Goal: Task Accomplishment & Management: Manage account settings

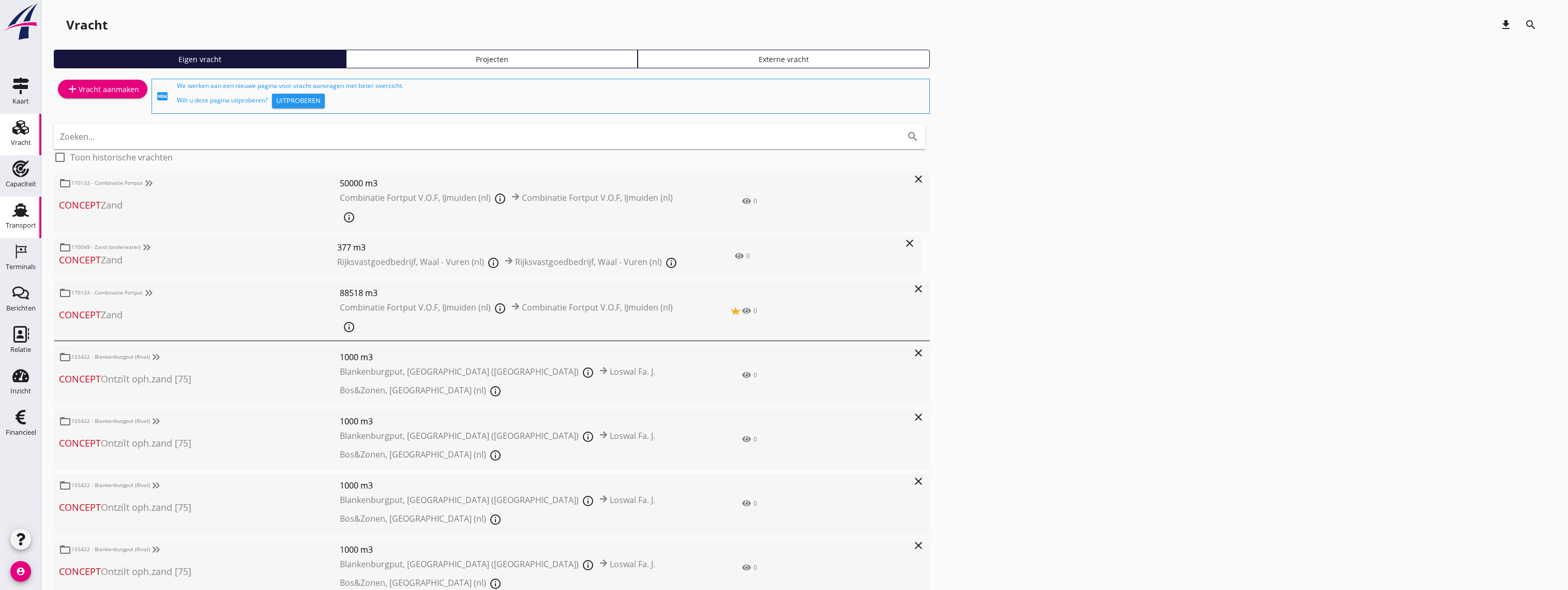
click at [19, 215] on use at bounding box center [20, 210] width 16 height 13
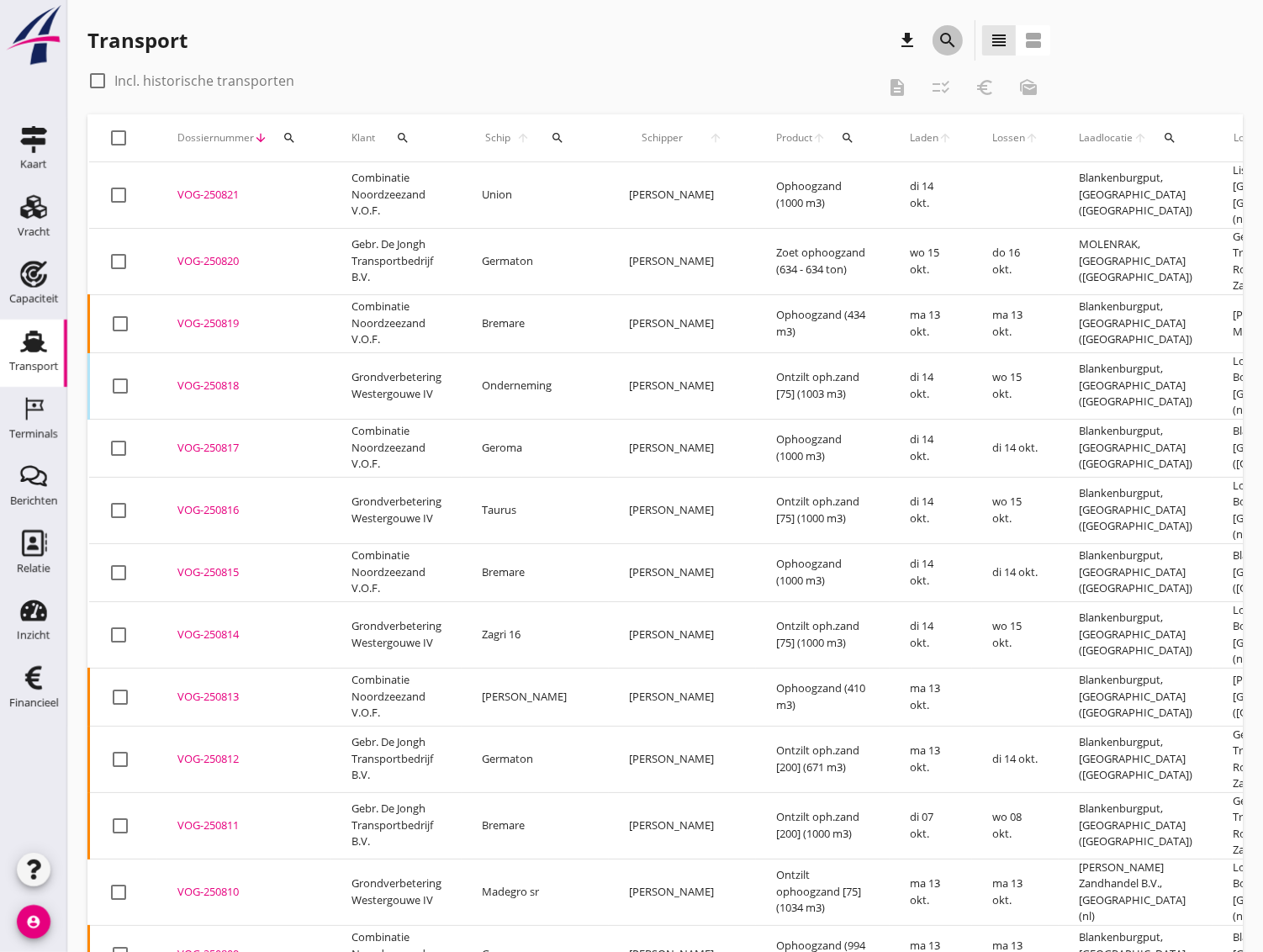
click at [944, 38] on icon "search" at bounding box center [947, 41] width 20 height 20
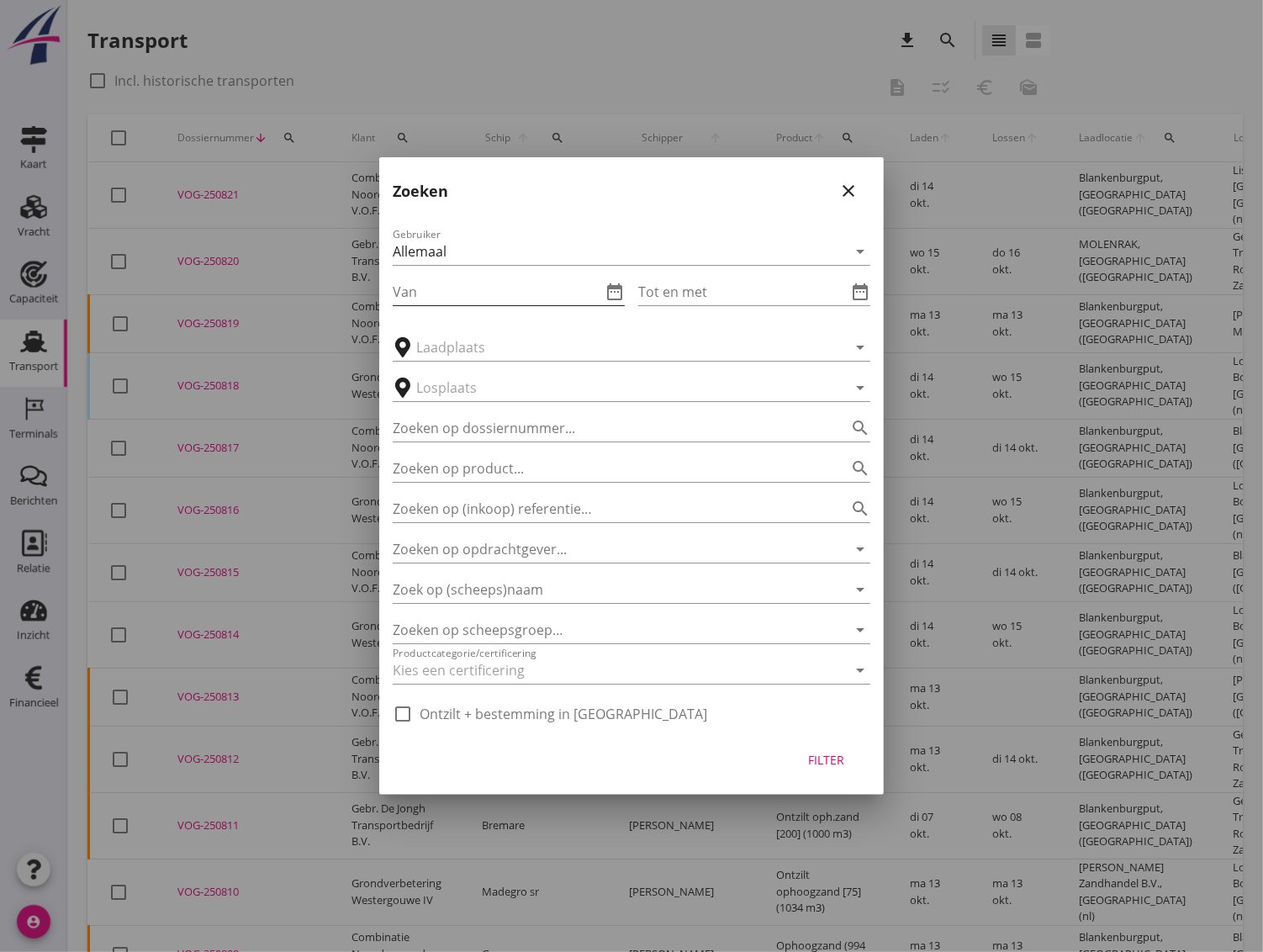
click at [461, 290] on input "Van" at bounding box center [497, 291] width 209 height 27
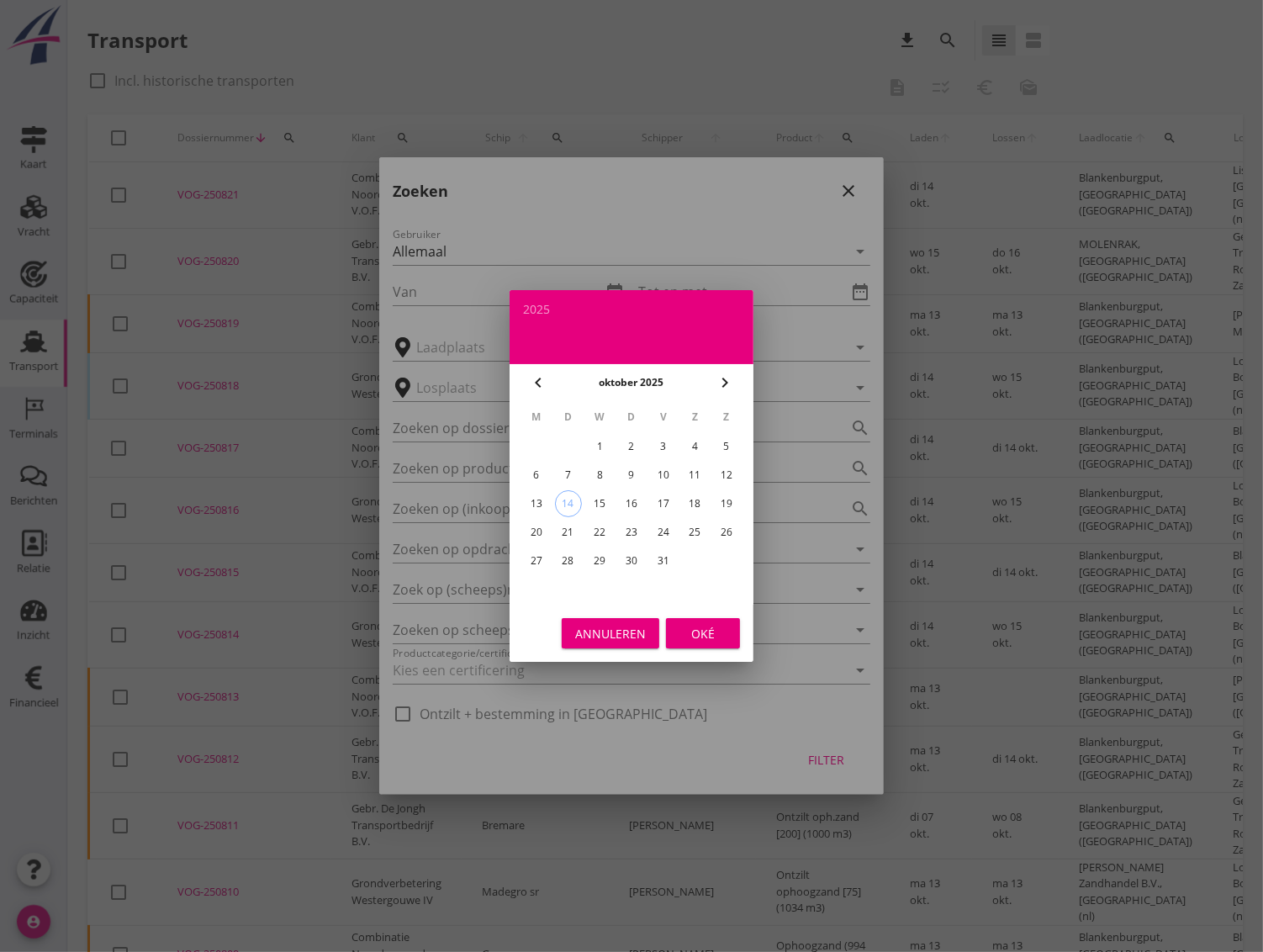
click at [532, 372] on icon "chevron_left" at bounding box center [538, 382] width 20 height 20
click at [539, 496] on div "15" at bounding box center [535, 503] width 27 height 27
type input "[DATE]"
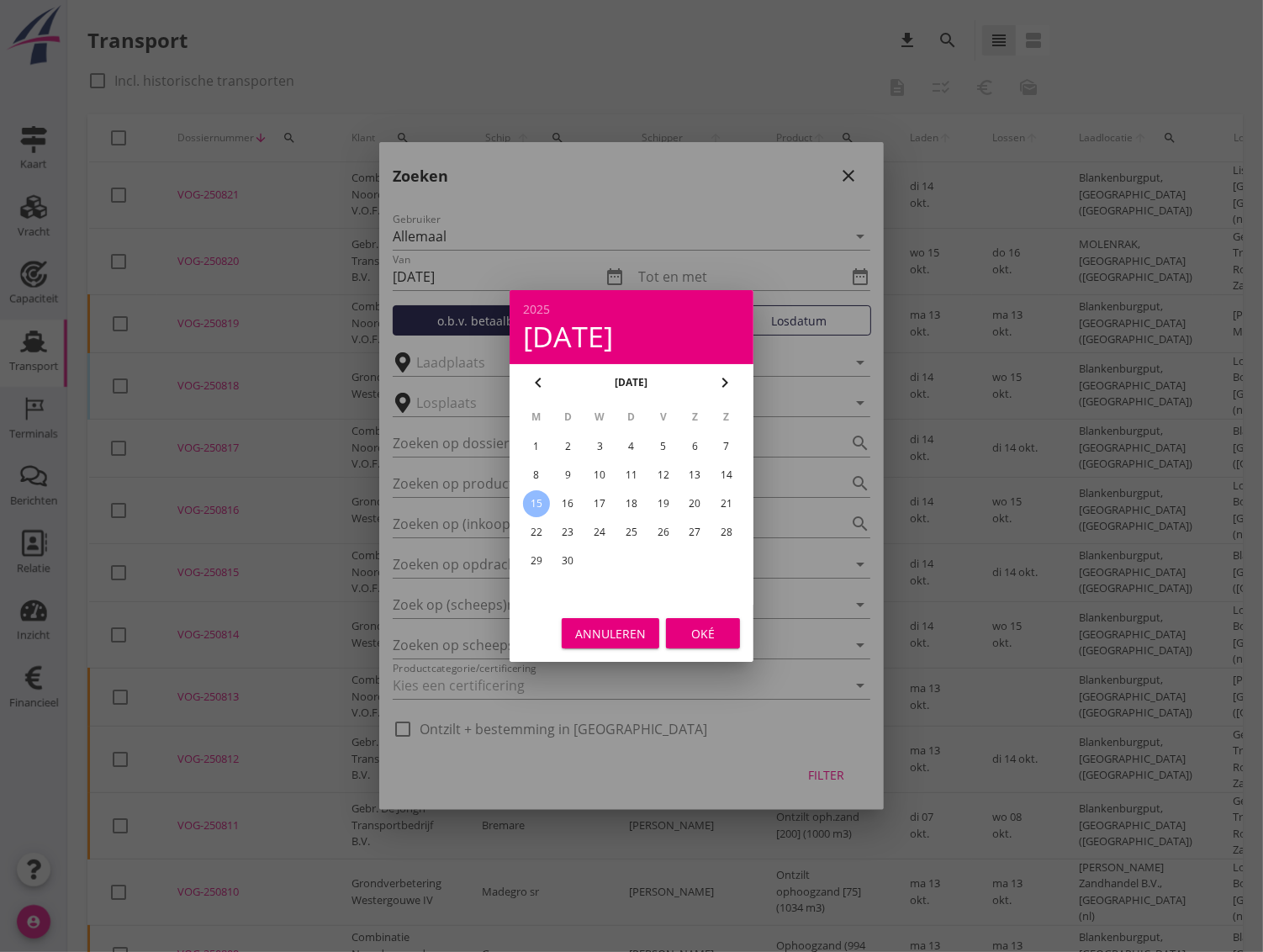
click at [694, 631] on div "Oké" at bounding box center [703, 633] width 48 height 18
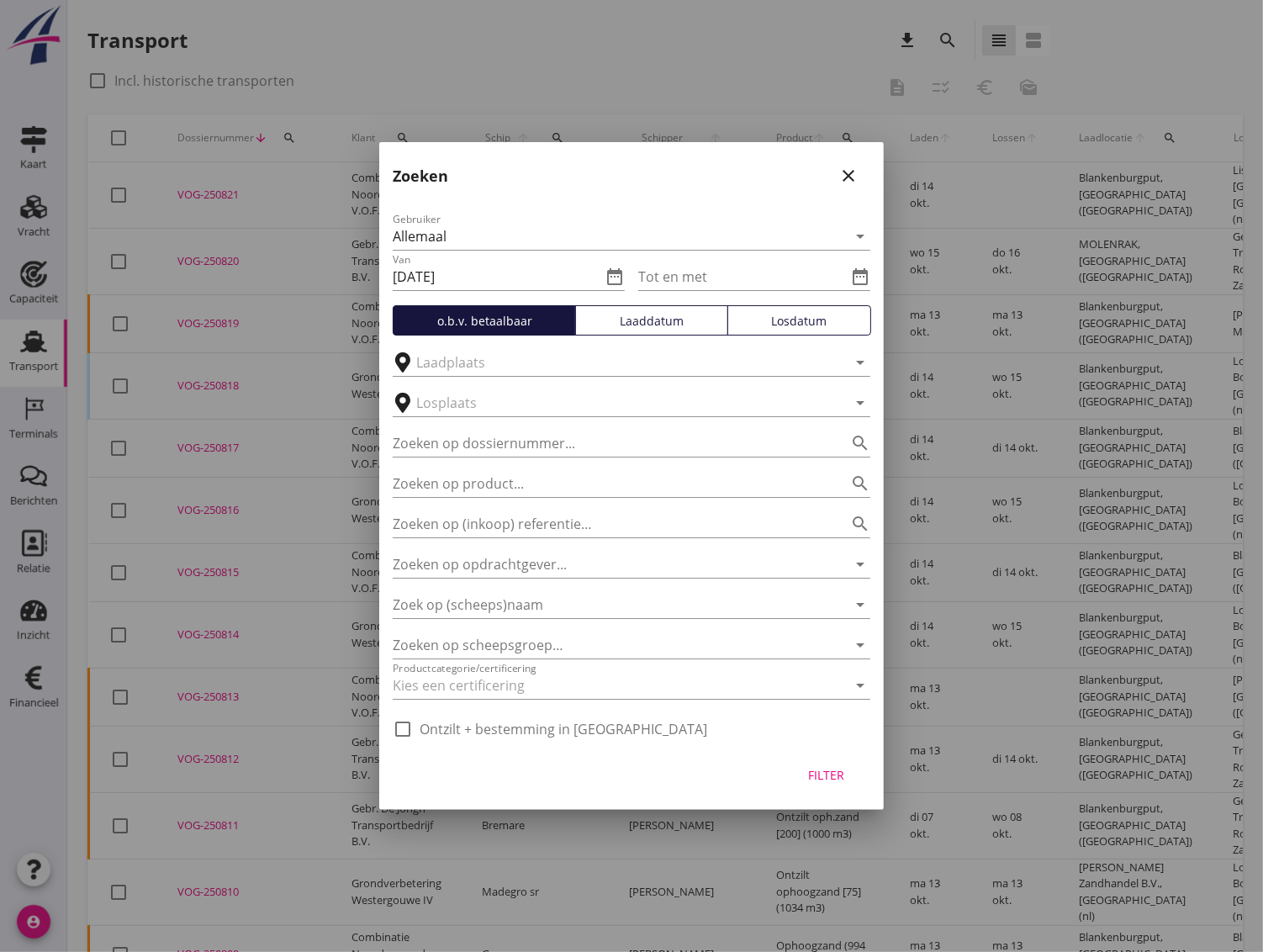
click at [712, 256] on div "Tot en met date_range" at bounding box center [754, 271] width 232 height 37
click at [703, 278] on input "Tot en met" at bounding box center [742, 276] width 209 height 27
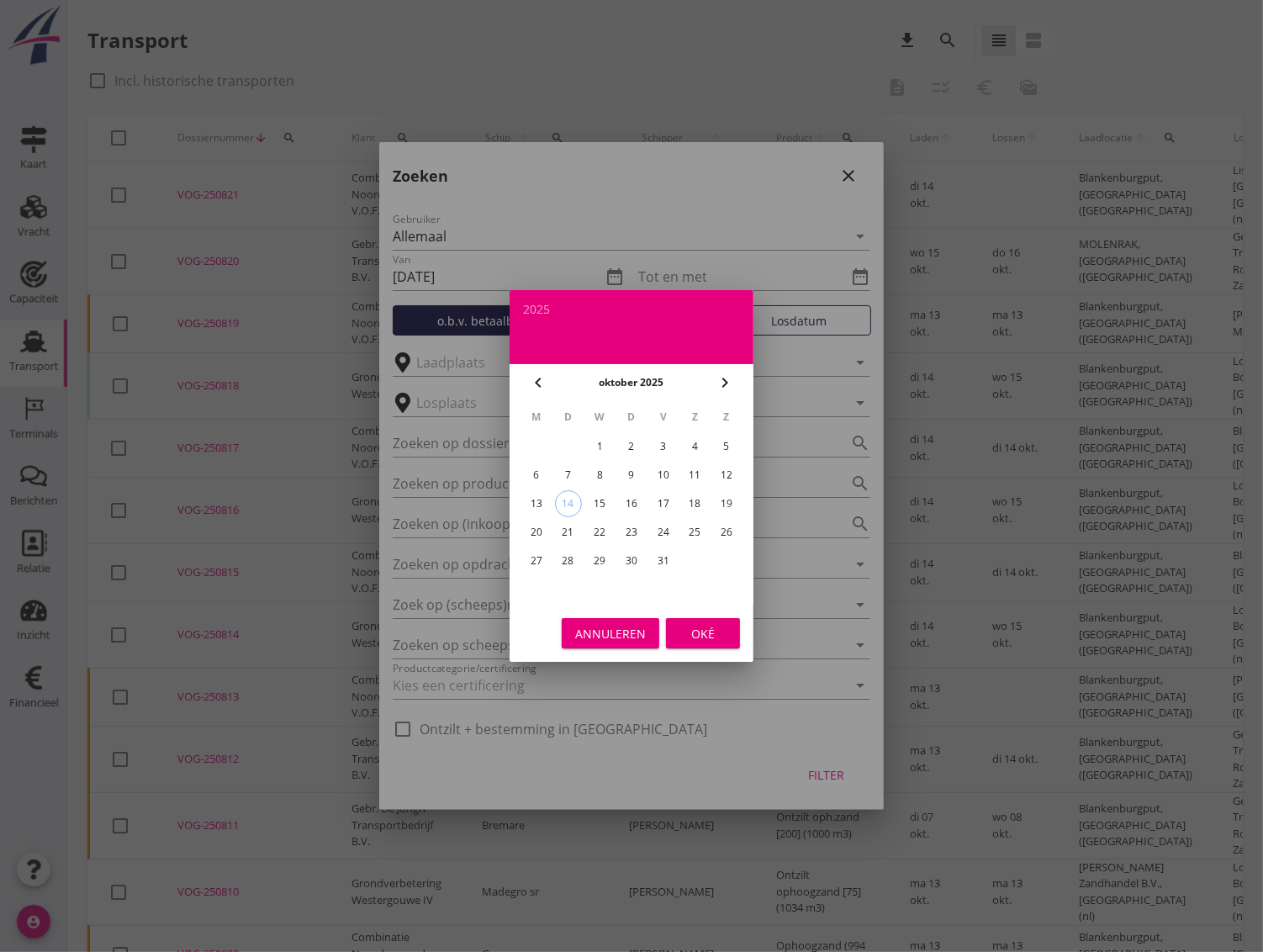
click at [538, 383] on icon "chevron_left" at bounding box center [538, 382] width 20 height 20
click at [687, 501] on div "20" at bounding box center [694, 503] width 27 height 27
type input "[DATE]"
click at [706, 630] on div "Oké" at bounding box center [703, 633] width 48 height 18
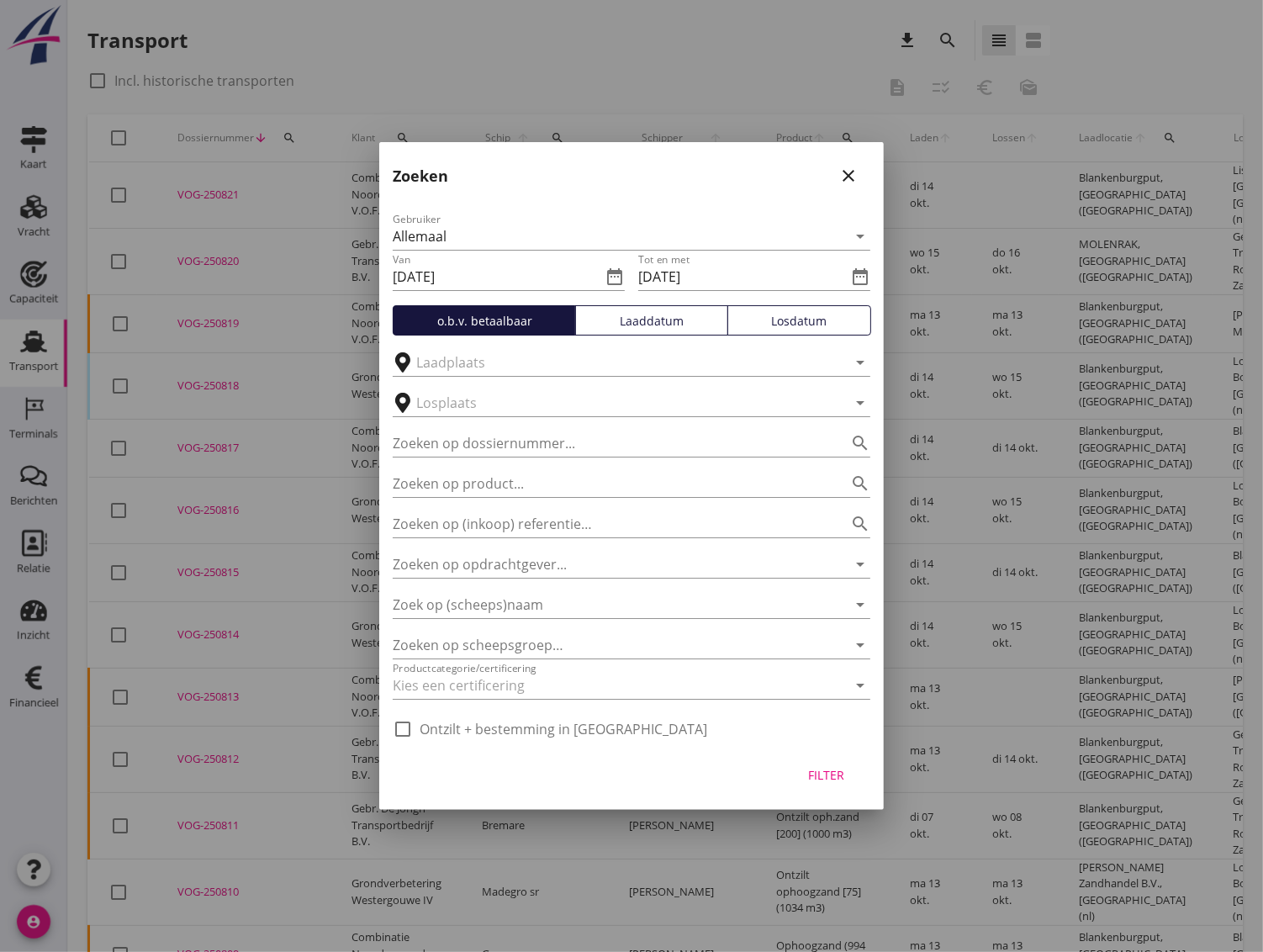
click at [796, 329] on button "Losdatum" at bounding box center [799, 320] width 144 height 31
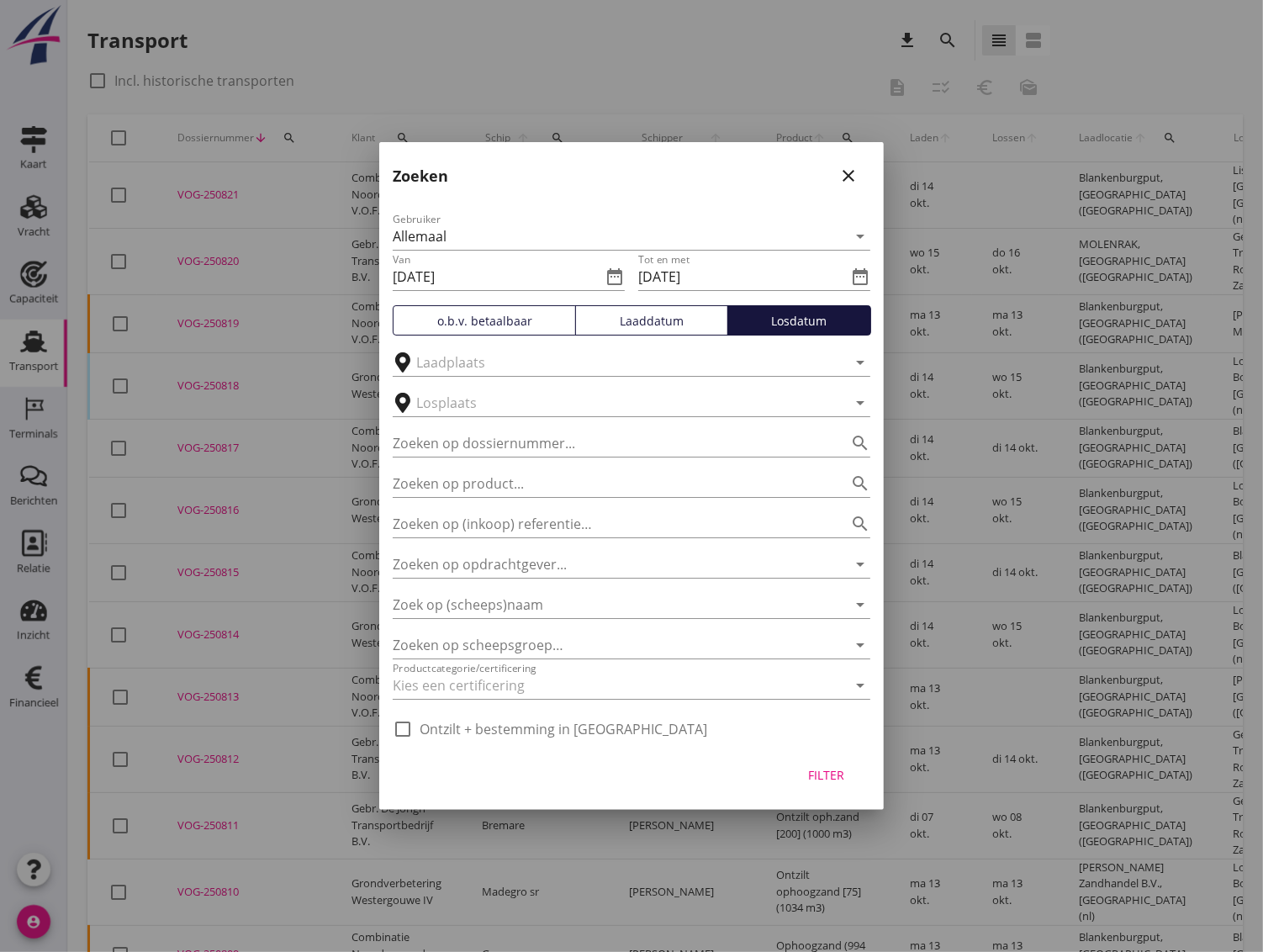
click at [827, 779] on div "Filter" at bounding box center [826, 775] width 48 height 18
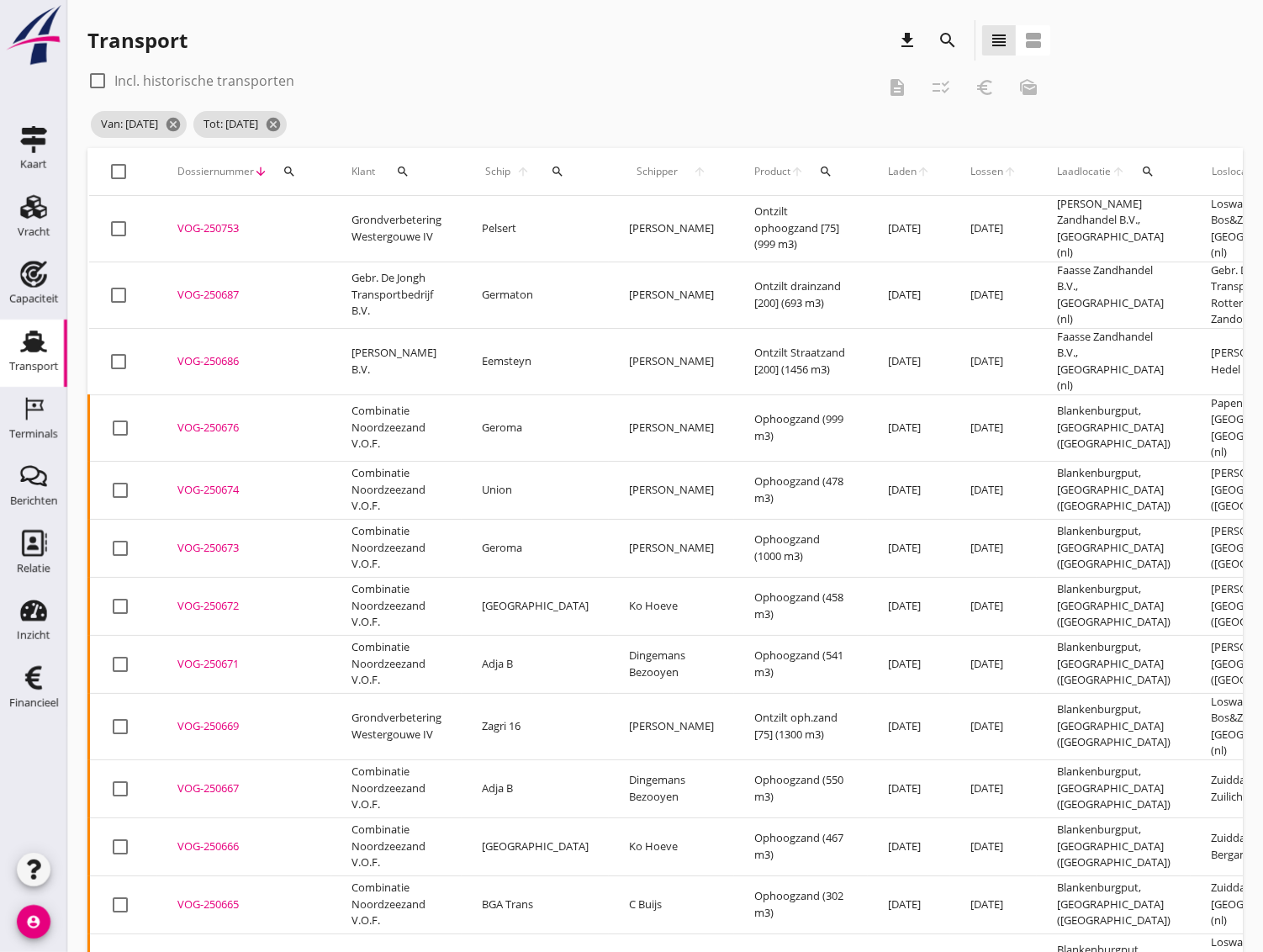
click at [398, 176] on icon "search" at bounding box center [403, 172] width 14 height 14
click at [402, 222] on input "Zoeken op opdrachtgever..." at bounding box center [476, 220] width 175 height 27
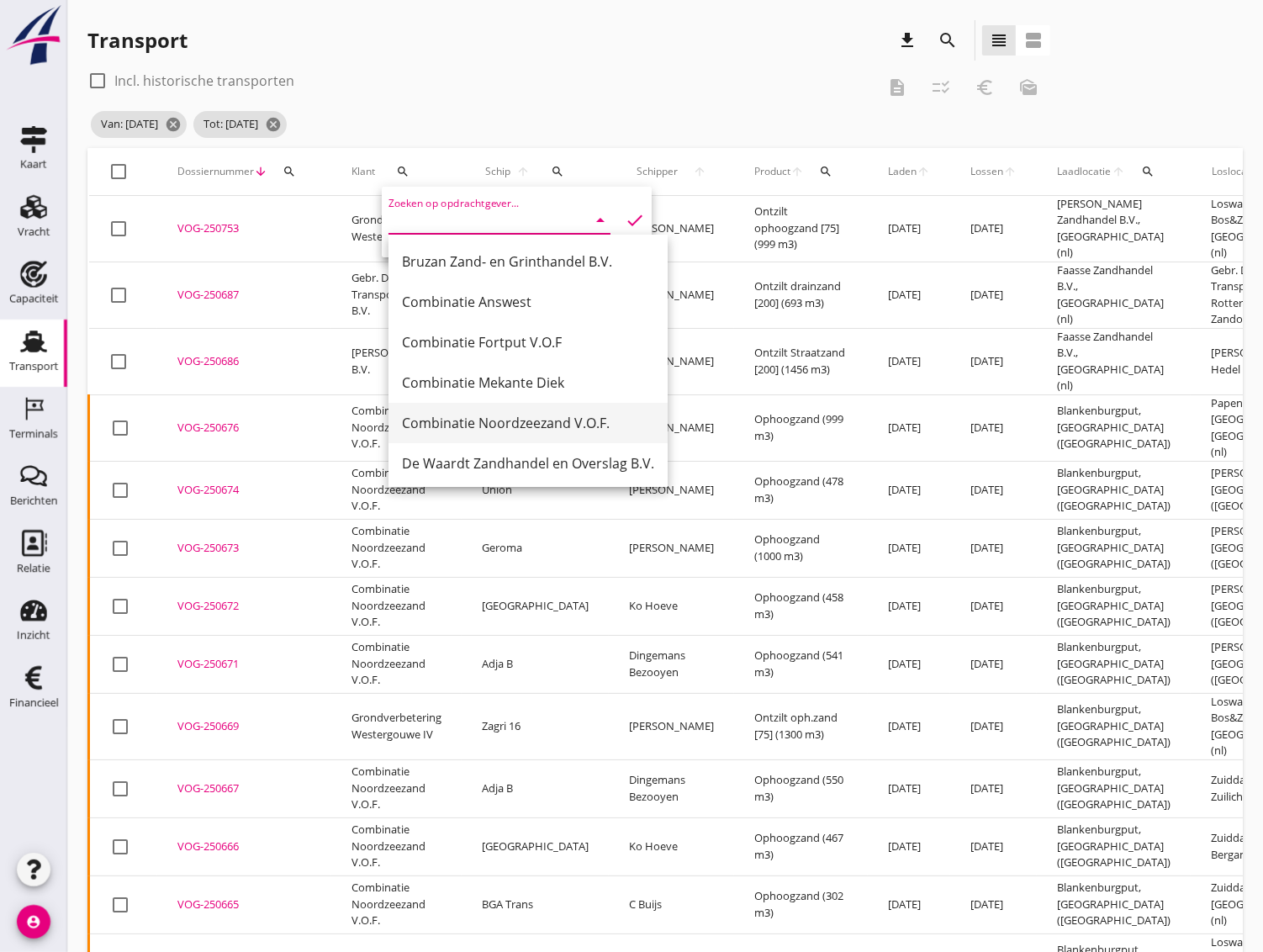
click at [433, 417] on div "Combinatie Noordzeezand V.O.F." at bounding box center [528, 423] width 252 height 20
type input "Combinatie Noordzeezand V.O.F."
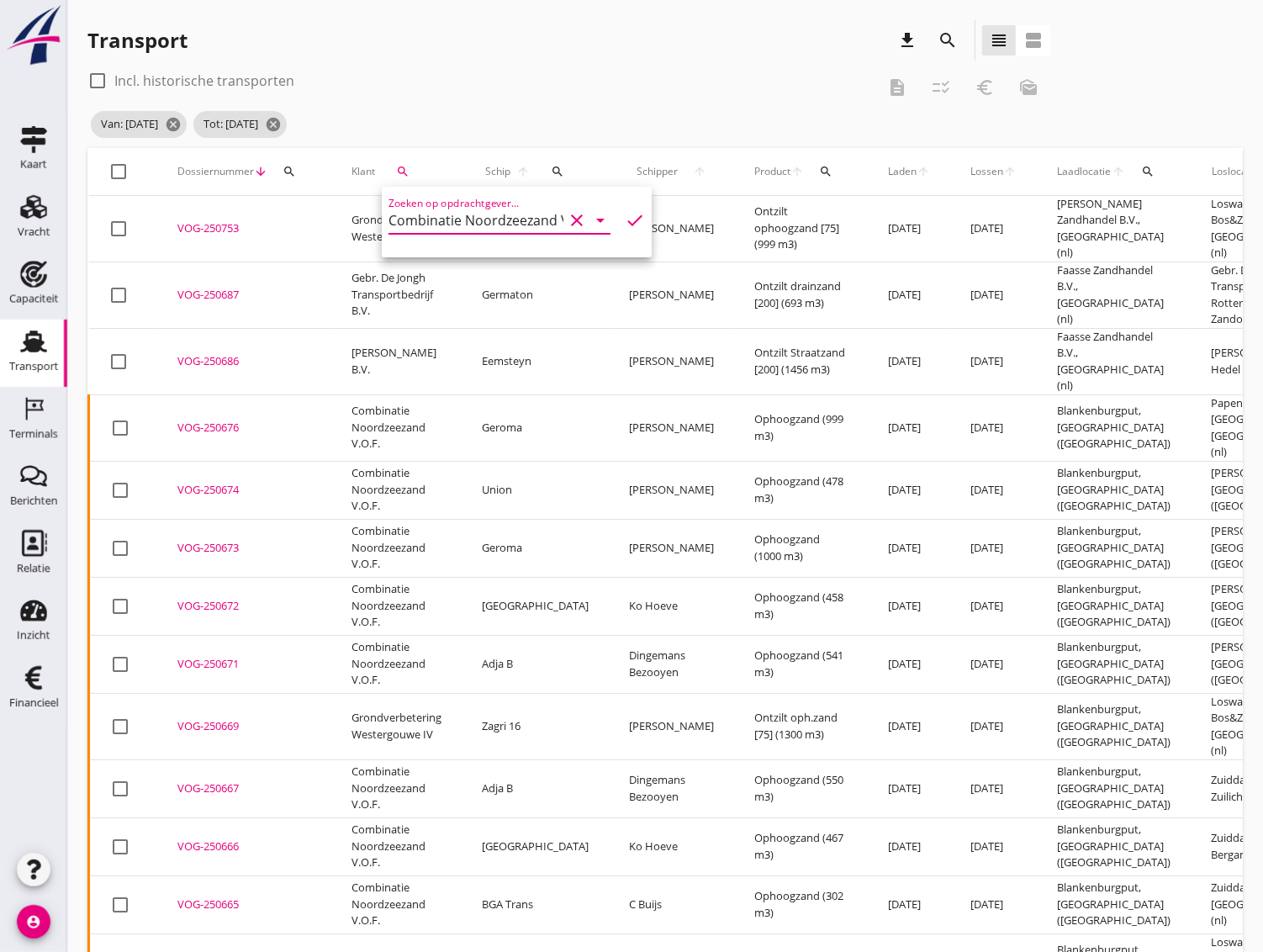
click at [625, 219] on icon "check" at bounding box center [634, 220] width 20 height 20
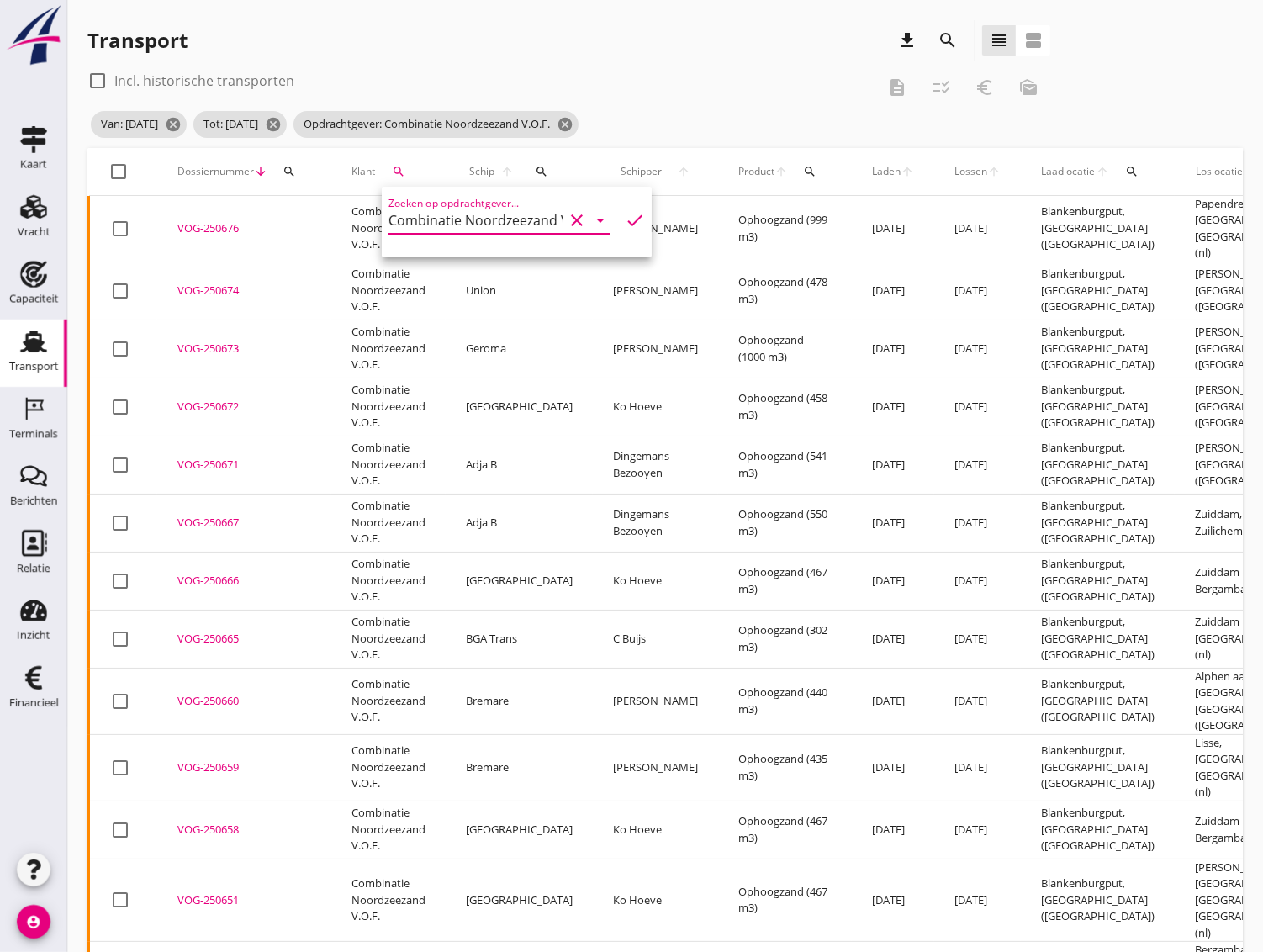
click at [122, 179] on div at bounding box center [119, 171] width 29 height 29
checkbox input "true"
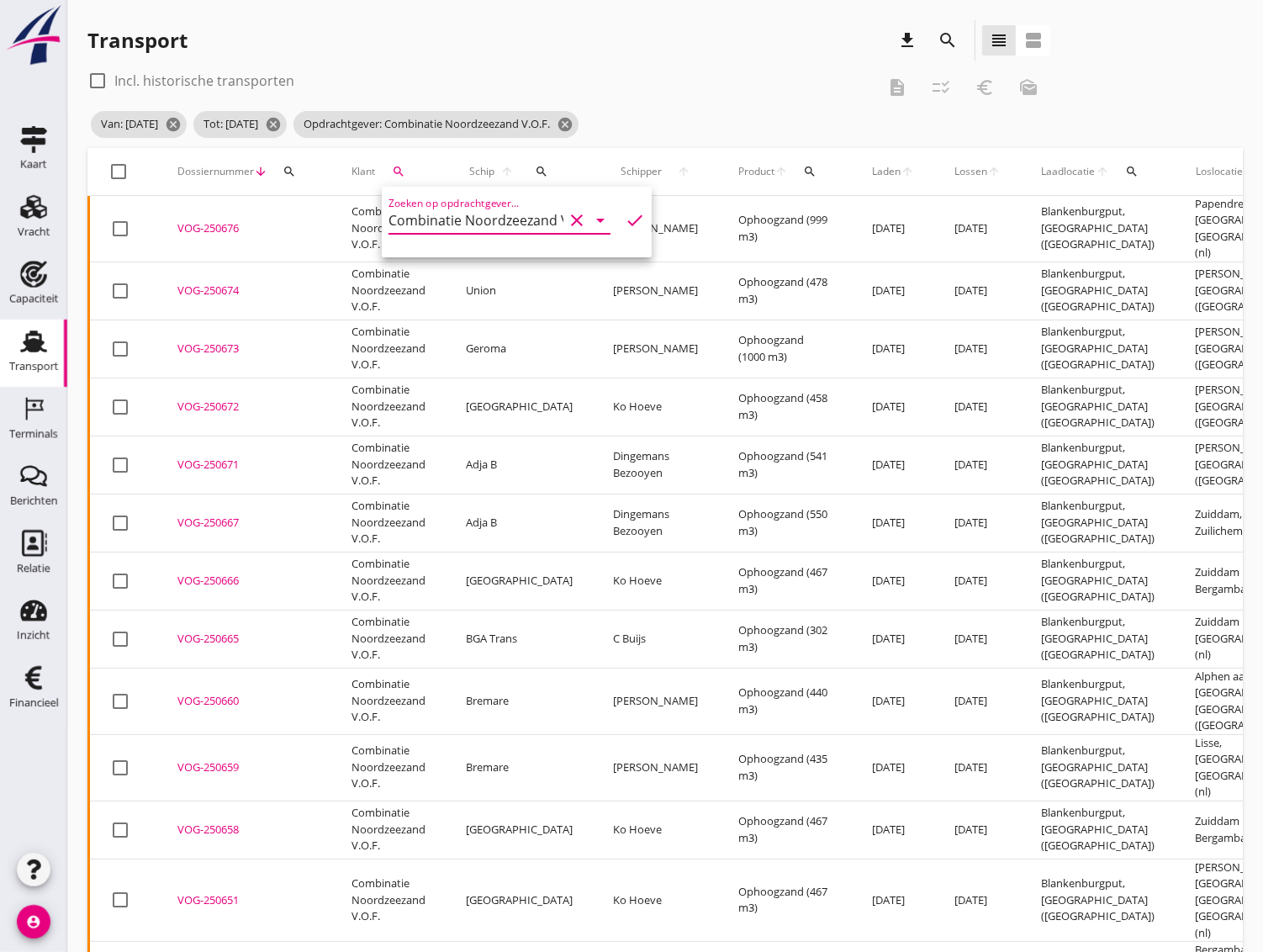
checkbox input "true"
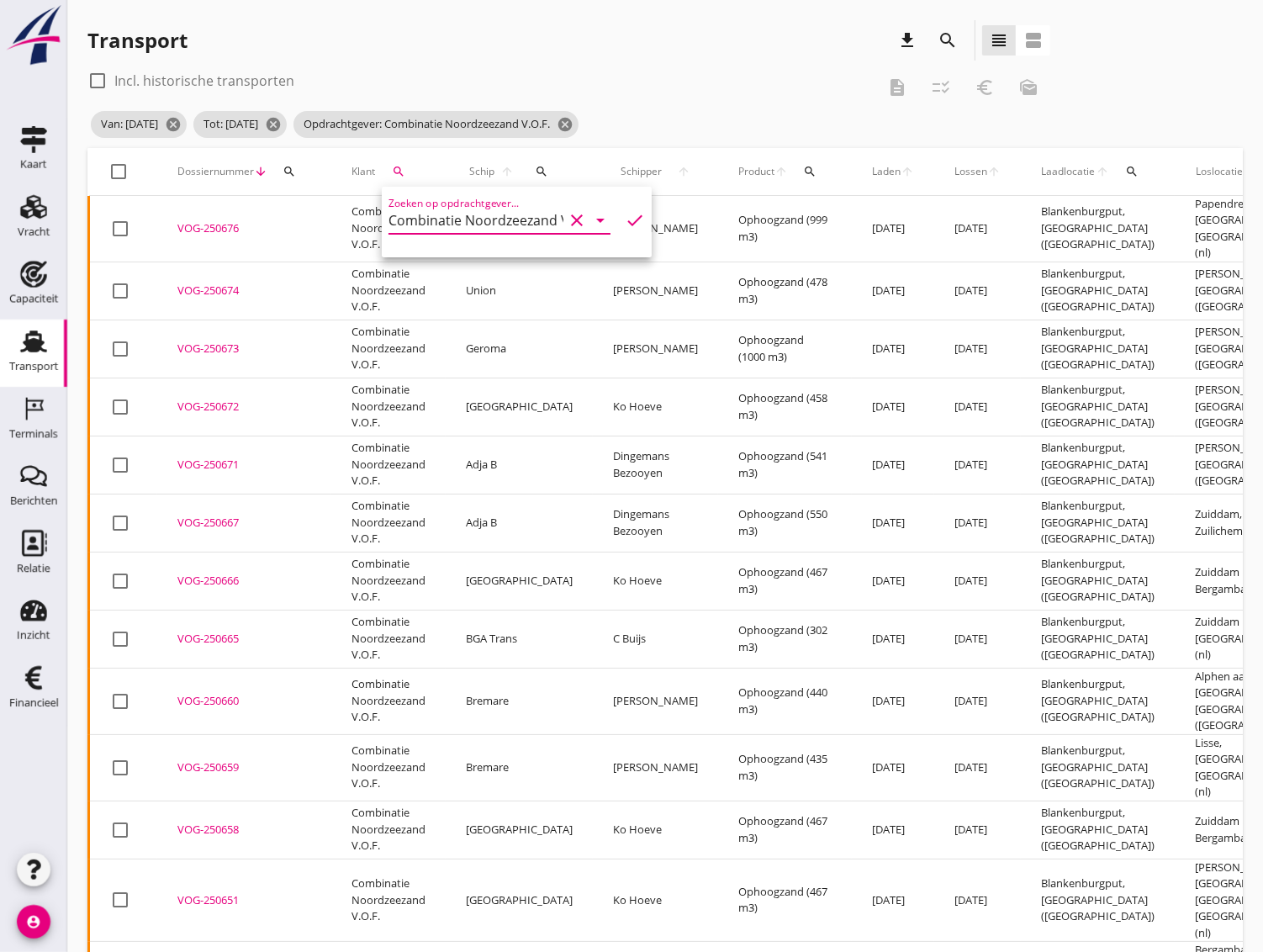
checkbox input "true"
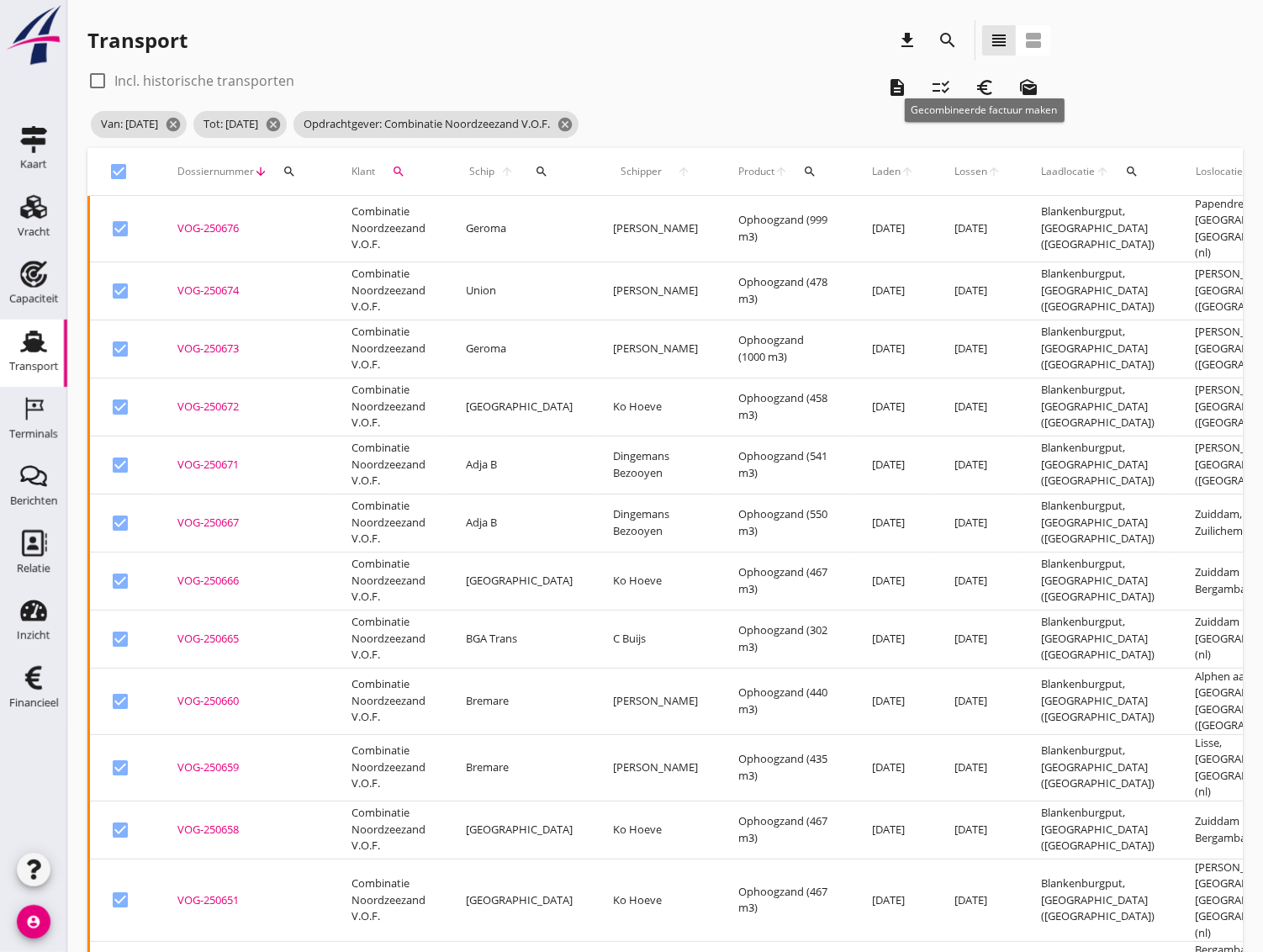
click at [993, 87] on icon "euro_symbol" at bounding box center [985, 87] width 20 height 20
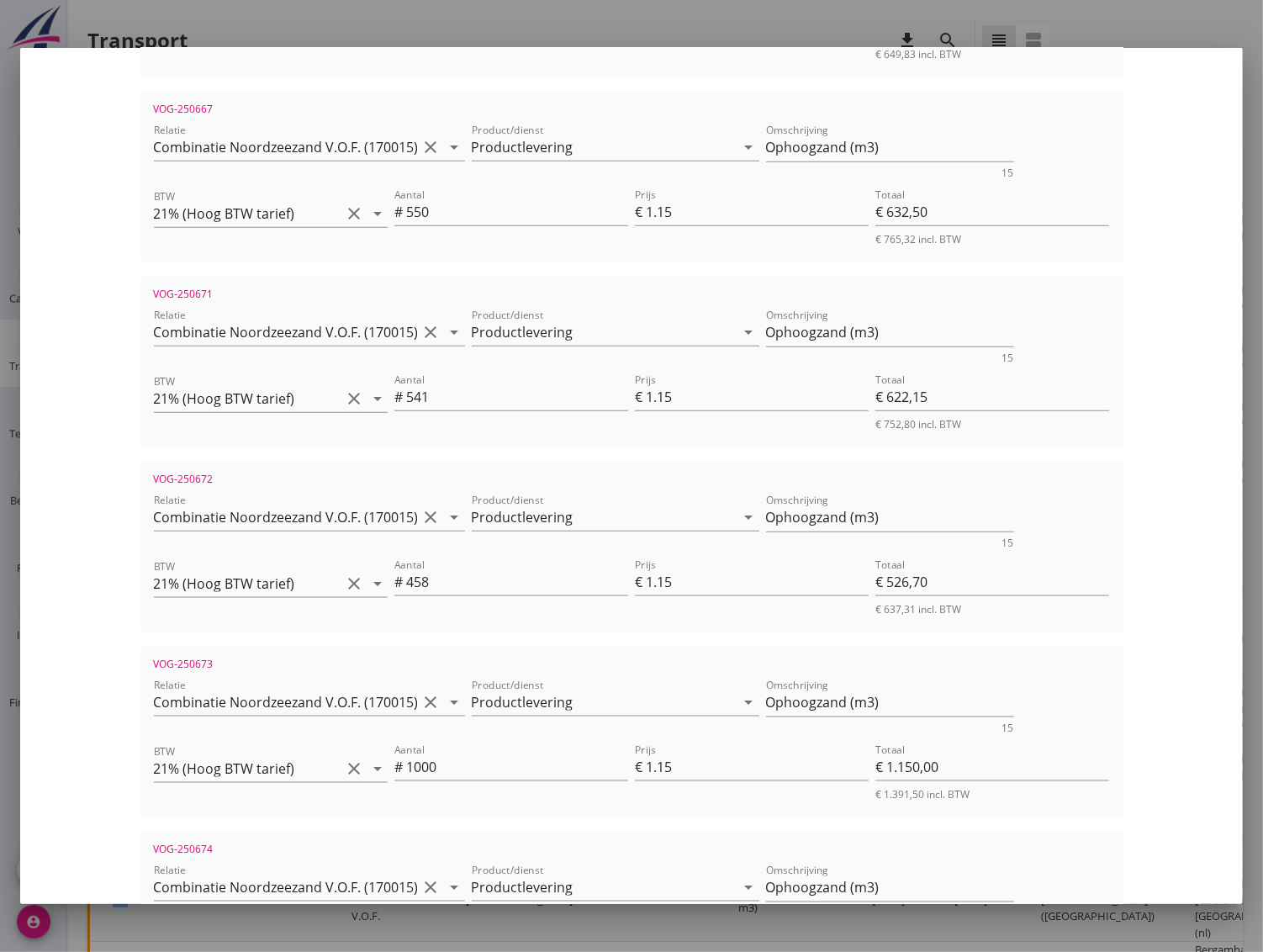
scroll to position [2039, 0]
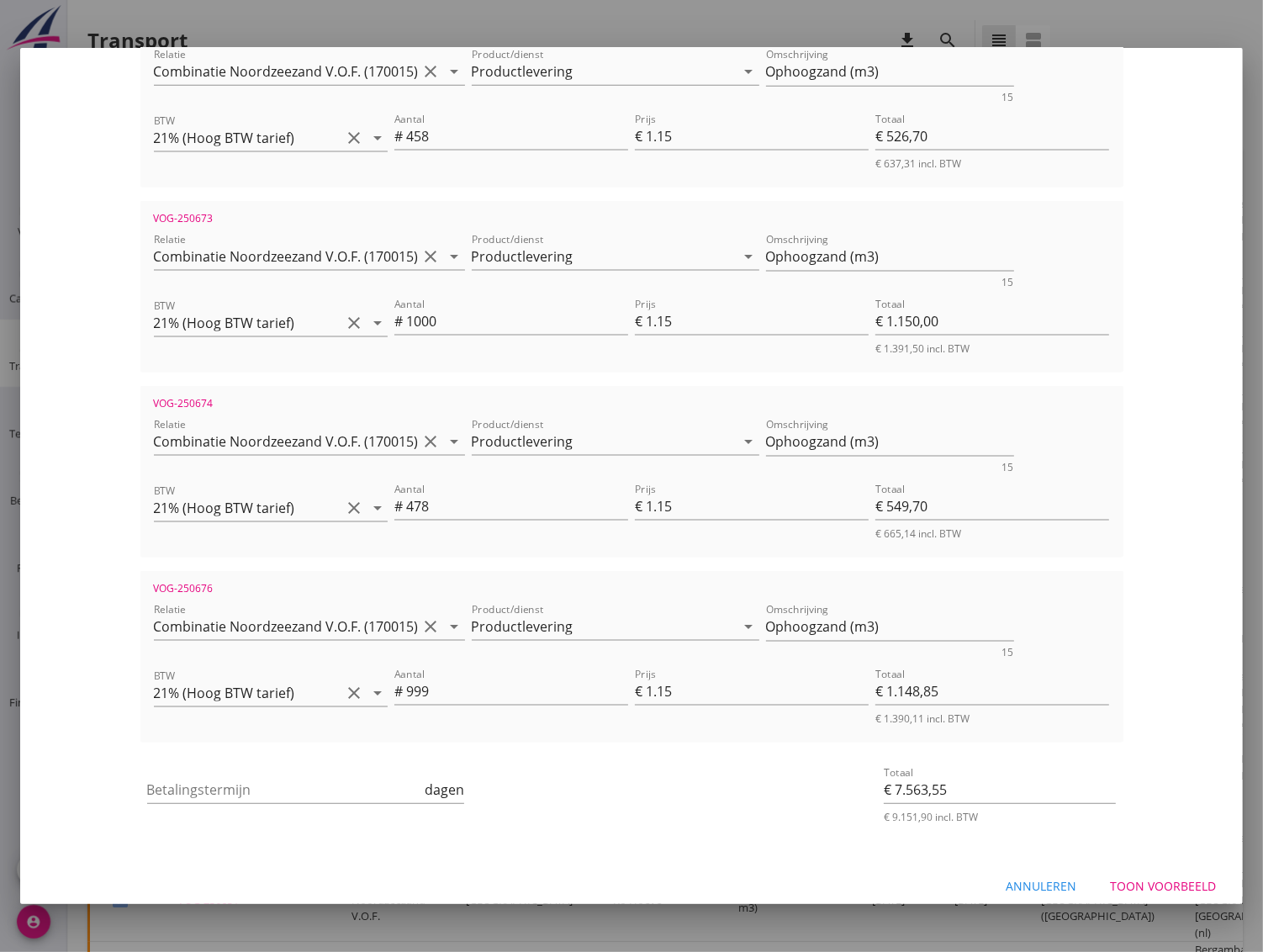
click at [1018, 871] on button "Annuleren" at bounding box center [1041, 886] width 98 height 31
checkbox input "false"
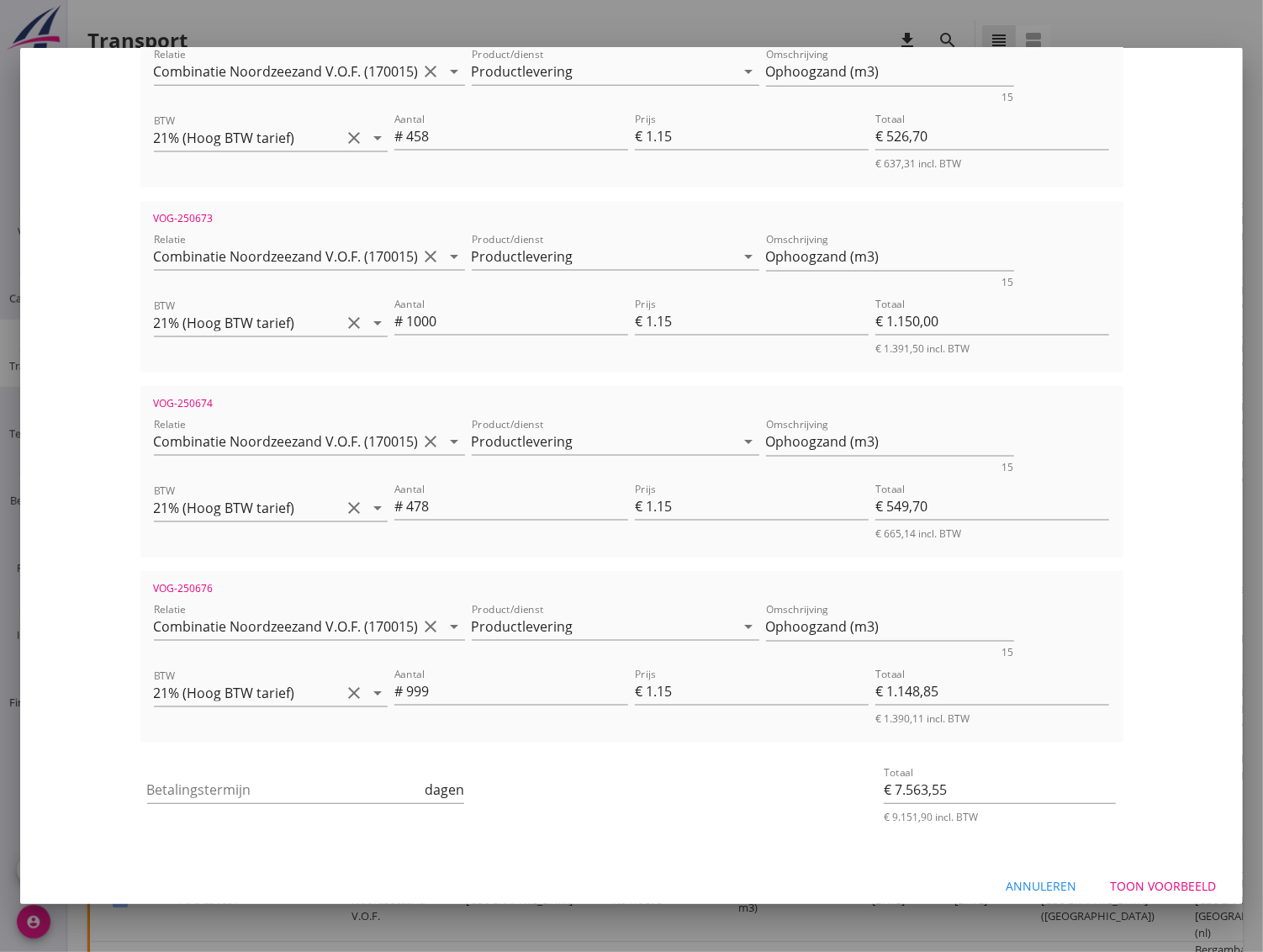
checkbox input "false"
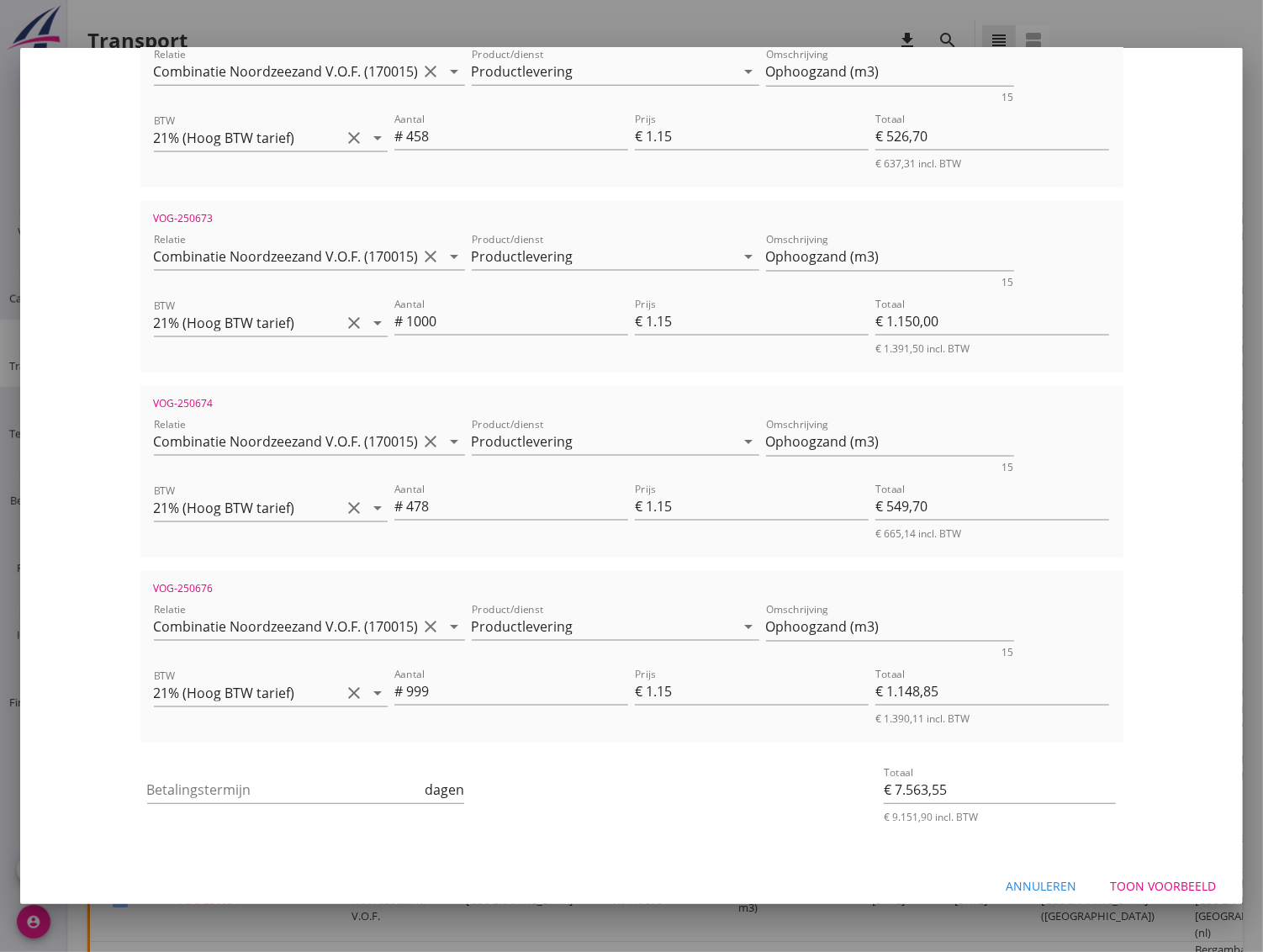
checkbox input "false"
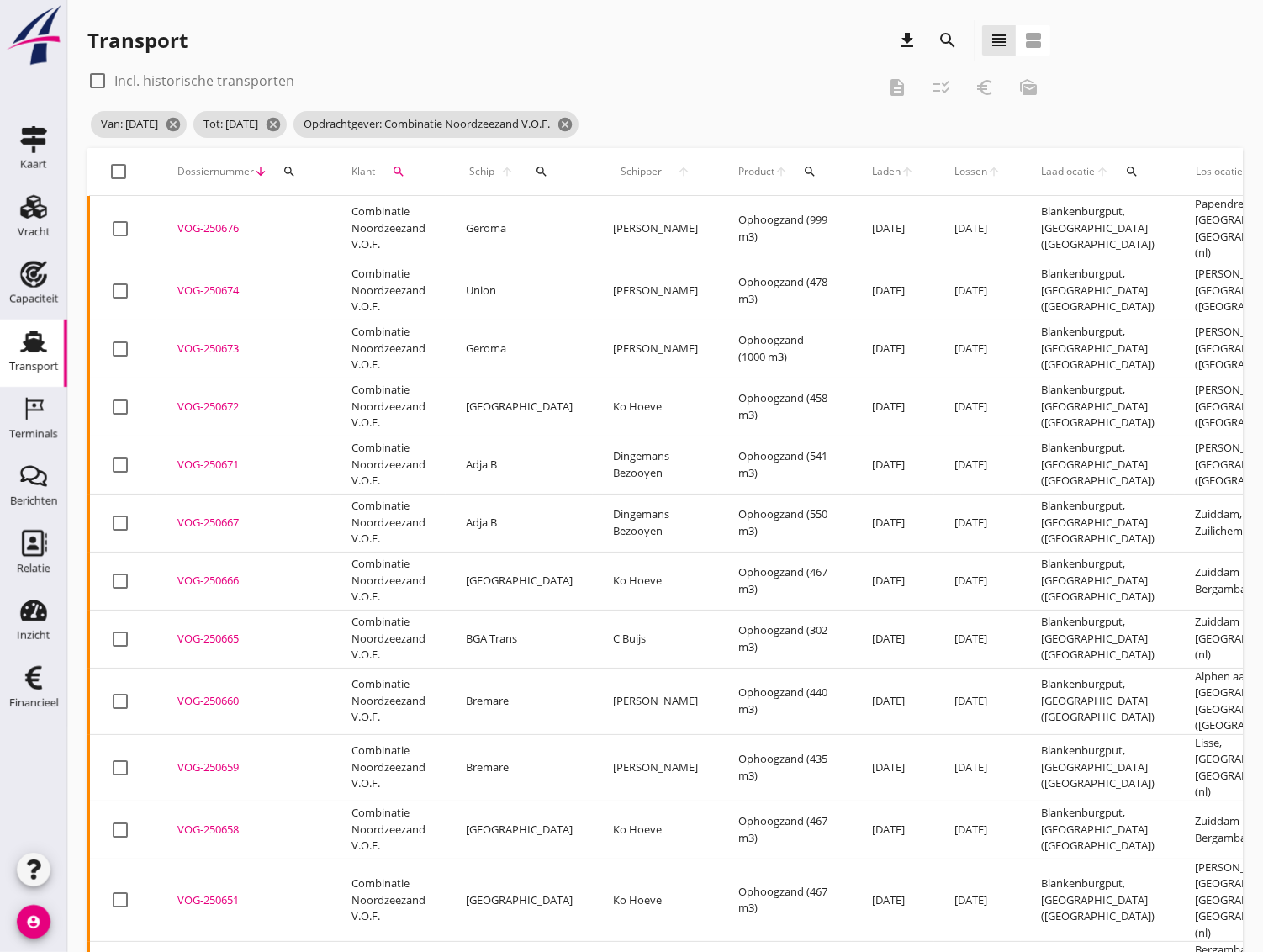
click at [329, 573] on td "VOG-250666 upload_file Drop hier uw bestand om het aan het dossier toe te voegen" at bounding box center [244, 580] width 174 height 58
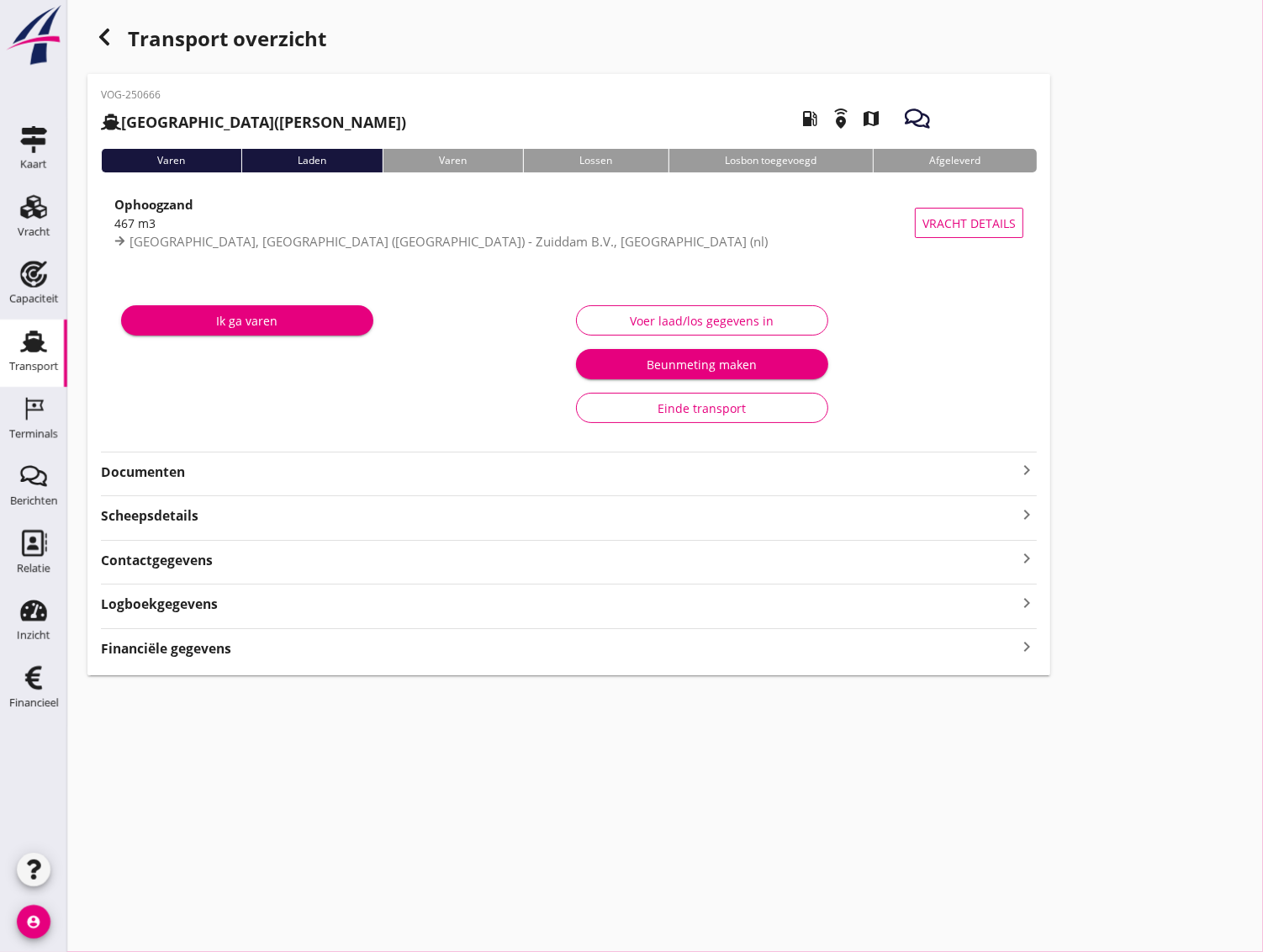
click at [101, 32] on icon "button" at bounding box center [104, 37] width 20 height 20
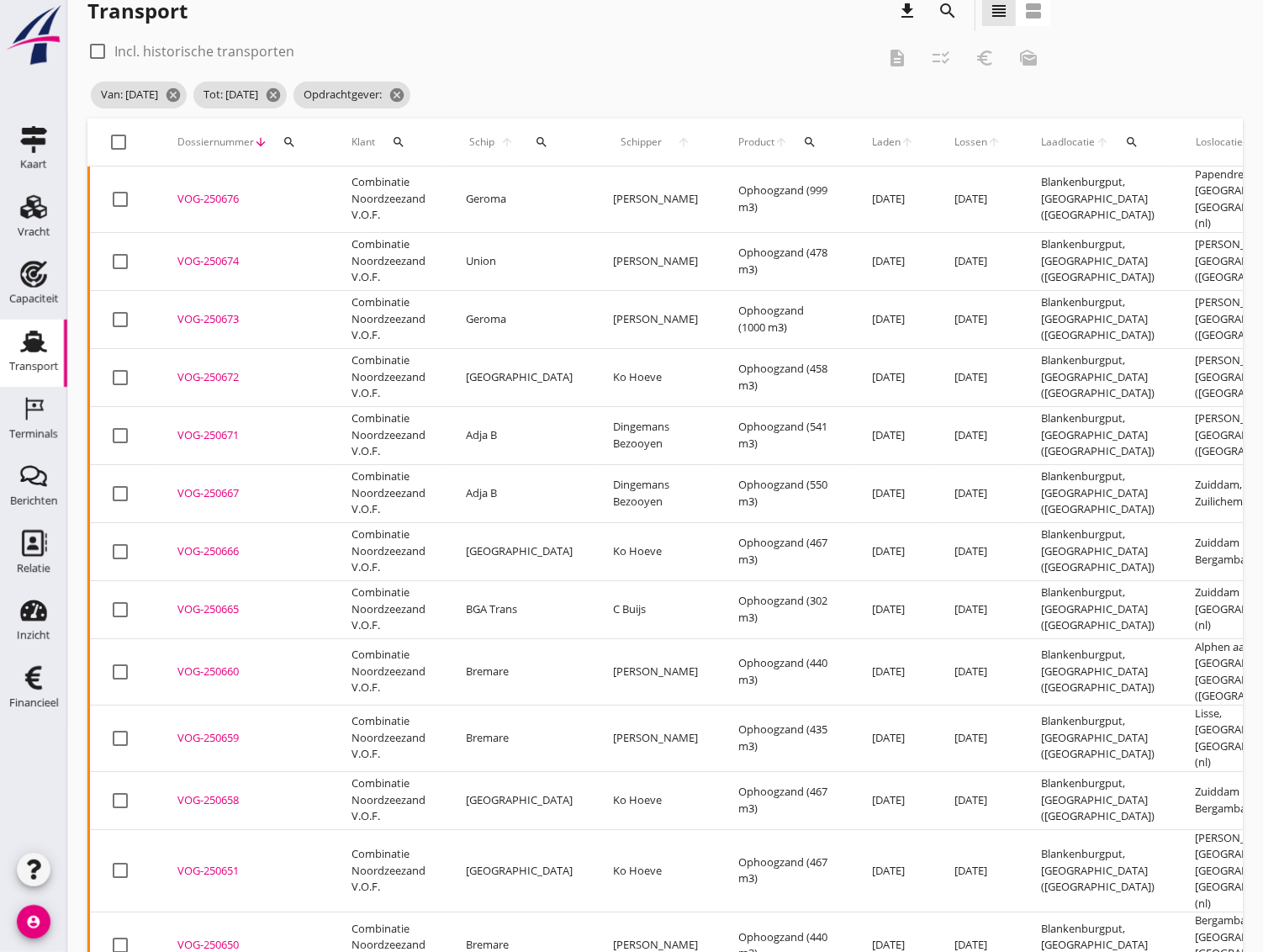
scroll to position [38, 0]
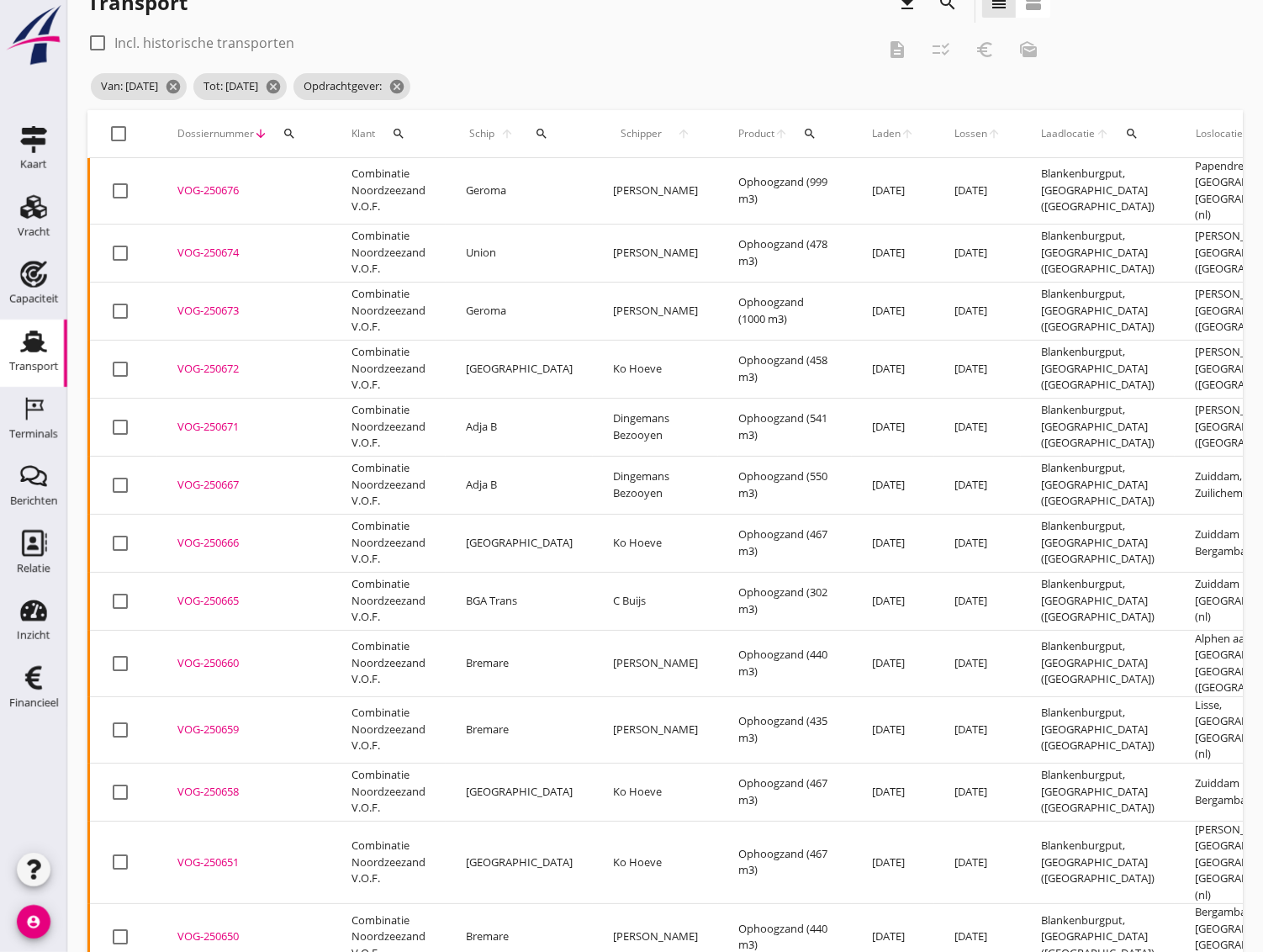
click at [117, 135] on div at bounding box center [119, 134] width 29 height 29
checkbox input "true"
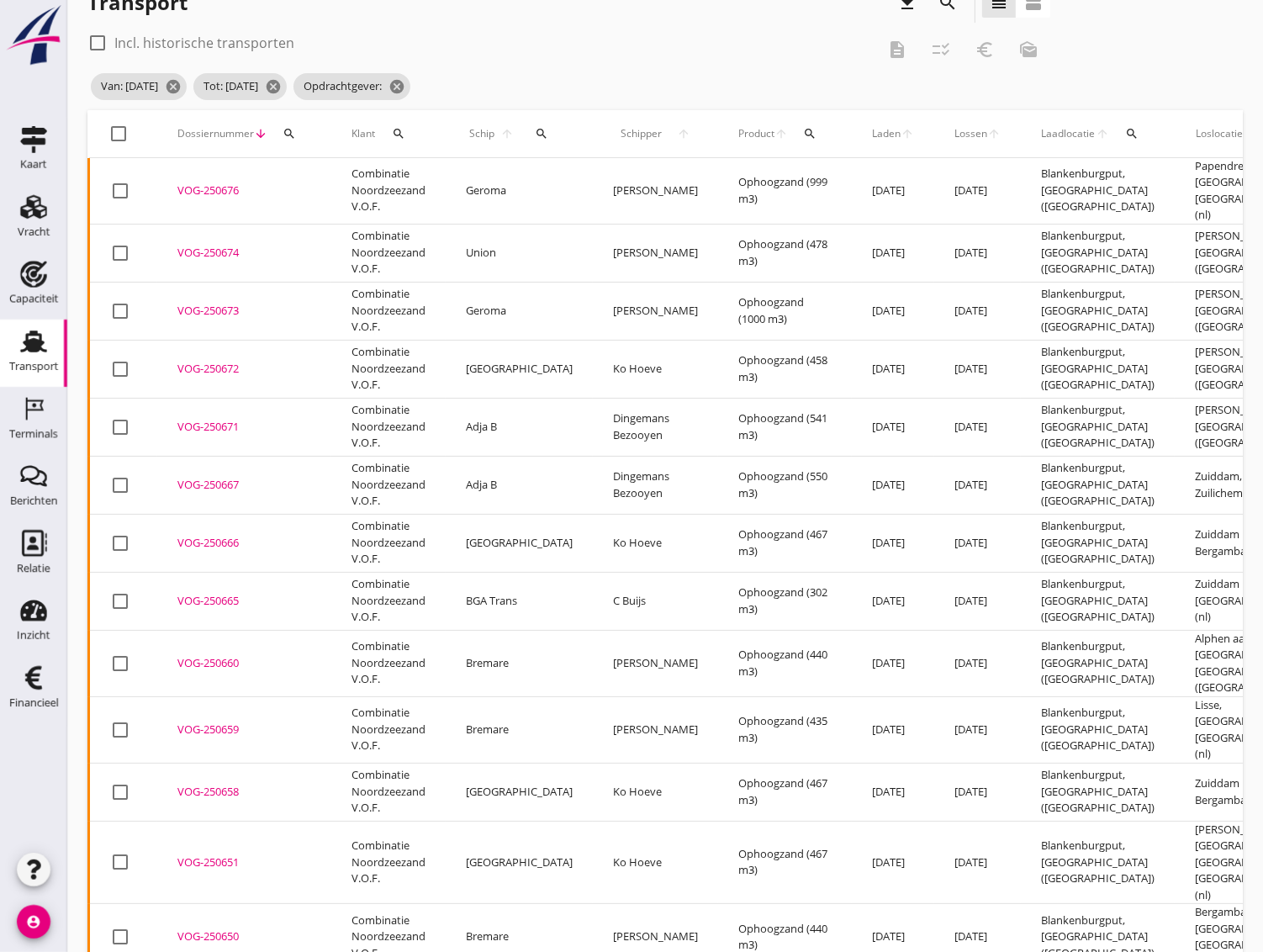
checkbox input "true"
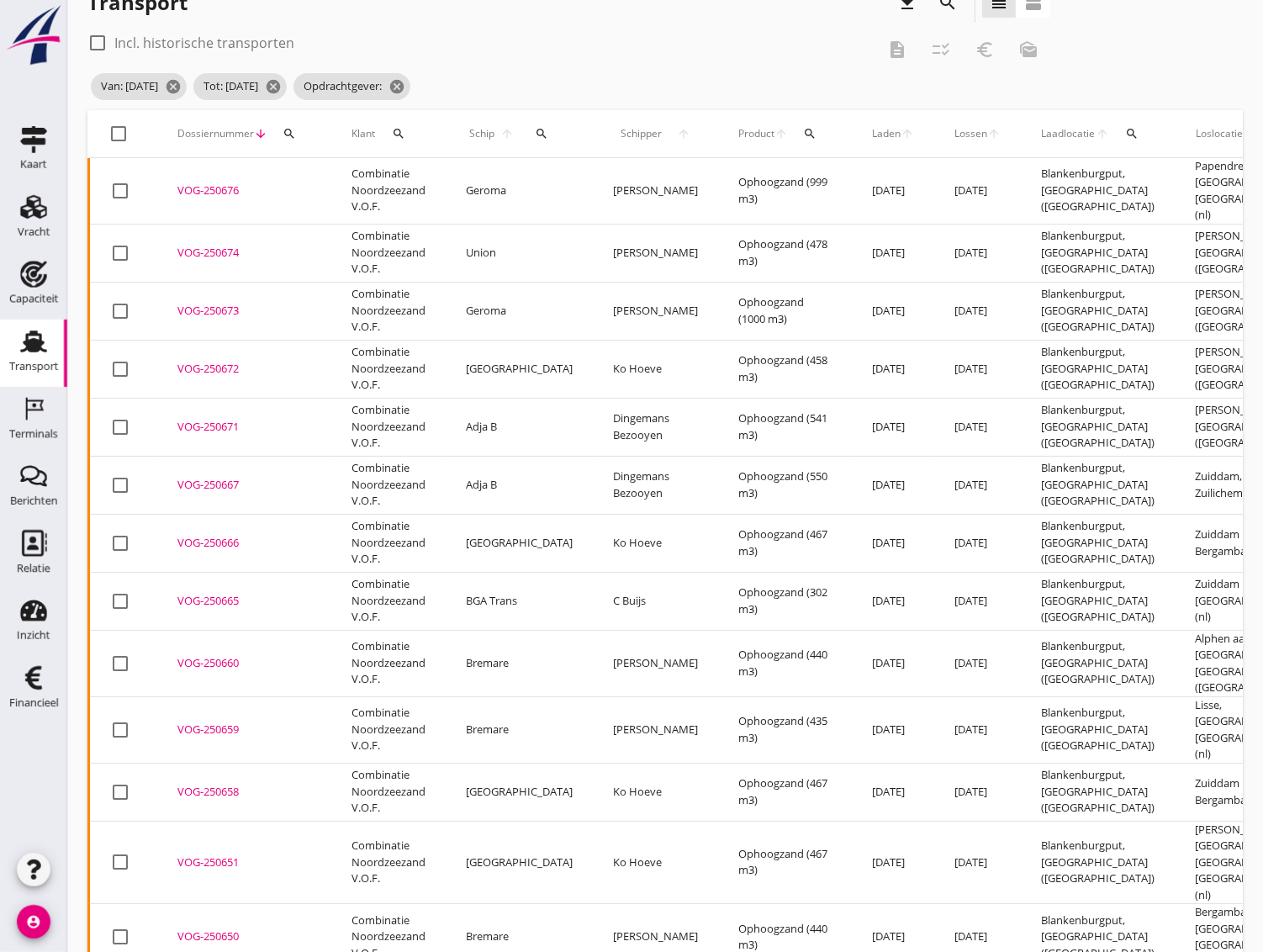
checkbox input "true"
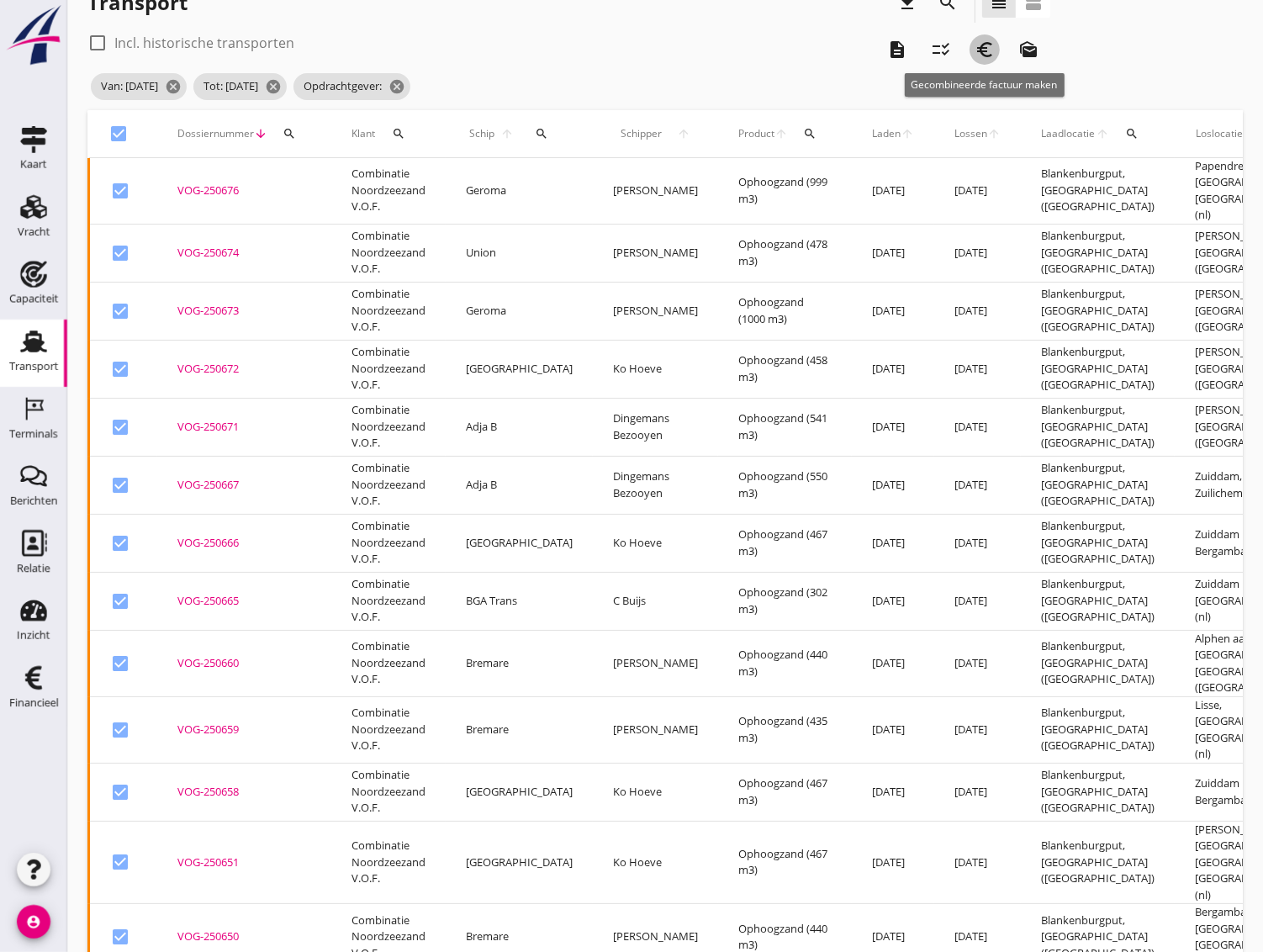
click at [987, 49] on icon "euro_symbol" at bounding box center [985, 49] width 20 height 20
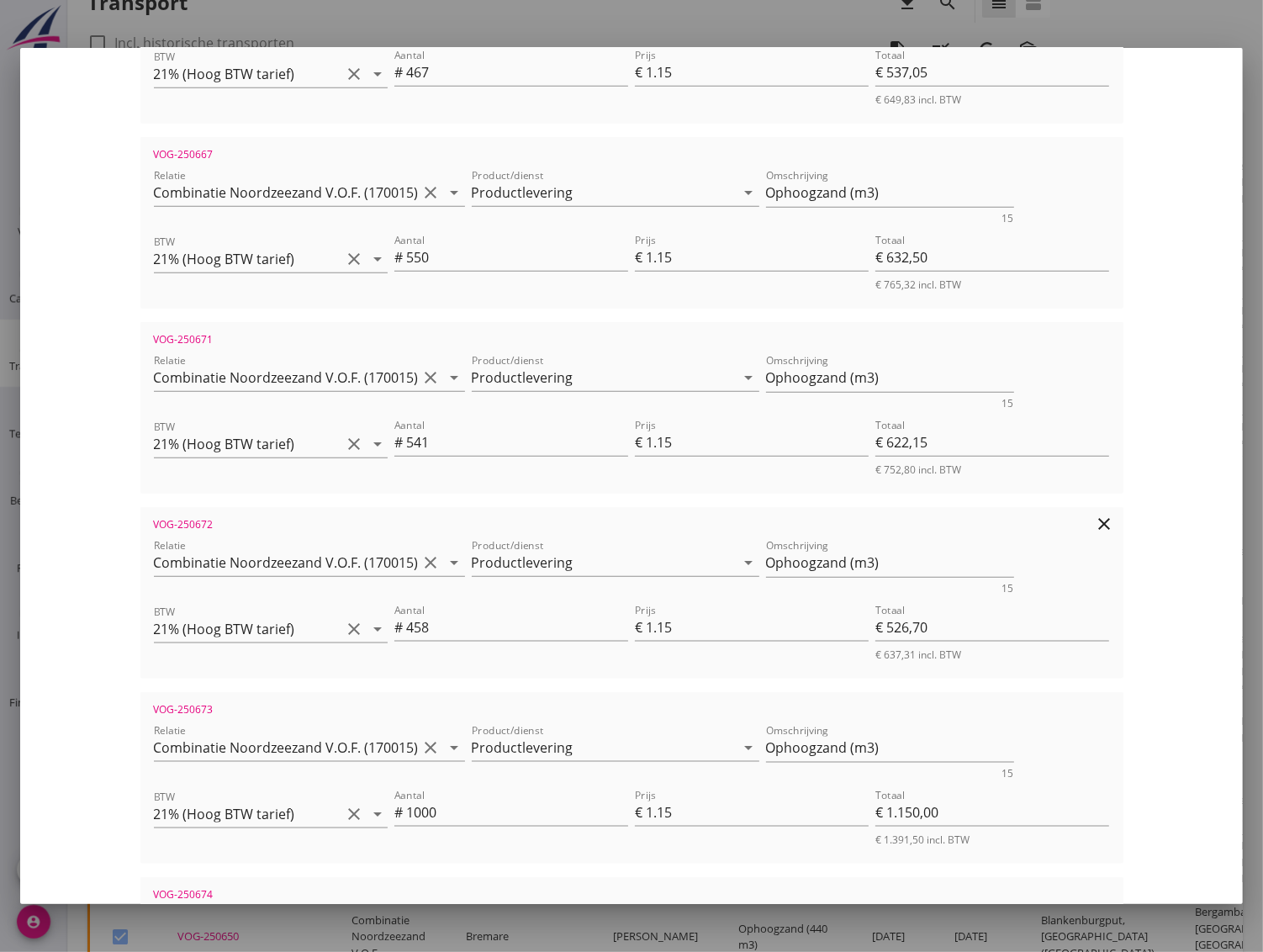
scroll to position [1572, 0]
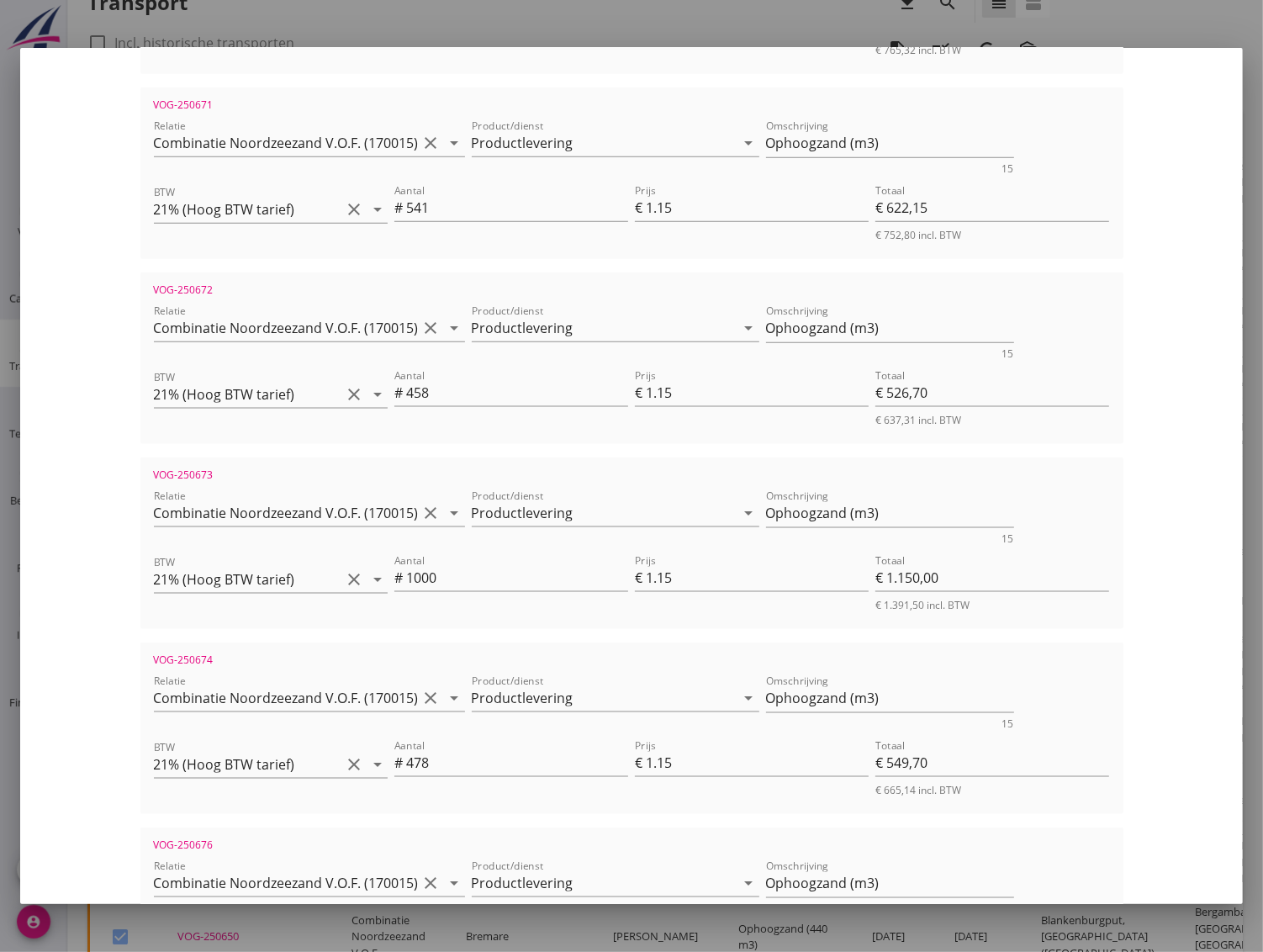
scroll to position [2039, 0]
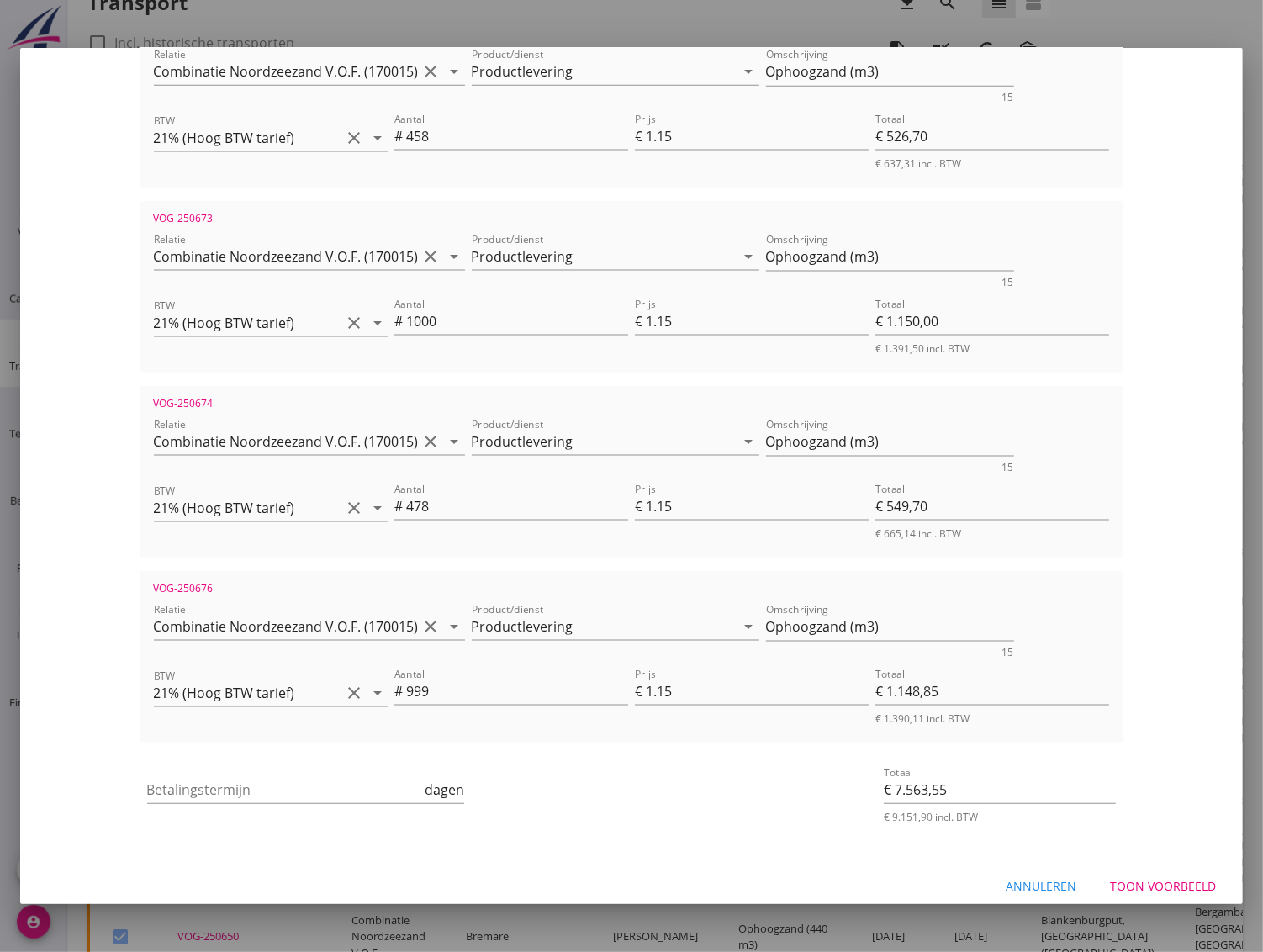
click at [1016, 877] on div "Annuleren" at bounding box center [1040, 886] width 70 height 18
checkbox input "false"
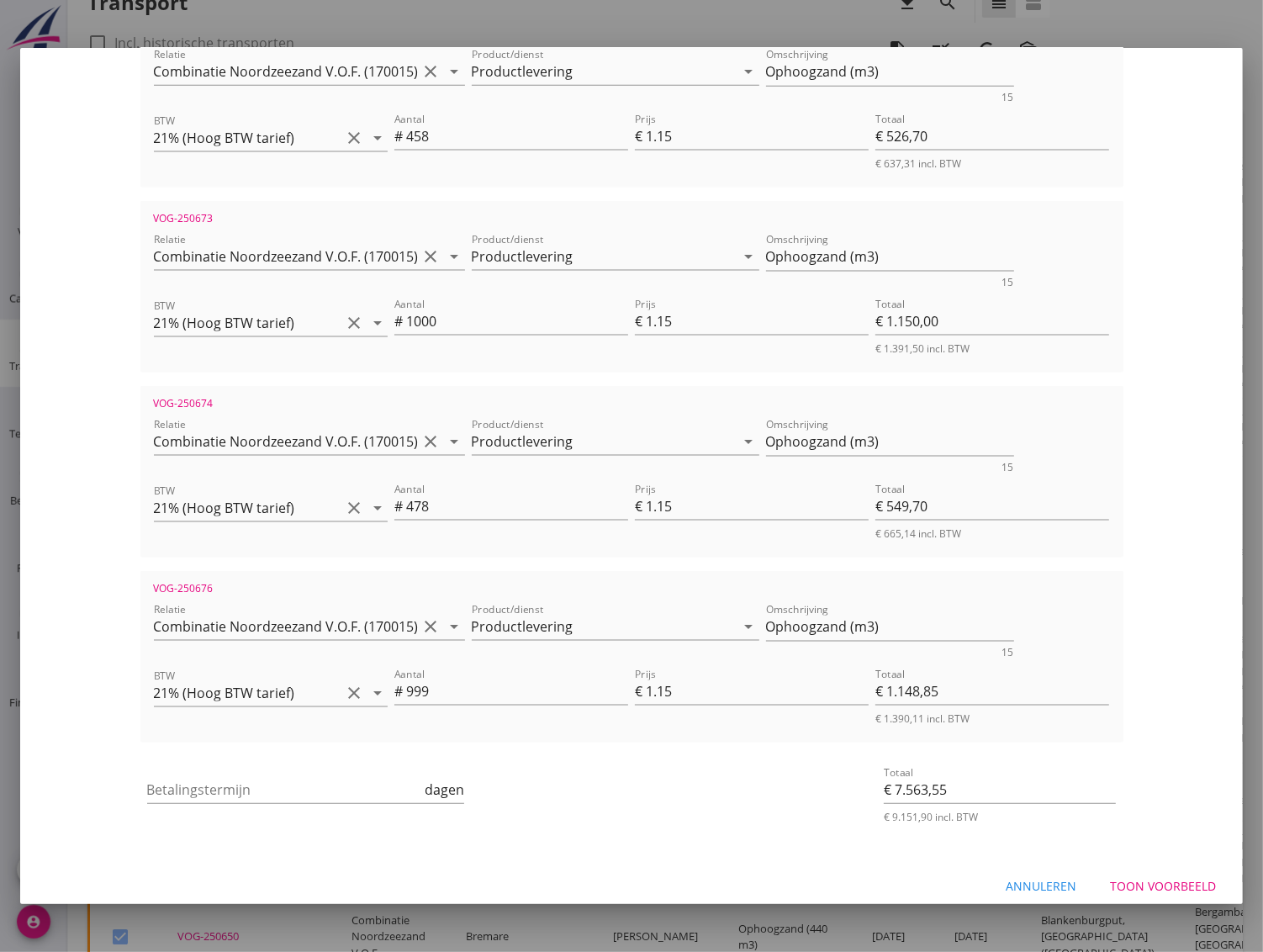
checkbox input "false"
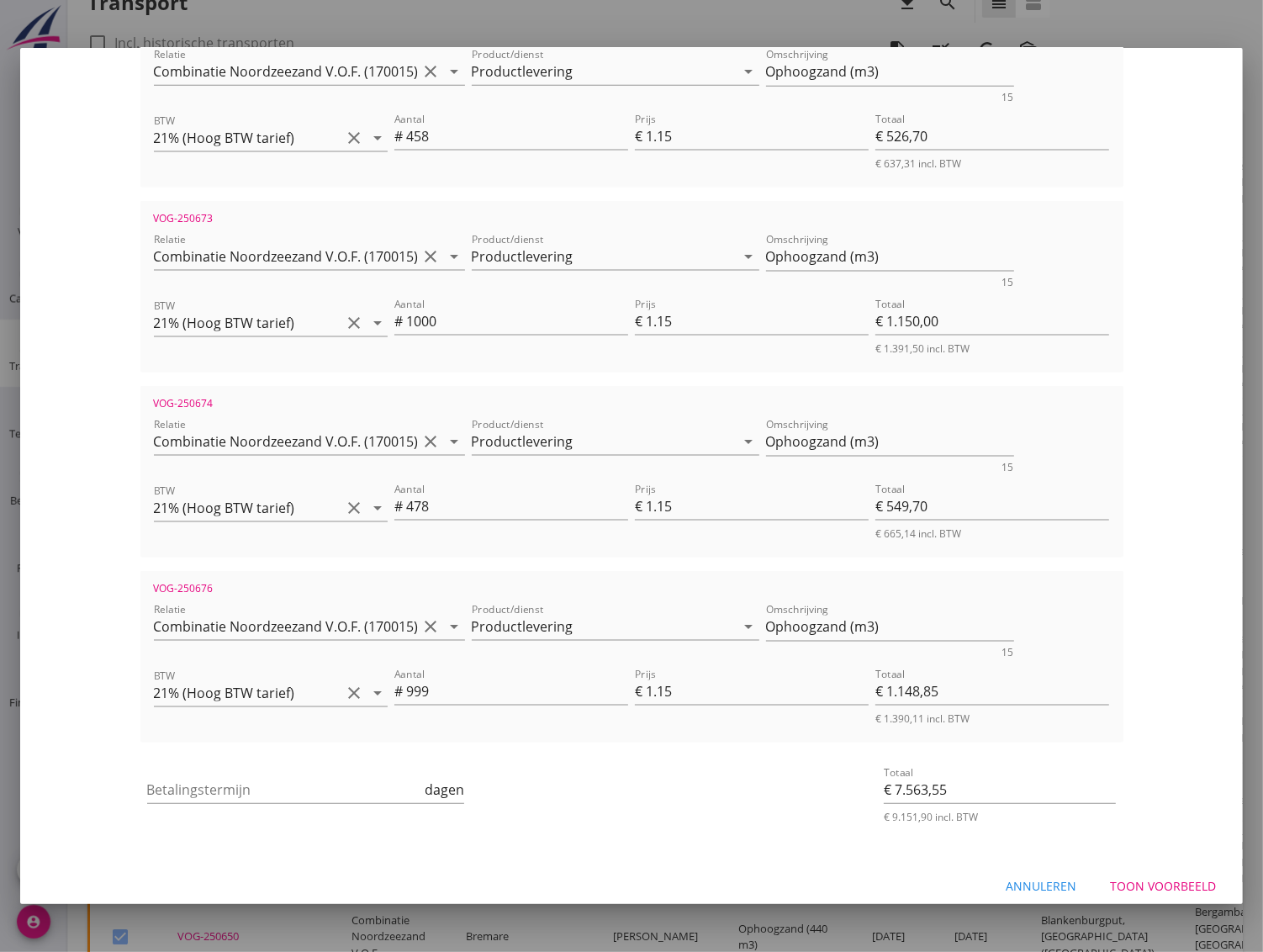
checkbox input "false"
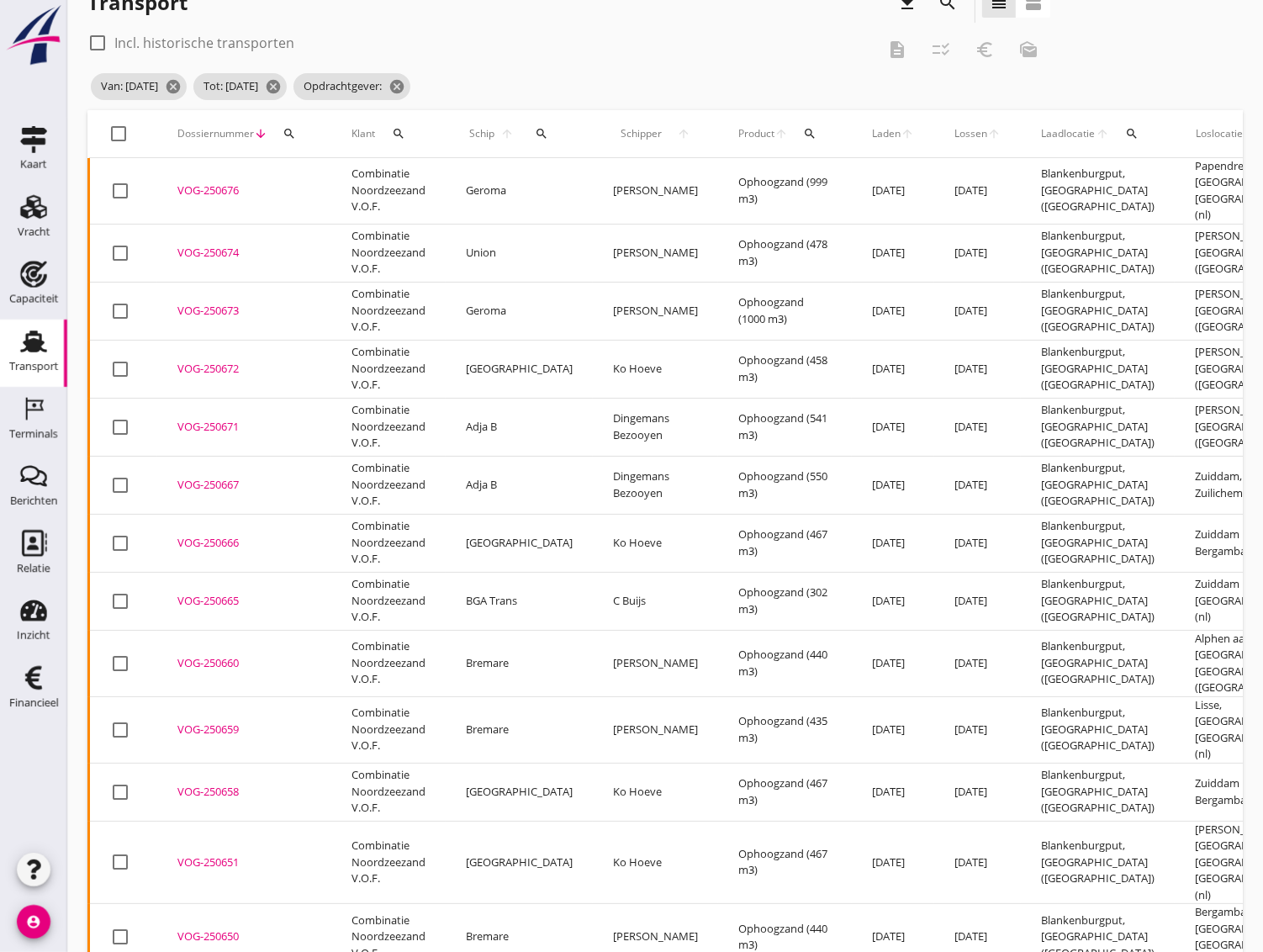
click at [214, 854] on div "VOG-250651" at bounding box center [243, 862] width 134 height 17
click at [406, 84] on icon "cancel" at bounding box center [397, 86] width 17 height 17
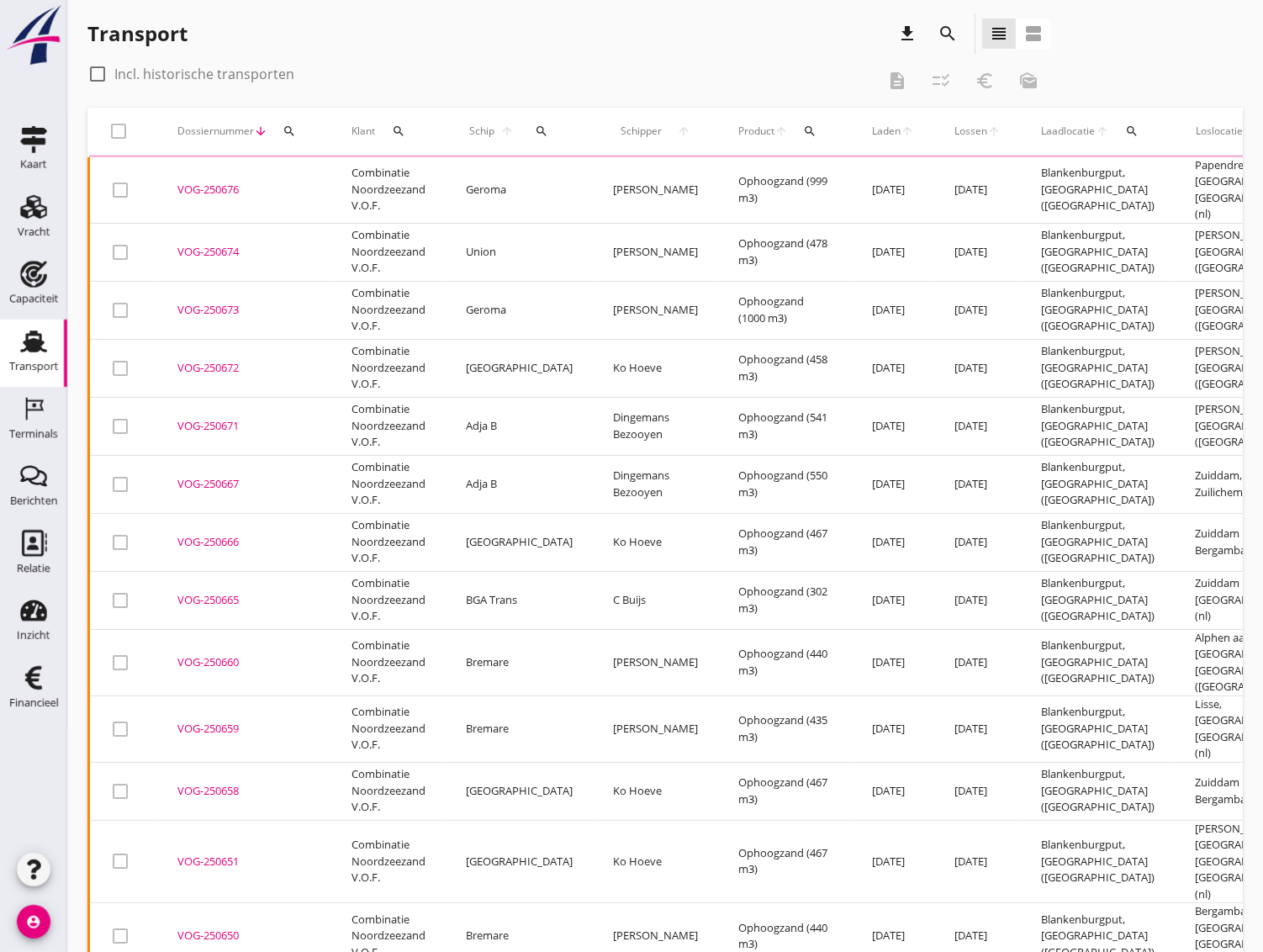
scroll to position [0, 0]
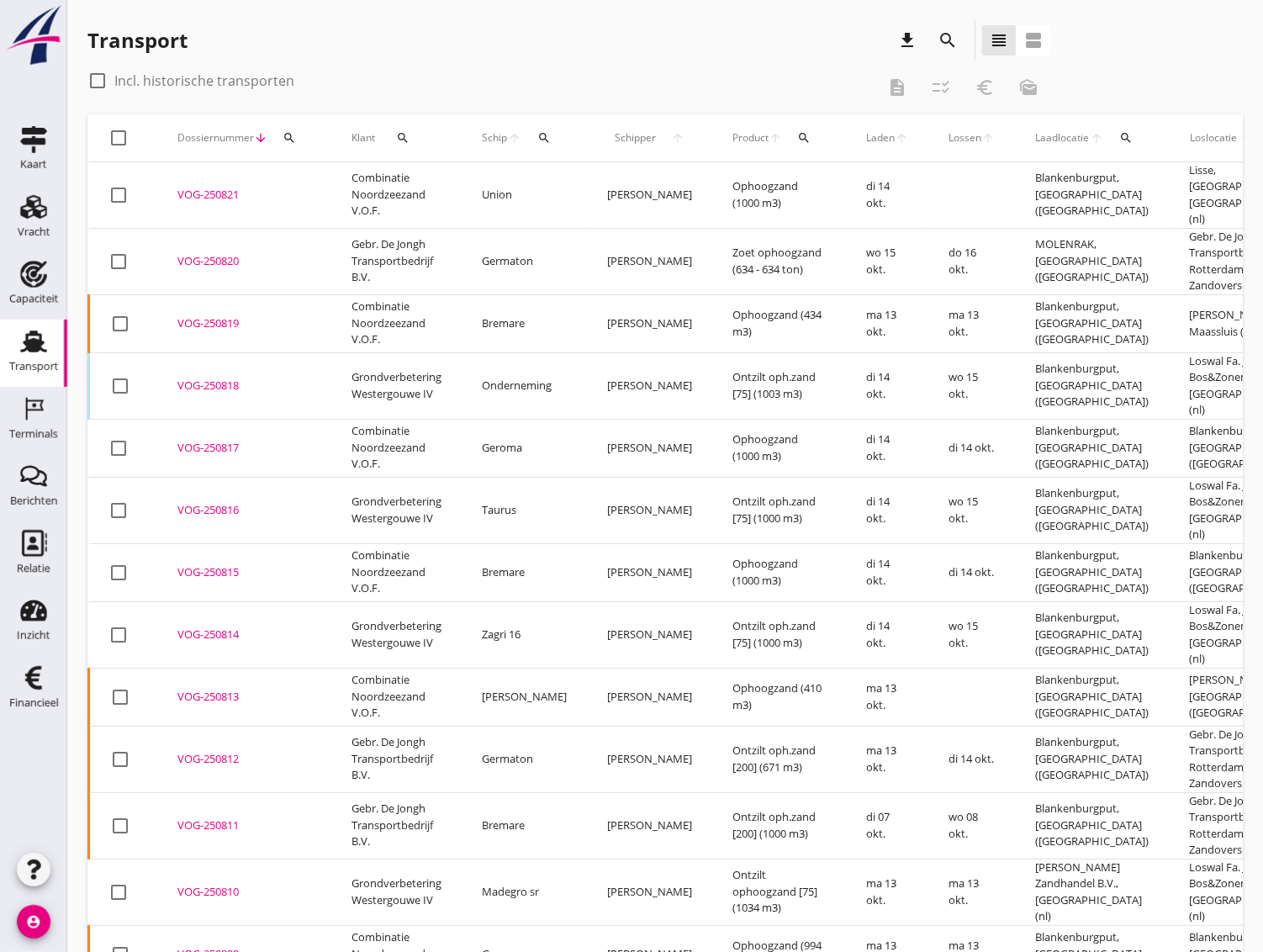
click at [946, 42] on icon "search" at bounding box center [947, 41] width 20 height 20
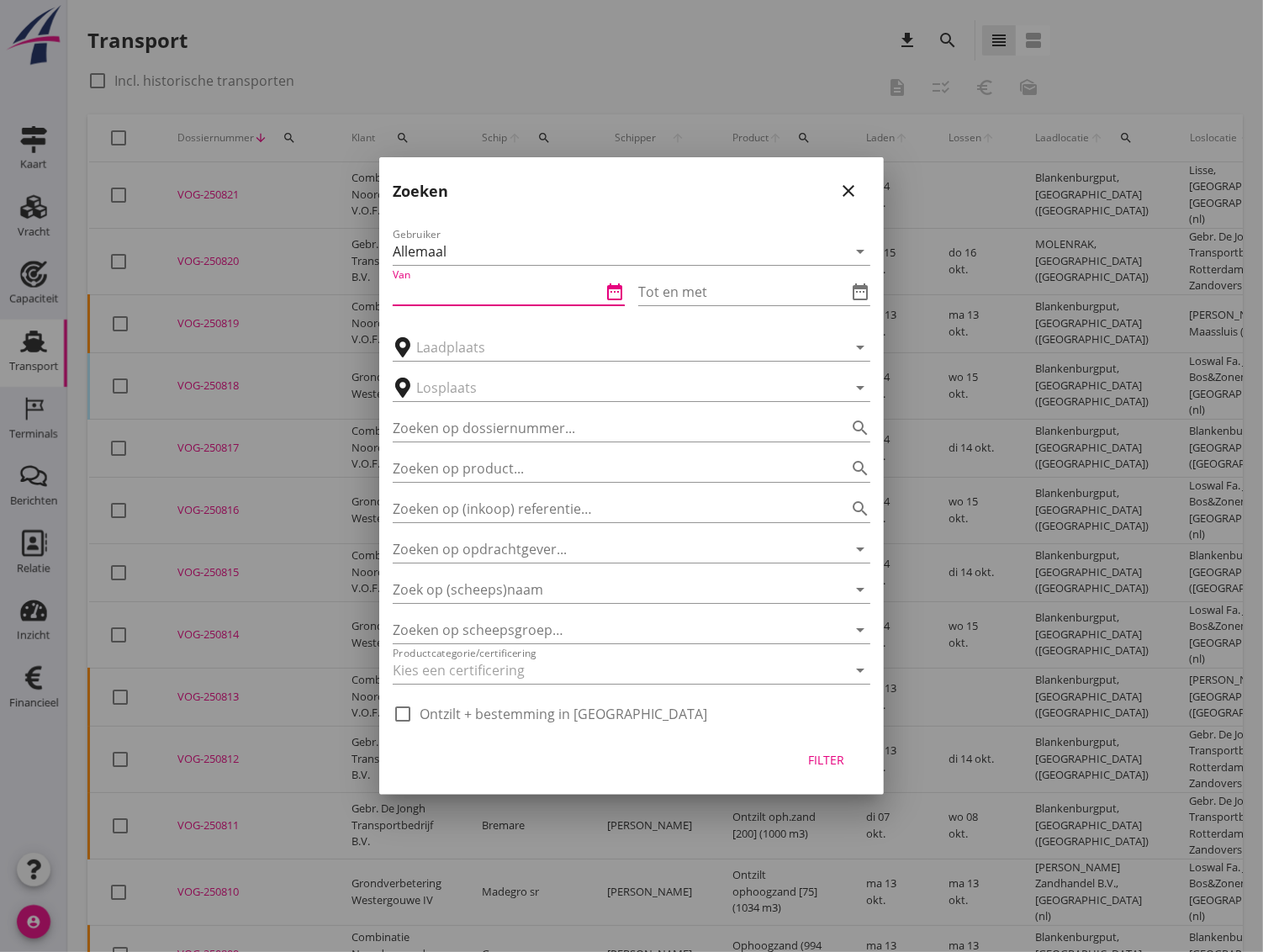
click at [423, 288] on input "Van" at bounding box center [497, 291] width 209 height 27
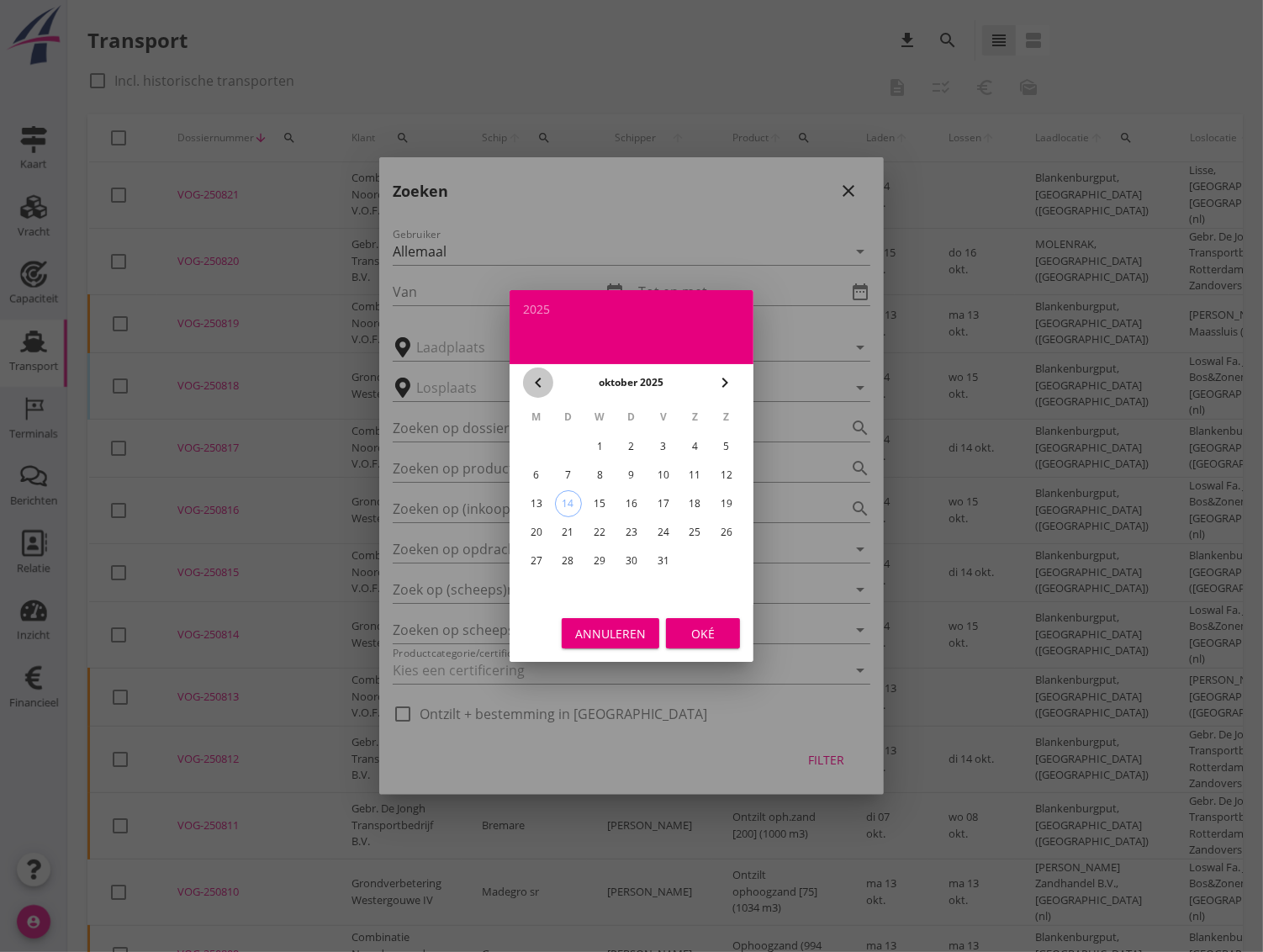
click at [531, 383] on icon "chevron_left" at bounding box center [538, 382] width 20 height 20
click at [536, 502] on div "15" at bounding box center [535, 503] width 27 height 27
type input "[DATE]"
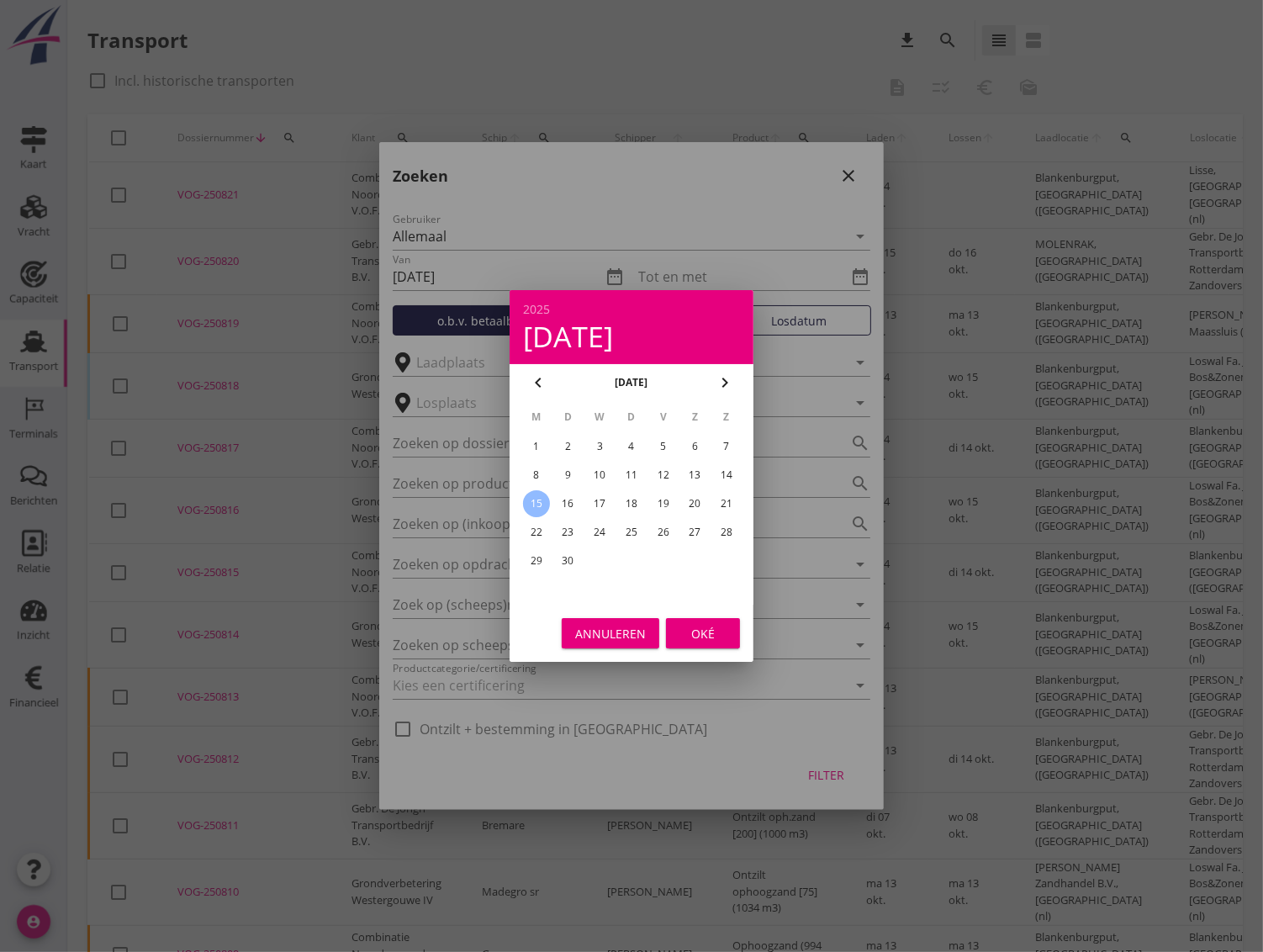
click at [719, 634] on div "Oké" at bounding box center [703, 633] width 48 height 18
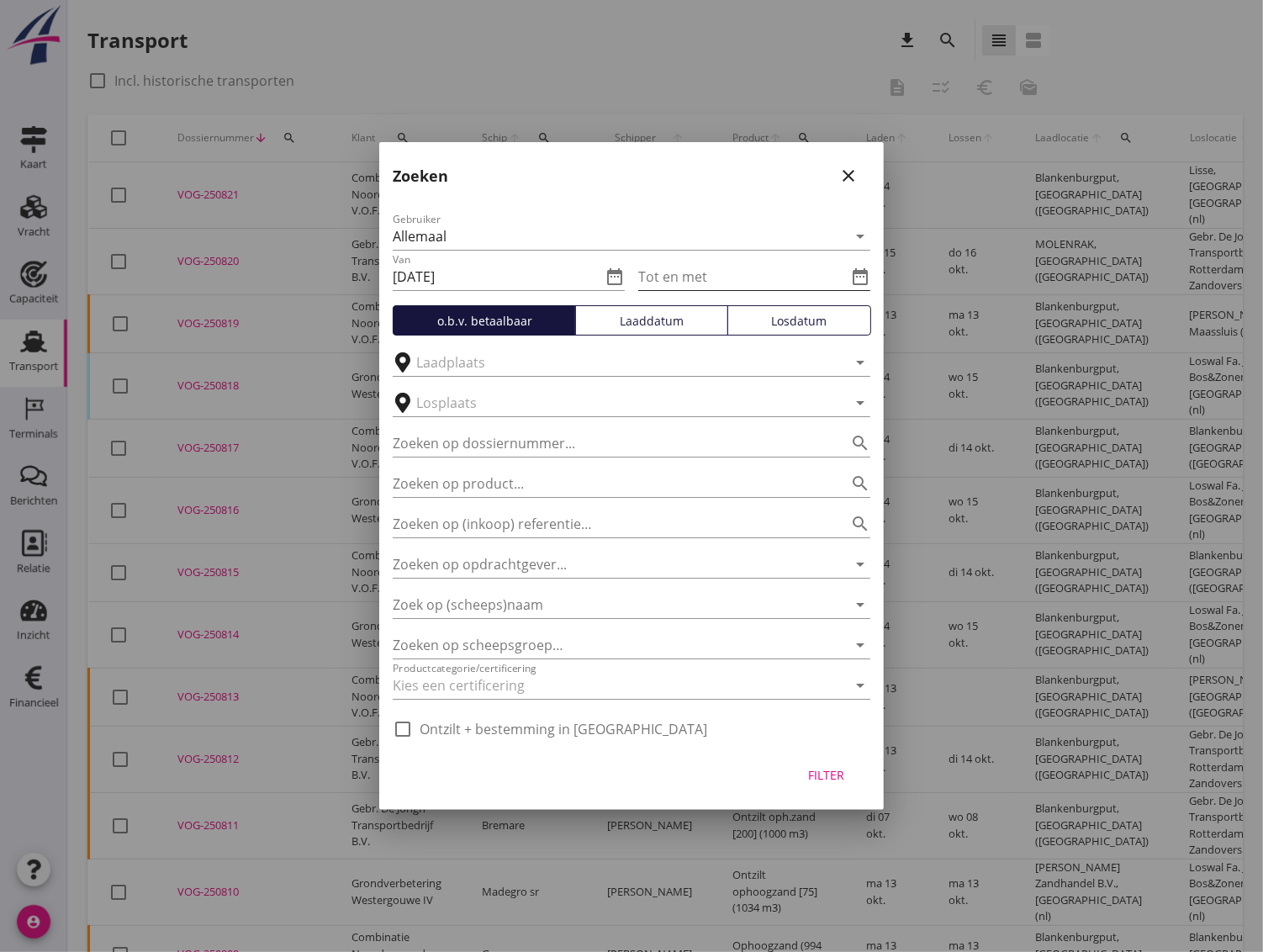
click at [697, 282] on input "Tot en met" at bounding box center [742, 276] width 209 height 27
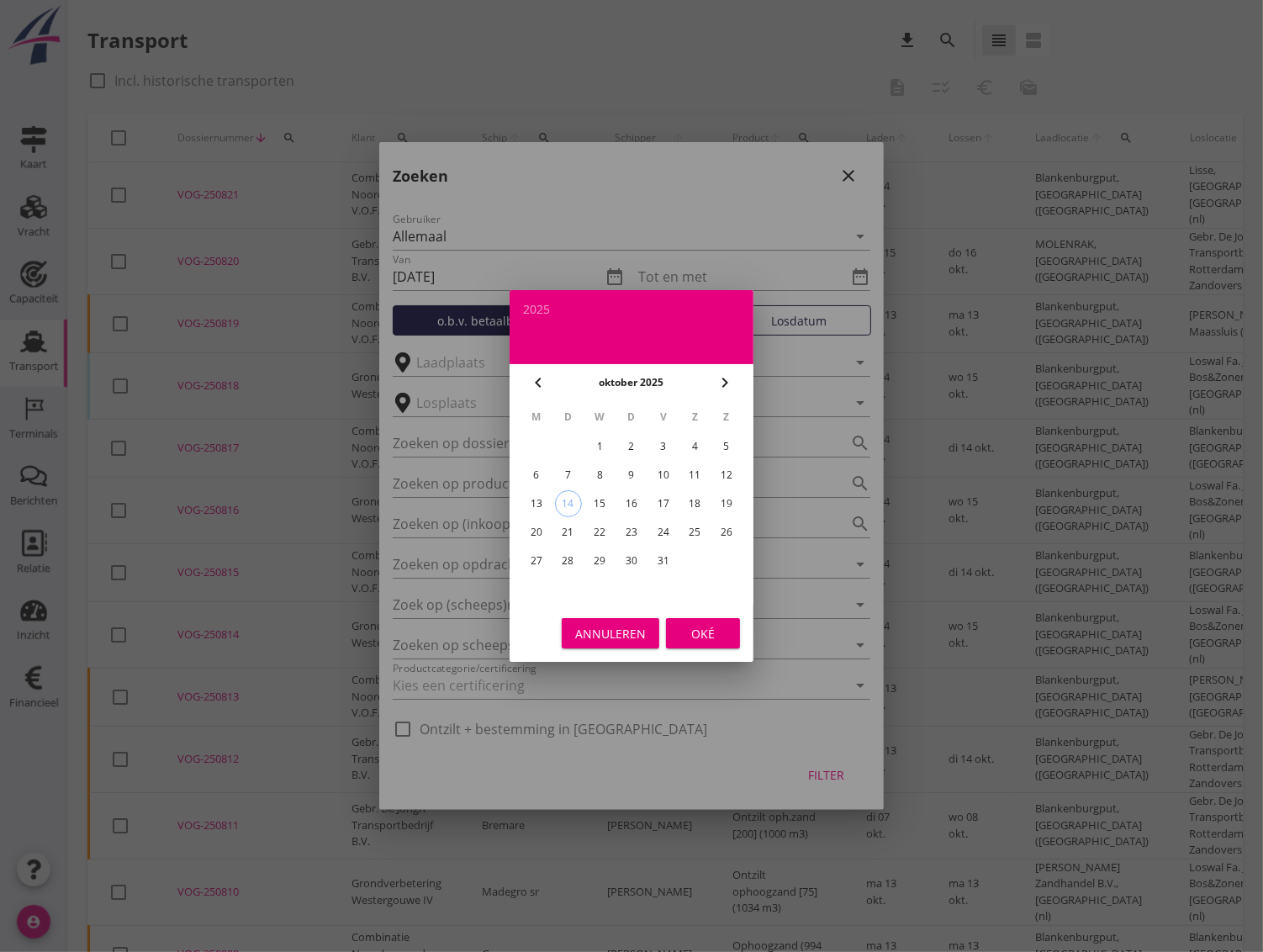
click at [543, 383] on icon "chevron_left" at bounding box center [538, 382] width 20 height 20
click at [691, 506] on div "20" at bounding box center [694, 503] width 27 height 27
type input "[DATE]"
click at [696, 637] on div "Oké" at bounding box center [703, 633] width 48 height 18
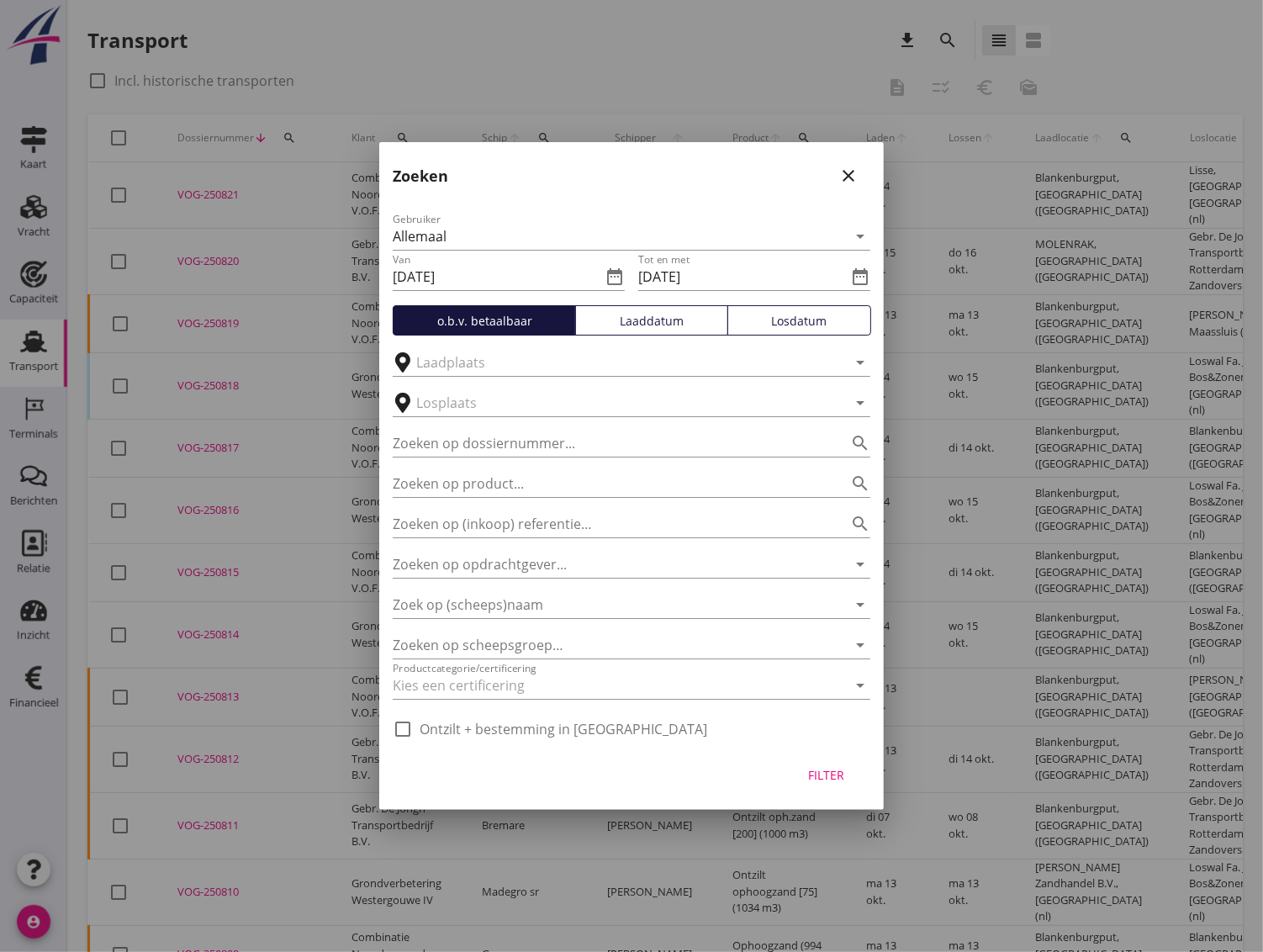
click at [808, 318] on div "Losdatum" at bounding box center [800, 321] width 129 height 18
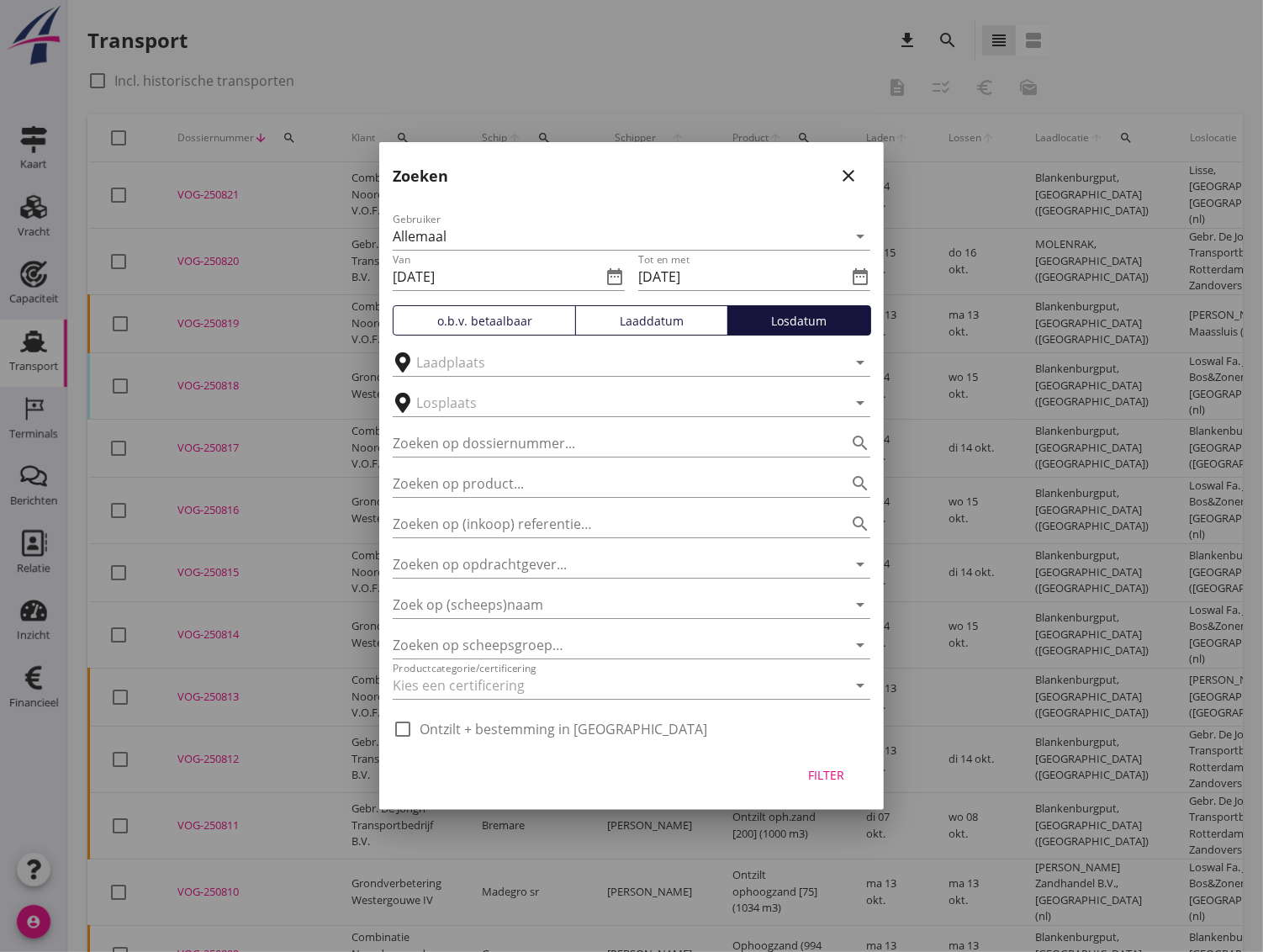
click at [829, 773] on div "Filter" at bounding box center [826, 775] width 48 height 18
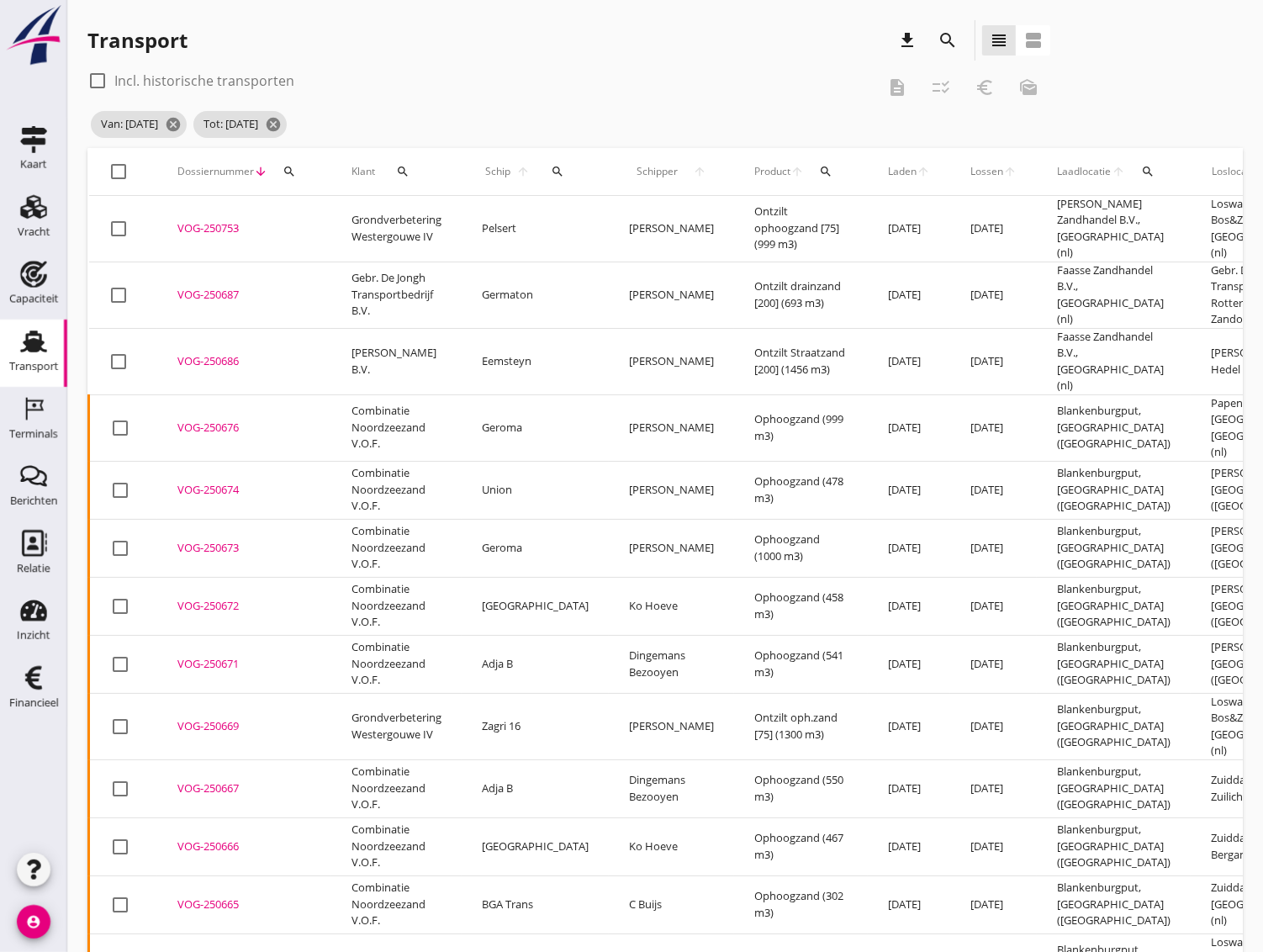
click at [403, 170] on icon "search" at bounding box center [403, 172] width 14 height 14
click at [417, 222] on input "Zoeken op opdrachtgever..." at bounding box center [476, 220] width 175 height 27
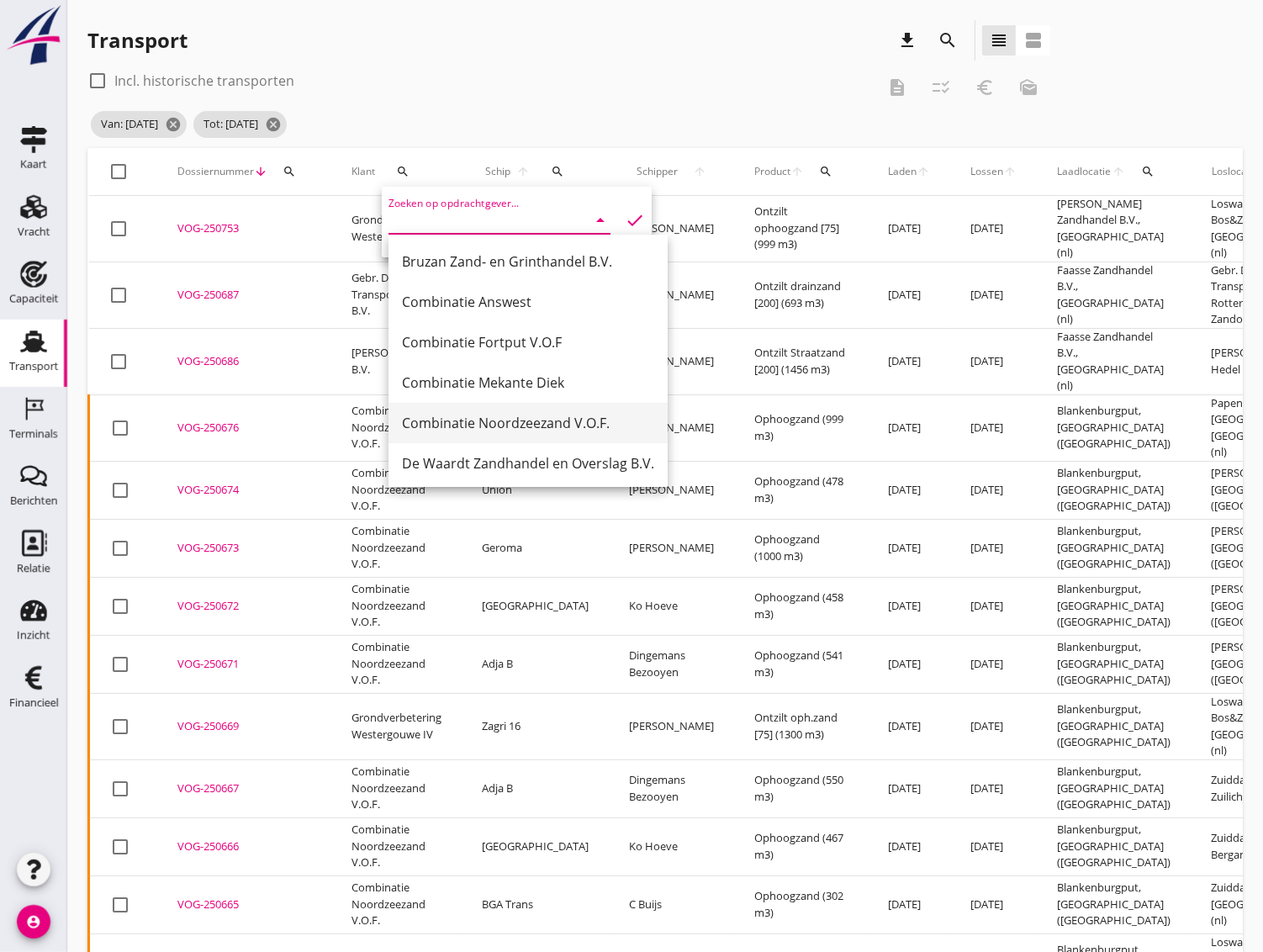
click at [461, 435] on div "Combinatie Noordzeezand V.O.F." at bounding box center [528, 423] width 252 height 41
type input "Combinatie Noordzeezand V.O.F."
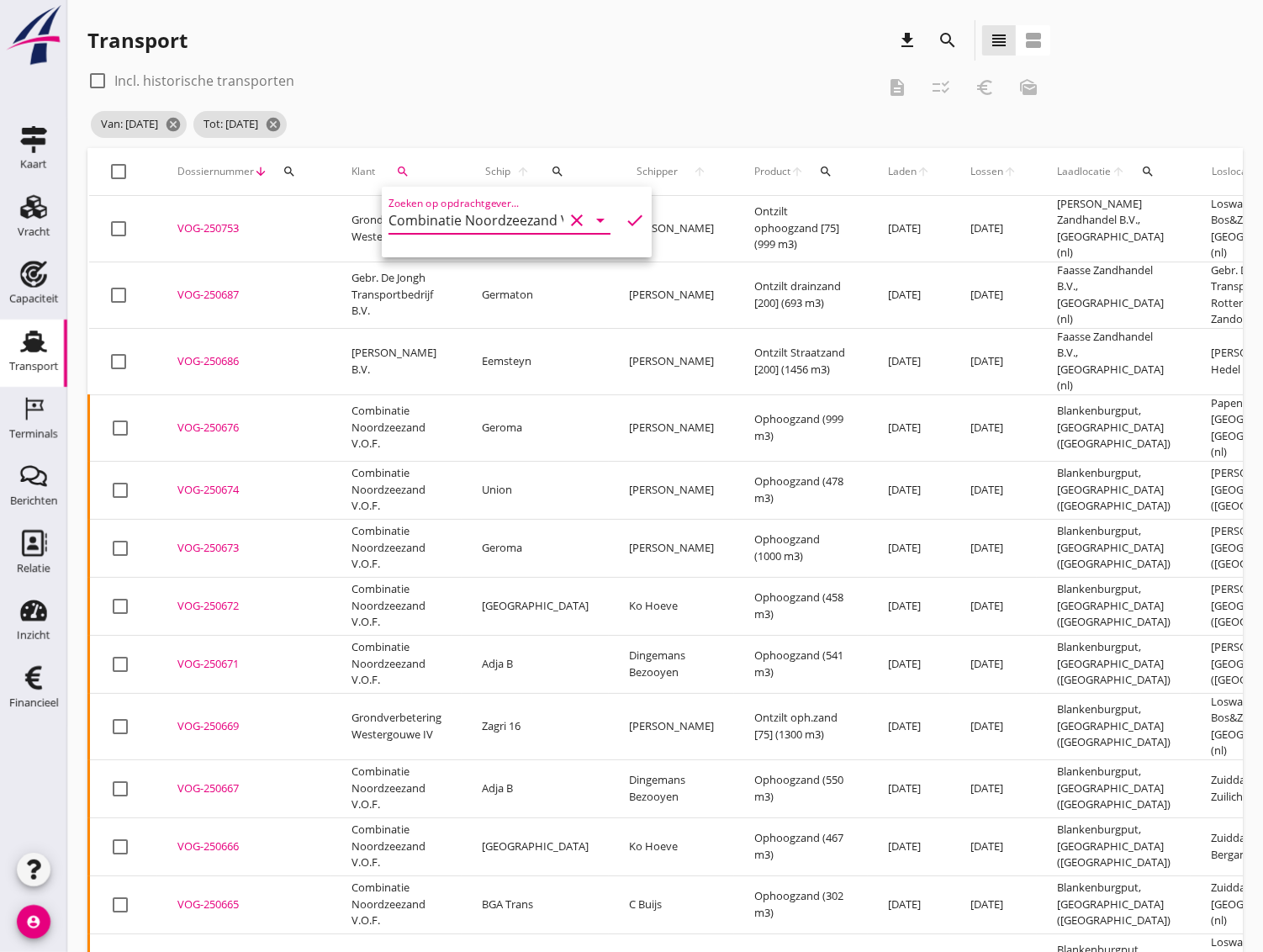
click at [625, 220] on icon "check" at bounding box center [634, 220] width 20 height 20
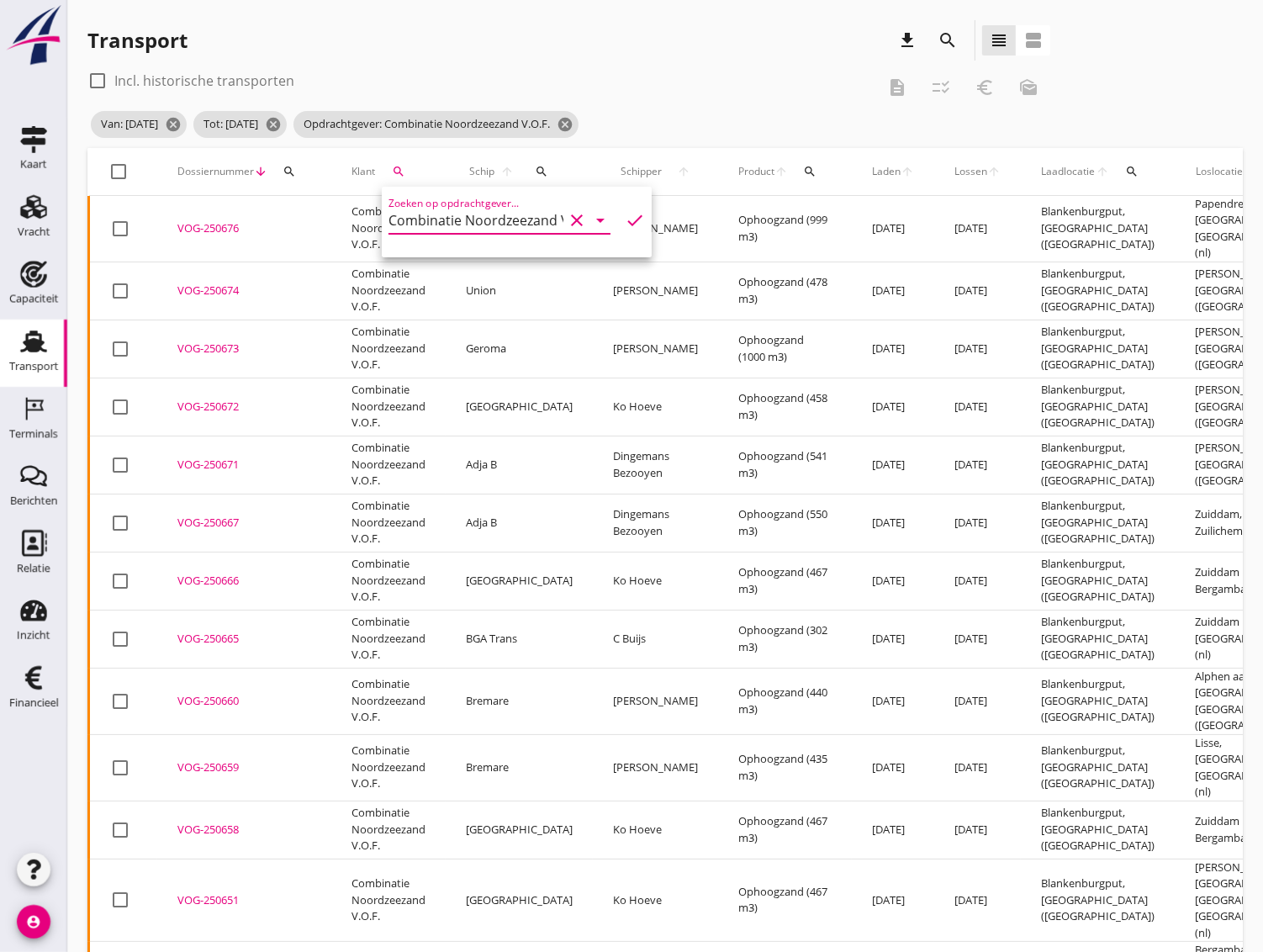
click at [119, 163] on div at bounding box center [119, 171] width 29 height 29
checkbox input "true"
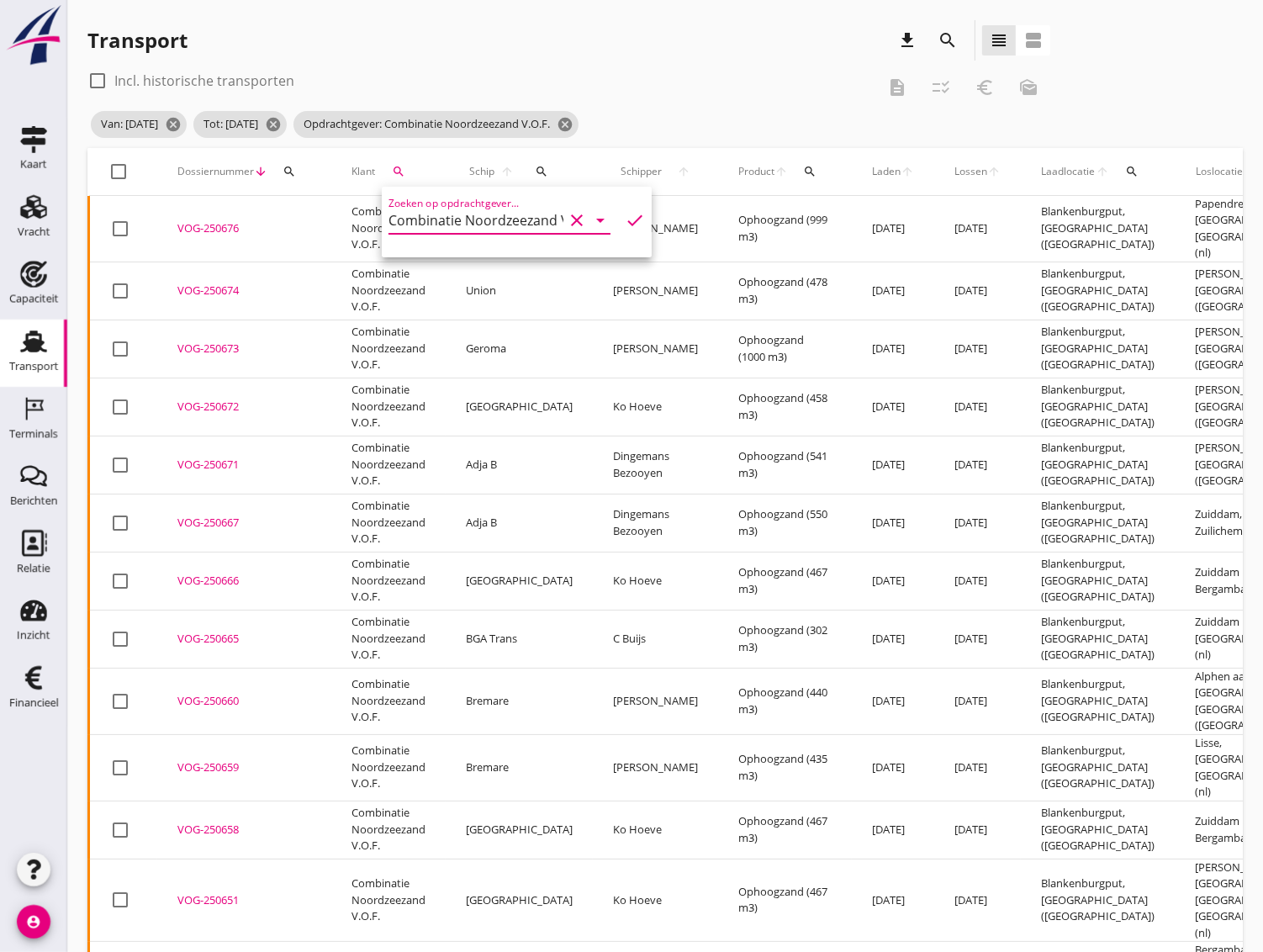
checkbox input "true"
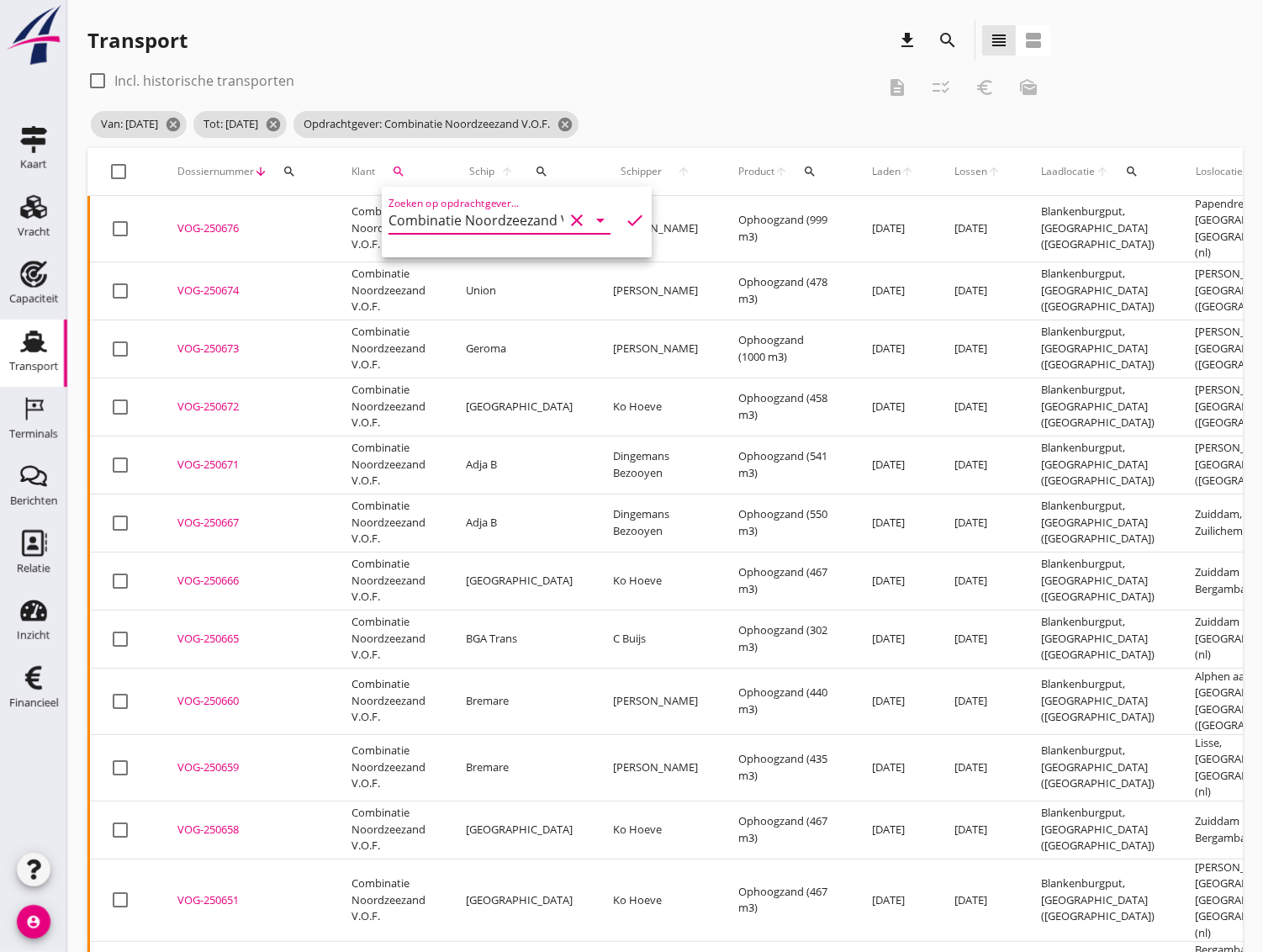
checkbox input "true"
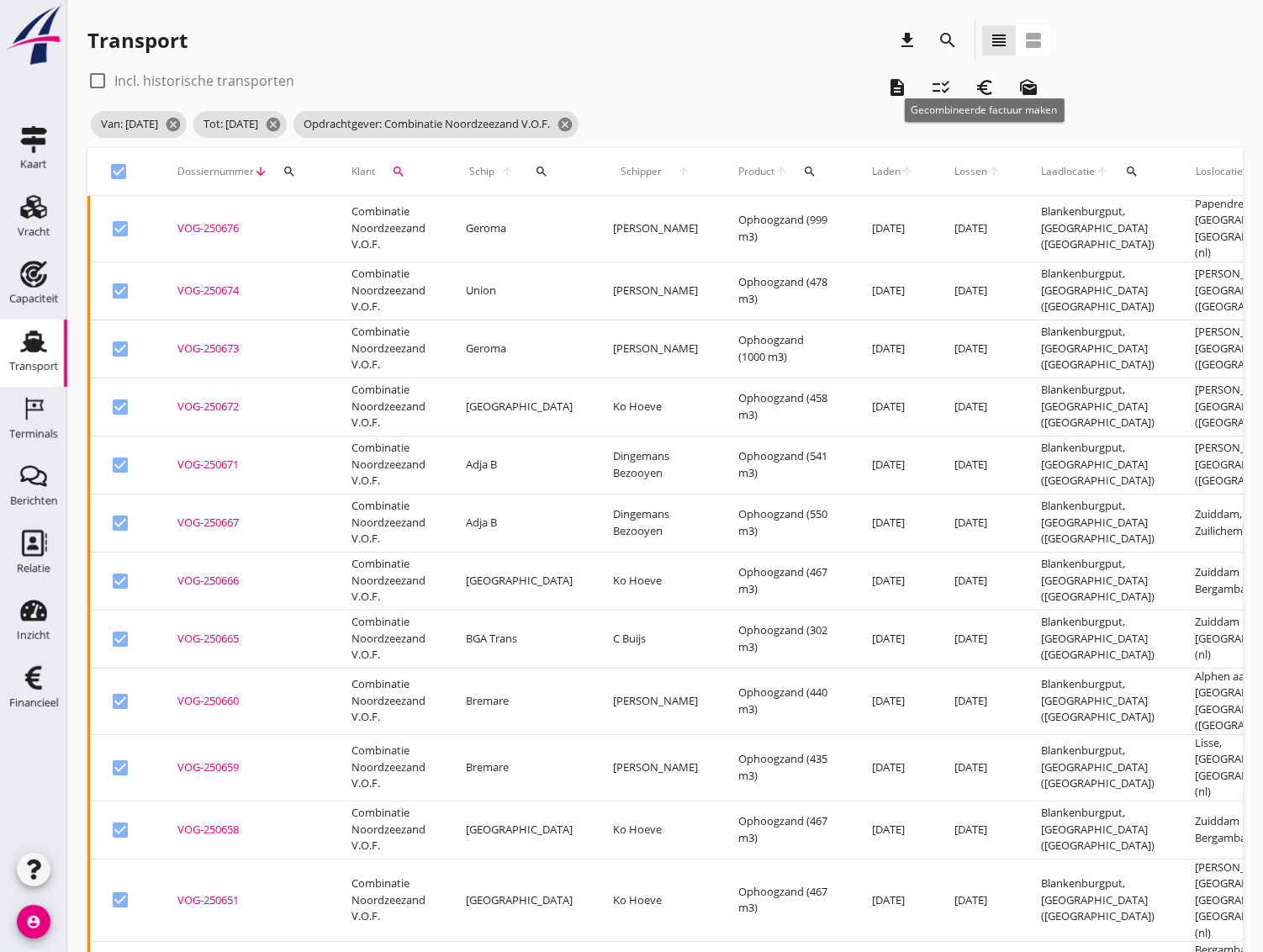
click at [983, 89] on icon "euro_symbol" at bounding box center [985, 87] width 20 height 20
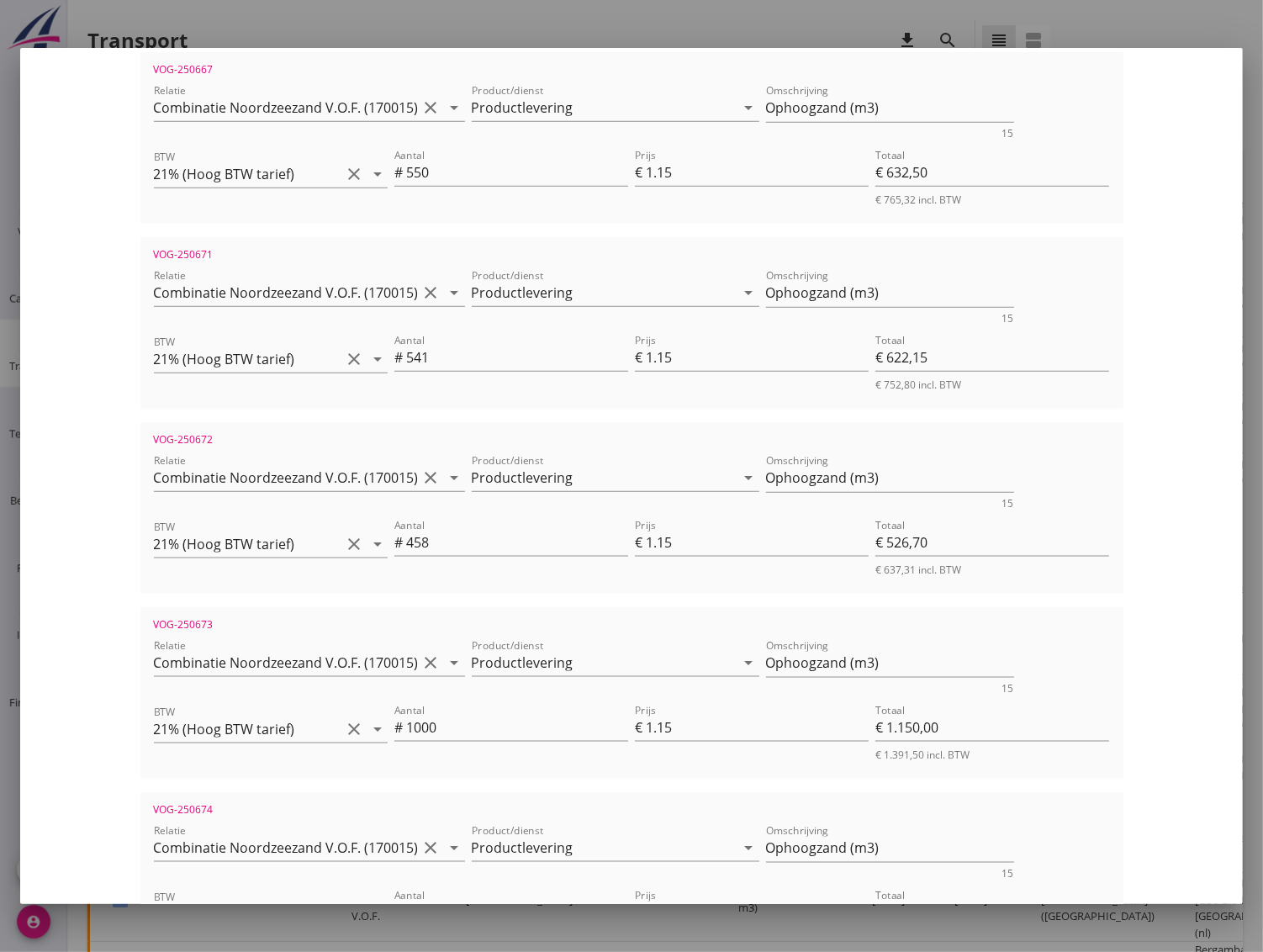
scroll to position [2039, 0]
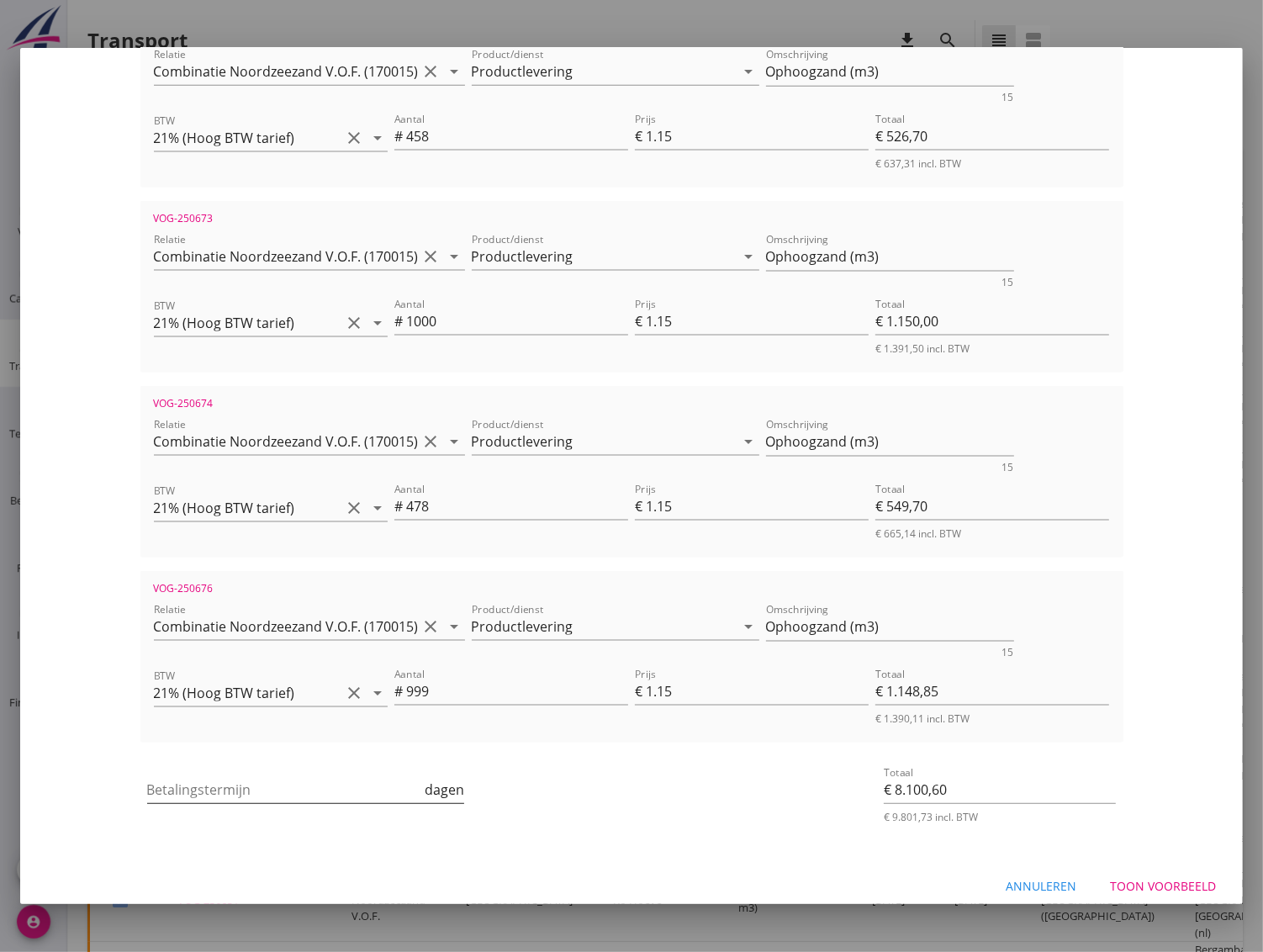
click at [268, 776] on input "Betalingstermijn" at bounding box center [285, 789] width 275 height 27
type input "30"
click at [1110, 877] on div "Toon voorbeeld" at bounding box center [1162, 886] width 106 height 18
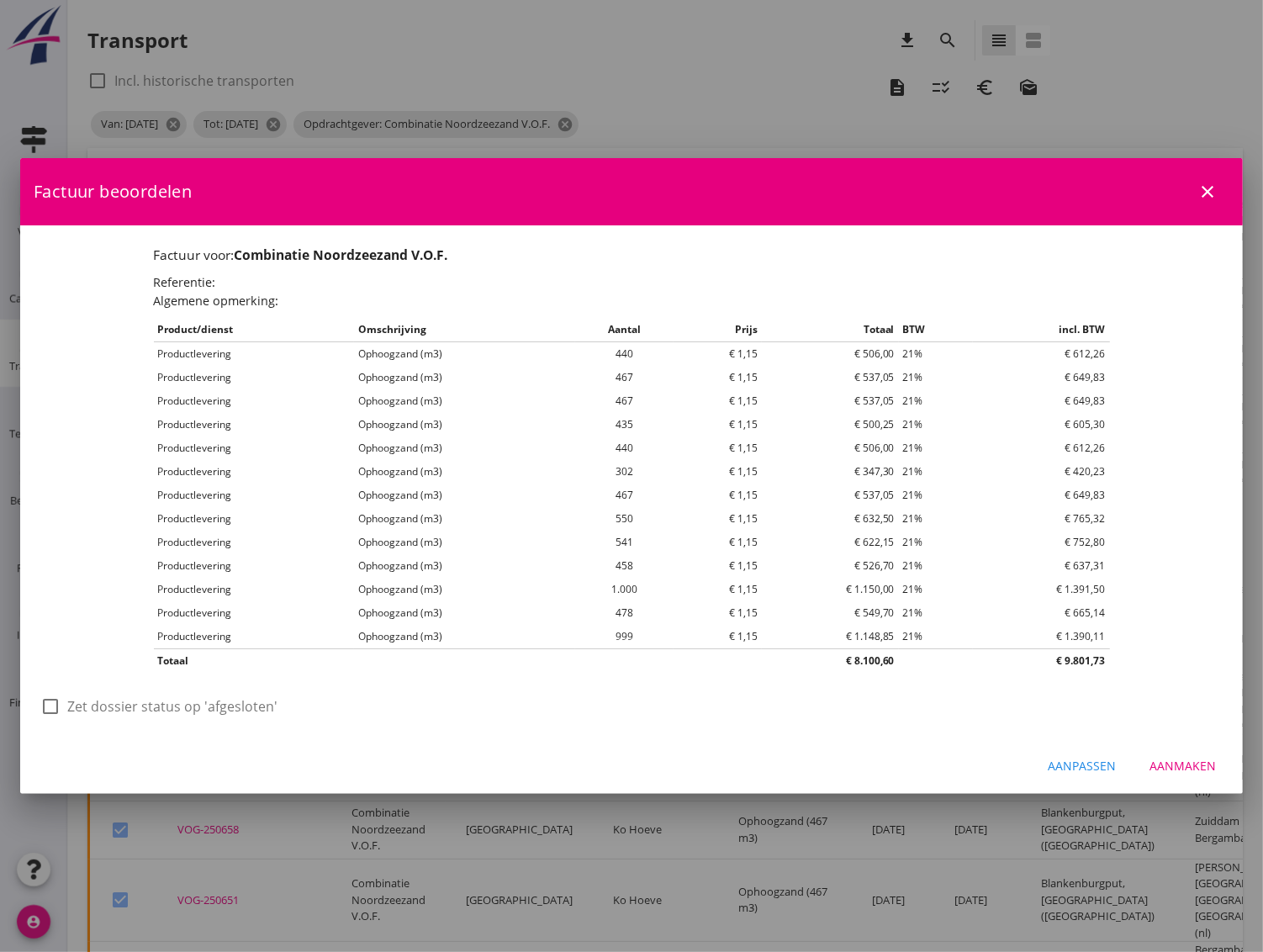
scroll to position [0, 0]
click at [1197, 767] on div "Aanmaken" at bounding box center [1182, 766] width 66 height 18
checkbox input "false"
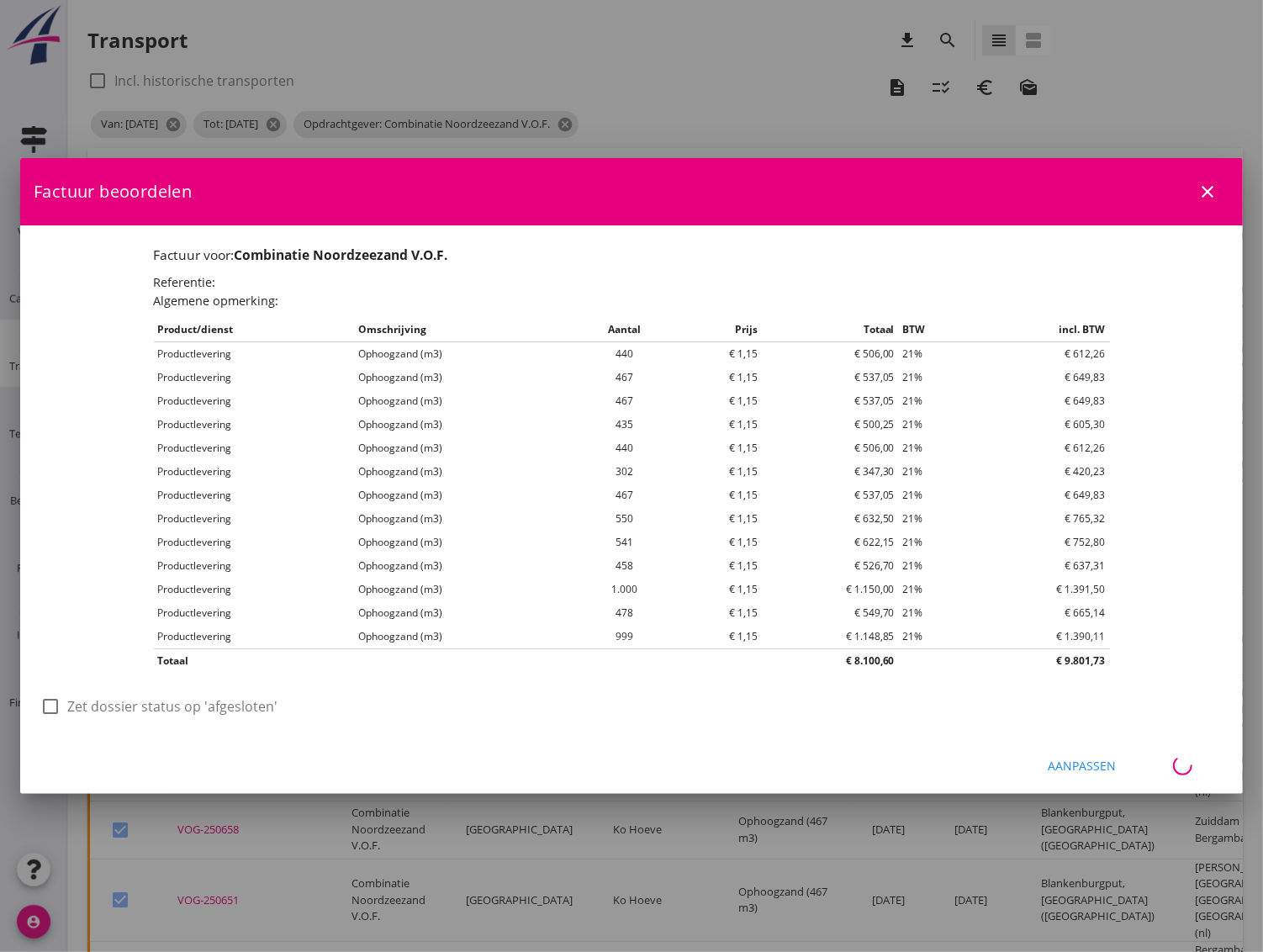
checkbox input "false"
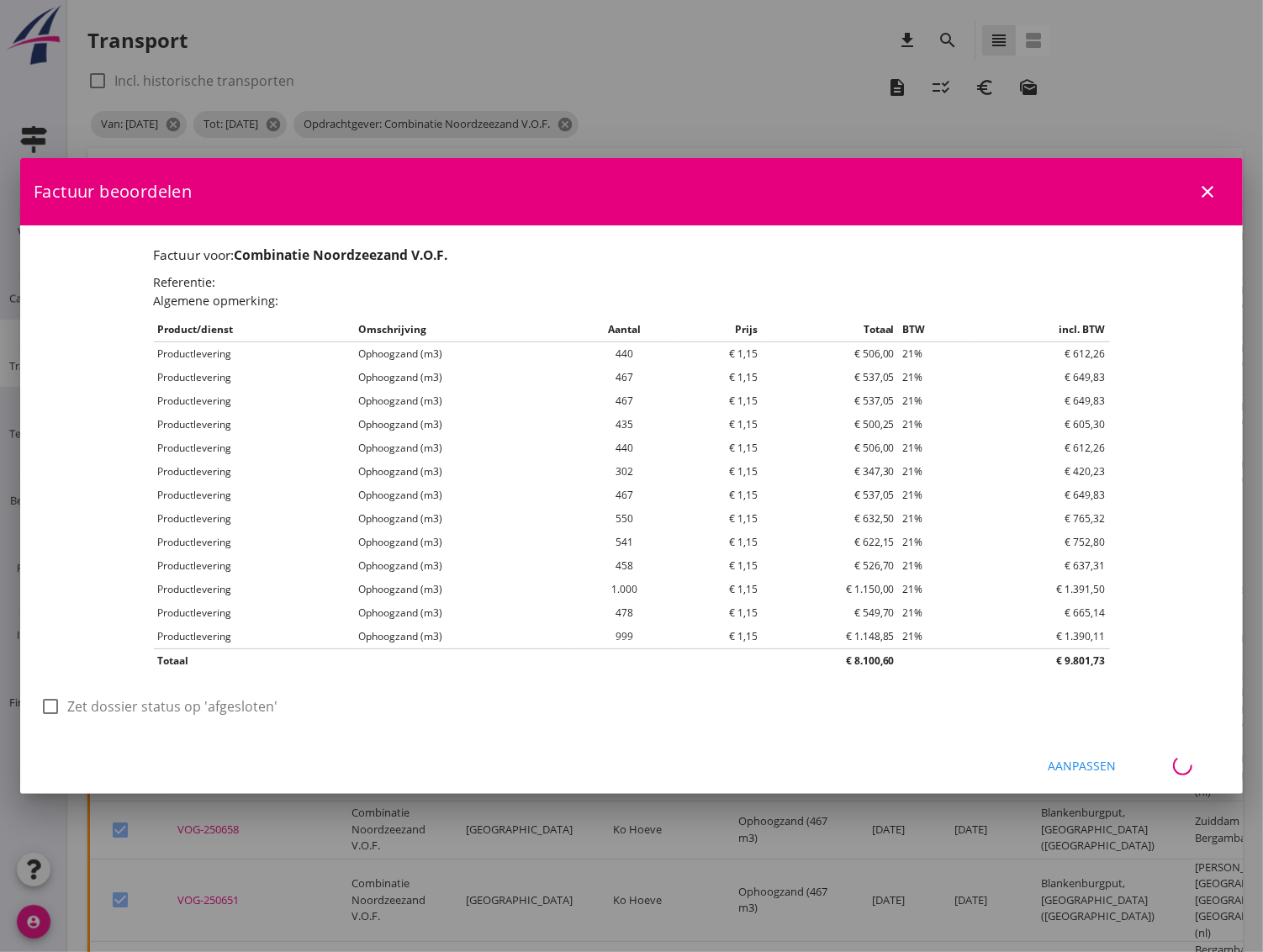
checkbox input "false"
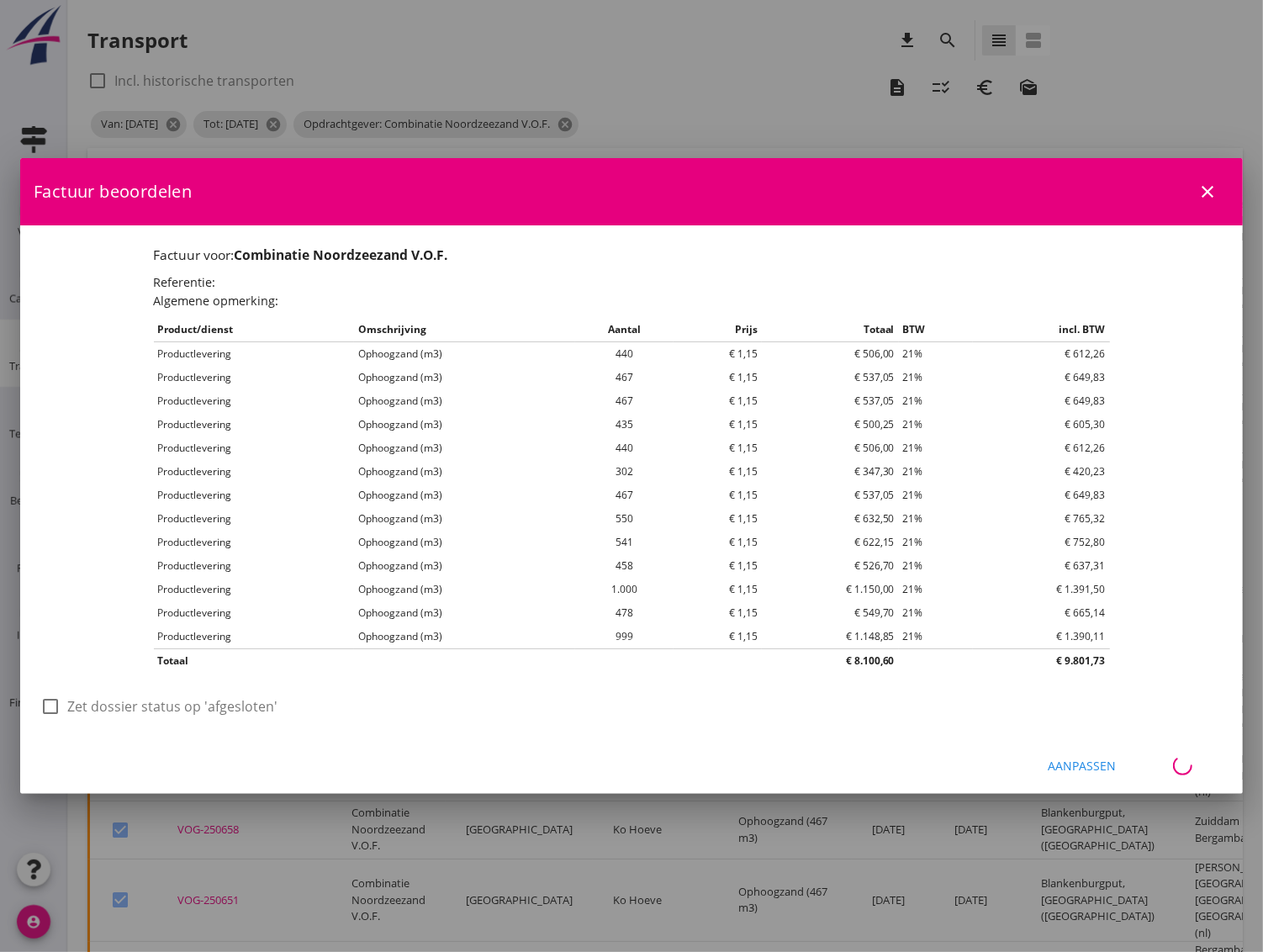
checkbox input "false"
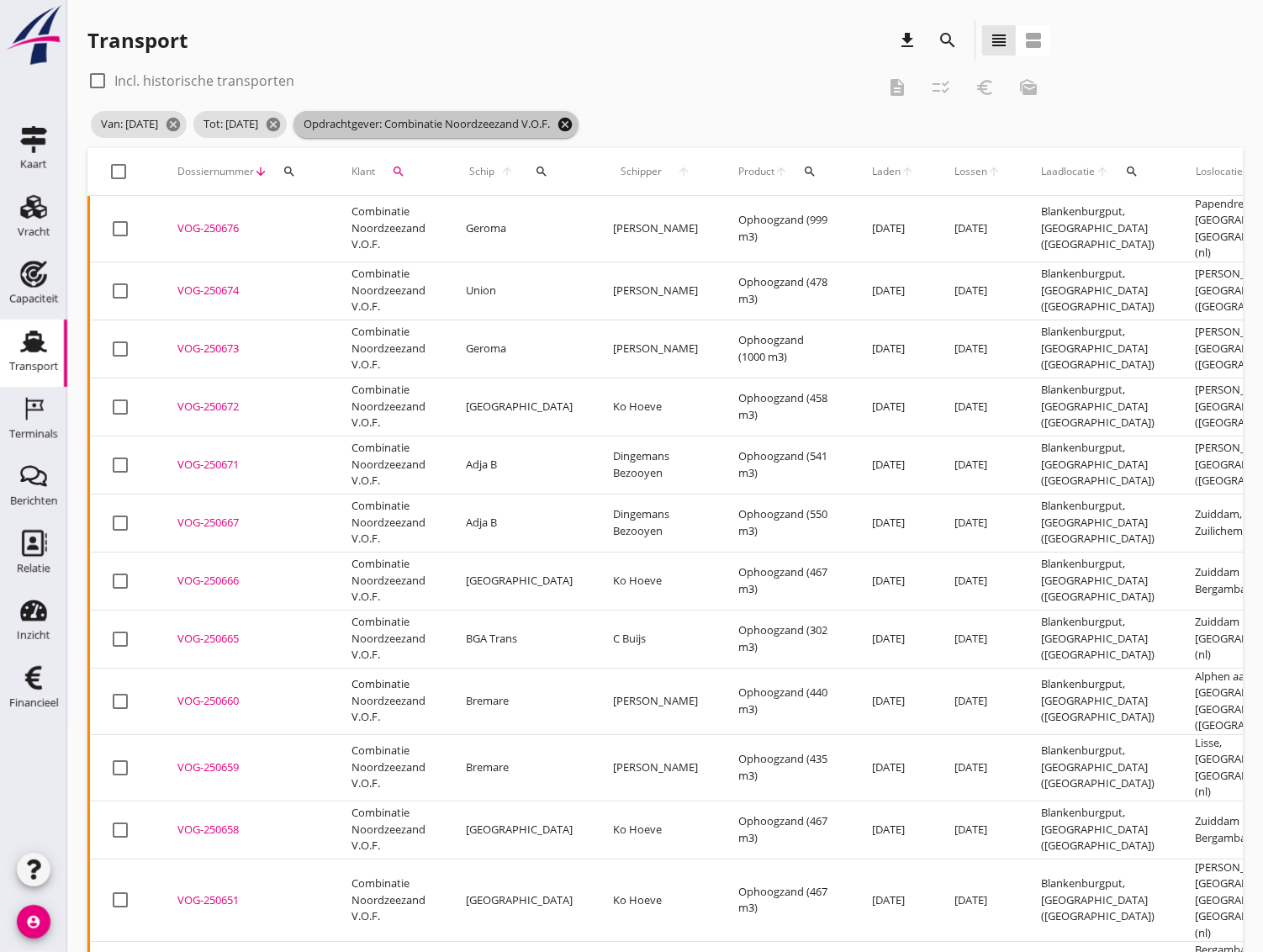
click at [573, 126] on icon "cancel" at bounding box center [564, 124] width 17 height 17
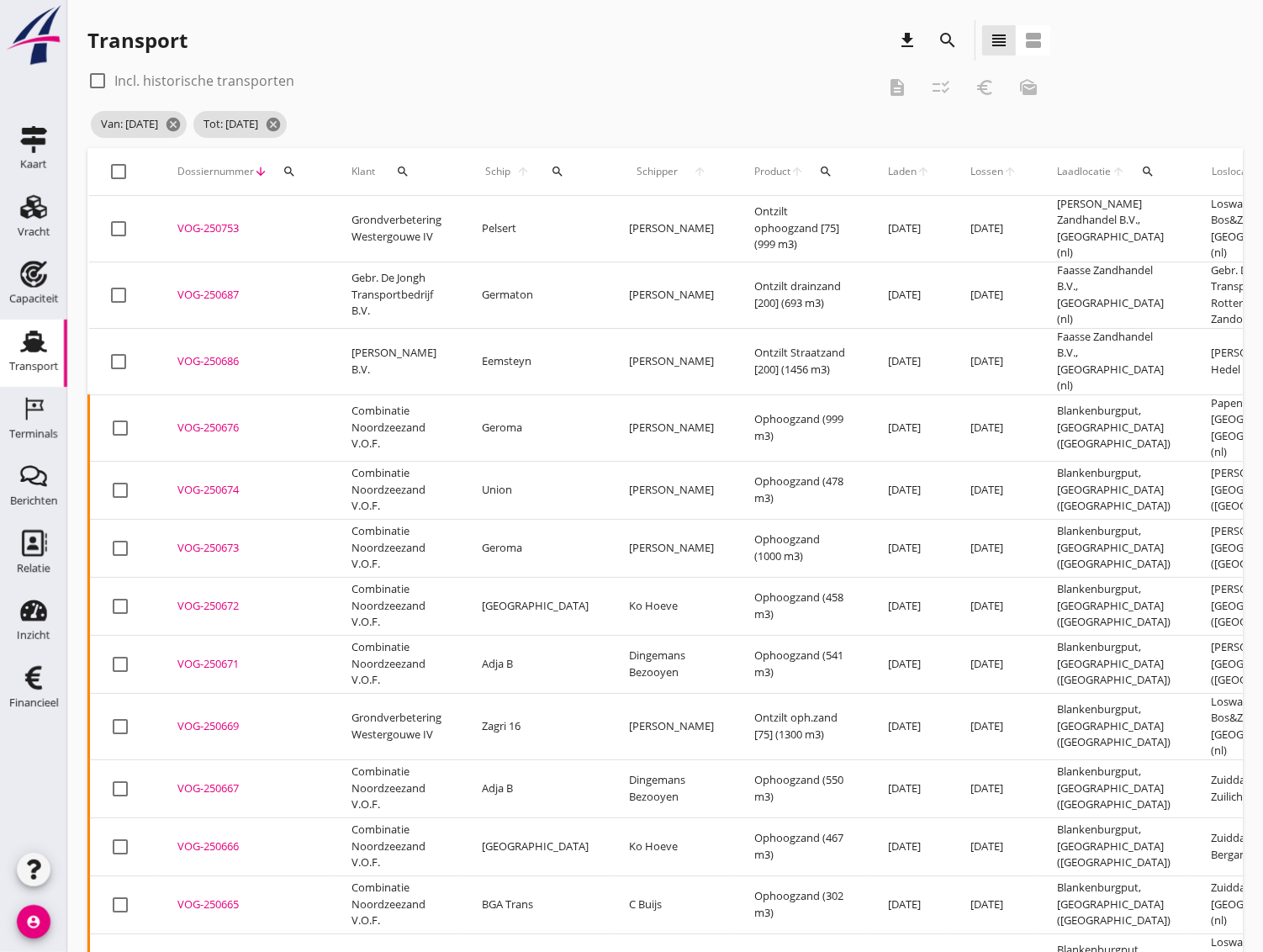
click at [404, 174] on icon "search" at bounding box center [403, 172] width 14 height 14
click at [418, 217] on input "Zoeken op opdrachtgever..." at bounding box center [476, 220] width 175 height 27
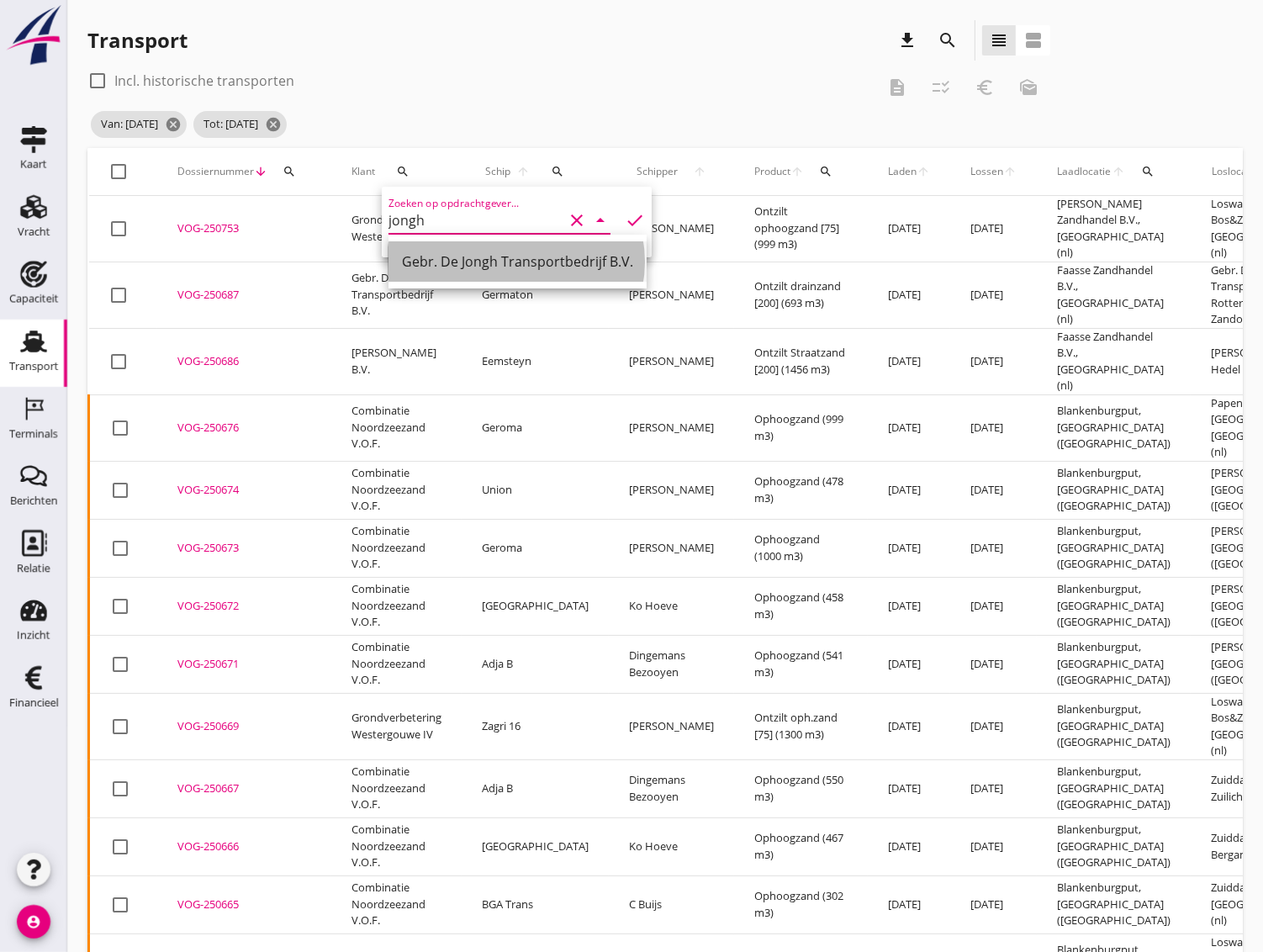
click at [439, 271] on div "Gebr. De Jongh Transportbedrijf B.V." at bounding box center [518, 261] width 232 height 41
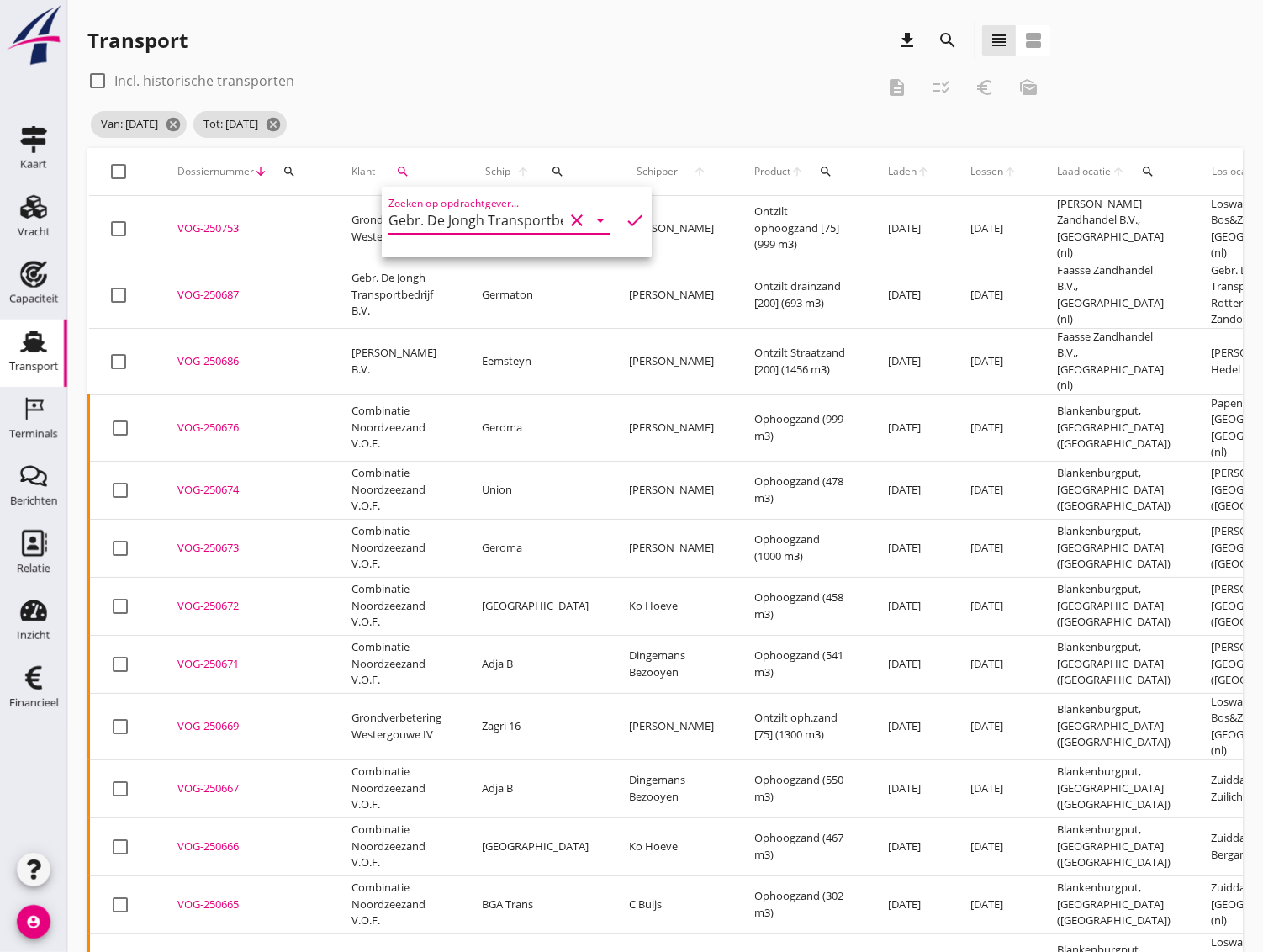
type input "Gebr. De Jongh Transportbedrijf B.V."
click at [625, 220] on icon "check" at bounding box center [634, 220] width 20 height 20
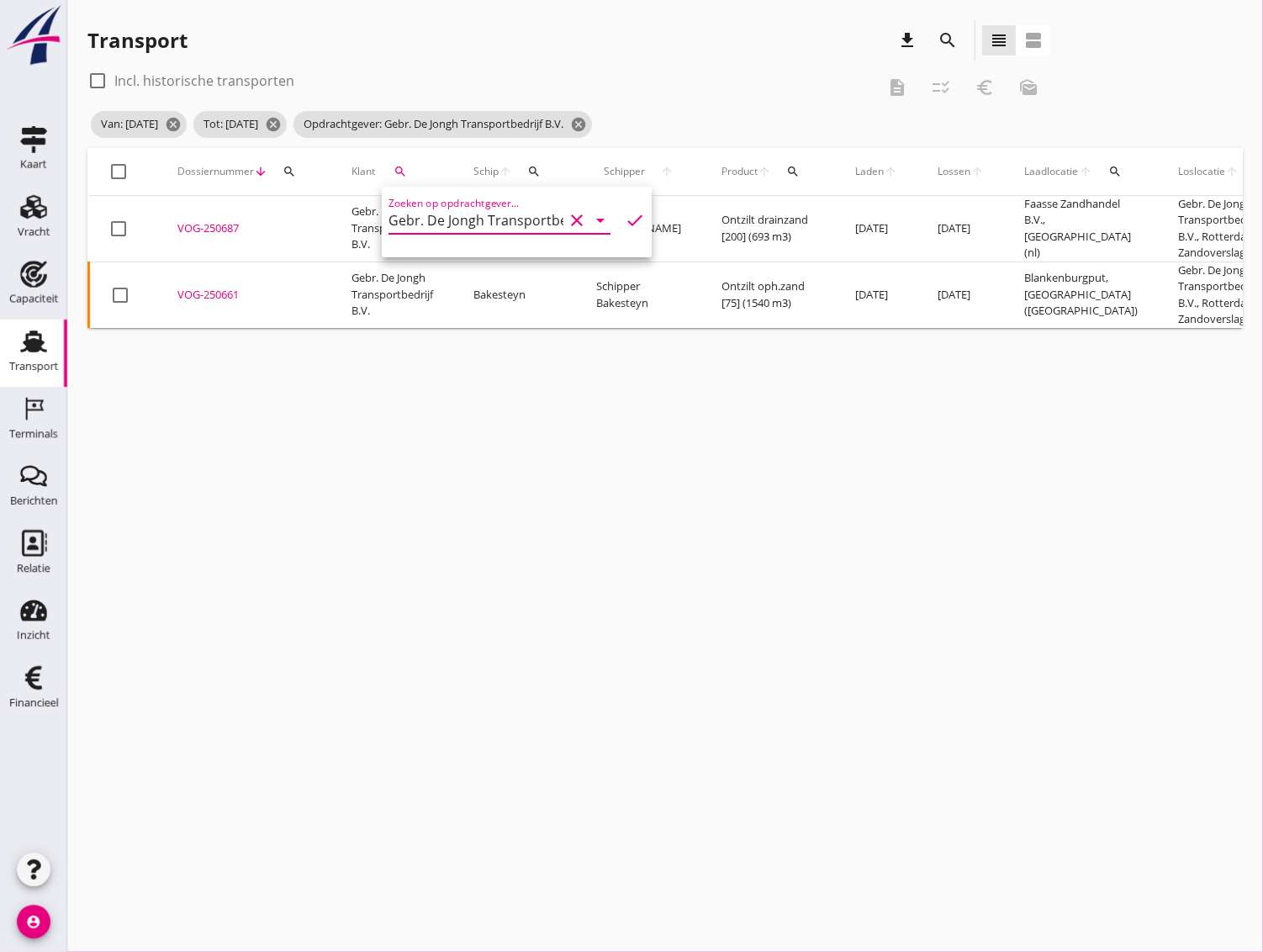
click at [625, 227] on icon "check" at bounding box center [634, 220] width 20 height 20
click at [567, 219] on icon "clear" at bounding box center [577, 220] width 20 height 20
click at [406, 125] on icon "cancel" at bounding box center [397, 124] width 17 height 17
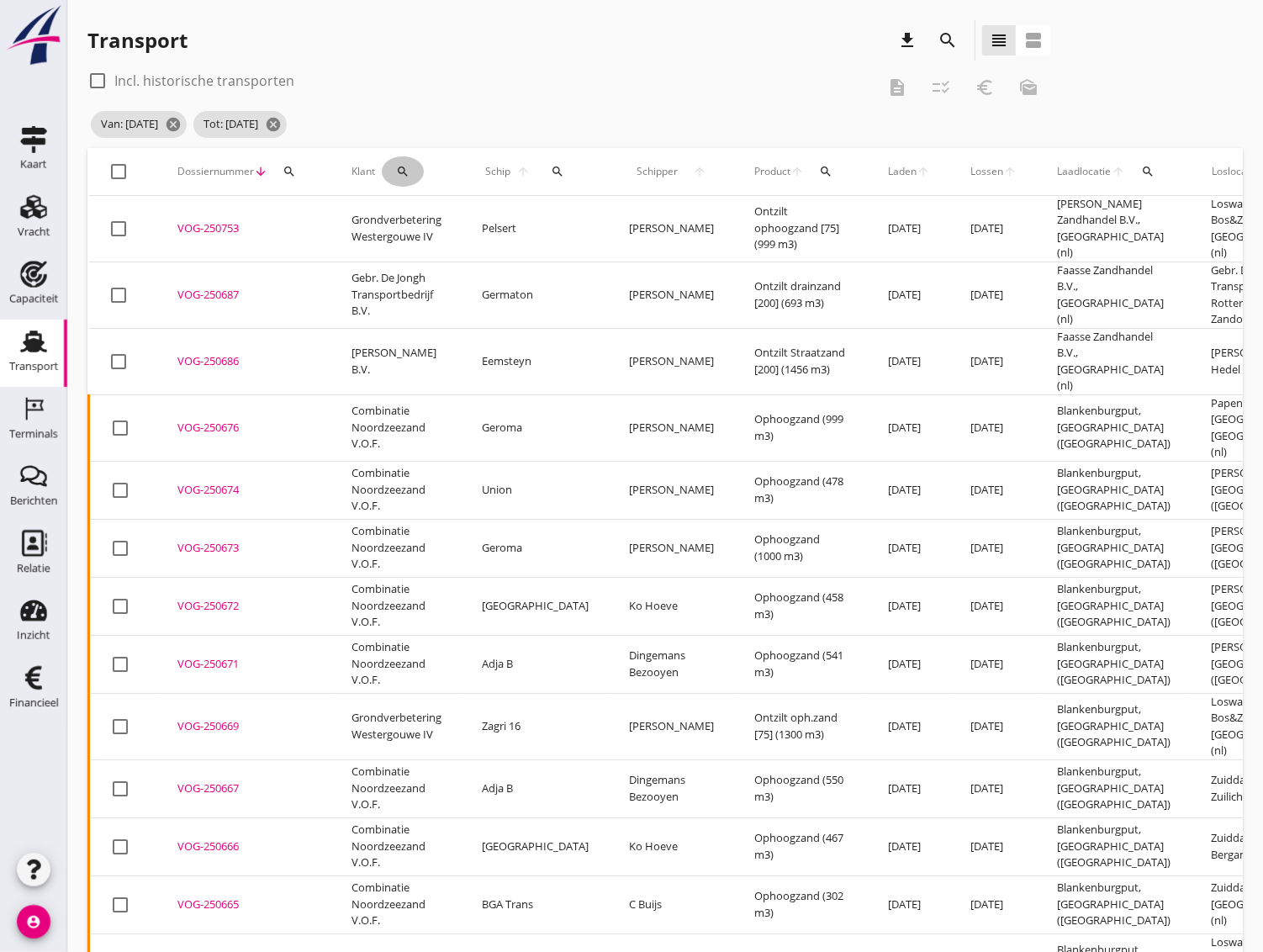
click at [396, 166] on icon "search" at bounding box center [403, 172] width 14 height 14
click at [426, 222] on input "Zoeken op opdrachtgever..." at bounding box center [476, 220] width 175 height 27
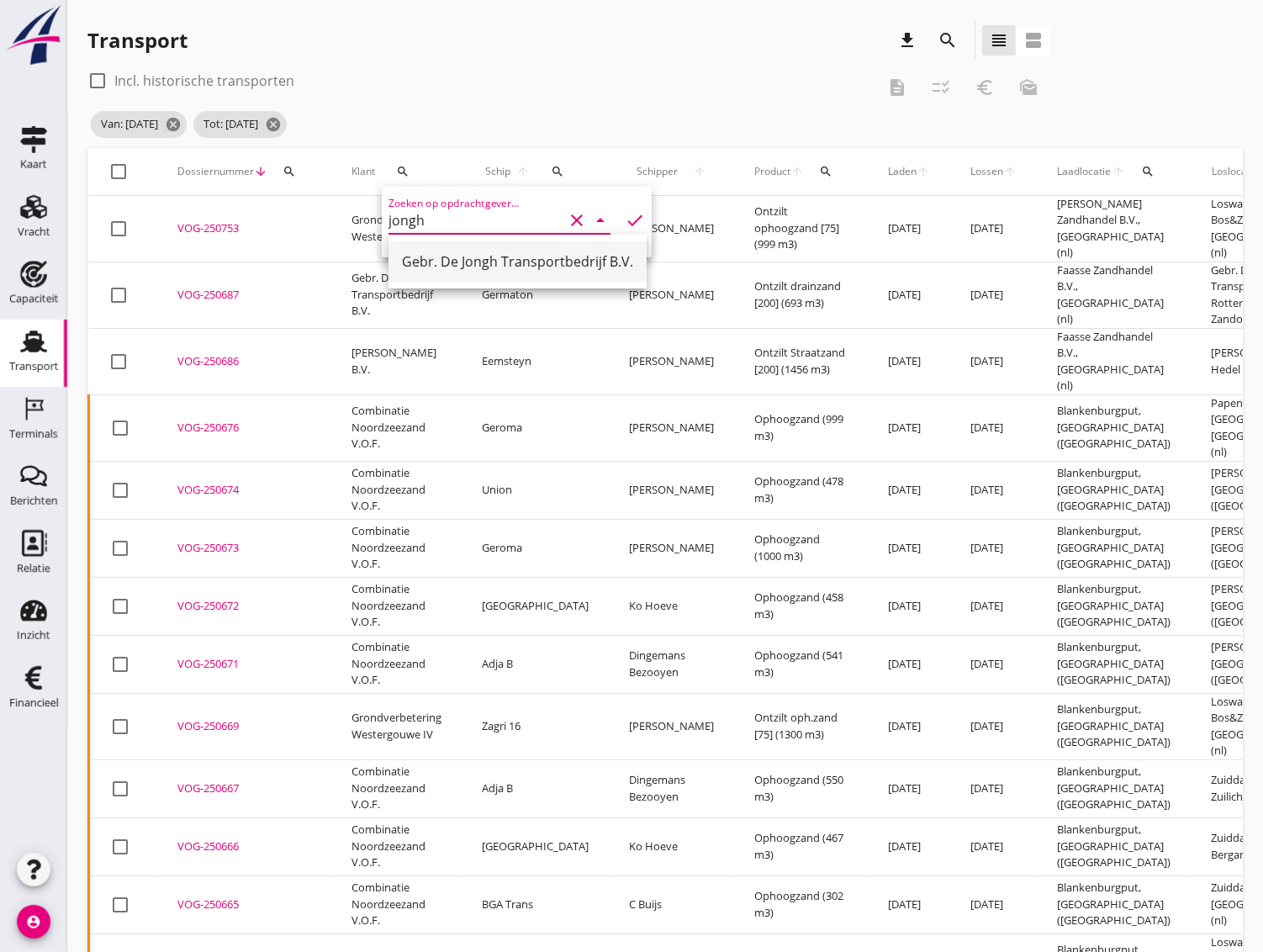
click at [434, 256] on div "Gebr. De Jongh Transportbedrijf B.V." at bounding box center [518, 261] width 232 height 20
type input "Gebr. De Jongh Transportbedrijf B.V."
click at [625, 225] on icon "check" at bounding box center [634, 220] width 20 height 20
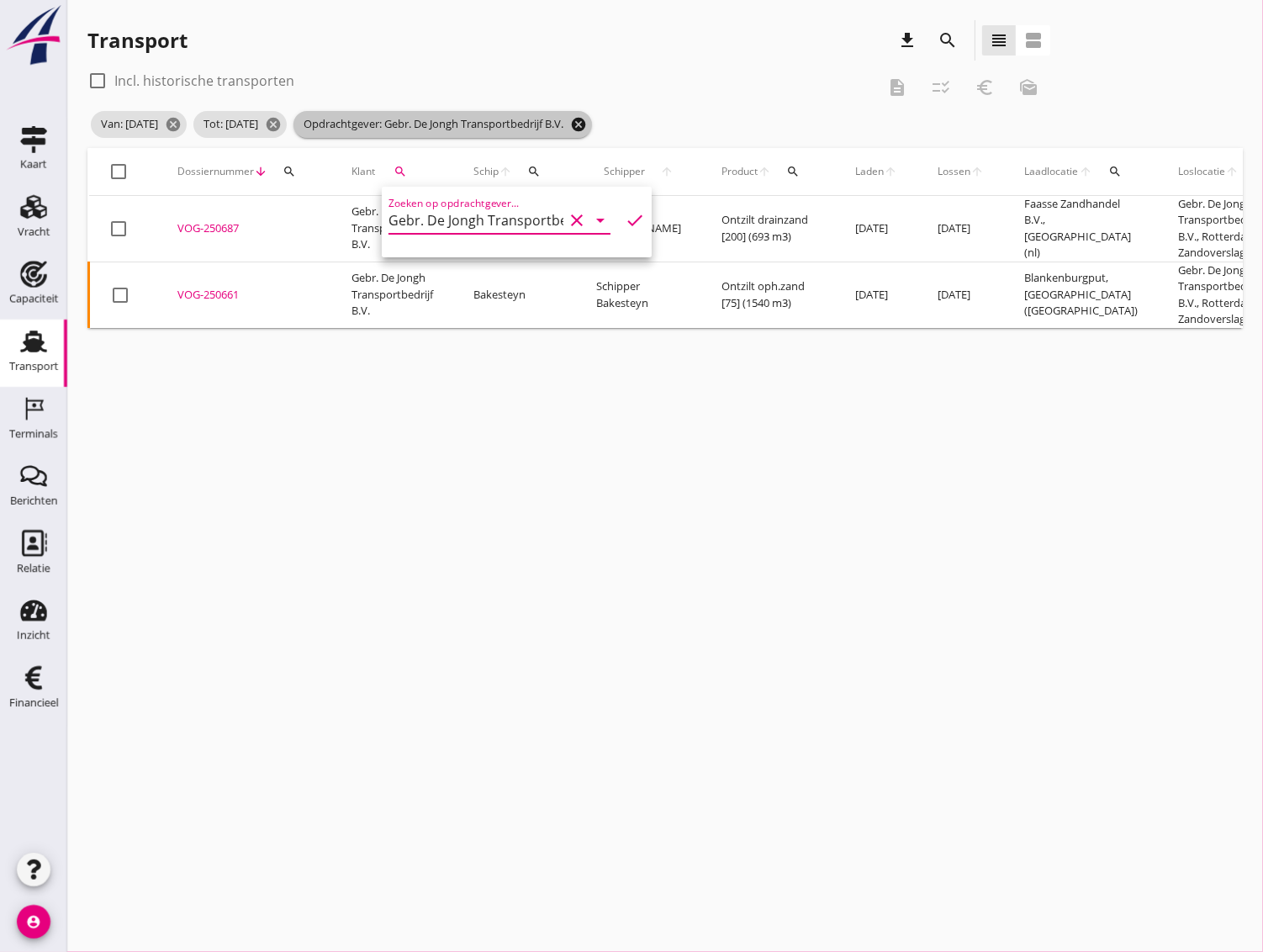
click at [587, 125] on icon "cancel" at bounding box center [578, 124] width 17 height 17
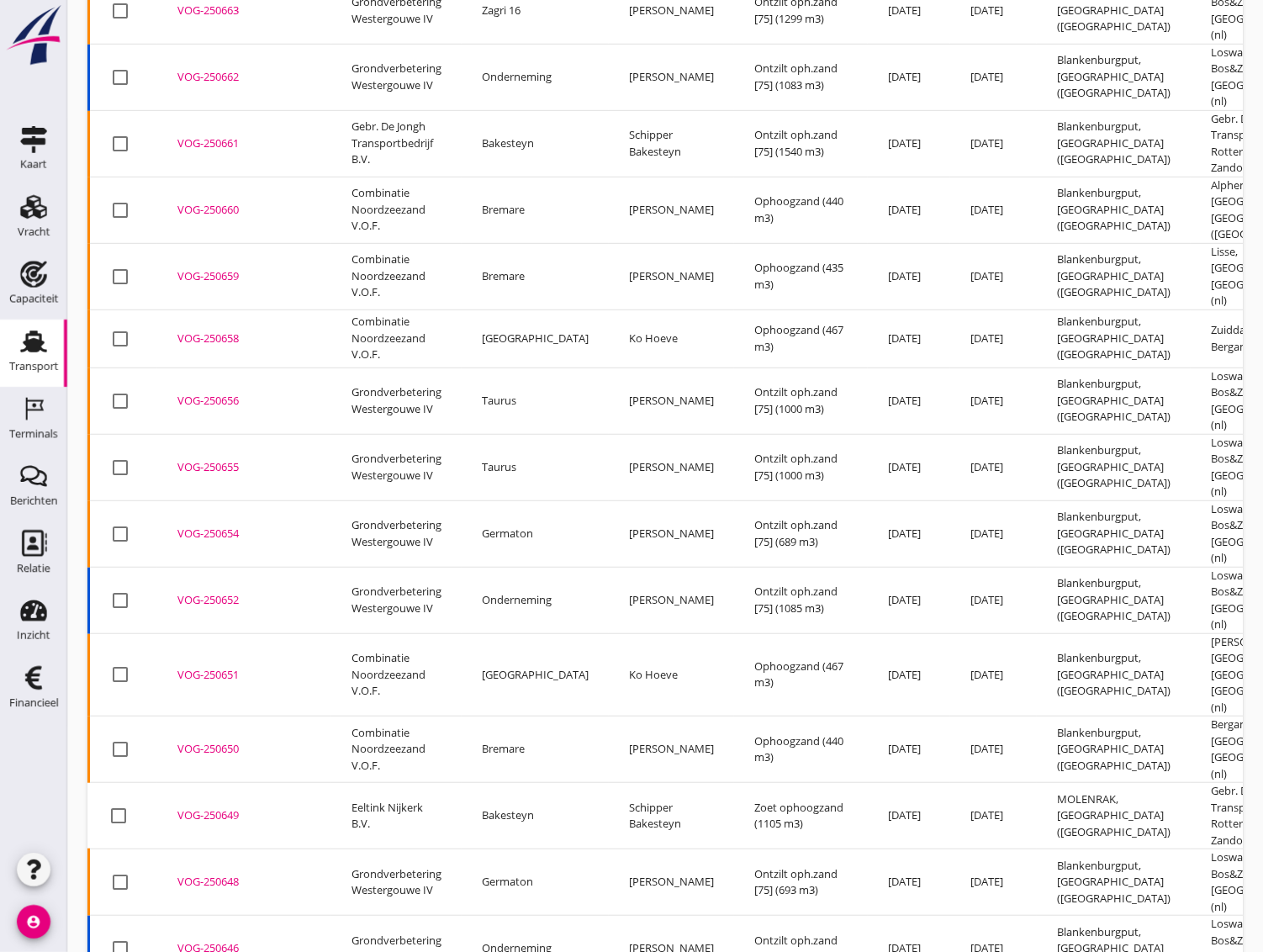
scroll to position [1027, 0]
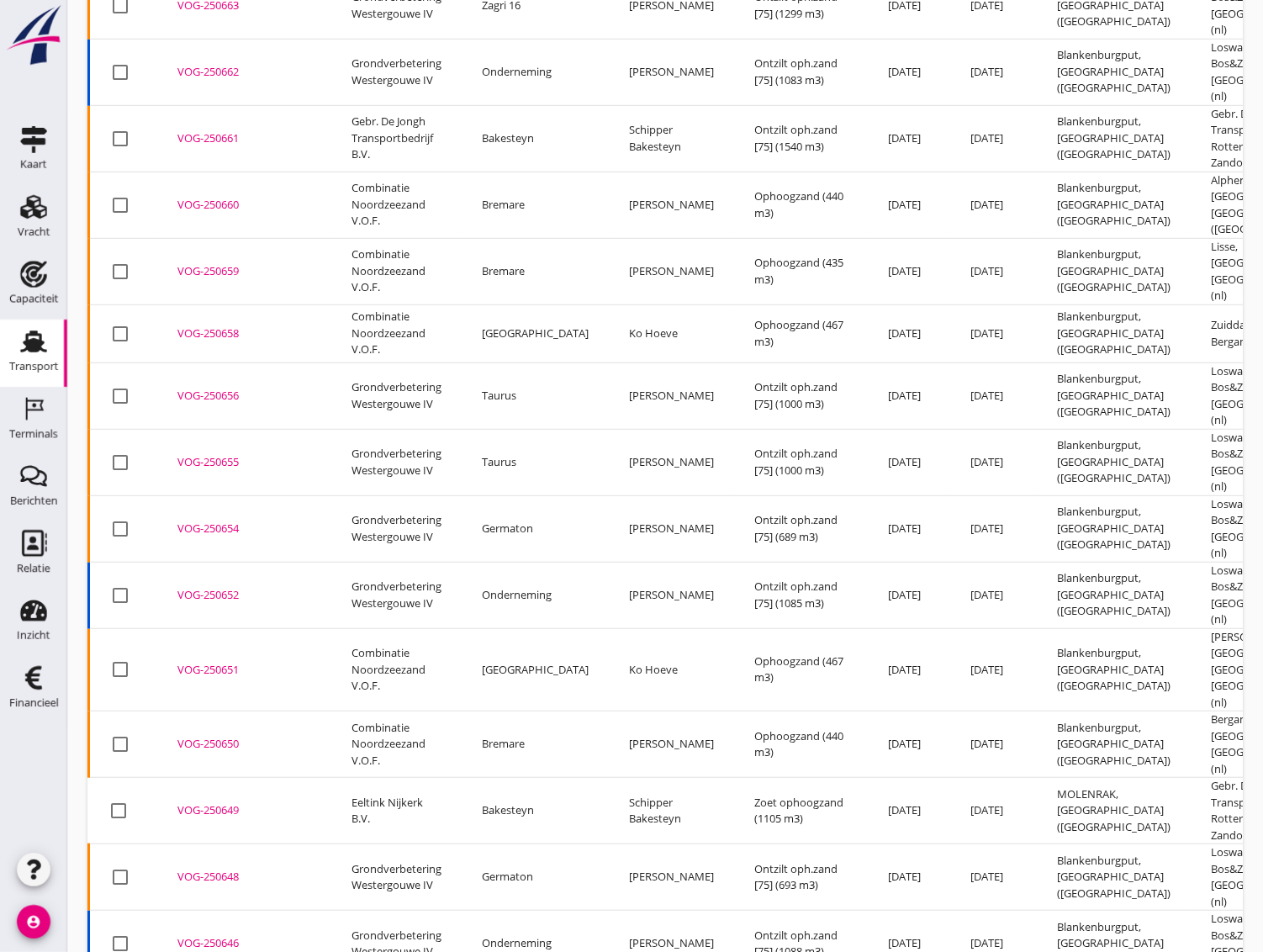
click at [218, 803] on div "VOG-250649" at bounding box center [243, 810] width 134 height 17
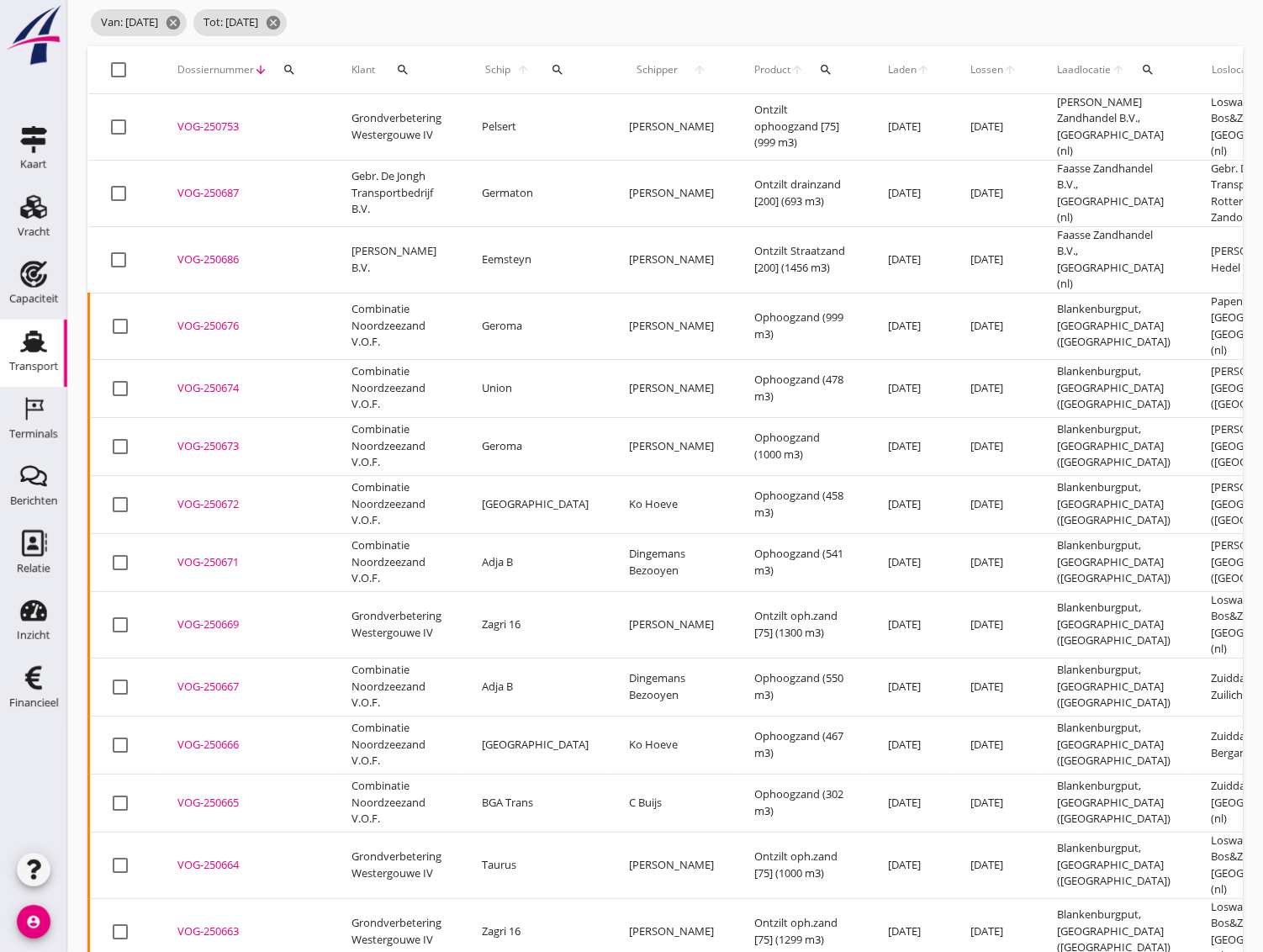
scroll to position [0, 0]
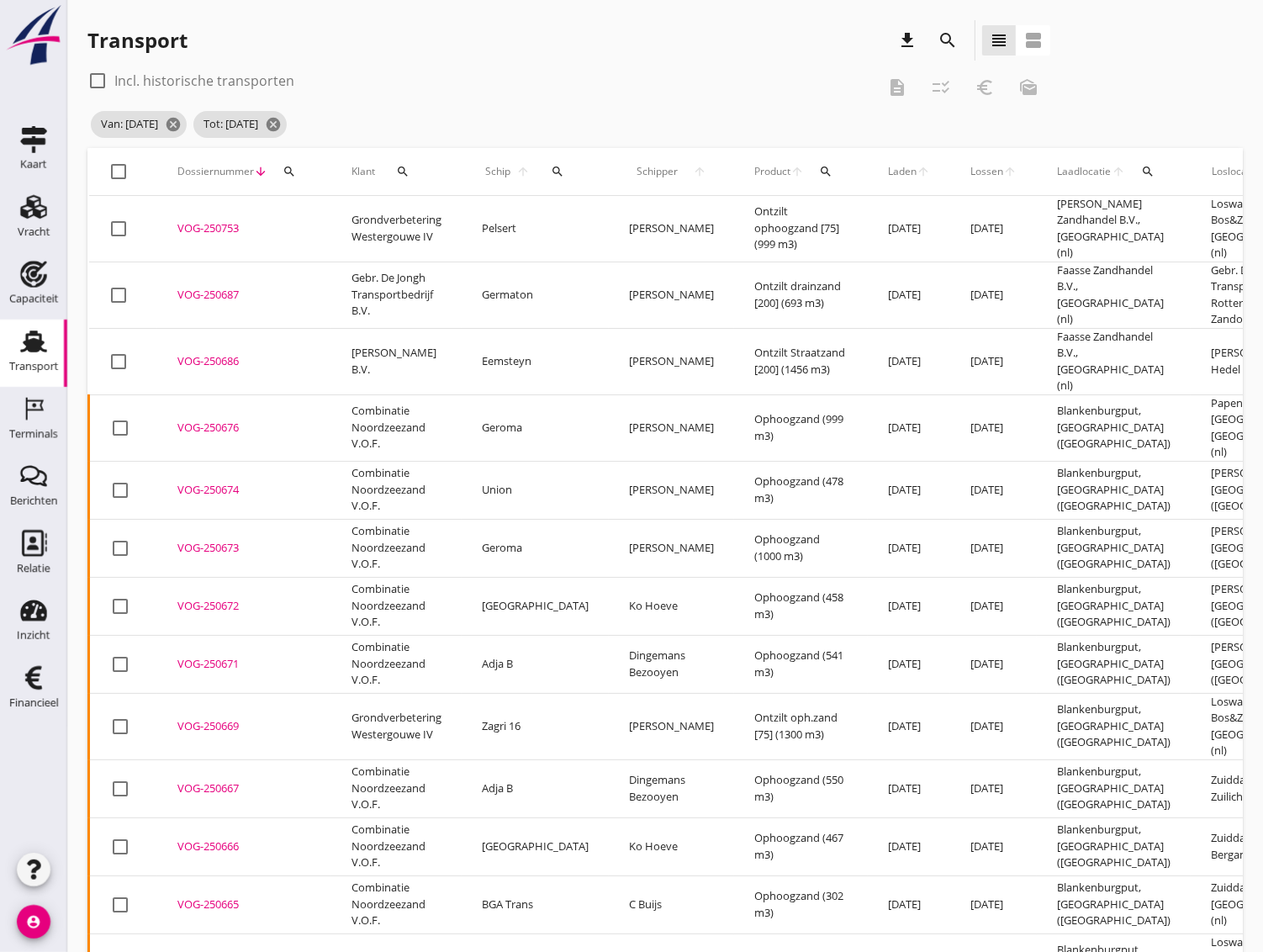
click at [201, 221] on div "VOG-250753" at bounding box center [243, 229] width 134 height 17
click at [191, 290] on div "VOG-250687" at bounding box center [243, 295] width 134 height 17
click at [201, 355] on div "VOG-250686" at bounding box center [243, 361] width 134 height 17
click at [191, 420] on div "VOG-250676" at bounding box center [243, 428] width 134 height 17
click at [202, 482] on div "VOG-250674" at bounding box center [243, 490] width 134 height 17
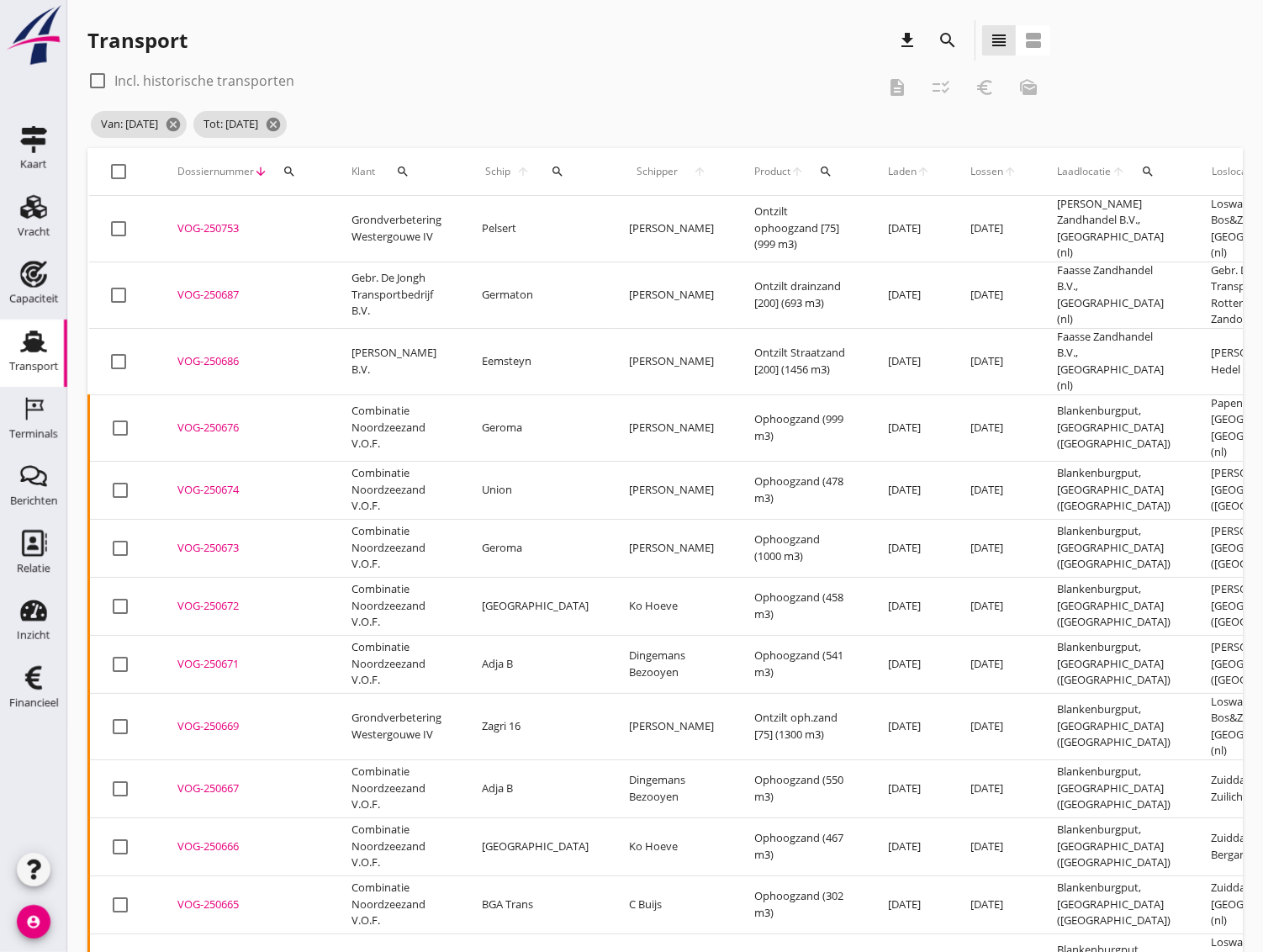
click at [204, 539] on div "VOG-250673" at bounding box center [243, 547] width 134 height 17
click at [210, 598] on div "VOG-250672" at bounding box center [243, 606] width 134 height 17
click at [214, 656] on div "VOG-250671" at bounding box center [243, 664] width 134 height 17
click at [218, 718] on div "VOG-250669" at bounding box center [243, 726] width 134 height 17
click at [226, 353] on div "VOG-250686" at bounding box center [243, 361] width 134 height 17
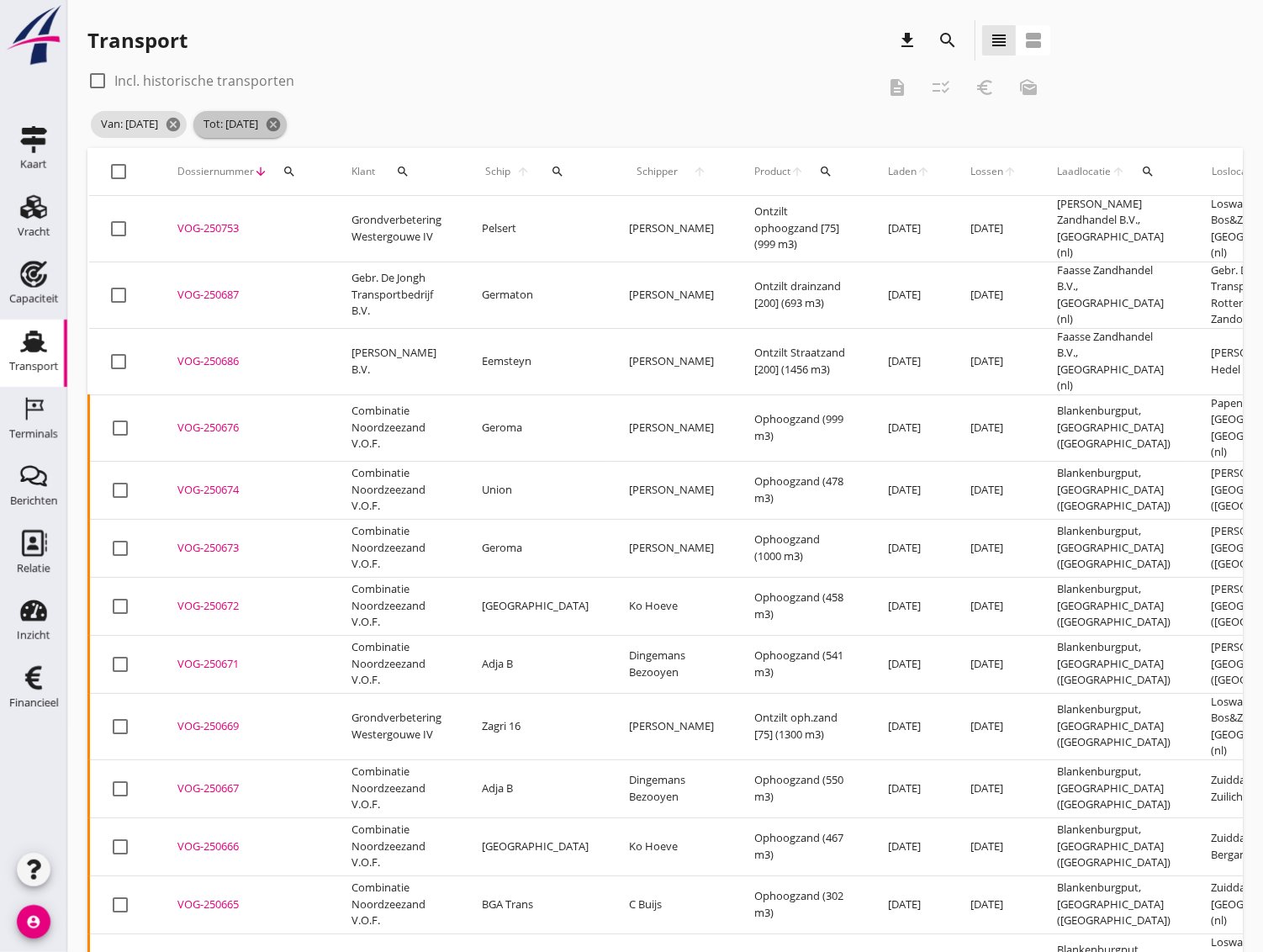
drag, startPoint x: 319, startPoint y: 123, endPoint x: 283, endPoint y: 120, distance: 36.1
click at [282, 122] on icon "cancel" at bounding box center [273, 124] width 17 height 17
click at [182, 124] on icon "cancel" at bounding box center [173, 124] width 17 height 17
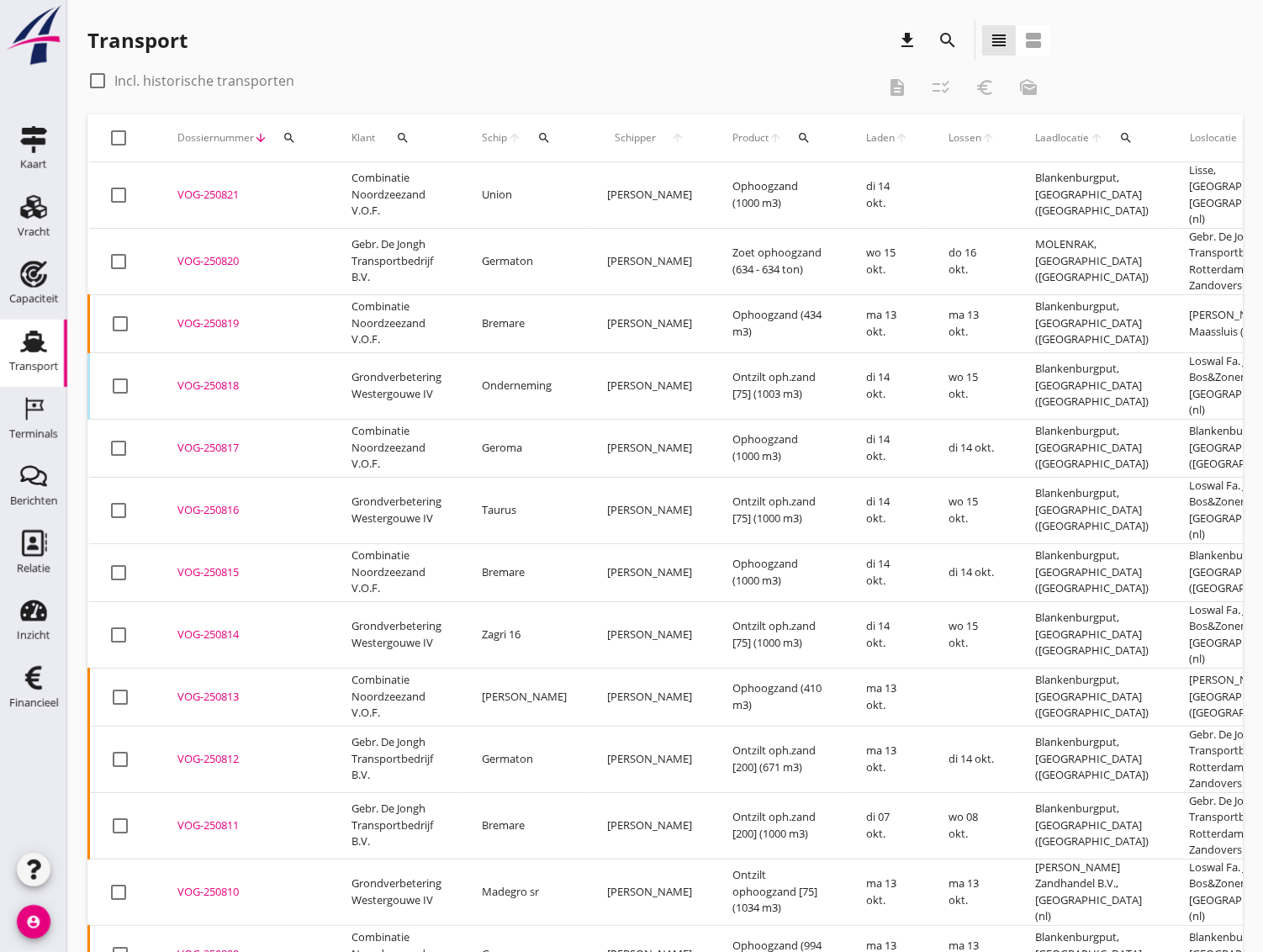
click at [942, 43] on icon "search" at bounding box center [947, 41] width 20 height 20
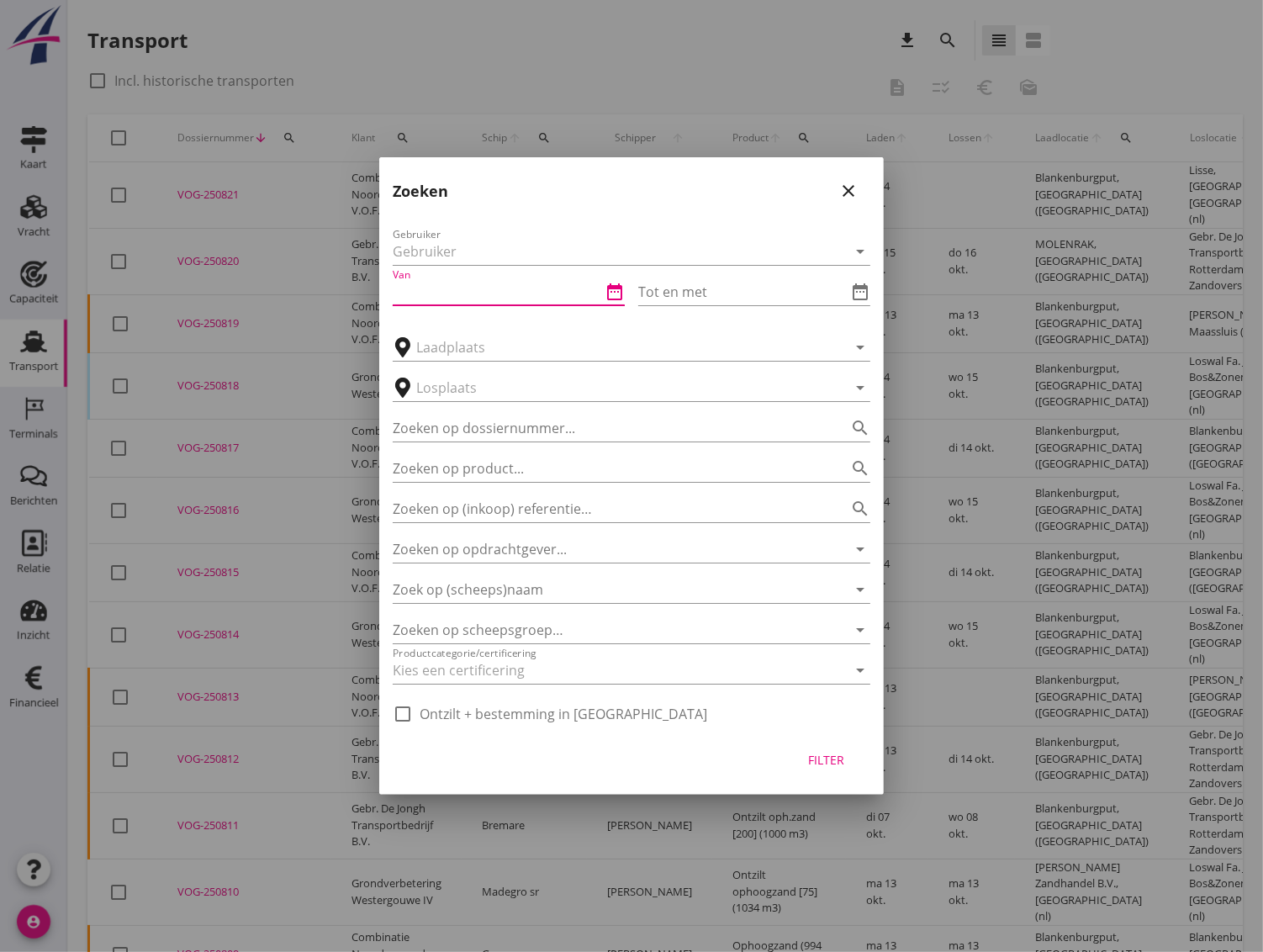
click at [478, 294] on input "Van" at bounding box center [497, 291] width 209 height 27
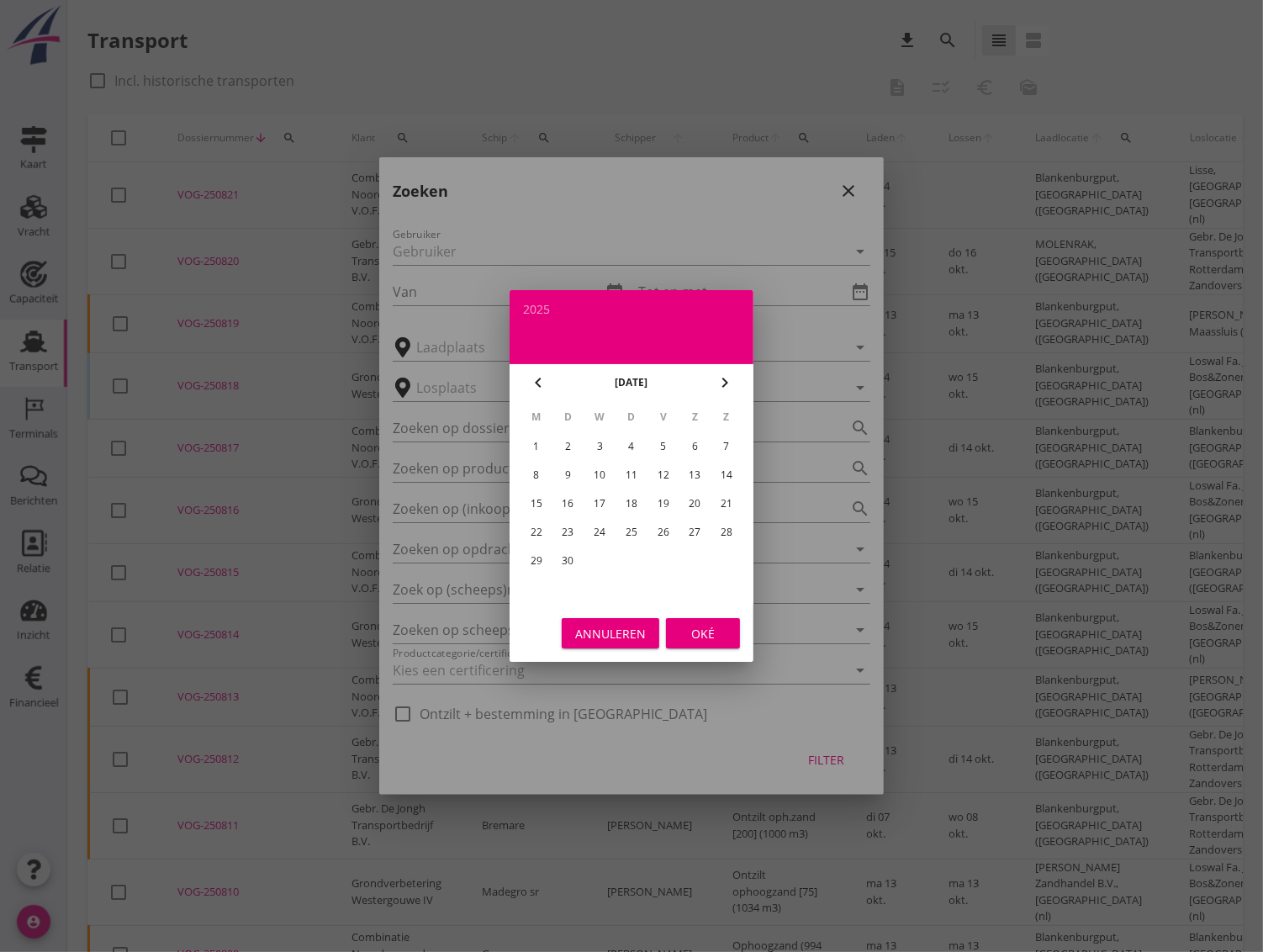
click at [539, 528] on div "22" at bounding box center [535, 531] width 27 height 27
type input "[DATE]"
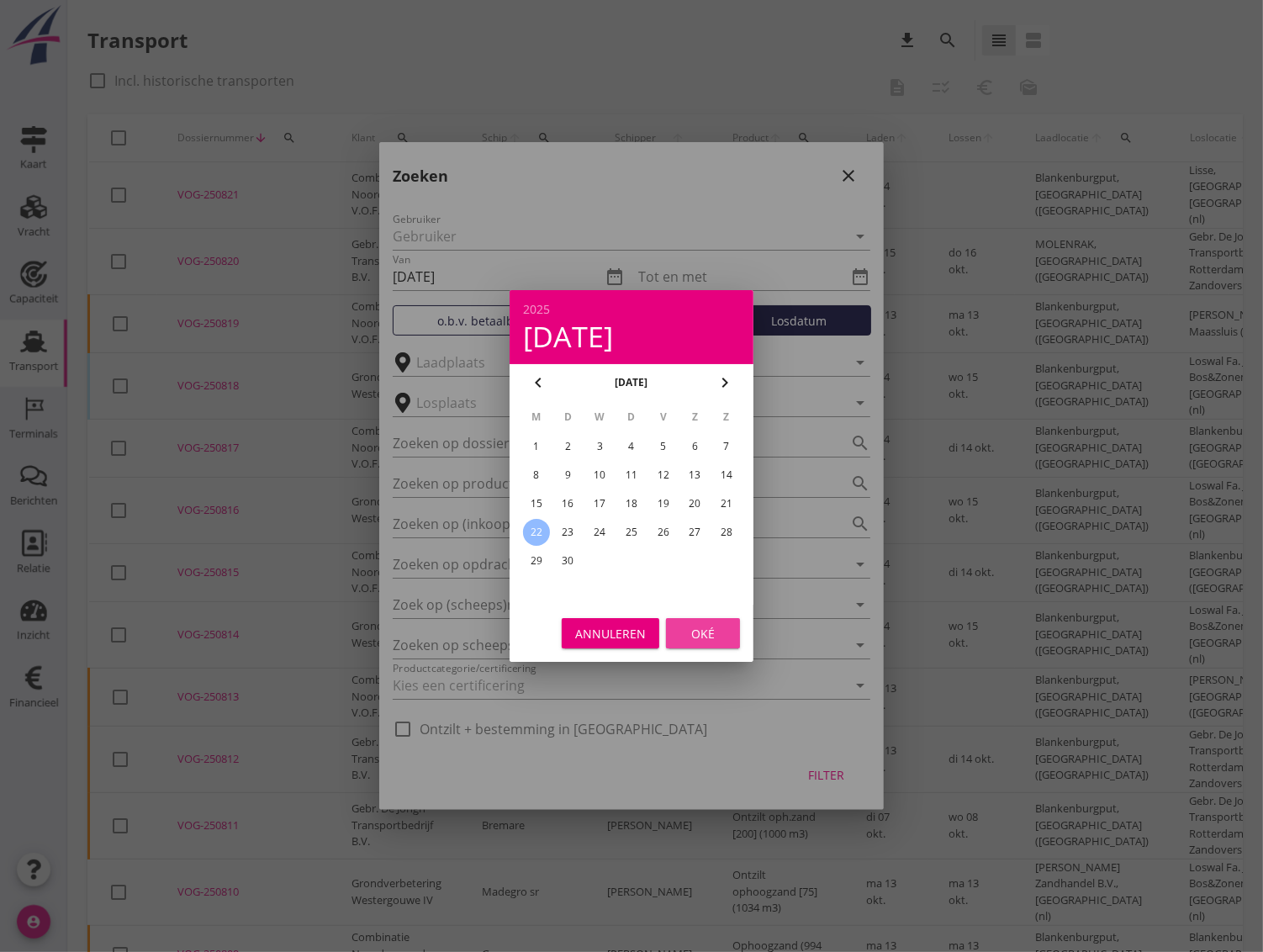
click at [696, 623] on button "Oké" at bounding box center [703, 632] width 74 height 31
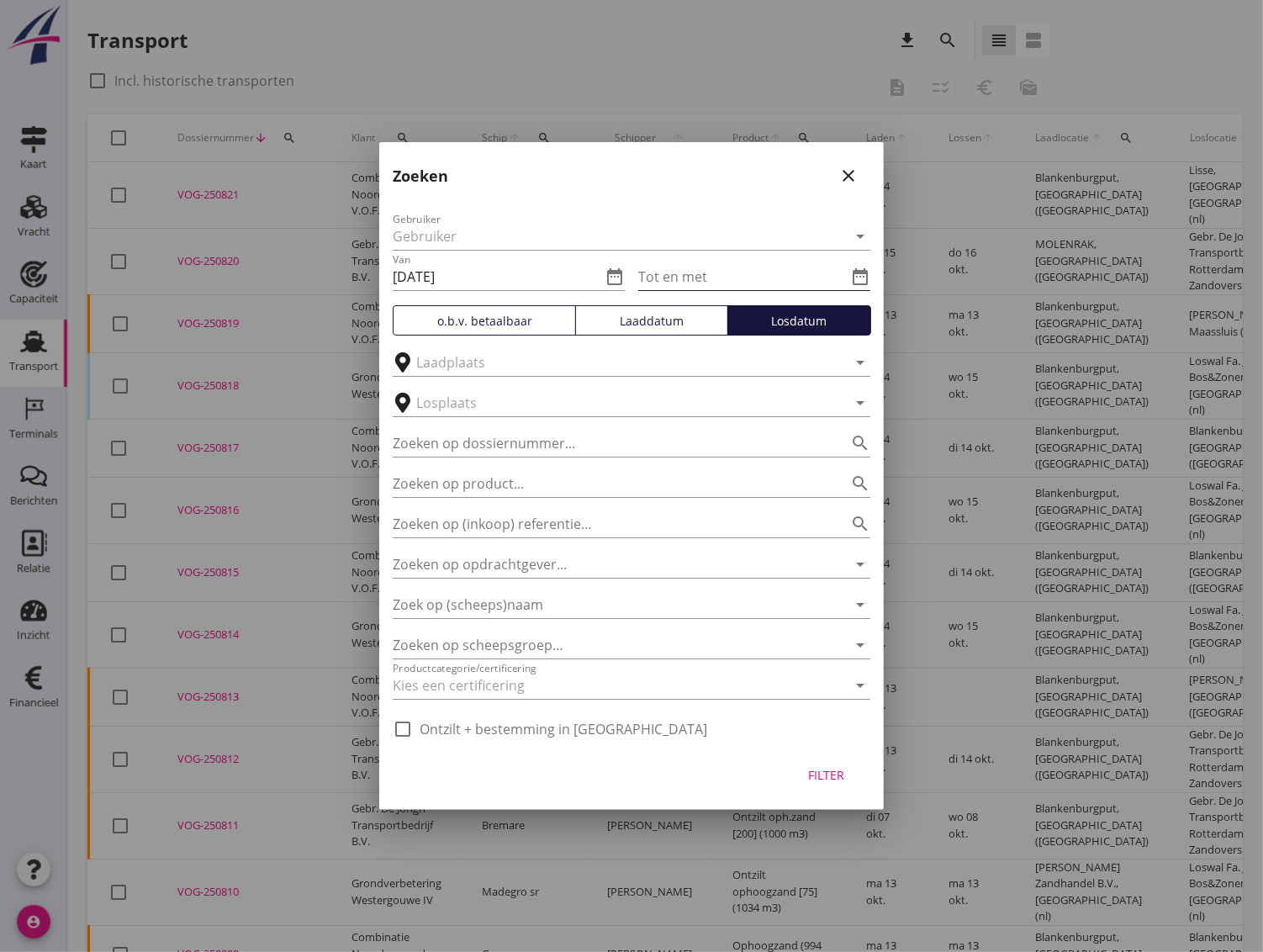
click at [667, 278] on input "Tot en met" at bounding box center [742, 276] width 209 height 27
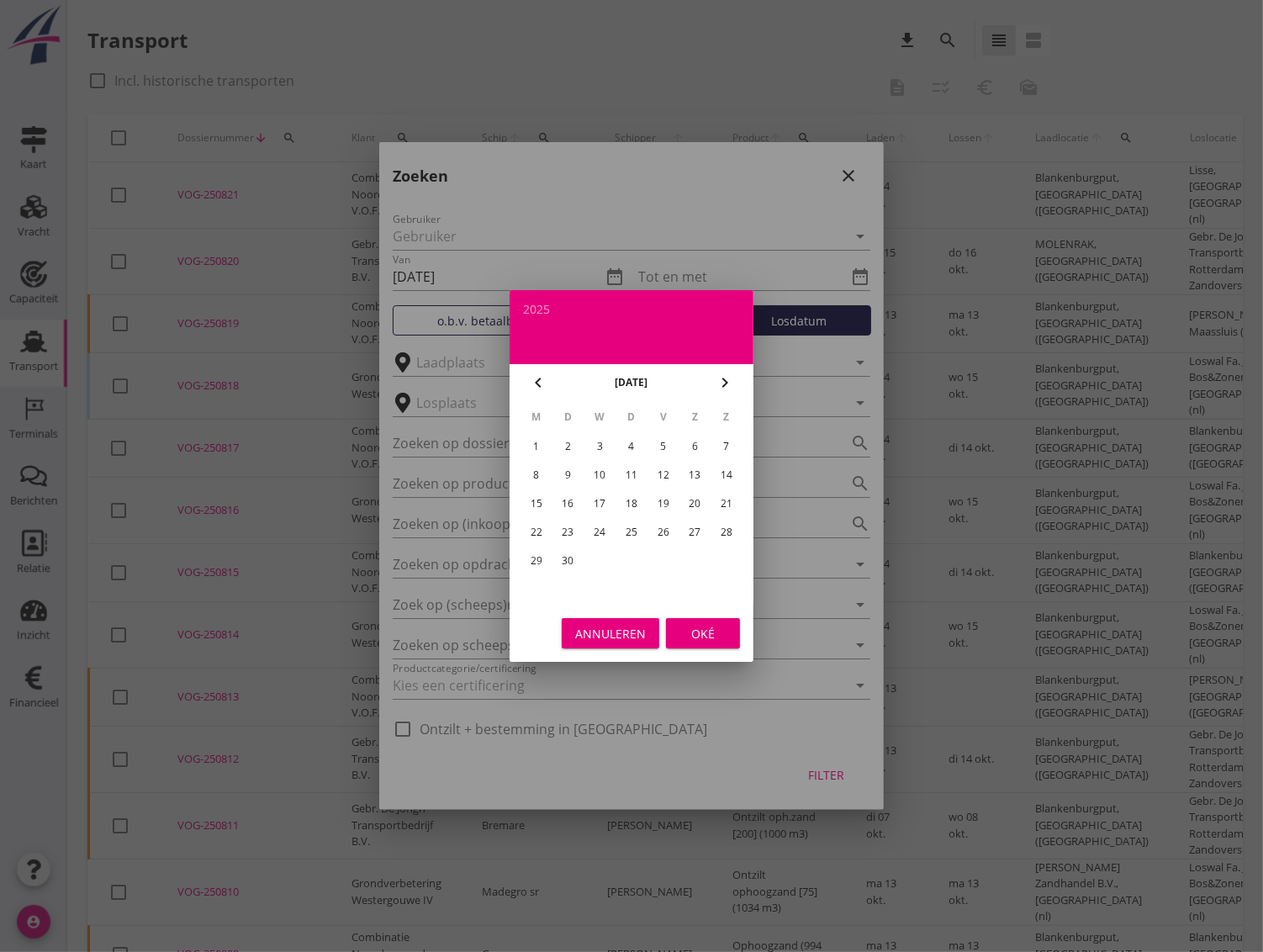
click at [692, 528] on div "27" at bounding box center [694, 531] width 27 height 27
type input "[DATE]"
click at [699, 638] on div "Oké" at bounding box center [703, 633] width 48 height 18
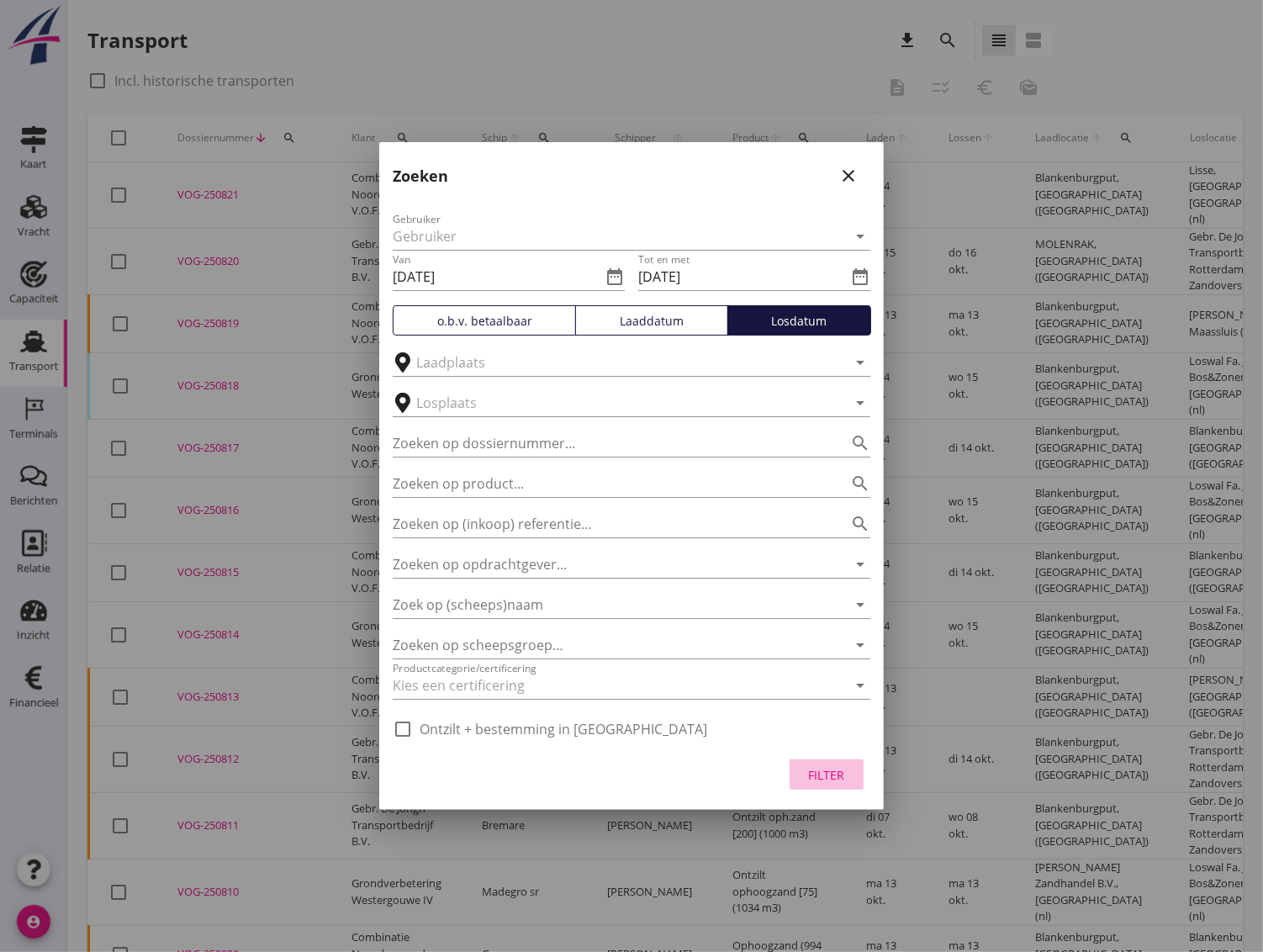
click at [823, 766] on div "Filter" at bounding box center [826, 775] width 48 height 18
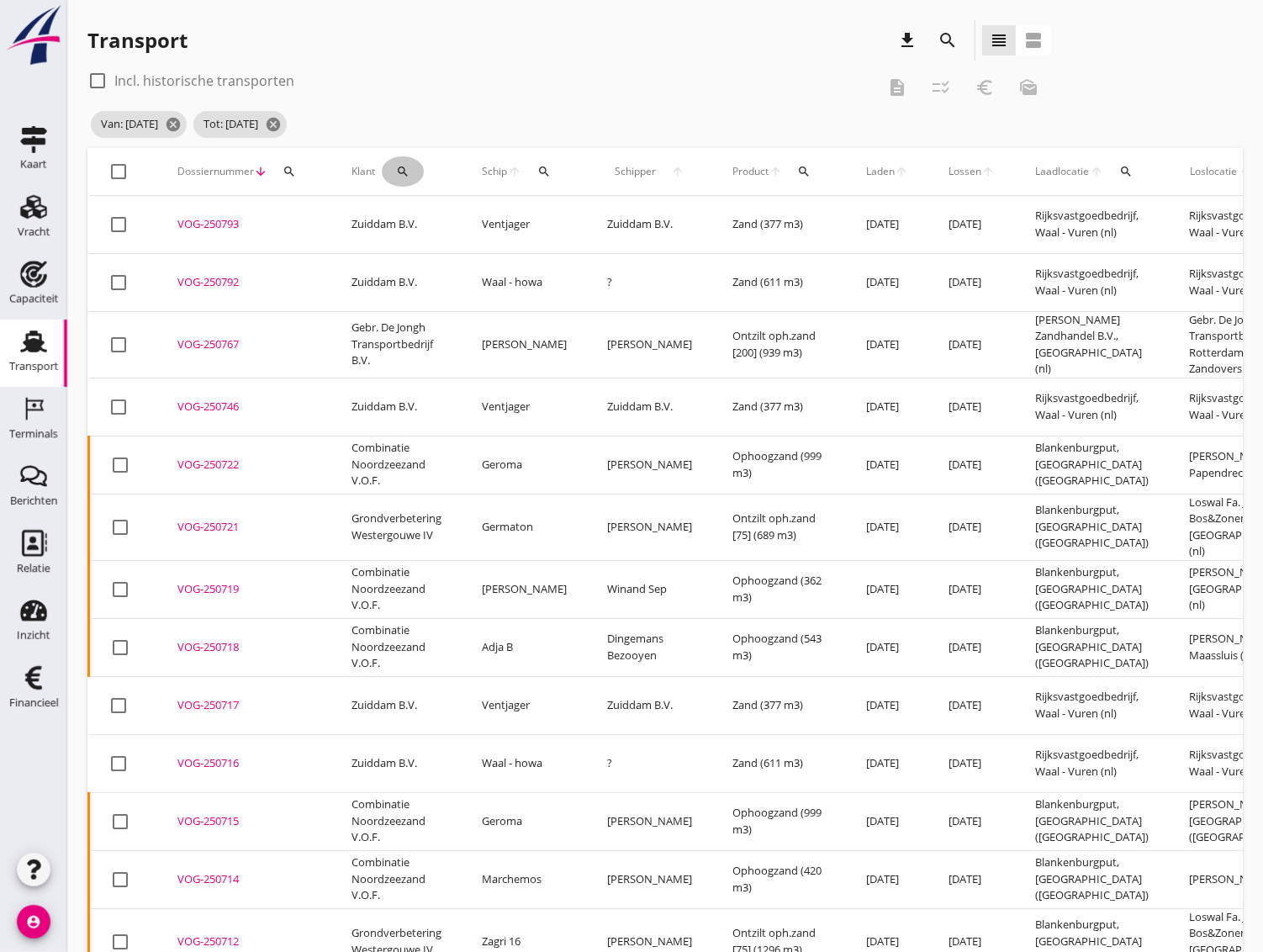
click at [405, 170] on icon "search" at bounding box center [403, 172] width 14 height 14
click at [403, 213] on input "Zoeken op opdrachtgever..." at bounding box center [476, 220] width 175 height 27
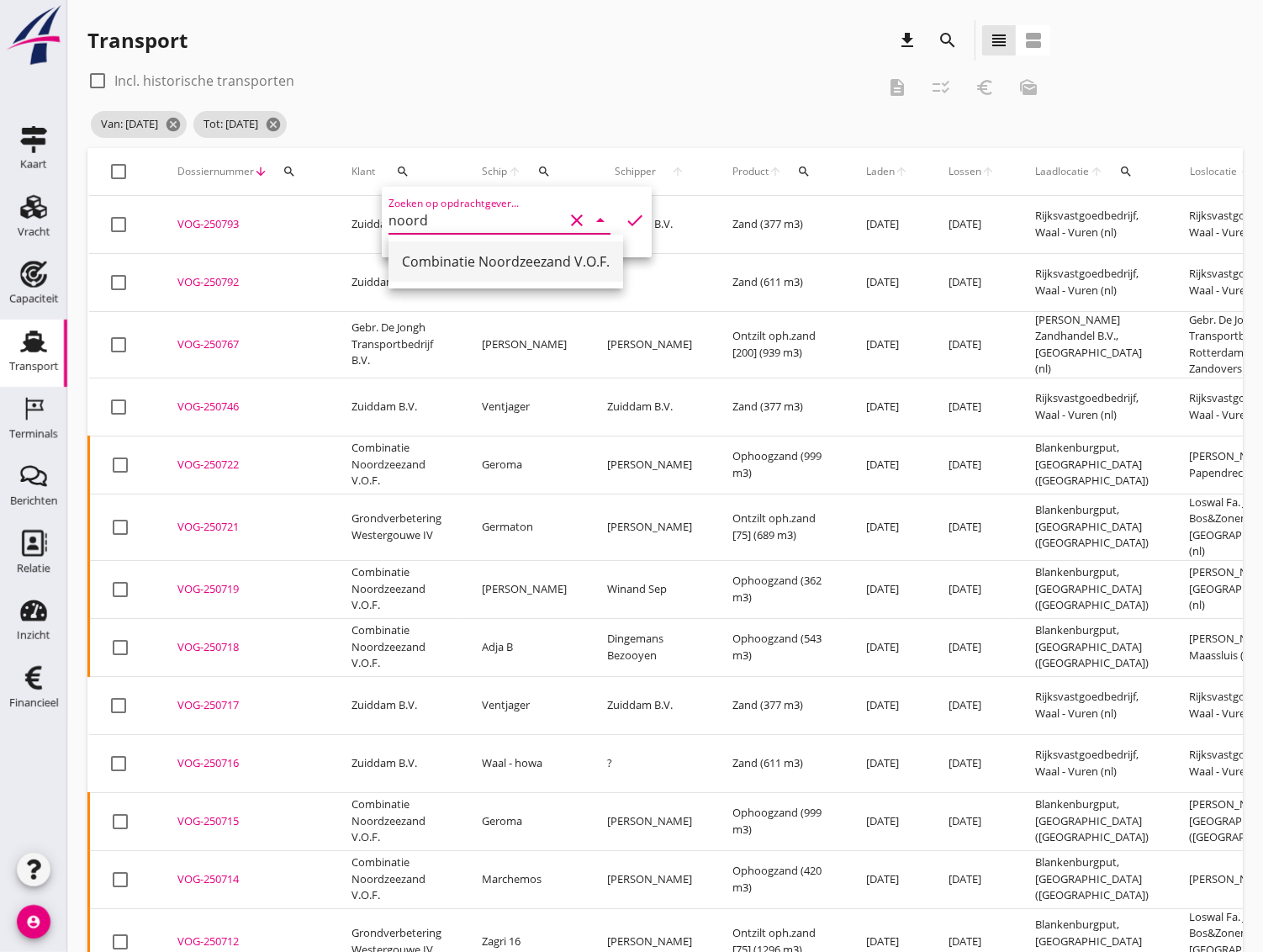
click at [468, 268] on div "Combinatie Noordzeezand V.O.F." at bounding box center [506, 261] width 208 height 20
type input "Combinatie Noordzeezand V.O.F."
click at [625, 224] on icon "check" at bounding box center [634, 220] width 20 height 20
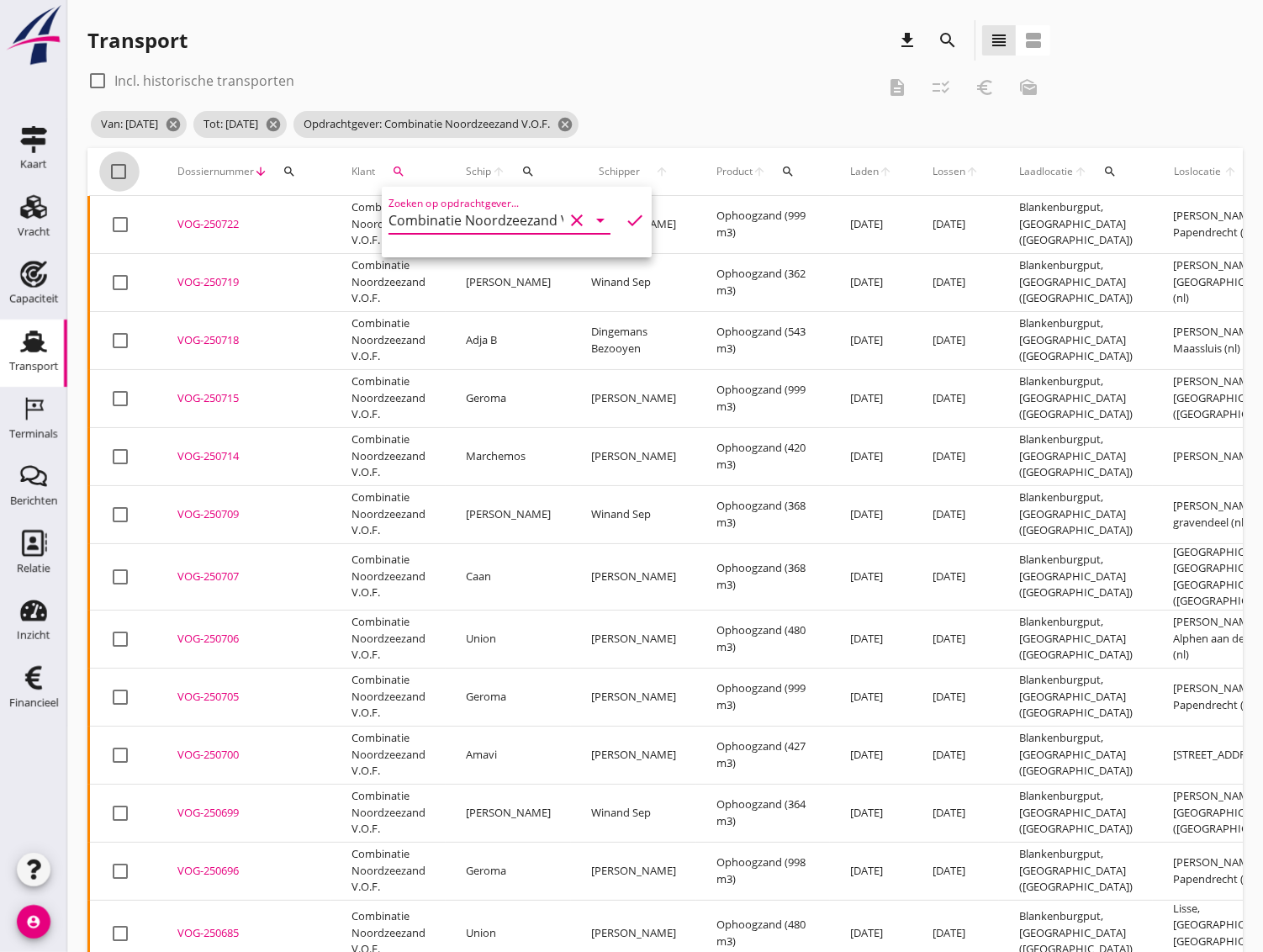
click at [115, 168] on div at bounding box center [119, 171] width 29 height 29
checkbox input "true"
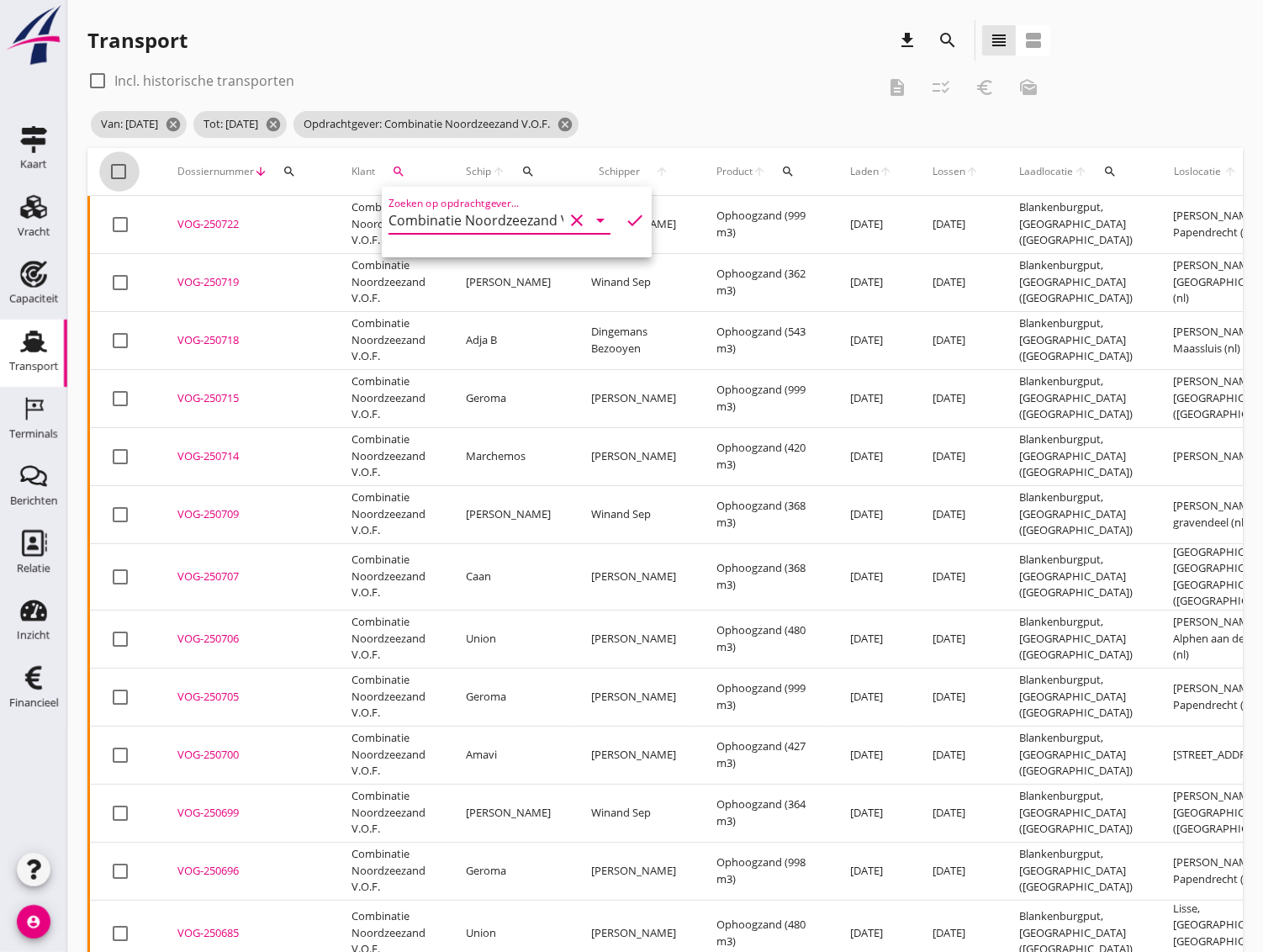
checkbox input "true"
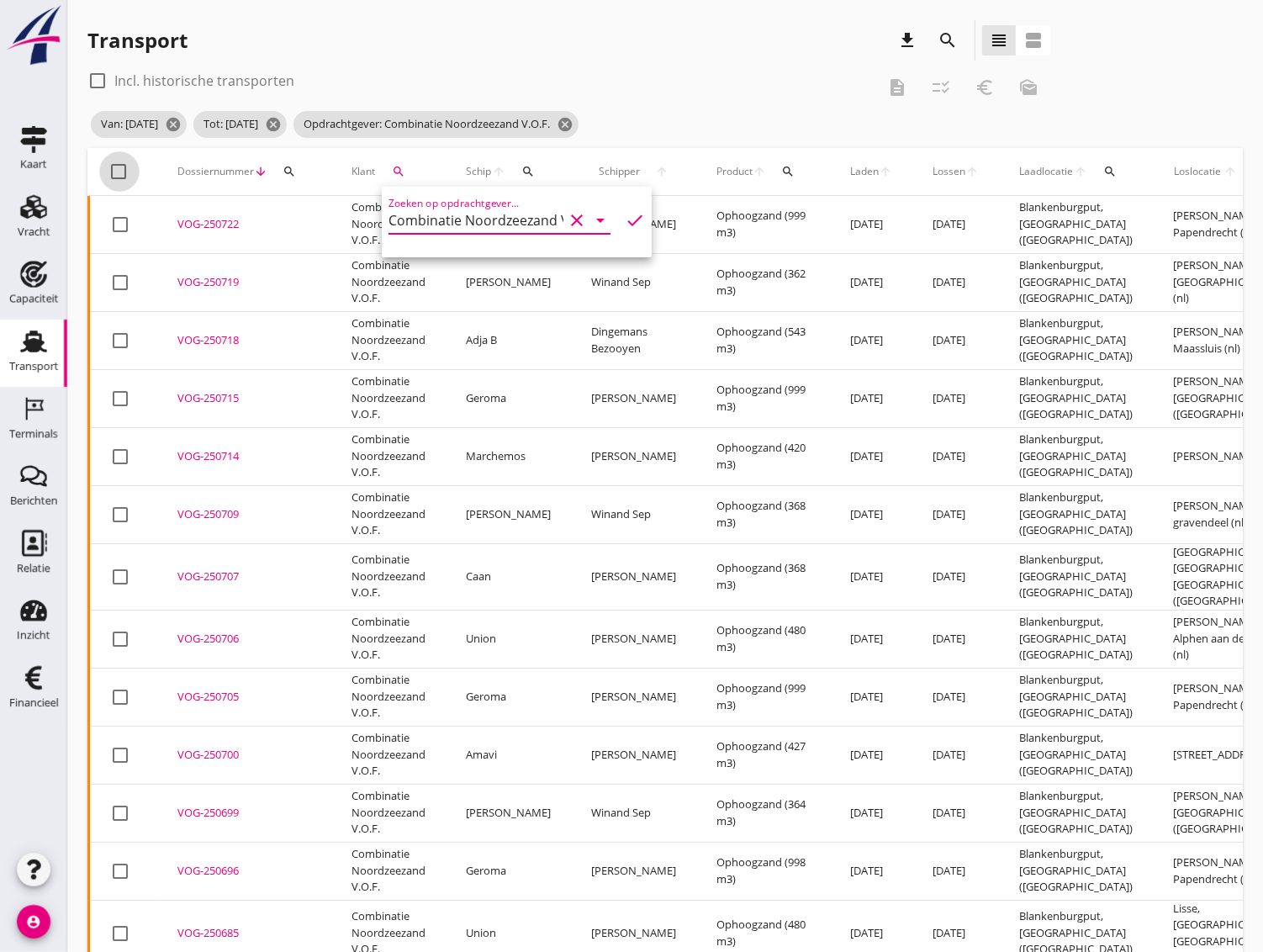
checkbox input "true"
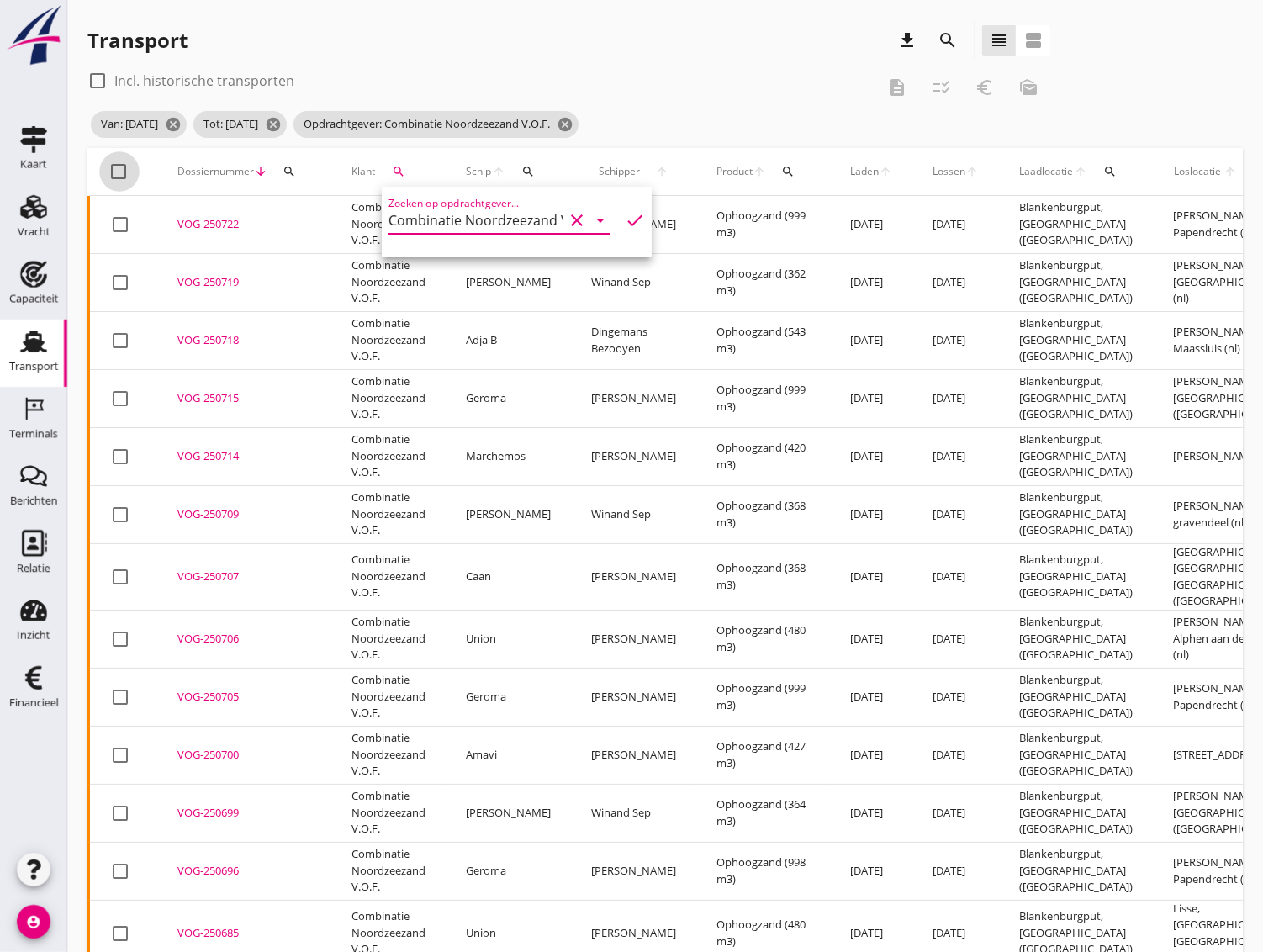
checkbox input "true"
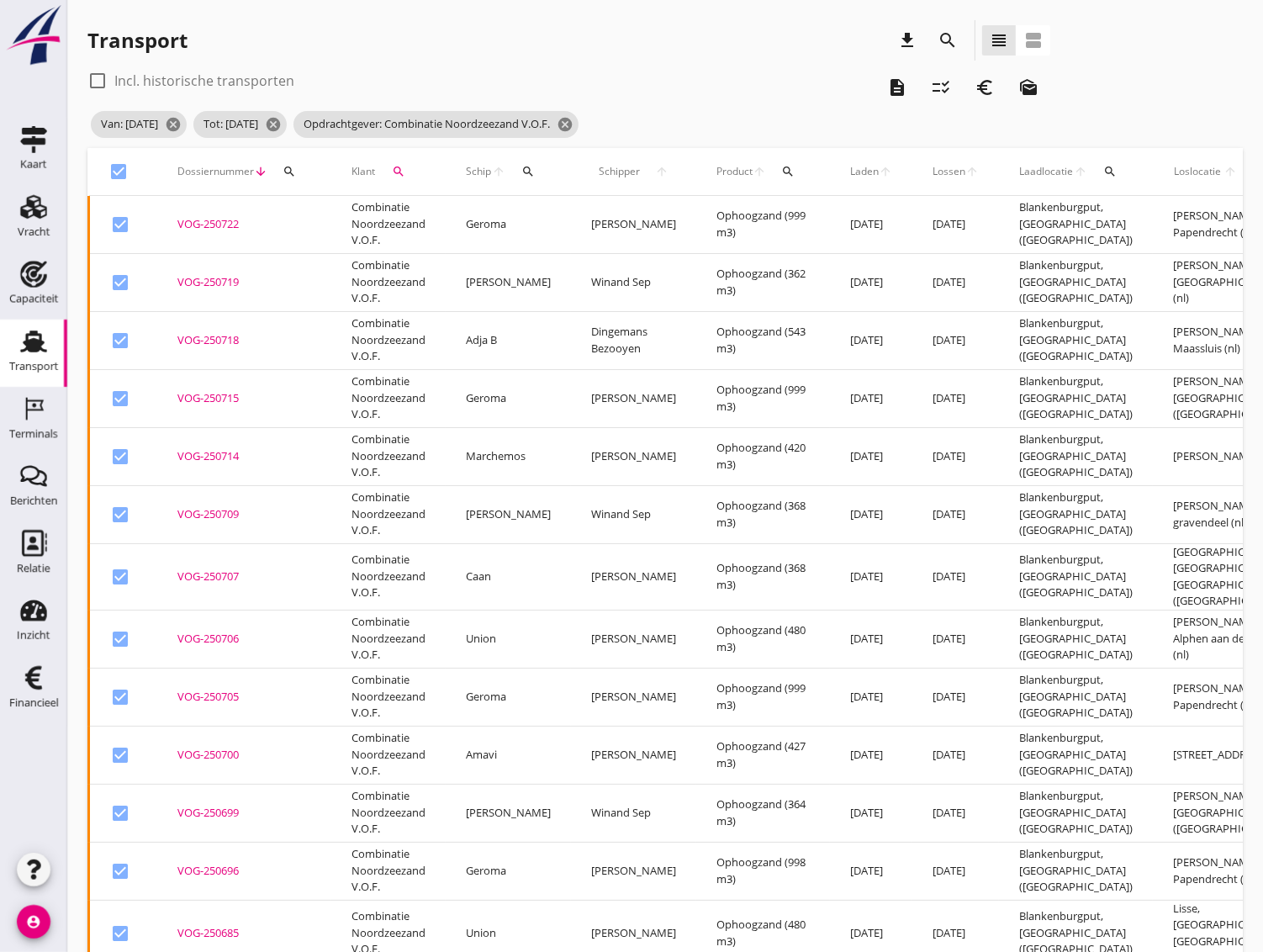
click at [981, 85] on icon "euro_symbol" at bounding box center [985, 87] width 20 height 20
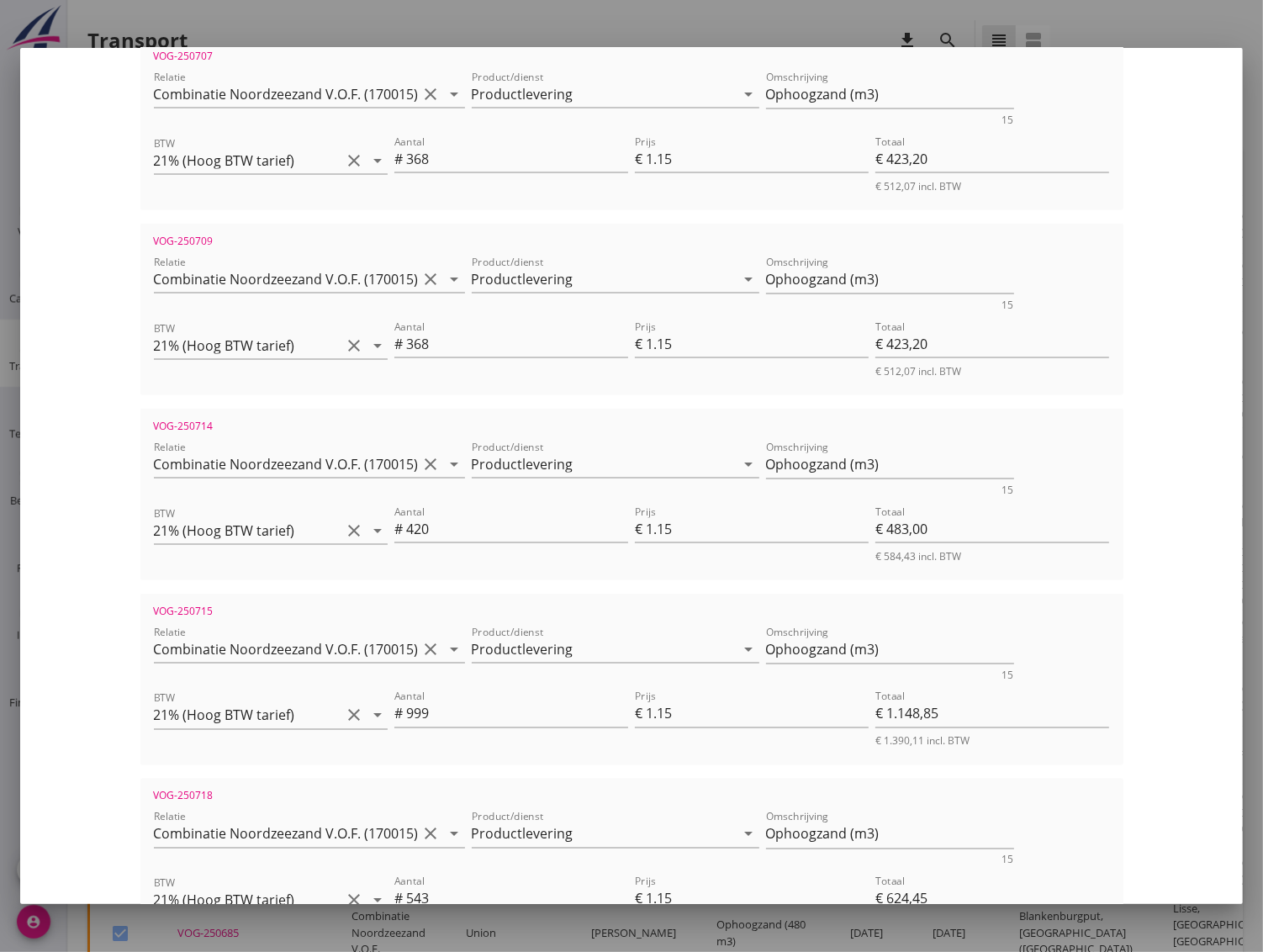
scroll to position [2776, 0]
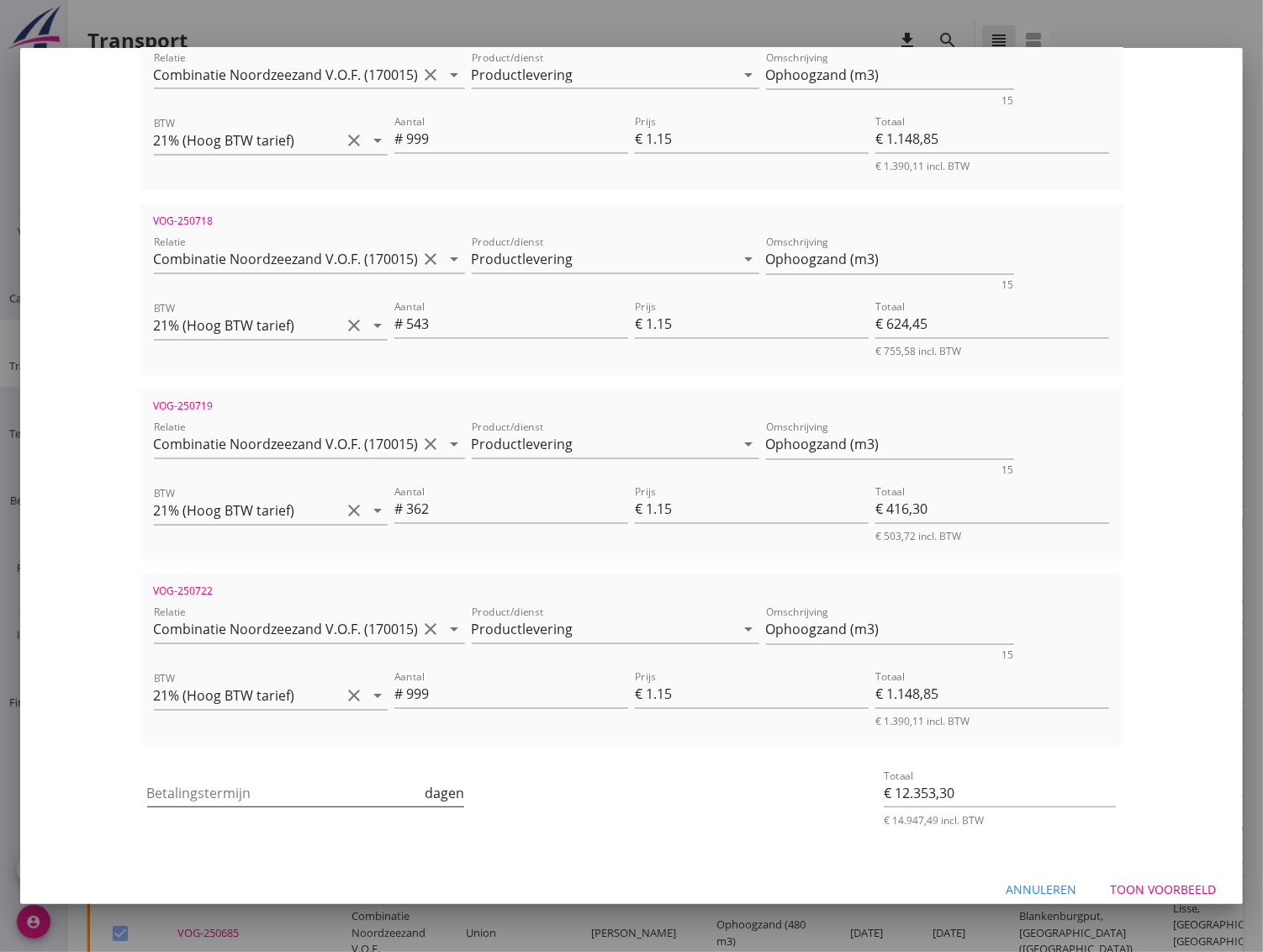
click at [229, 780] on input "Betalingstermijn" at bounding box center [285, 793] width 275 height 27
type input "30"
click at [1138, 881] on div "Toon voorbeeld" at bounding box center [1162, 890] width 106 height 18
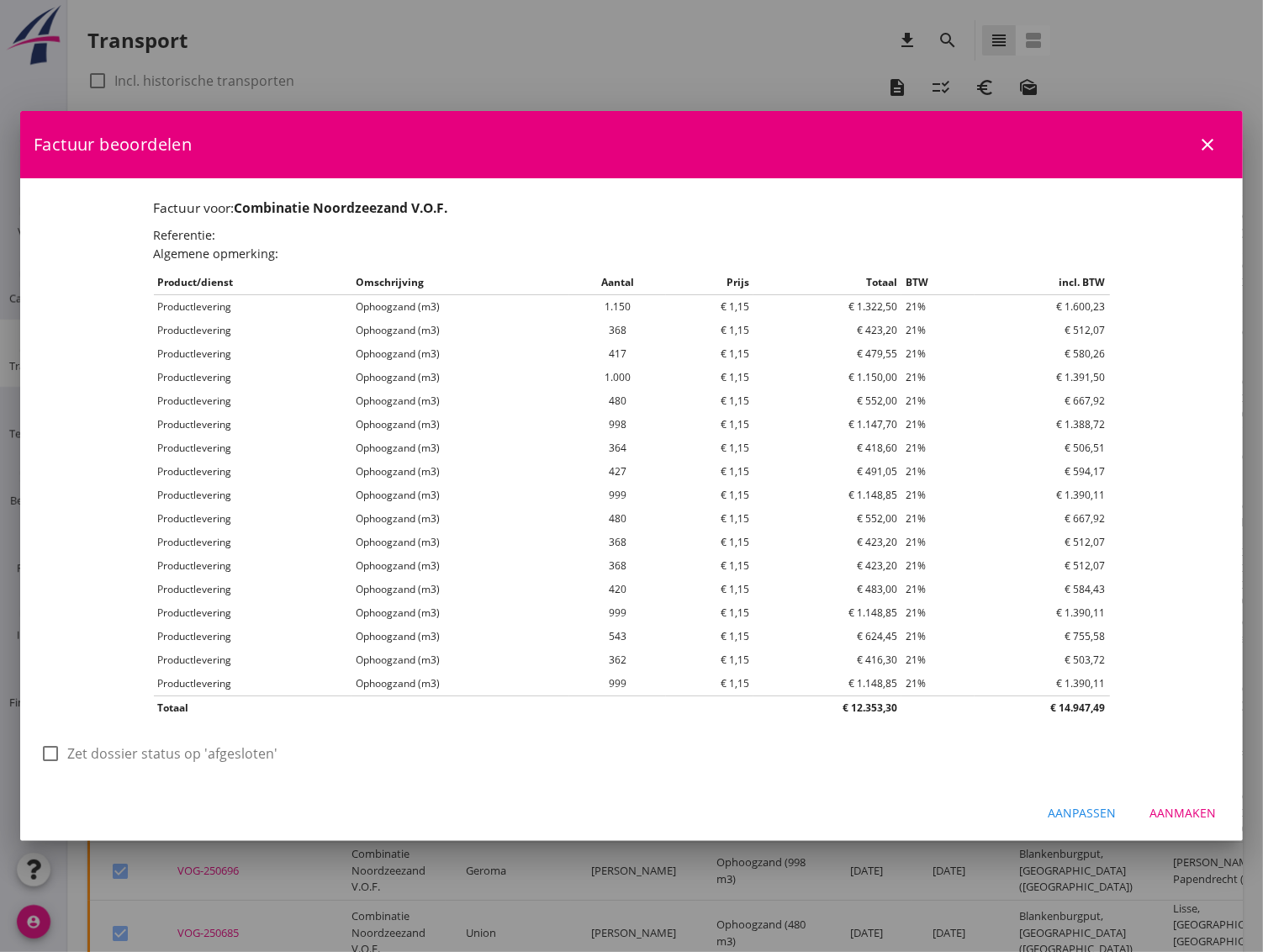
scroll to position [0, 0]
click at [1191, 809] on div "Aanmaken" at bounding box center [1182, 812] width 66 height 18
checkbox input "false"
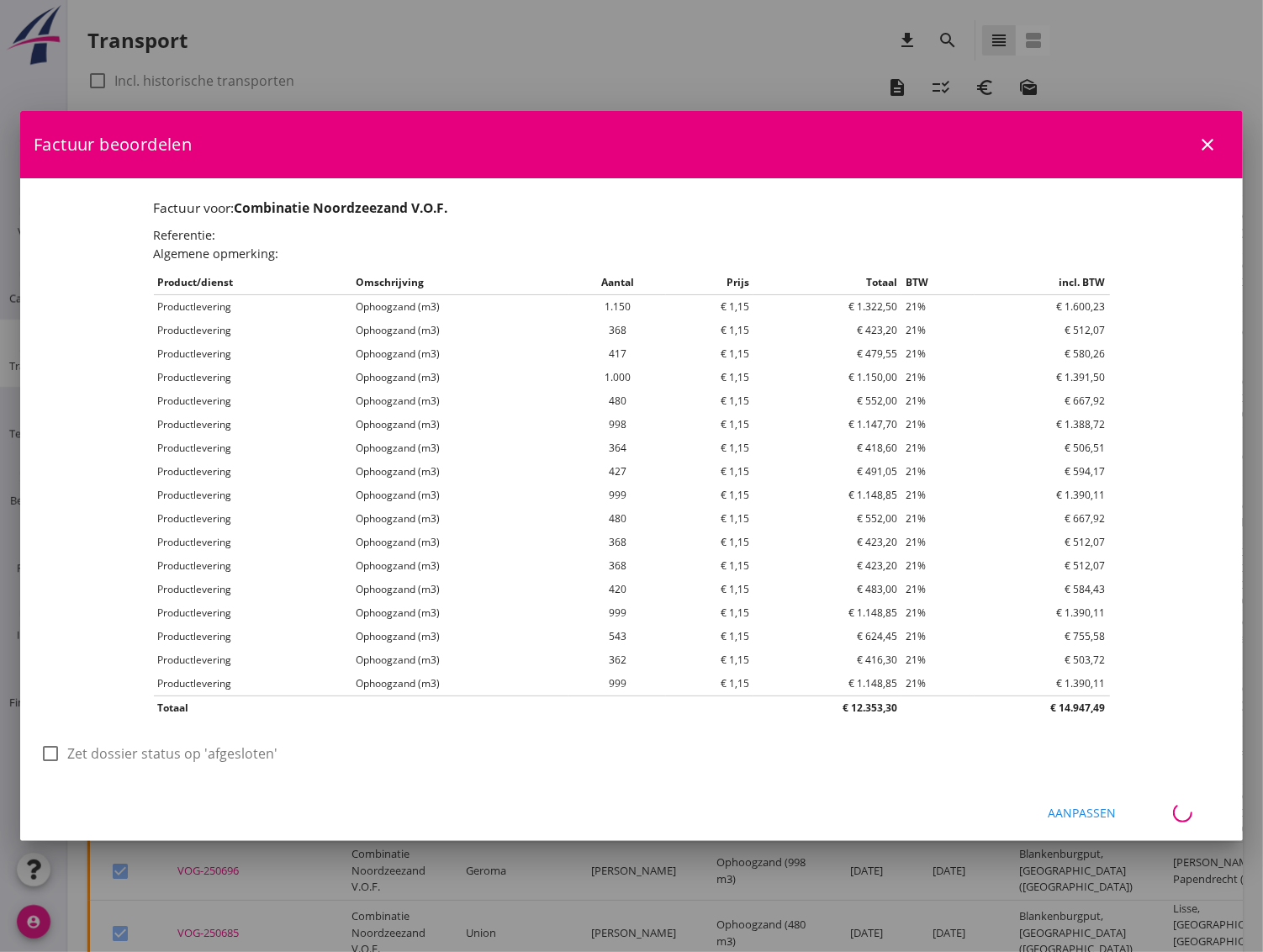
checkbox input "false"
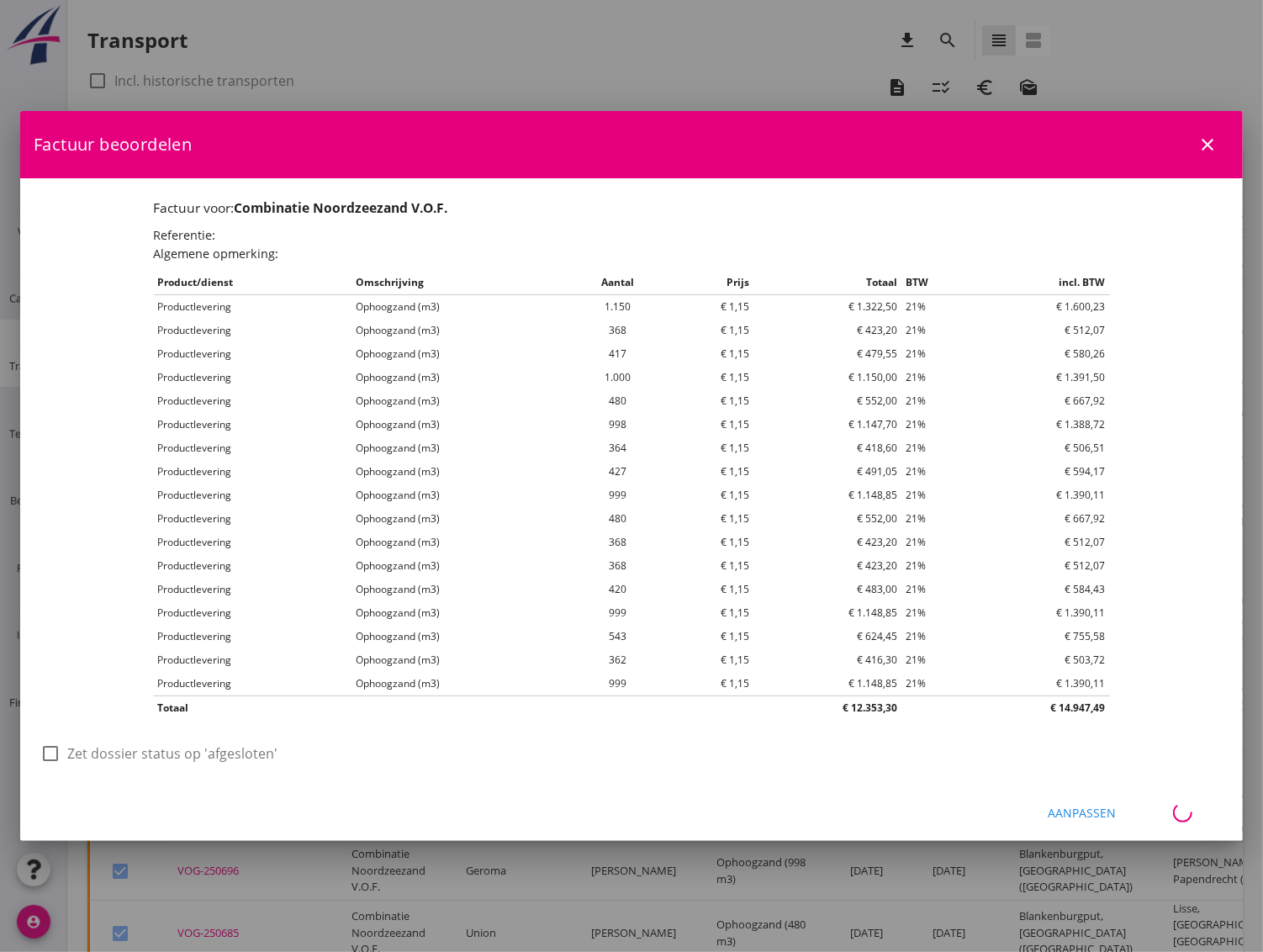
checkbox input "false"
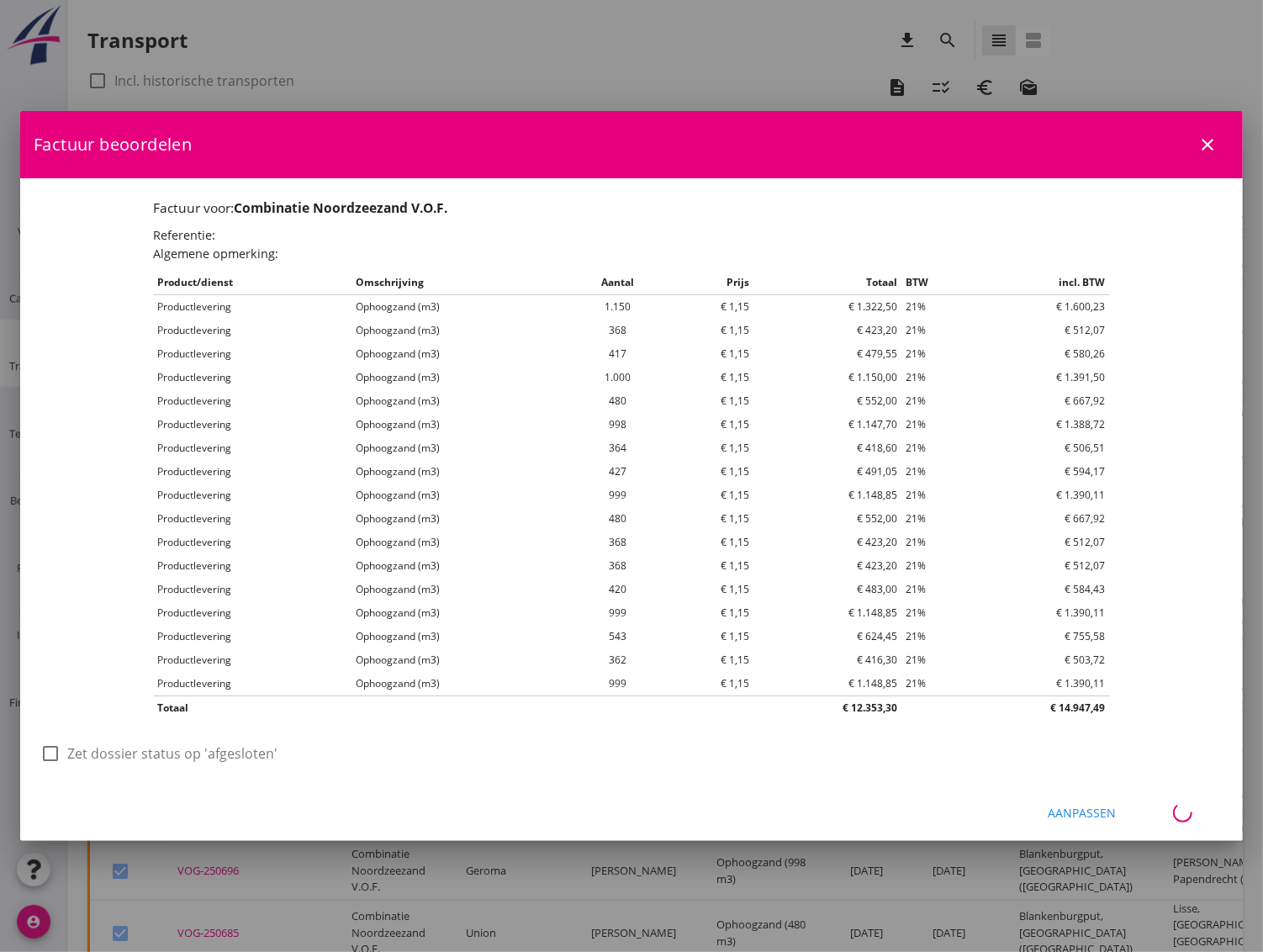
checkbox input "false"
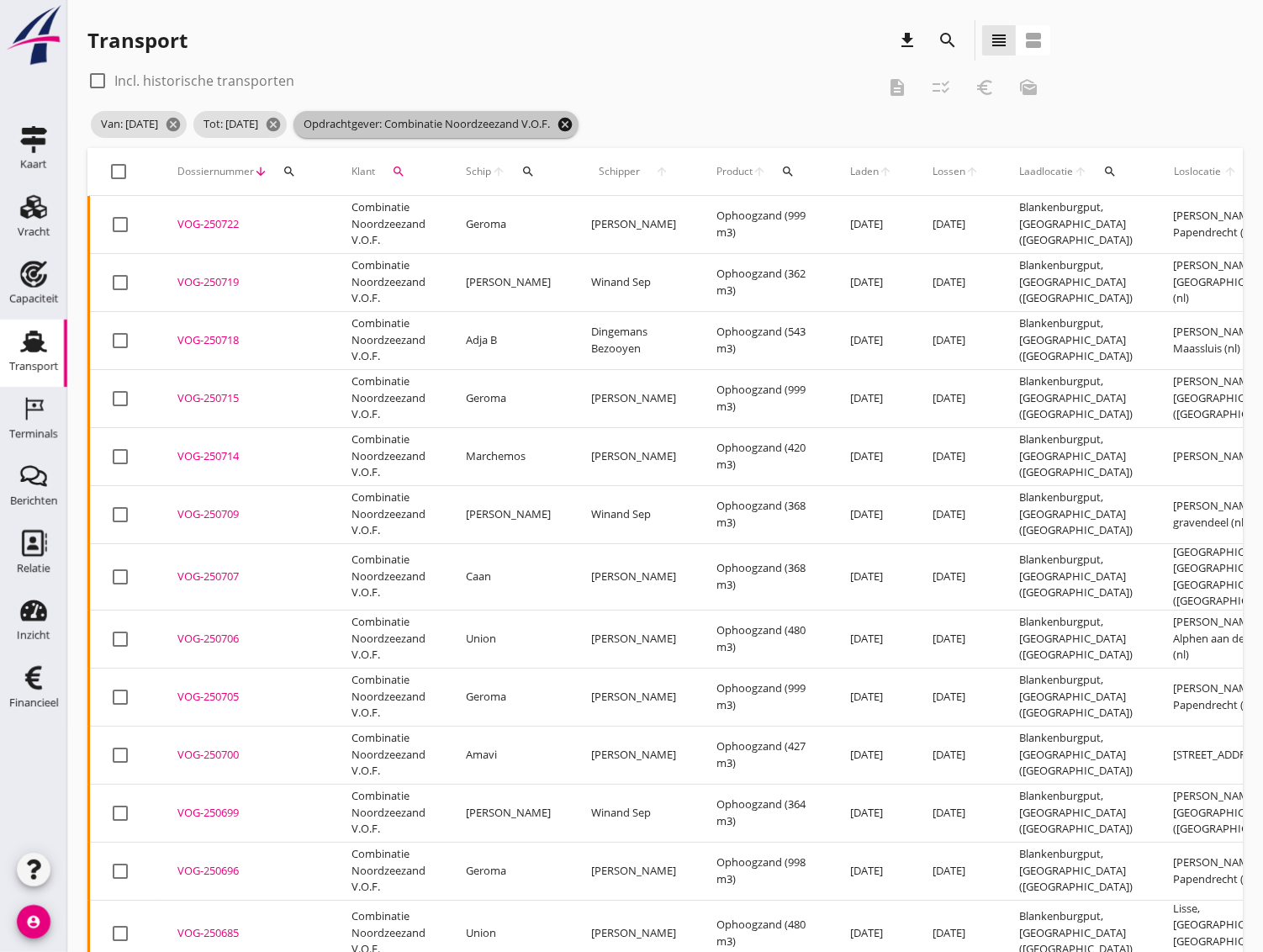
click at [573, 124] on icon "cancel" at bounding box center [564, 124] width 17 height 17
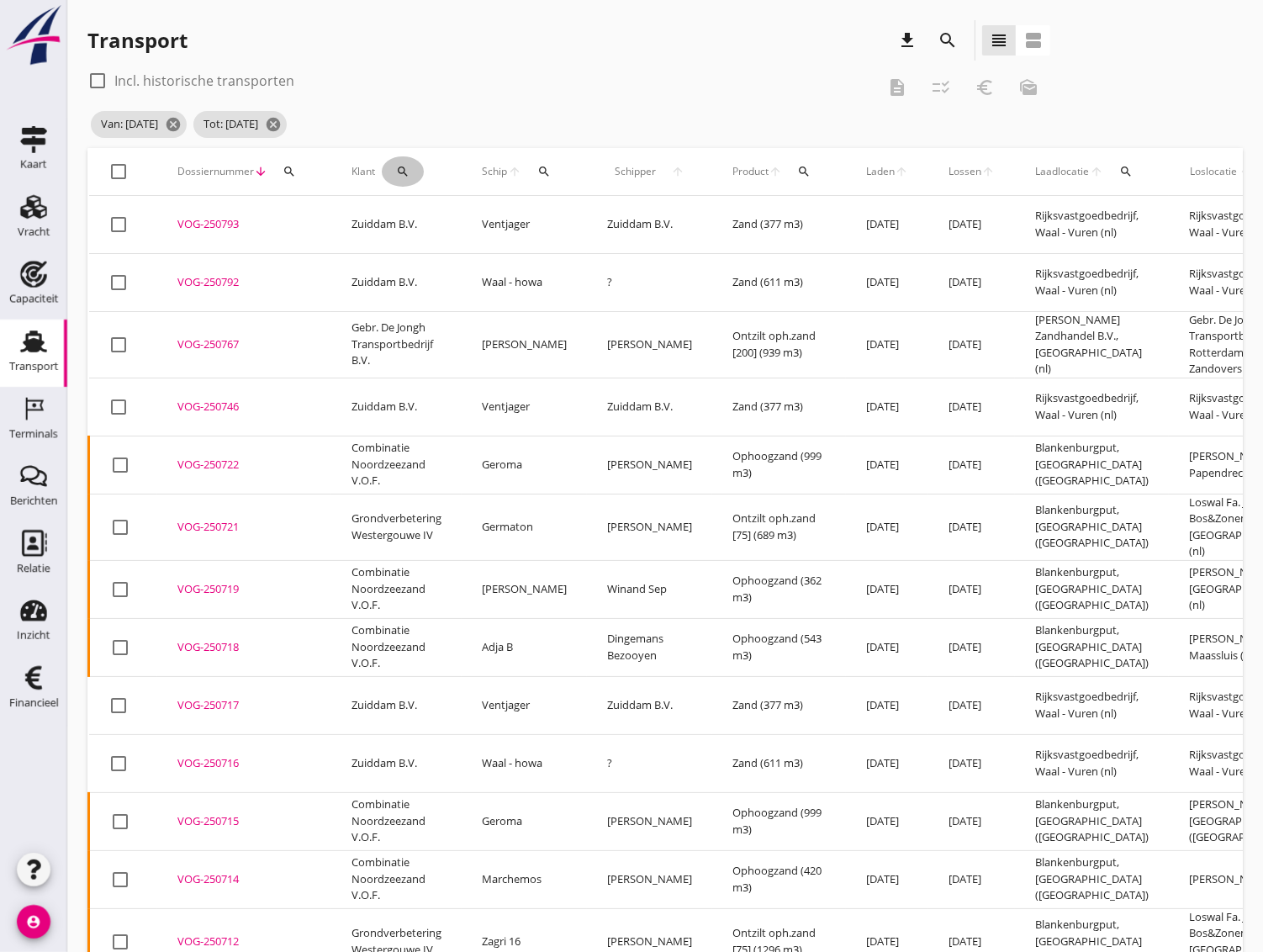
click at [403, 172] on icon "search" at bounding box center [403, 172] width 14 height 14
click at [422, 219] on input "Zoeken op opdrachtgever..." at bounding box center [476, 220] width 175 height 27
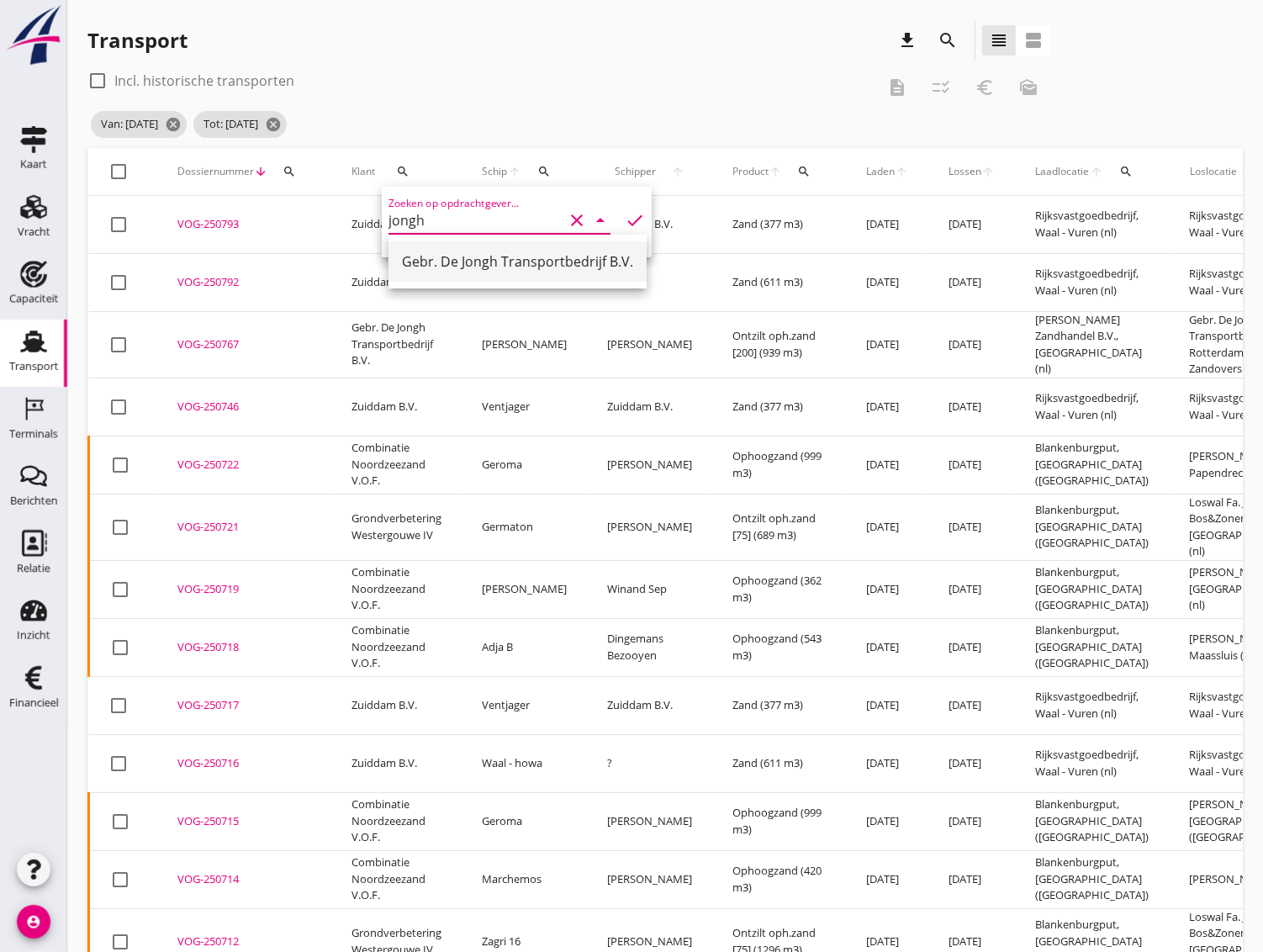
click at [518, 271] on div "Gebr. De Jongh Transportbedrijf B.V." at bounding box center [518, 261] width 232 height 41
type input "Gebr. De Jongh Transportbedrijf B.V."
click at [625, 219] on icon "check" at bounding box center [634, 220] width 20 height 20
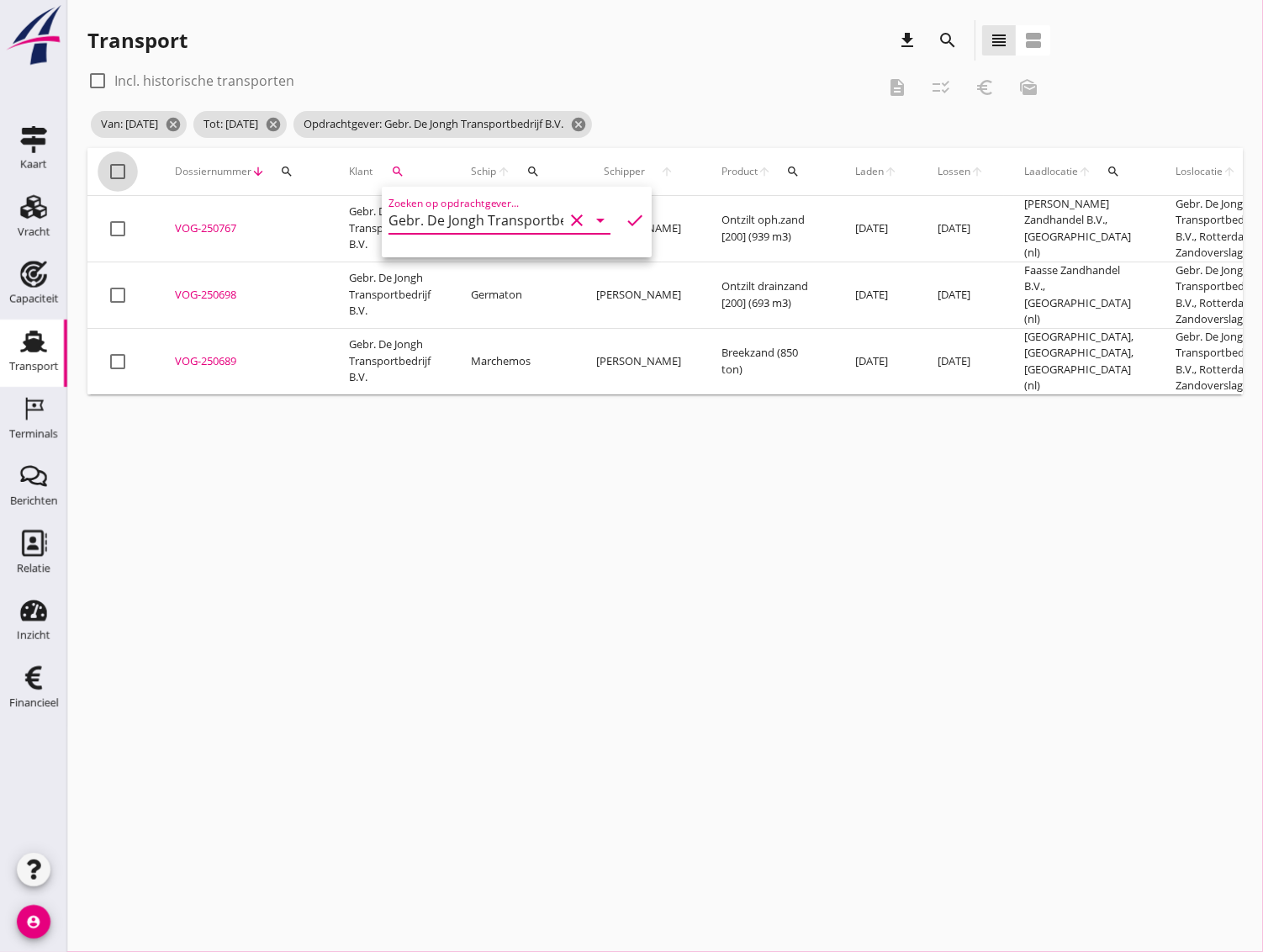
click at [120, 172] on div at bounding box center [118, 171] width 29 height 29
checkbox input "true"
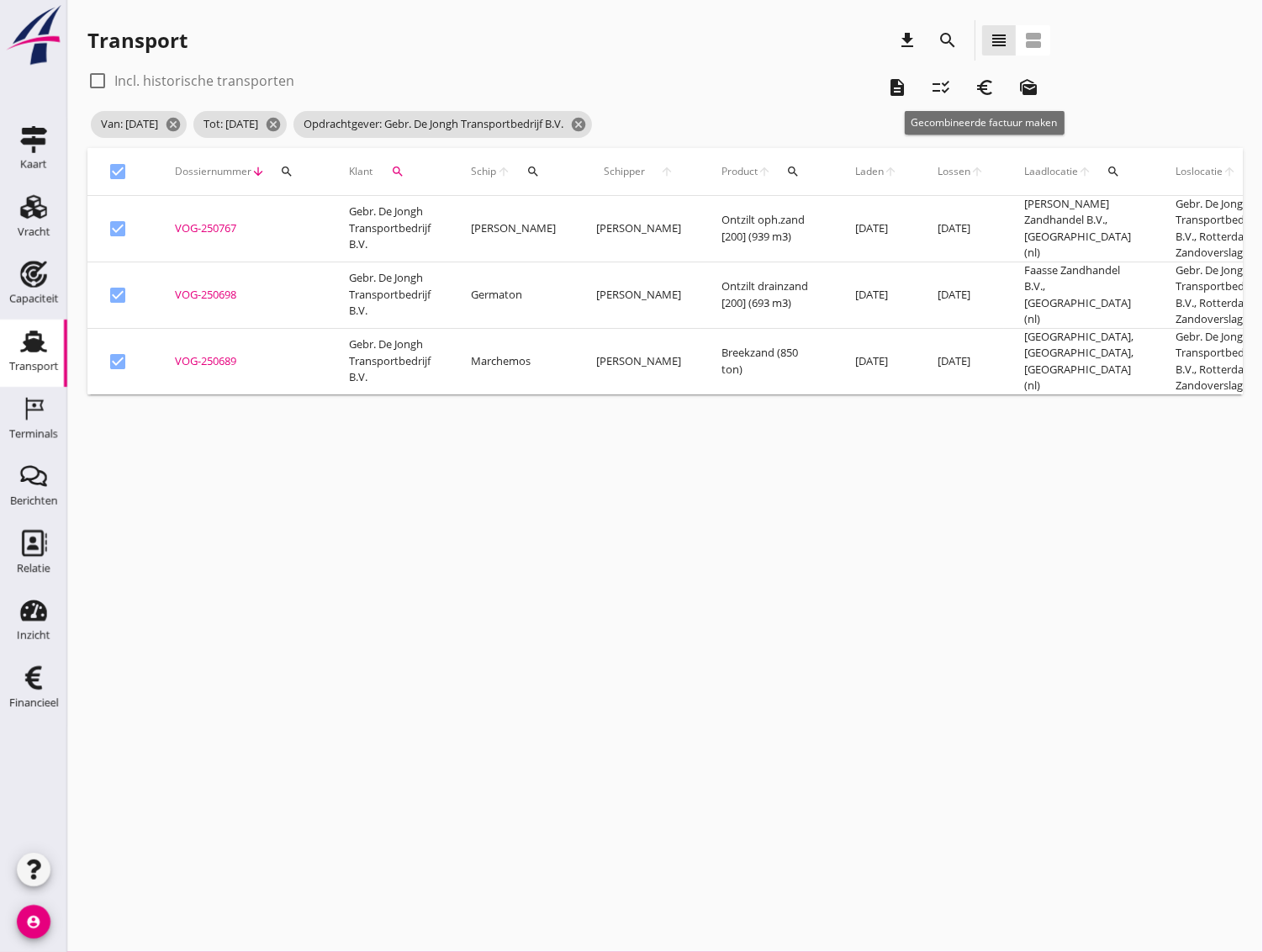
click at [989, 92] on icon "euro_symbol" at bounding box center [985, 87] width 20 height 20
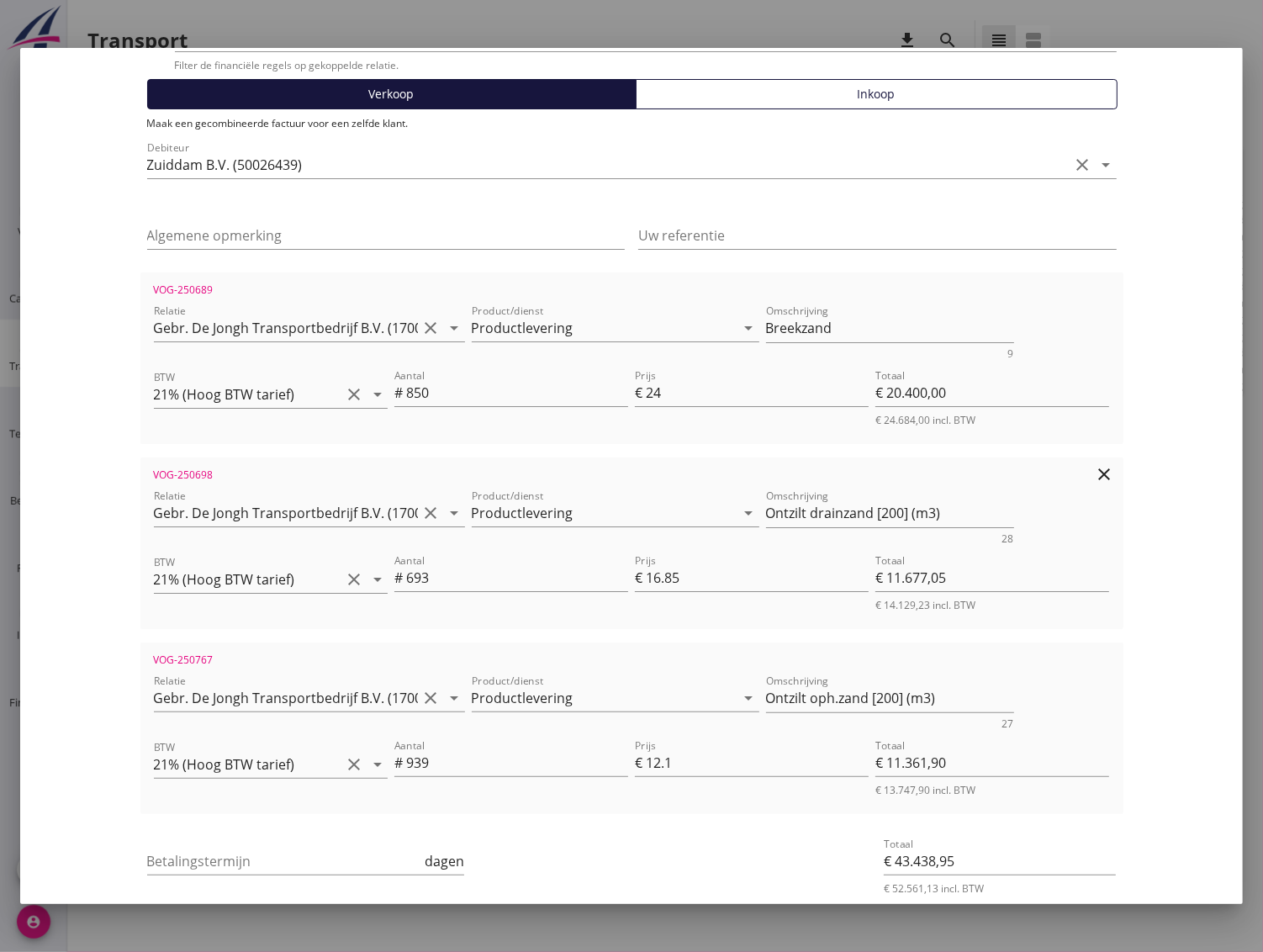
scroll to position [198, 0]
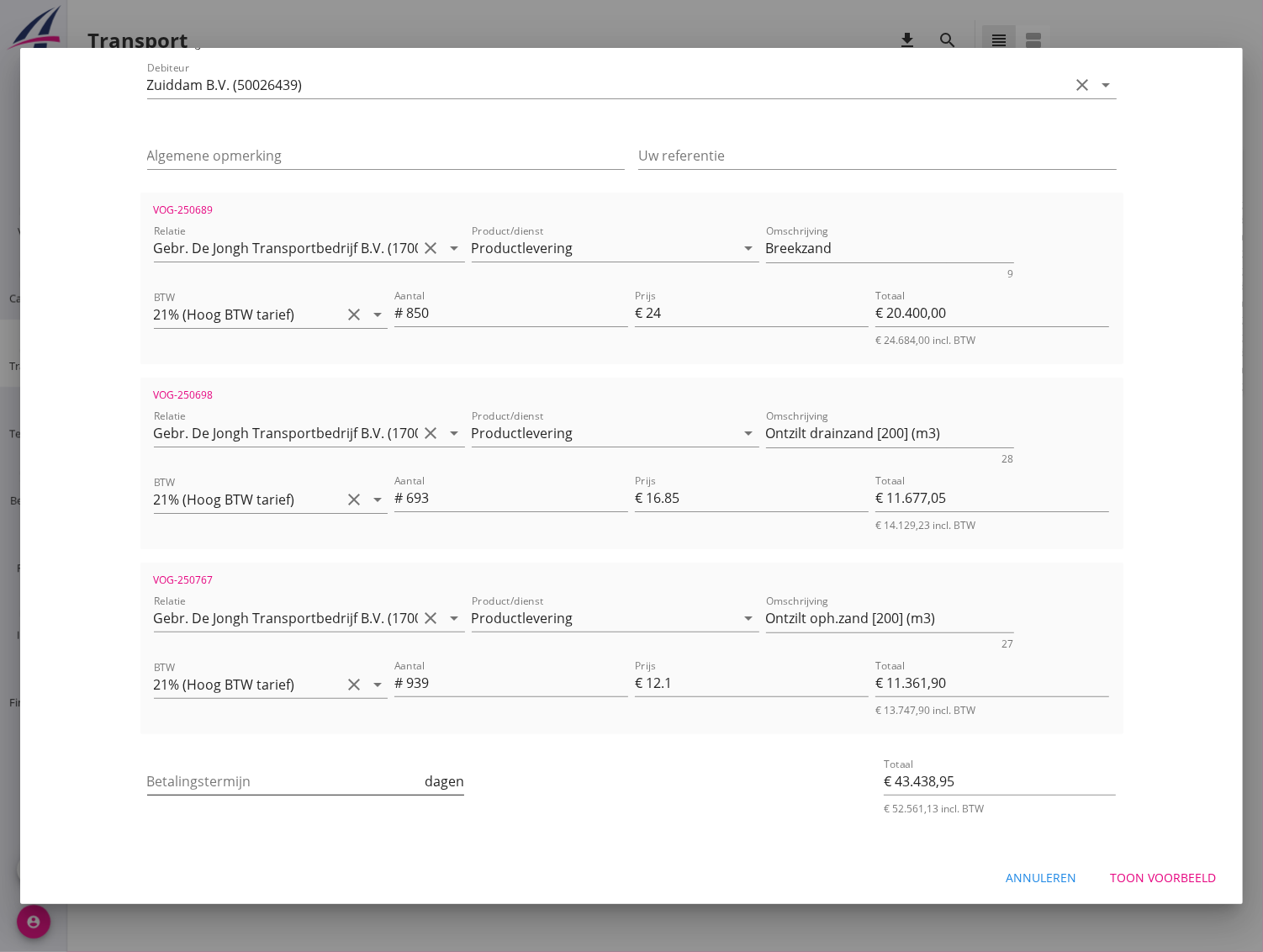
click at [342, 774] on input "Betalingstermijn" at bounding box center [285, 781] width 275 height 27
type input "30"
click at [1172, 870] on div "Toon voorbeeld" at bounding box center [1162, 878] width 106 height 18
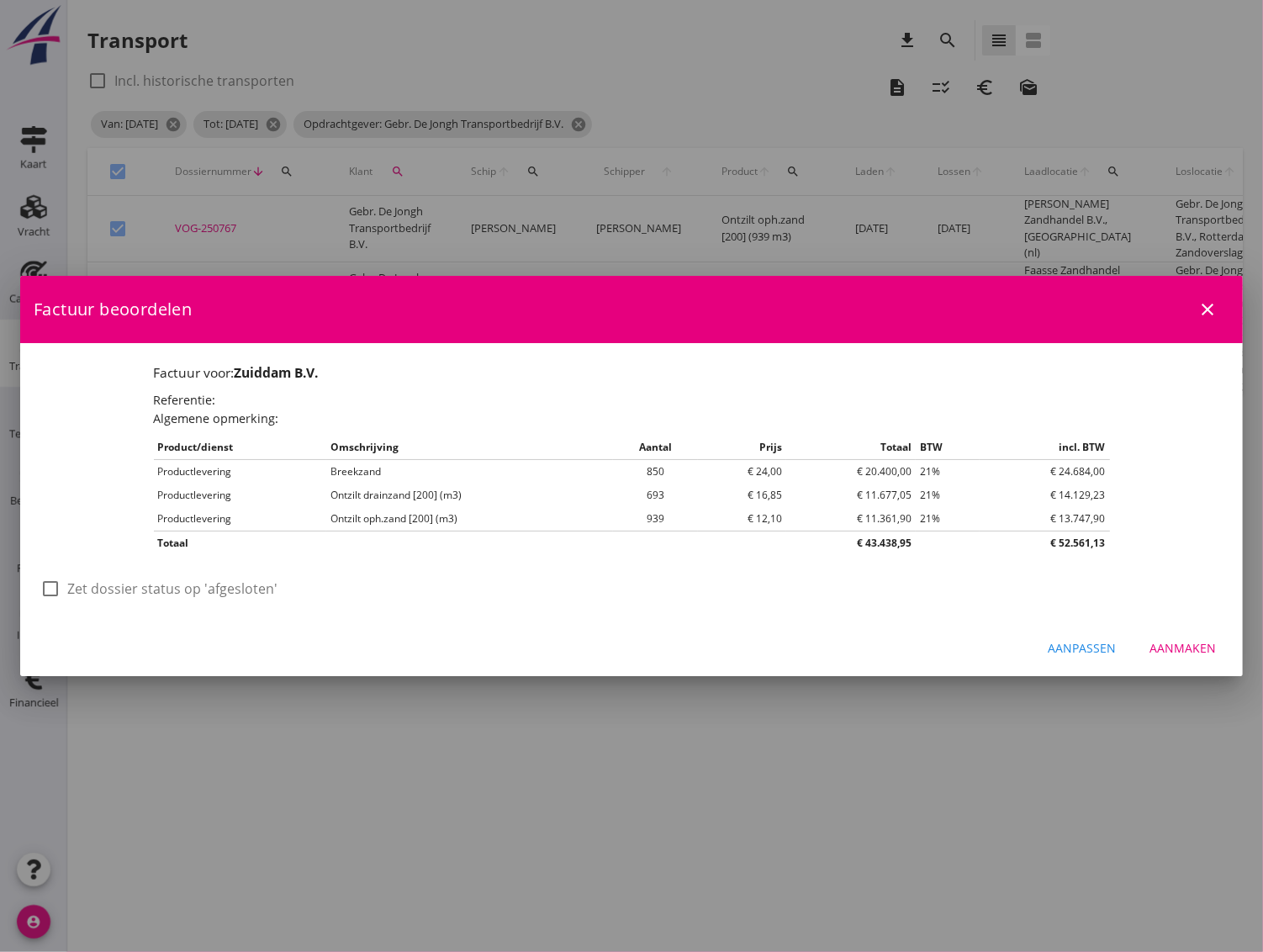
scroll to position [0, 0]
click at [1197, 645] on div "Aanmaken" at bounding box center [1182, 648] width 66 height 18
checkbox input "false"
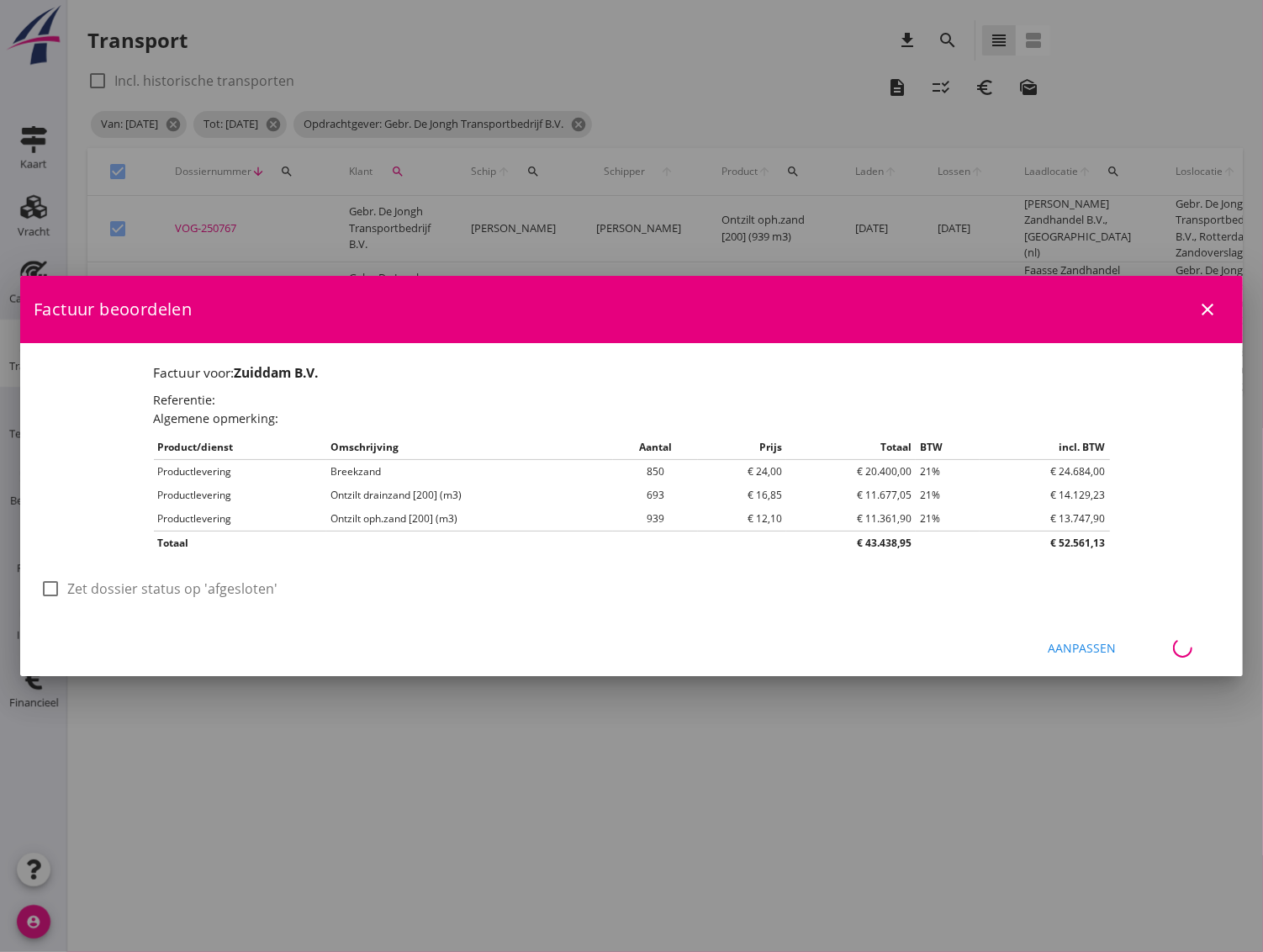
checkbox input "false"
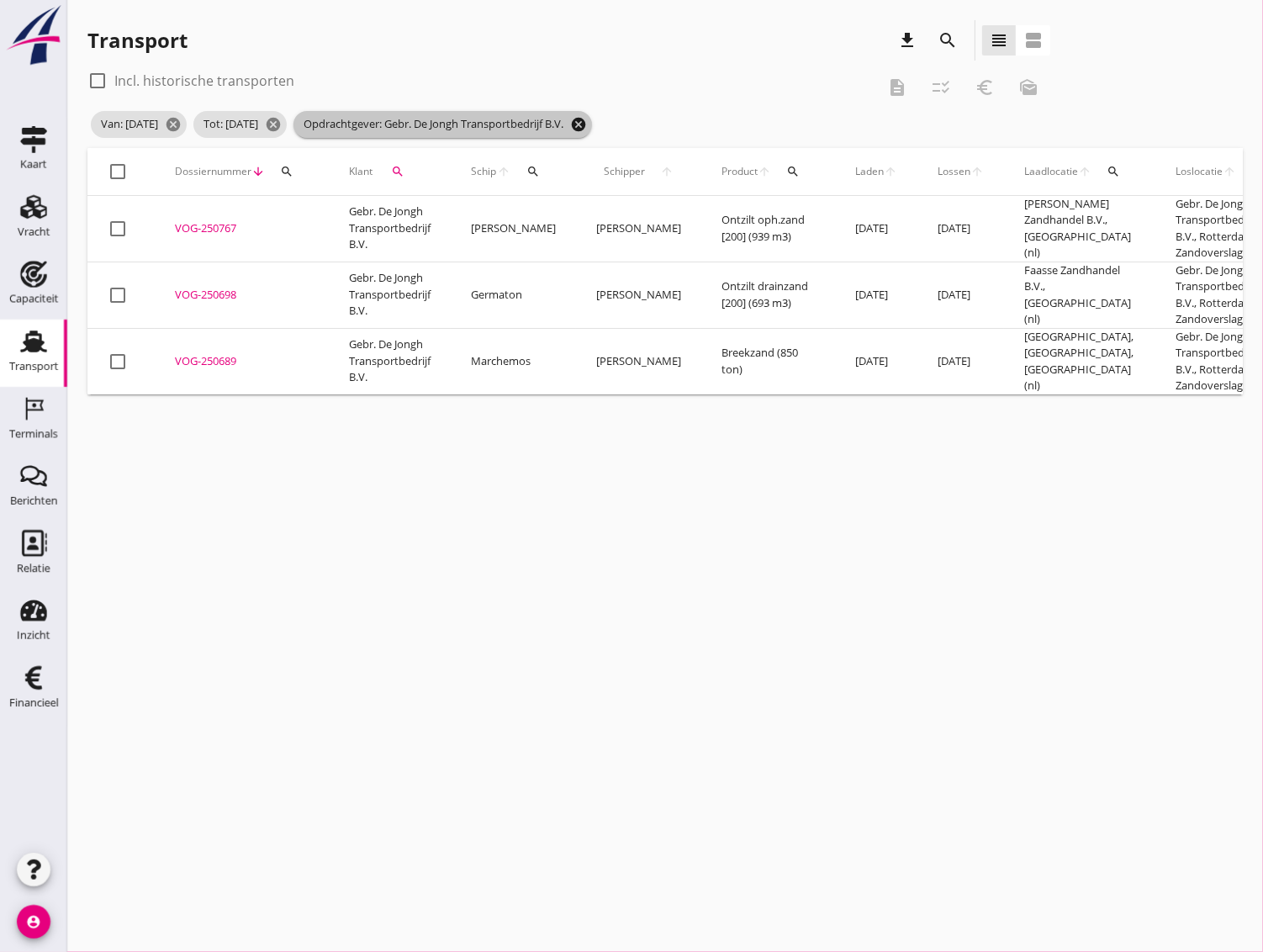
click at [587, 125] on icon "cancel" at bounding box center [578, 124] width 17 height 17
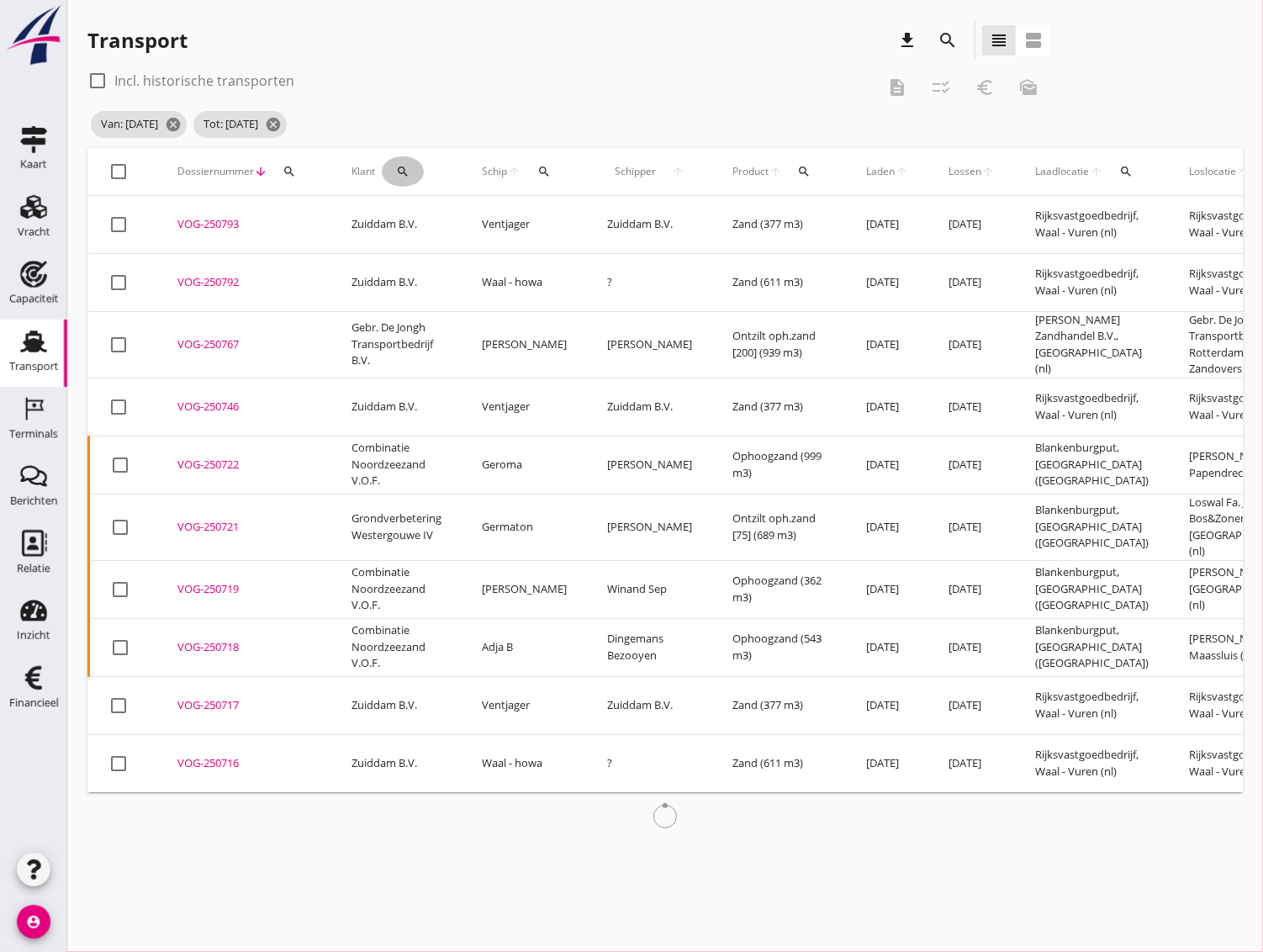
click at [398, 173] on icon "search" at bounding box center [403, 172] width 14 height 14
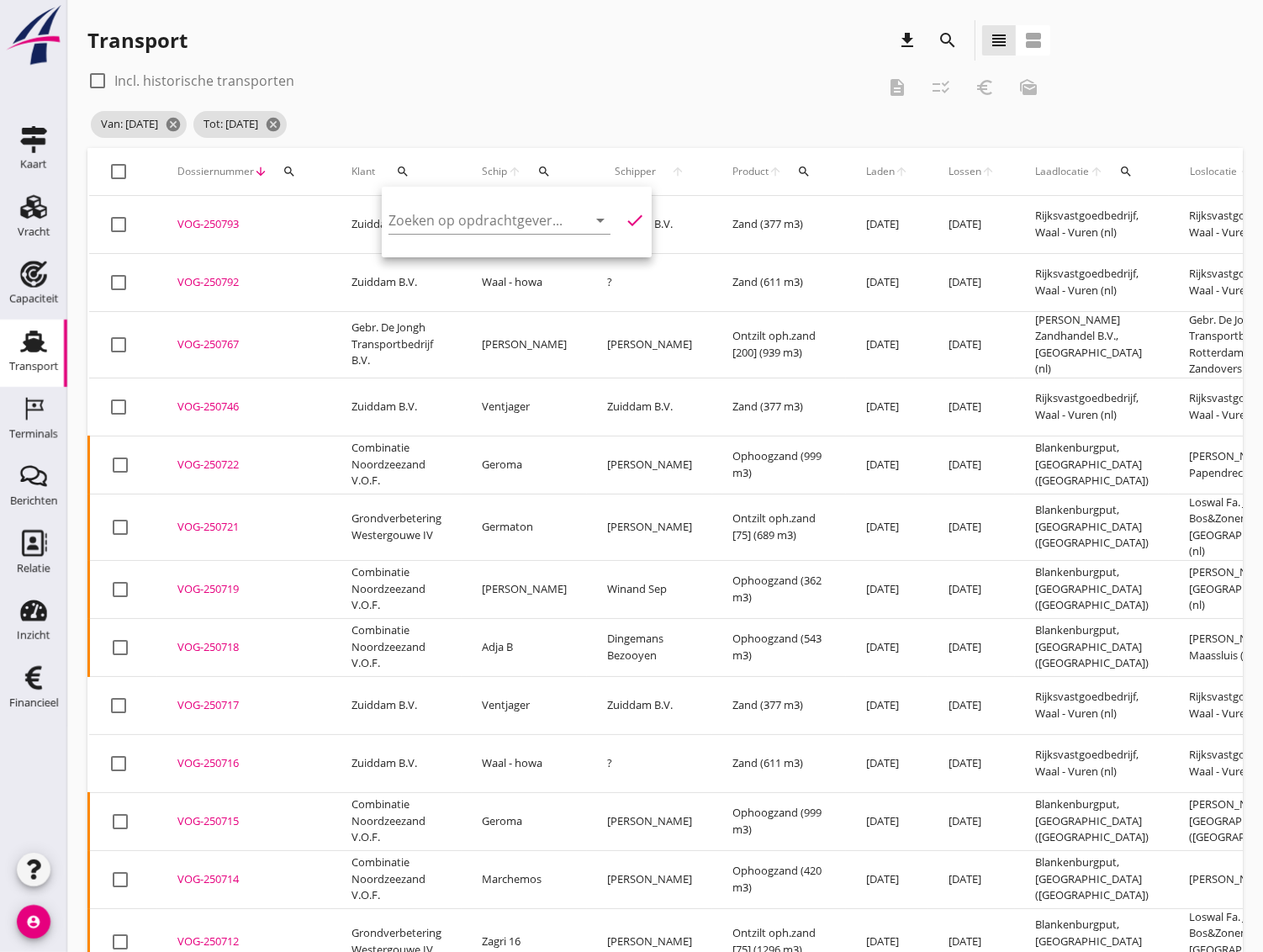
click at [418, 202] on div "Zoeken op opdrachtgever... arrow_drop_down check" at bounding box center [517, 224] width 256 height 53
click at [418, 218] on input "Zoeken op opdrachtgever..." at bounding box center [476, 220] width 175 height 27
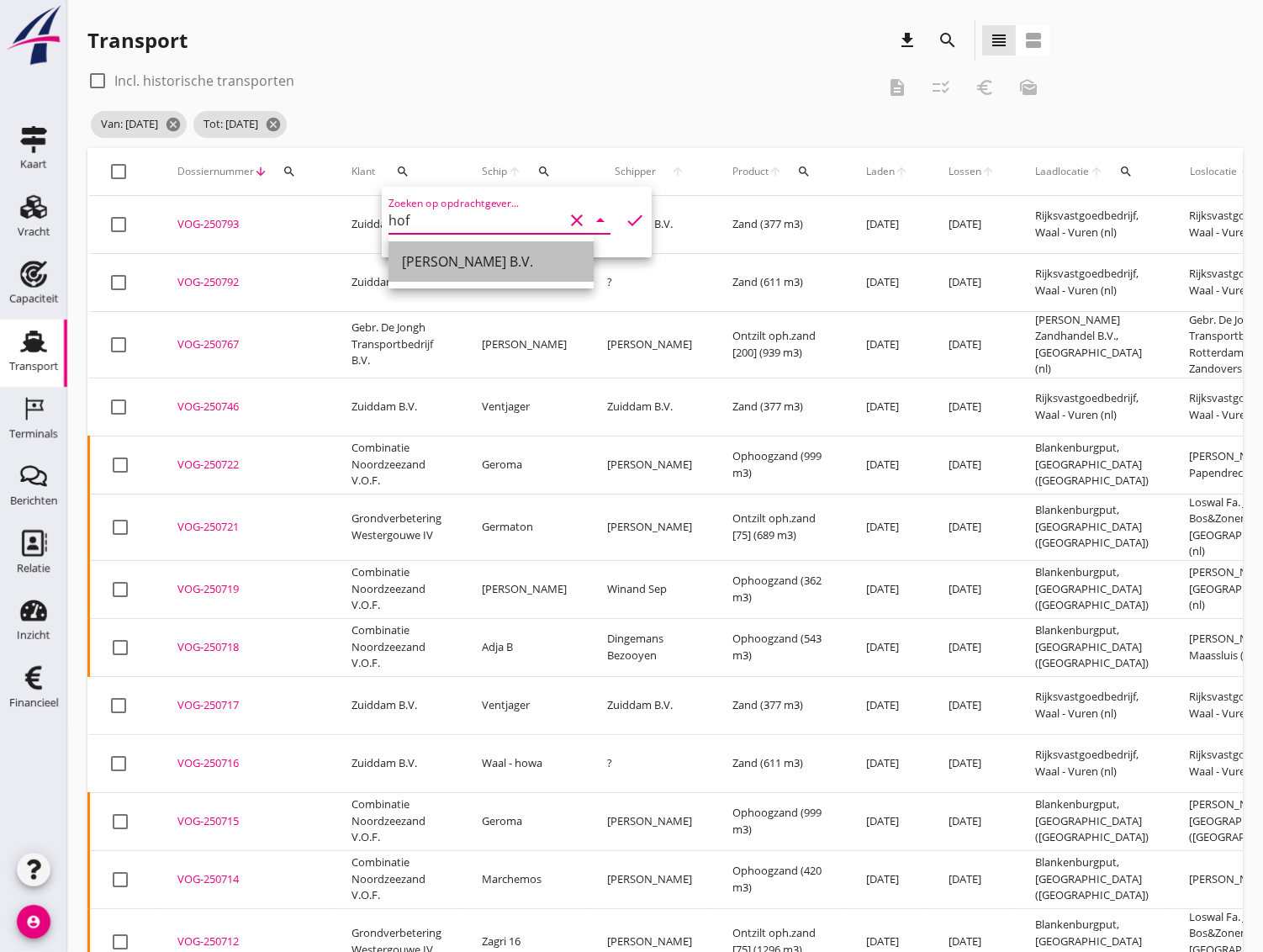
click at [455, 265] on div "[PERSON_NAME] B.V." at bounding box center [491, 261] width 178 height 20
type input "[PERSON_NAME] B.V."
click at [625, 217] on icon "check" at bounding box center [634, 220] width 20 height 20
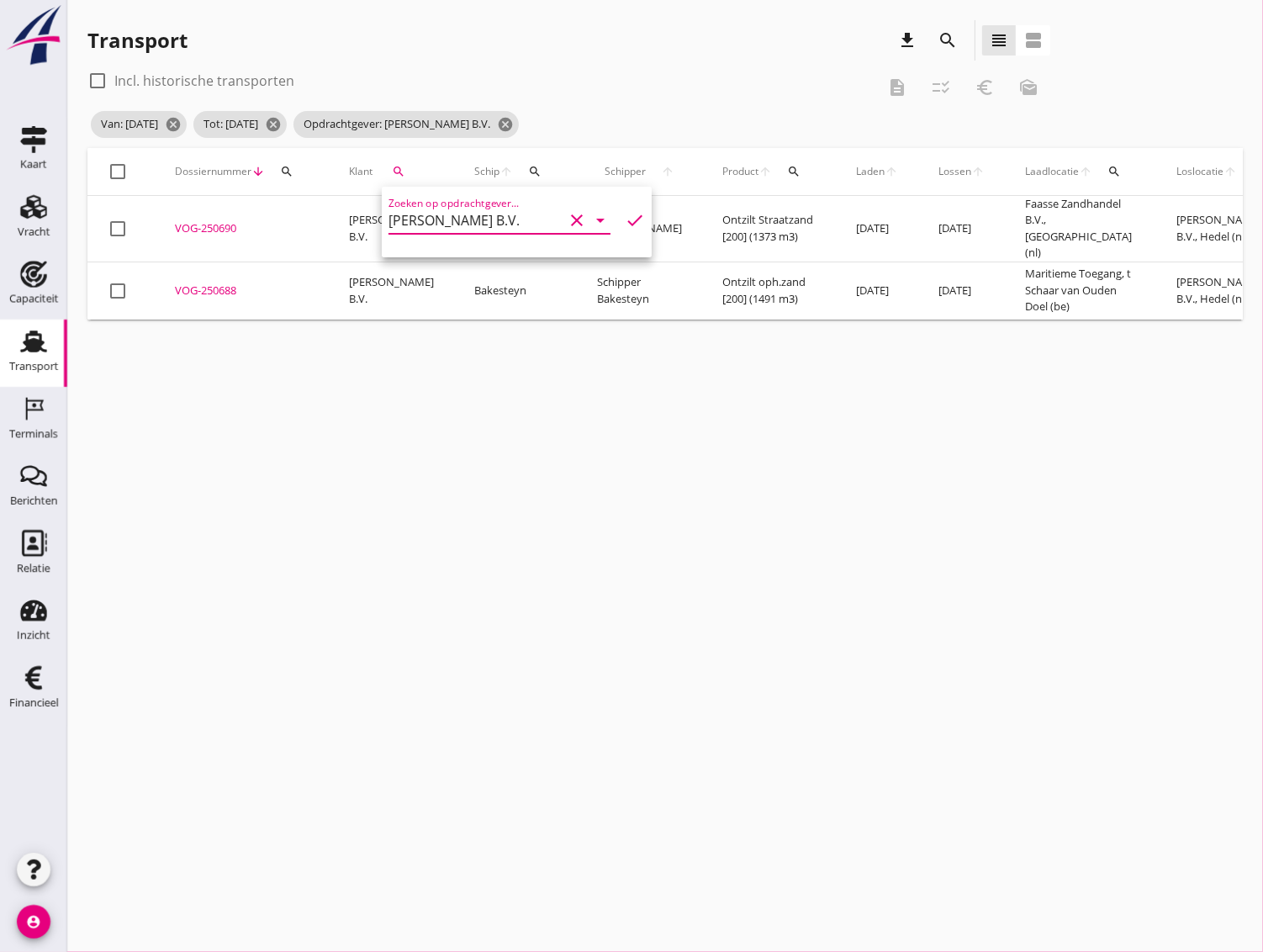
click at [117, 171] on div at bounding box center [118, 171] width 29 height 29
checkbox input "true"
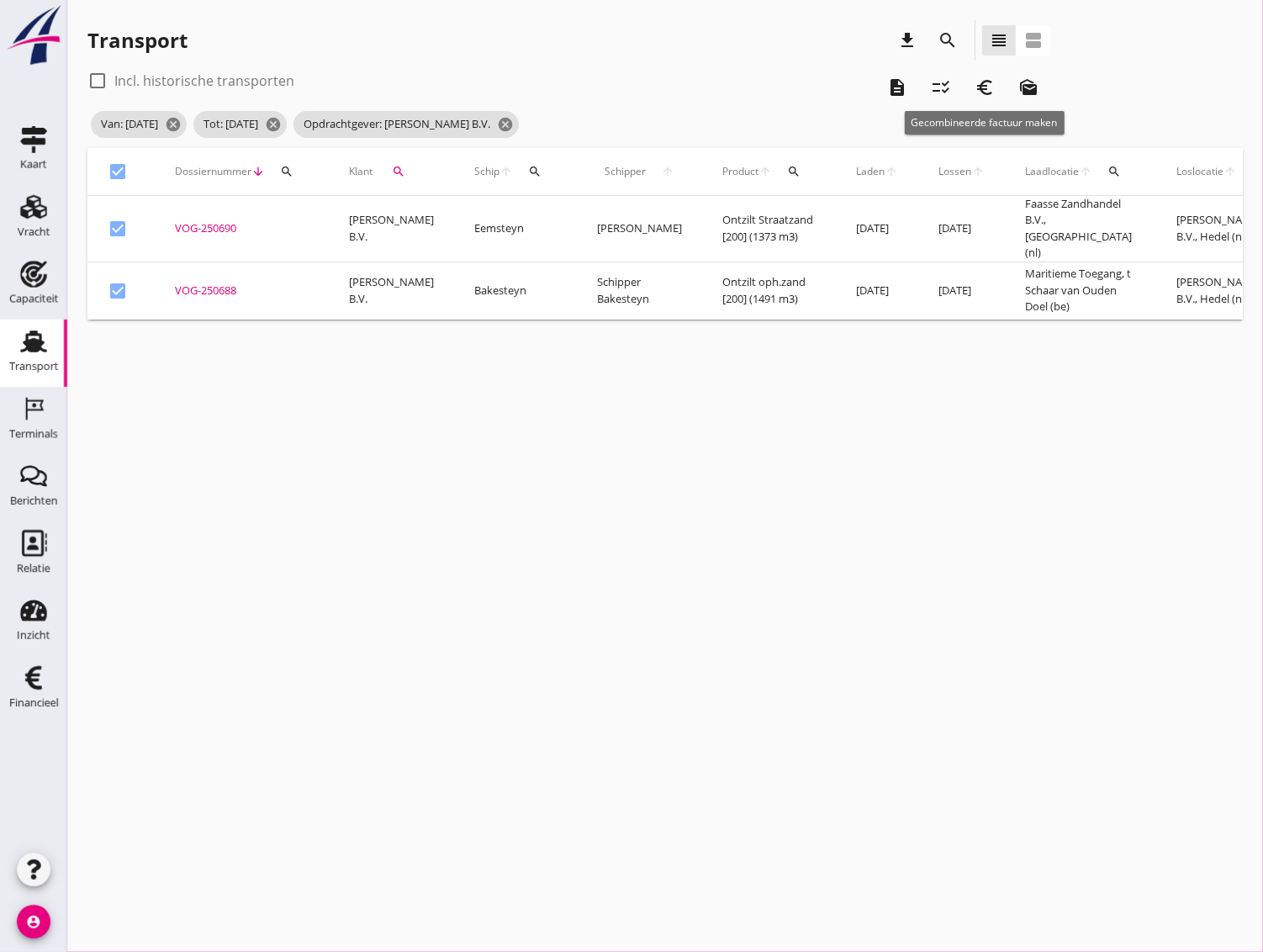
click at [985, 93] on icon "euro_symbol" at bounding box center [985, 87] width 20 height 20
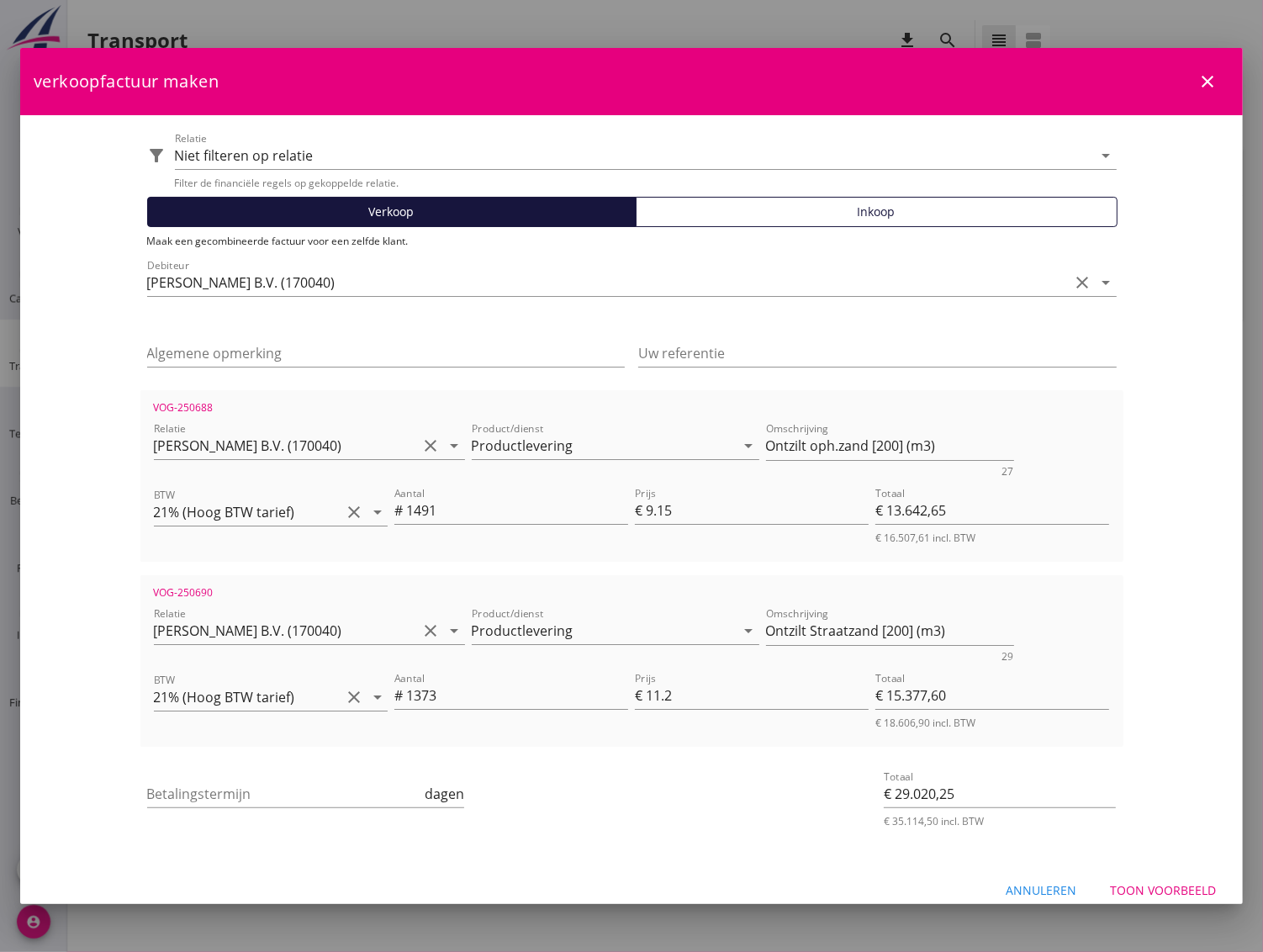
click at [1132, 892] on div "Toon voorbeeld" at bounding box center [1162, 890] width 106 height 18
click at [349, 783] on input "Betalingstermijn" at bounding box center [285, 793] width 275 height 27
type input "30"
click at [1157, 893] on div "Toon voorbeeld" at bounding box center [1162, 890] width 106 height 18
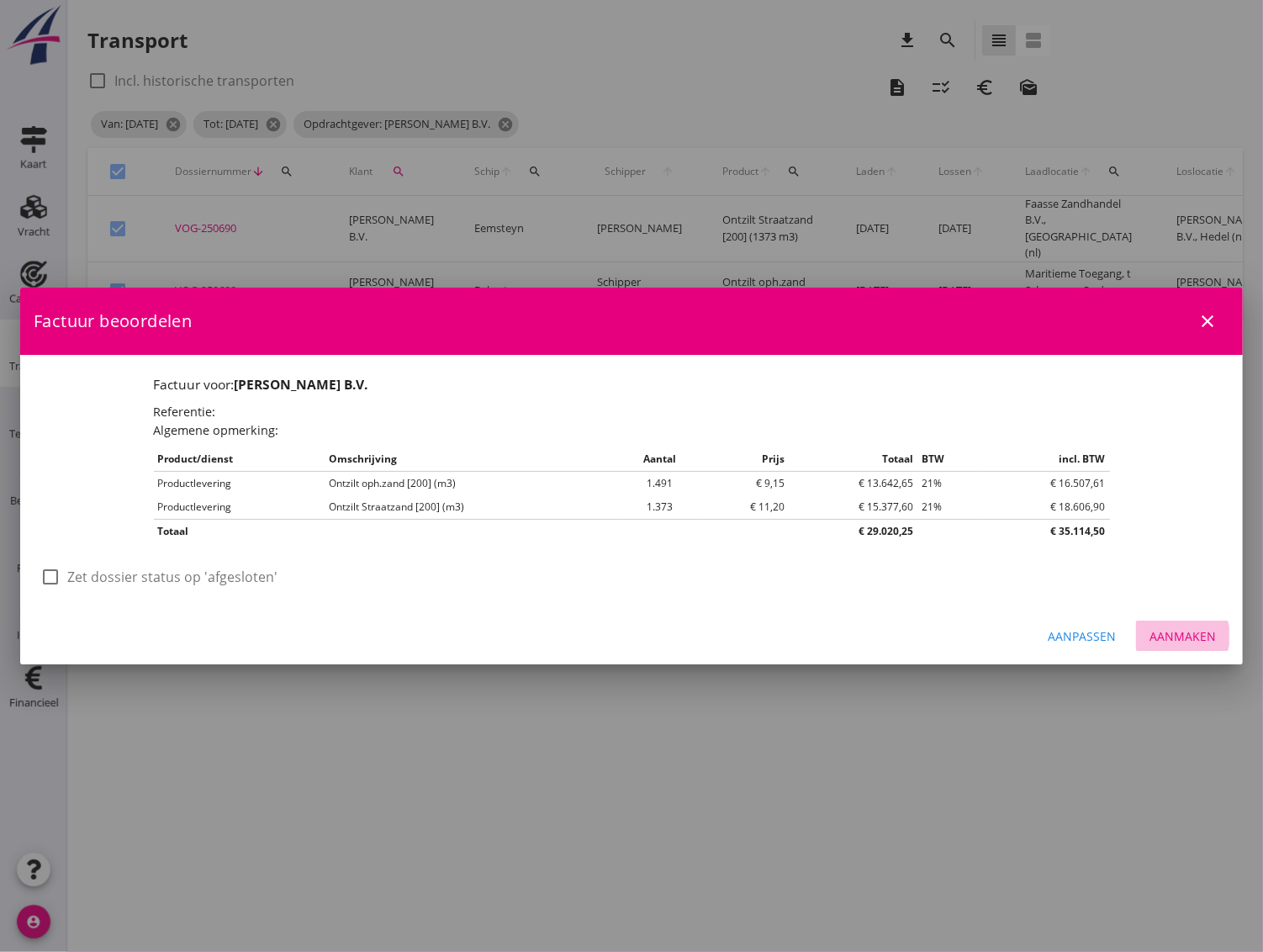
click at [1199, 645] on button "Aanmaken" at bounding box center [1183, 635] width 93 height 31
checkbox input "false"
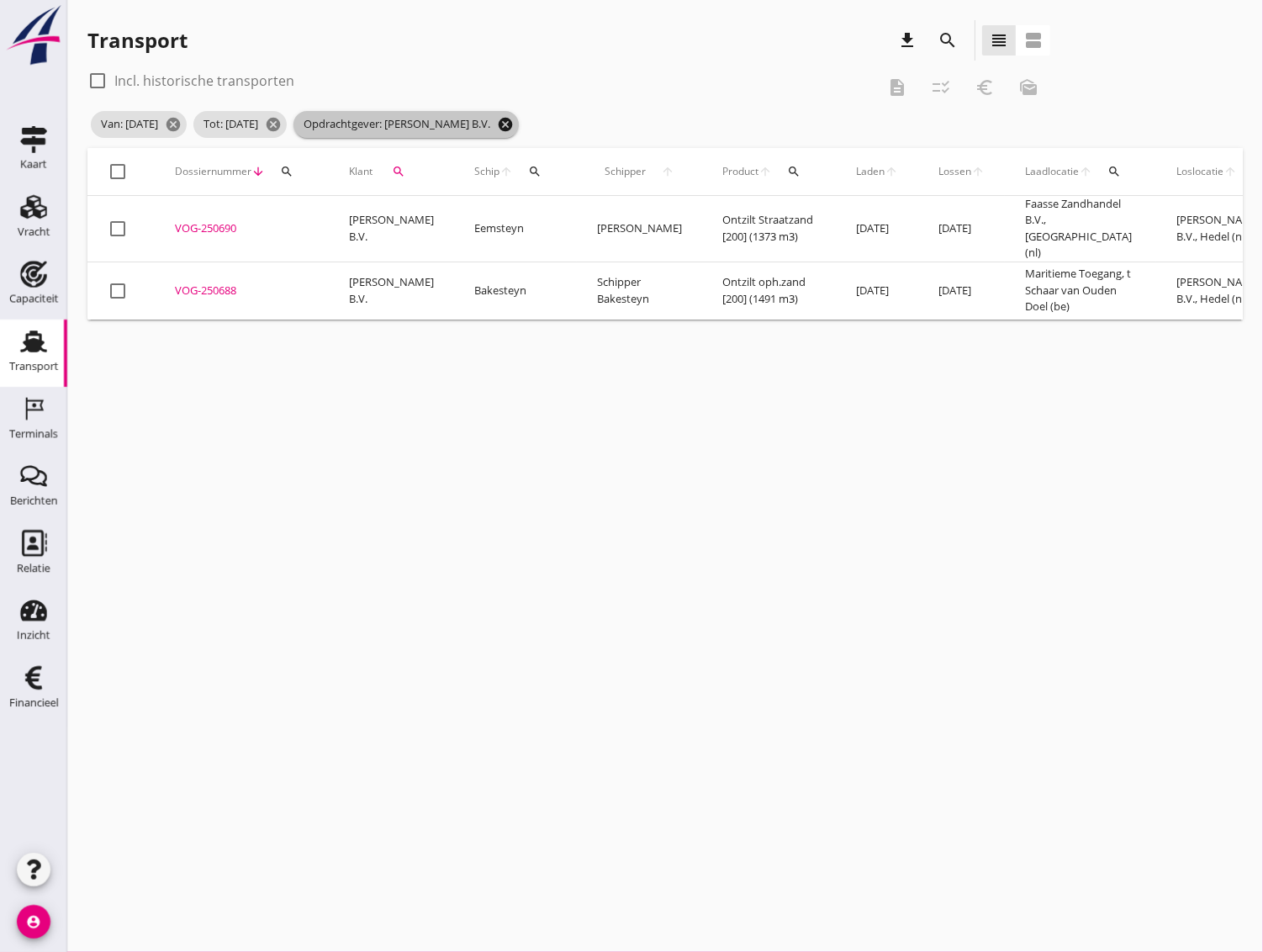
click at [514, 125] on icon "cancel" at bounding box center [505, 124] width 17 height 17
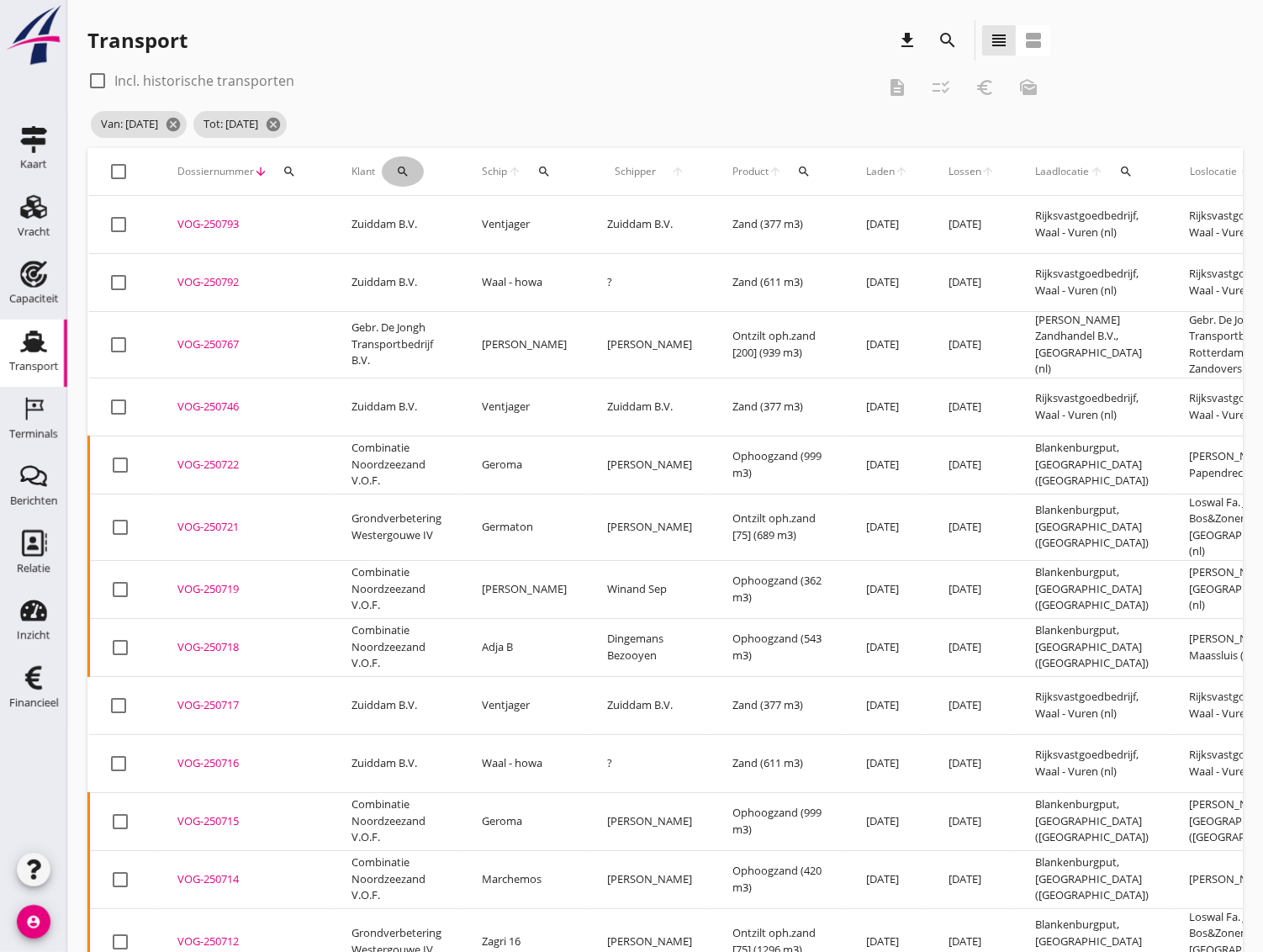
click at [403, 173] on icon "search" at bounding box center [403, 172] width 14 height 14
click at [409, 222] on input "Zoeken op opdrachtgever..." at bounding box center [476, 220] width 175 height 27
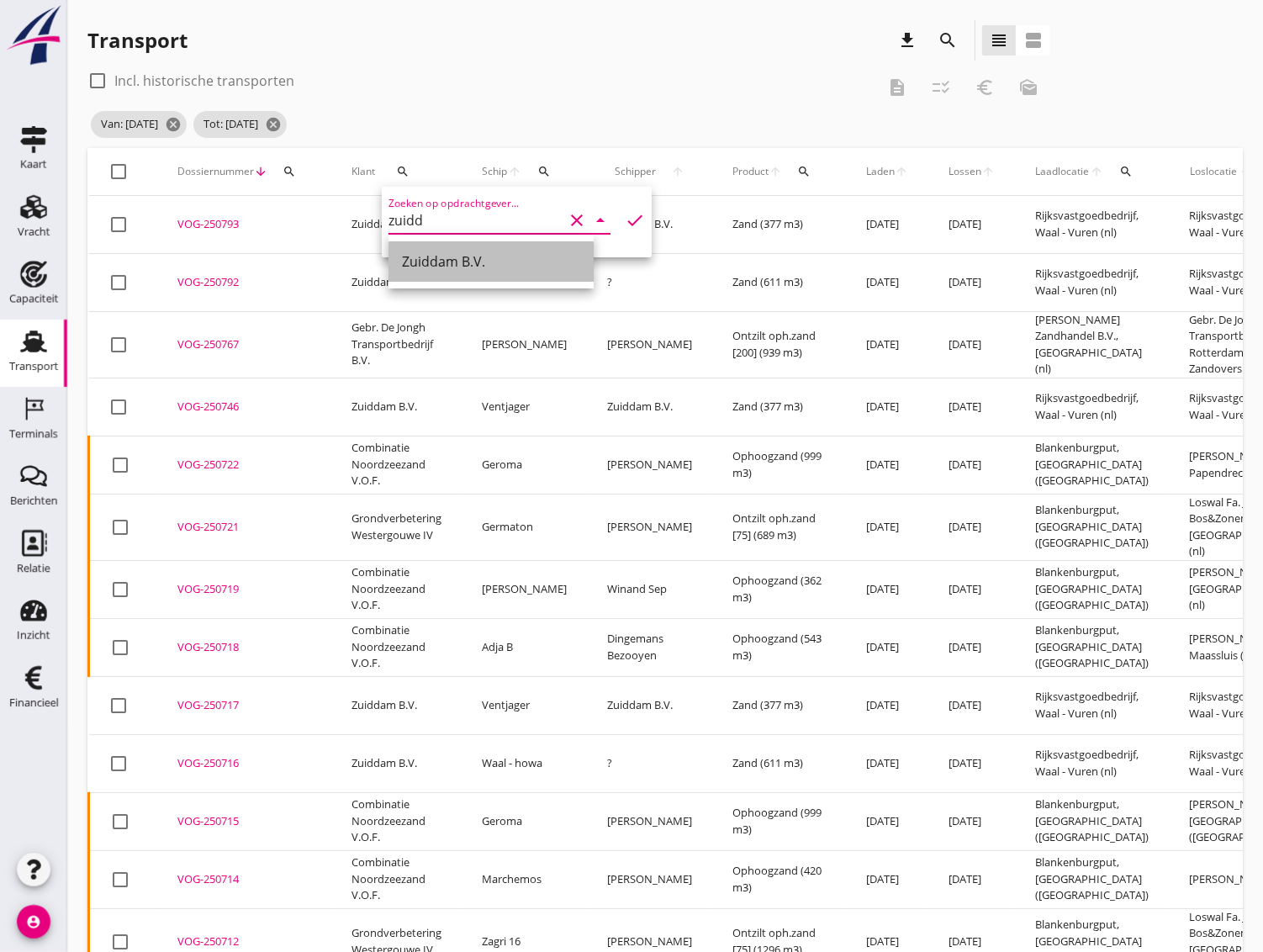
click at [417, 259] on div "Zuiddam B.V." at bounding box center [491, 261] width 178 height 20
type input "Zuiddam B.V."
click at [618, 215] on div "check" at bounding box center [631, 220] width 27 height 20
click at [625, 217] on icon "check" at bounding box center [634, 220] width 20 height 20
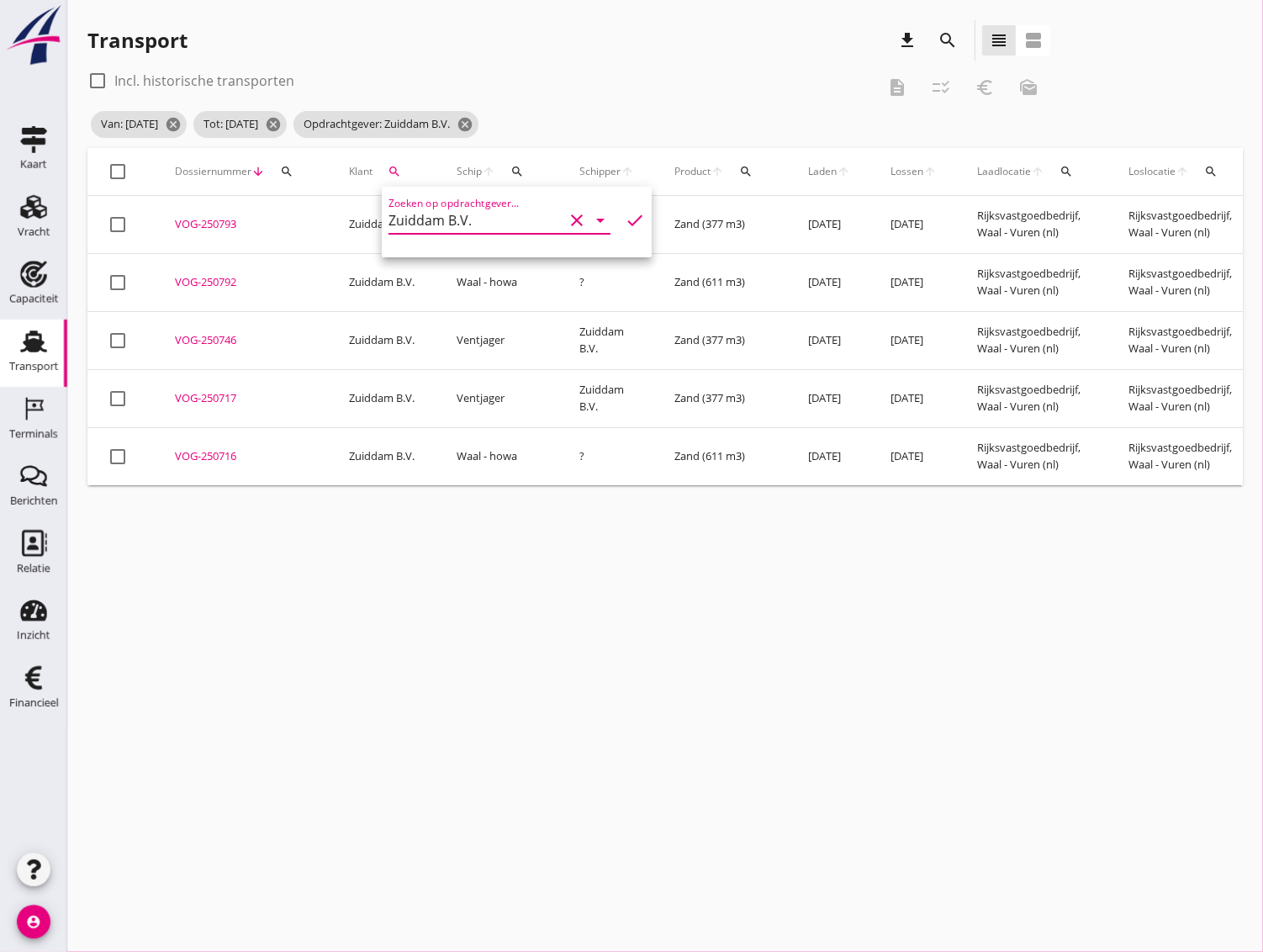
click at [122, 166] on div at bounding box center [118, 171] width 29 height 29
checkbox input "true"
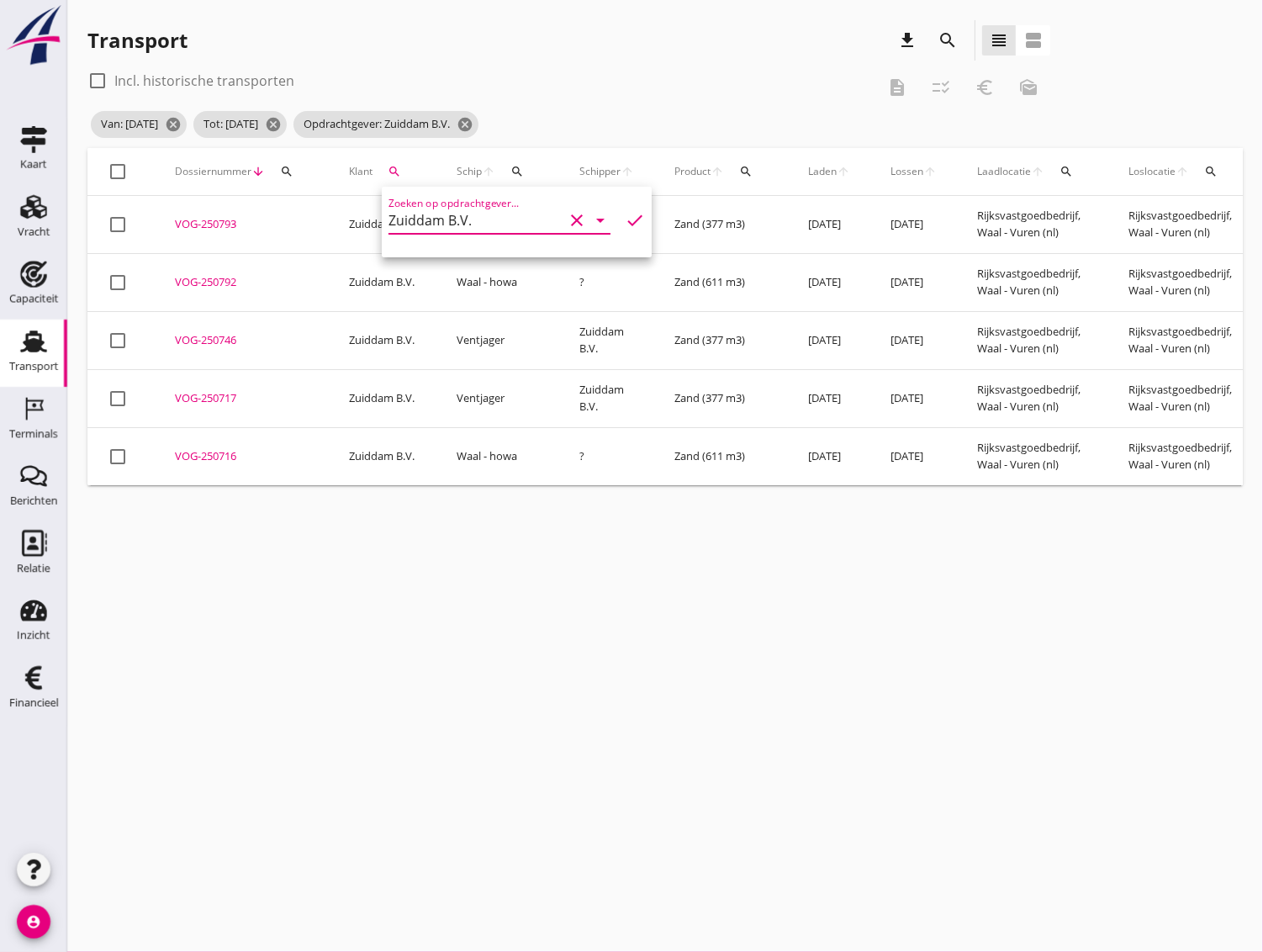
checkbox input "true"
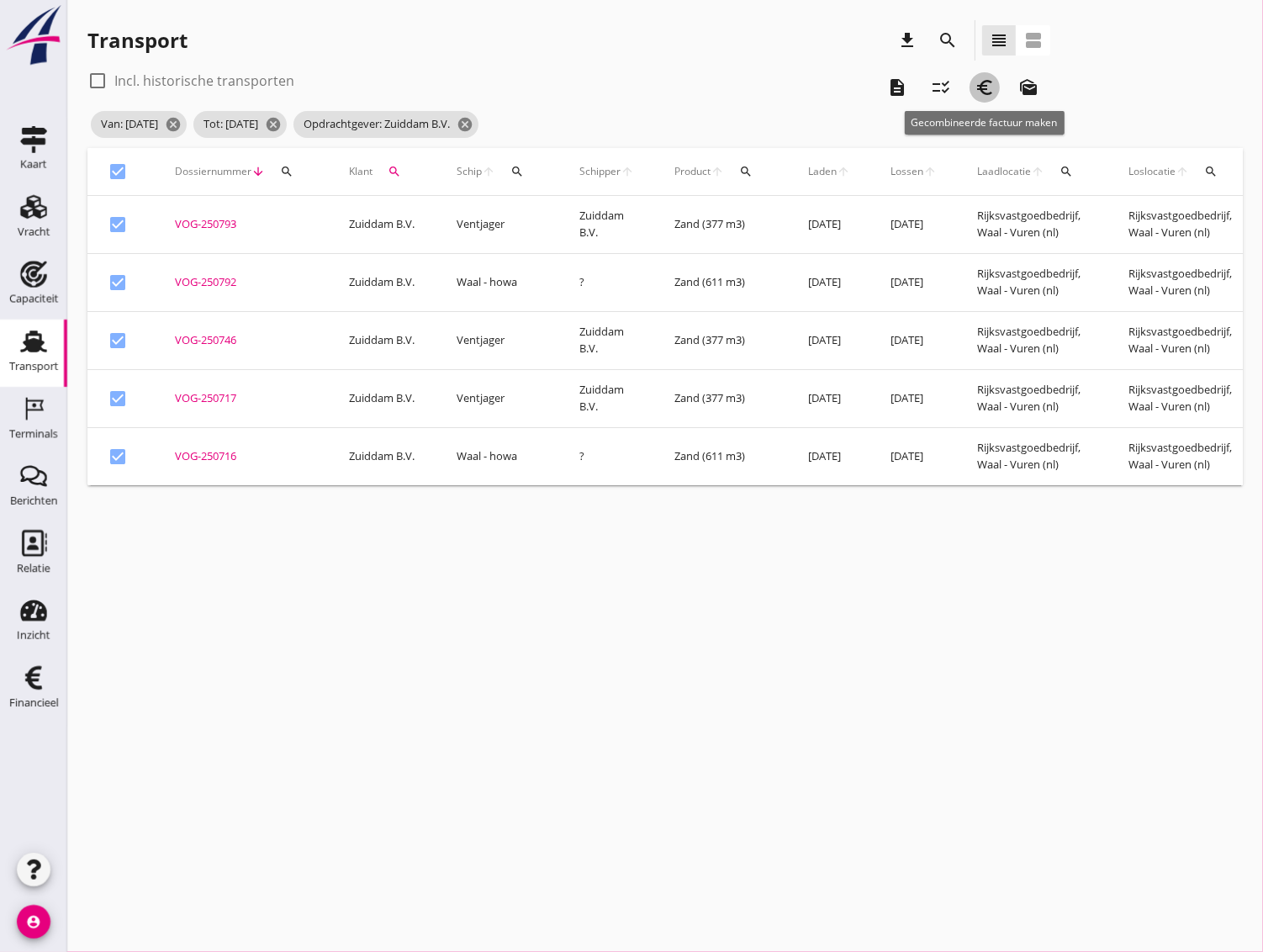
click at [985, 90] on icon "euro_symbol" at bounding box center [985, 87] width 20 height 20
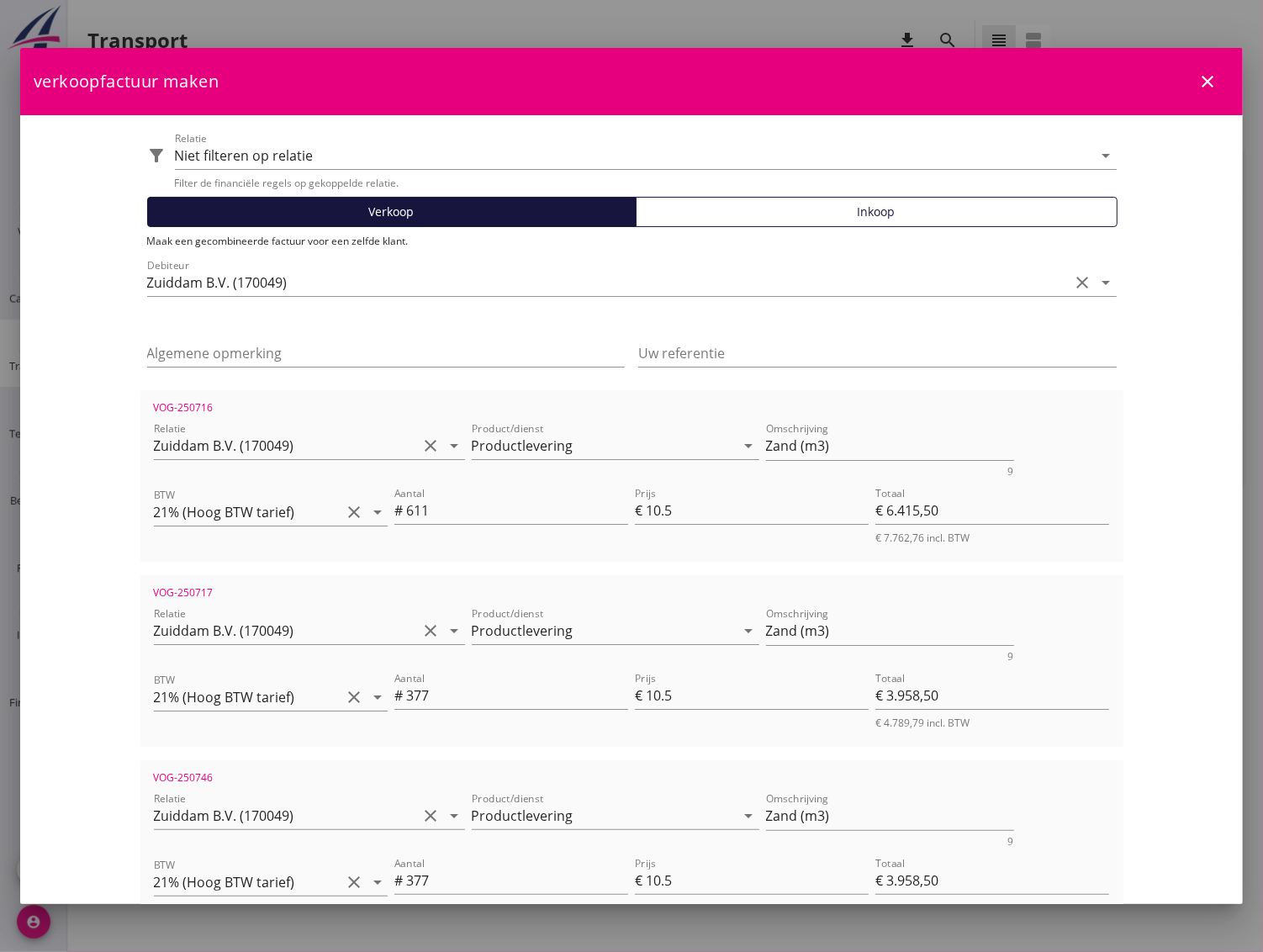
scroll to position [566, 0]
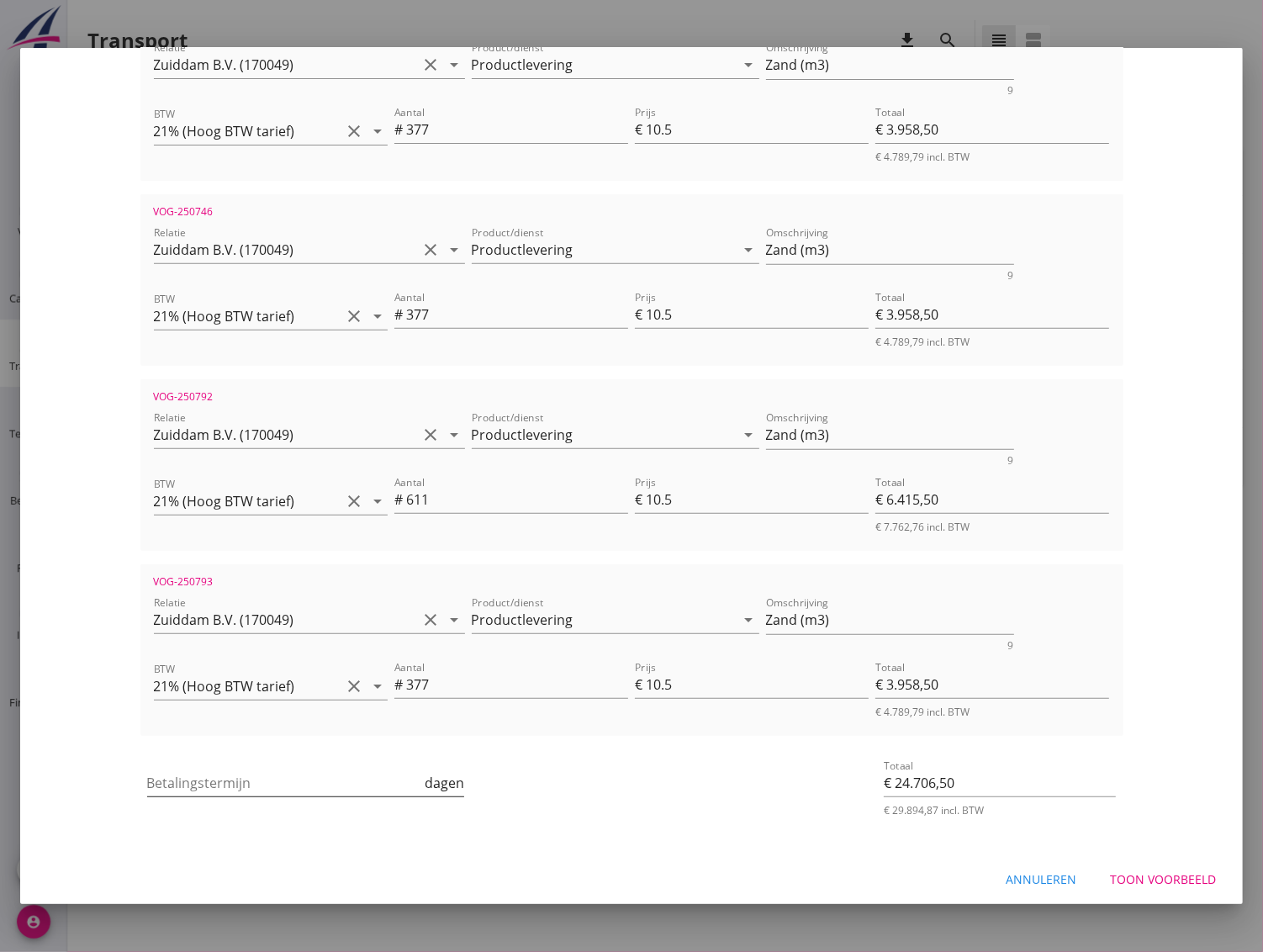
click at [271, 780] on input "Betalingstermijn" at bounding box center [285, 782] width 275 height 27
type input "30"
click at [1133, 870] on div "Toon voorbeeld" at bounding box center [1162, 879] width 106 height 18
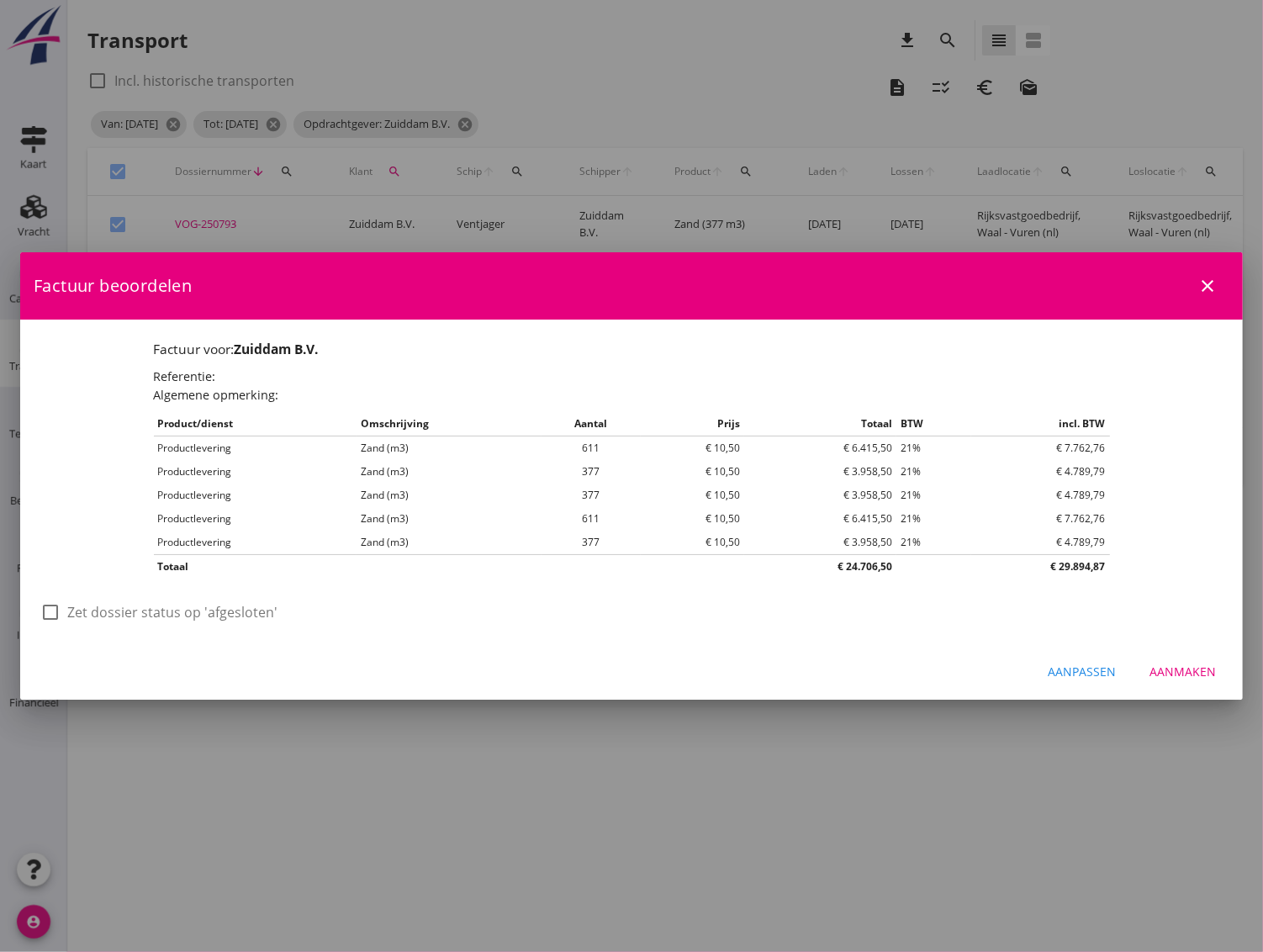
scroll to position [0, 0]
click at [1188, 666] on div "Aanmaken" at bounding box center [1182, 671] width 66 height 18
checkbox input "false"
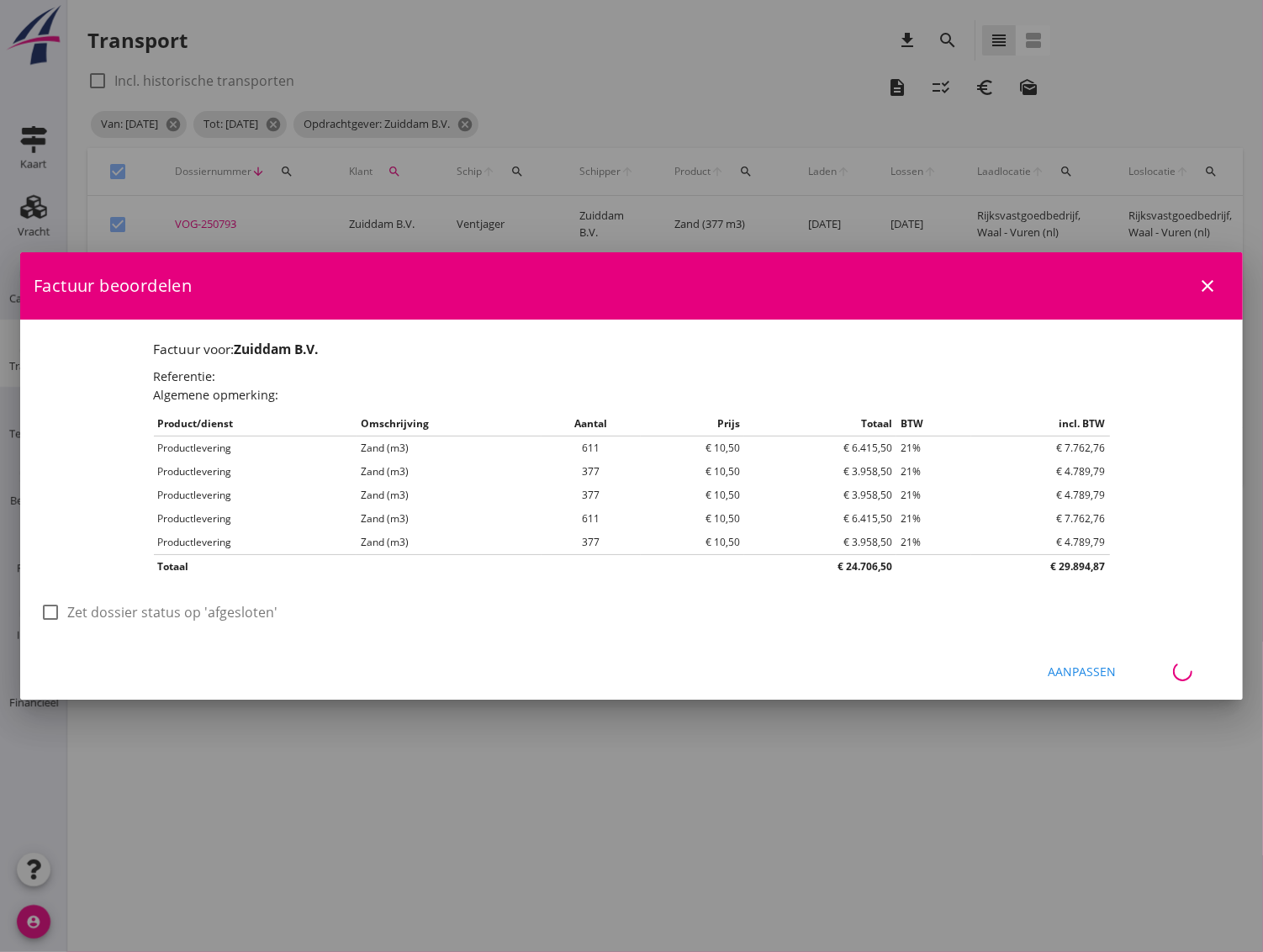
checkbox input "false"
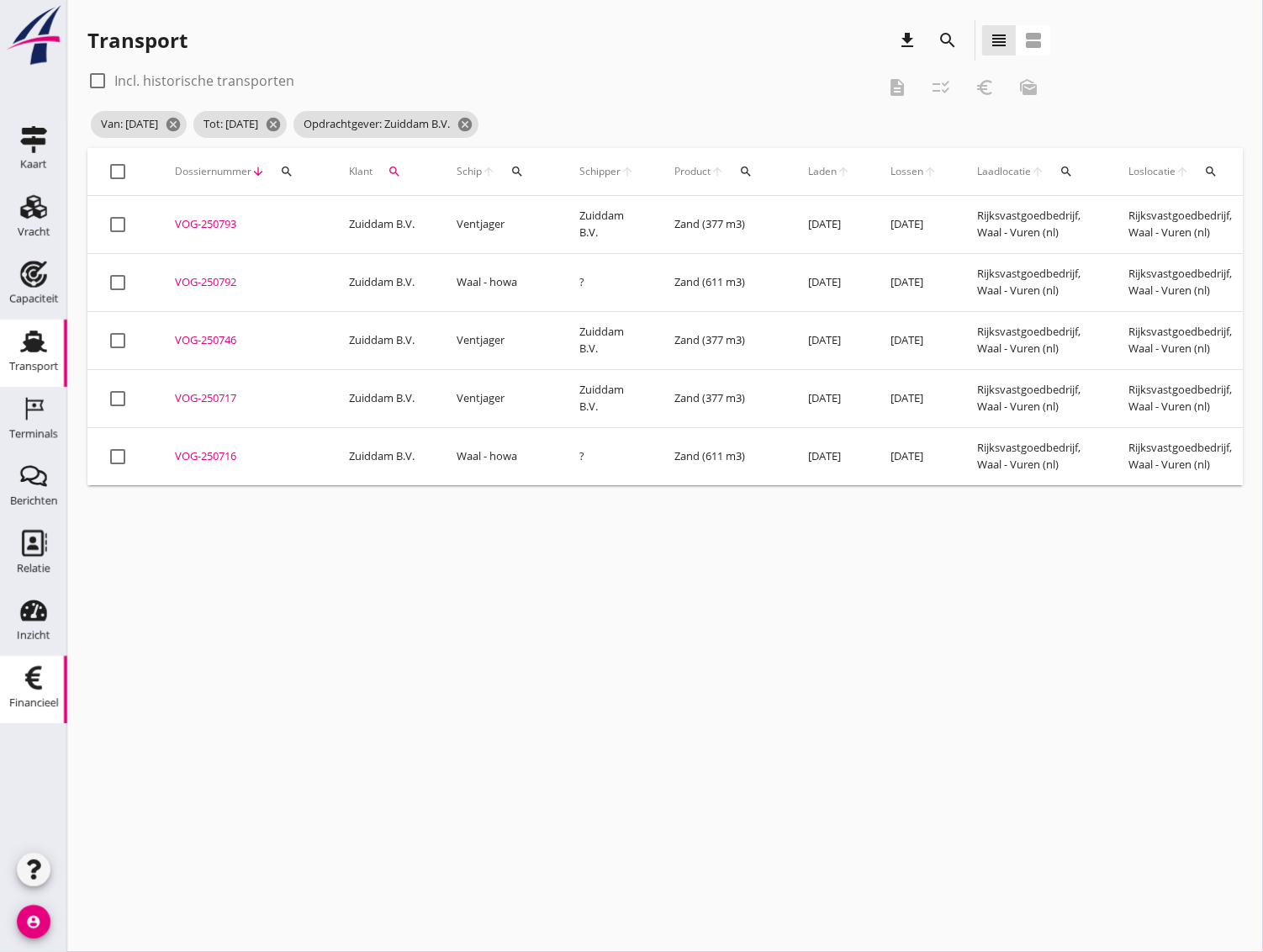
click at [30, 663] on link "Financieel Financieel" at bounding box center [34, 690] width 67 height 67
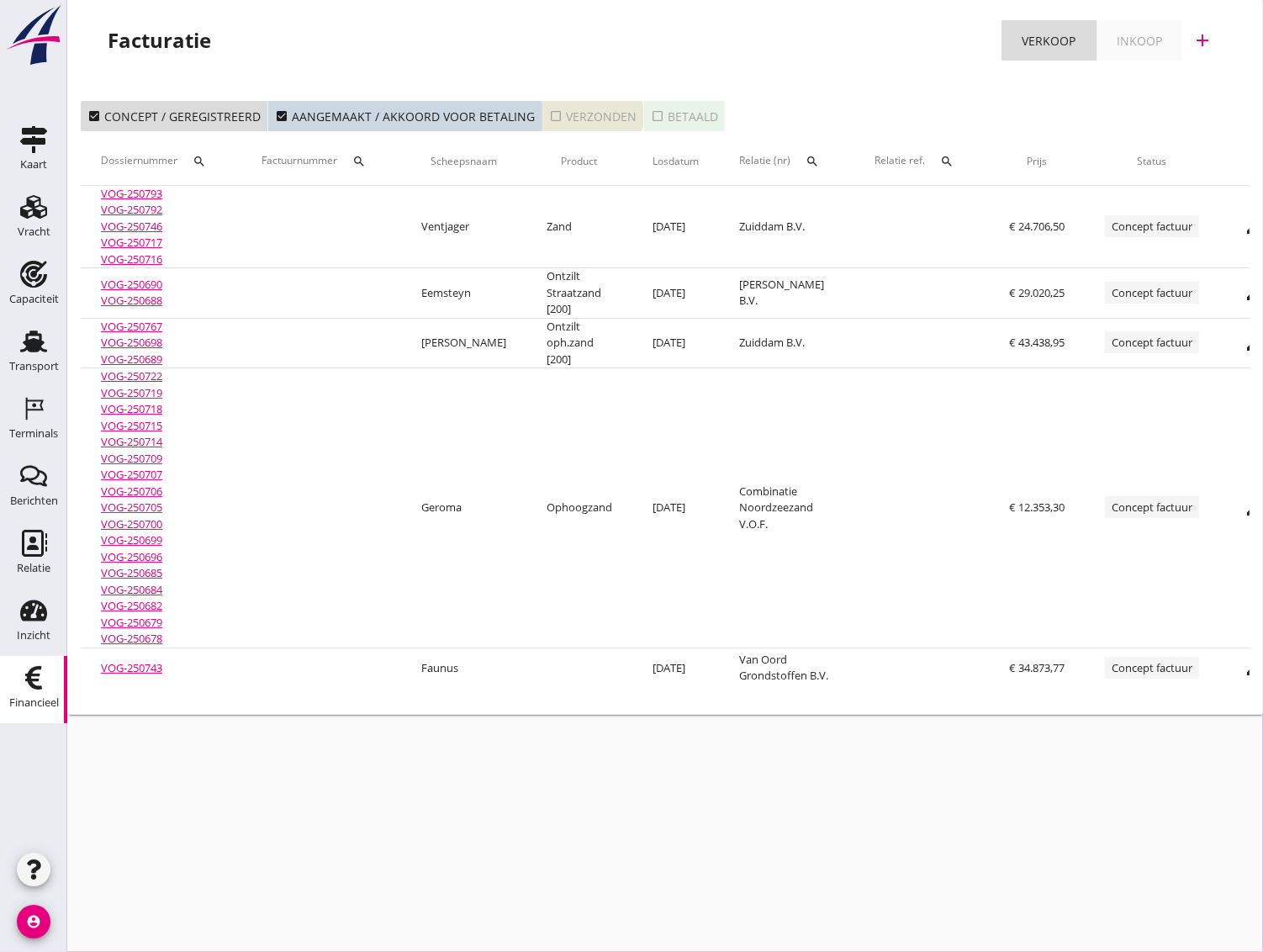
click at [549, 117] on icon "check_box_outline_blank" at bounding box center [556, 116] width 14 height 14
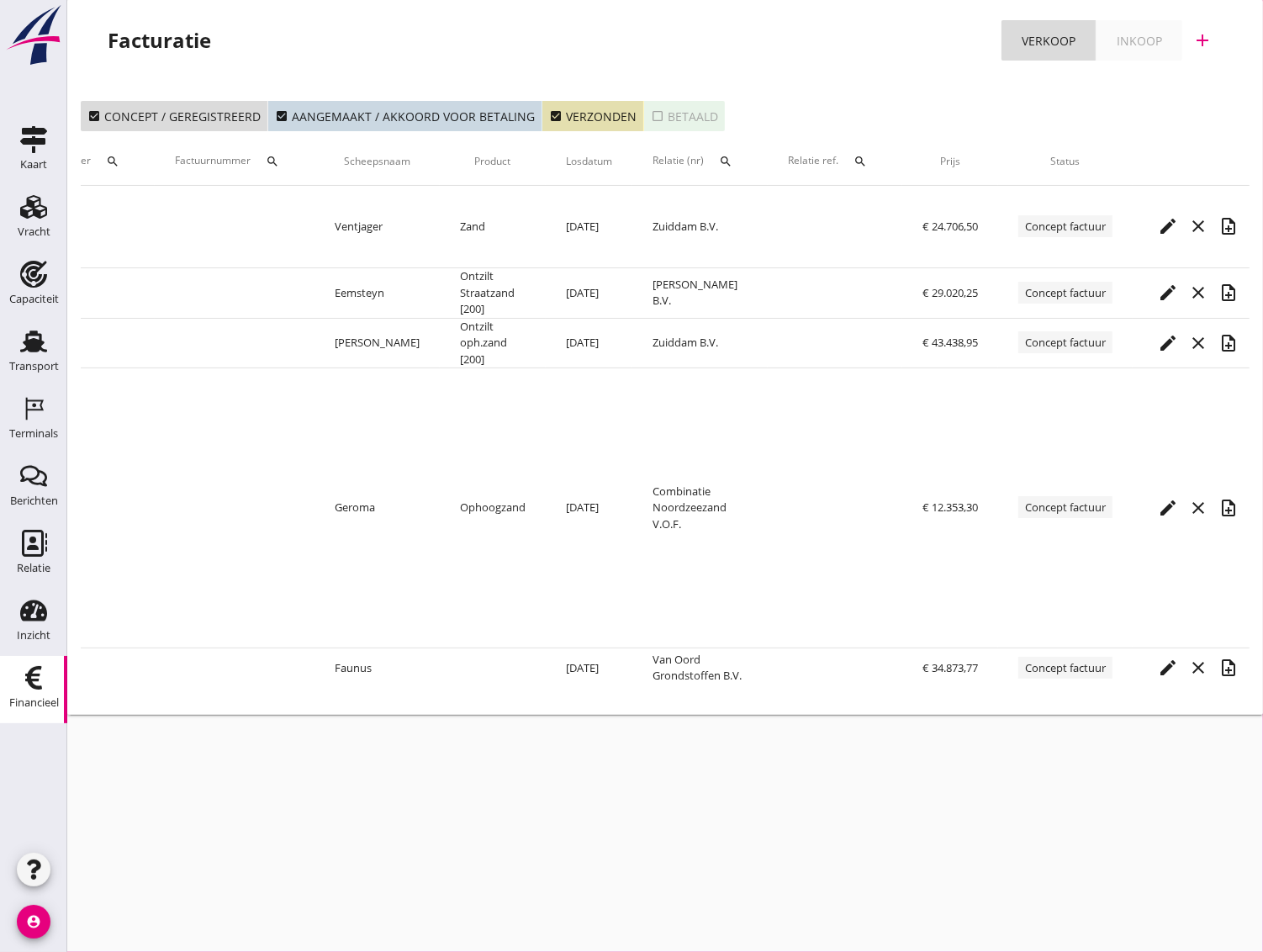
scroll to position [0, 104]
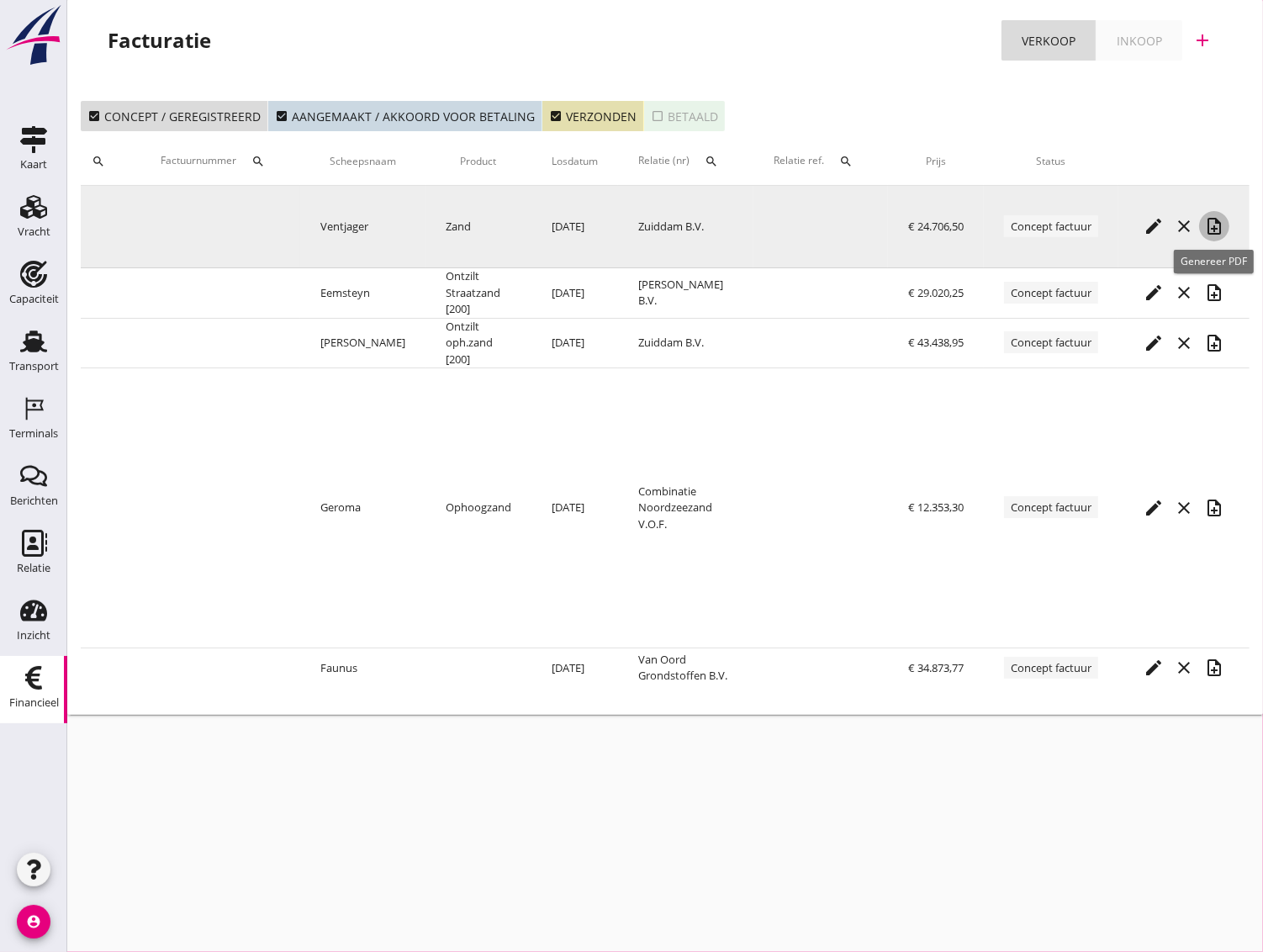
click at [1214, 226] on icon "note_add" at bounding box center [1214, 226] width 20 height 20
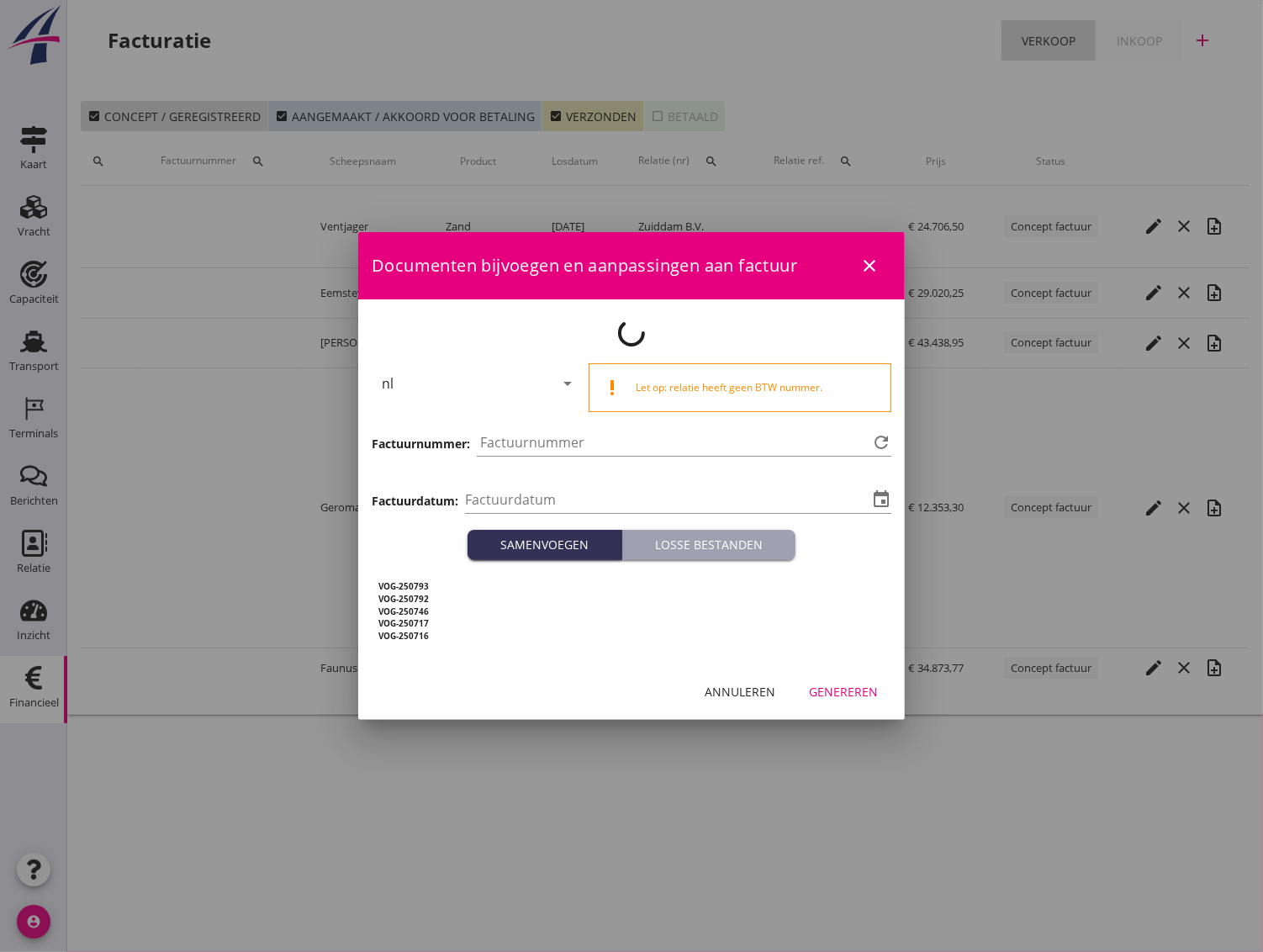
type input "[DATE]"
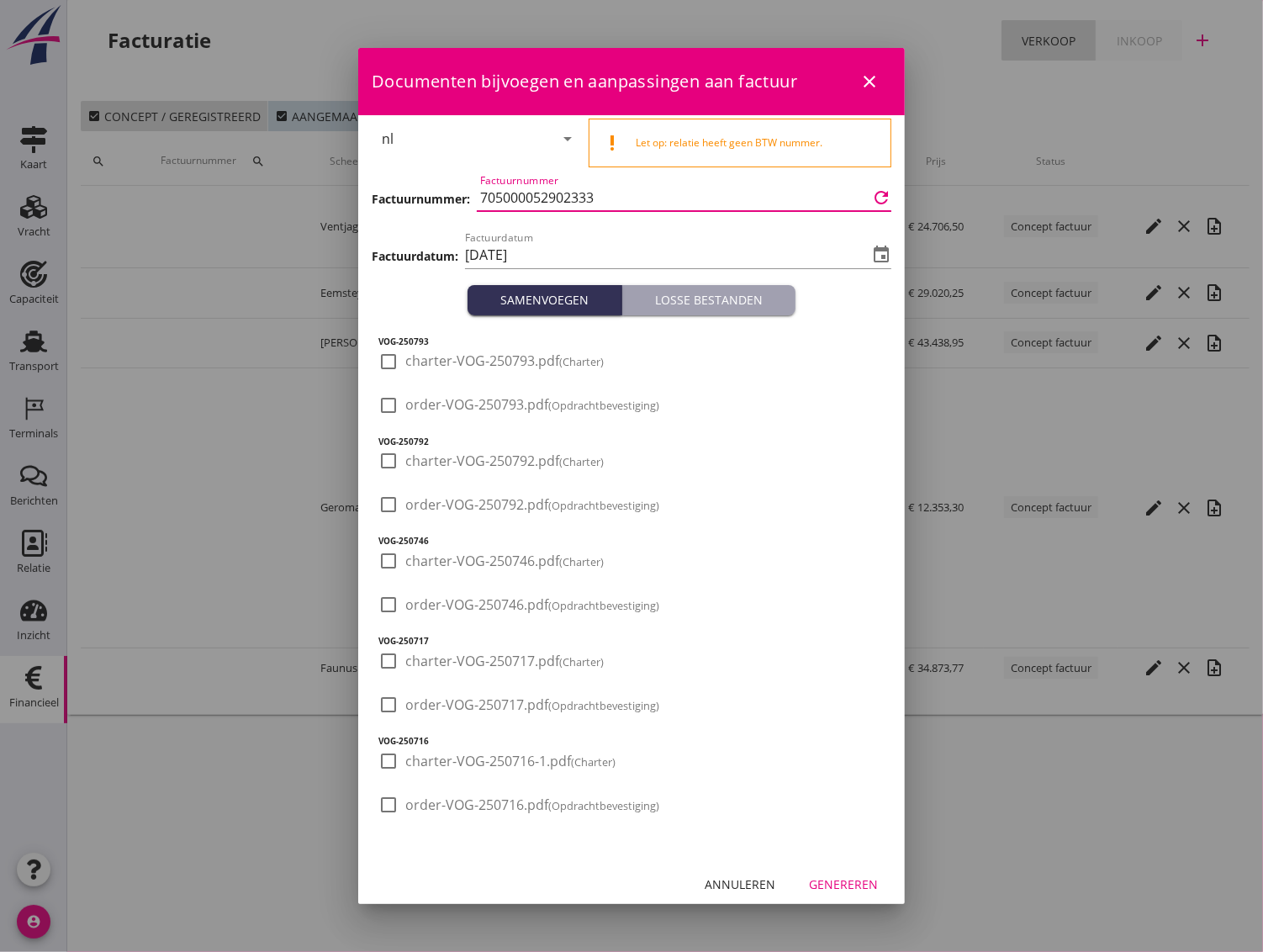
drag, startPoint x: 605, startPoint y: 196, endPoint x: 474, endPoint y: 174, distance: 132.8
click at [474, 174] on div "Factuurnummer: Factuurnummer 705000052902333 refresh" at bounding box center [632, 199] width 520 height 57
paste input "3000002356"
type input "3000002356"
click at [868, 254] on div "event" at bounding box center [880, 254] width 24 height 20
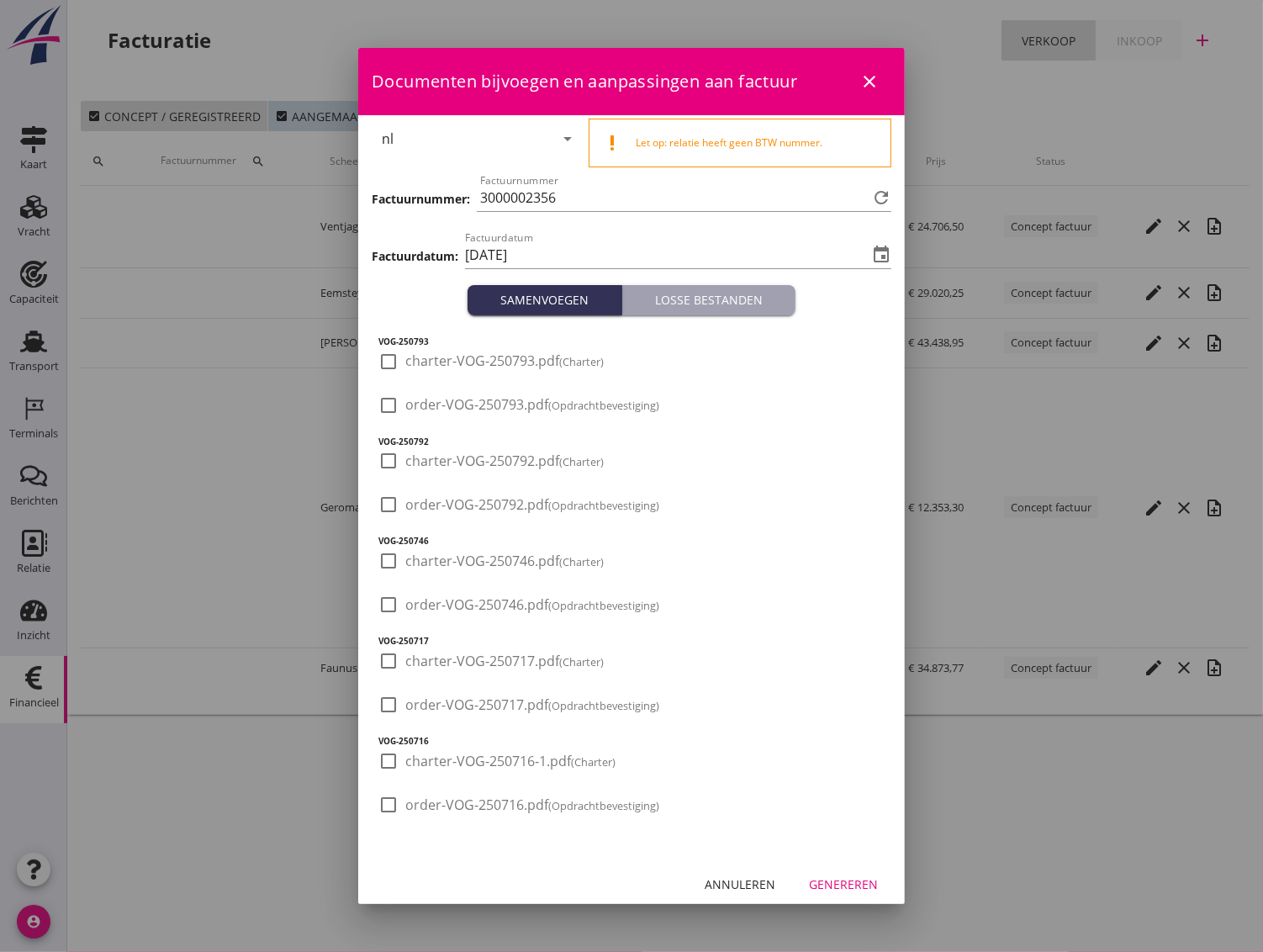
click at [690, 234] on div "Factuurdatum [DATE] event" at bounding box center [678, 258] width 427 height 53
click at [538, 247] on input "[DATE]" at bounding box center [666, 254] width 403 height 27
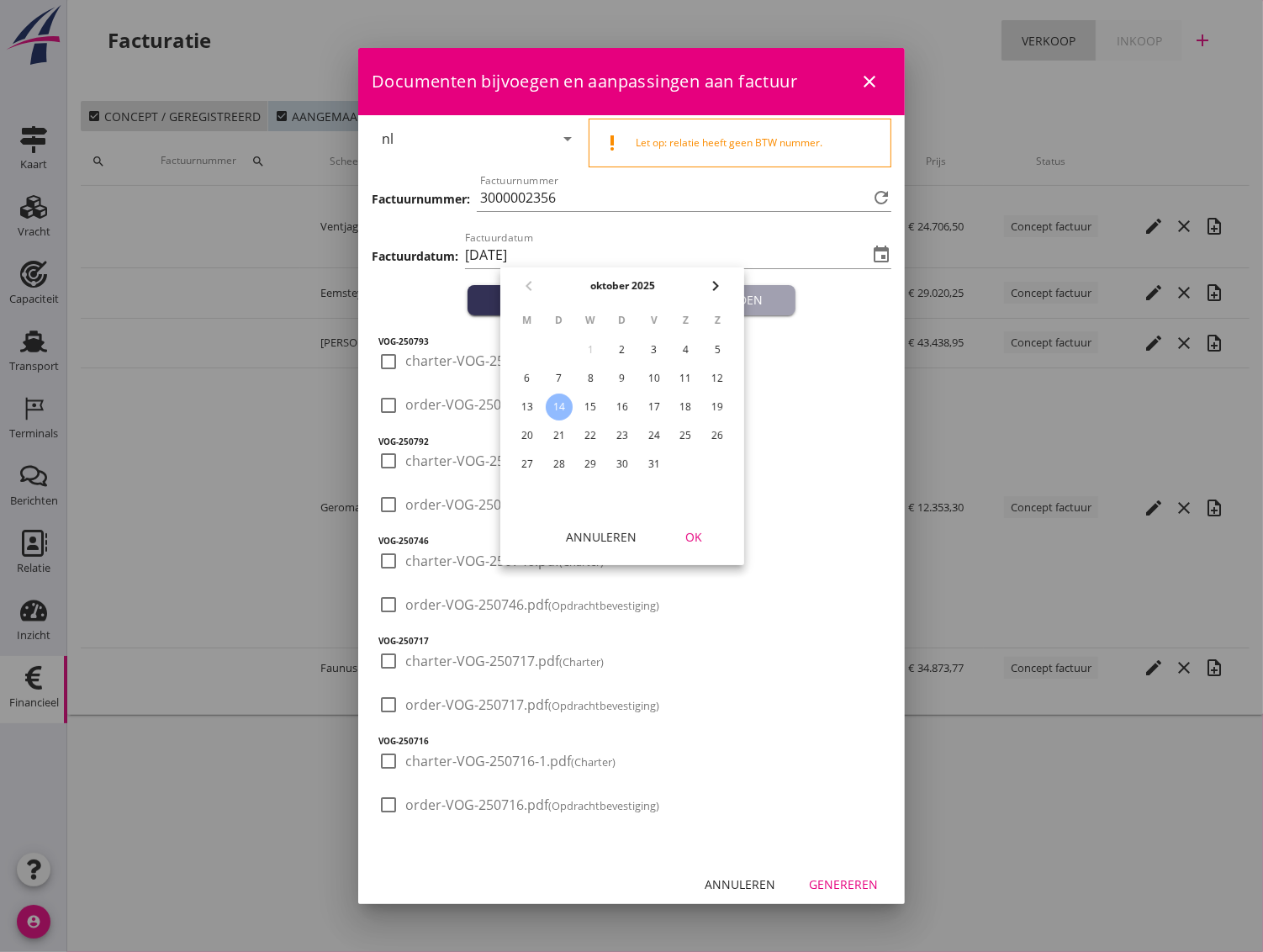
click at [625, 380] on div "9" at bounding box center [622, 378] width 27 height 27
type input "[DATE]"
click at [693, 533] on div "OK" at bounding box center [694, 537] width 48 height 18
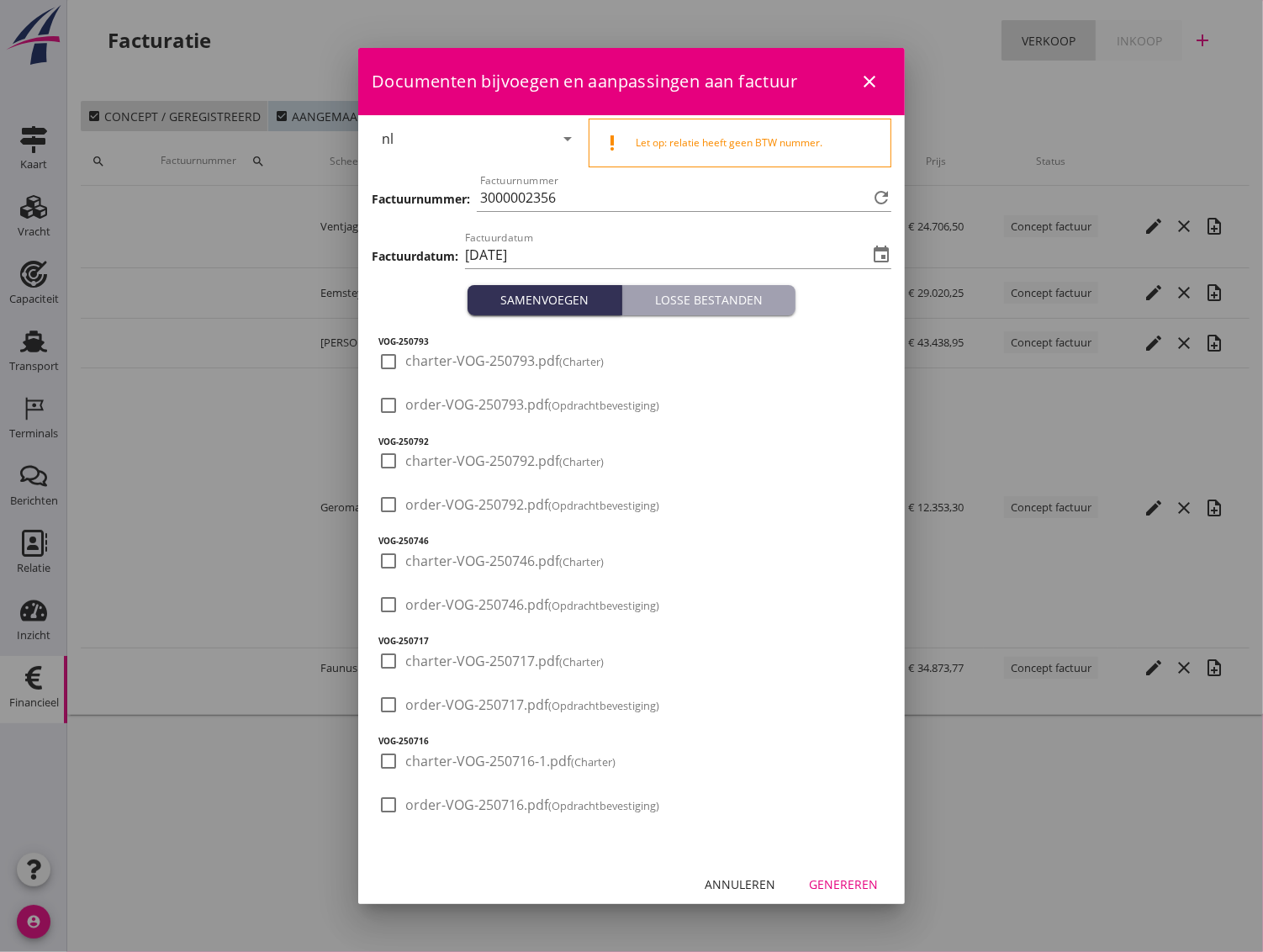
click at [828, 880] on div "Genereren" at bounding box center [843, 884] width 69 height 18
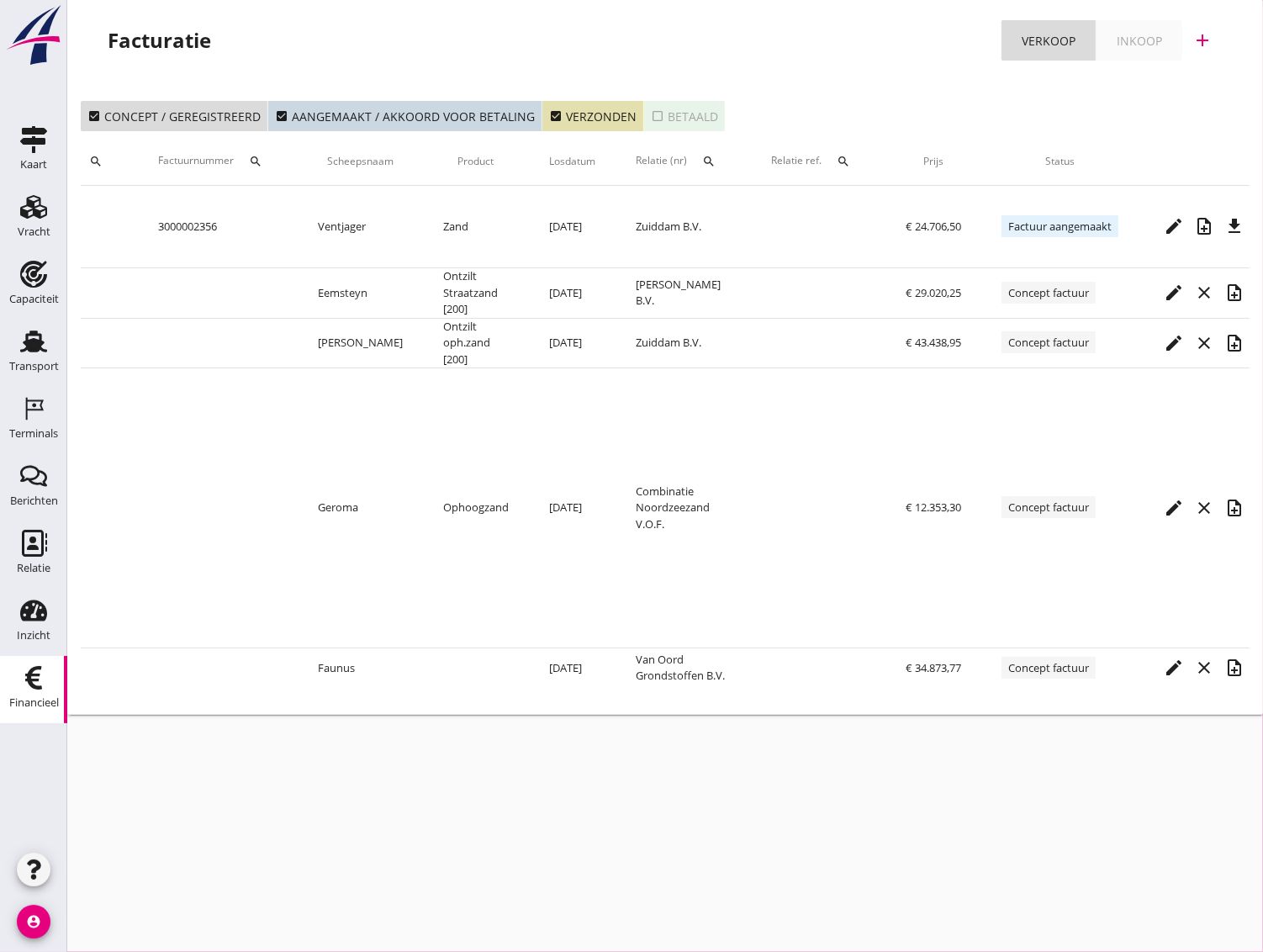
scroll to position [0, 156]
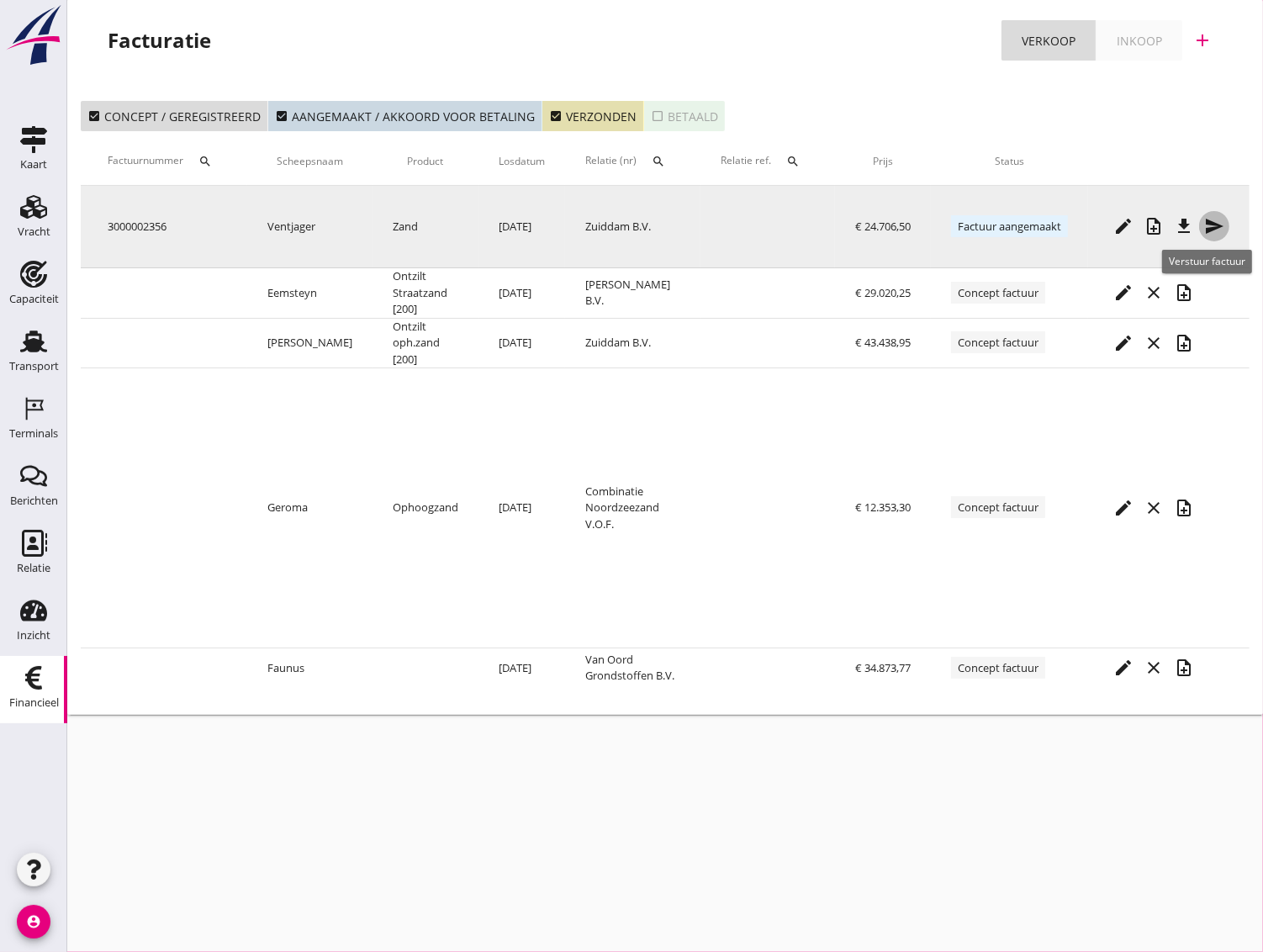
click at [1217, 227] on icon "send" at bounding box center [1214, 226] width 20 height 20
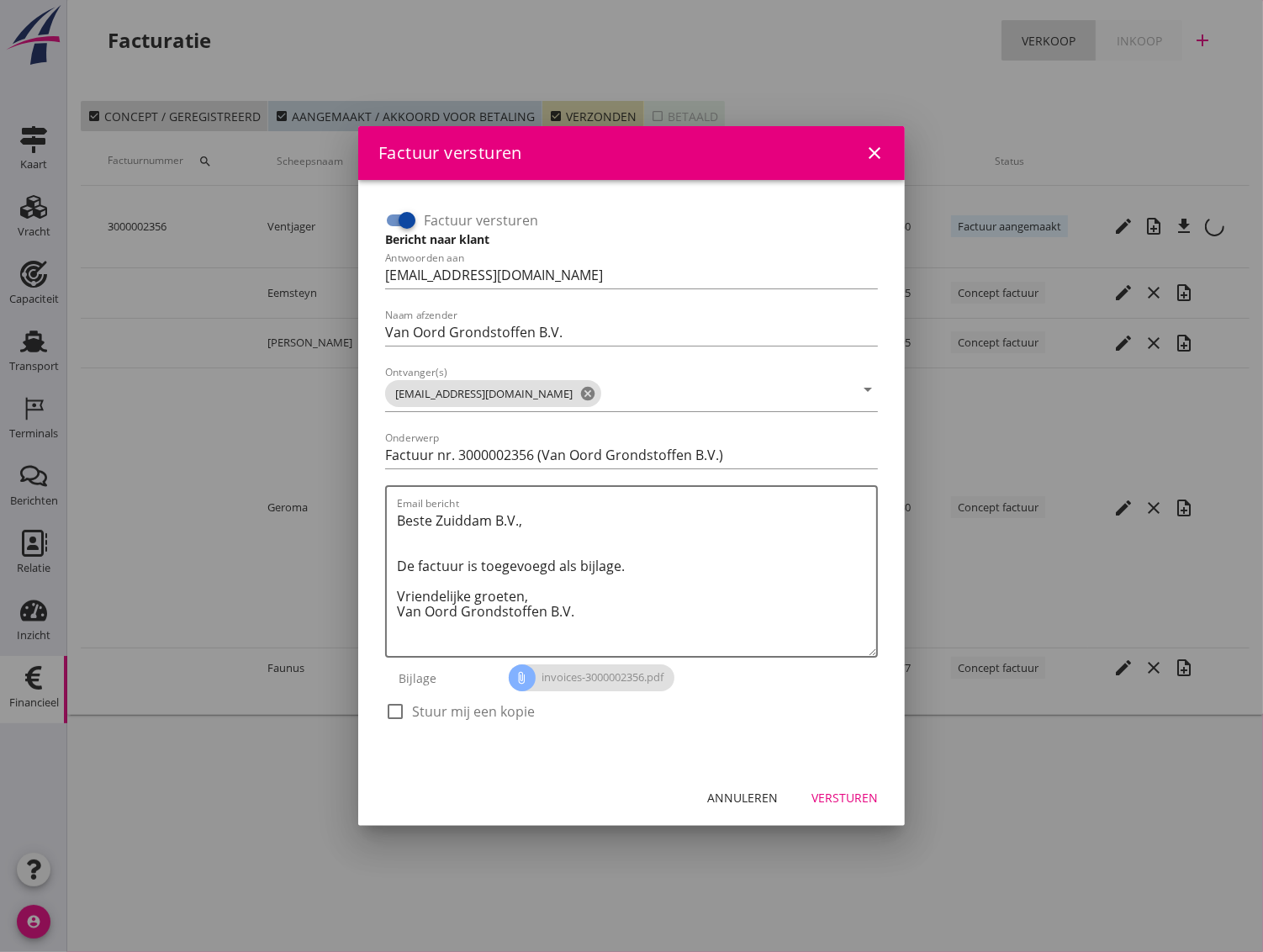
click at [396, 219] on div at bounding box center [407, 220] width 29 height 29
checkbox input "false"
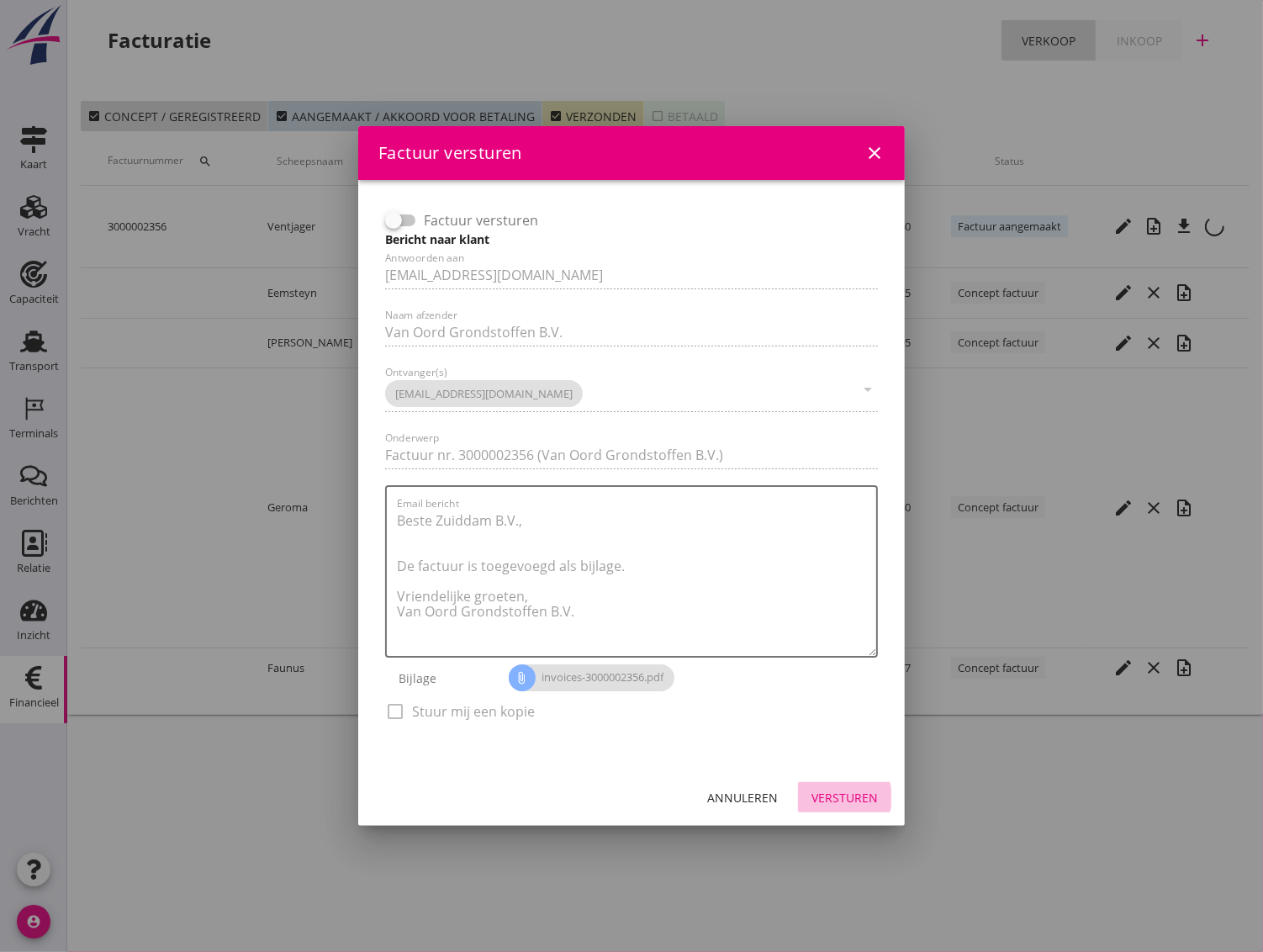
click at [854, 798] on div "Versturen" at bounding box center [844, 798] width 66 height 18
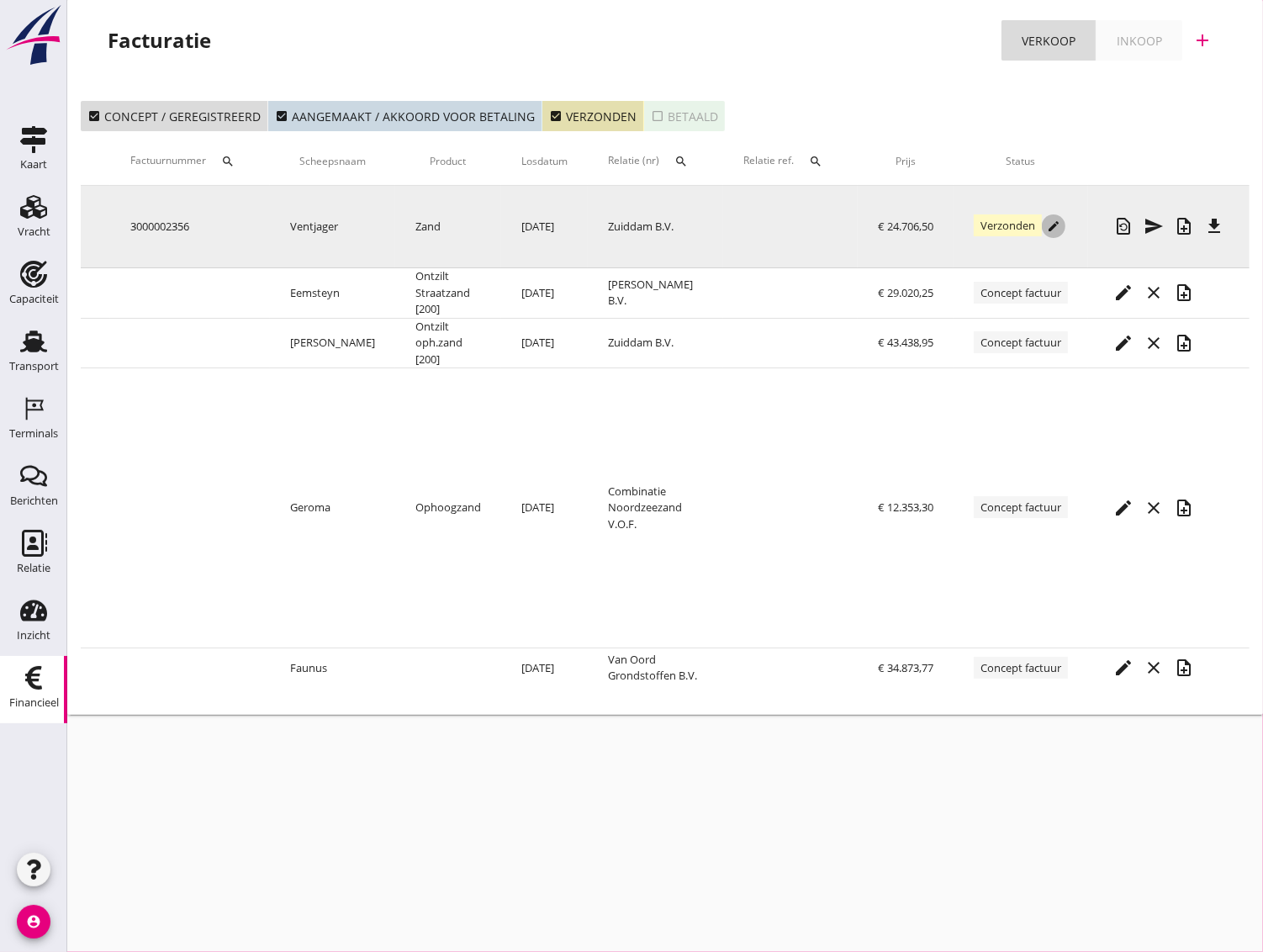
click at [1049, 227] on icon "edit" at bounding box center [1054, 227] width 14 height 14
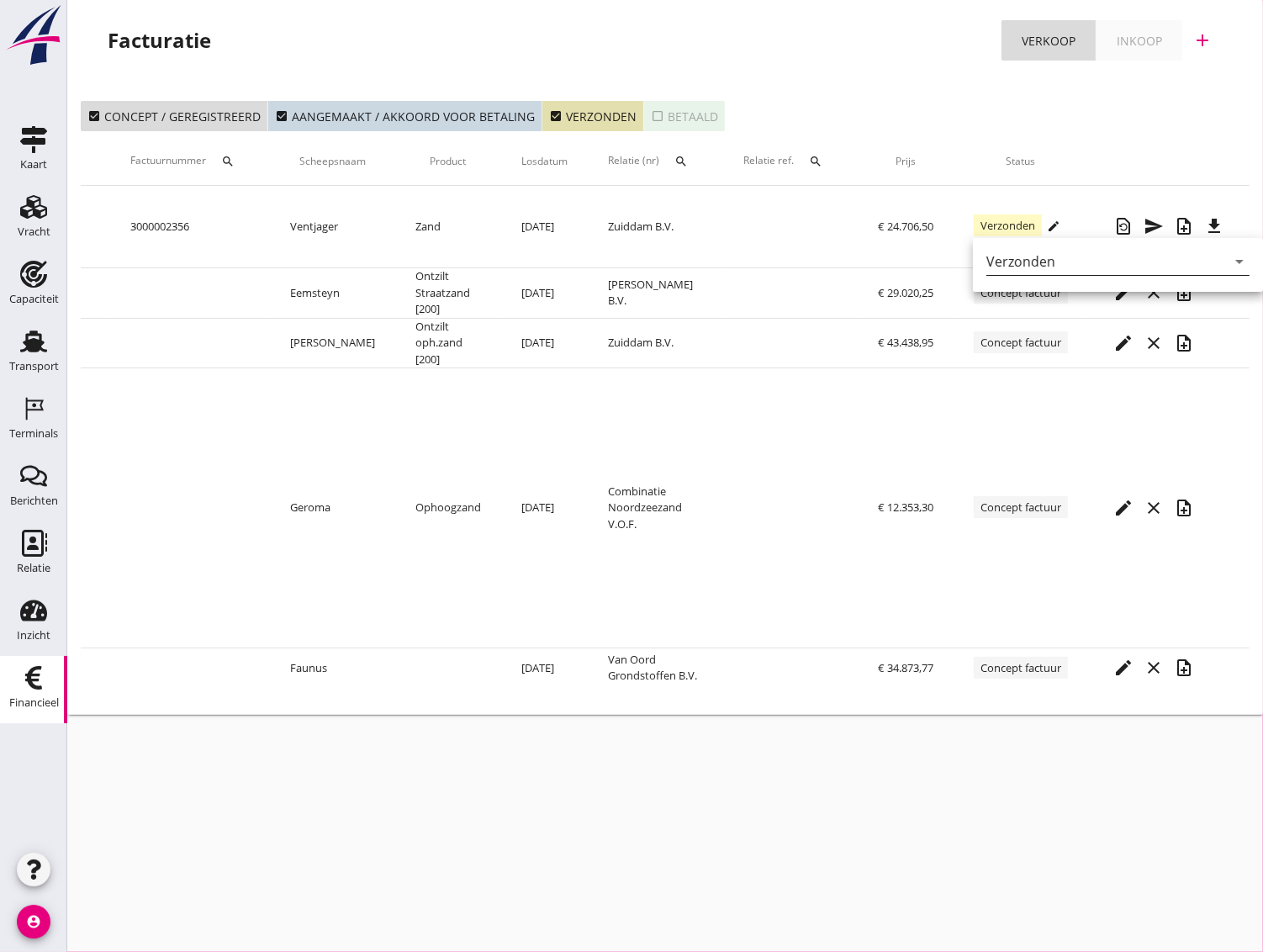
click at [1070, 267] on div "Verzonden" at bounding box center [1107, 261] width 240 height 27
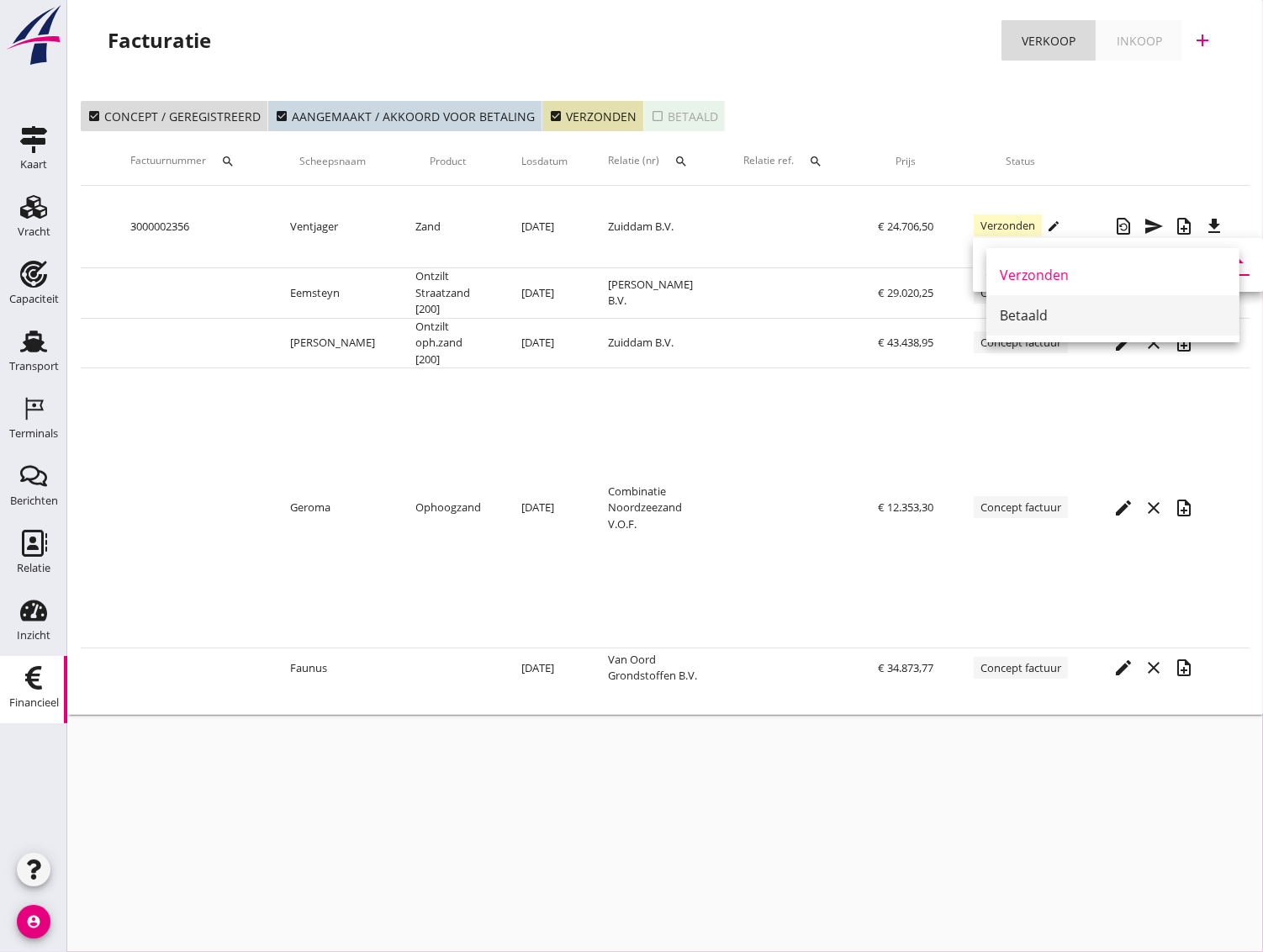
click at [1018, 312] on div "Betaald" at bounding box center [1113, 315] width 227 height 20
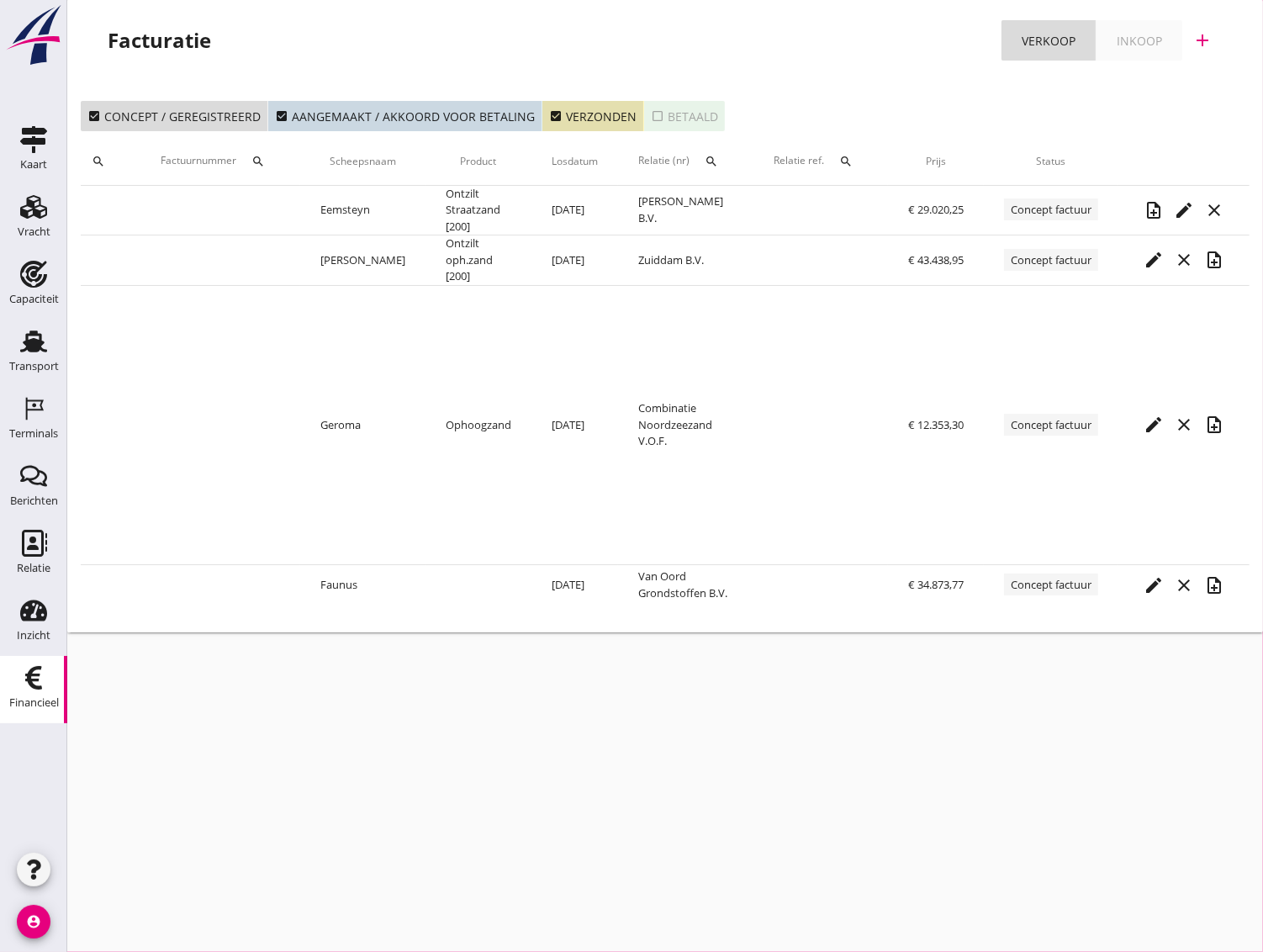
scroll to position [0, 104]
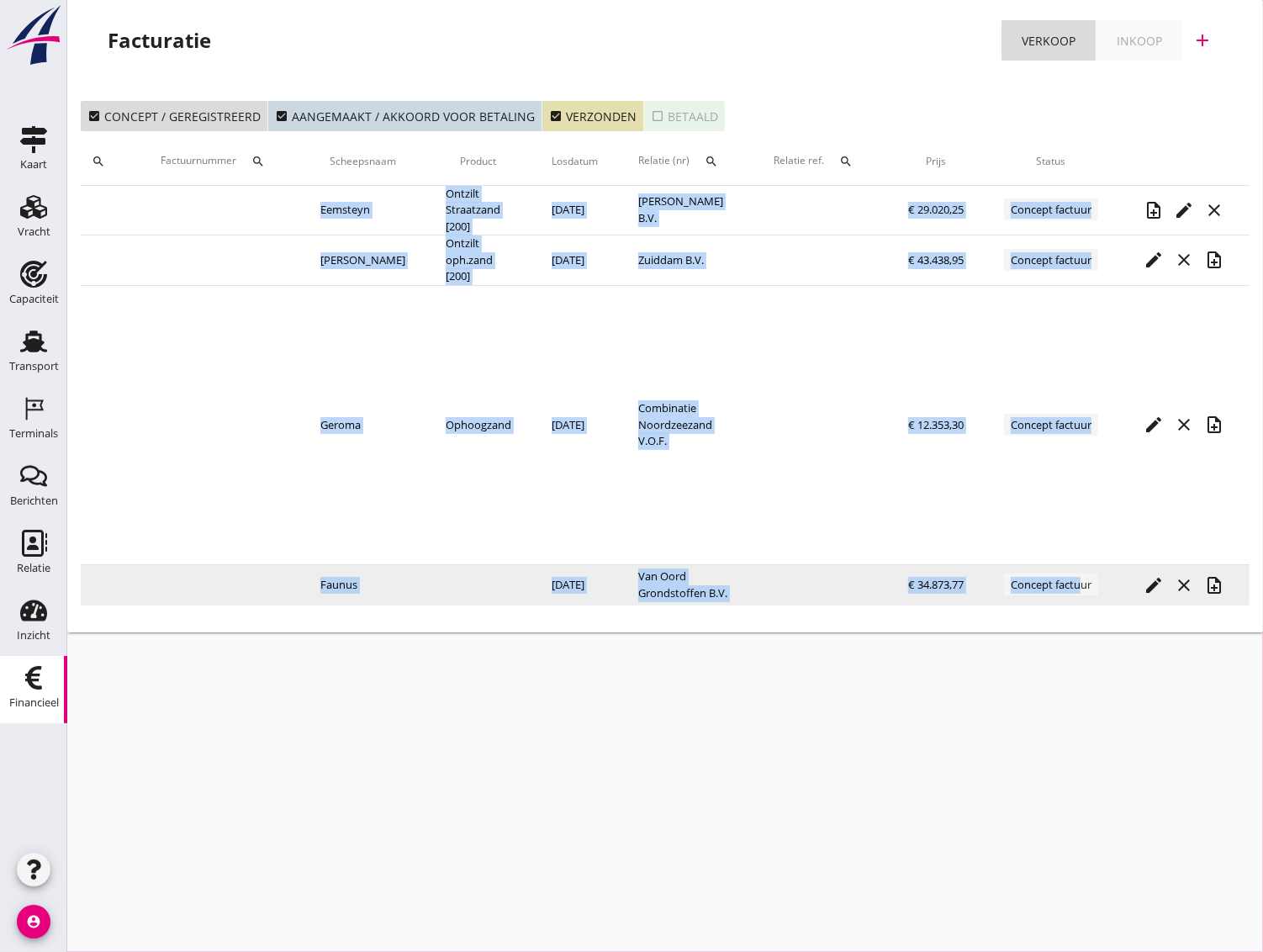
drag, startPoint x: 1071, startPoint y: 598, endPoint x: 1125, endPoint y: 604, distance: 54.3
click at [1125, 604] on tr "VOG-250743 Faunus [DATE] Van Oord Grondstoffen B.V. € 34.873,77 Concept factuur…" at bounding box center [615, 585] width 1270 height 41
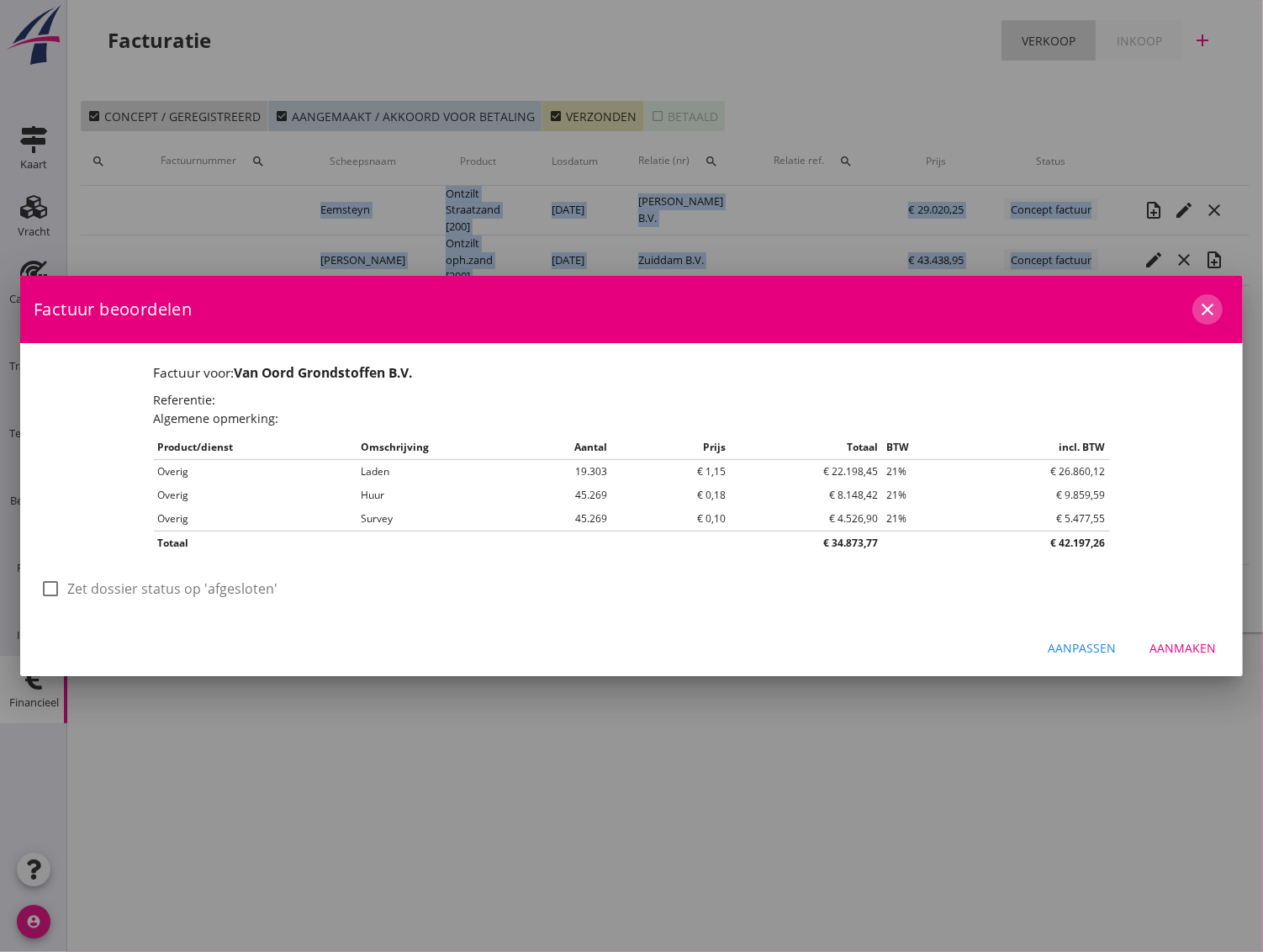
click at [1204, 314] on icon "close" at bounding box center [1208, 309] width 20 height 20
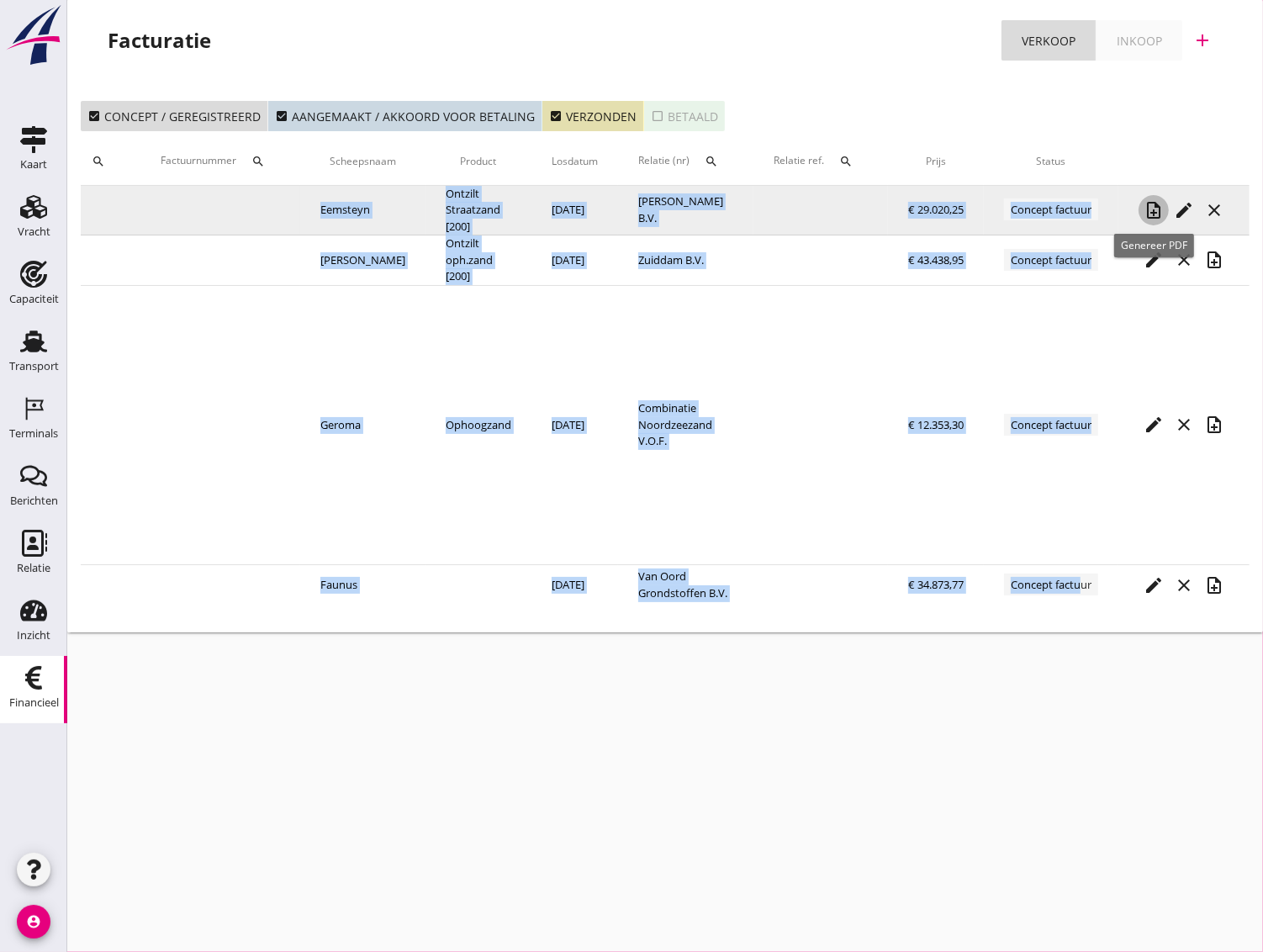
click at [1152, 211] on icon "note_add" at bounding box center [1153, 210] width 20 height 20
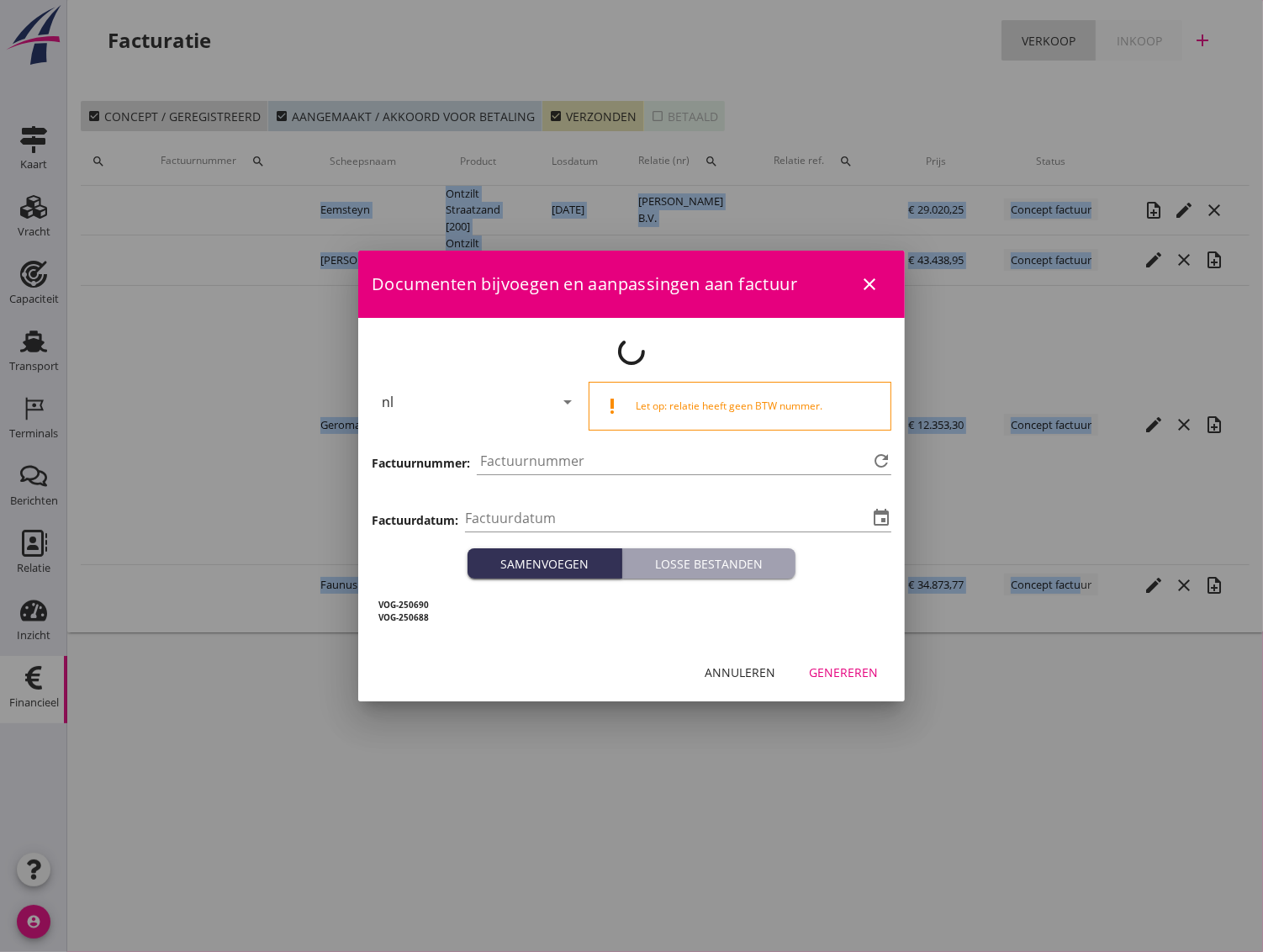
type input "[DATE]"
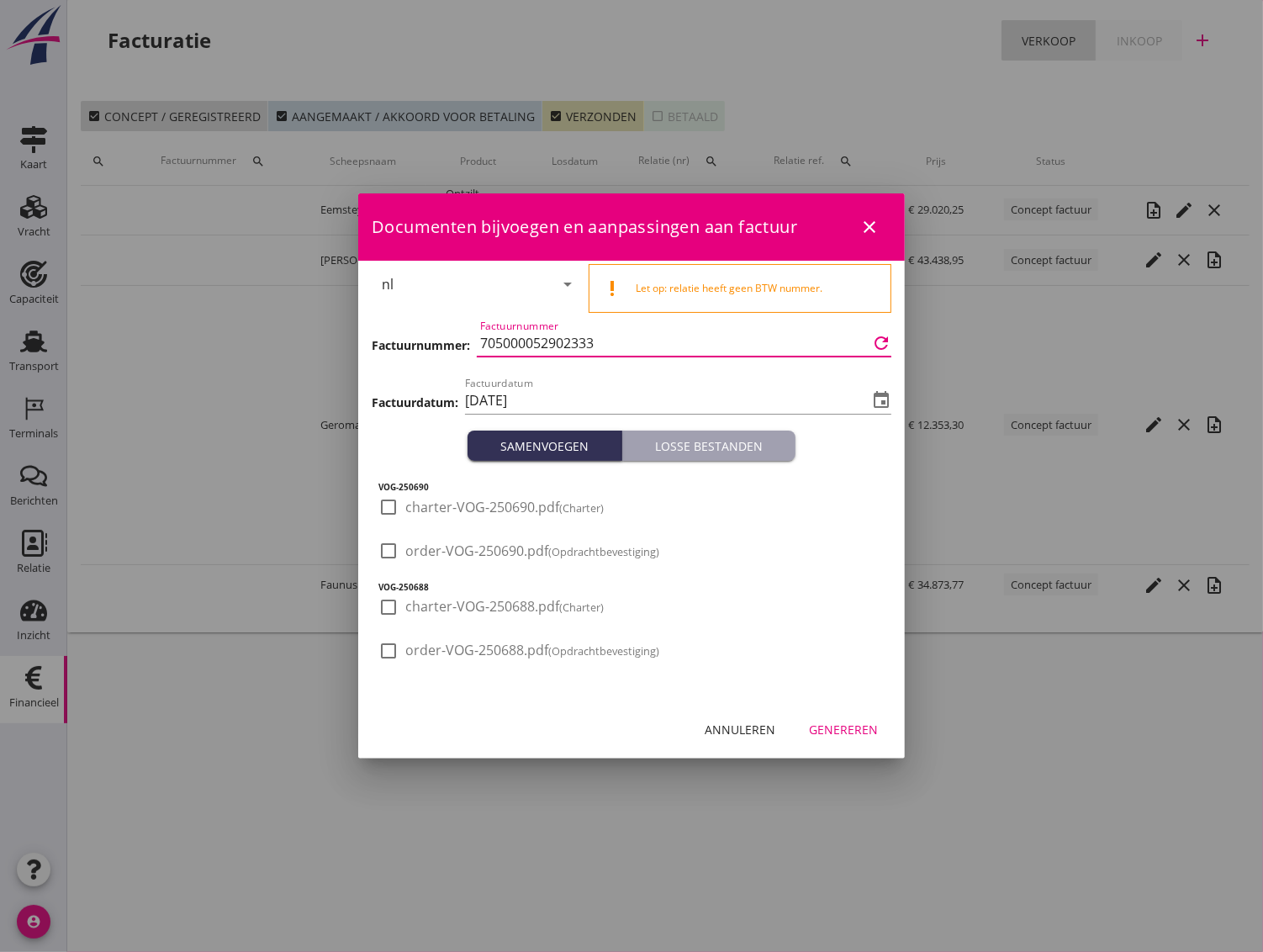
drag, startPoint x: 609, startPoint y: 341, endPoint x: 454, endPoint y: 317, distance: 156.8
click at [454, 317] on div "Factuurnummer: Factuurnummer 705000052902333 refresh" at bounding box center [632, 344] width 520 height 57
paste input "3000002355"
type input "3000002355"
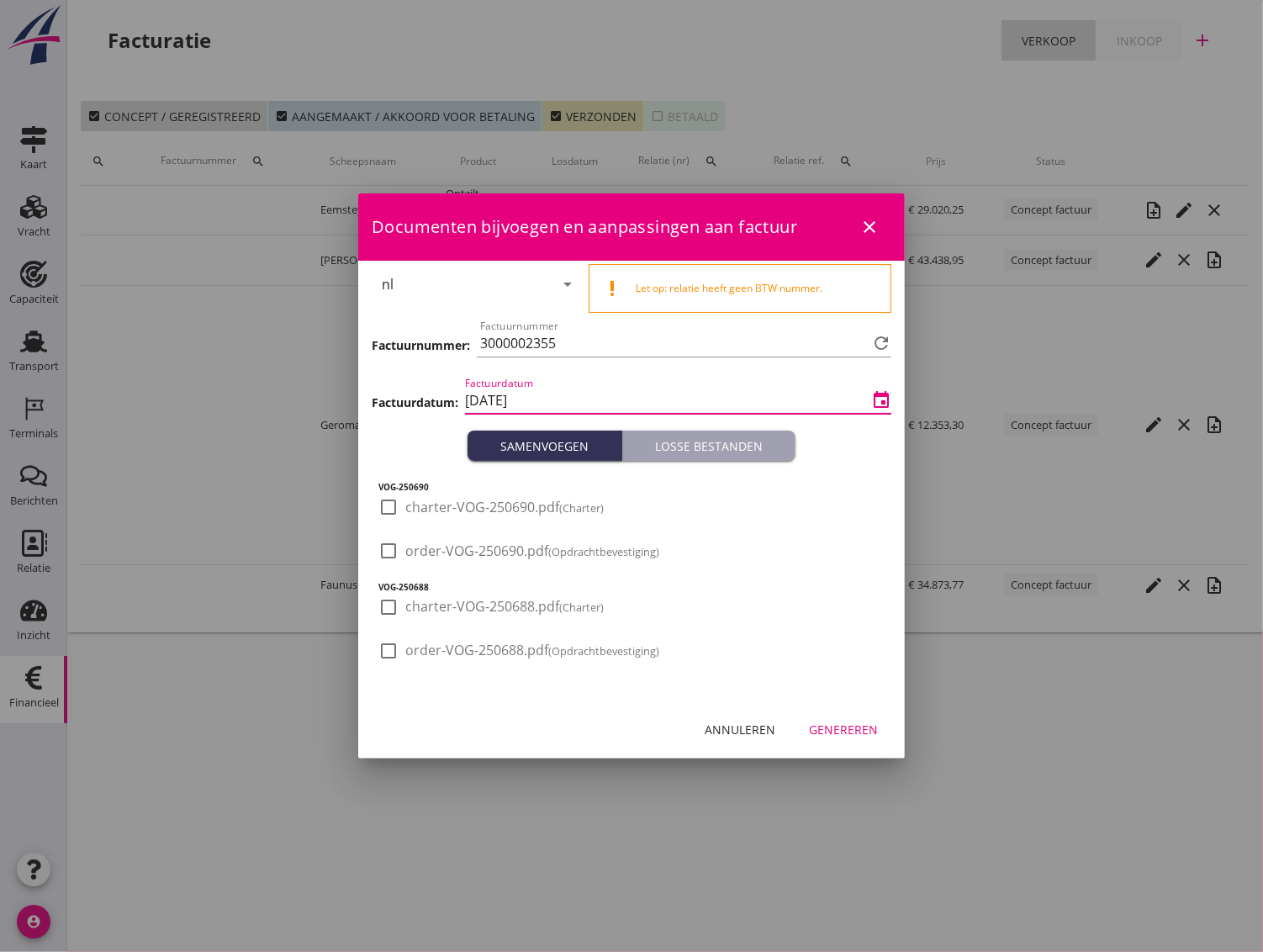
click at [554, 399] on input "[DATE]" at bounding box center [666, 400] width 403 height 27
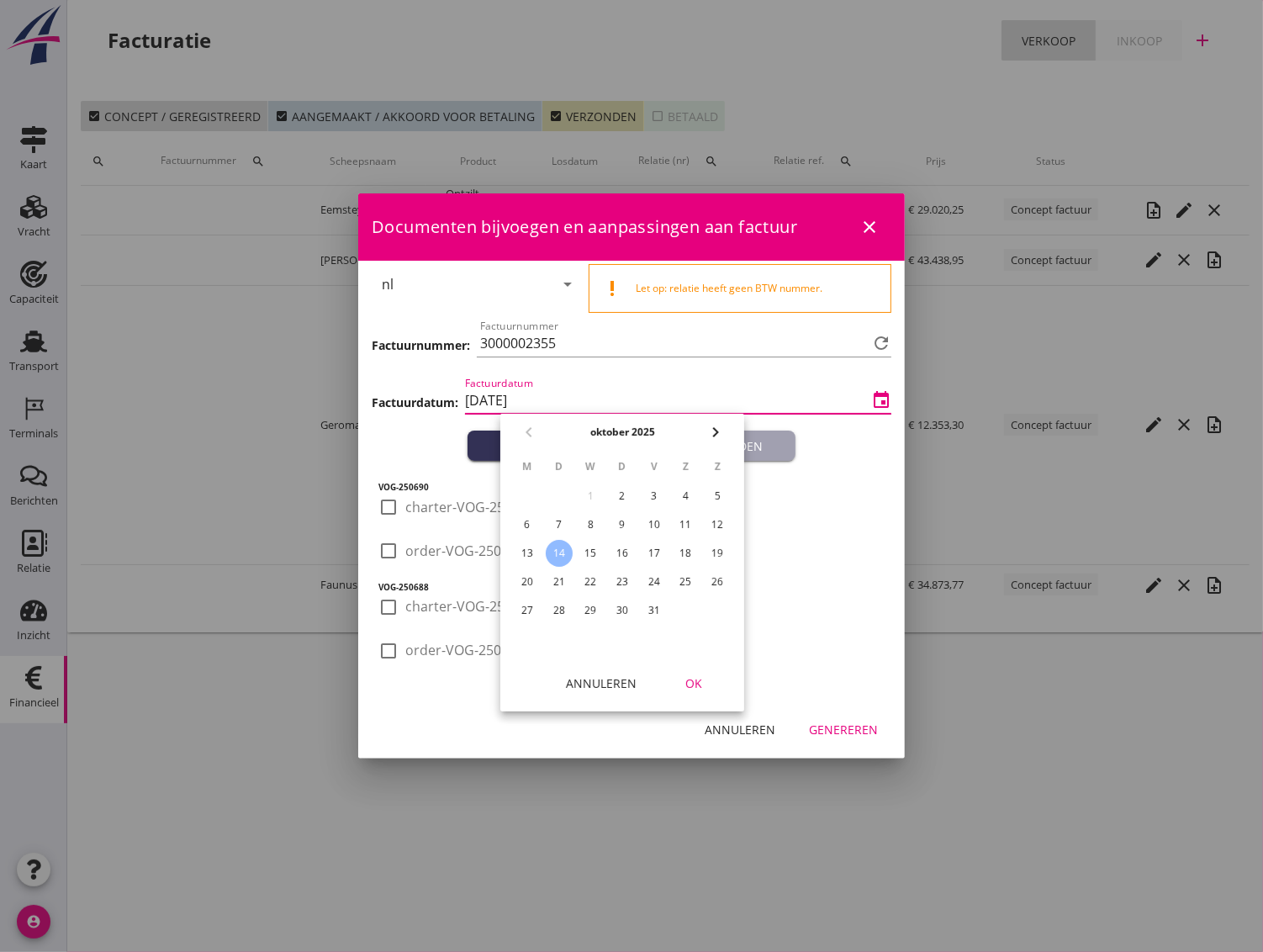
click at [625, 524] on div "9" at bounding box center [622, 524] width 27 height 27
type input "[DATE]"
click at [679, 685] on div "OK" at bounding box center [694, 683] width 48 height 18
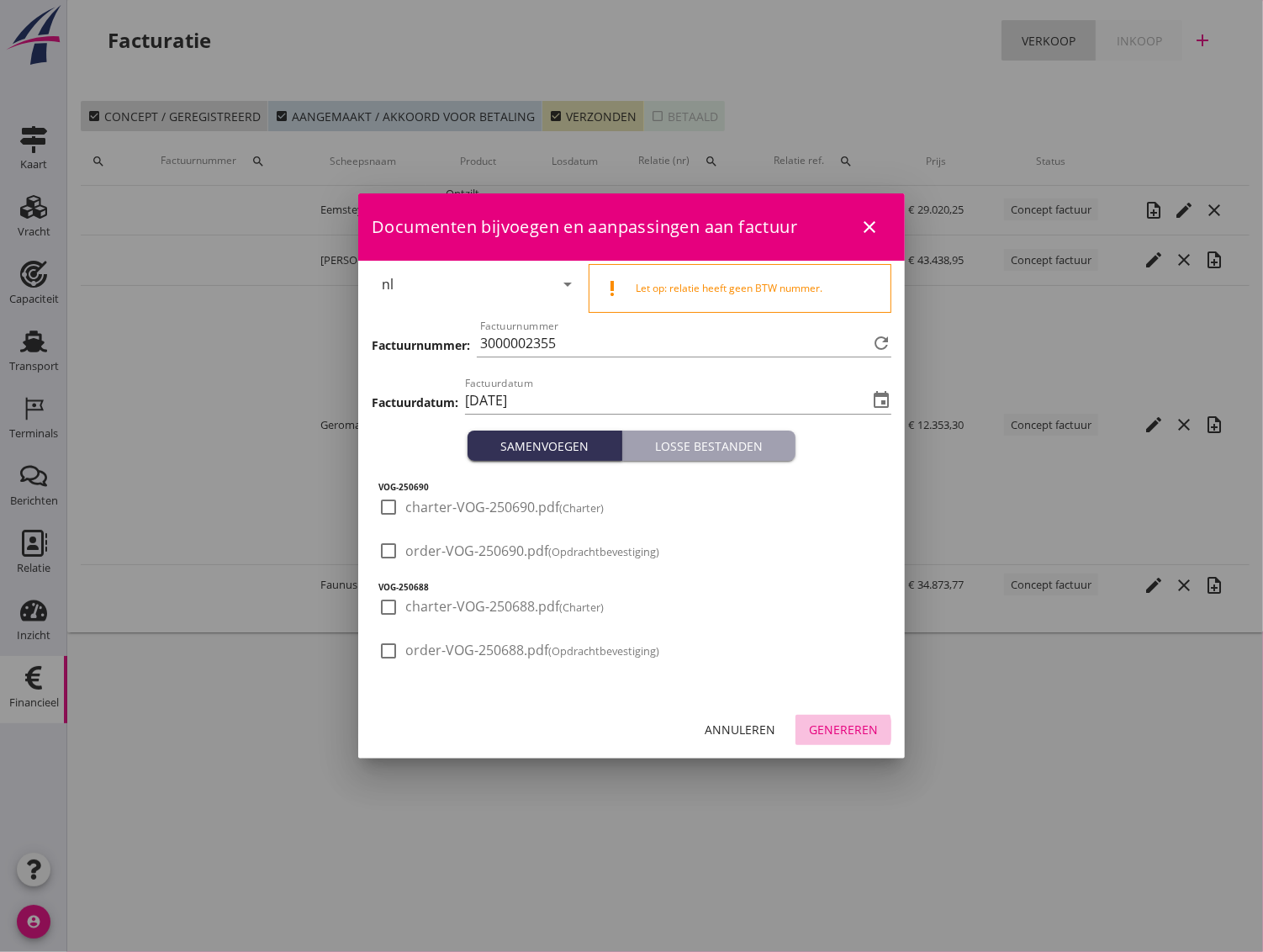
click at [838, 722] on div "Genereren" at bounding box center [843, 729] width 69 height 18
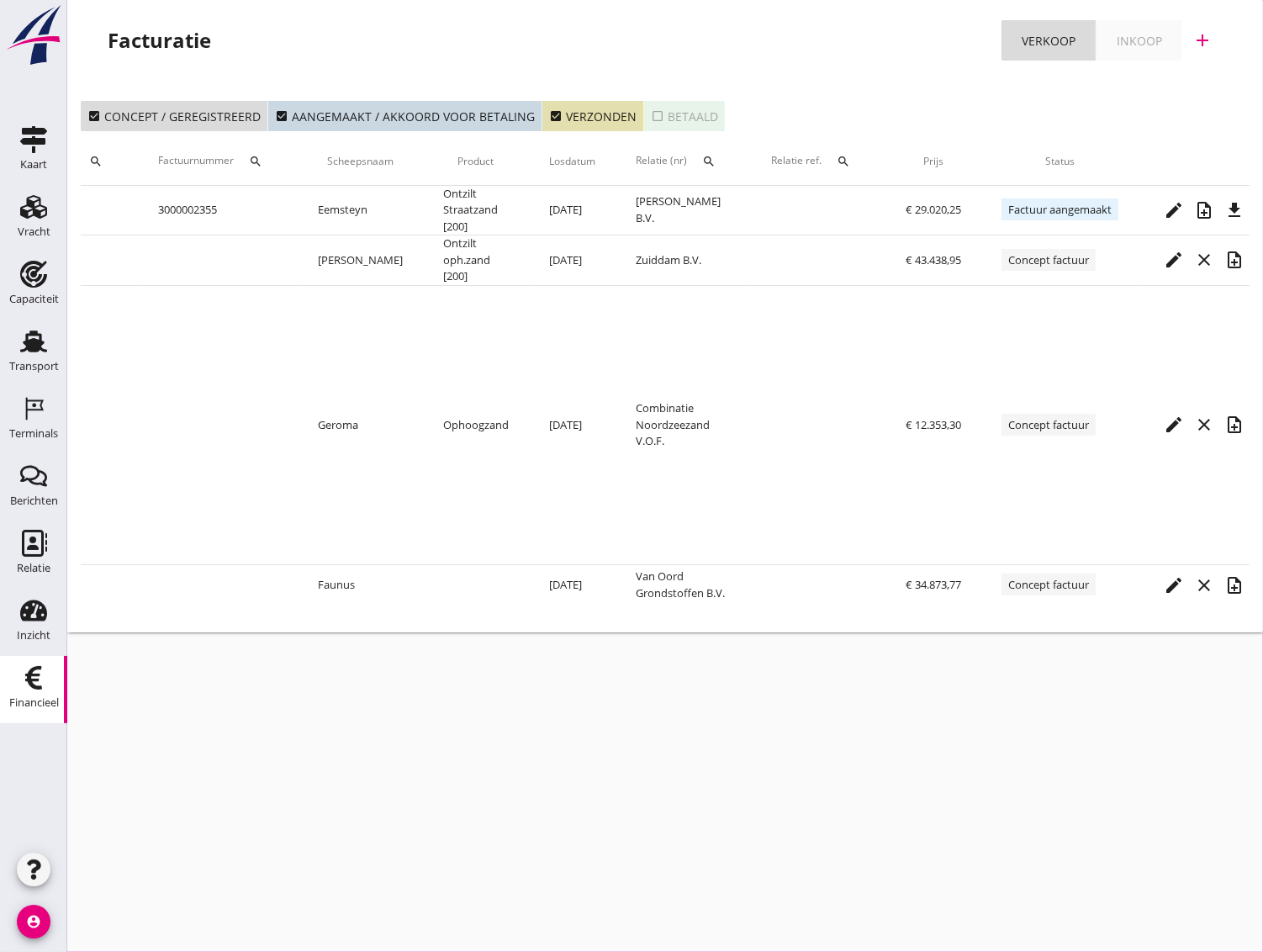
scroll to position [0, 156]
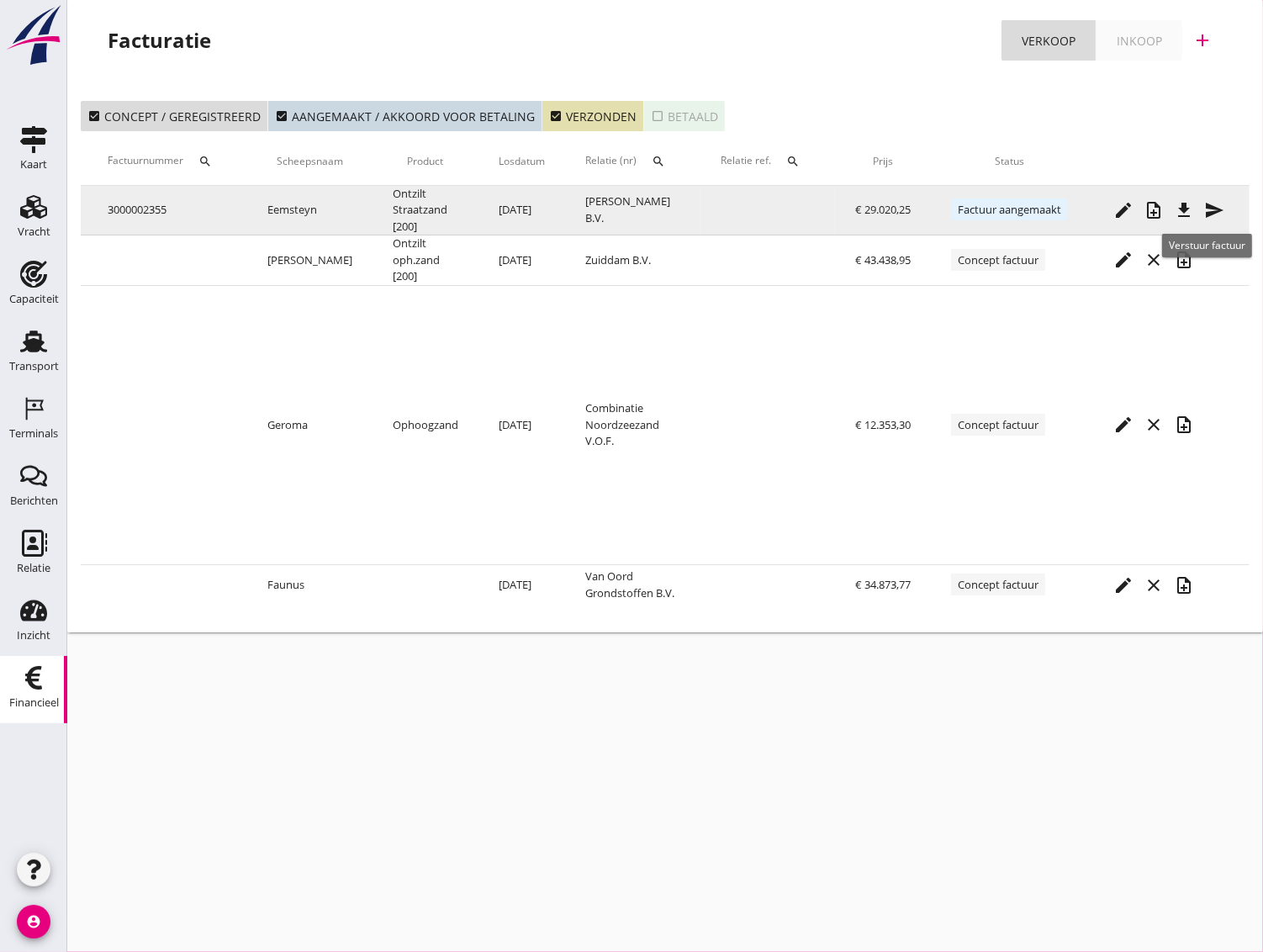
click at [1210, 210] on icon "send" at bounding box center [1214, 210] width 20 height 20
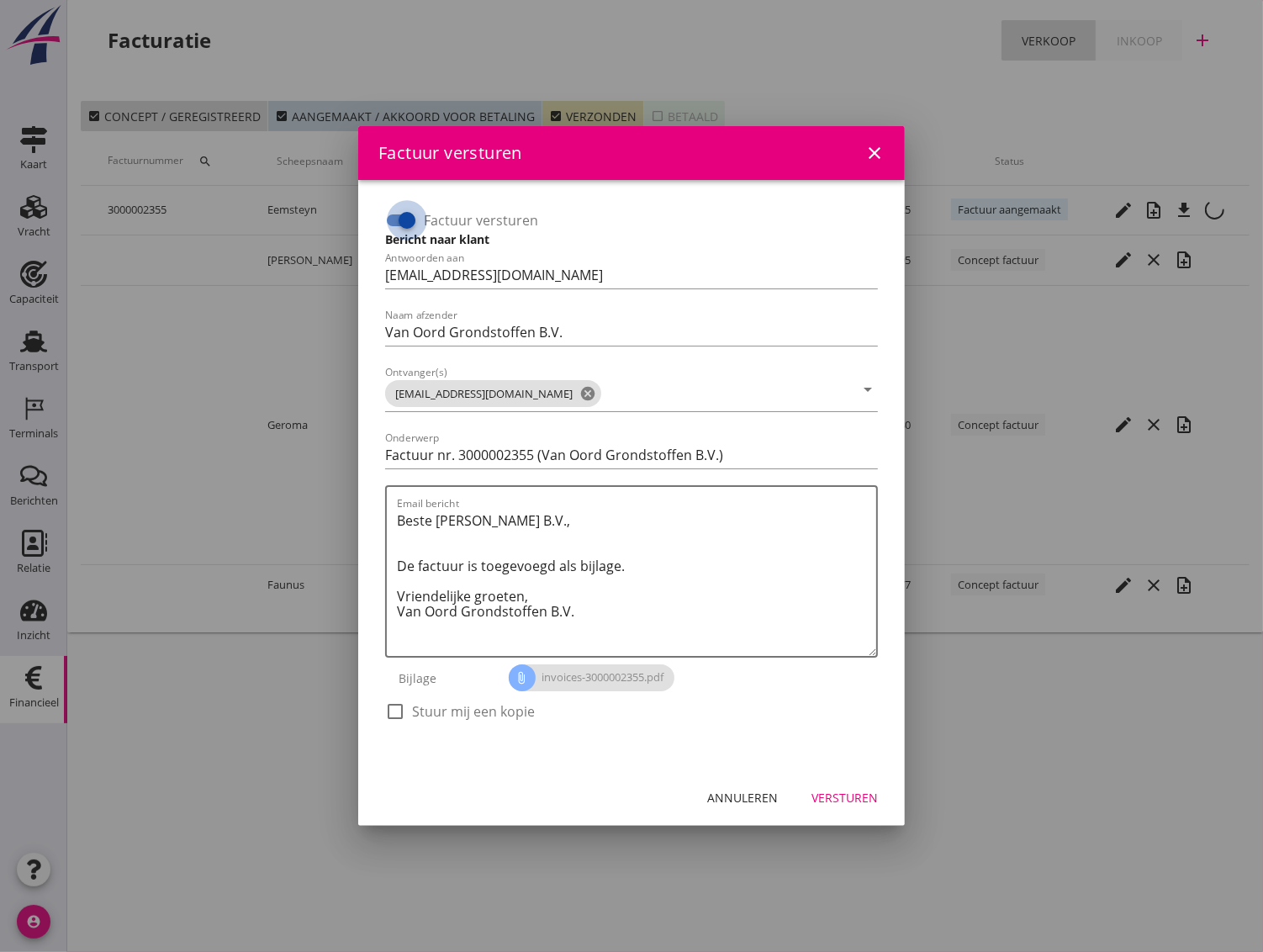
click at [399, 221] on div at bounding box center [407, 220] width 29 height 29
checkbox input "false"
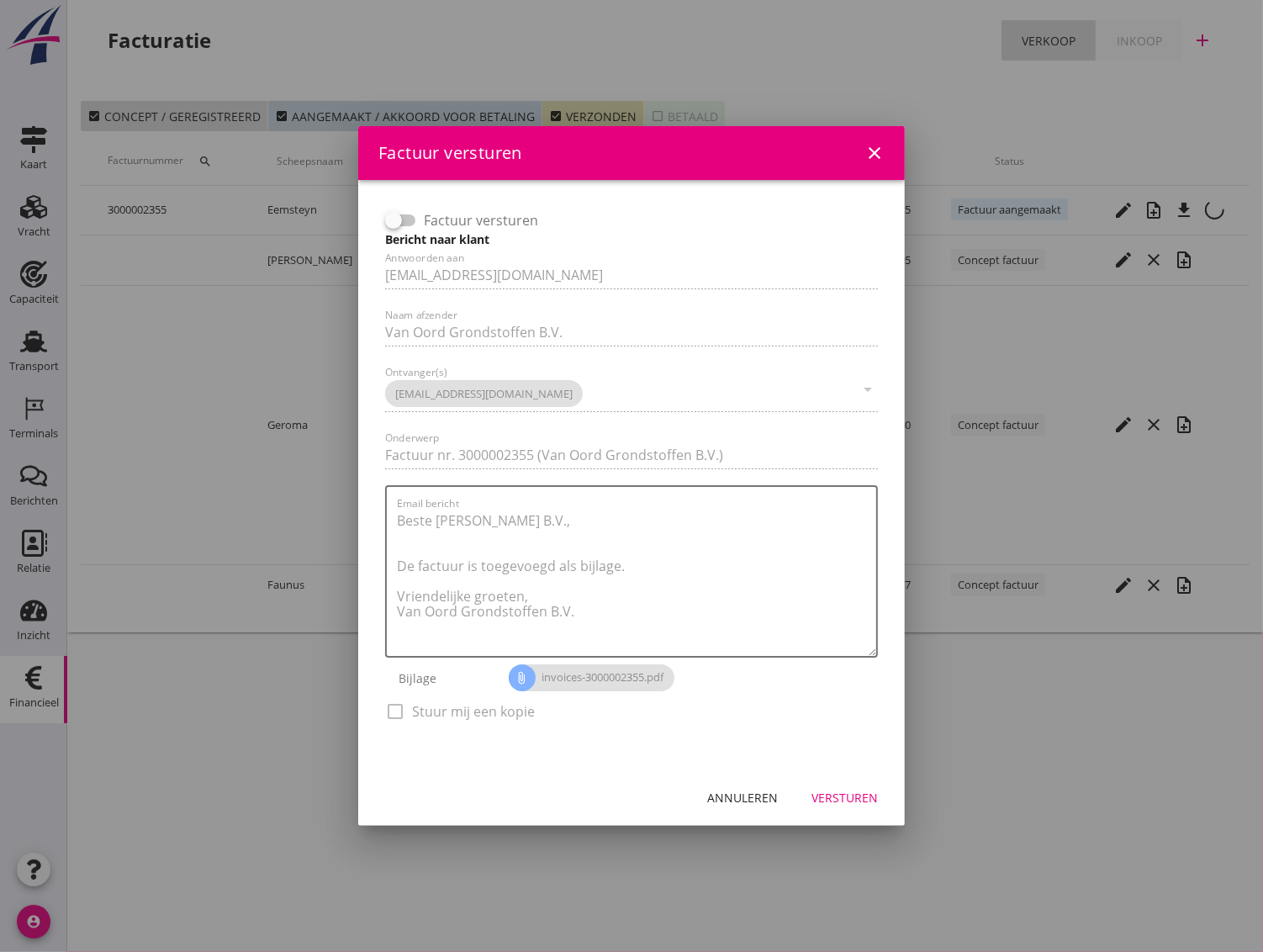
click at [820, 792] on div "Versturen" at bounding box center [844, 798] width 66 height 18
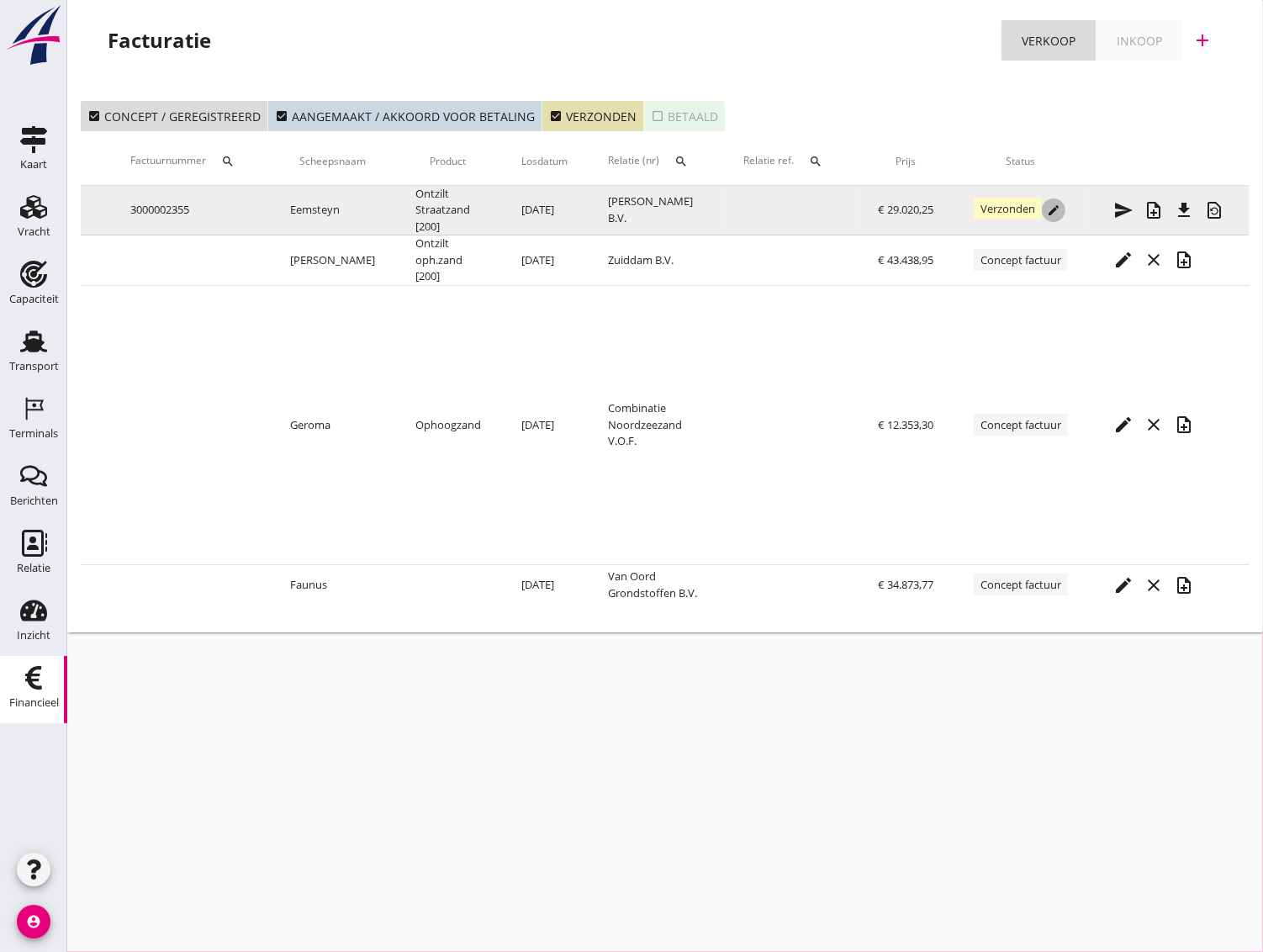
click at [1049, 211] on icon "edit" at bounding box center [1054, 211] width 14 height 14
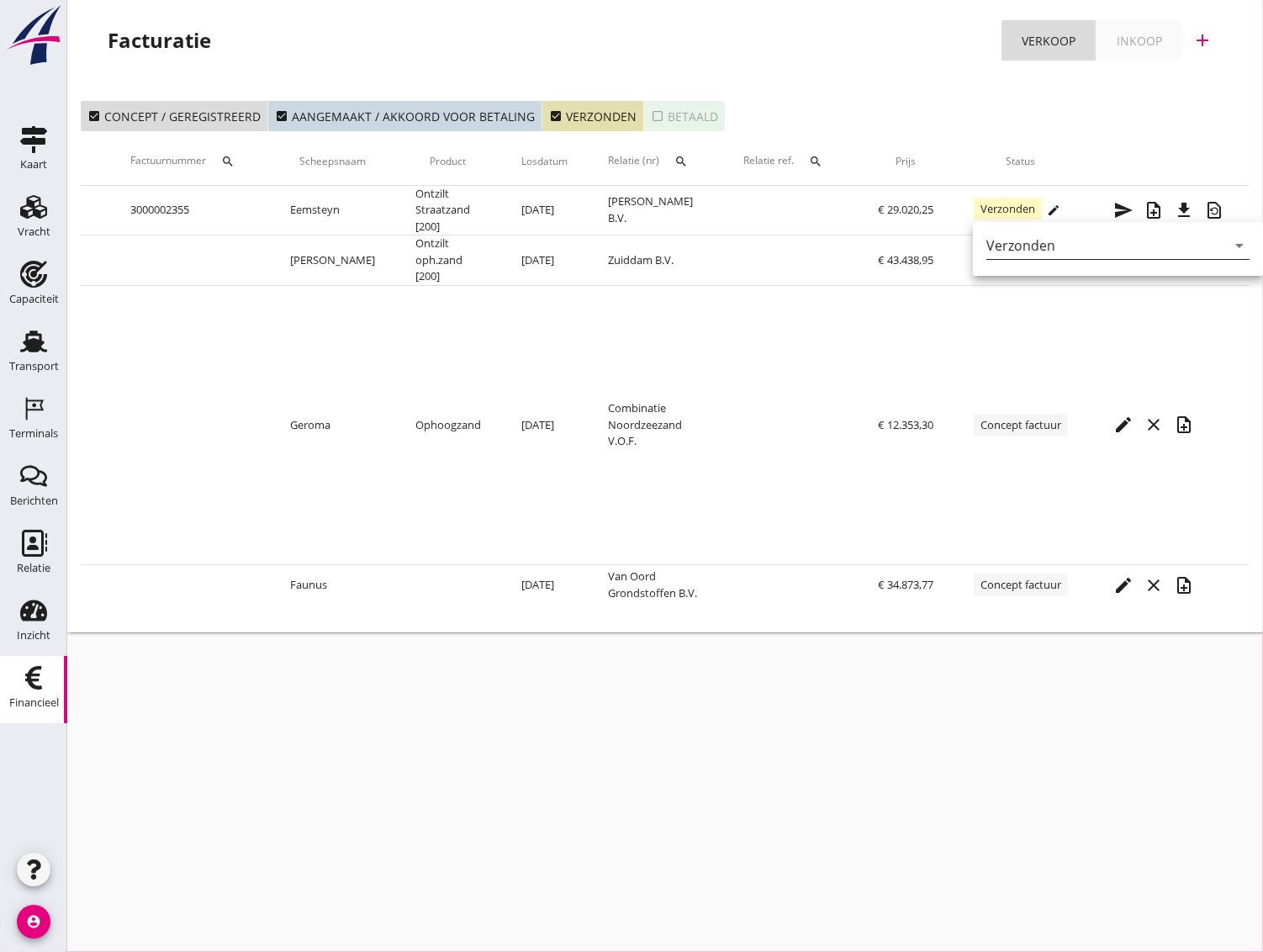
click at [1059, 244] on div "Verzonden" at bounding box center [1107, 244] width 240 height 27
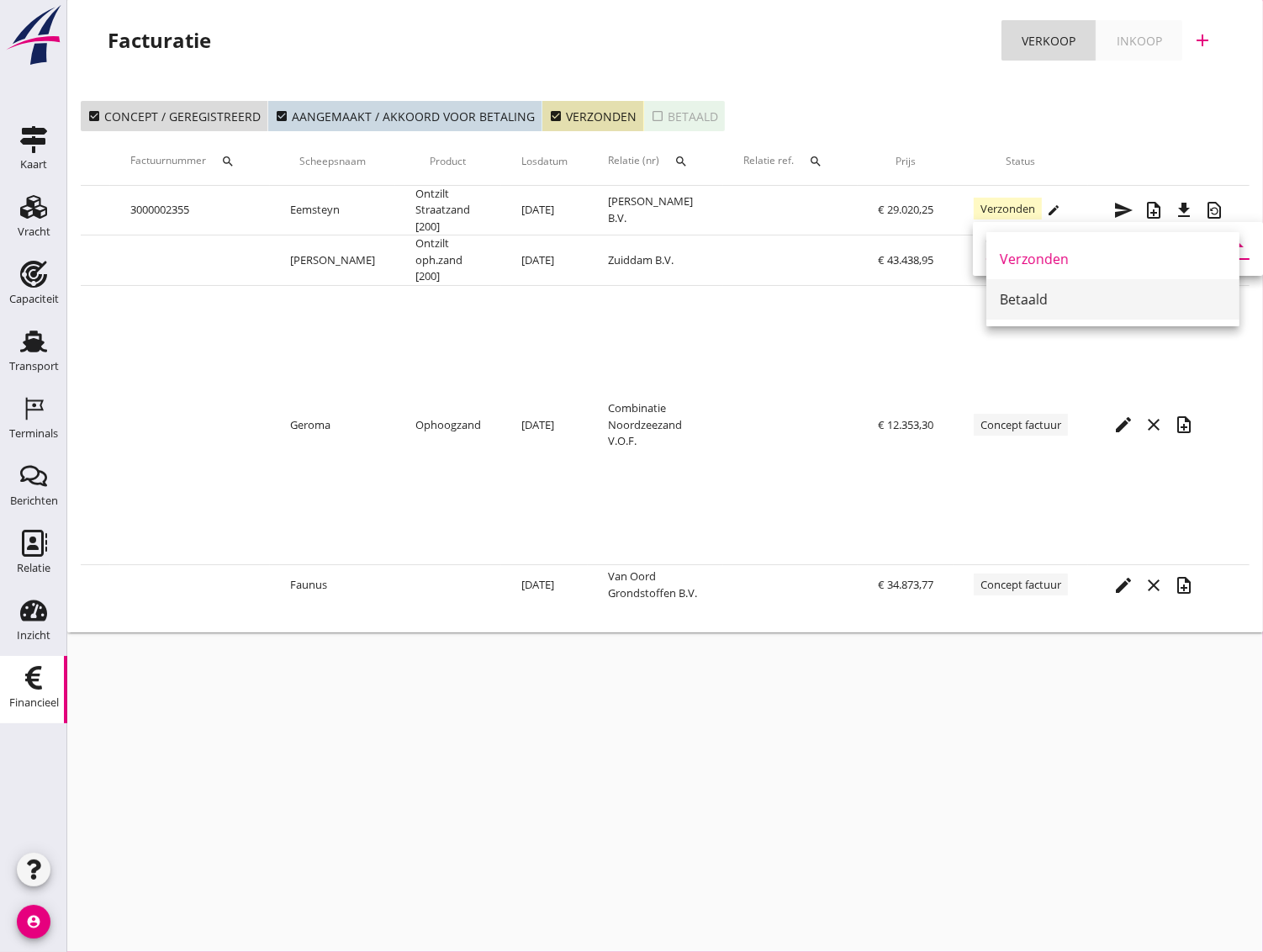
click at [1032, 306] on div "Betaald" at bounding box center [1113, 299] width 227 height 20
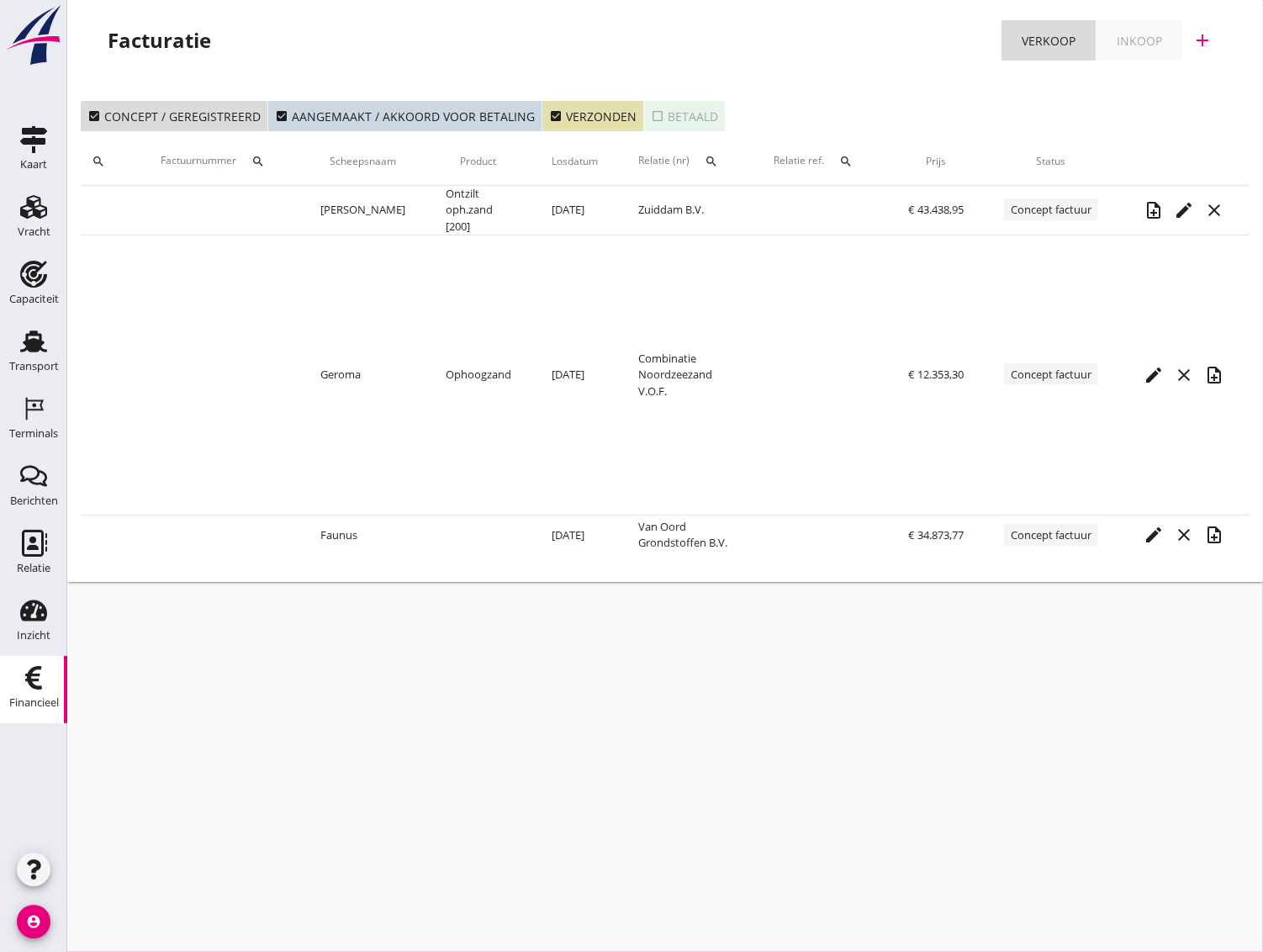
scroll to position [0, 104]
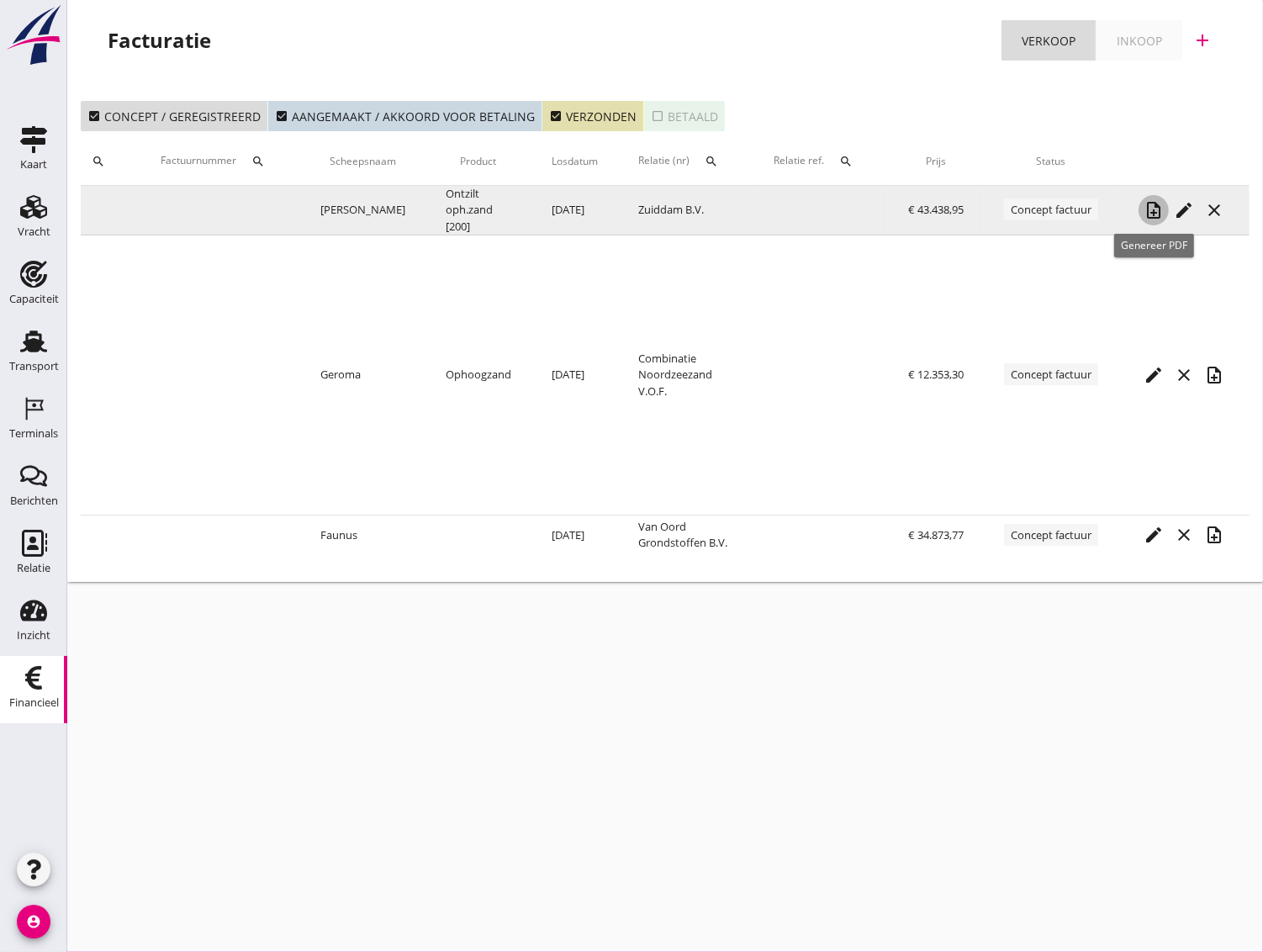
click at [1147, 211] on icon "note_add" at bounding box center [1153, 210] width 20 height 20
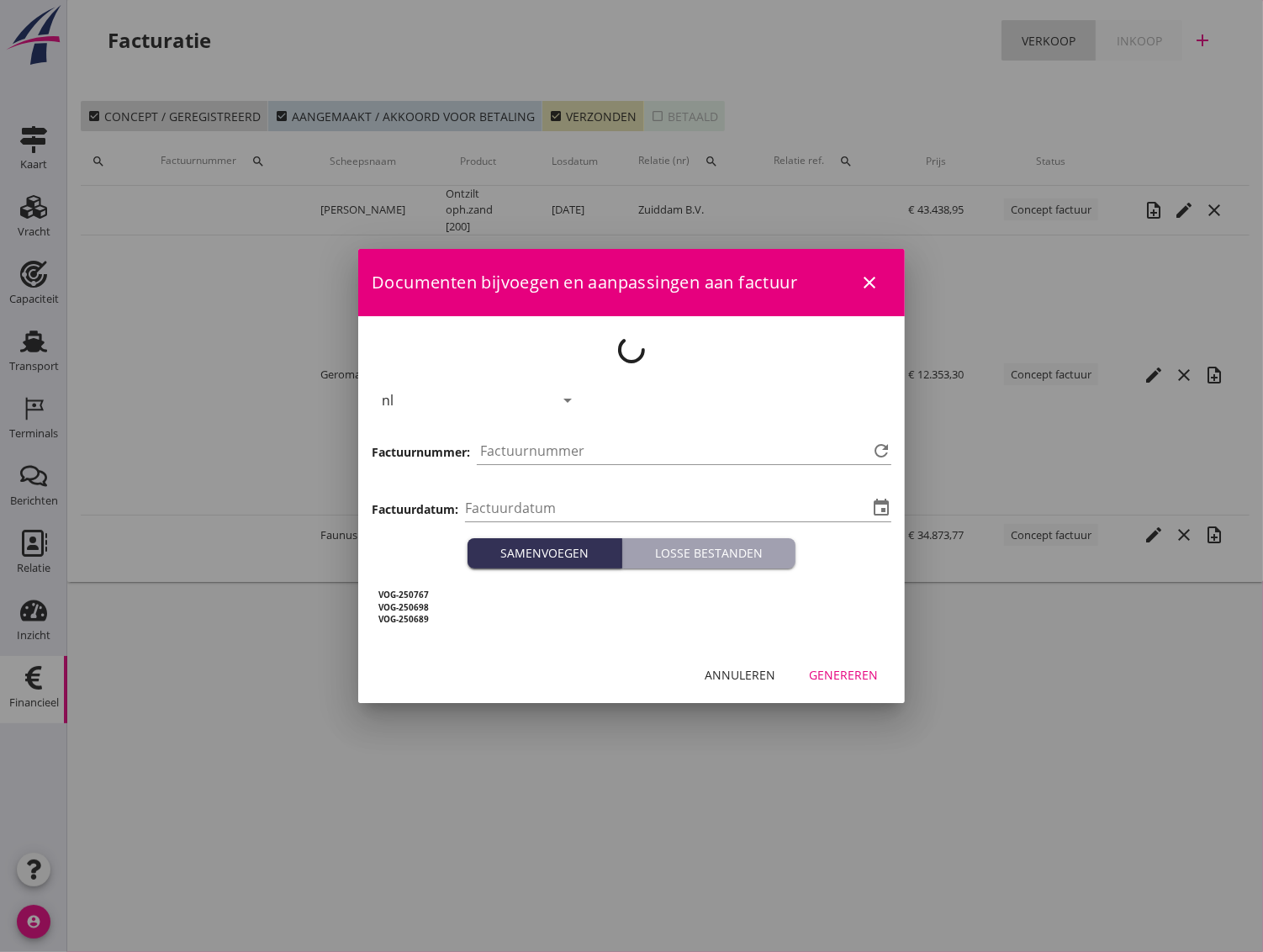
type input "[DATE]"
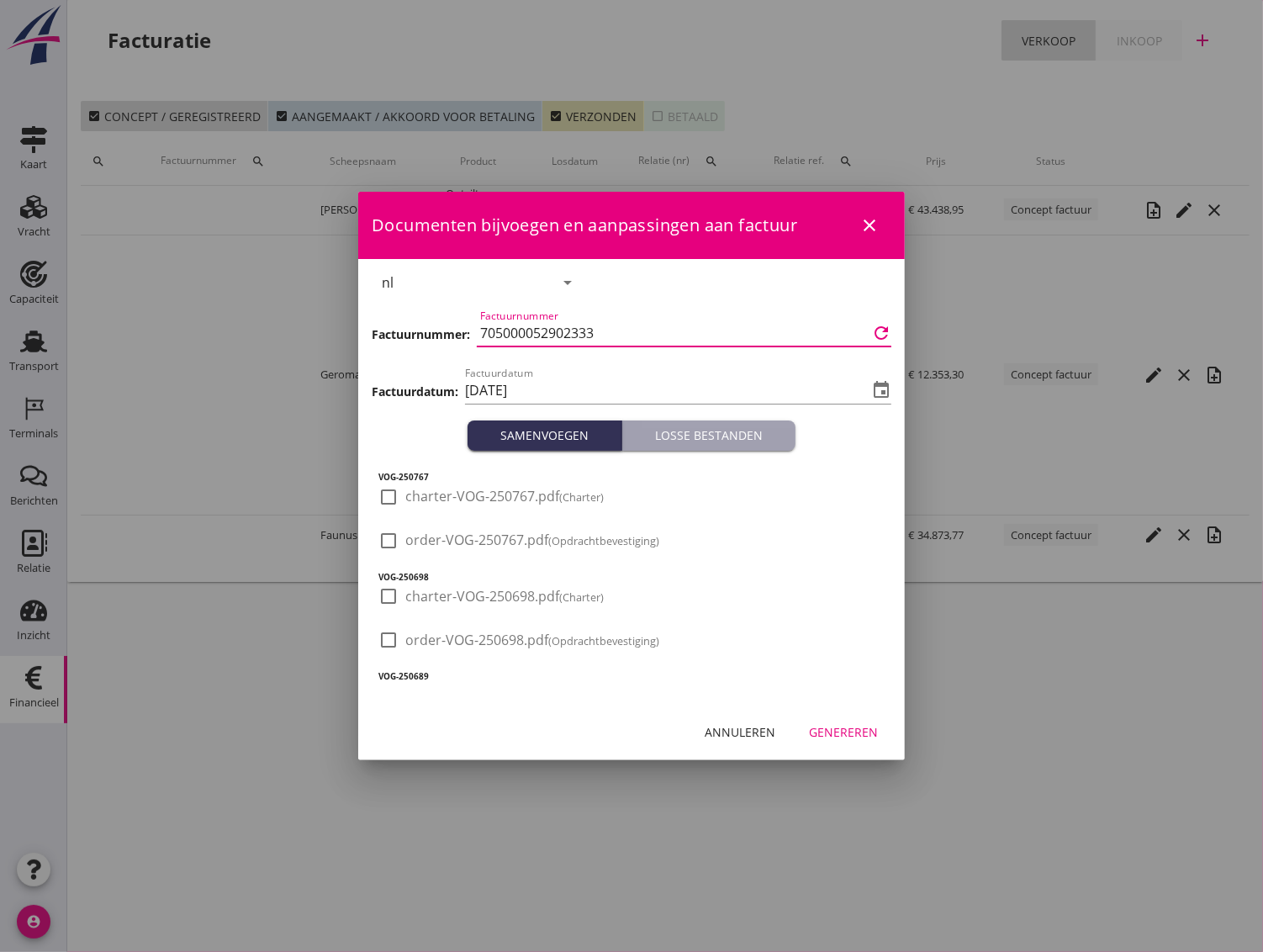
drag, startPoint x: 615, startPoint y: 334, endPoint x: 429, endPoint y: 328, distance: 186.1
click at [429, 328] on div "Factuurnummer: Factuurnummer 705000052902333 refresh" at bounding box center [632, 334] width 520 height 57
paste input "3000002354"
type input "3000002354"
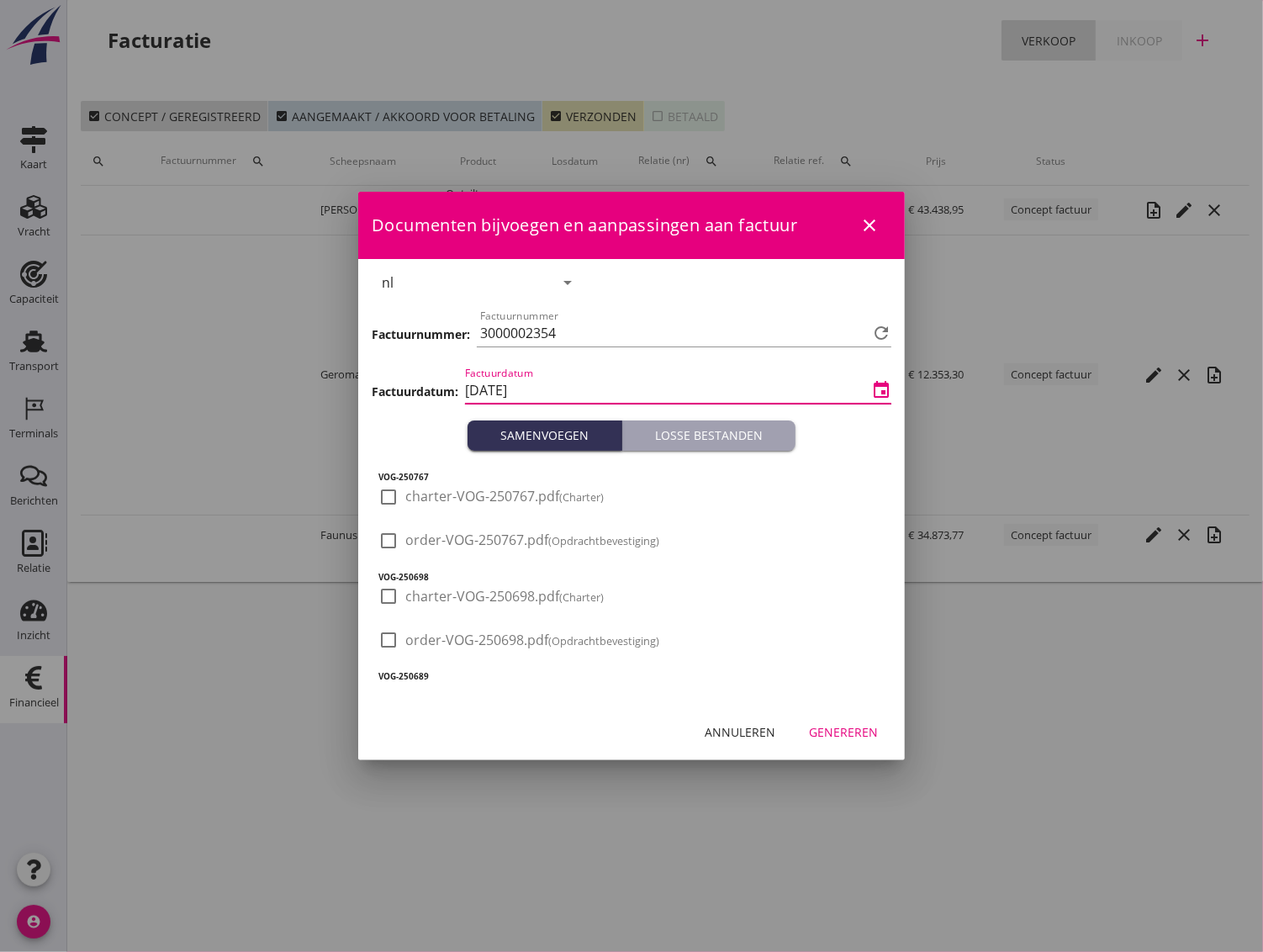
click at [577, 389] on input "[DATE]" at bounding box center [666, 390] width 403 height 27
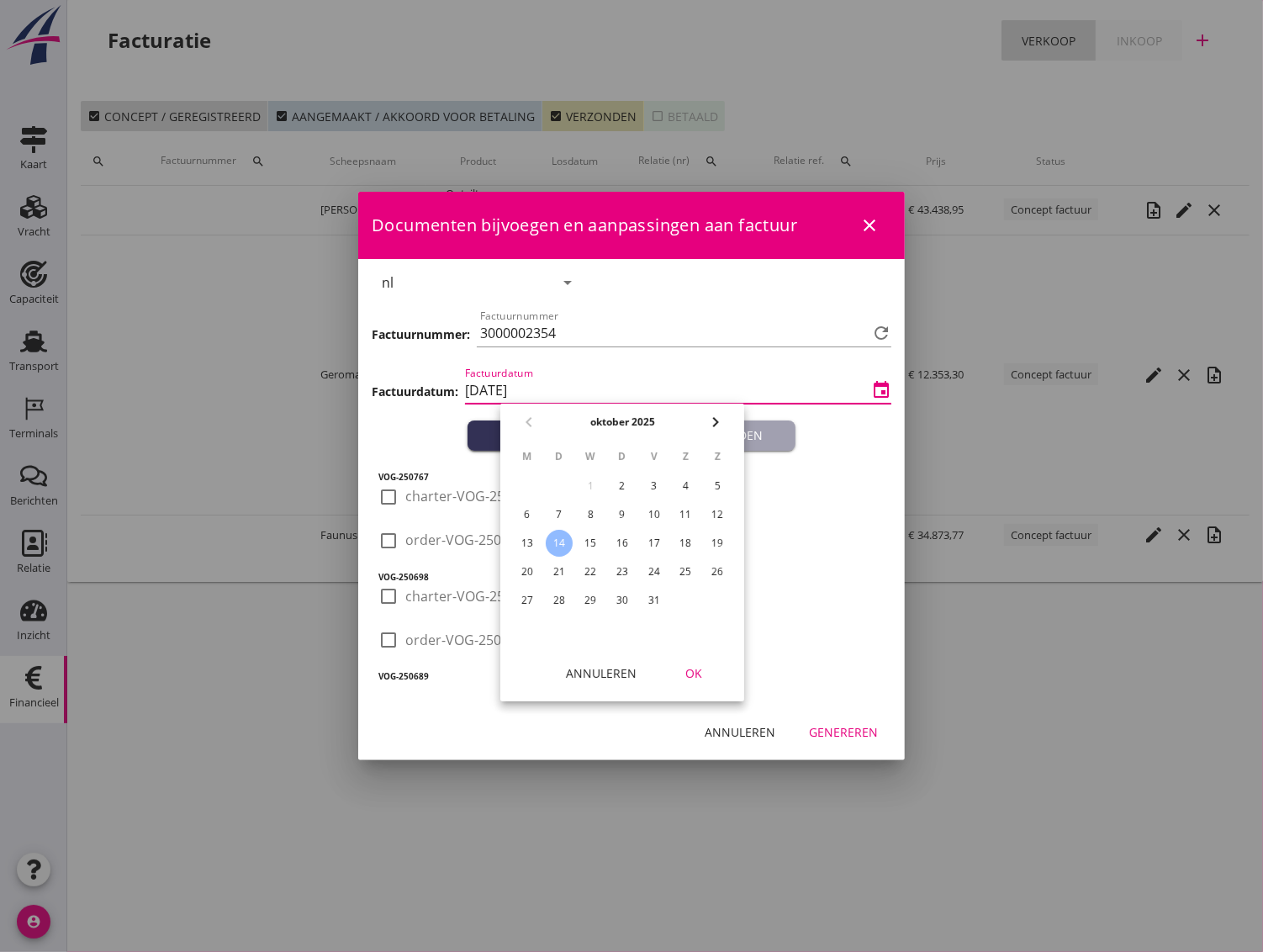
click at [626, 512] on div "9" at bounding box center [622, 514] width 27 height 27
type input "[DATE]"
click at [694, 665] on div "OK" at bounding box center [694, 673] width 48 height 18
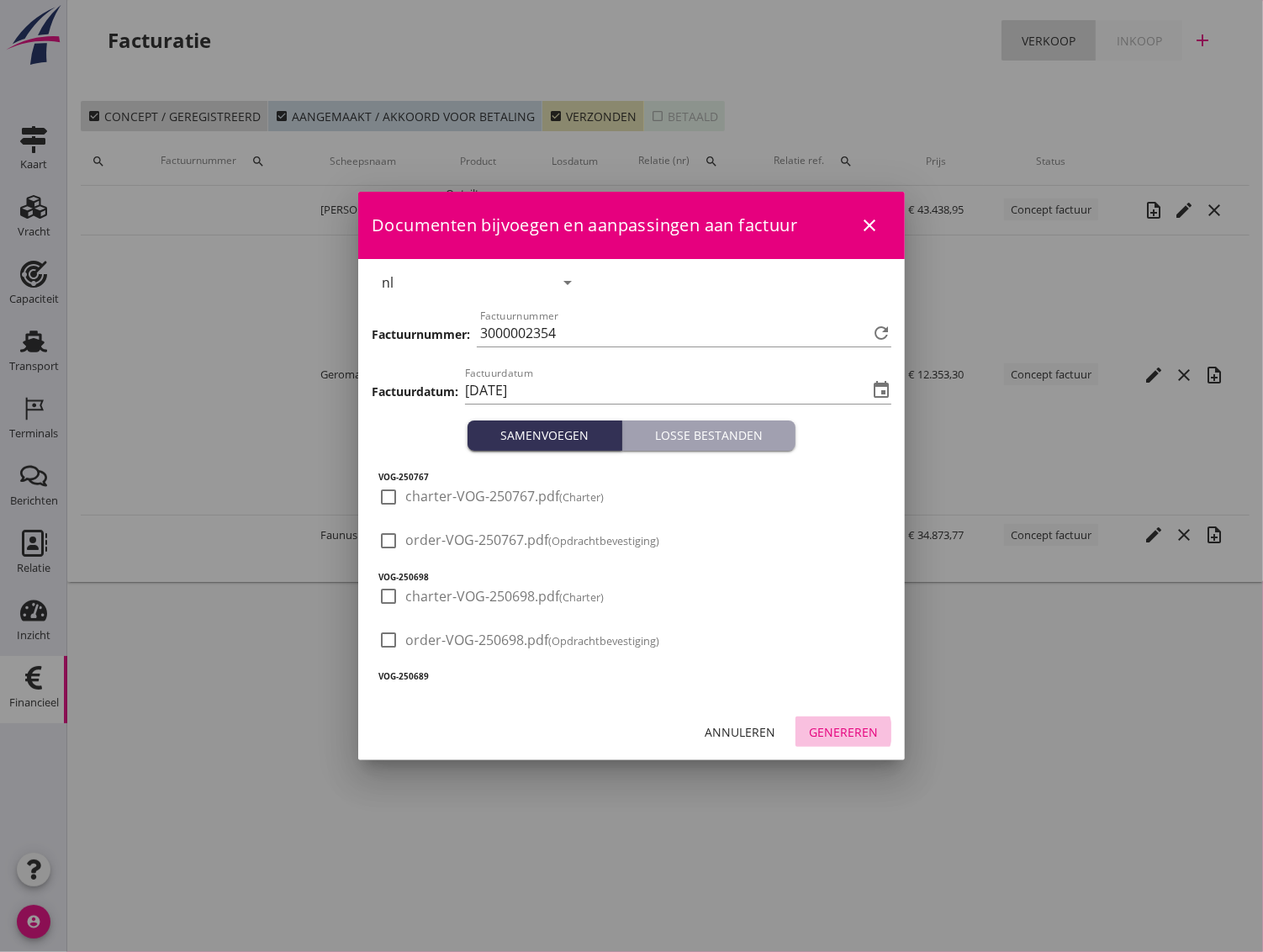
click at [844, 735] on div "Genereren" at bounding box center [843, 732] width 69 height 18
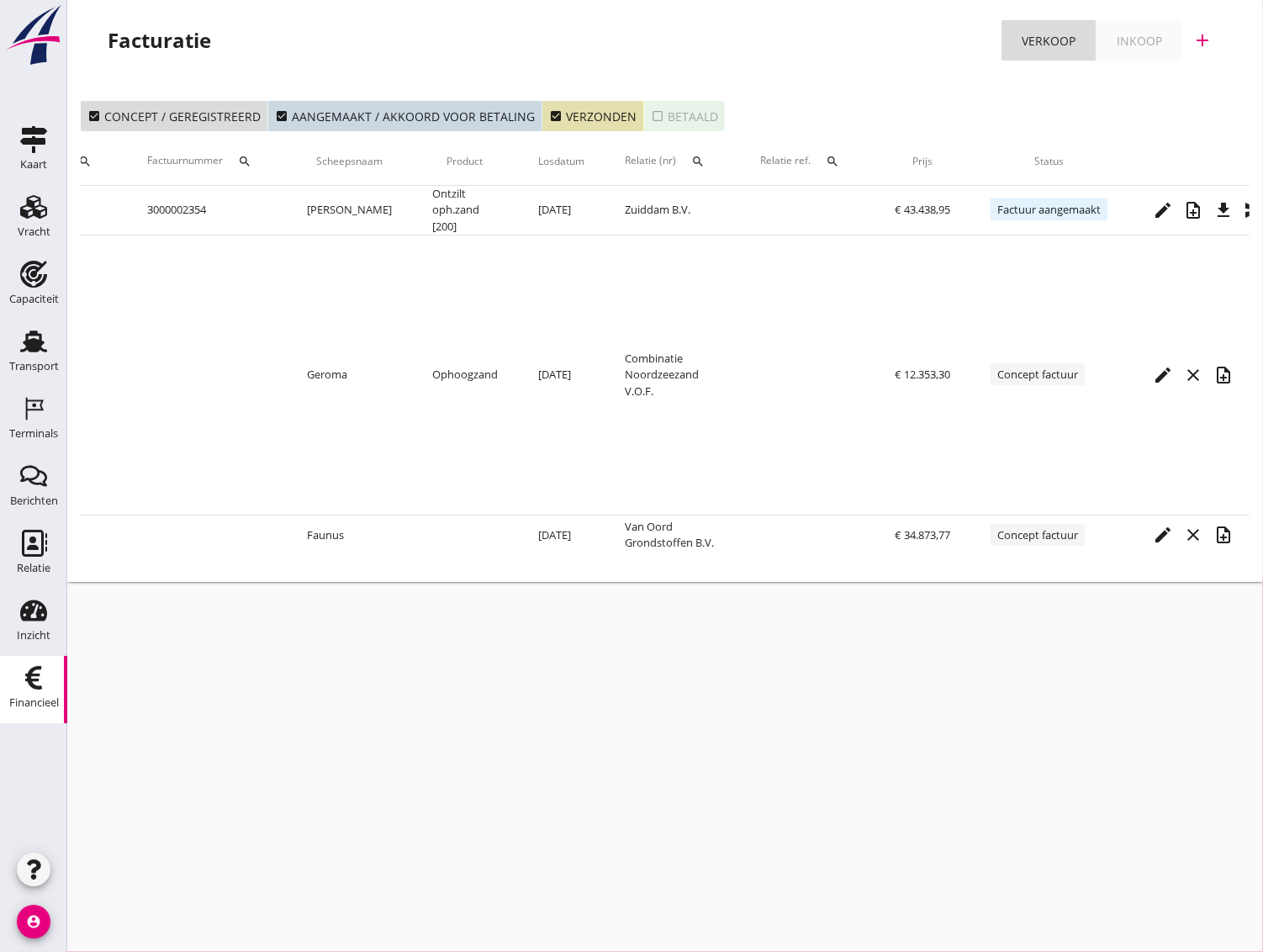
scroll to position [0, 156]
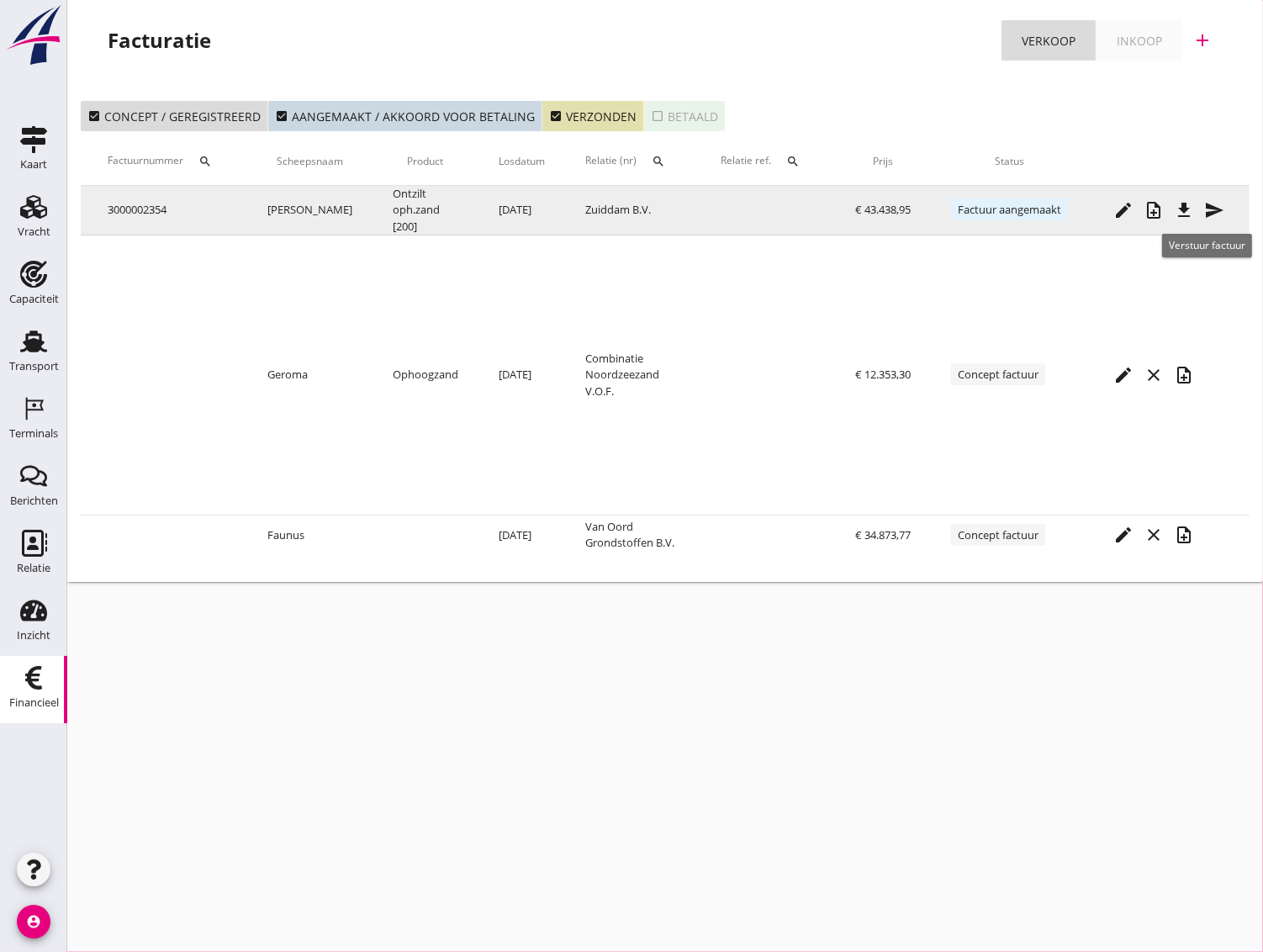
click at [1205, 213] on icon "send" at bounding box center [1214, 210] width 20 height 20
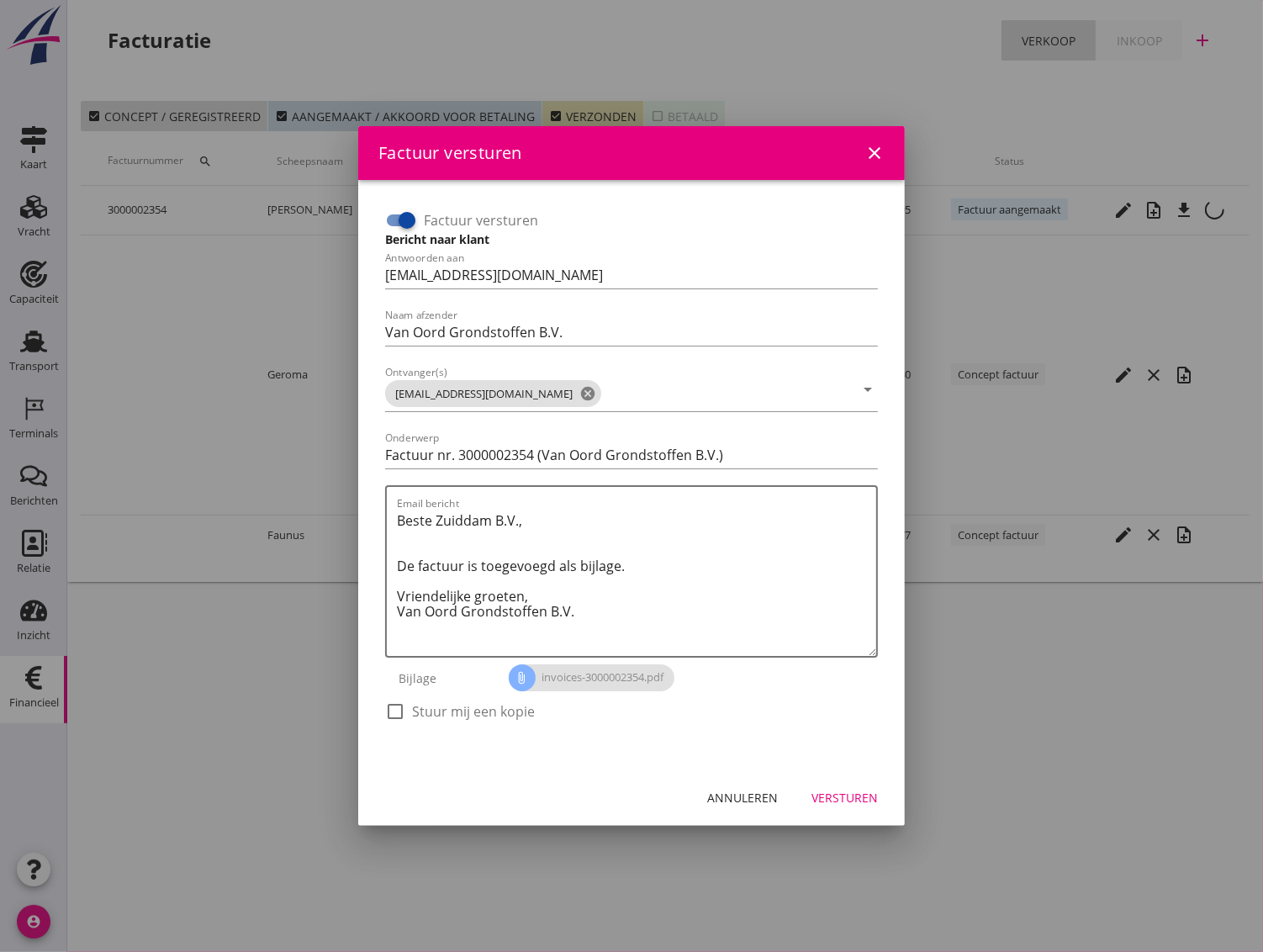
click at [392, 210] on input "Factuur versturen" at bounding box center [401, 220] width 32 height 20
checkbox input "false"
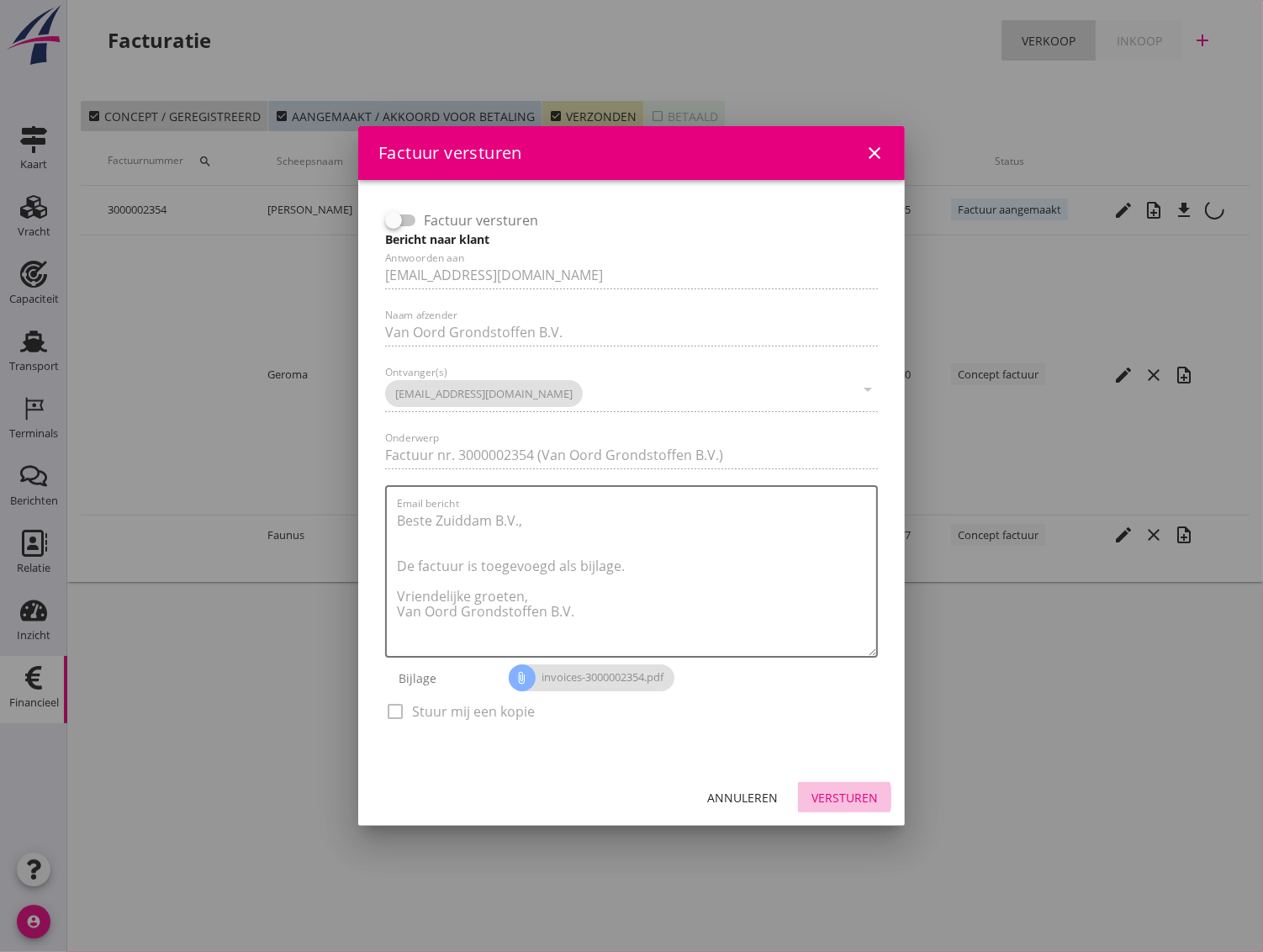
click at [838, 800] on div "Versturen" at bounding box center [844, 798] width 66 height 18
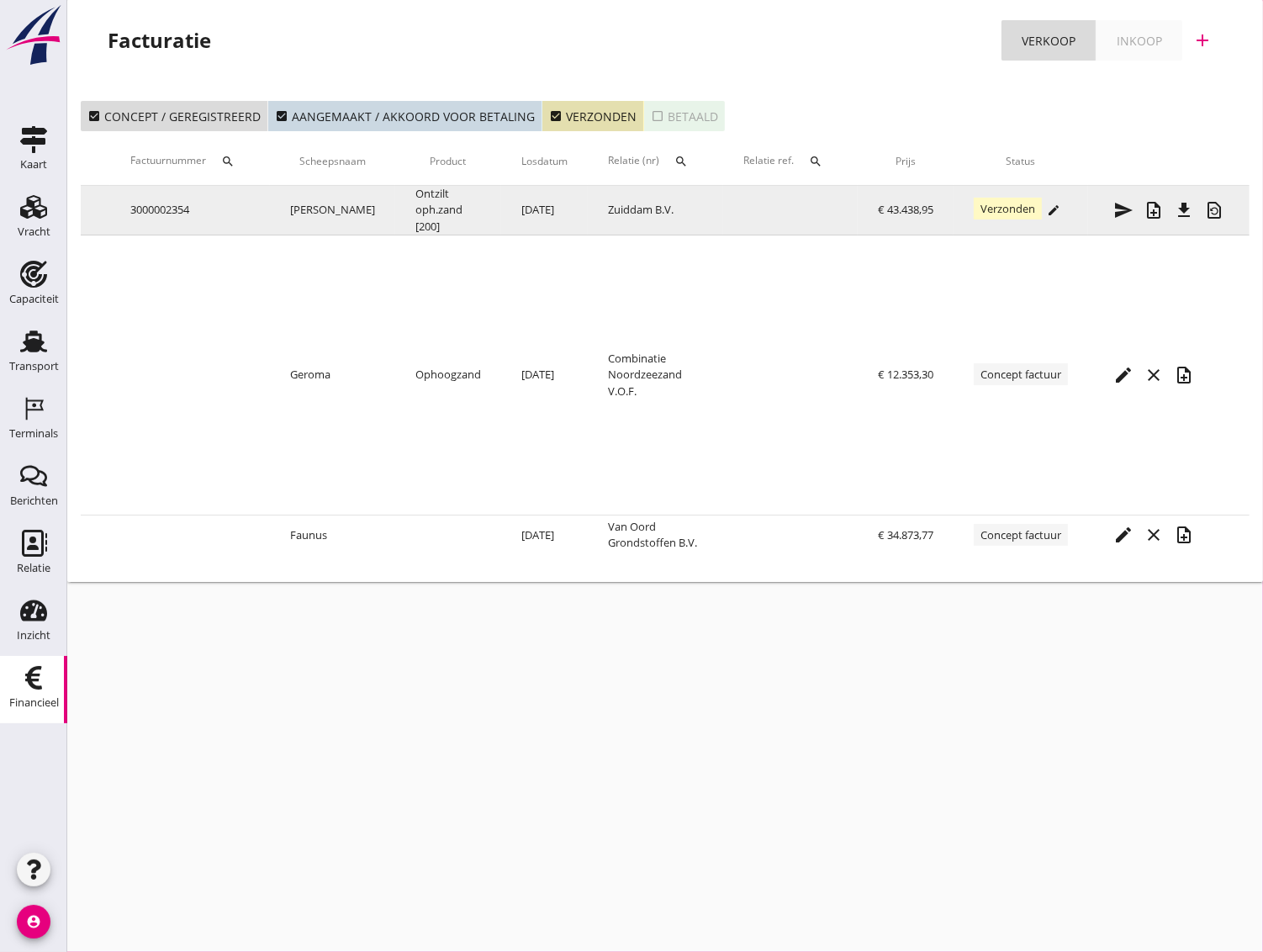
click at [1056, 214] on icon "edit" at bounding box center [1054, 211] width 14 height 14
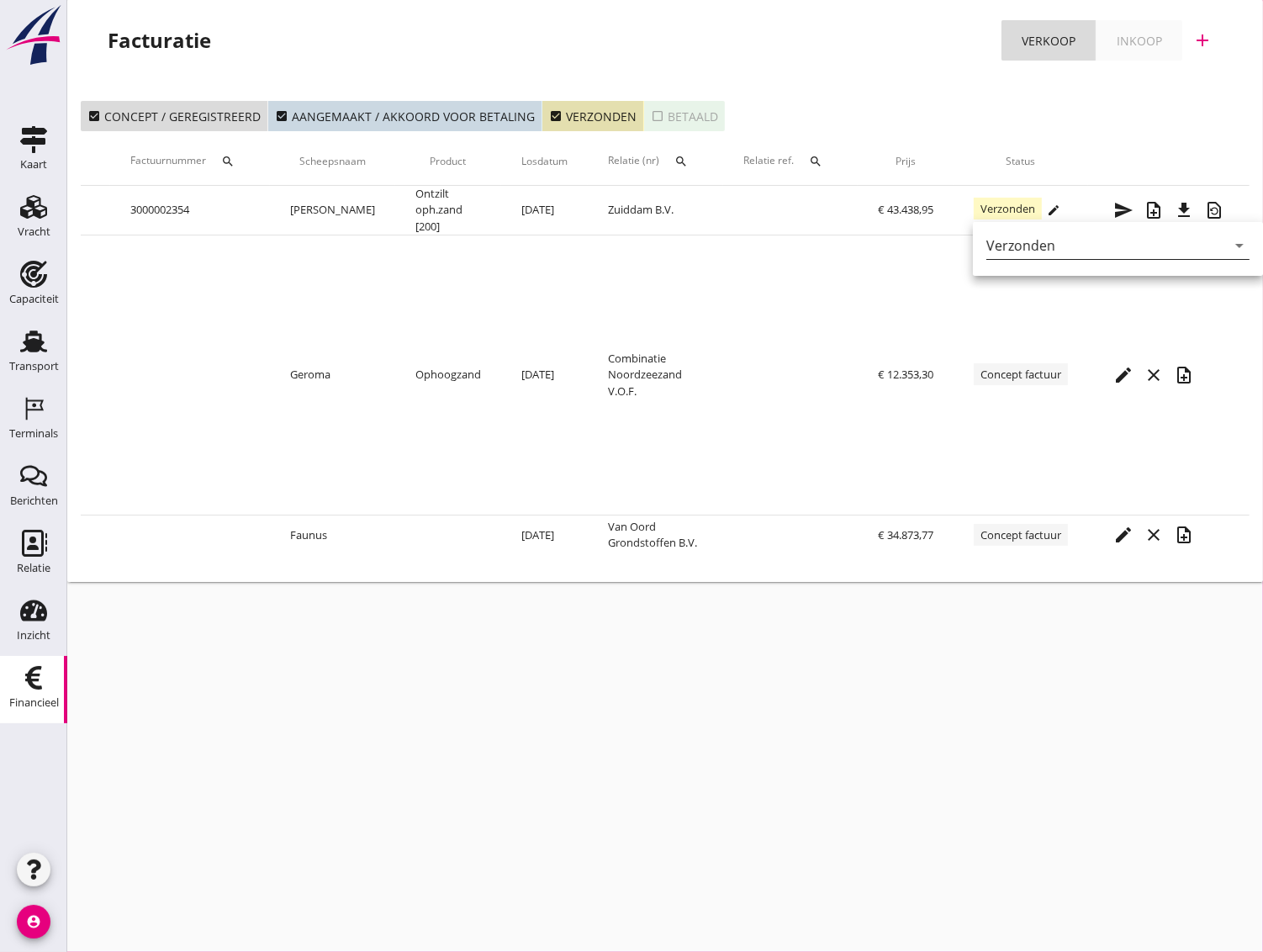
click at [1062, 248] on div "Verzonden" at bounding box center [1107, 244] width 240 height 27
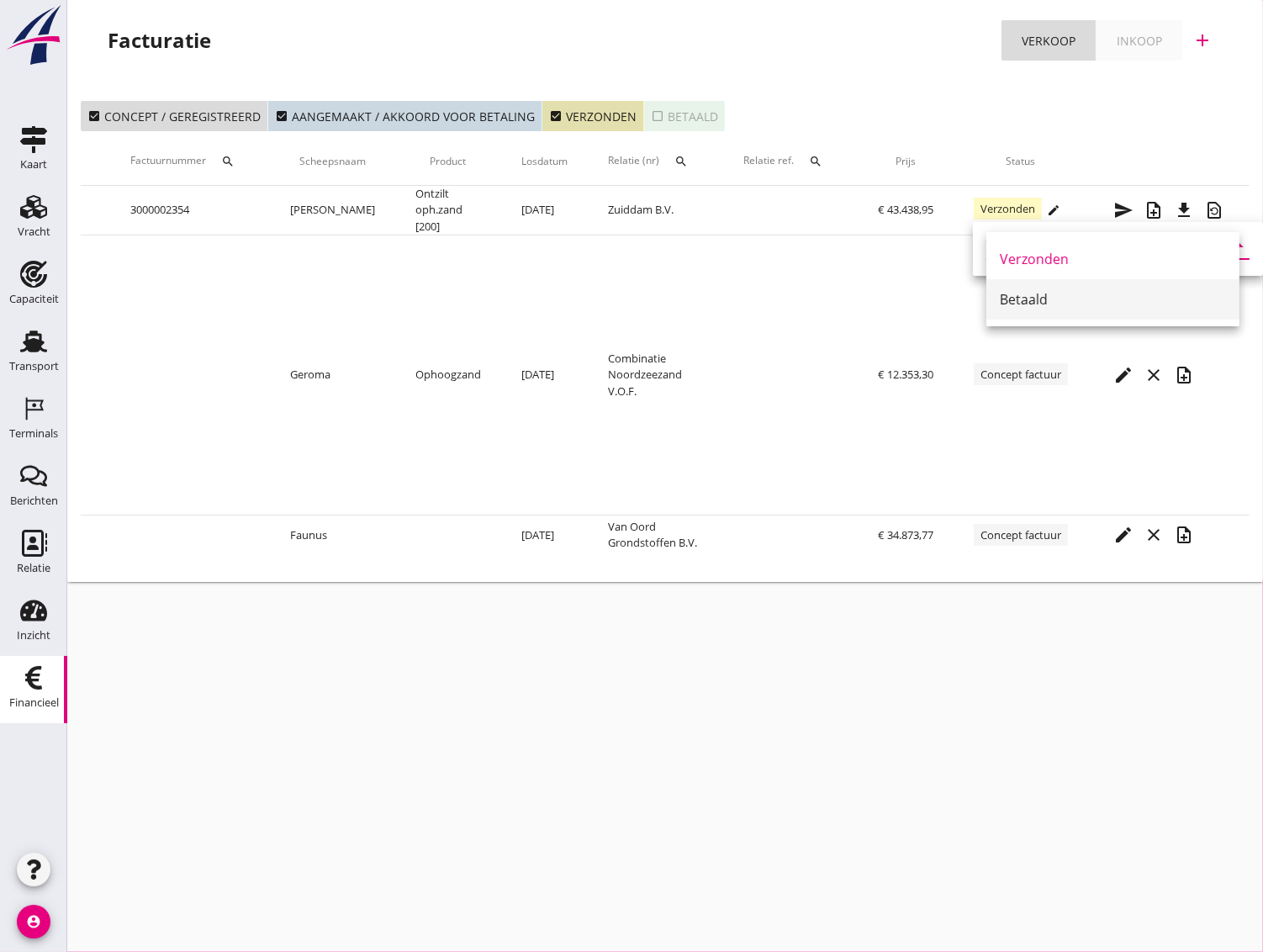
click at [1023, 299] on div "Betaald" at bounding box center [1113, 299] width 227 height 20
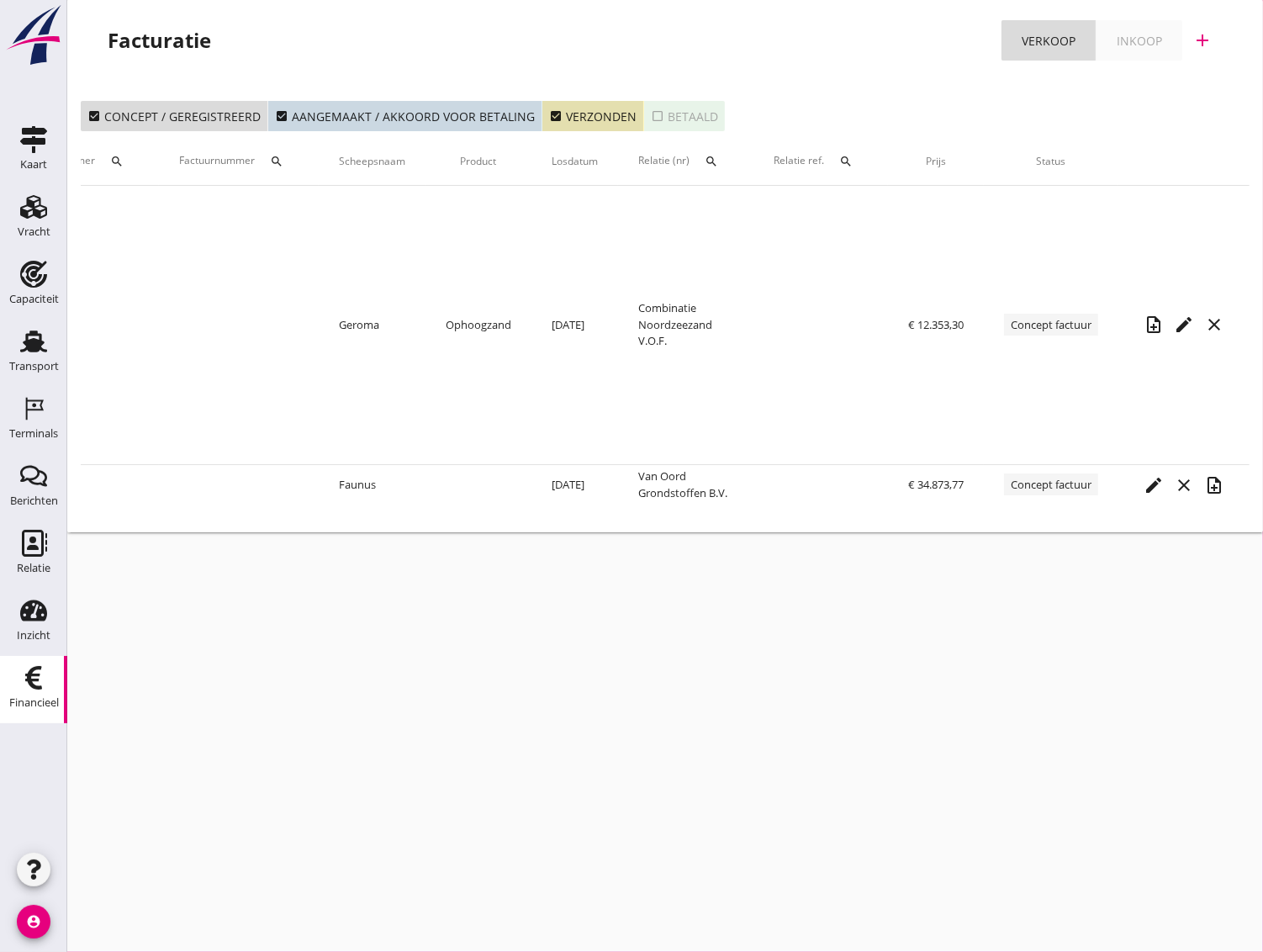
scroll to position [0, 104]
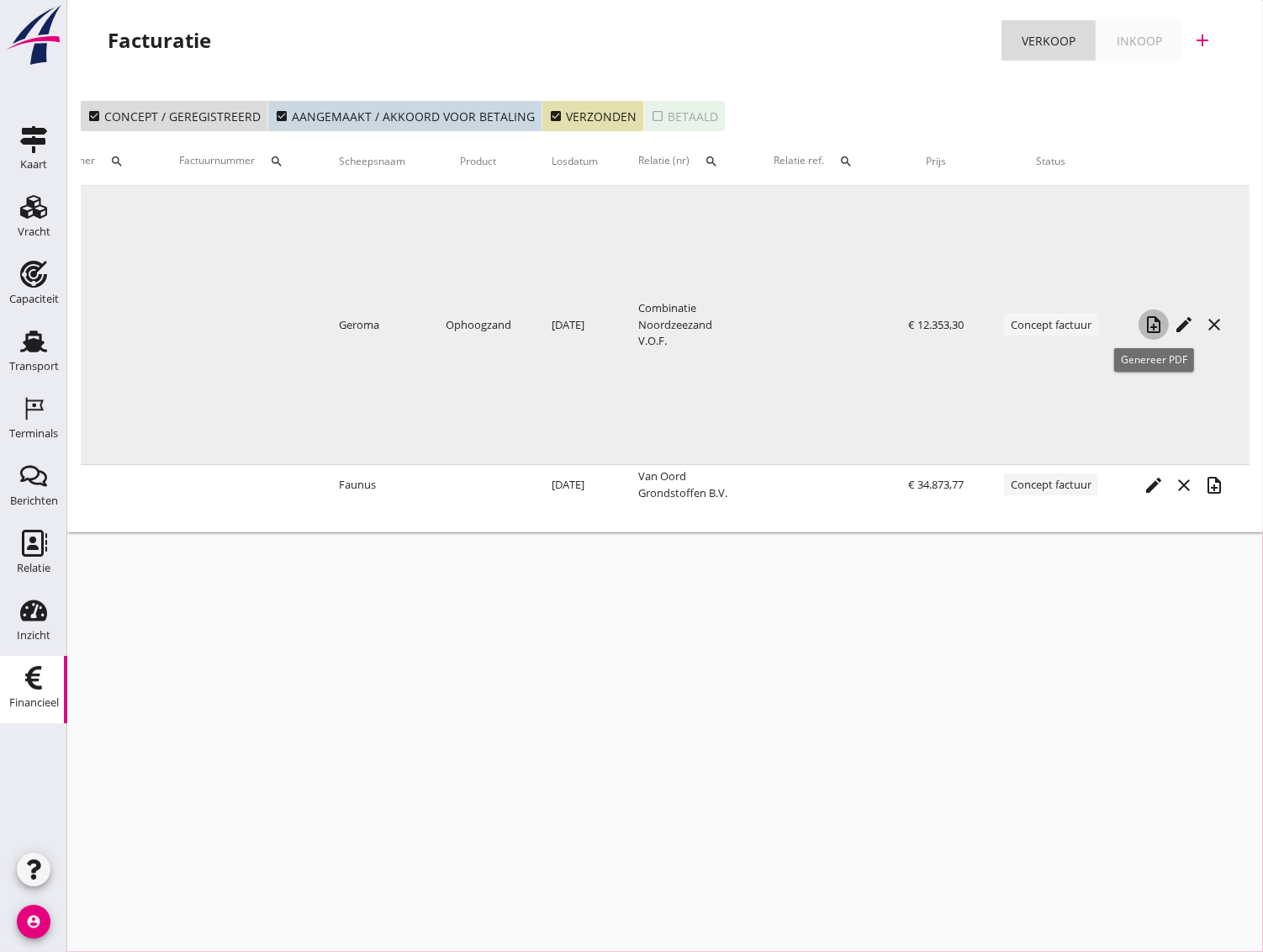
click at [1163, 324] on icon "note_add" at bounding box center [1153, 325] width 20 height 20
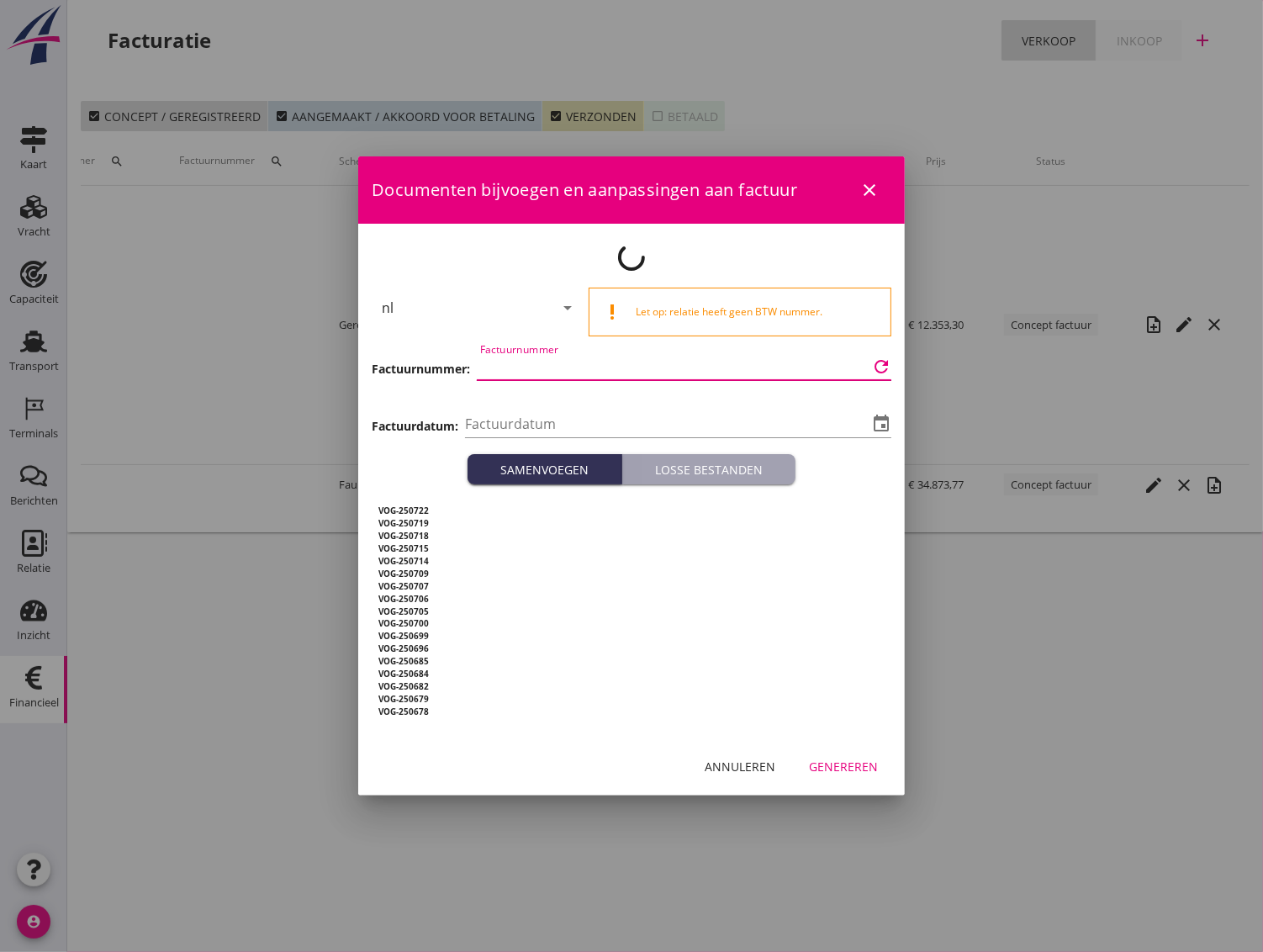
click at [504, 366] on input "Factuurnummer" at bounding box center [674, 366] width 388 height 27
type input "[DATE]"
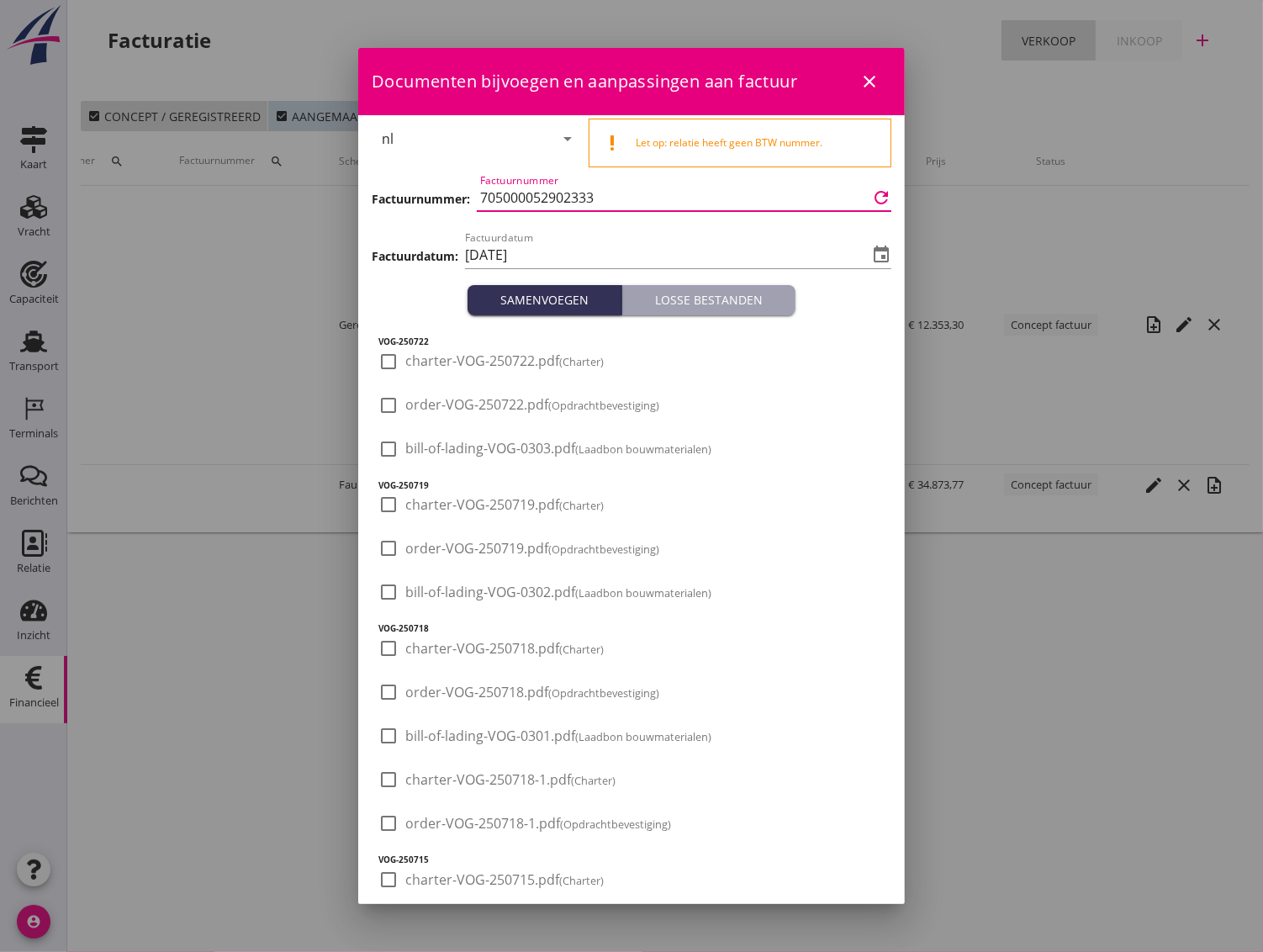
drag, startPoint x: 631, startPoint y: 191, endPoint x: 501, endPoint y: 200, distance: 130.3
click at [444, 184] on div "Factuurnummer: Factuurnummer 705000052902333 refresh" at bounding box center [632, 199] width 520 height 57
paste input "300000235"
type input "3000002353"
click at [573, 257] on input "[DATE]" at bounding box center [666, 254] width 403 height 27
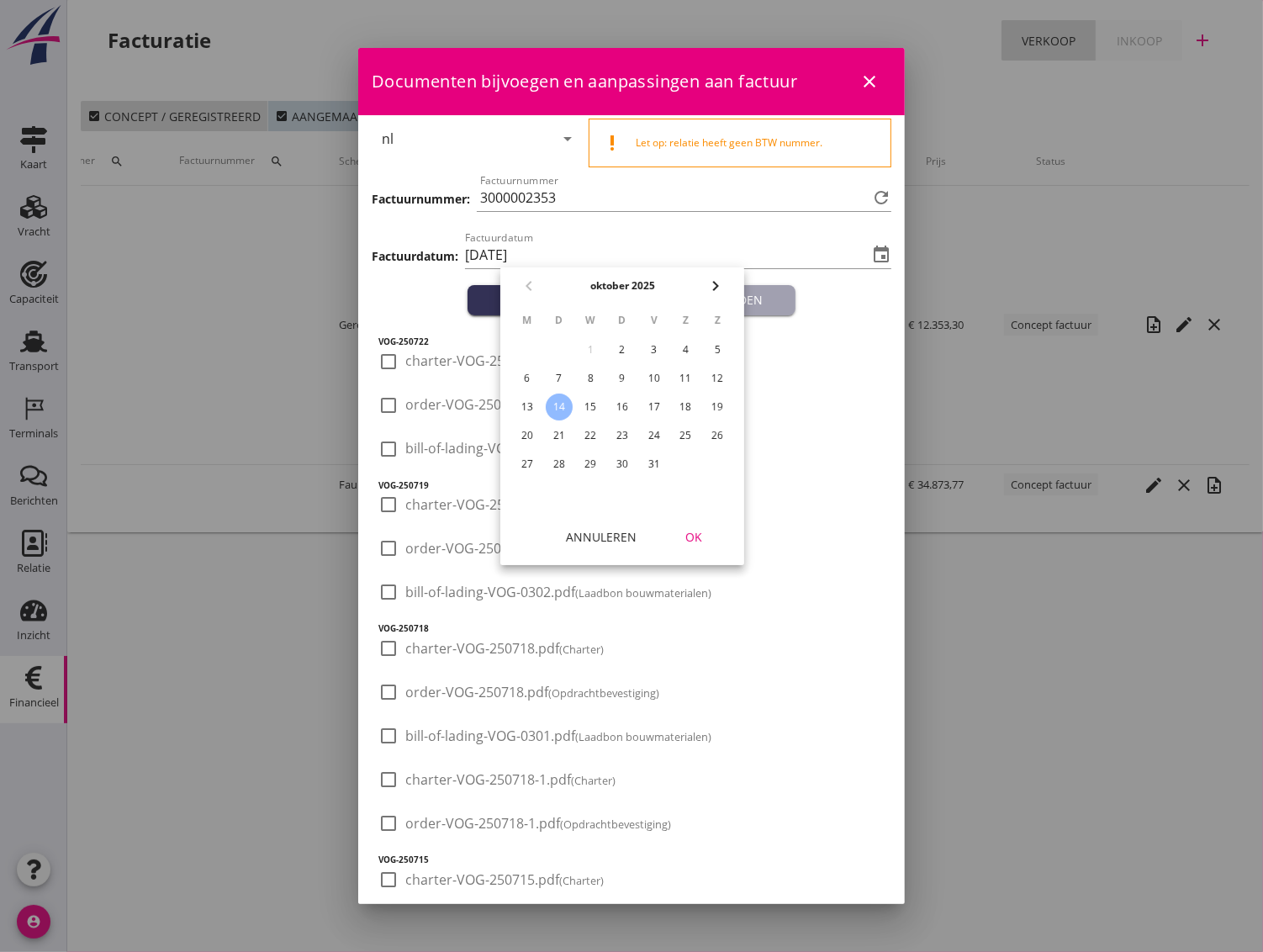
click at [619, 375] on div "9" at bounding box center [622, 378] width 27 height 27
type input "[DATE]"
click at [695, 536] on div "OK" at bounding box center [694, 537] width 48 height 18
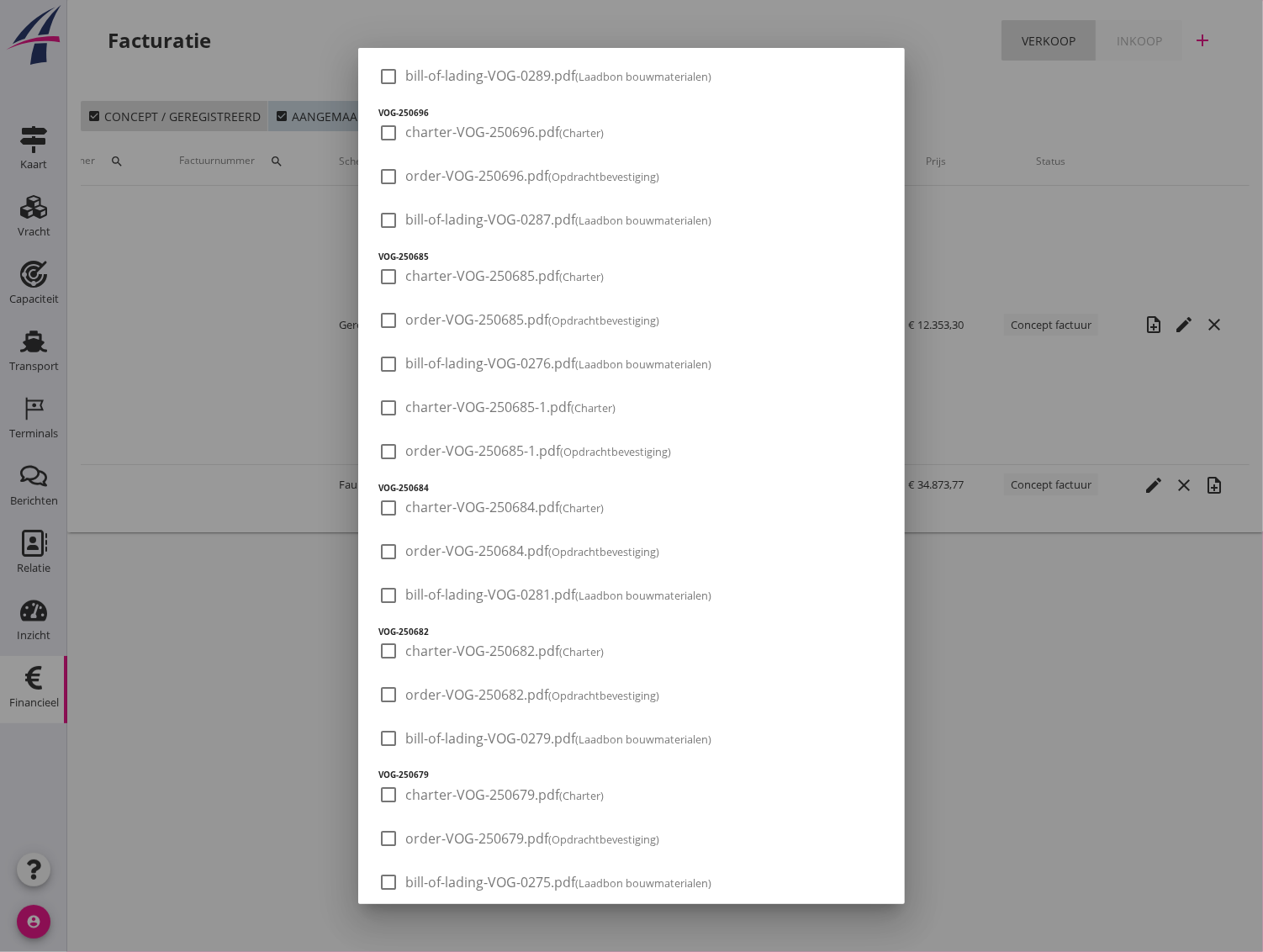
scroll to position [2737, 0]
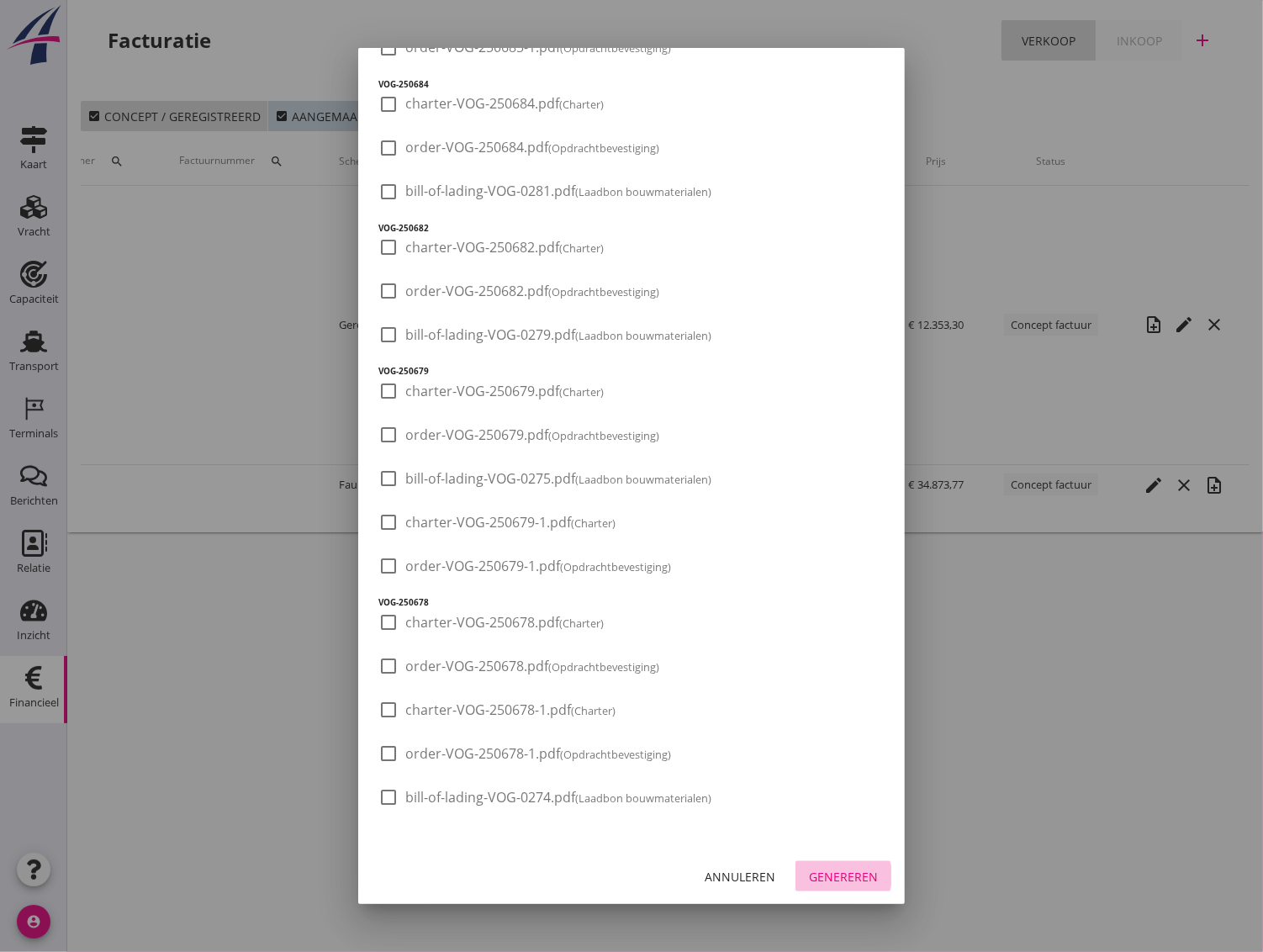
click at [836, 870] on div "Genereren" at bounding box center [843, 877] width 69 height 18
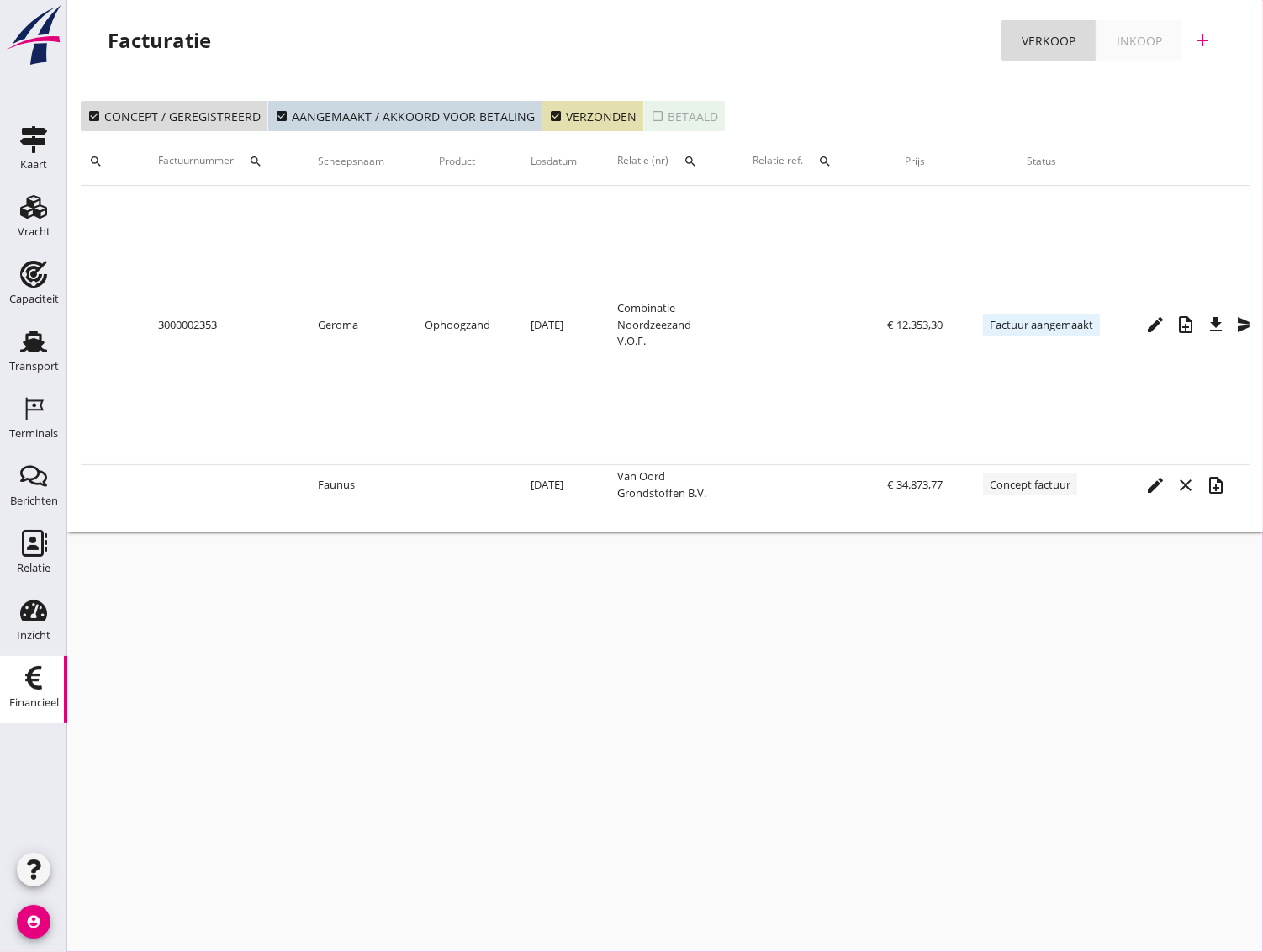
scroll to position [0, 156]
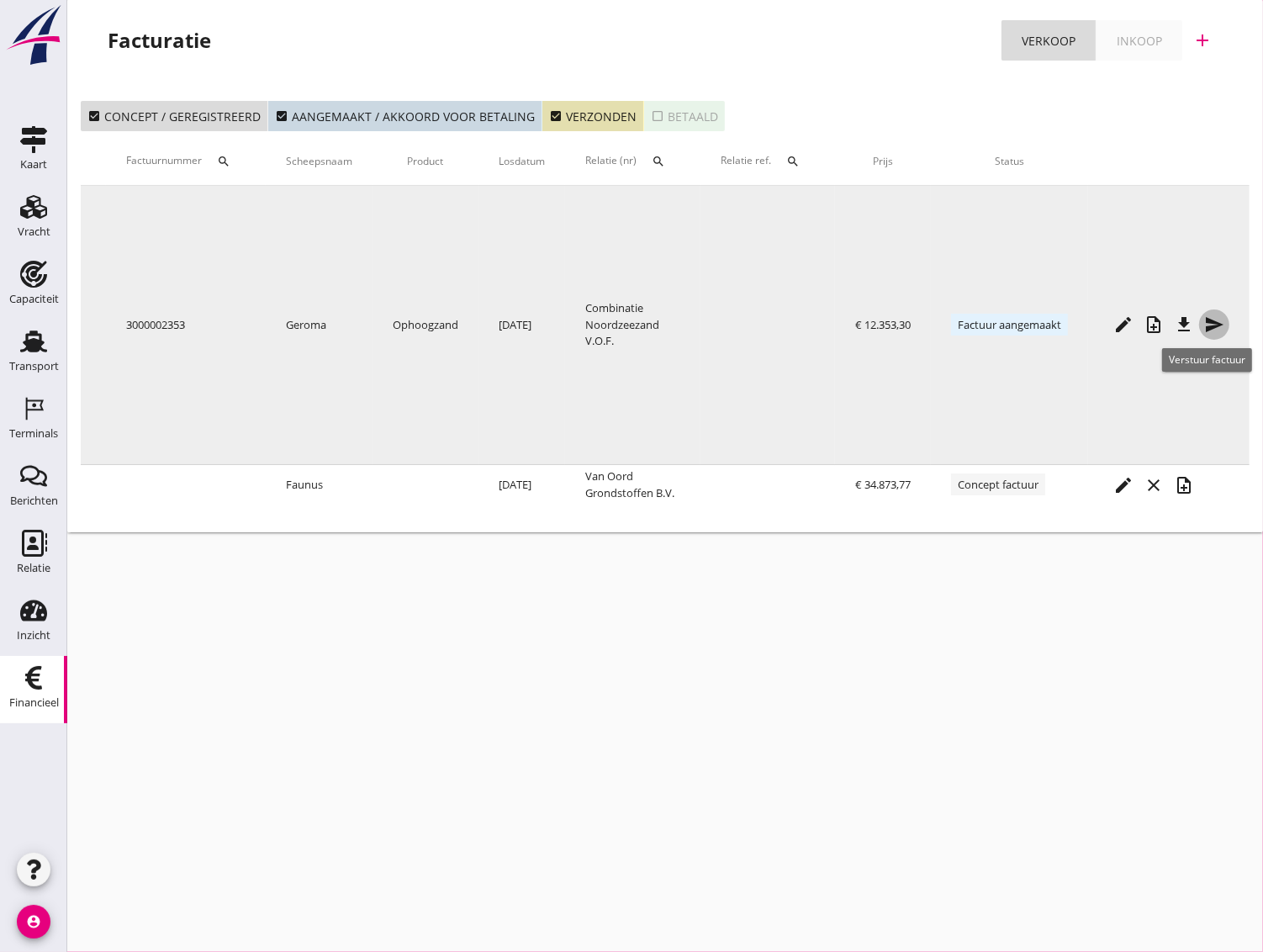
click at [1205, 316] on icon "send" at bounding box center [1214, 325] width 20 height 20
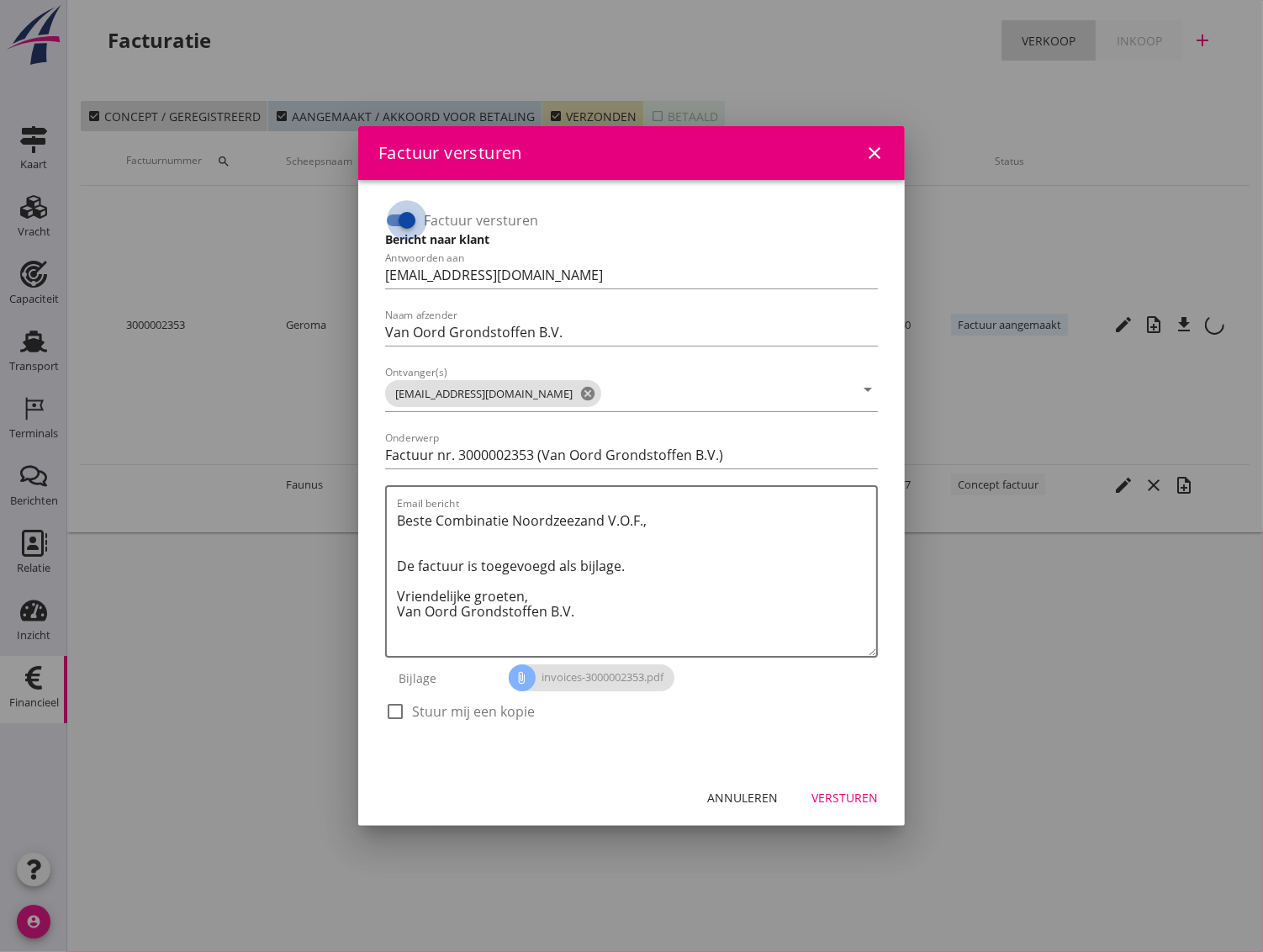
click at [393, 221] on div at bounding box center [407, 220] width 29 height 29
checkbox input "false"
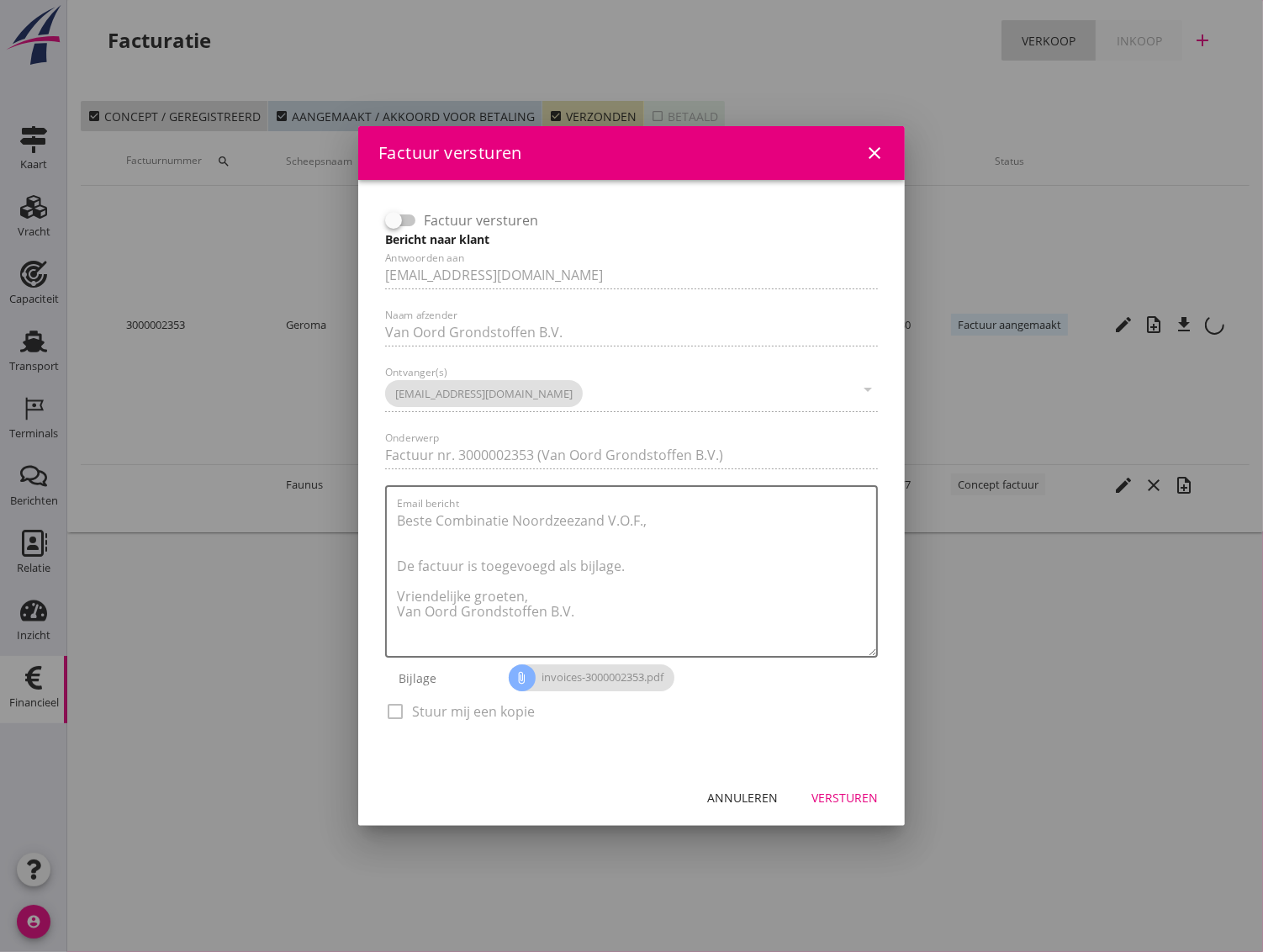
click at [854, 796] on div "Versturen" at bounding box center [844, 798] width 66 height 18
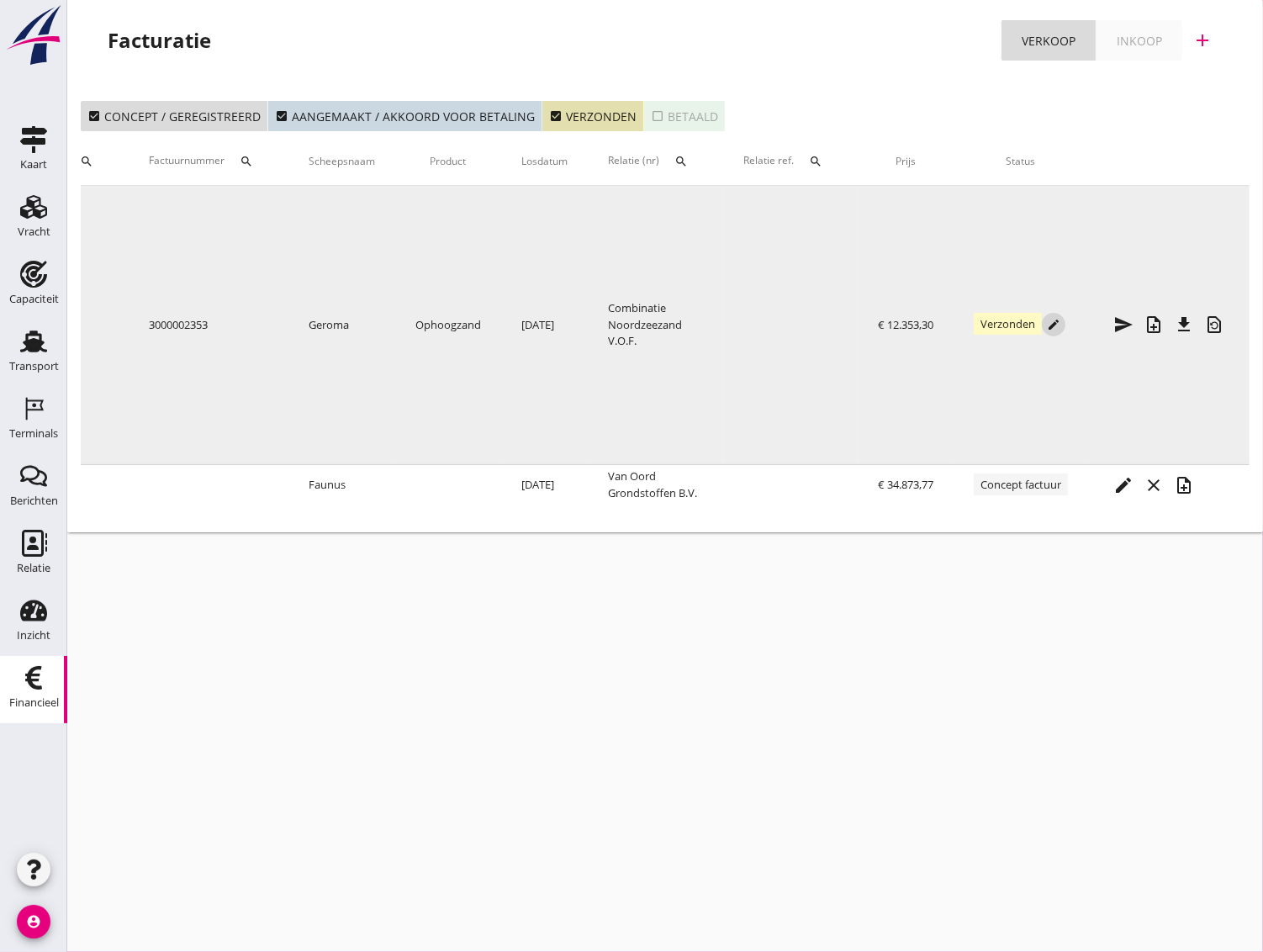
click at [1043, 318] on button "edit" at bounding box center [1054, 325] width 24 height 24
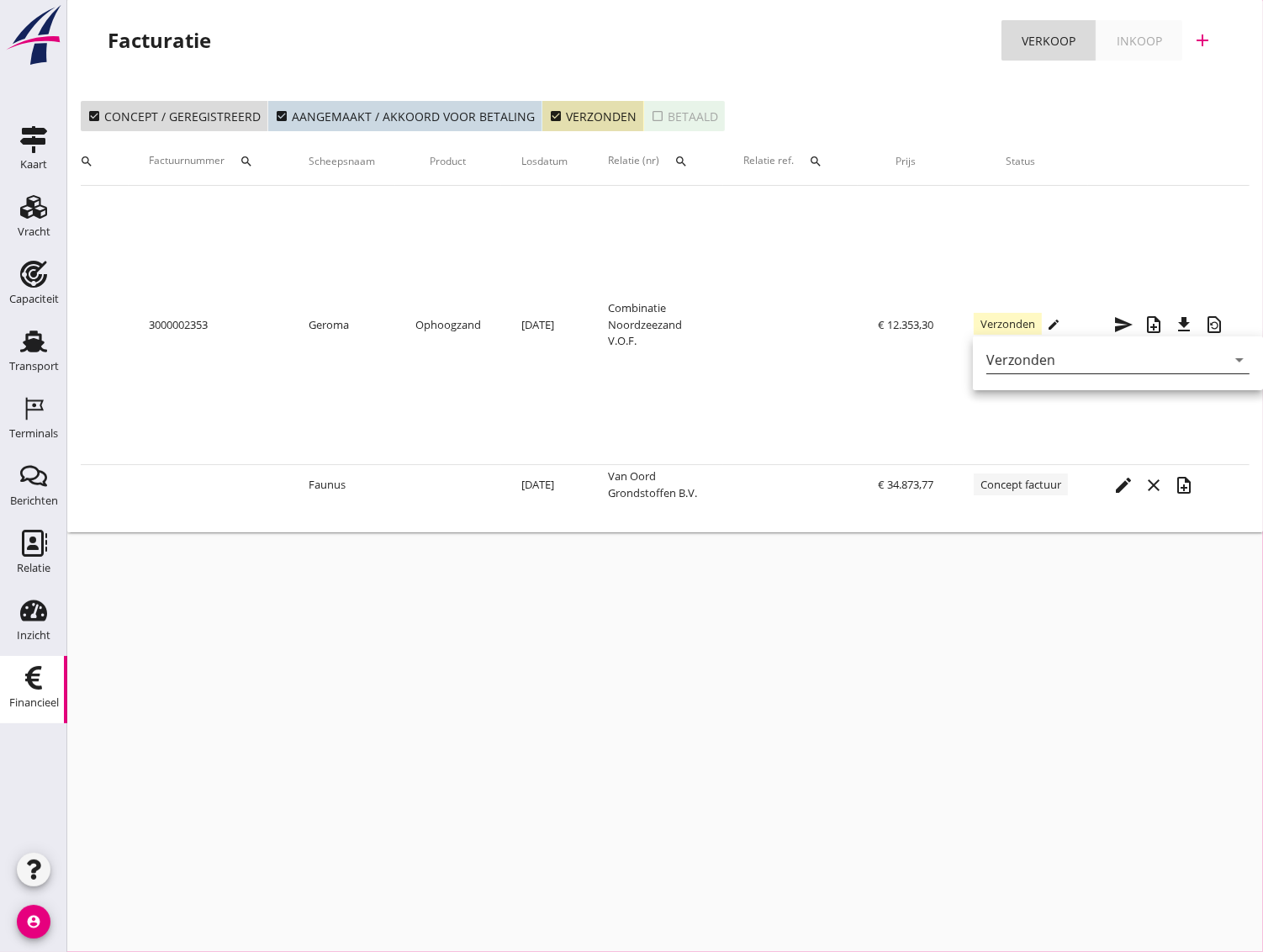
click at [1043, 368] on div "Verzonden" at bounding box center [1107, 359] width 240 height 27
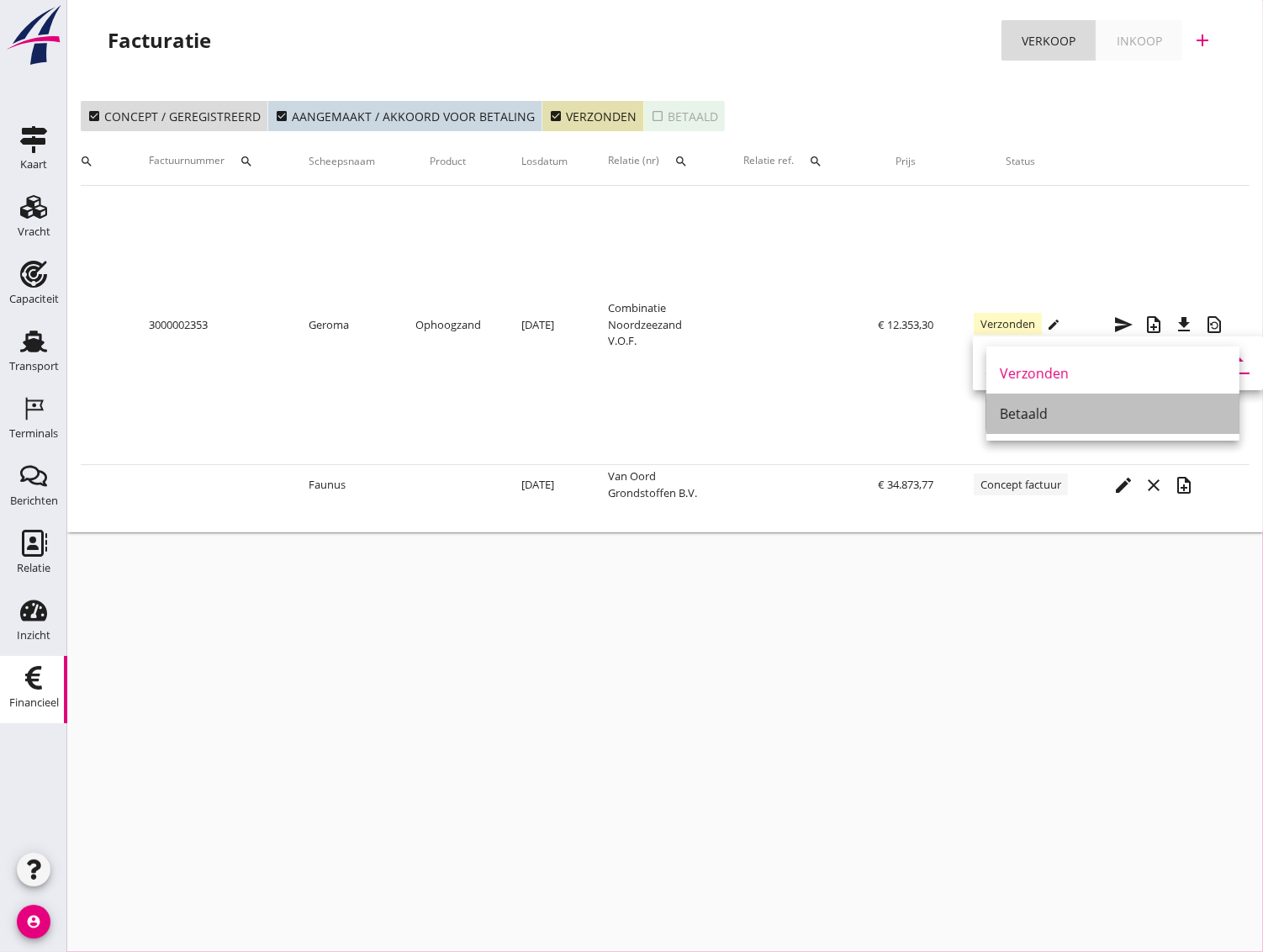
click at [1026, 419] on div "Betaald" at bounding box center [1113, 414] width 227 height 20
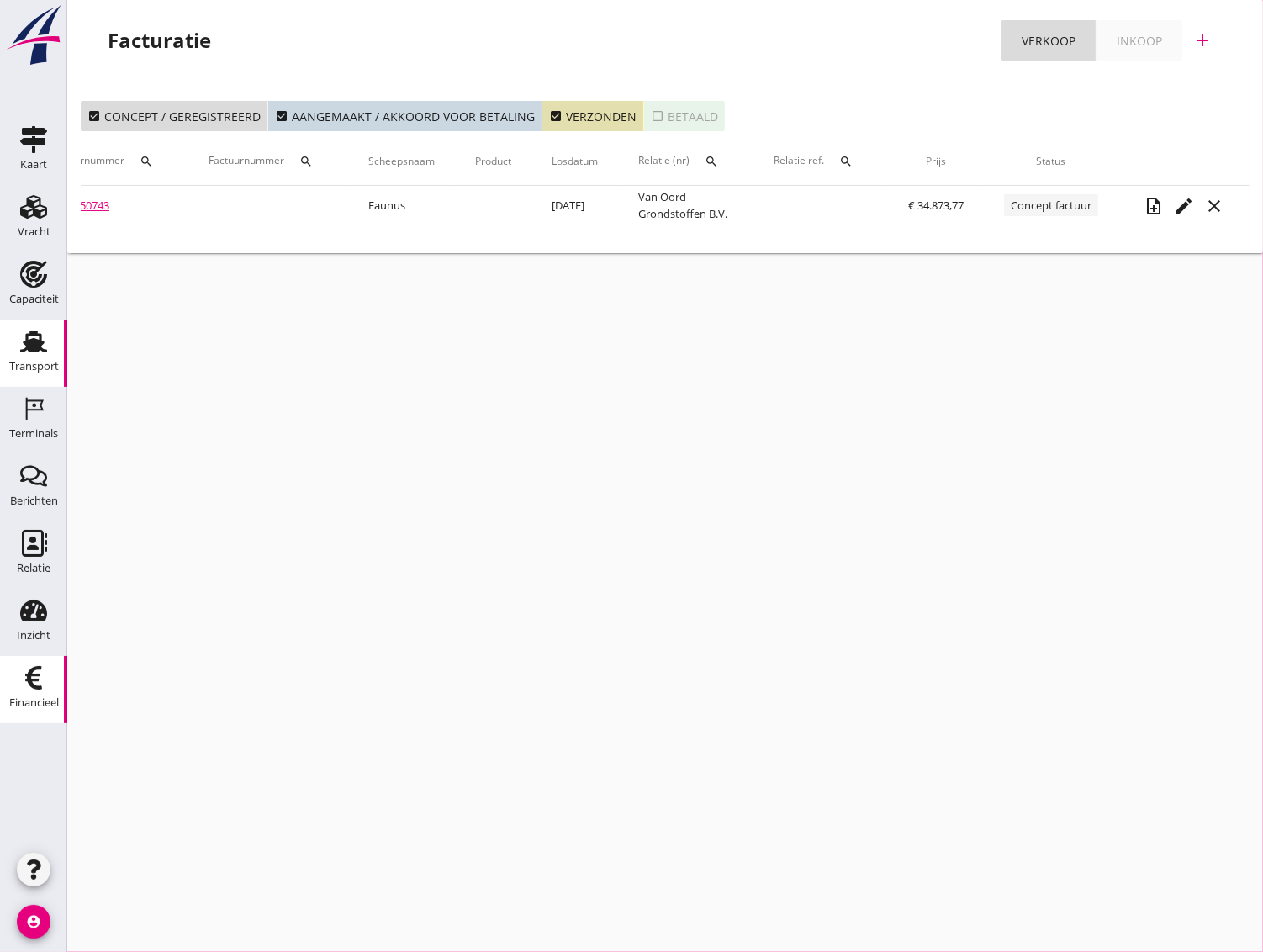
click at [34, 346] on use at bounding box center [33, 341] width 27 height 22
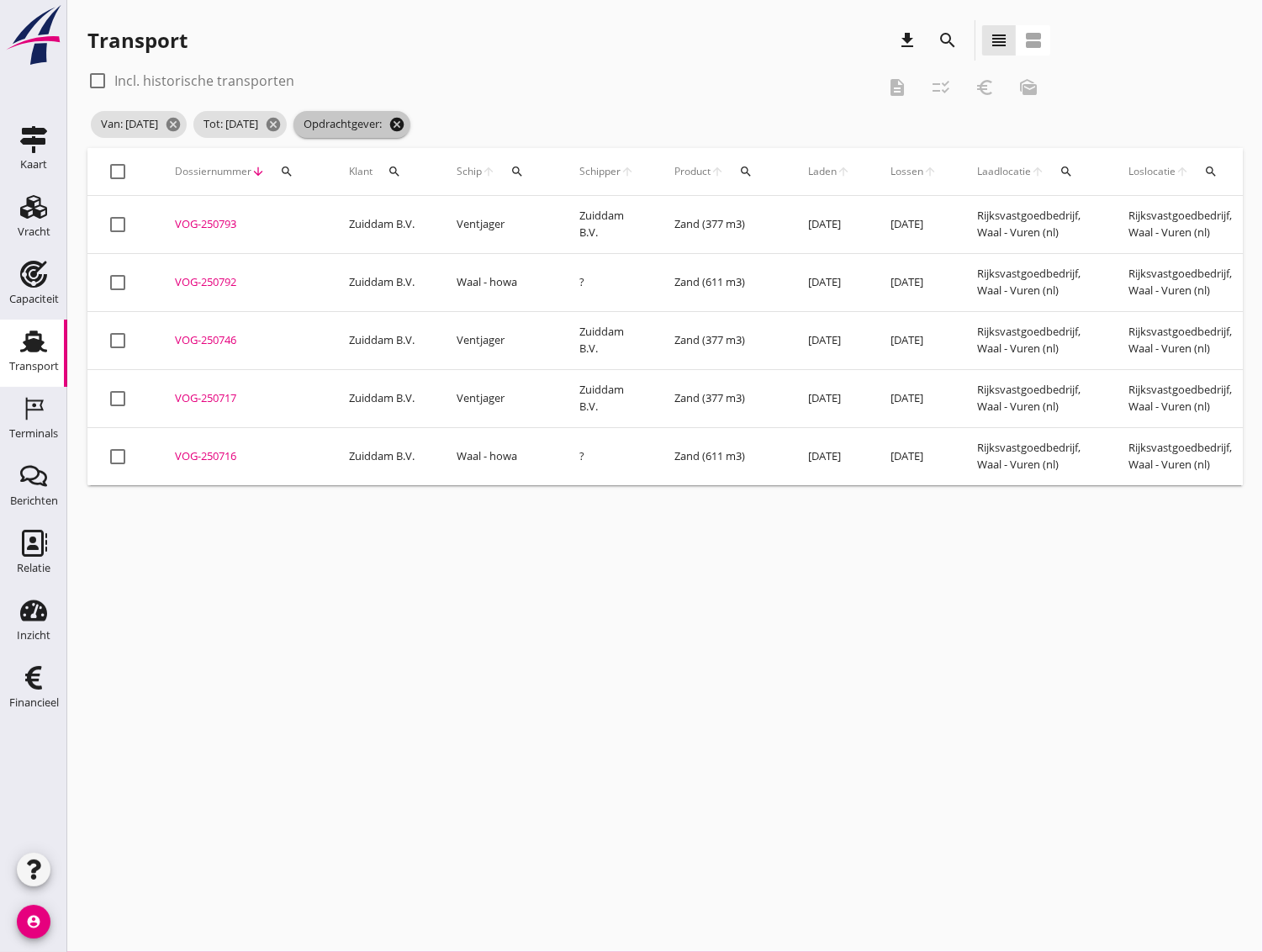
click at [406, 123] on icon "cancel" at bounding box center [397, 124] width 17 height 17
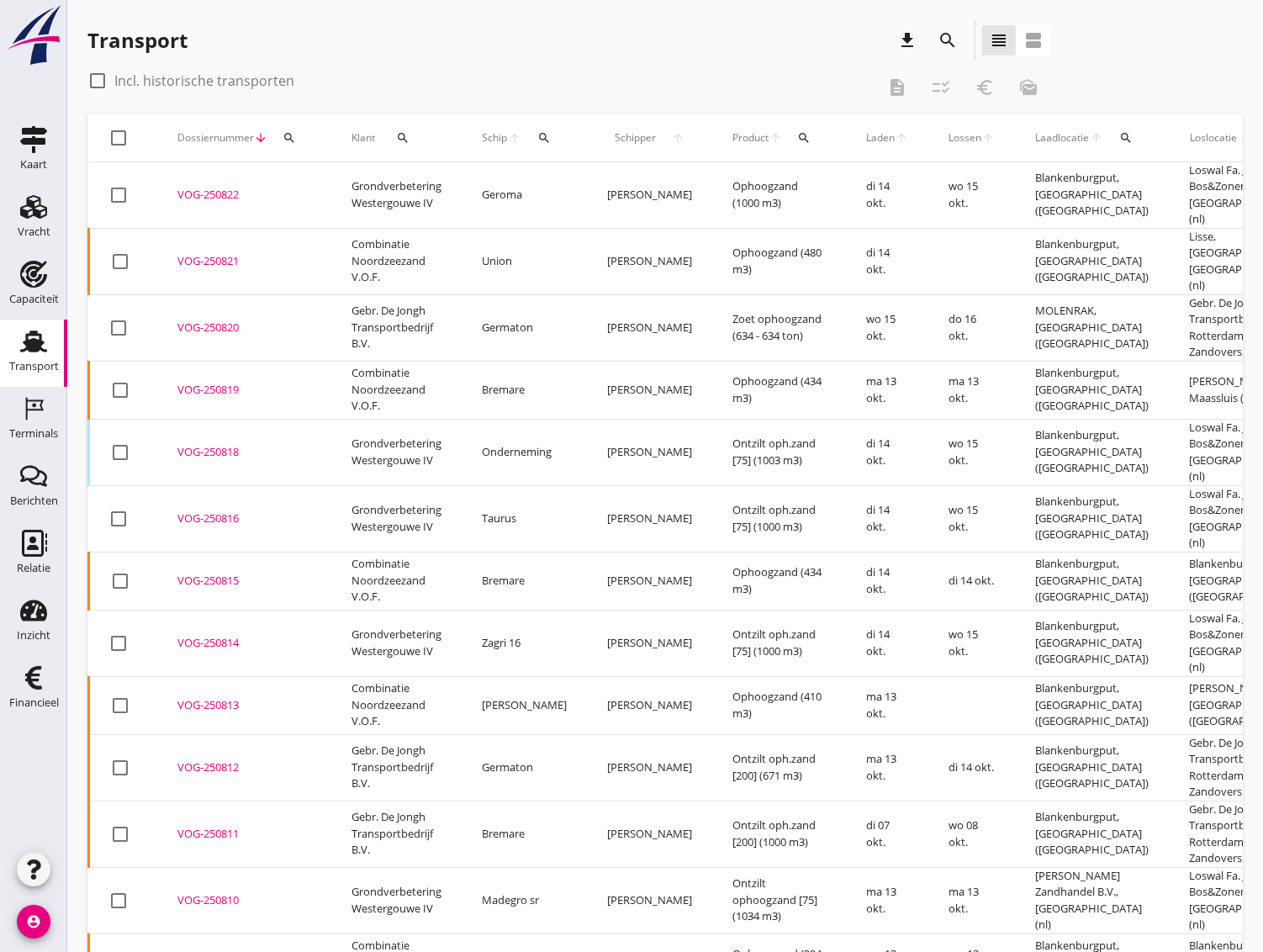
click at [948, 41] on icon "search" at bounding box center [947, 41] width 20 height 20
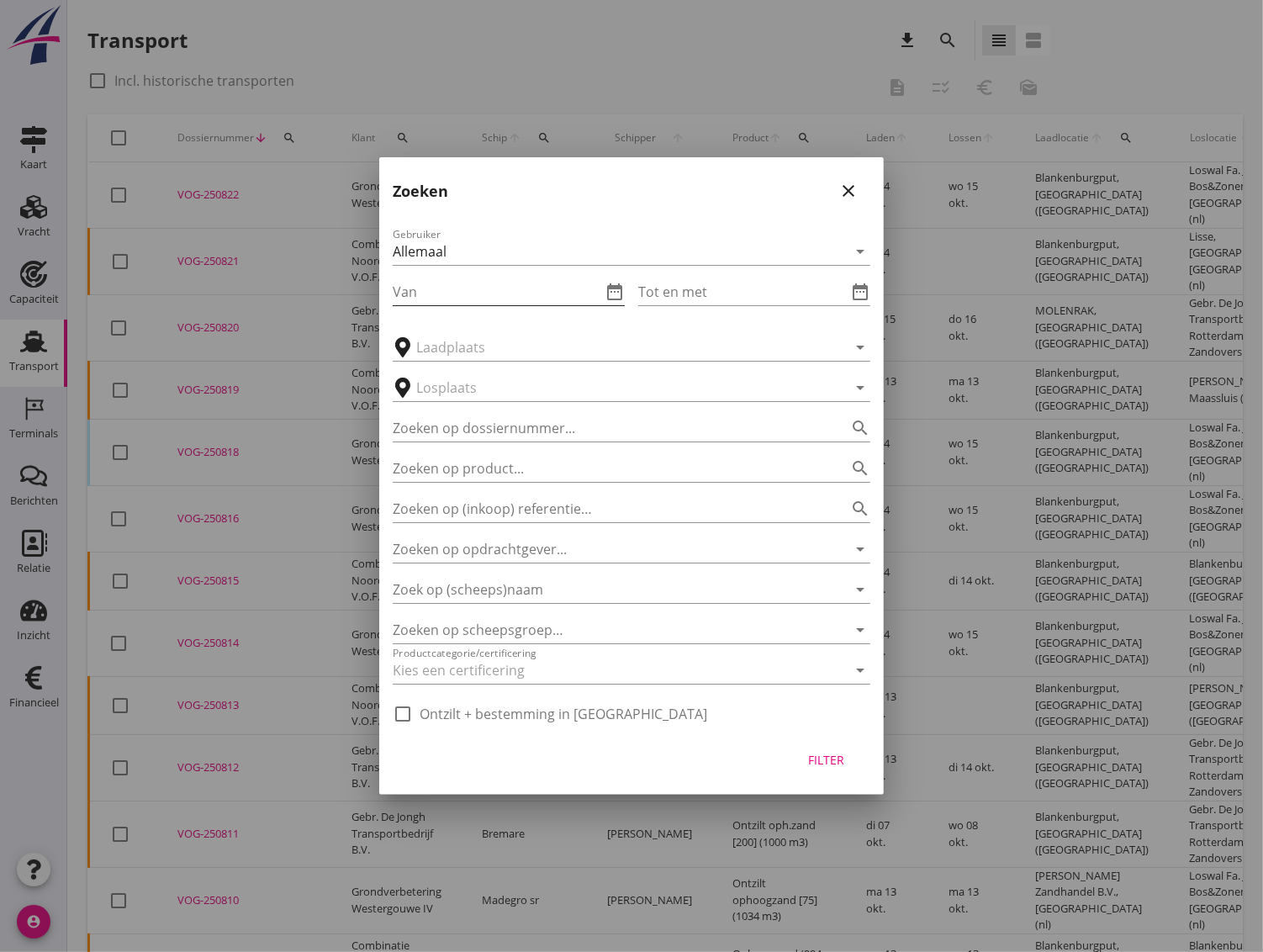
click at [452, 299] on input "Van" at bounding box center [497, 291] width 209 height 27
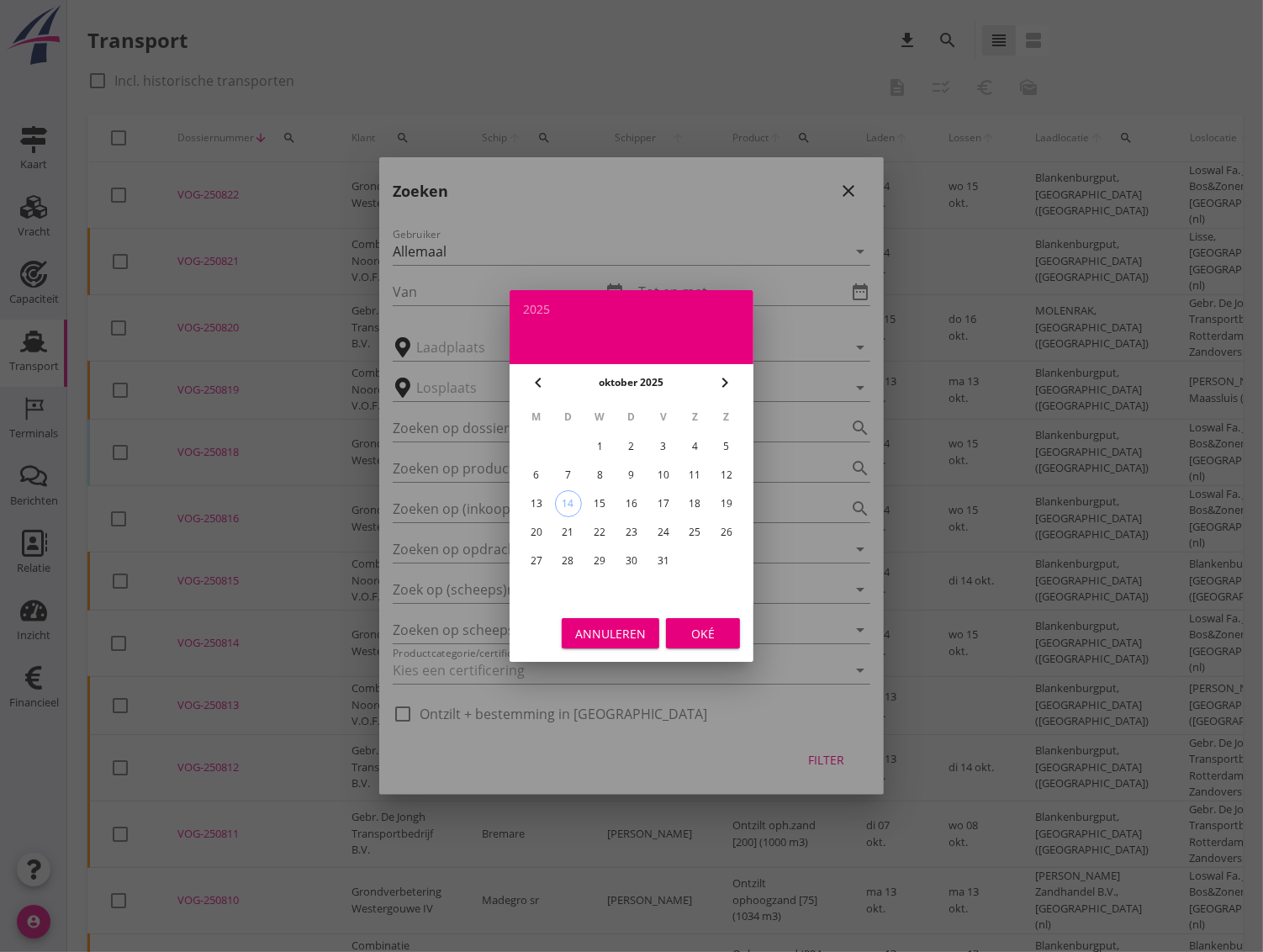
click at [526, 384] on div "chevron_left" at bounding box center [537, 382] width 31 height 20
click at [535, 529] on div "22" at bounding box center [535, 531] width 27 height 27
type input "[DATE]"
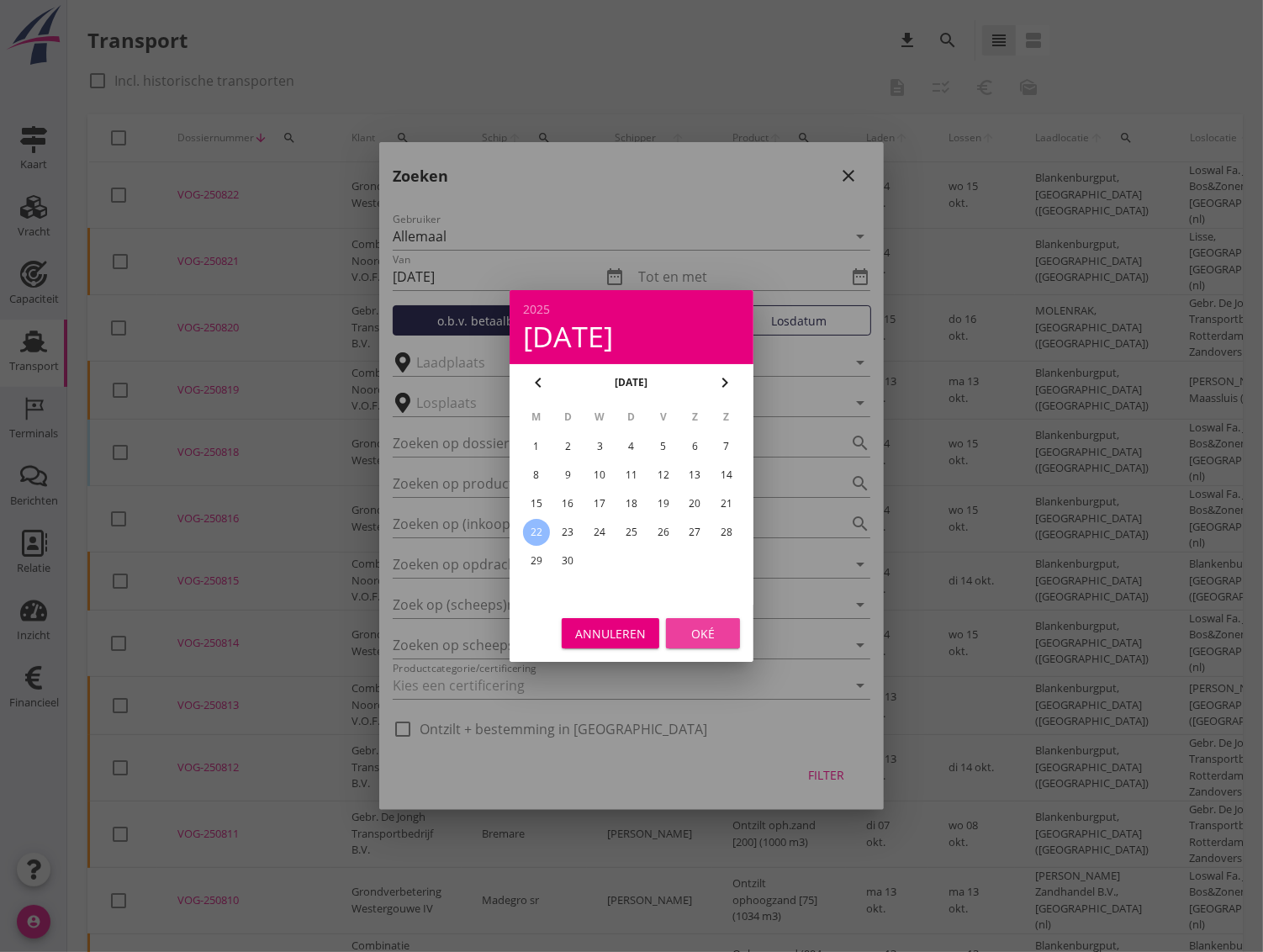
click at [685, 640] on div "Oké" at bounding box center [703, 633] width 48 height 18
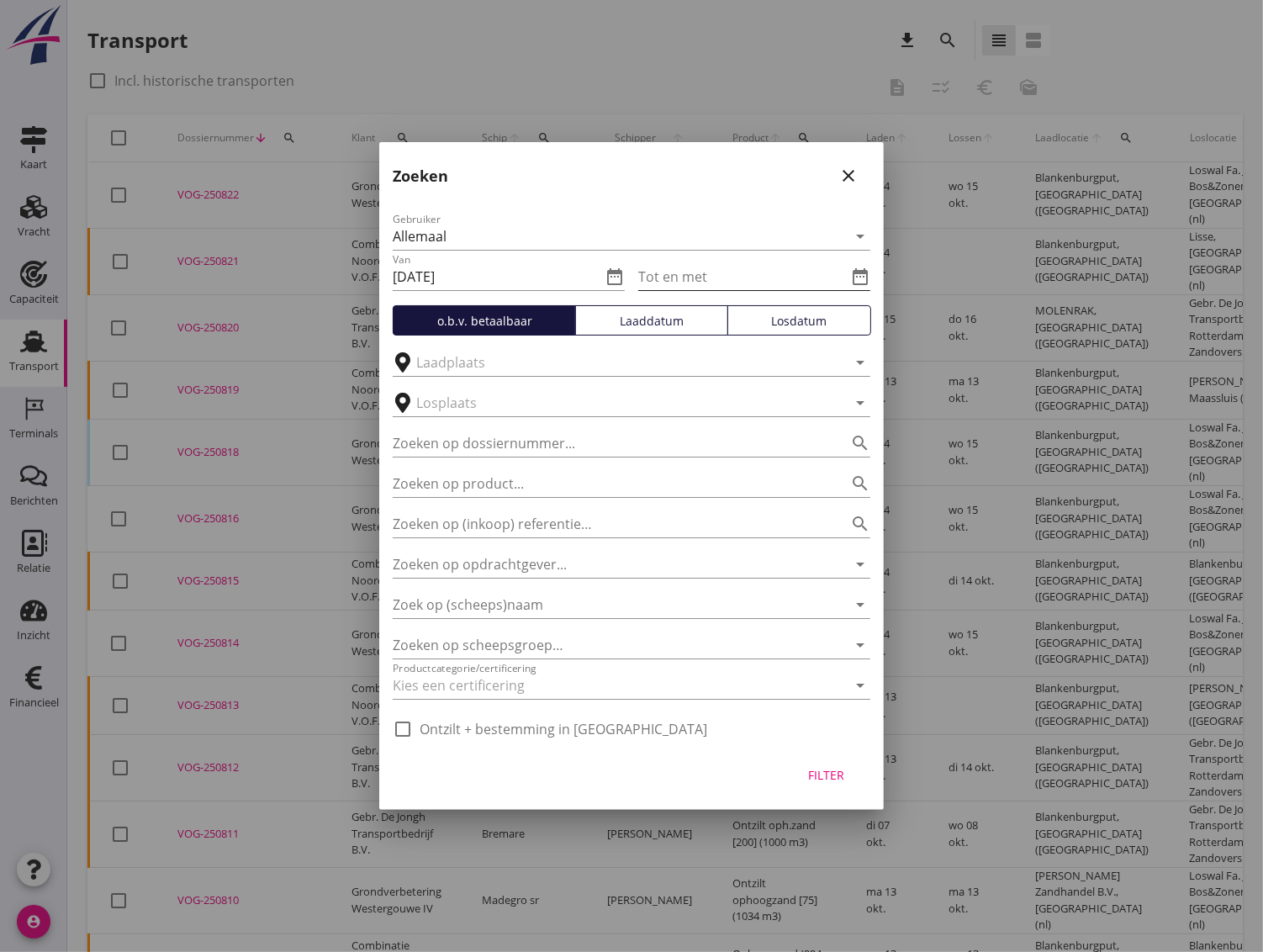
click at [763, 284] on input "Tot en met" at bounding box center [742, 276] width 209 height 27
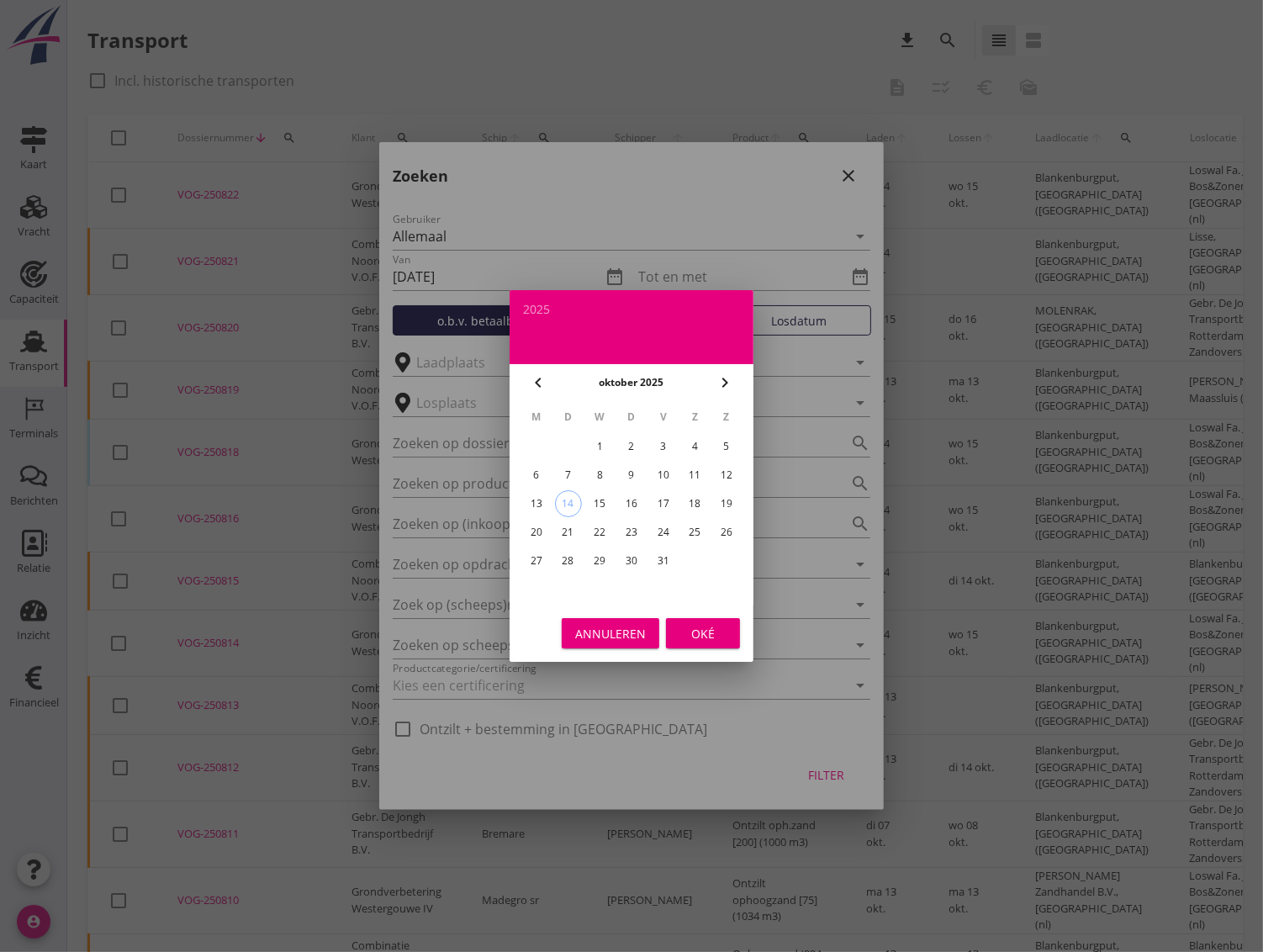
click at [534, 382] on icon "chevron_left" at bounding box center [538, 382] width 20 height 20
click at [698, 527] on div "27" at bounding box center [694, 531] width 27 height 27
type input "[DATE]"
click at [697, 629] on div "Oké" at bounding box center [703, 633] width 48 height 18
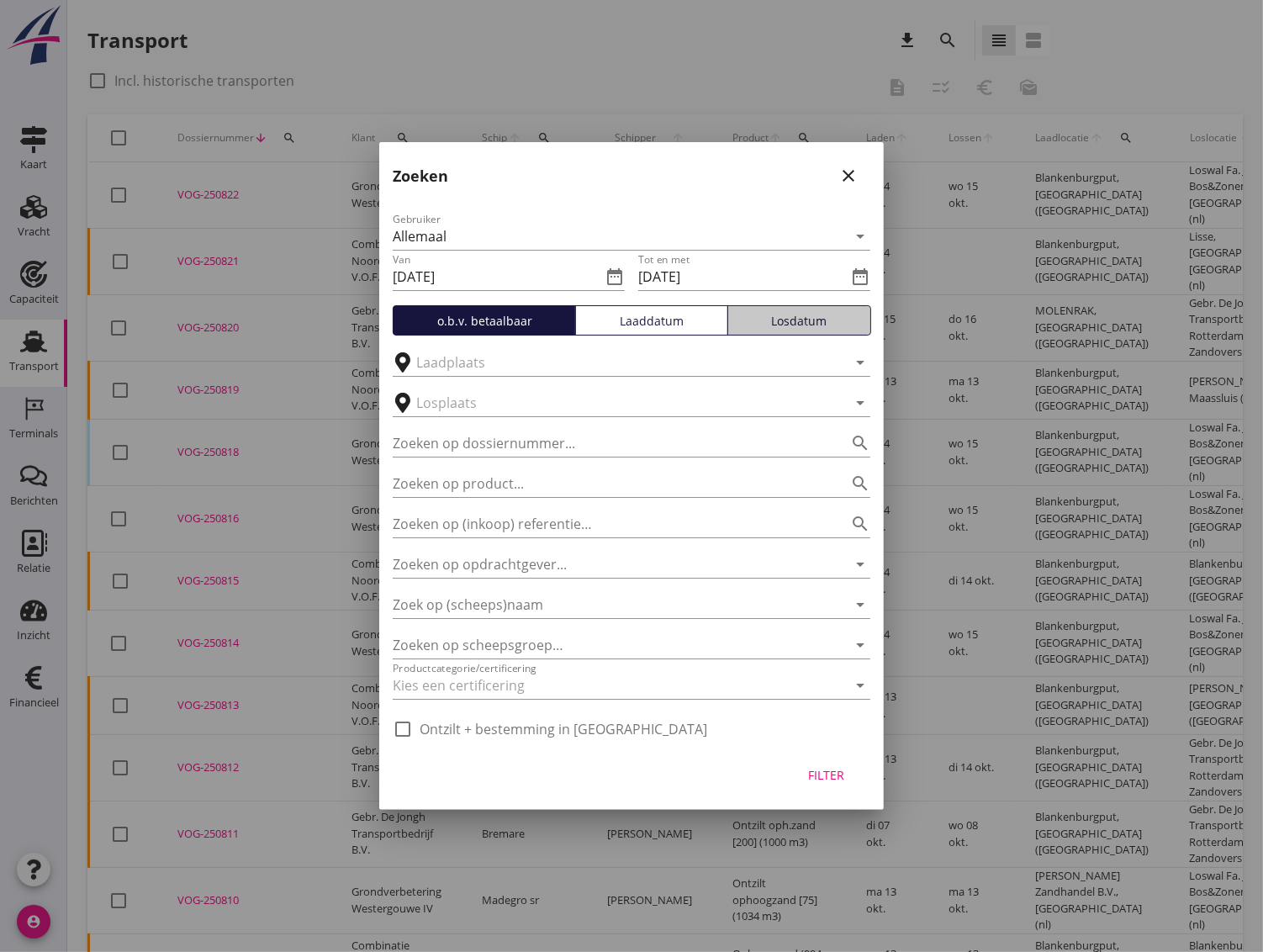
click at [763, 320] on div "Losdatum" at bounding box center [800, 321] width 129 height 18
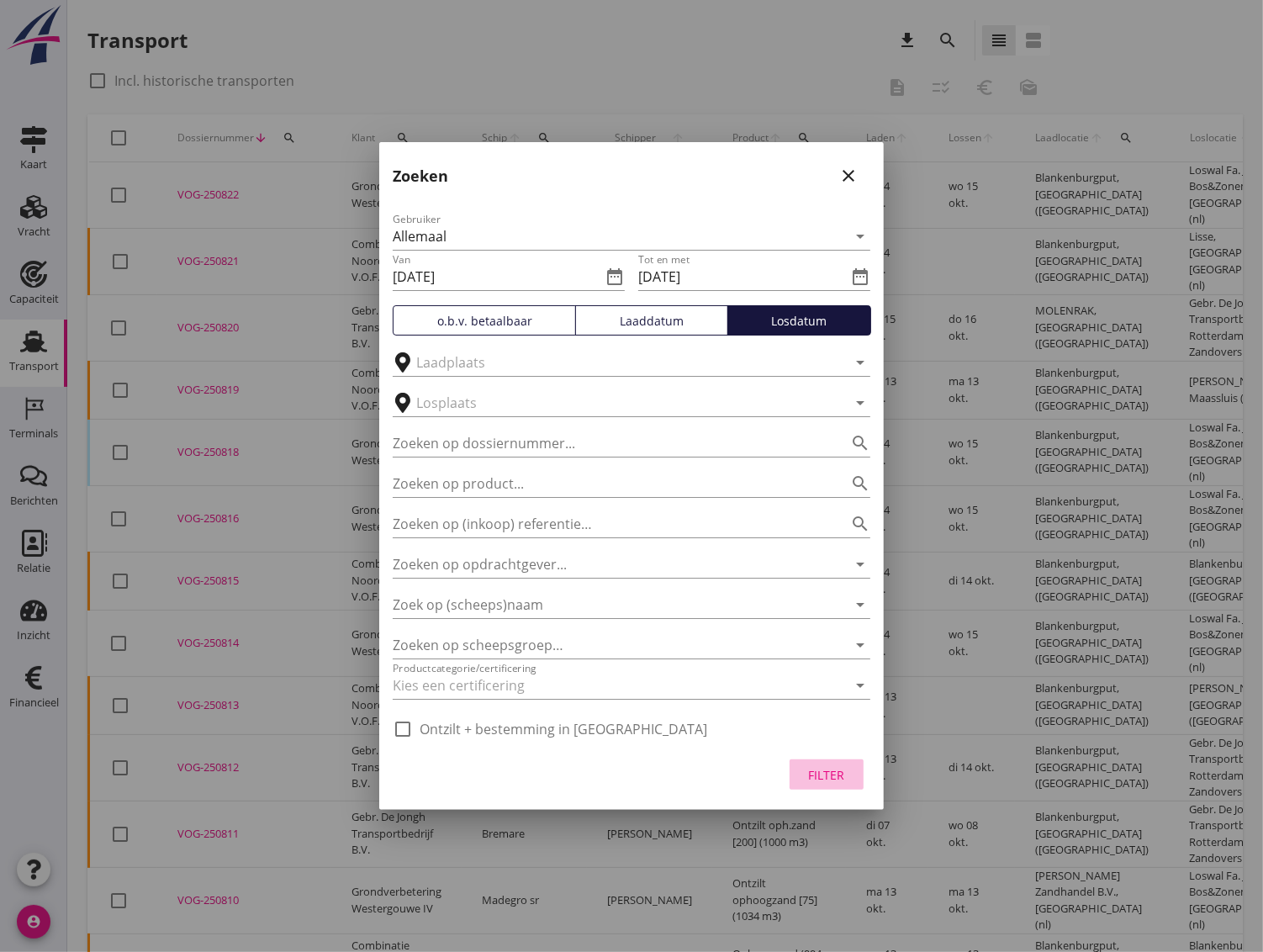
click at [821, 774] on div "Filter" at bounding box center [826, 775] width 48 height 18
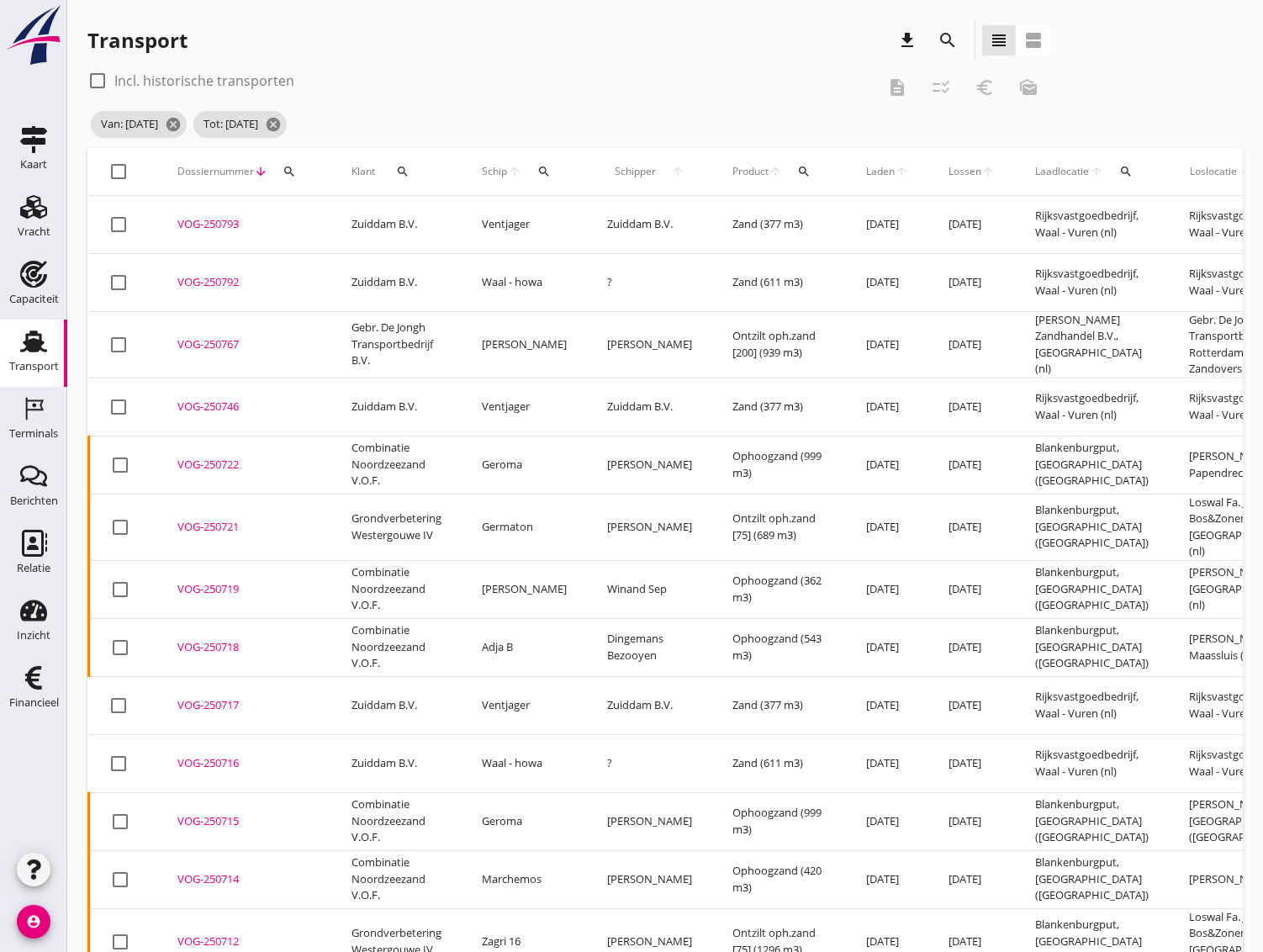
click at [406, 169] on icon "search" at bounding box center [403, 172] width 14 height 14
click at [426, 222] on input "Zoeken op opdrachtgever..." at bounding box center [476, 220] width 175 height 27
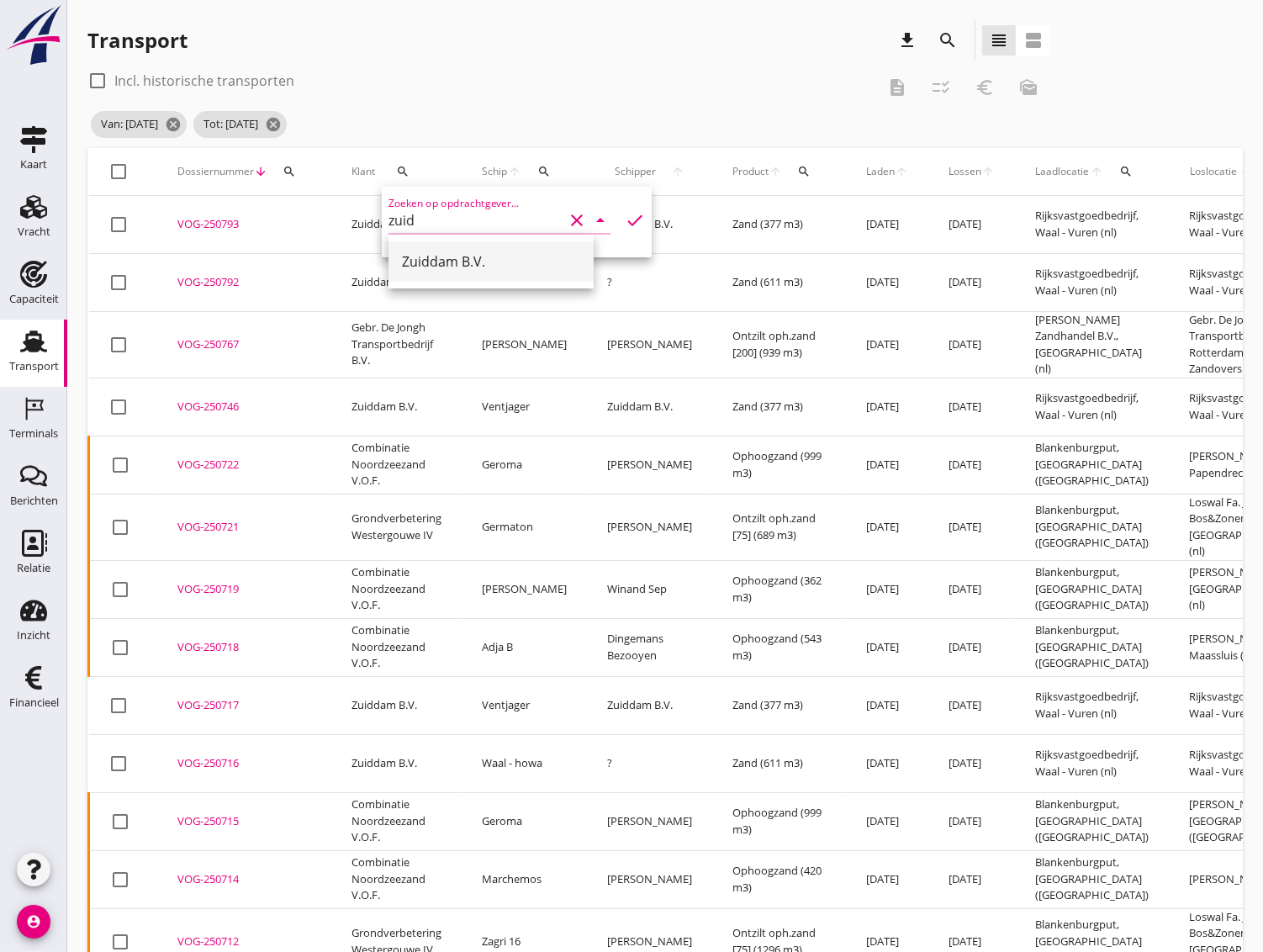
click at [427, 260] on div "Zuiddam B.V." at bounding box center [491, 261] width 178 height 20
click at [625, 221] on icon "check" at bounding box center [634, 220] width 20 height 20
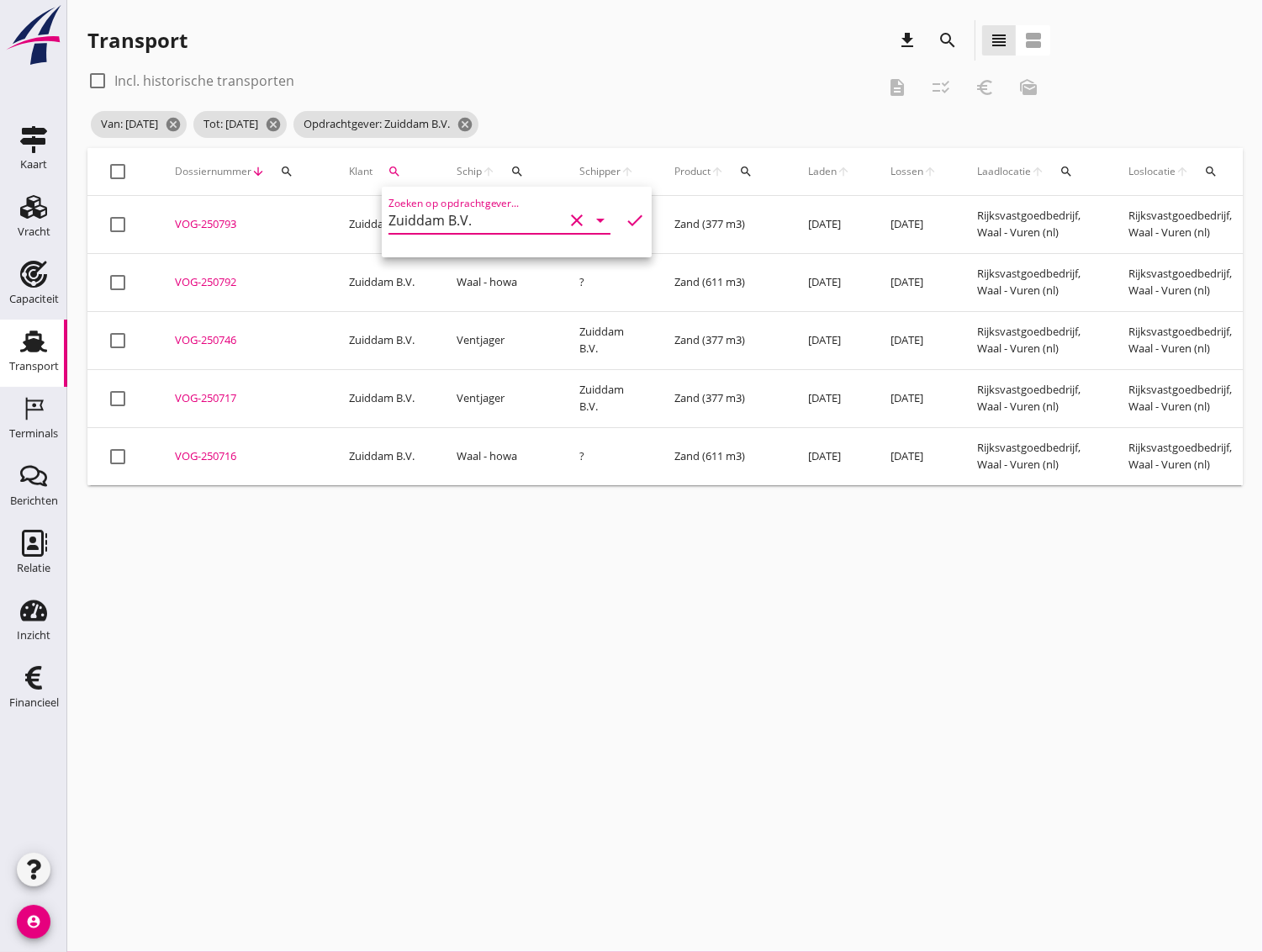
click at [200, 221] on div "VOG-250793" at bounding box center [242, 224] width 134 height 17
click at [221, 275] on div "VOG-250792" at bounding box center [242, 282] width 134 height 17
click at [222, 340] on div "VOG-250746" at bounding box center [242, 340] width 134 height 17
click at [224, 395] on div "VOG-250717" at bounding box center [242, 398] width 134 height 17
click at [233, 453] on div "VOG-250716" at bounding box center [242, 456] width 134 height 17
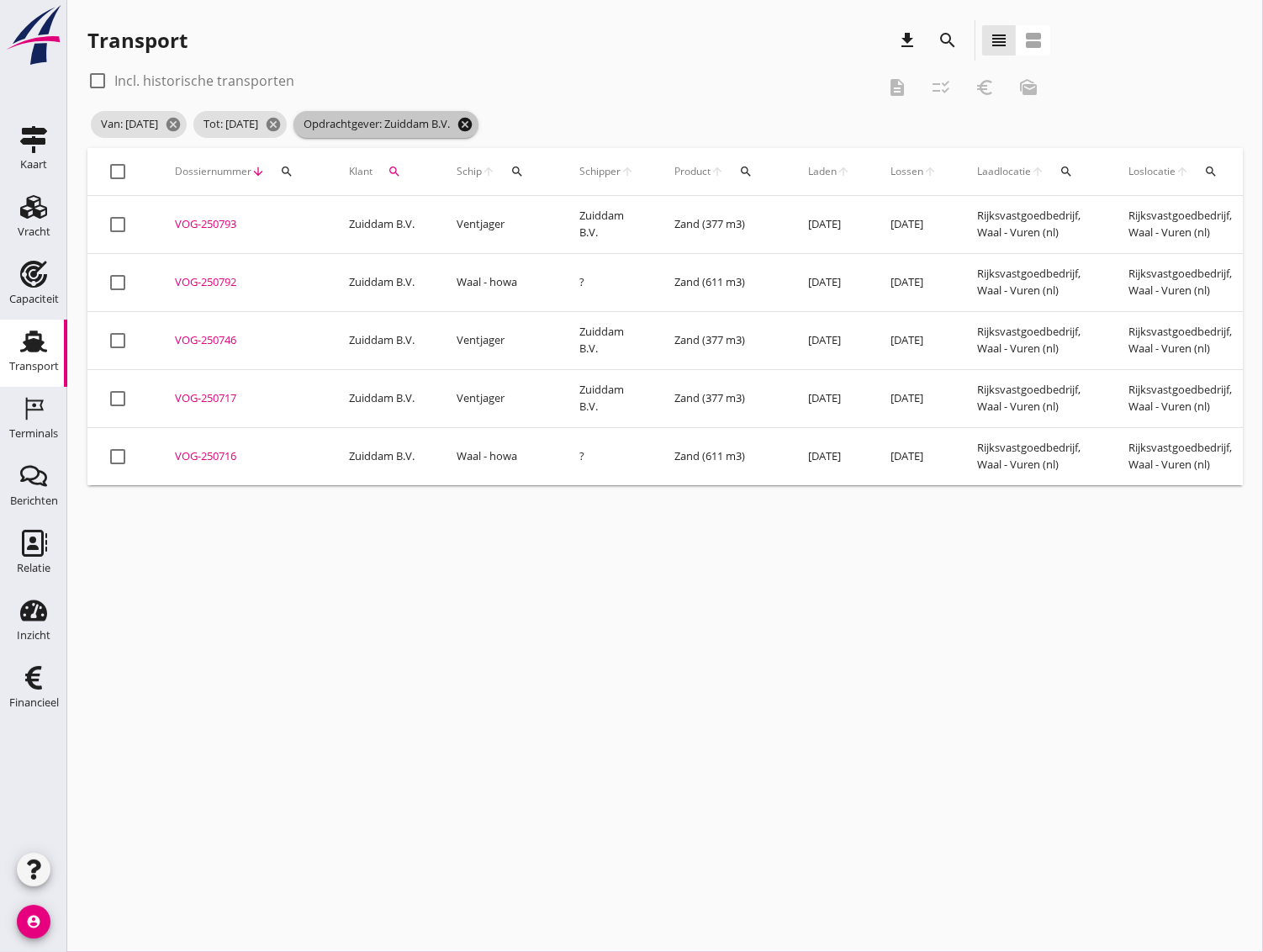
click at [473, 118] on icon "cancel" at bounding box center [464, 124] width 17 height 17
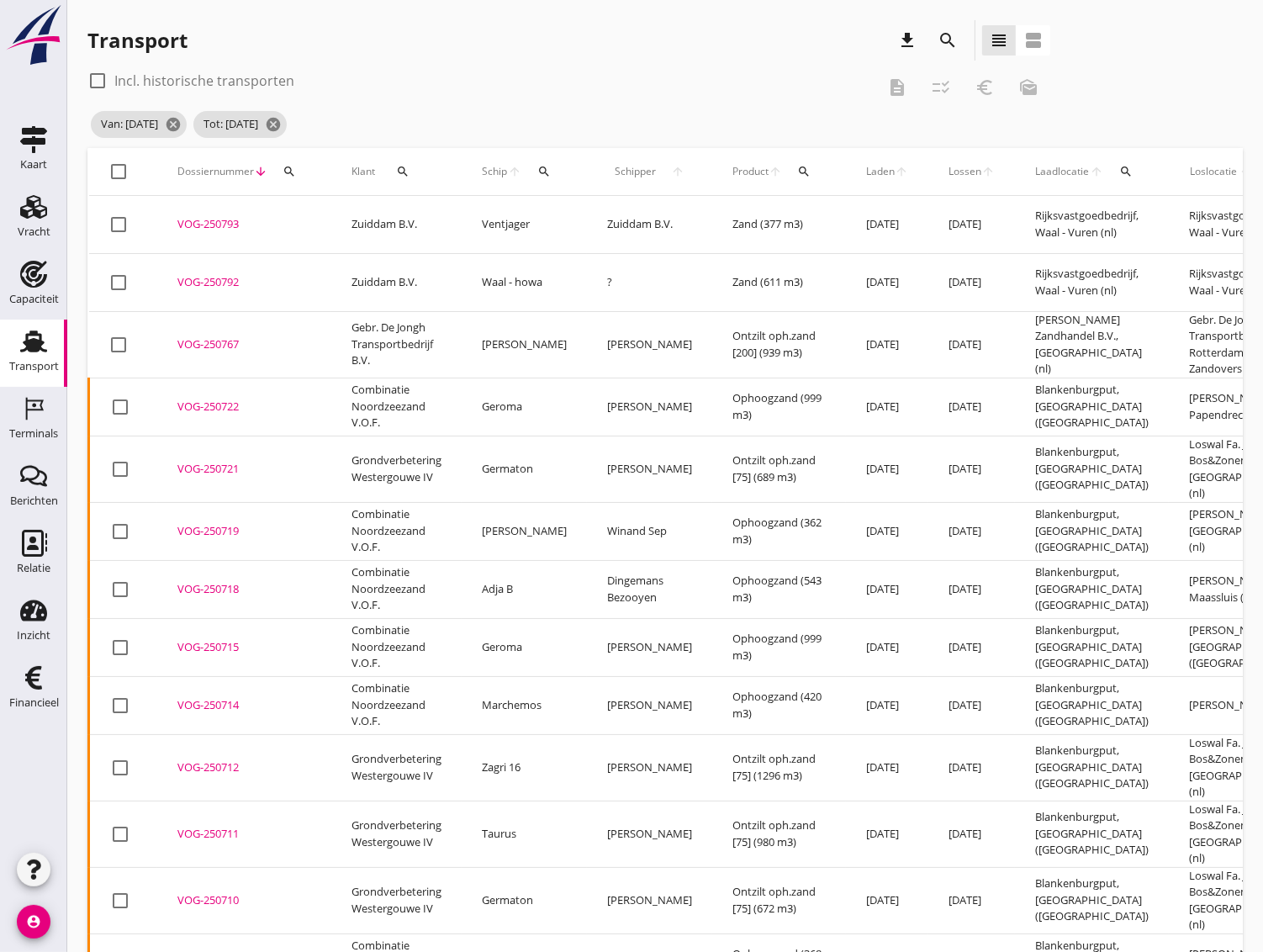
click at [215, 221] on div "VOG-250793" at bounding box center [243, 224] width 134 height 17
click at [221, 278] on div "VOG-250792" at bounding box center [243, 282] width 134 height 17
click at [403, 177] on icon "search" at bounding box center [403, 172] width 14 height 14
click at [422, 233] on div "Zoeken op opdrachtgever... arrow_drop_down" at bounding box center [500, 220] width 222 height 27
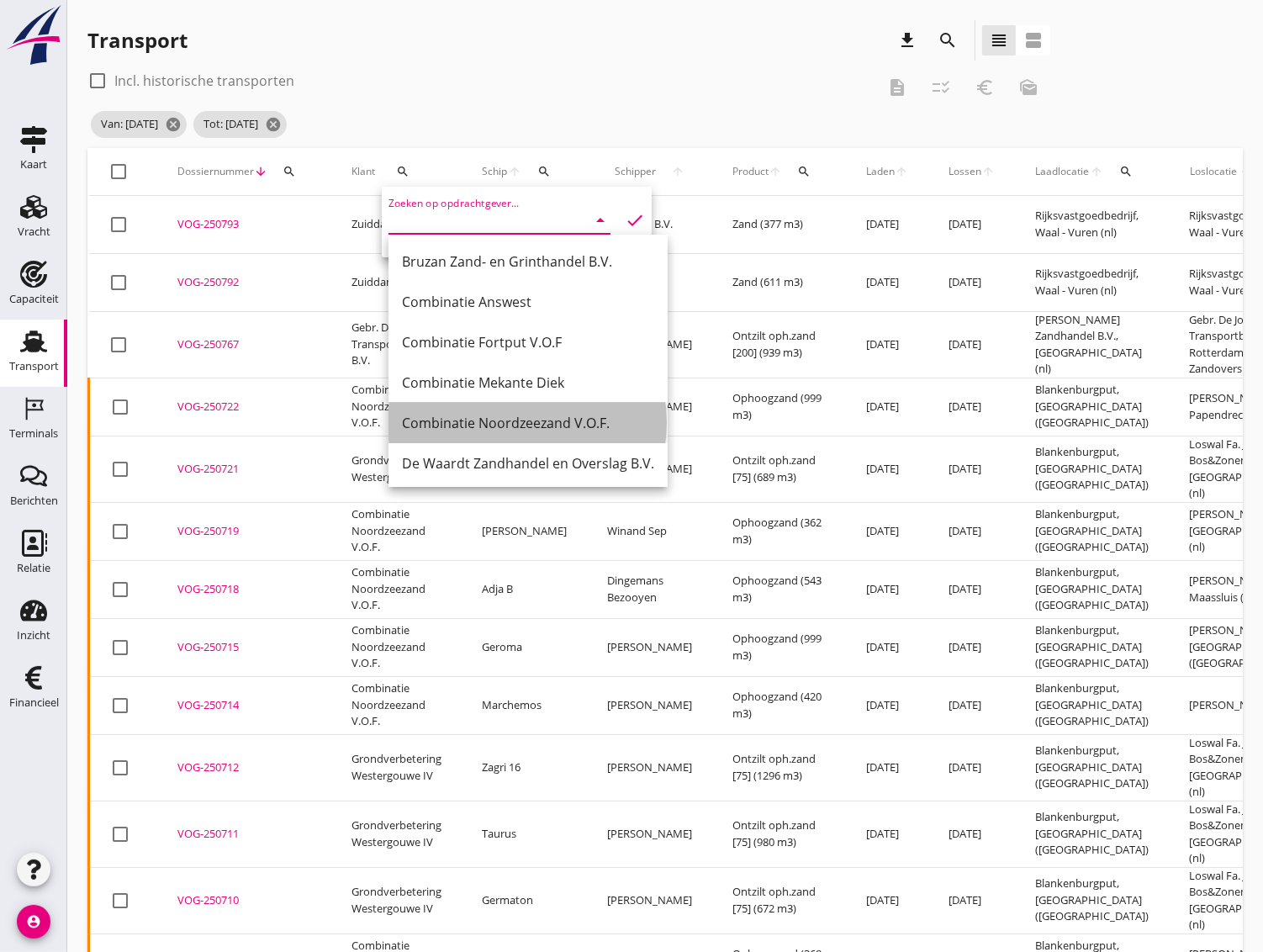
click at [443, 419] on div "Combinatie Noordzeezand V.O.F." at bounding box center [528, 423] width 252 height 20
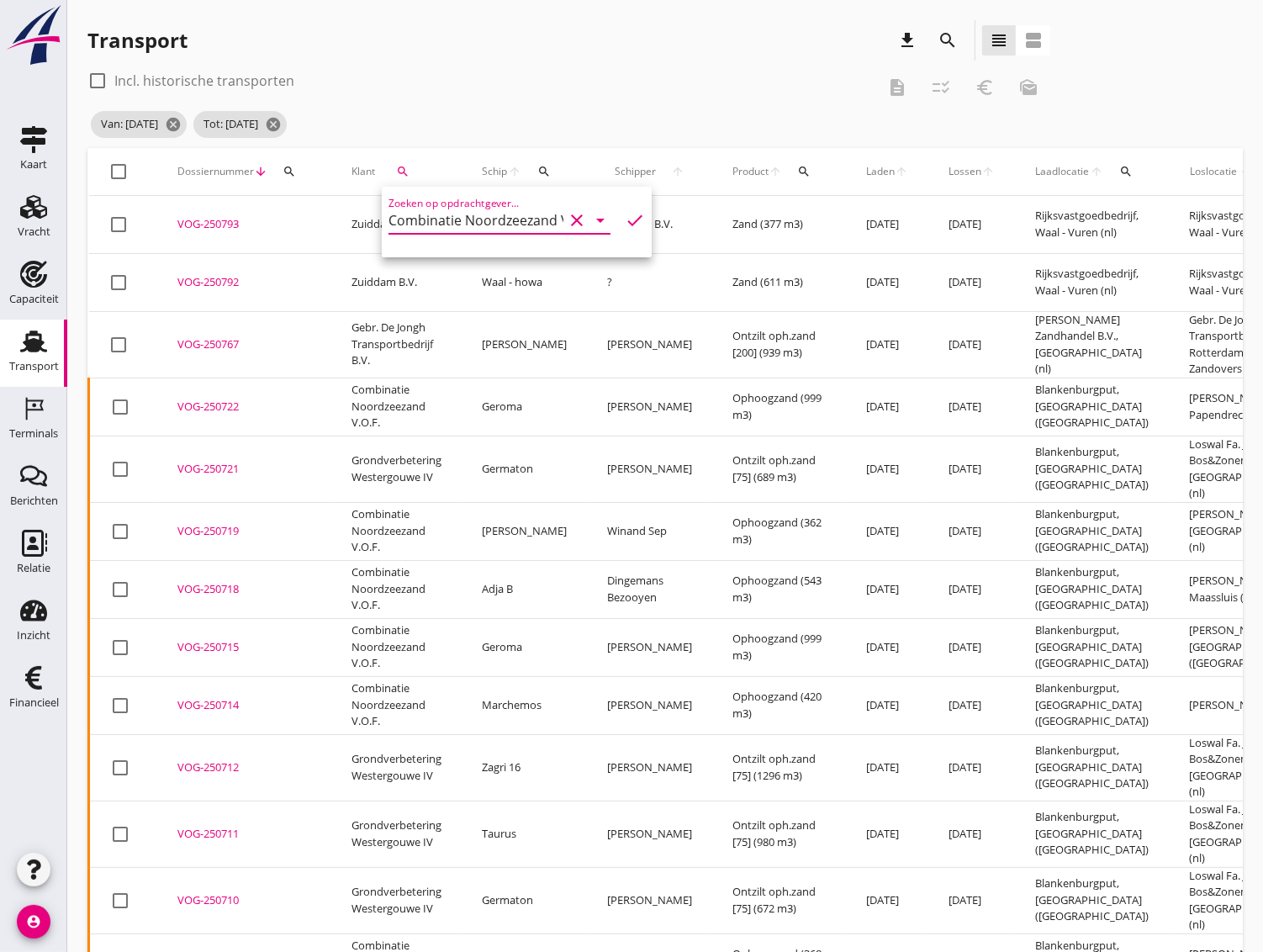
click at [625, 216] on icon "check" at bounding box center [634, 220] width 20 height 20
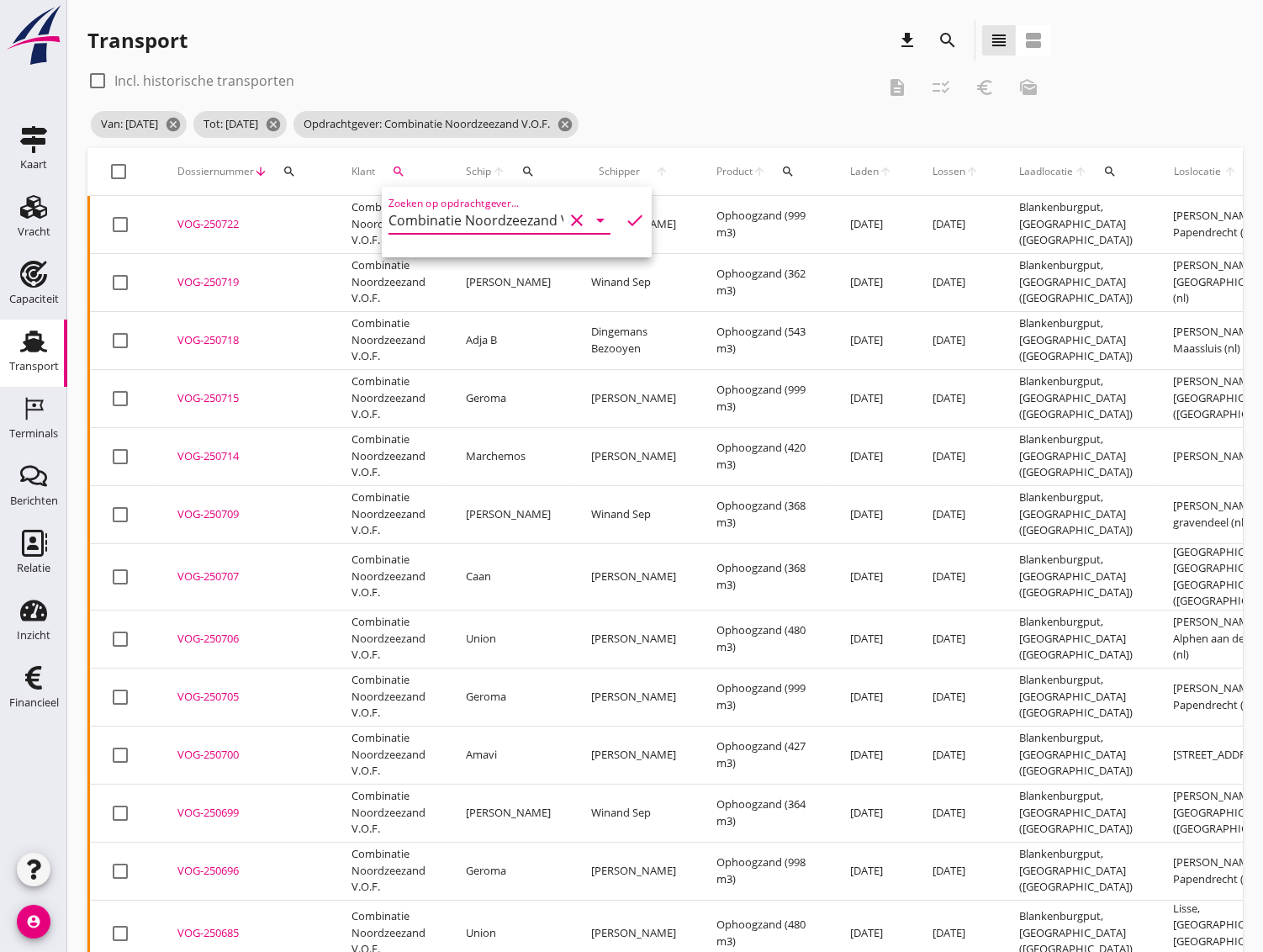
click at [215, 217] on div "VOG-250722" at bounding box center [243, 224] width 134 height 17
drag, startPoint x: 210, startPoint y: 278, endPoint x: 180, endPoint y: 294, distance: 34.0
click at [207, 275] on div "VOG-250719" at bounding box center [243, 282] width 134 height 17
click at [194, 340] on div "VOG-250718" at bounding box center [243, 340] width 134 height 17
click at [205, 402] on div "VOG-250715" at bounding box center [243, 398] width 134 height 17
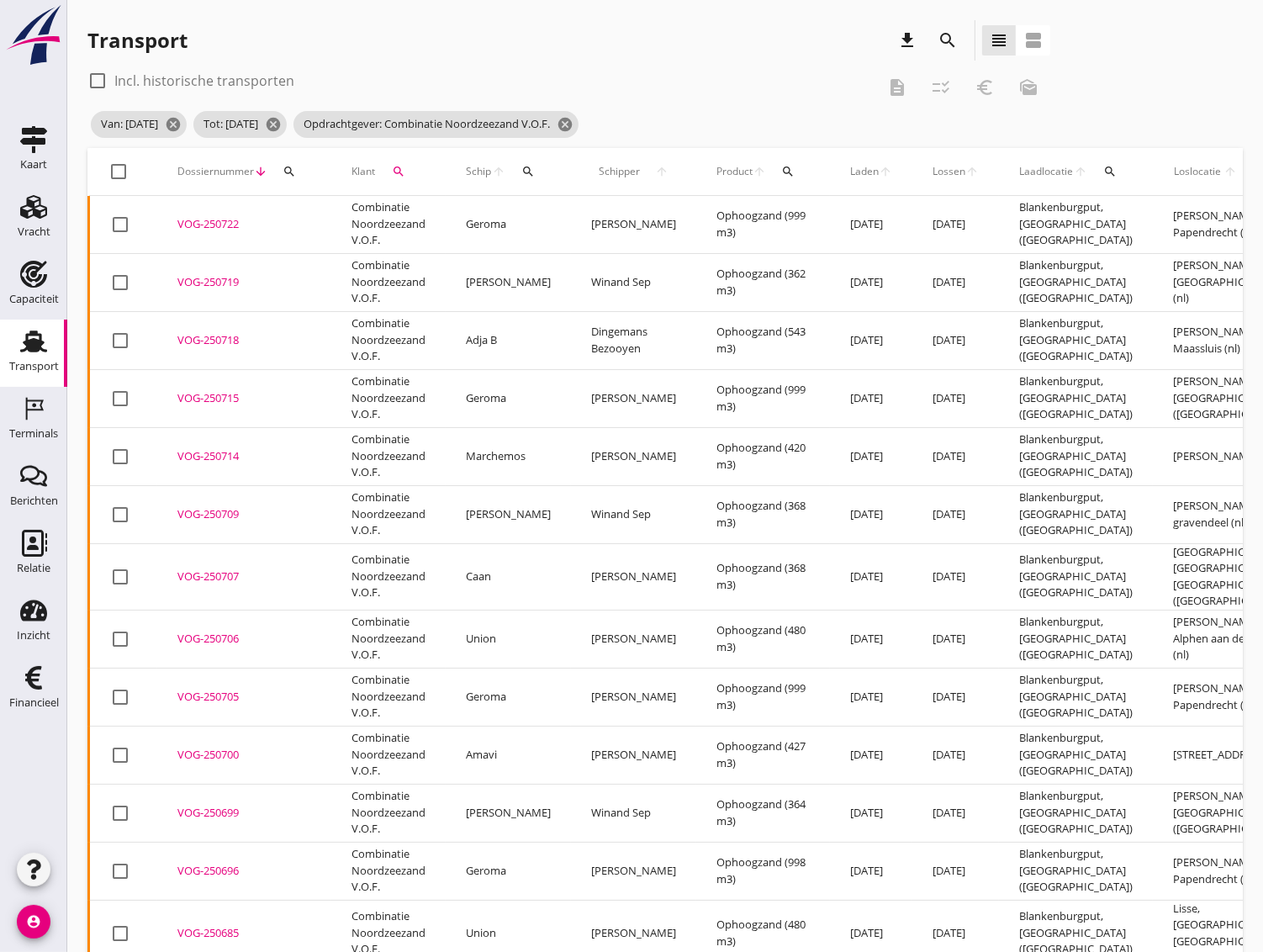
click at [214, 457] on div "VOG-250714" at bounding box center [243, 456] width 134 height 17
click at [209, 508] on div "VOG-250709" at bounding box center [243, 514] width 134 height 17
drag, startPoint x: 205, startPoint y: 559, endPoint x: 205, endPoint y: 568, distance: 9.0
click at [206, 561] on td "VOG-250707 upload_file Drop hier uw bestand om het aan het dossier toe te voegen" at bounding box center [244, 576] width 174 height 66
click at [206, 630] on div "VOG-250706" at bounding box center [243, 638] width 134 height 17
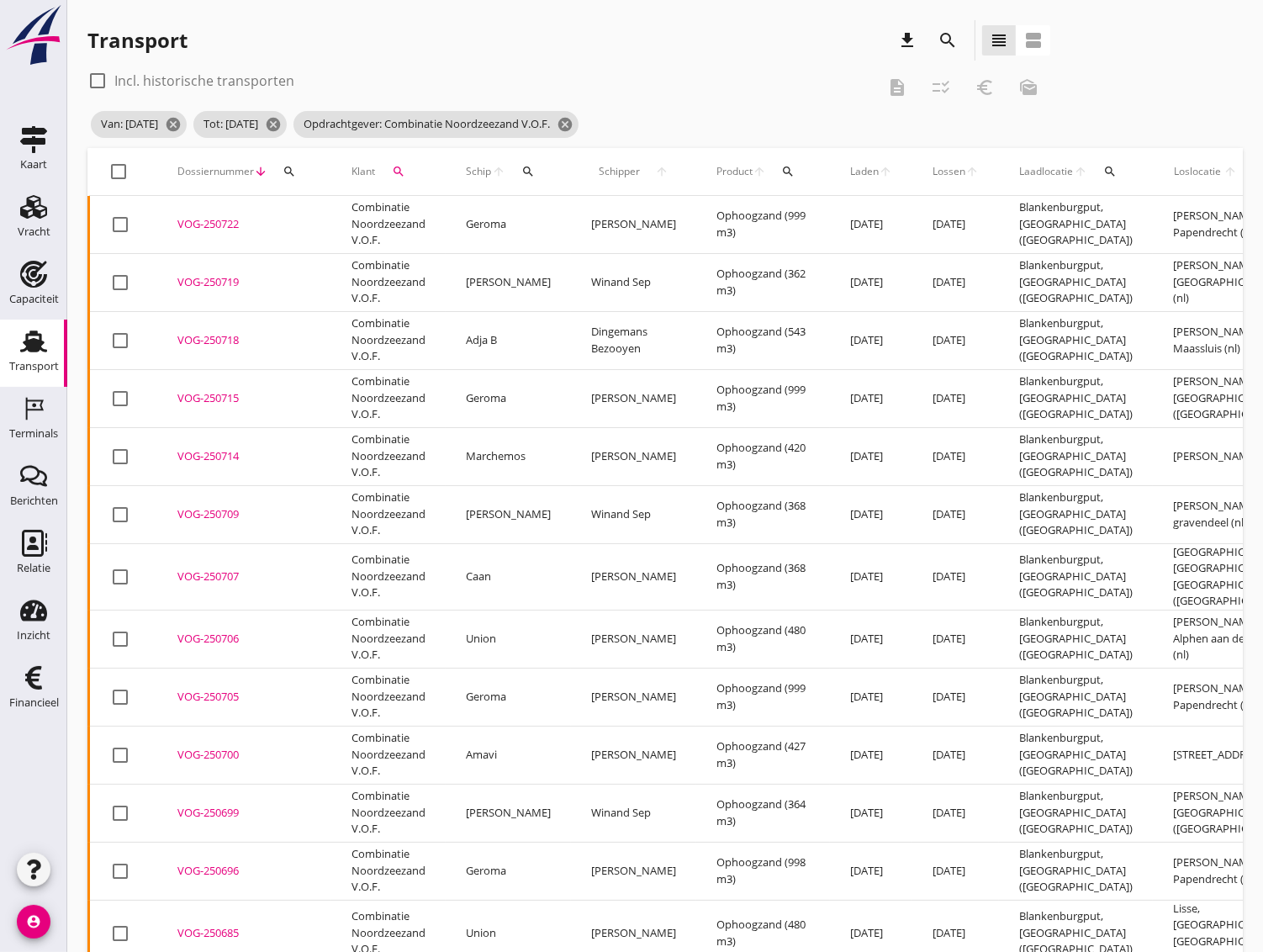
click at [205, 689] on div "VOG-250705" at bounding box center [243, 697] width 134 height 17
click at [216, 746] on div "VOG-250700" at bounding box center [243, 754] width 134 height 17
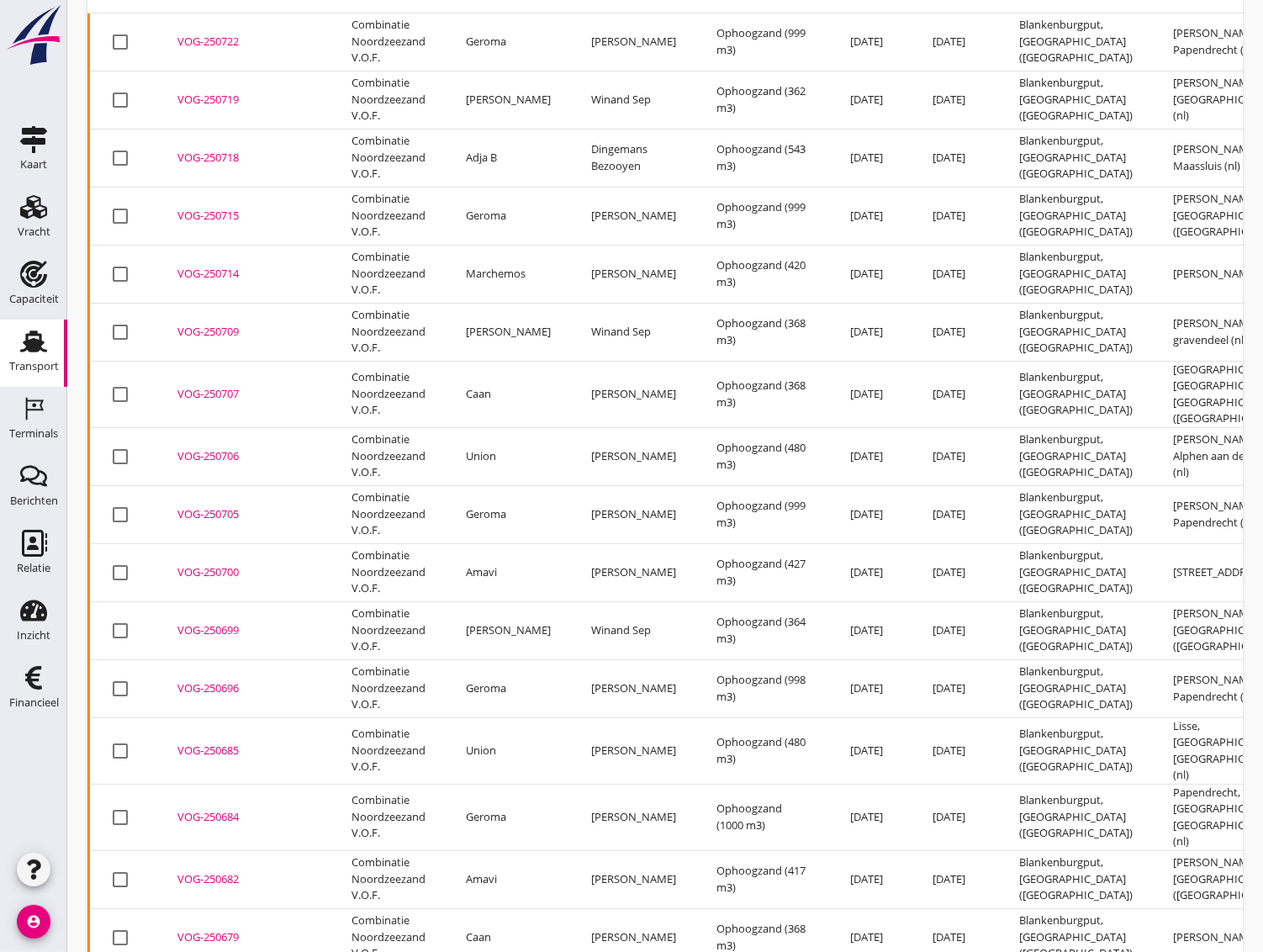
scroll to position [261, 0]
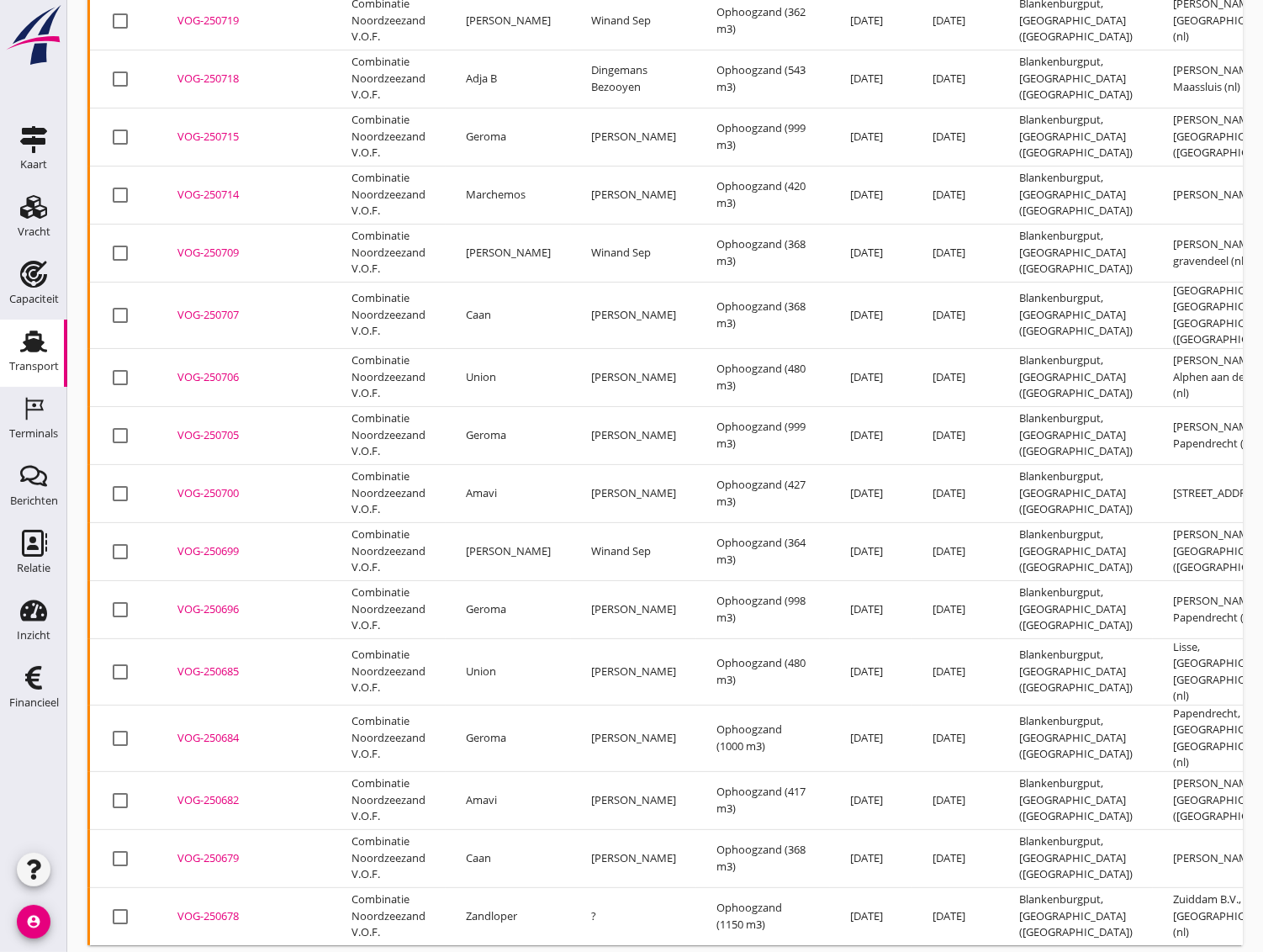
click at [204, 543] on div "VOG-250699" at bounding box center [243, 551] width 134 height 17
click at [199, 601] on div "VOG-250696" at bounding box center [243, 609] width 134 height 17
click at [220, 663] on div "VOG-250685" at bounding box center [243, 671] width 134 height 17
click at [221, 729] on div "VOG-250684" at bounding box center [243, 737] width 134 height 17
click at [221, 792] on div "VOG-250682" at bounding box center [243, 800] width 134 height 17
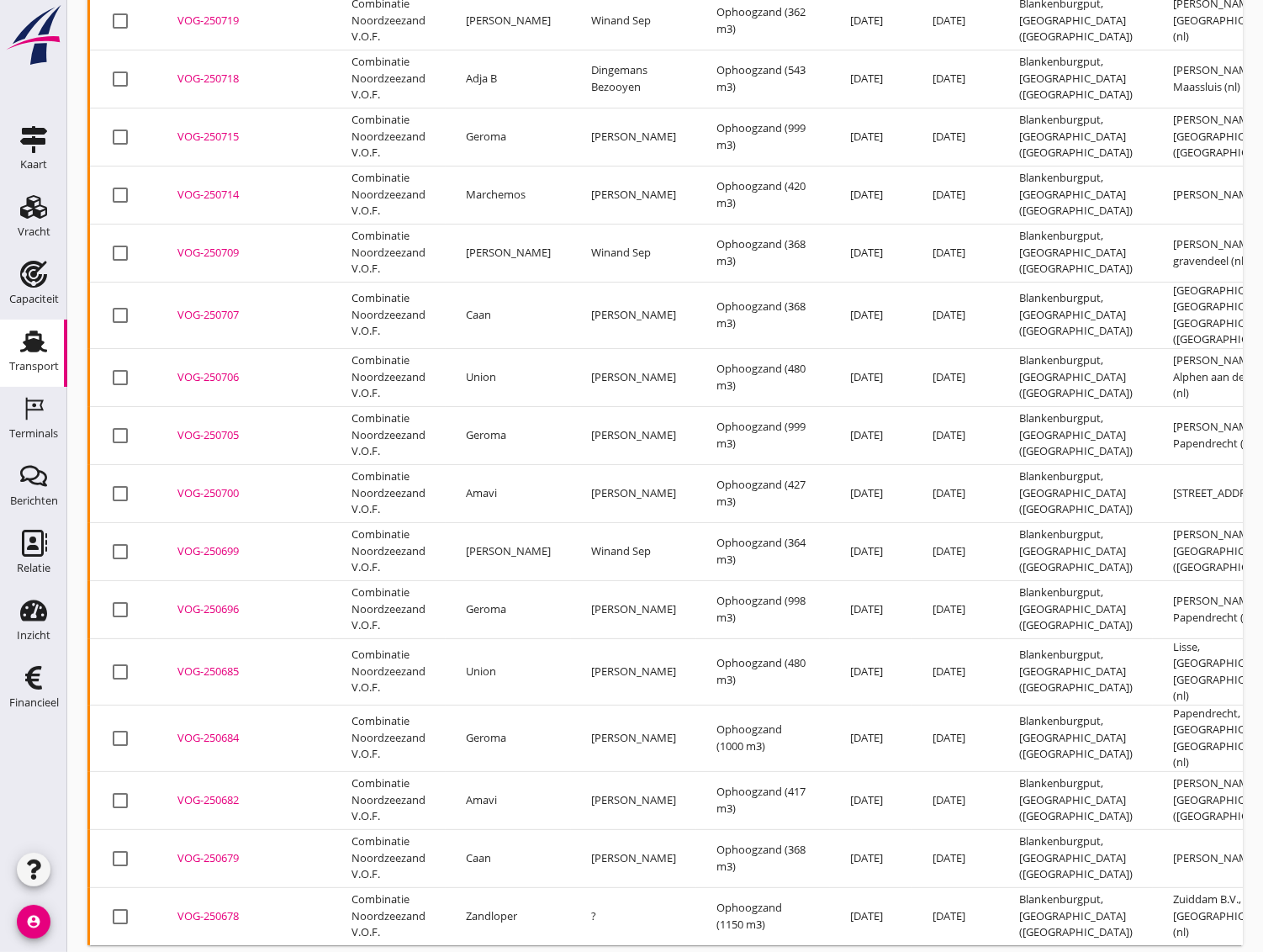
click at [232, 850] on div "VOG-250679" at bounding box center [243, 858] width 134 height 17
click at [216, 908] on div "VOG-250678" at bounding box center [243, 916] width 134 height 17
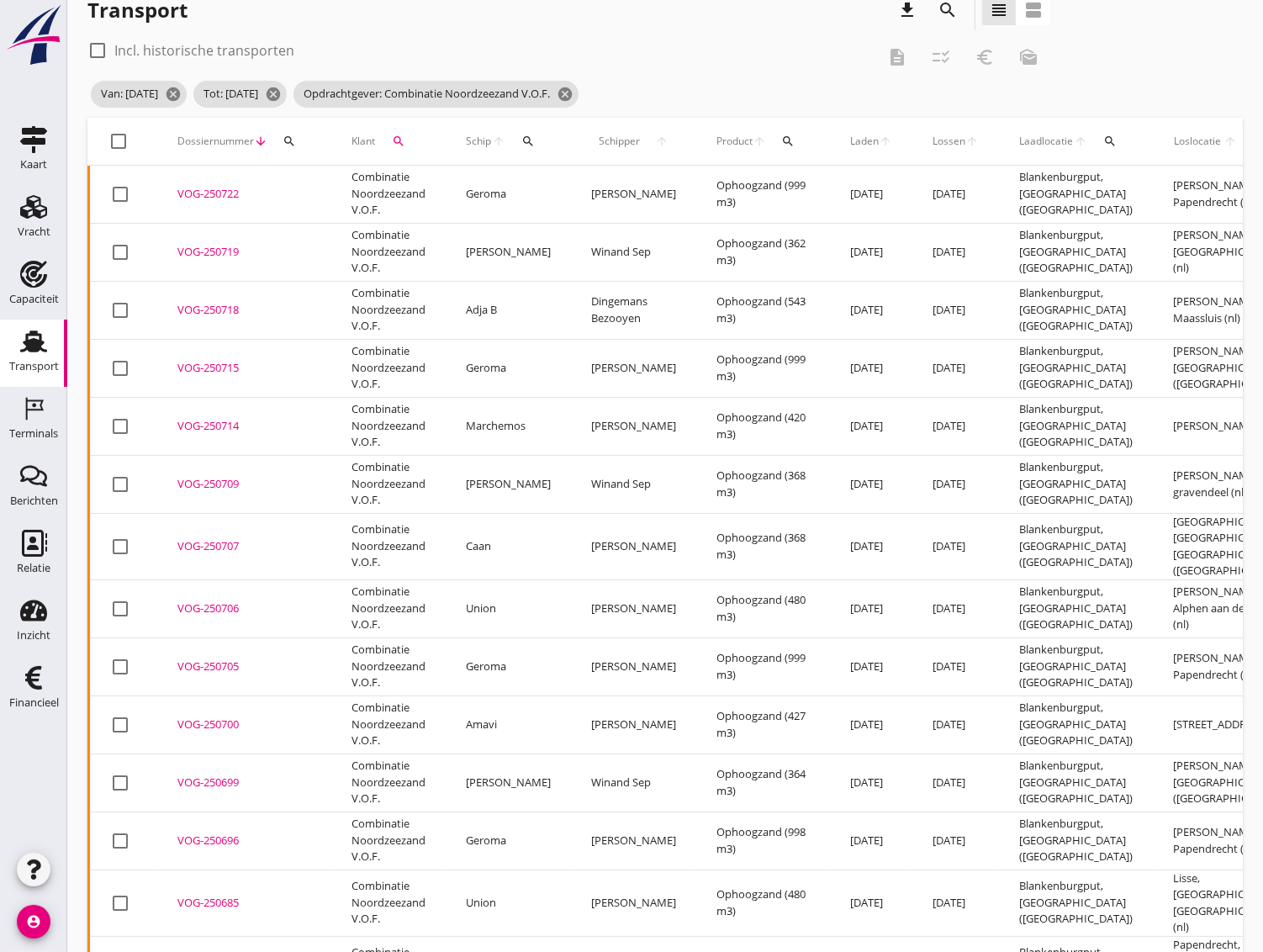
scroll to position [0, 0]
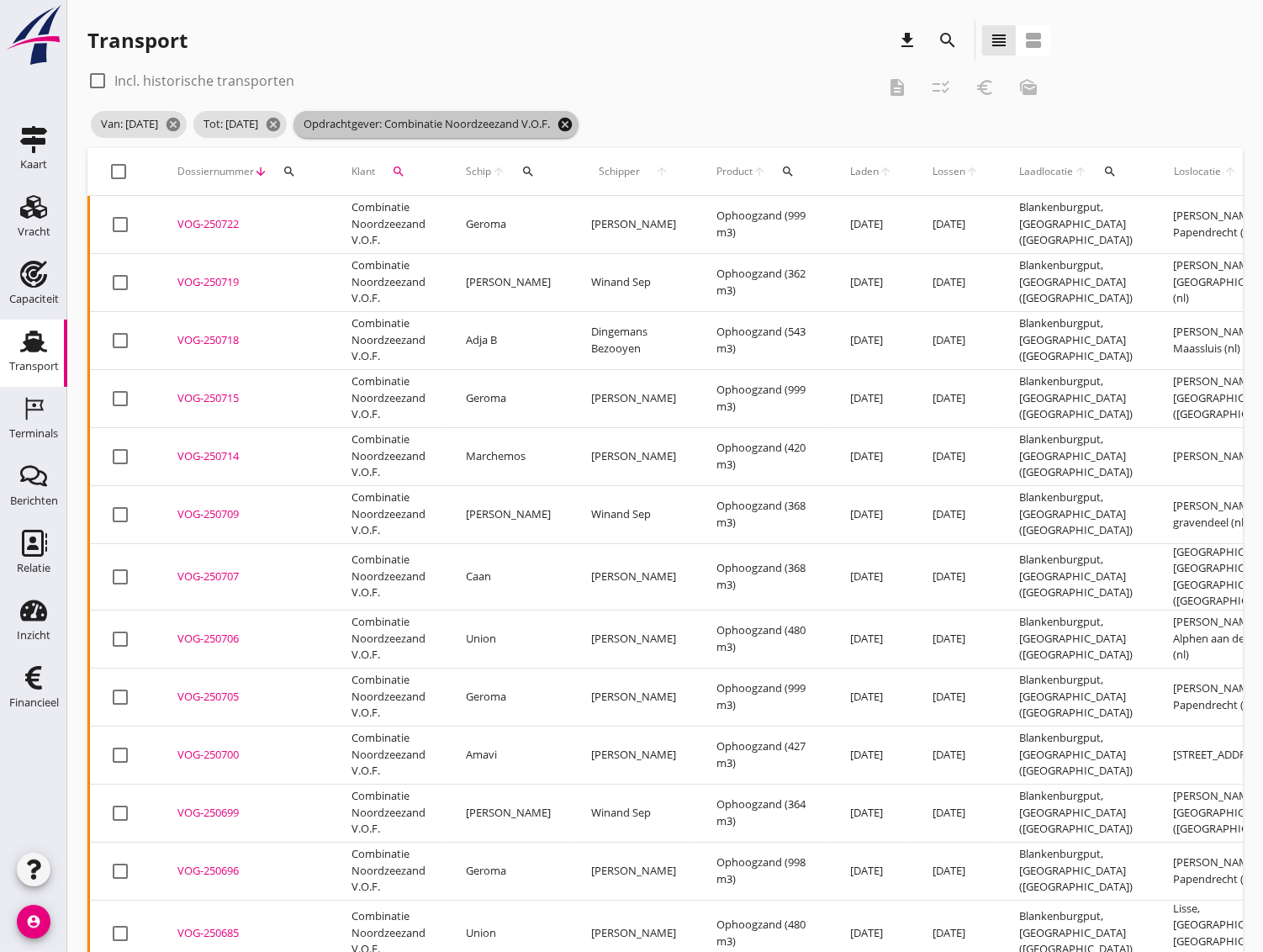
click at [573, 126] on icon "cancel" at bounding box center [564, 124] width 17 height 17
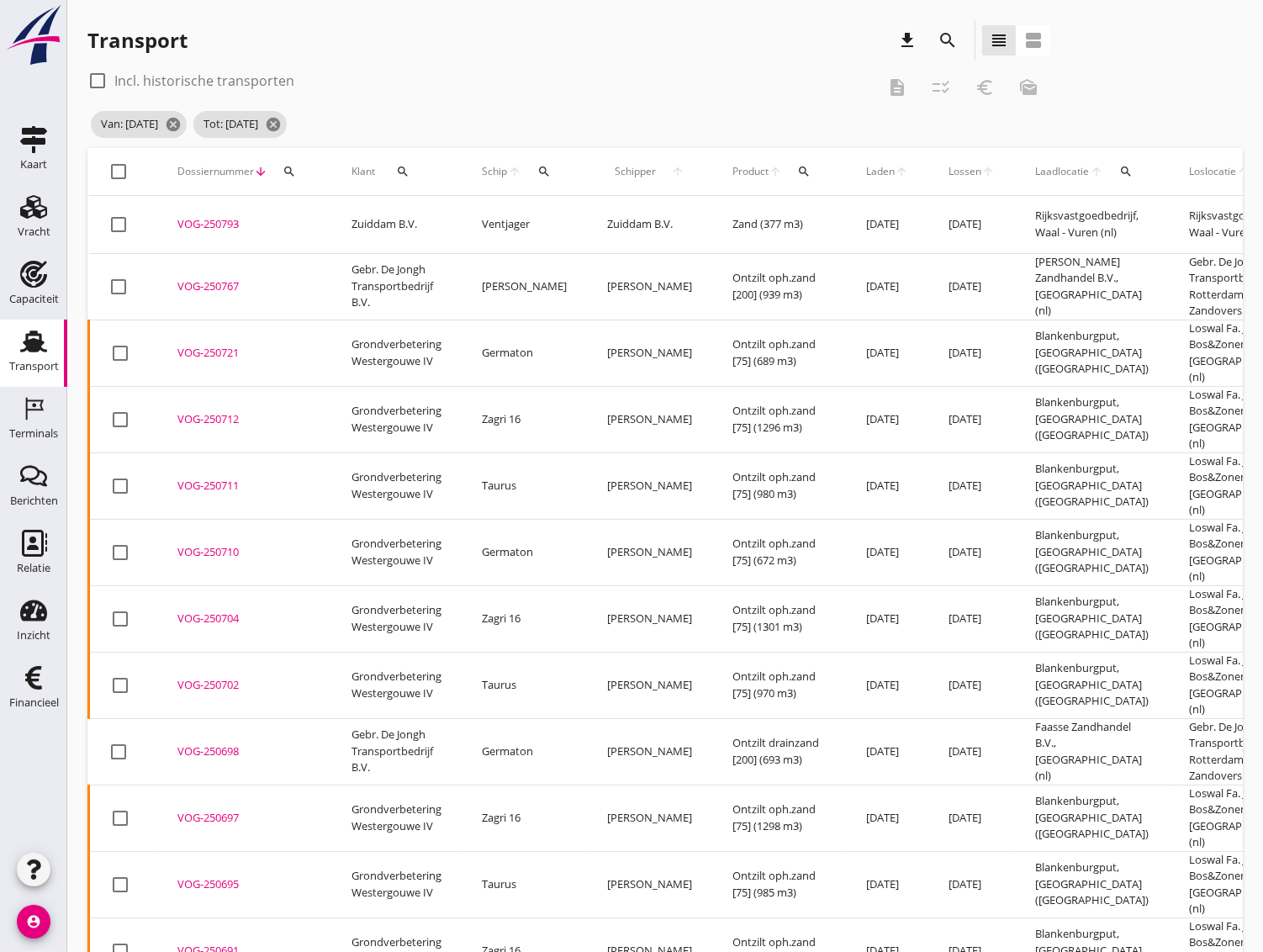
click at [399, 170] on icon "search" at bounding box center [403, 172] width 14 height 14
click at [411, 221] on input "Zoeken op opdrachtgever..." at bounding box center [476, 220] width 175 height 27
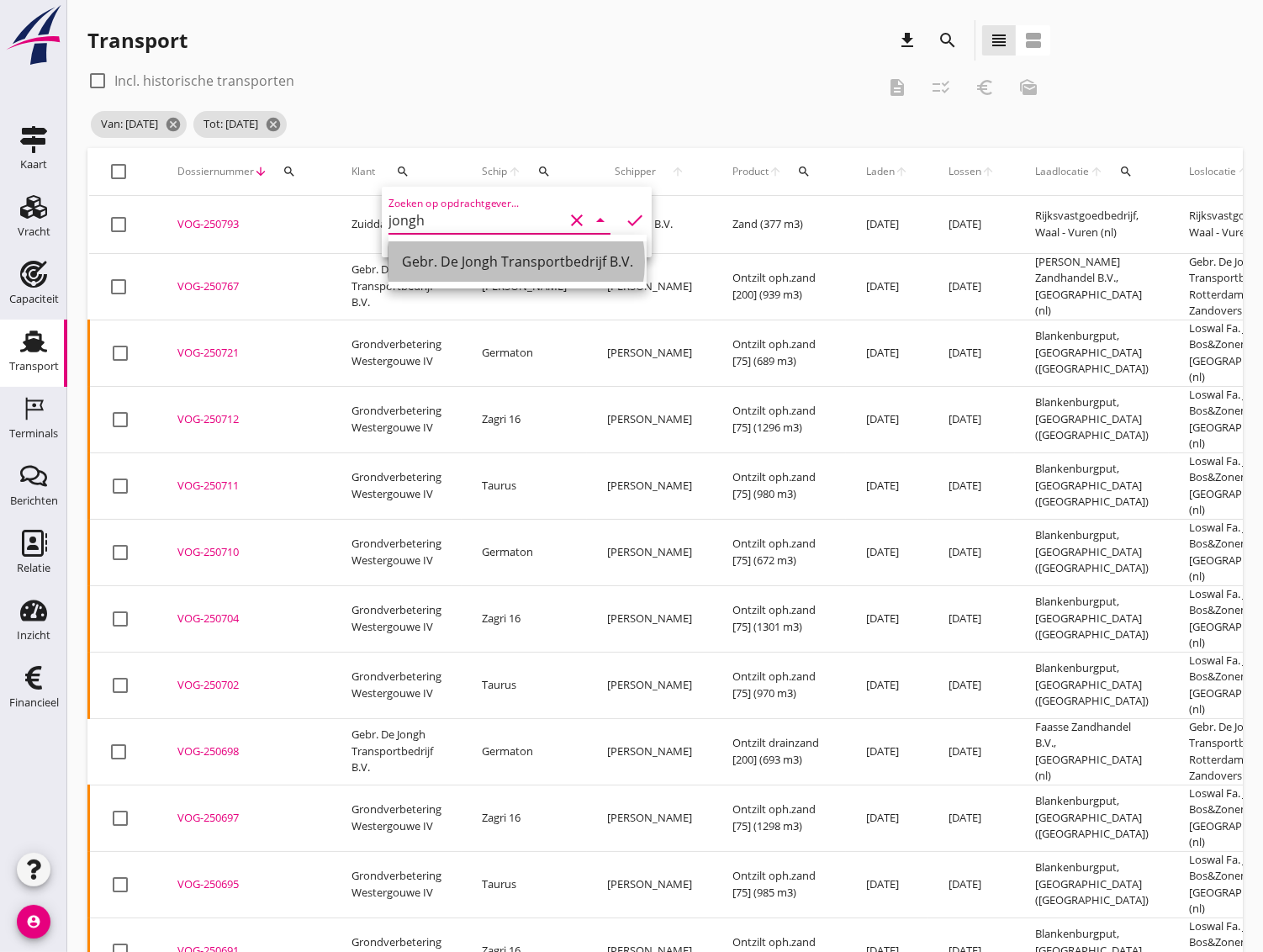
click at [434, 255] on div "Gebr. De Jongh Transportbedrijf B.V." at bounding box center [518, 261] width 232 height 20
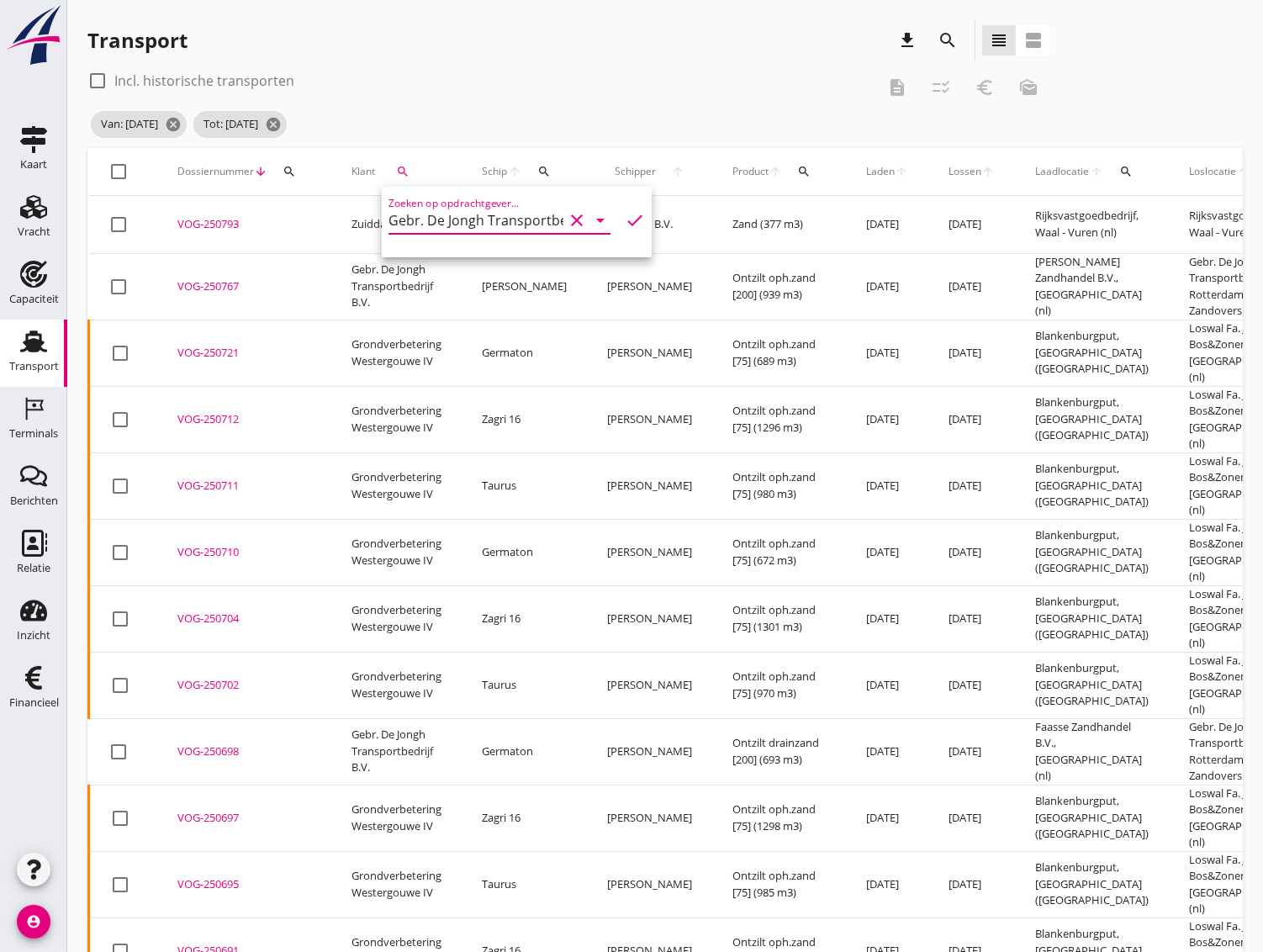
click at [625, 221] on icon "check" at bounding box center [634, 220] width 20 height 20
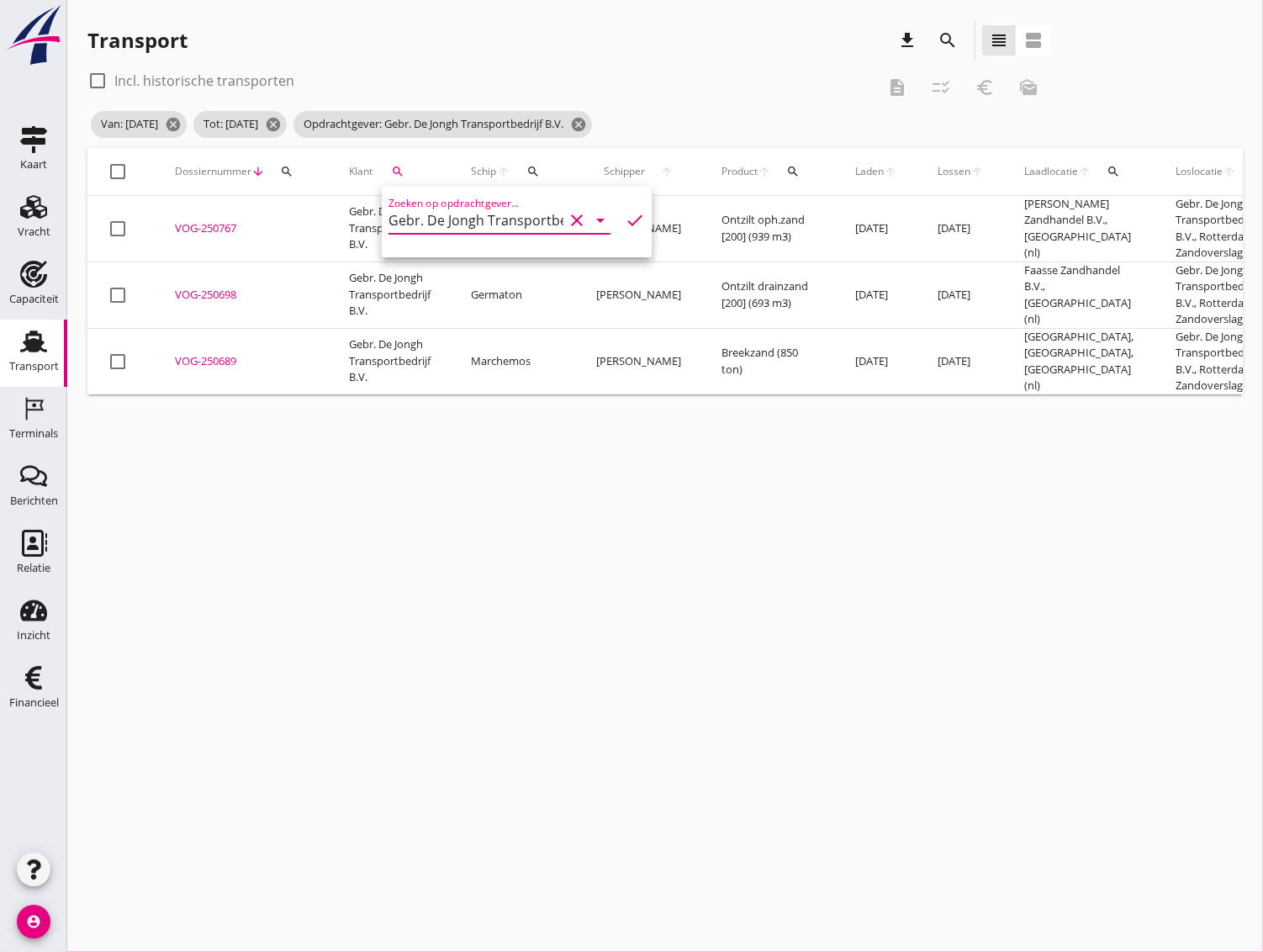
click at [202, 226] on div "VOG-250767" at bounding box center [242, 229] width 134 height 17
click at [202, 293] on div "VOG-250698" at bounding box center [242, 295] width 134 height 17
click at [206, 360] on div "VOG-250689" at bounding box center [242, 361] width 134 height 17
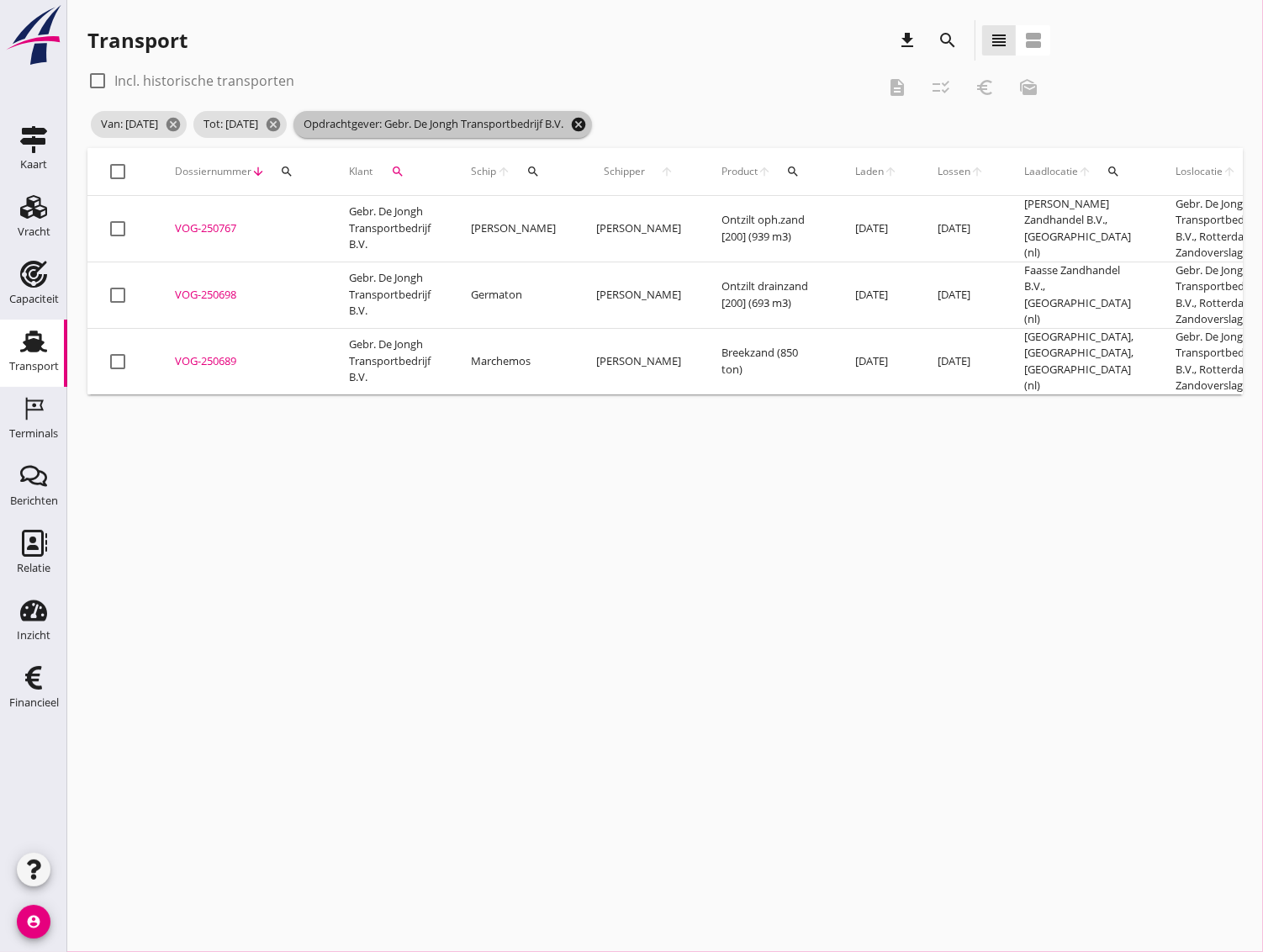
click at [587, 124] on icon "cancel" at bounding box center [578, 124] width 17 height 17
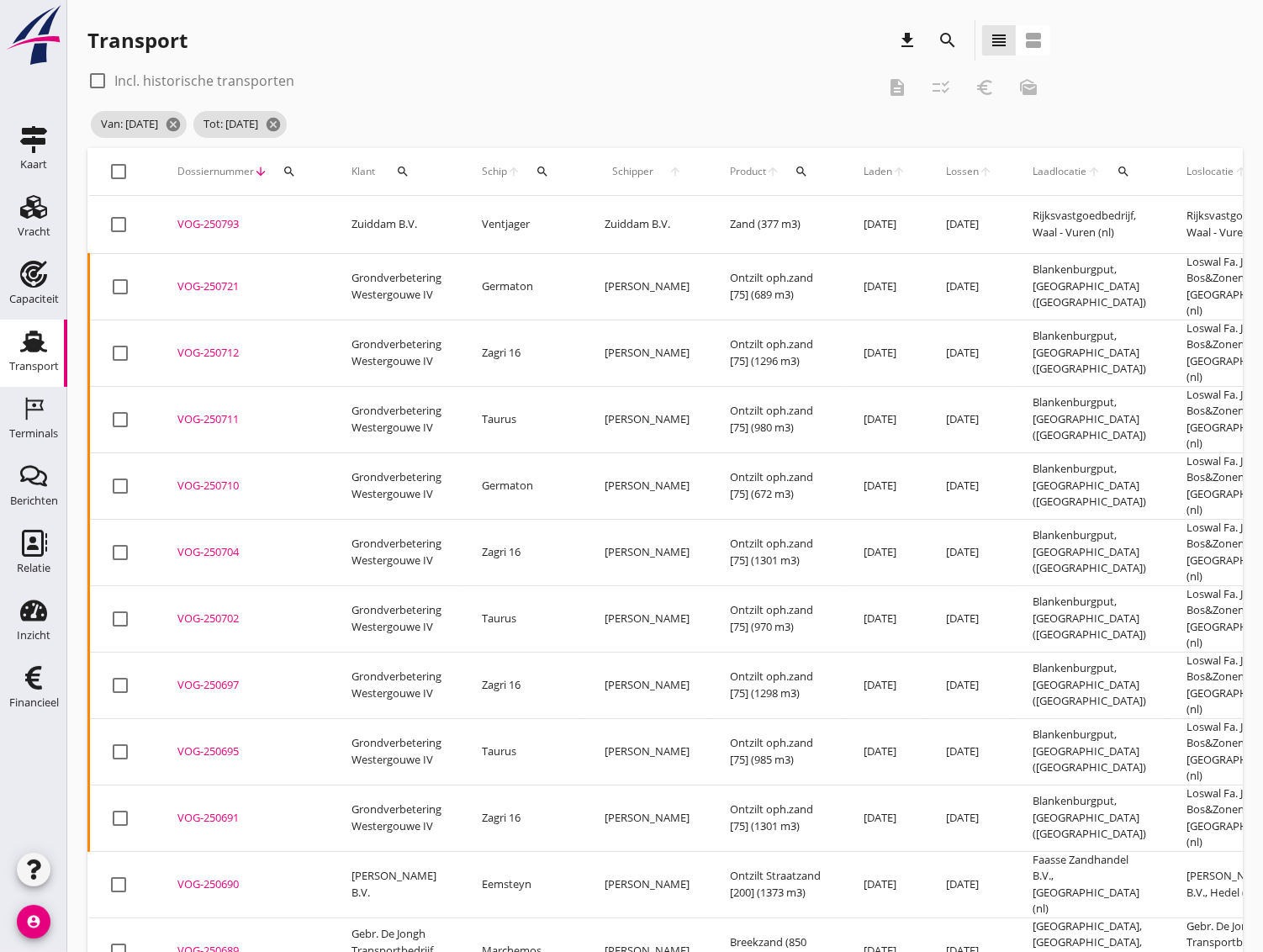
click at [403, 166] on icon "search" at bounding box center [403, 172] width 14 height 14
click at [429, 214] on input "Zoeken op opdrachtgever..." at bounding box center [476, 220] width 175 height 27
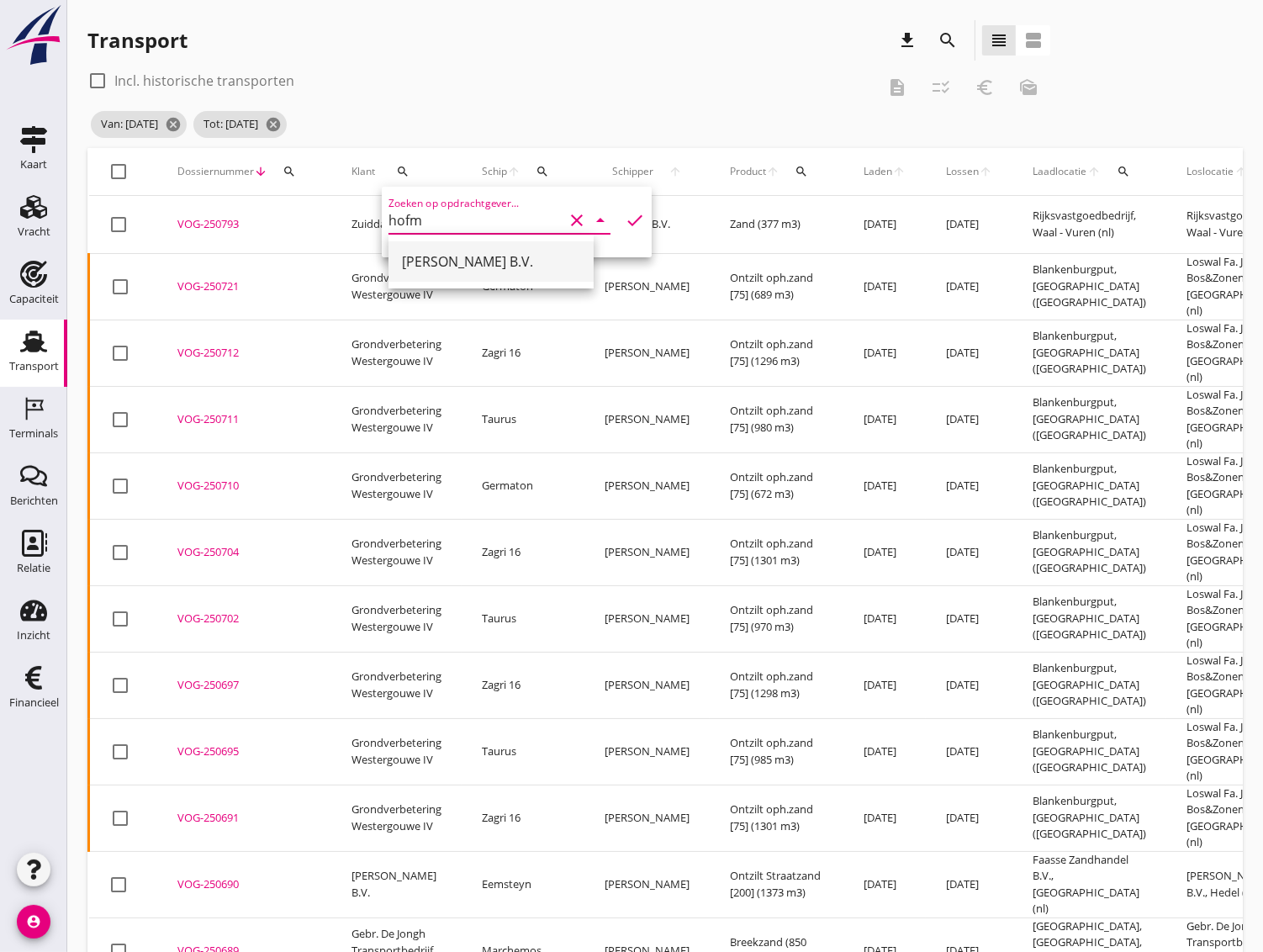
click at [455, 254] on div "[PERSON_NAME] B.V." at bounding box center [491, 261] width 178 height 20
type input "[PERSON_NAME] B.V."
click at [625, 221] on icon "check" at bounding box center [634, 220] width 20 height 20
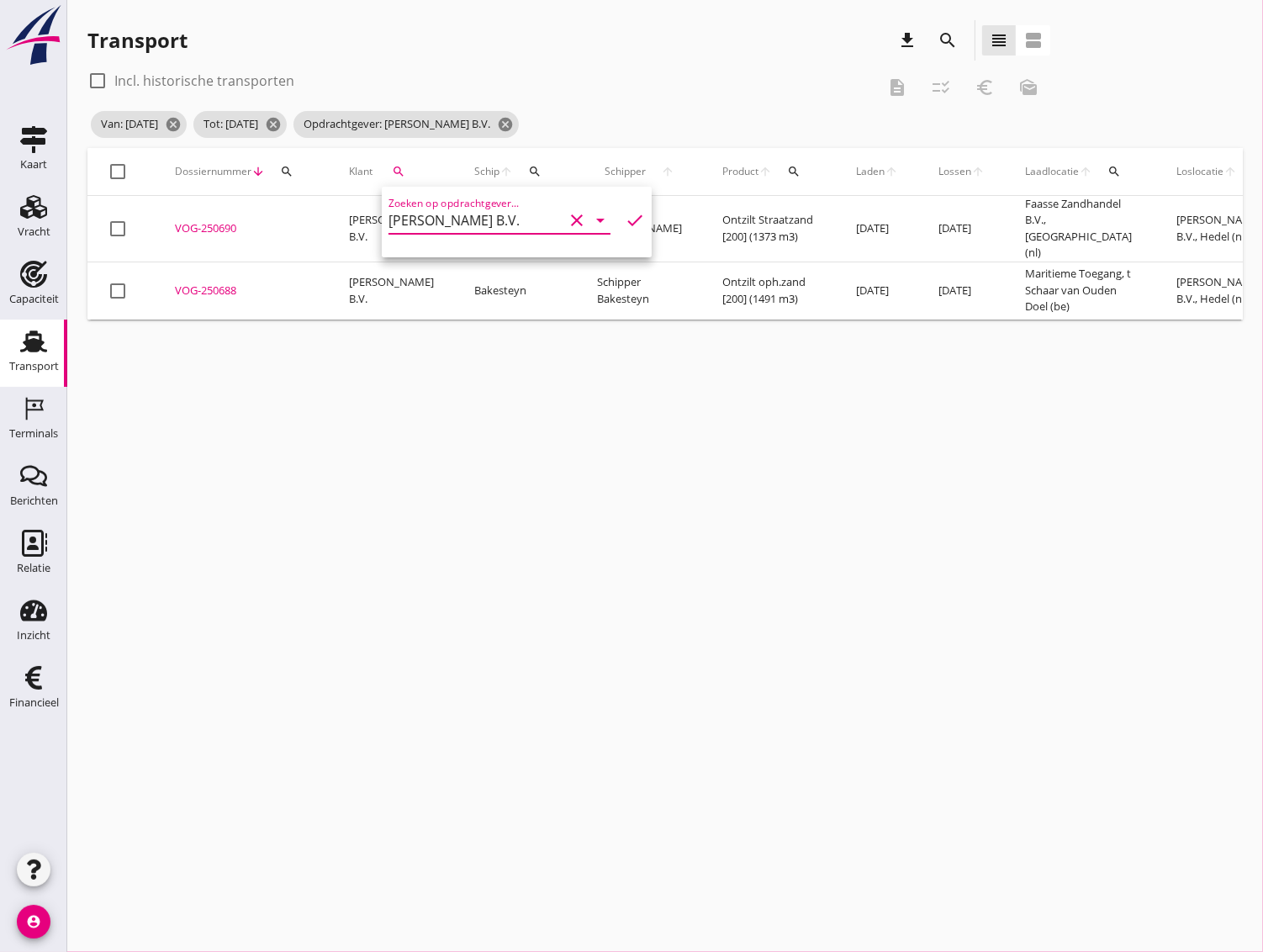
click at [208, 221] on div "VOG-250690" at bounding box center [242, 229] width 134 height 17
click at [210, 282] on div "VOG-250688" at bounding box center [242, 290] width 134 height 17
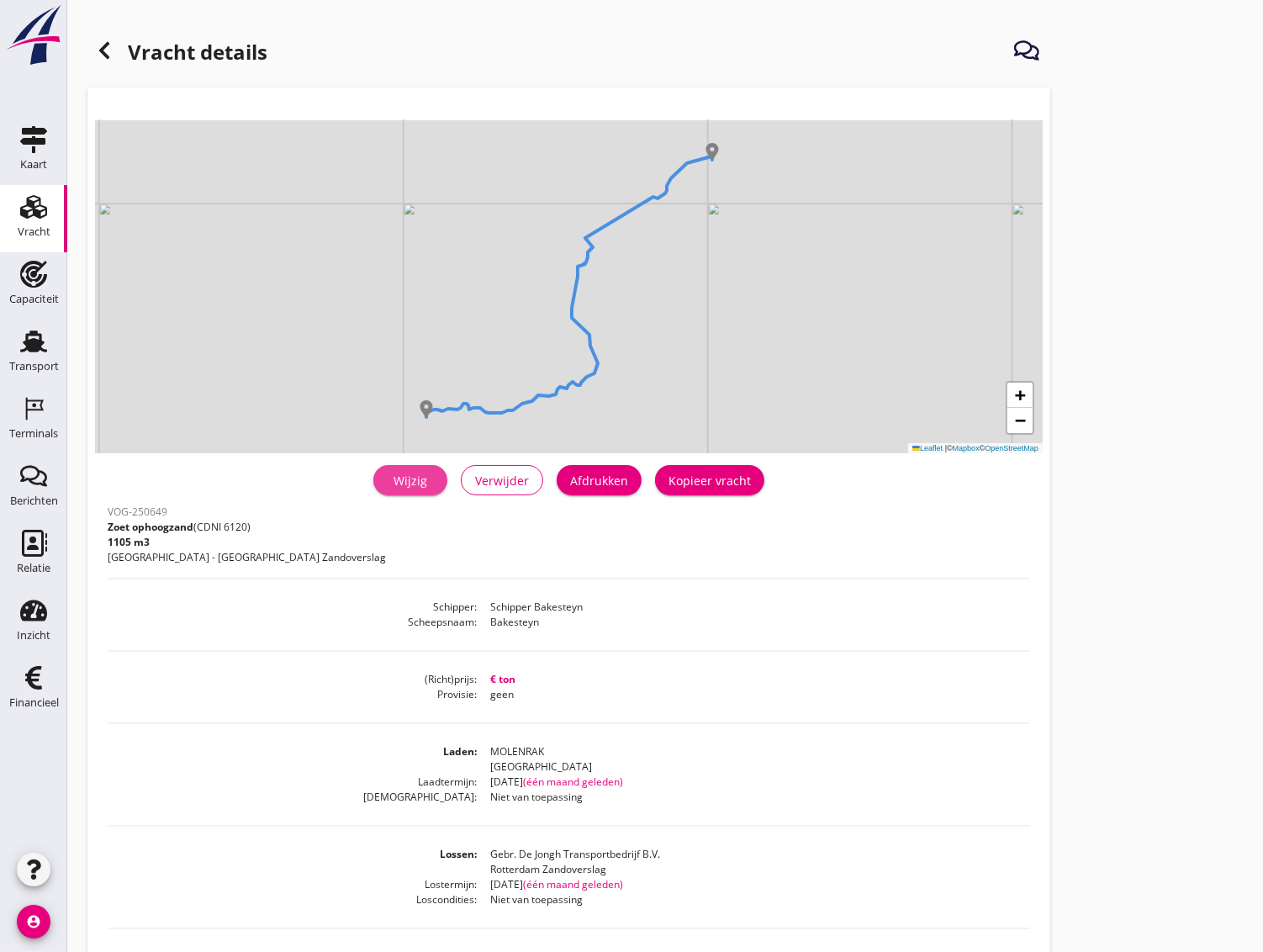
click at [424, 482] on div "Wijzig" at bounding box center [411, 481] width 48 height 18
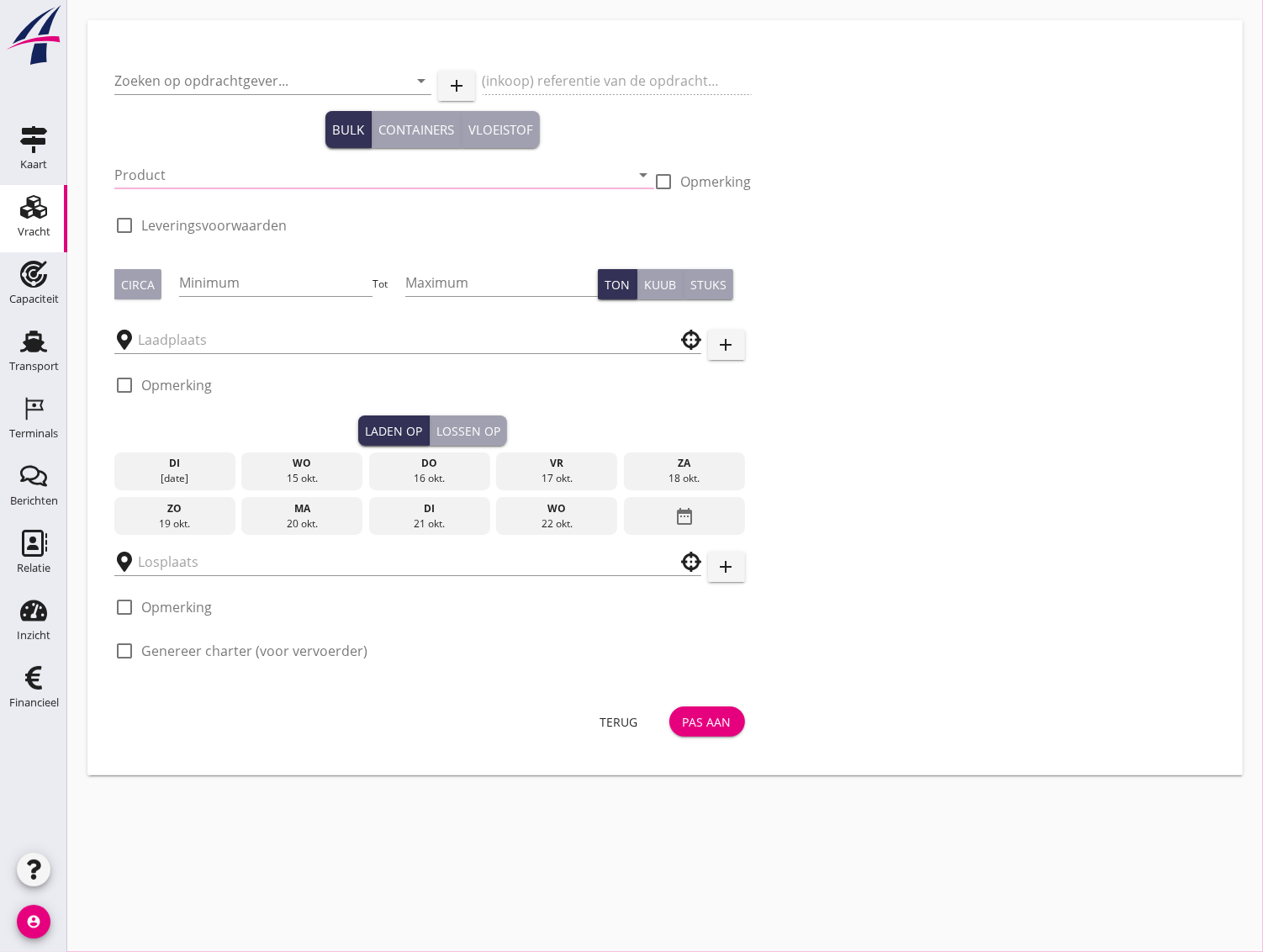
type input "Eeltink Nijkerk B.V."
type input "Zoet ophoogzand (6120)"
type input "634"
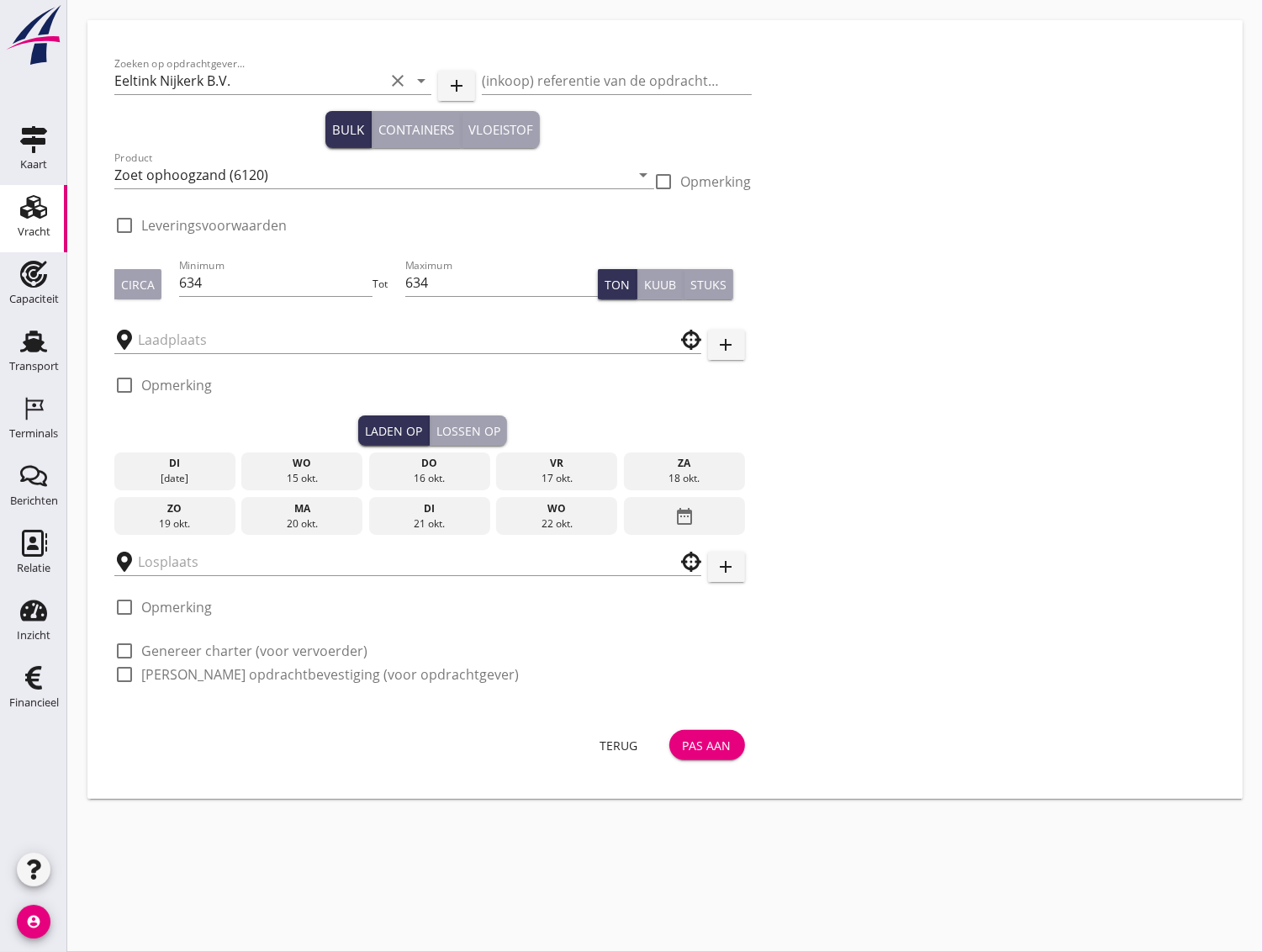
type input "MOLENRAK"
type input "Gebr. De Jongh Transportbedrijf B.V."
checkbox input "true"
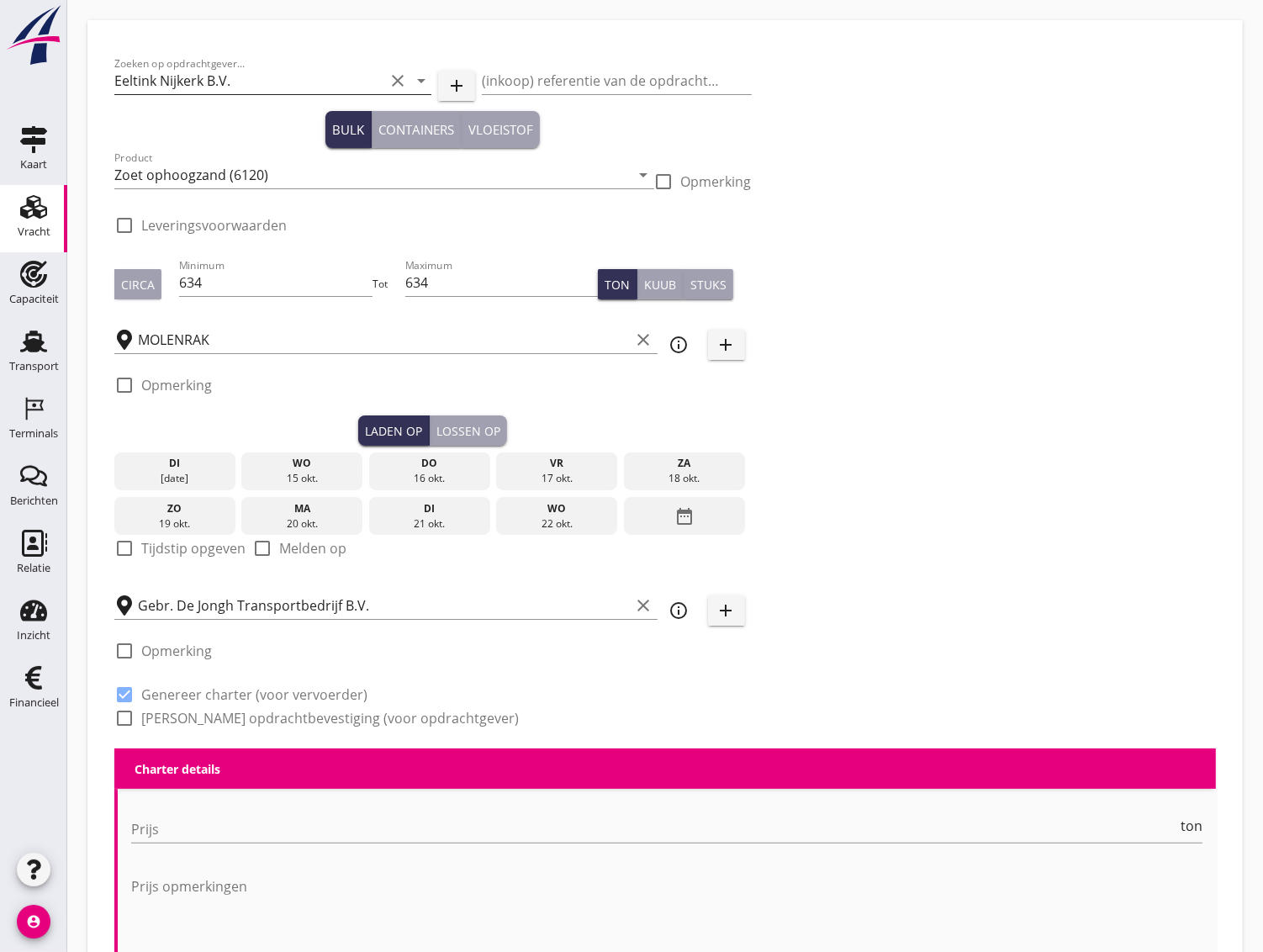
type input "0"
radio input "false"
click at [265, 79] on input "Eeltink Nijkerk B.V." at bounding box center [249, 80] width 270 height 27
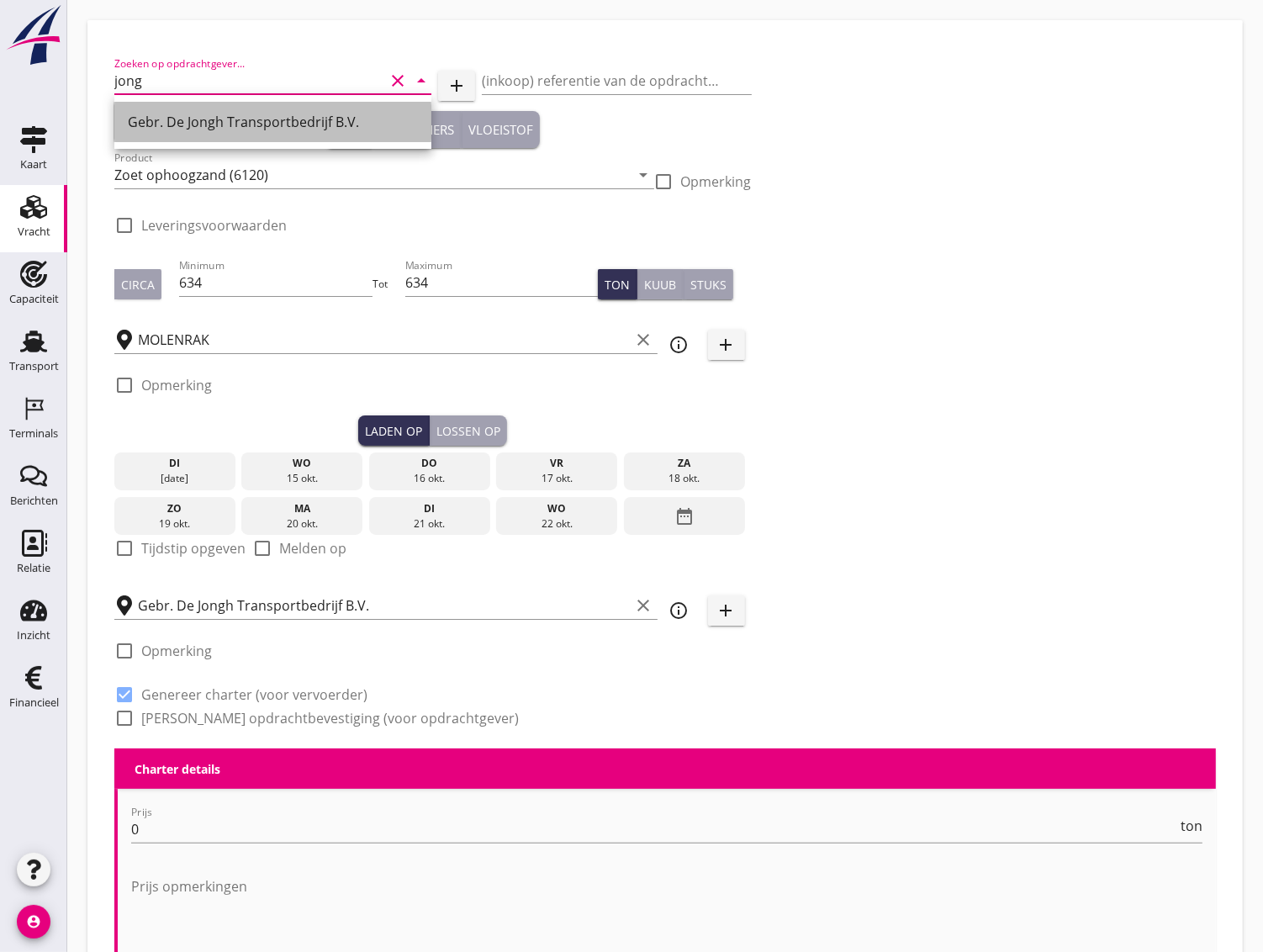
click at [254, 117] on div "Gebr. De Jongh Transportbedrijf B.V." at bounding box center [272, 122] width 290 height 20
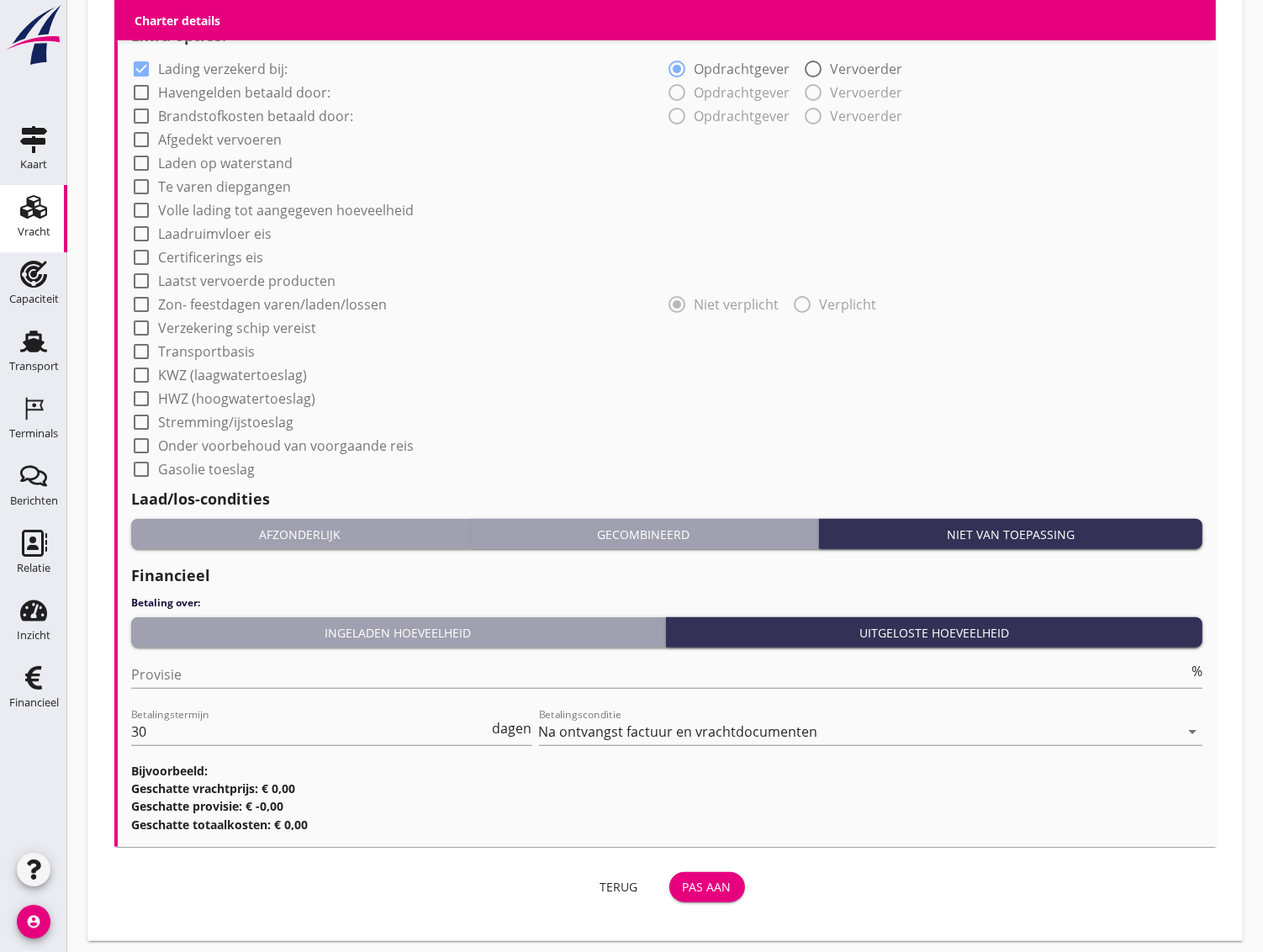
scroll to position [1171, 0]
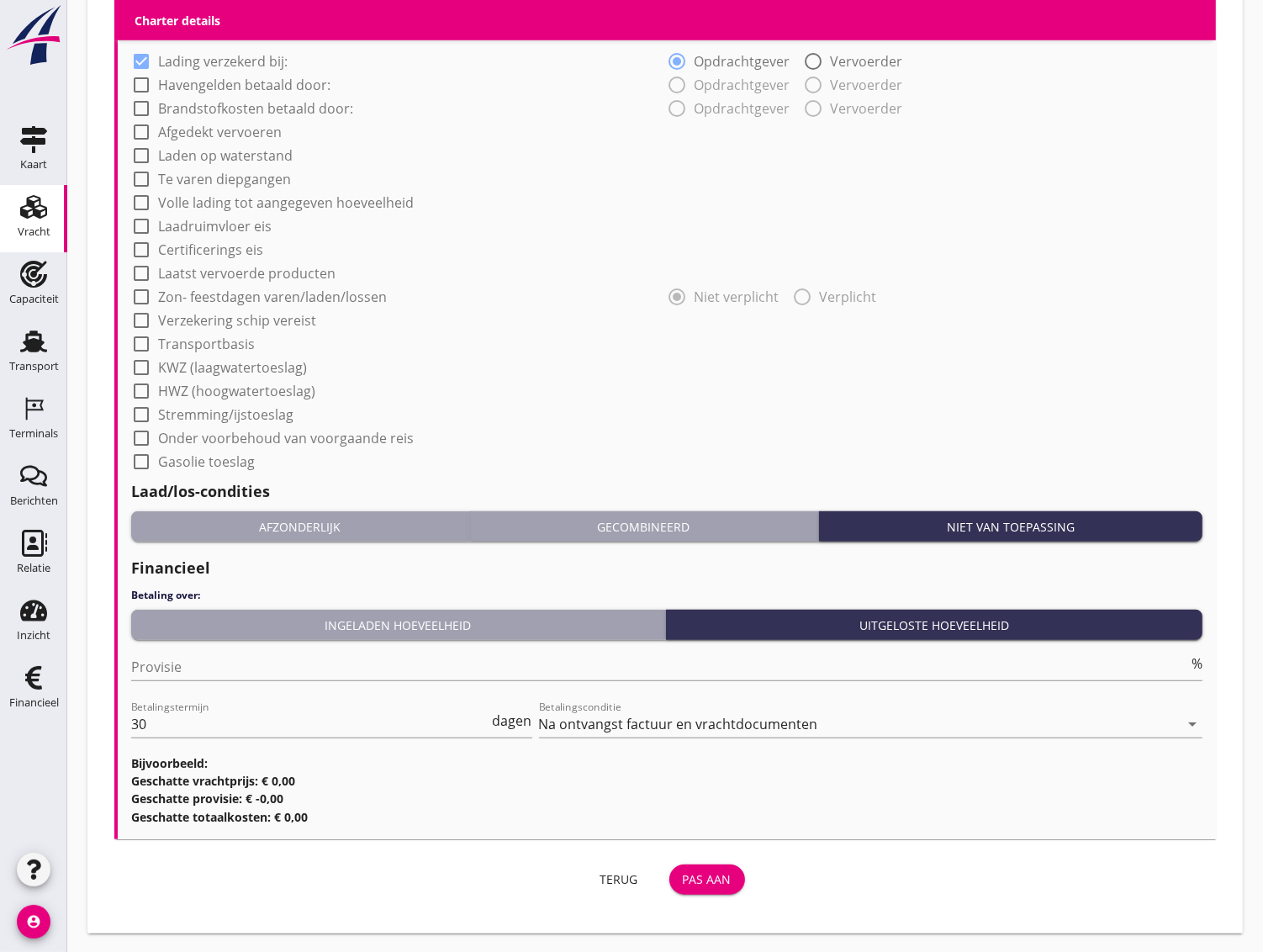
type input "Gebr. De Jongh Transportbedrijf B.V."
click at [714, 881] on div "Pas aan" at bounding box center [707, 879] width 49 height 18
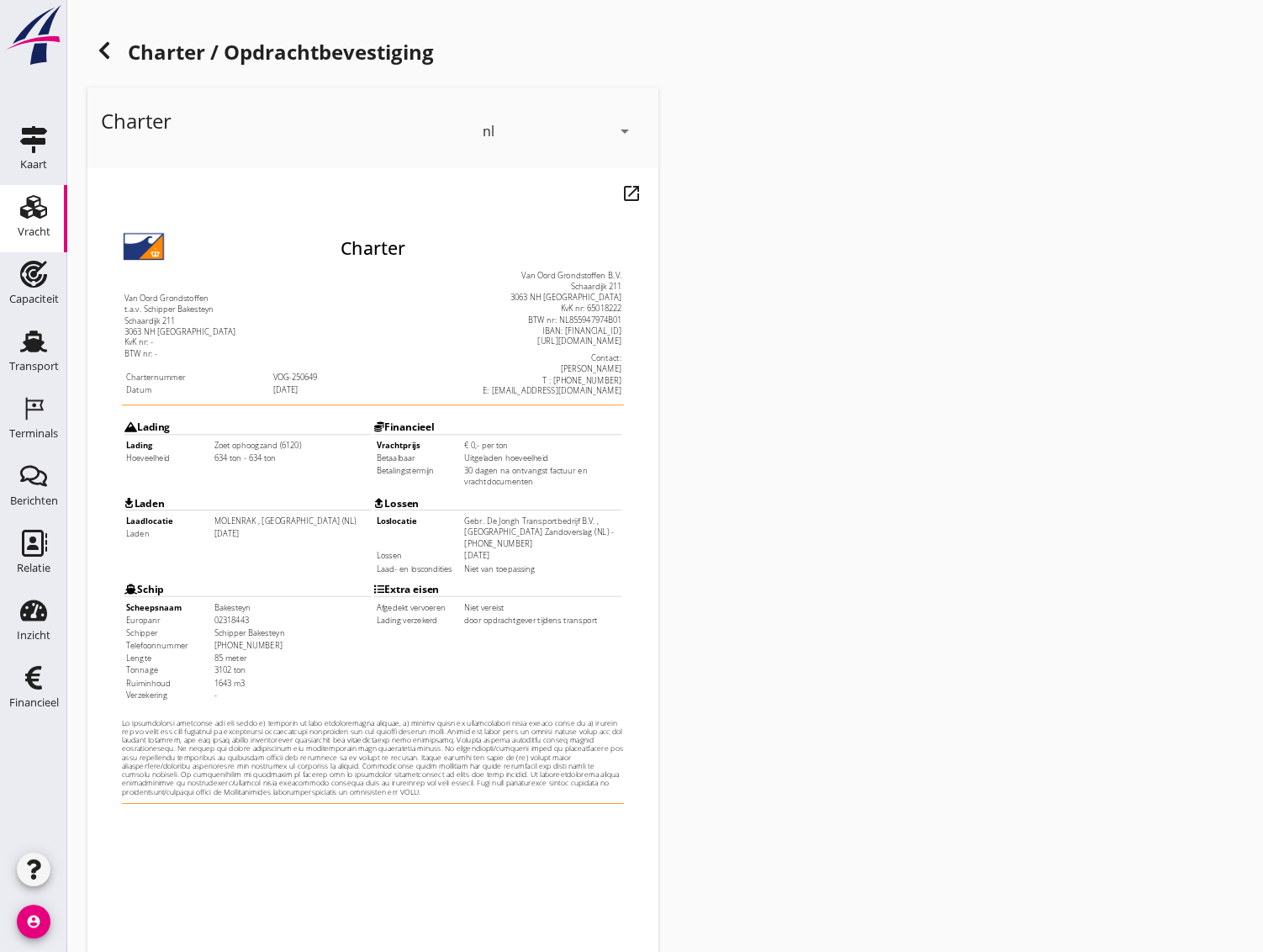
scroll to position [155, 0]
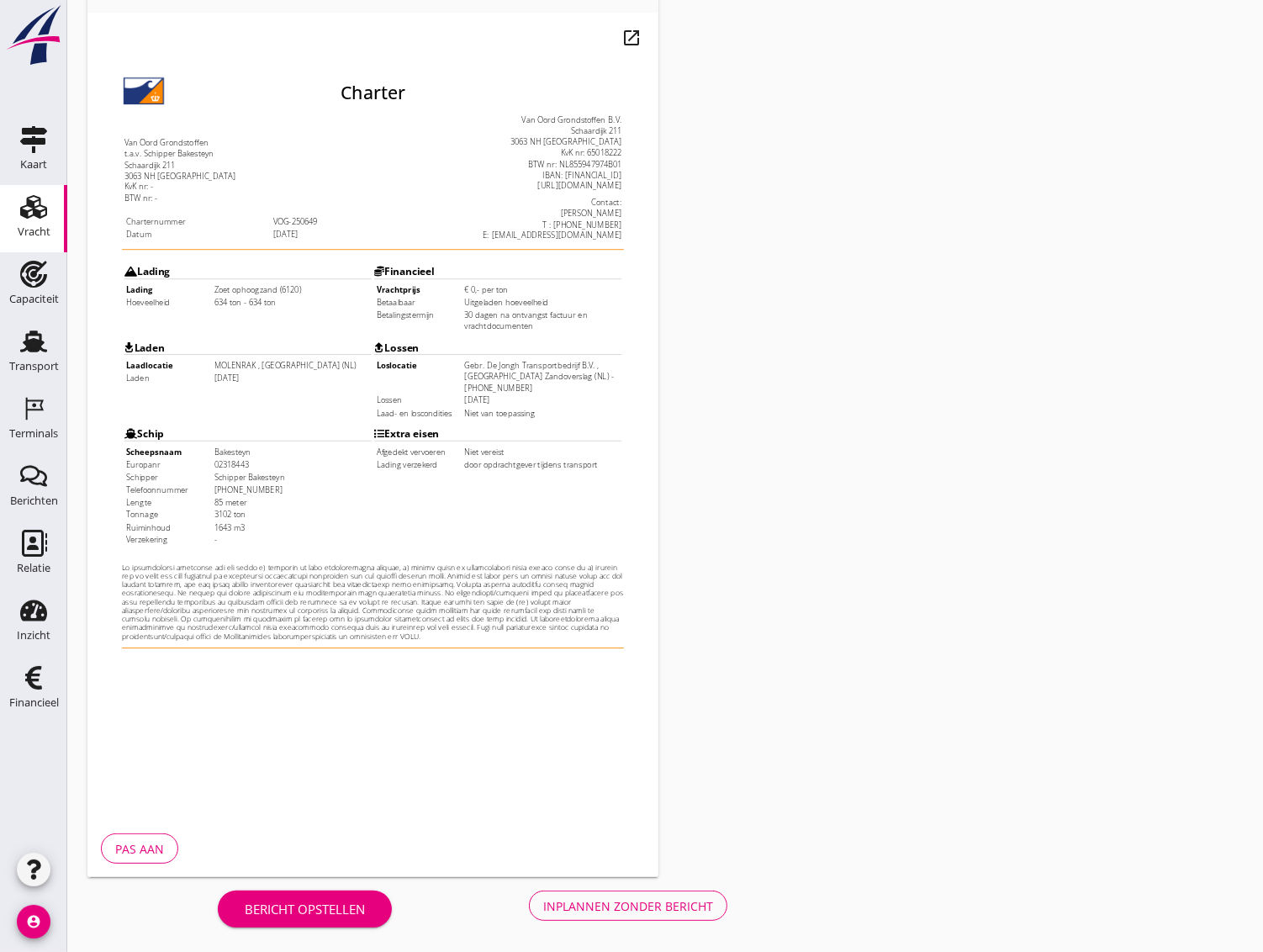
click at [667, 909] on div "Inplannen zonder bericht" at bounding box center [629, 906] width 170 height 18
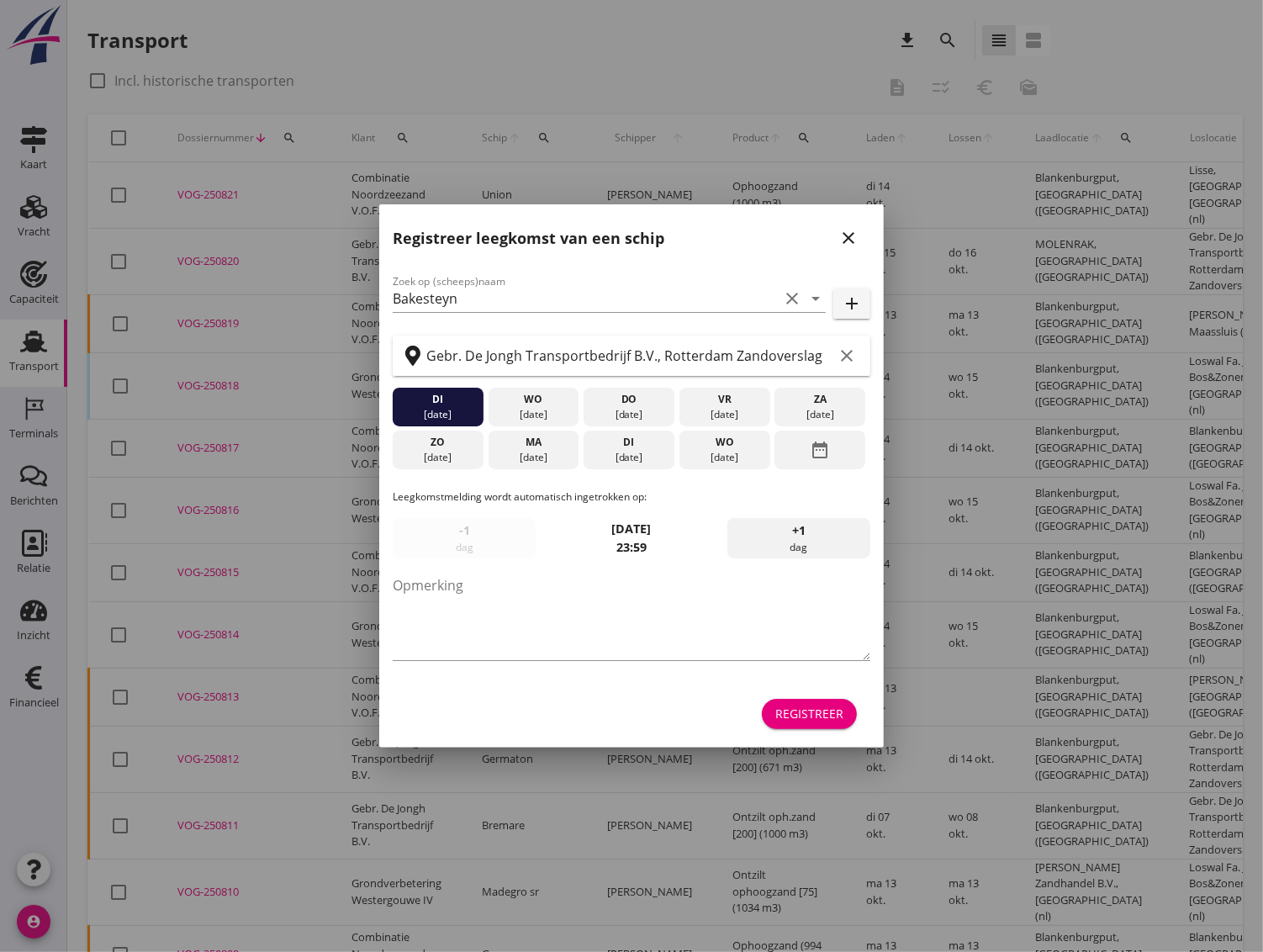
click at [856, 238] on icon "close" at bounding box center [848, 238] width 20 height 20
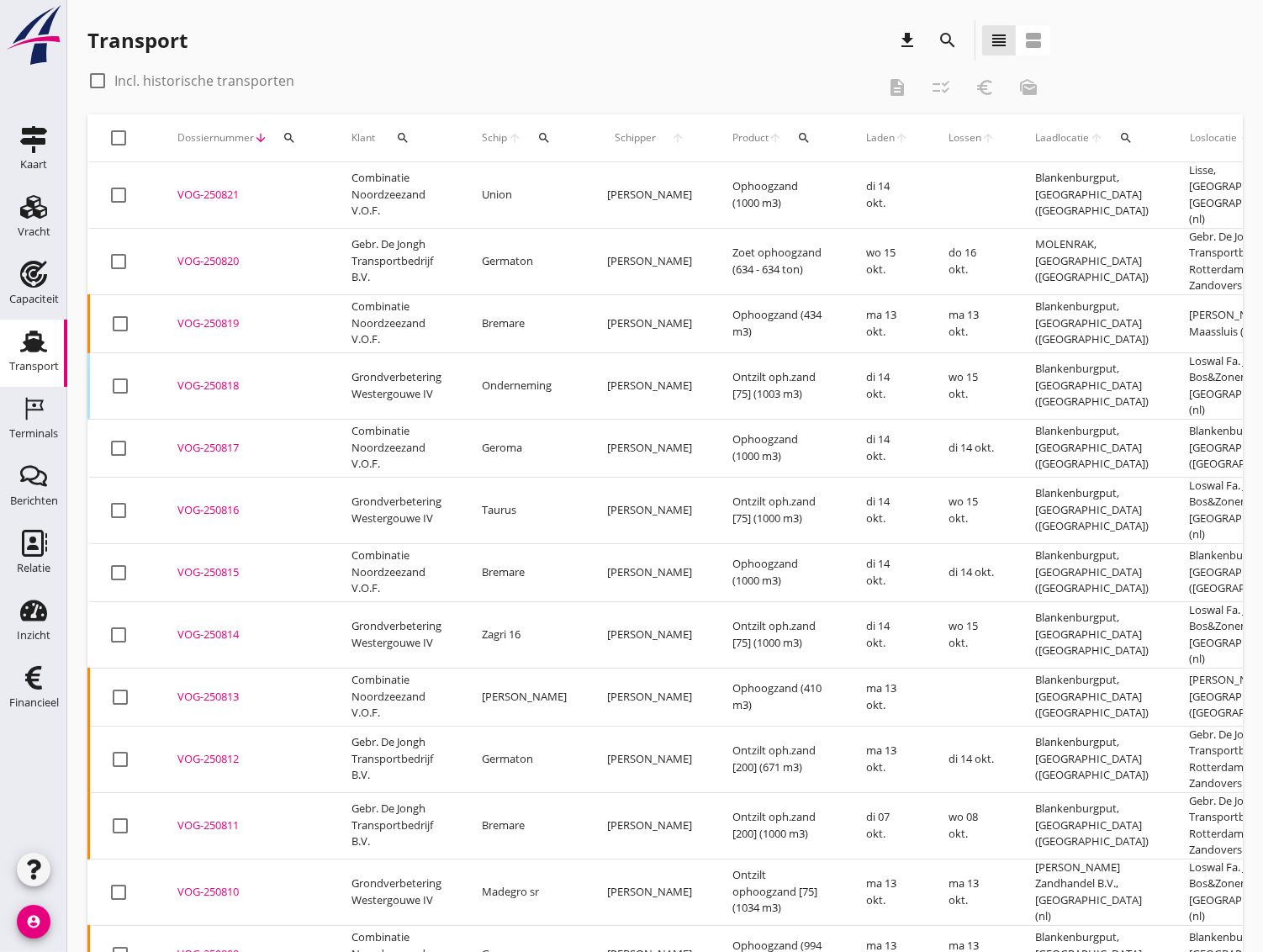
click at [288, 138] on icon "search" at bounding box center [289, 139] width 14 height 14
click at [312, 191] on input "Zoeken op dossiernummer..." at bounding box center [367, 186] width 175 height 27
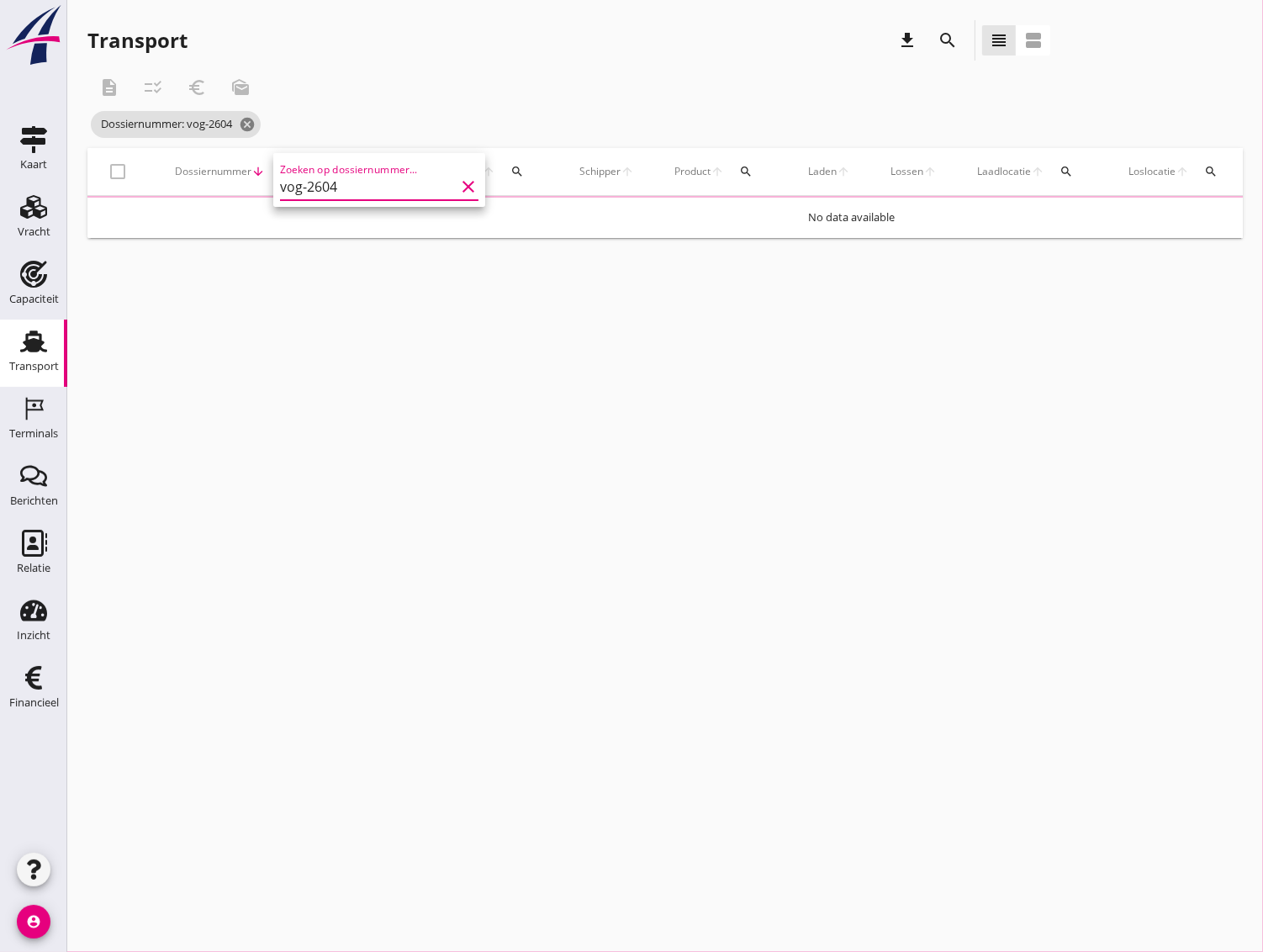
type input "vog-26049"
click at [285, 169] on icon "search" at bounding box center [287, 172] width 14 height 14
click at [313, 222] on input "vog-26049" at bounding box center [365, 220] width 175 height 27
type input "vog-256049"
click at [282, 171] on icon "search" at bounding box center [287, 172] width 14 height 14
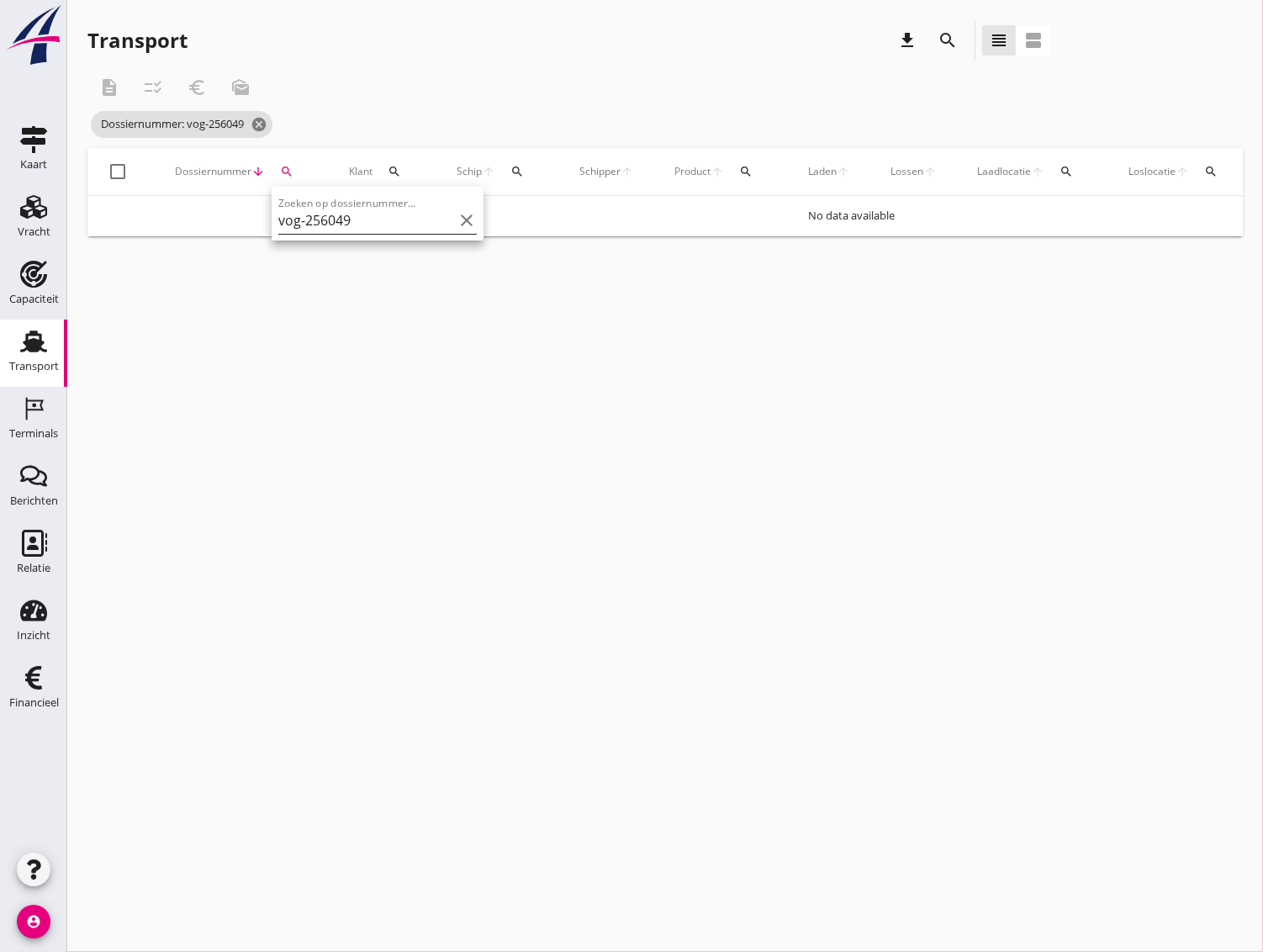
click at [351, 224] on input "vog-256049" at bounding box center [365, 220] width 175 height 27
type input "vog-256"
click at [282, 169] on icon "search" at bounding box center [287, 172] width 14 height 14
click at [330, 226] on input "vog-256" at bounding box center [365, 220] width 175 height 27
type input "vog-25"
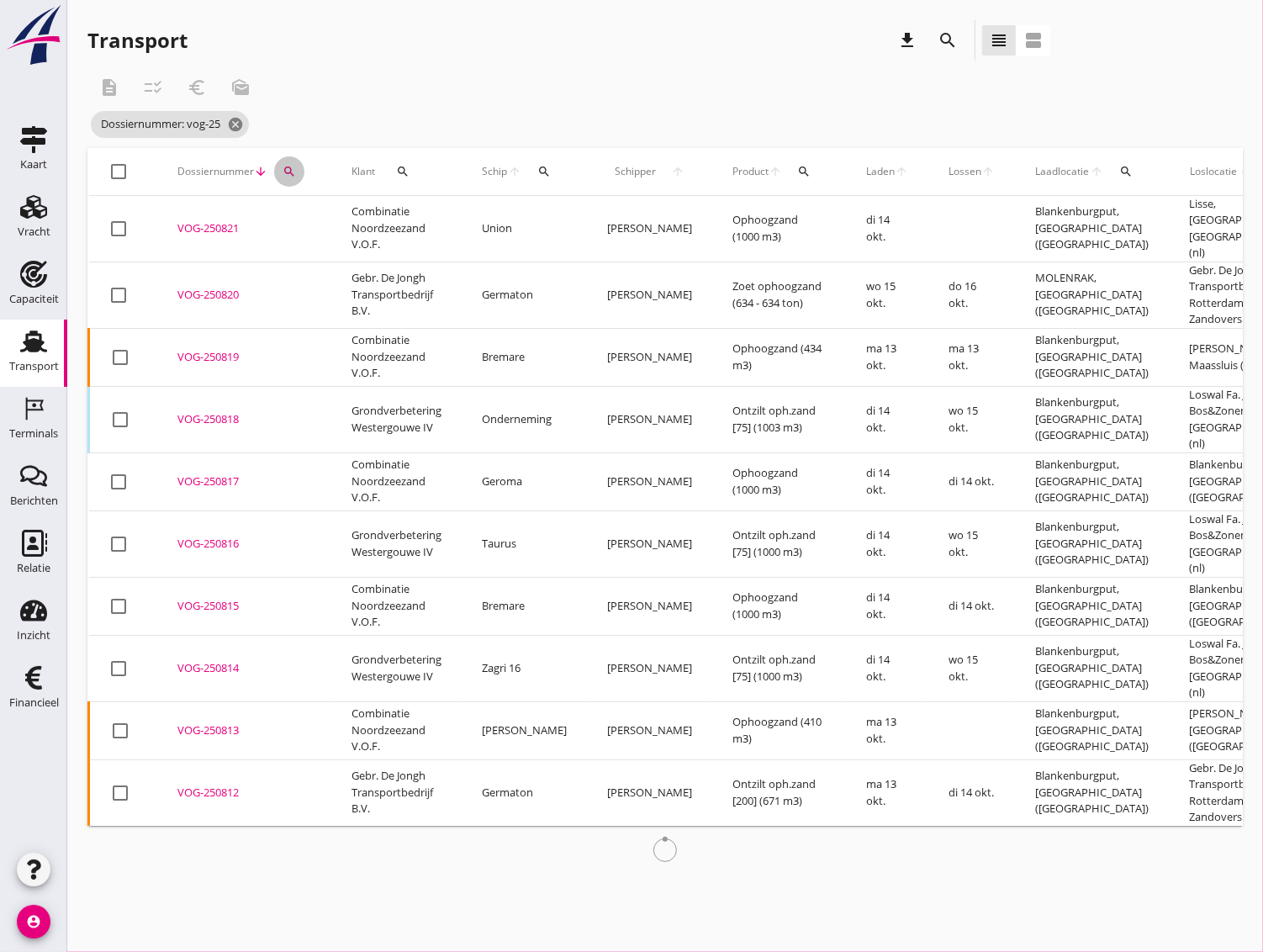
click at [288, 167] on icon "search" at bounding box center [289, 172] width 14 height 14
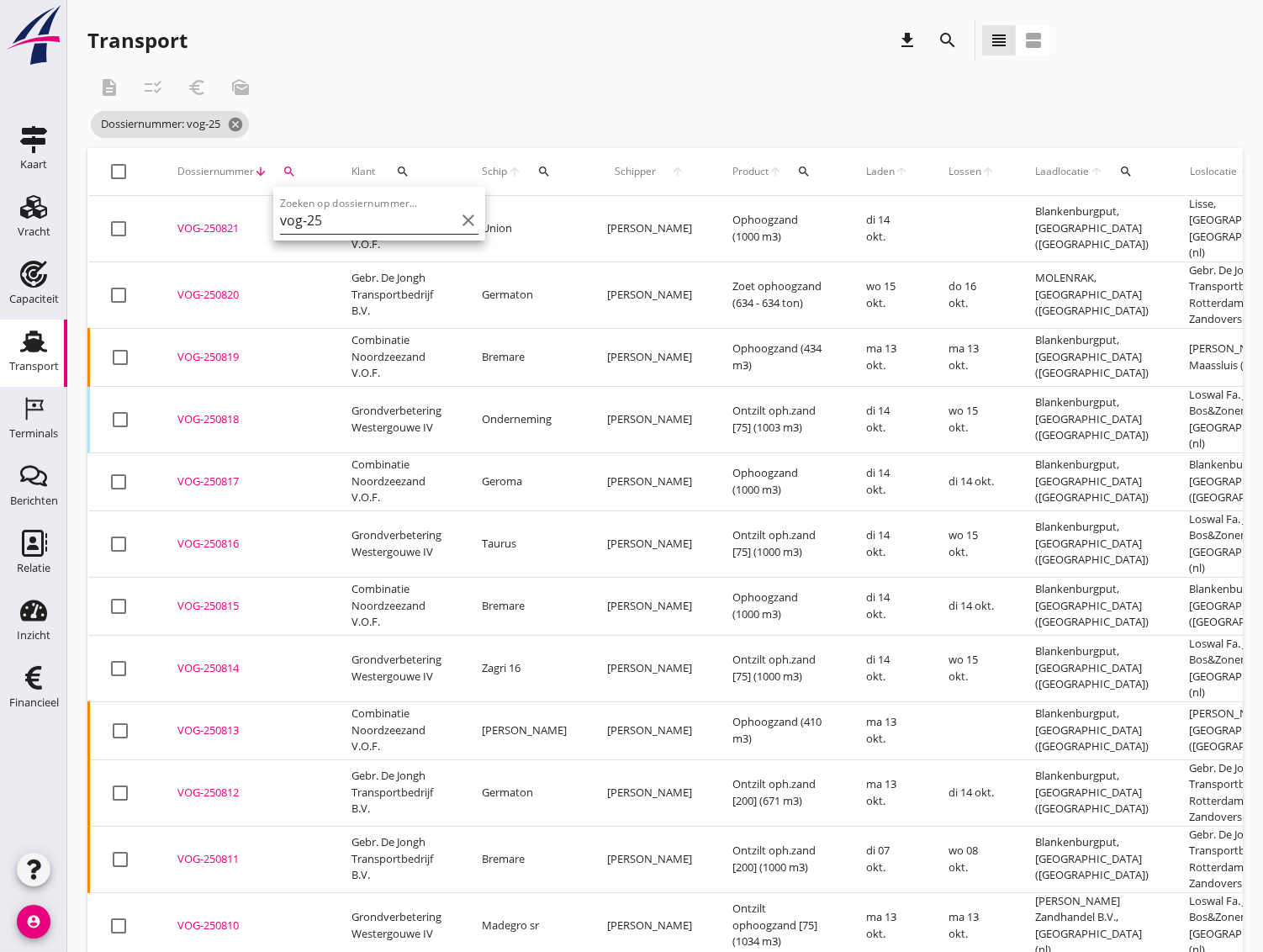
click at [327, 218] on input "vog-25" at bounding box center [367, 220] width 175 height 27
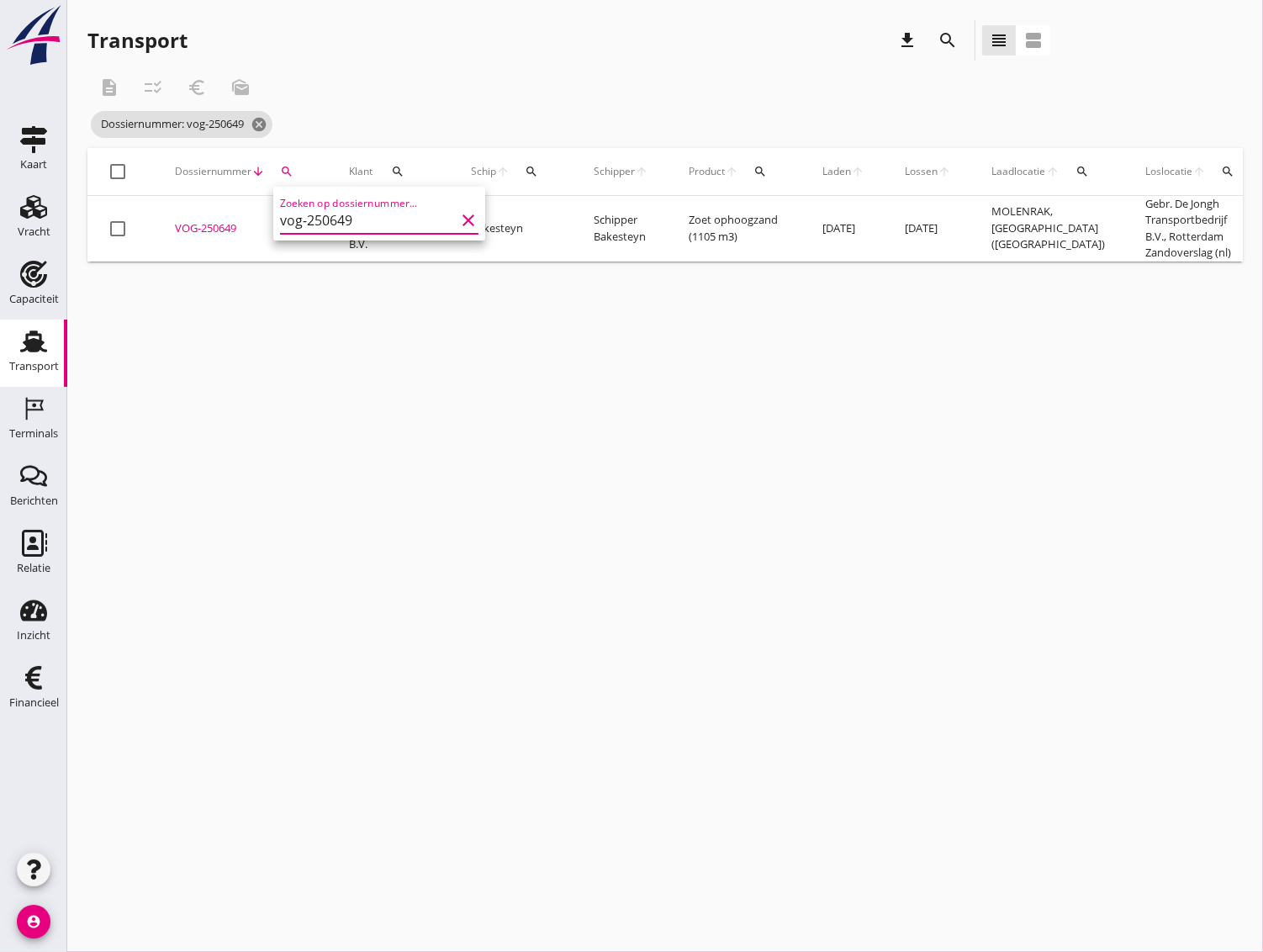
type input "vog-250649"
click at [222, 378] on div "cancel You are impersonating another user. Transport download search view_headl…" at bounding box center [665, 476] width 1196 height 952
click at [628, 484] on div "cancel You are impersonating another user. Transport download search view_headl…" at bounding box center [665, 476] width 1196 height 952
click at [265, 126] on icon "cancel" at bounding box center [258, 124] width 17 height 17
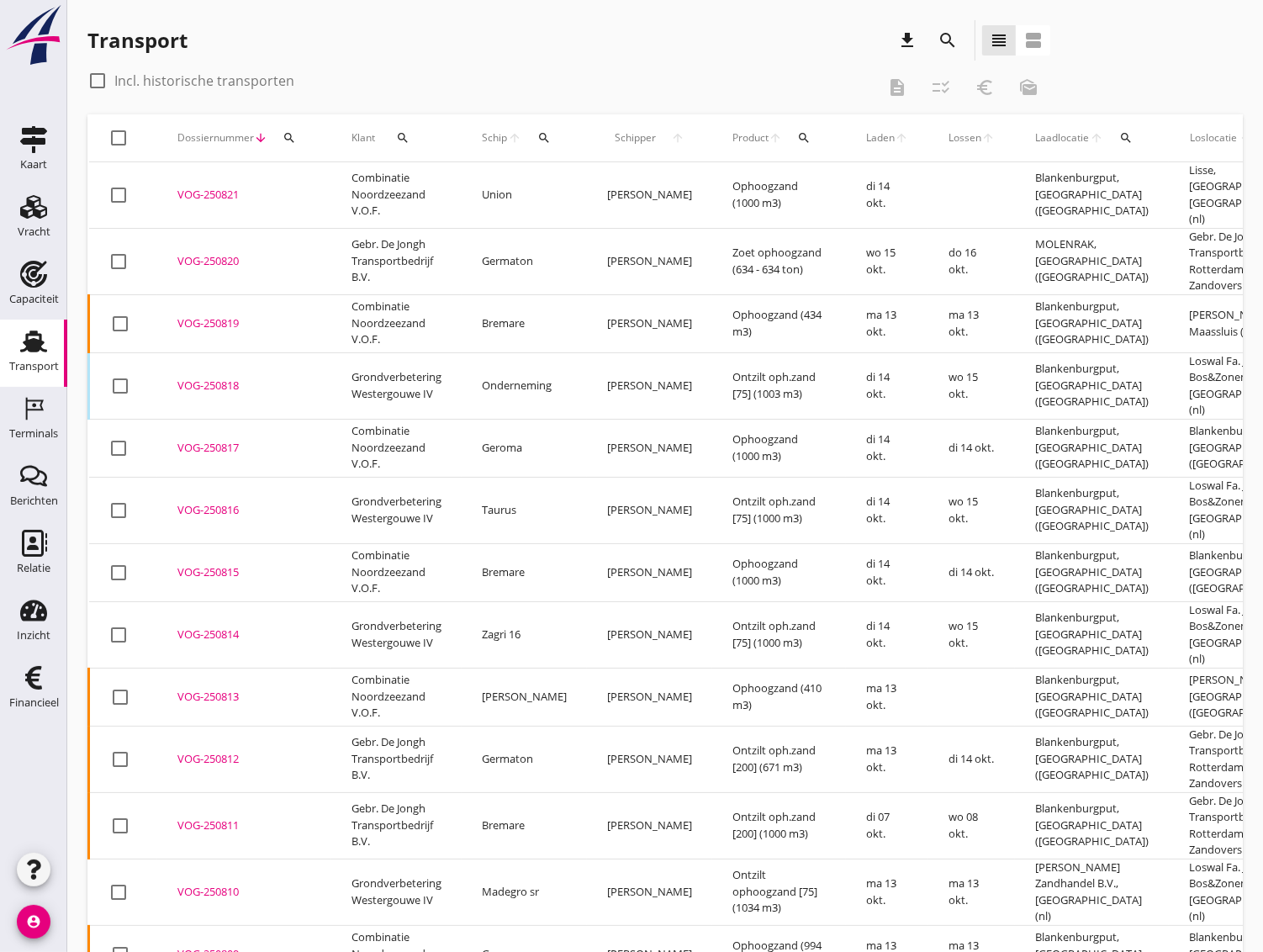
click at [952, 51] on button "search" at bounding box center [947, 40] width 31 height 31
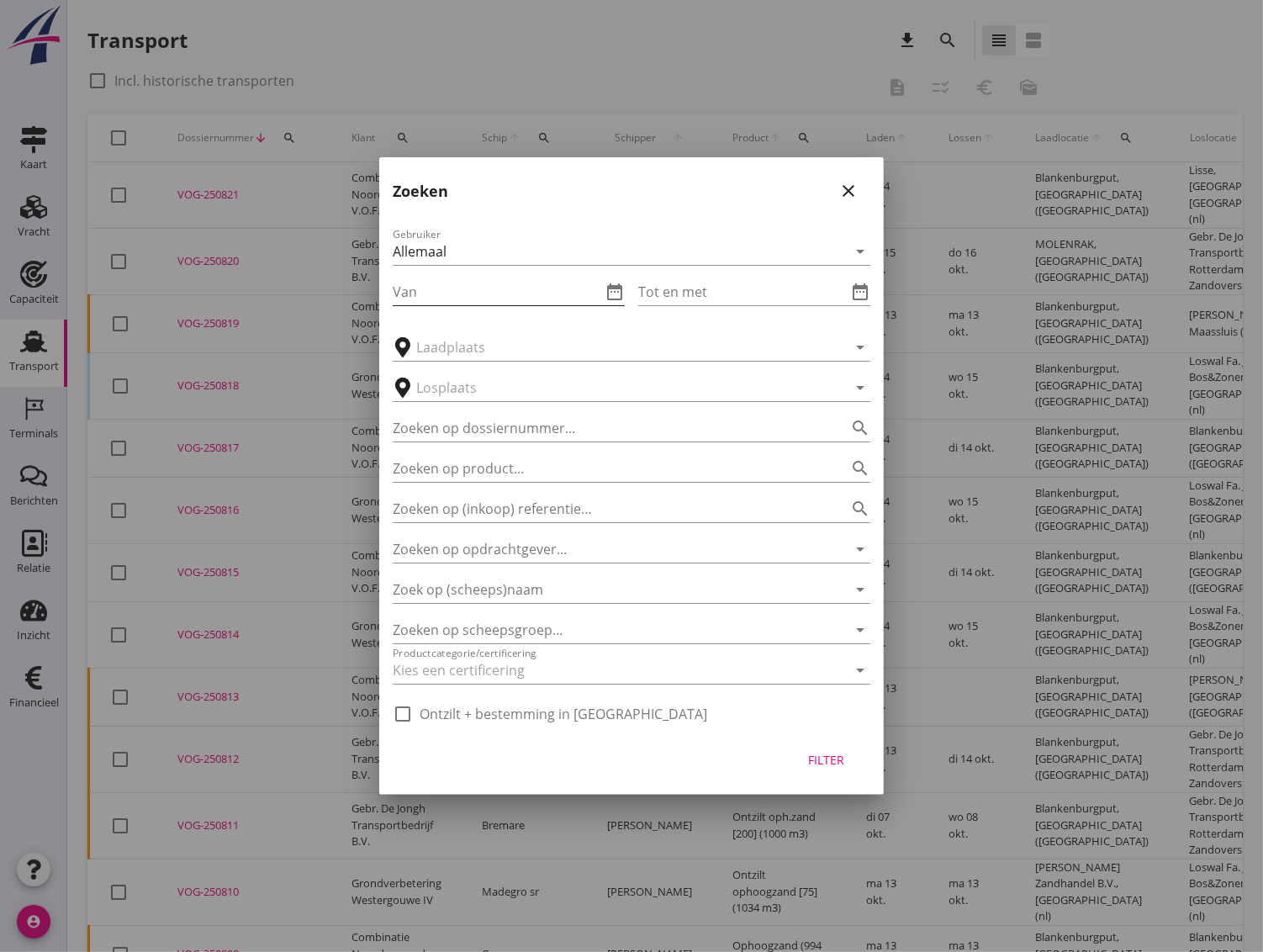
click at [458, 288] on input "Van" at bounding box center [497, 291] width 209 height 27
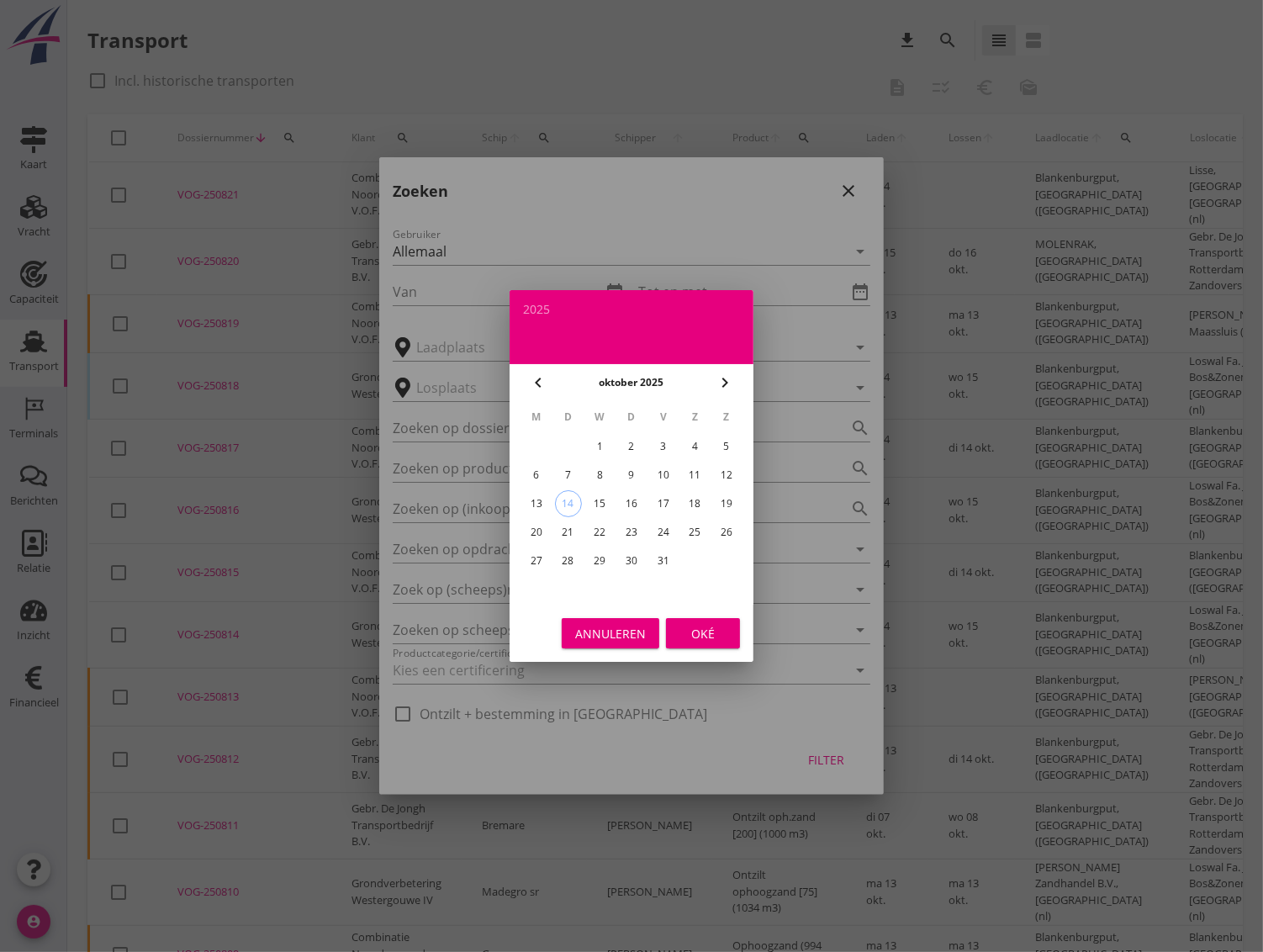
click at [544, 379] on icon "chevron_left" at bounding box center [538, 382] width 20 height 20
click at [537, 505] on div "15" at bounding box center [535, 503] width 27 height 27
type input "[DATE]"
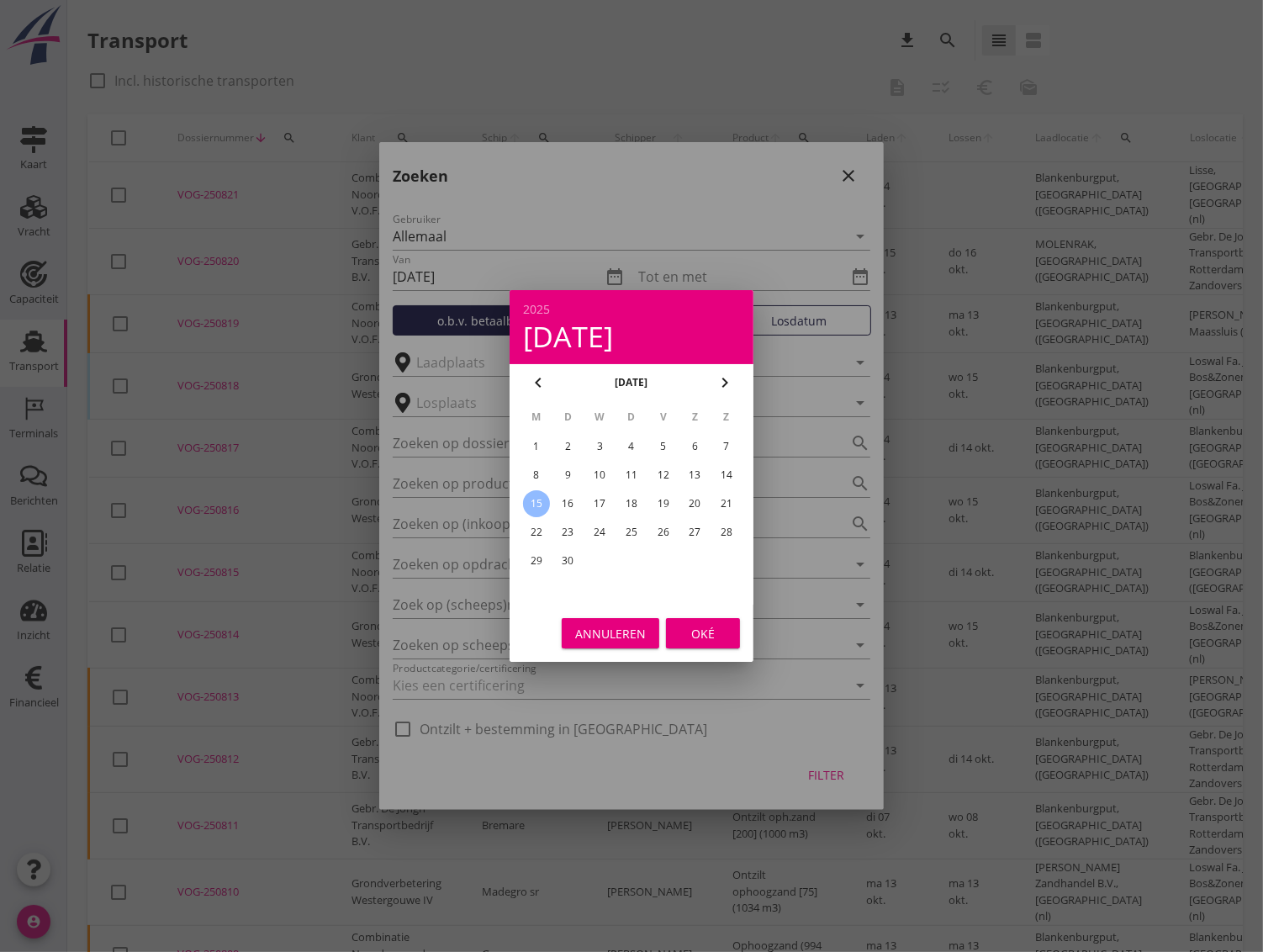
click at [695, 629] on div "Oké" at bounding box center [703, 633] width 48 height 18
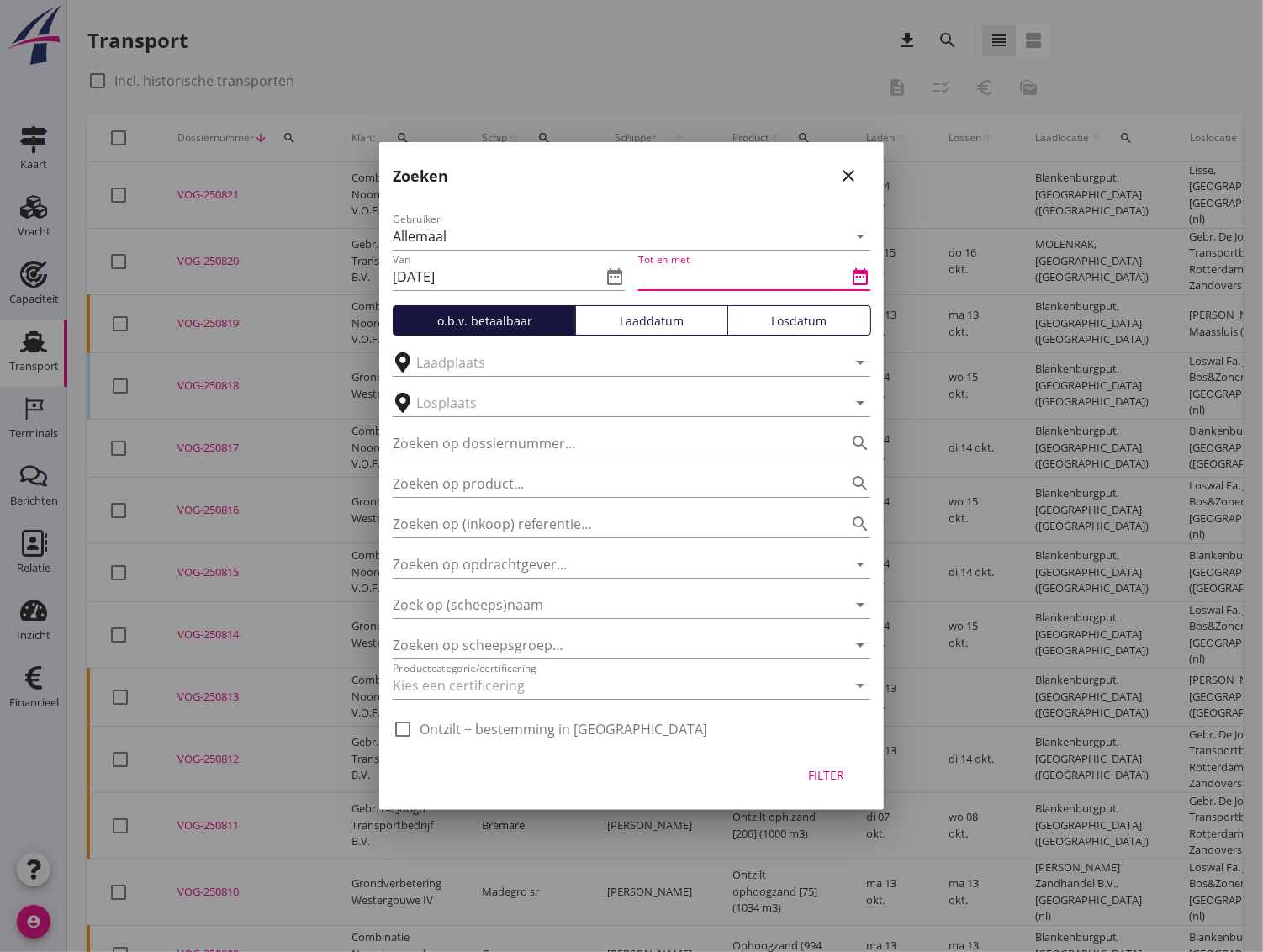
click at [732, 285] on input "Tot en met" at bounding box center [742, 276] width 209 height 27
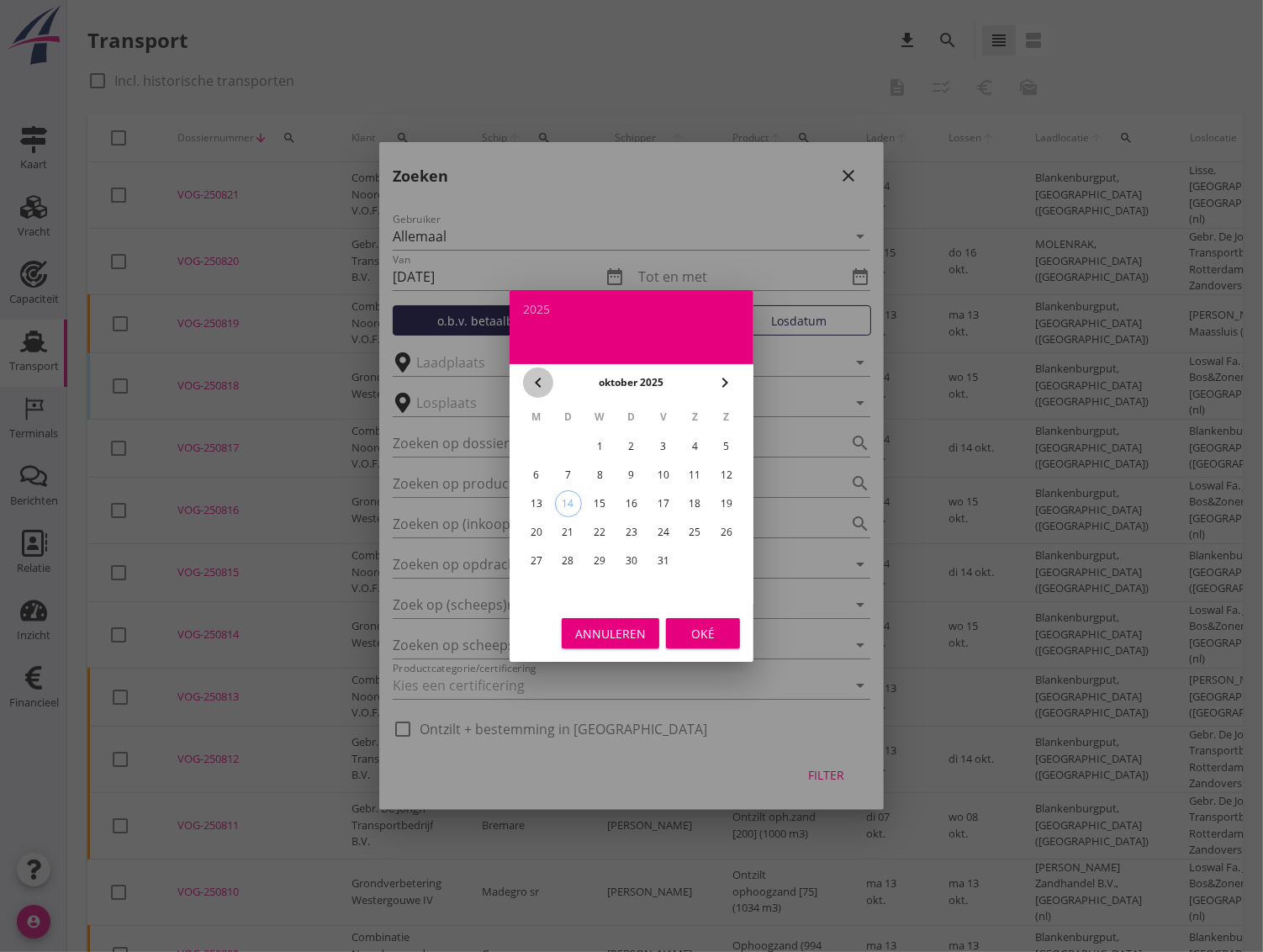
click at [539, 389] on icon "chevron_left" at bounding box center [538, 382] width 20 height 20
click at [702, 506] on div "20" at bounding box center [694, 503] width 27 height 27
type input "[DATE]"
click at [702, 634] on div "Oké" at bounding box center [703, 633] width 48 height 18
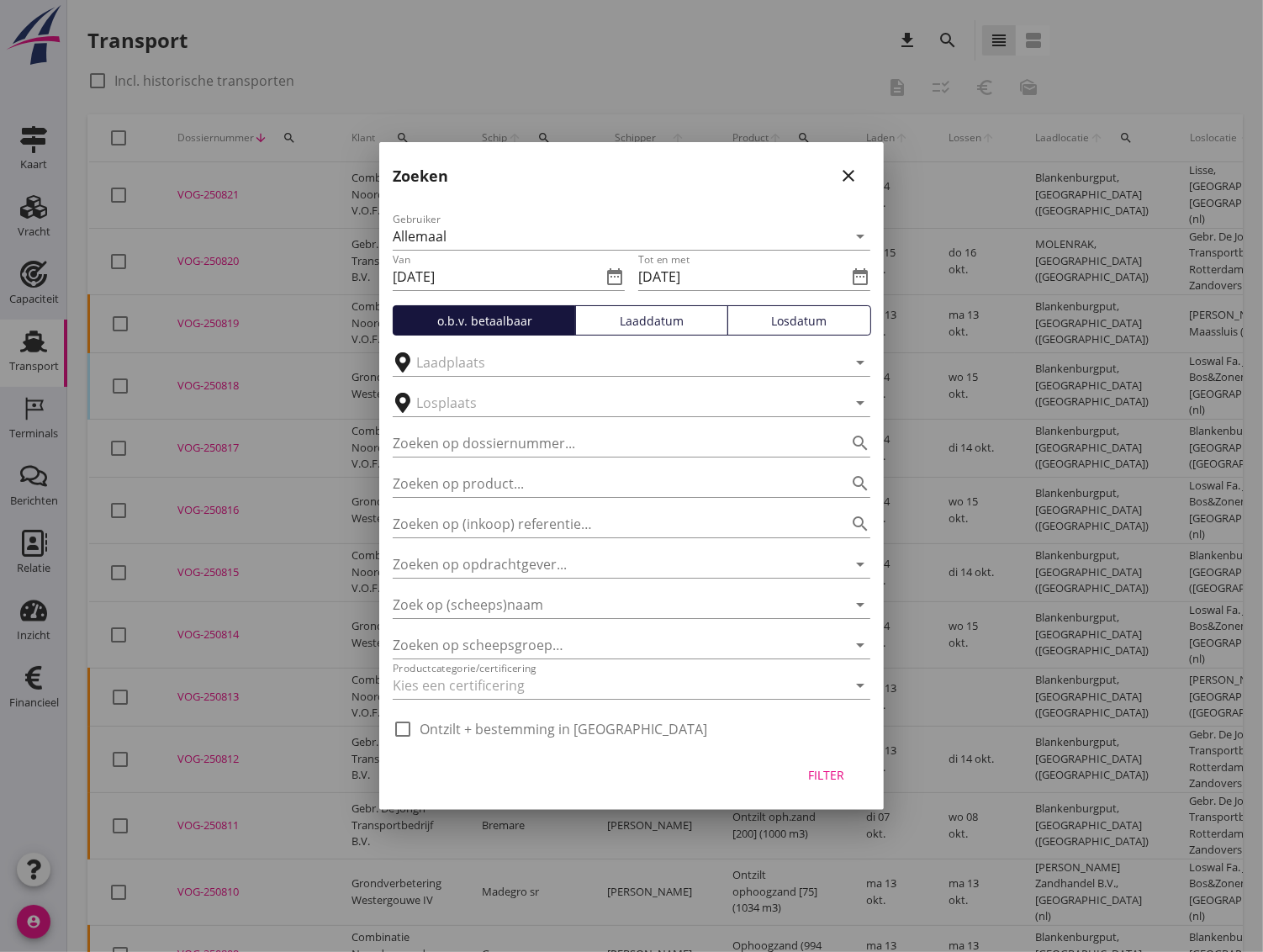
click at [801, 328] on div "Losdatum" at bounding box center [800, 321] width 129 height 18
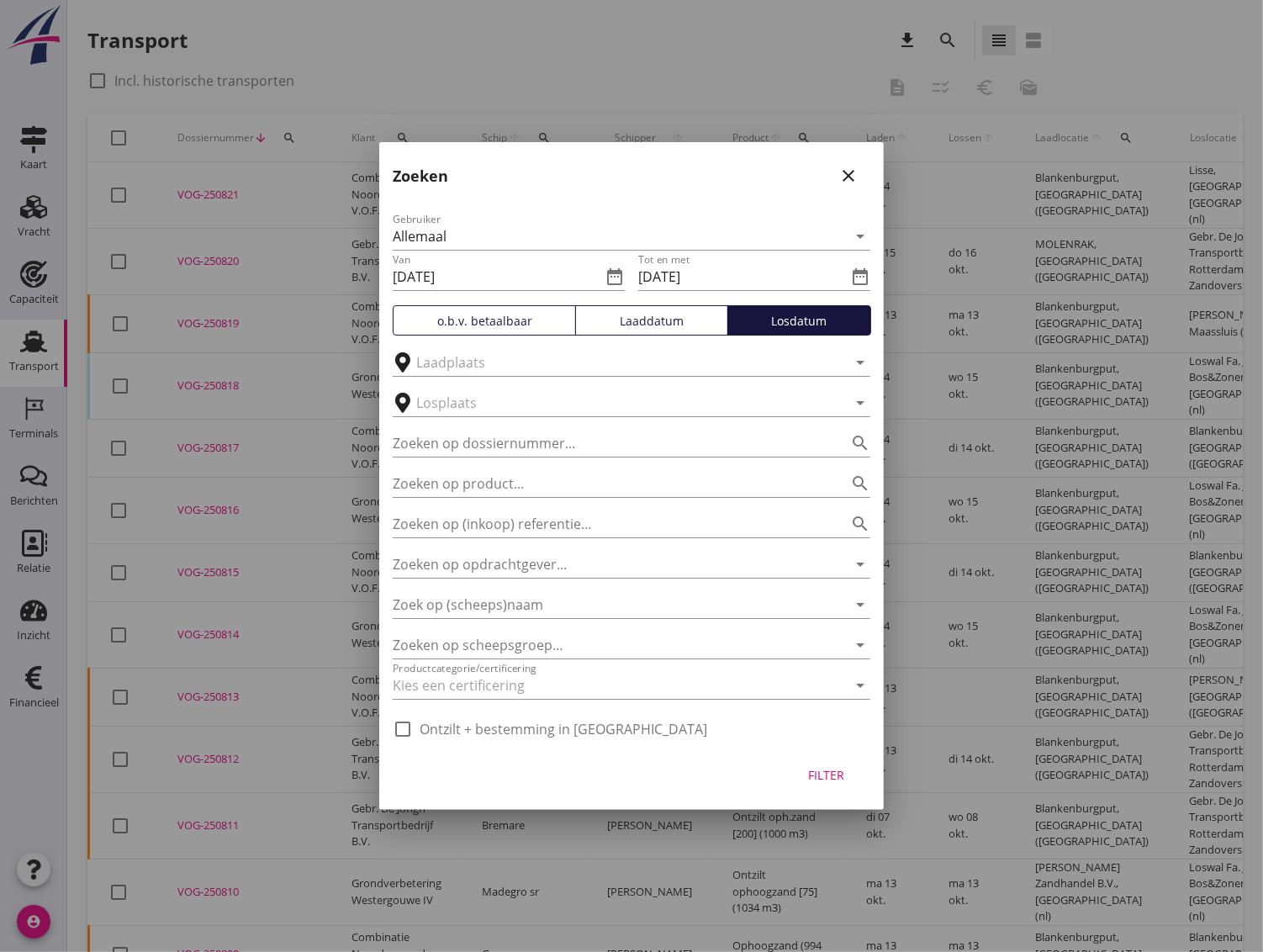
click at [823, 780] on div "Filter" at bounding box center [826, 775] width 48 height 18
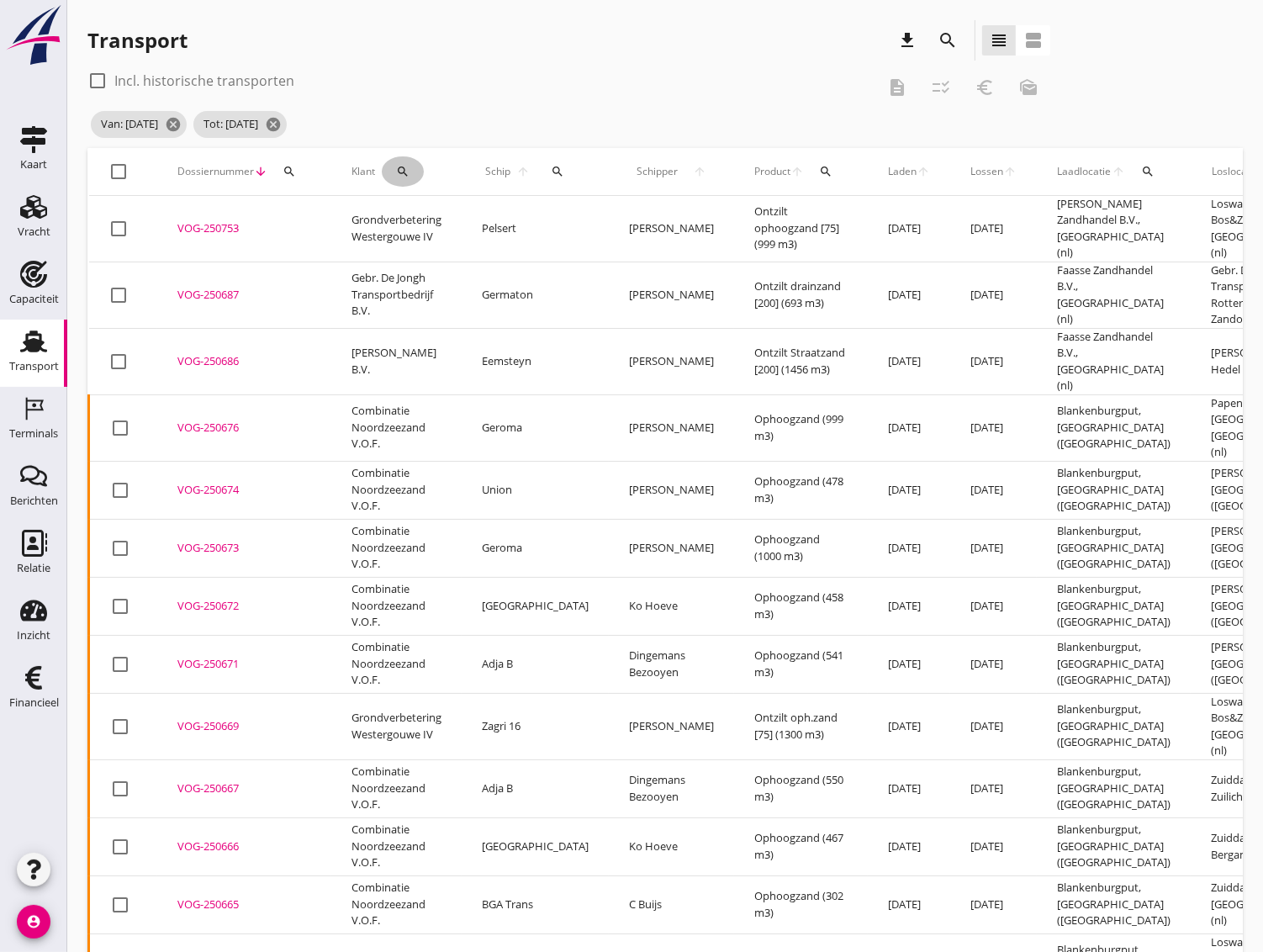
click at [399, 167] on icon "search" at bounding box center [403, 172] width 14 height 14
click at [412, 217] on input "Zoeken op opdrachtgever..." at bounding box center [476, 220] width 175 height 27
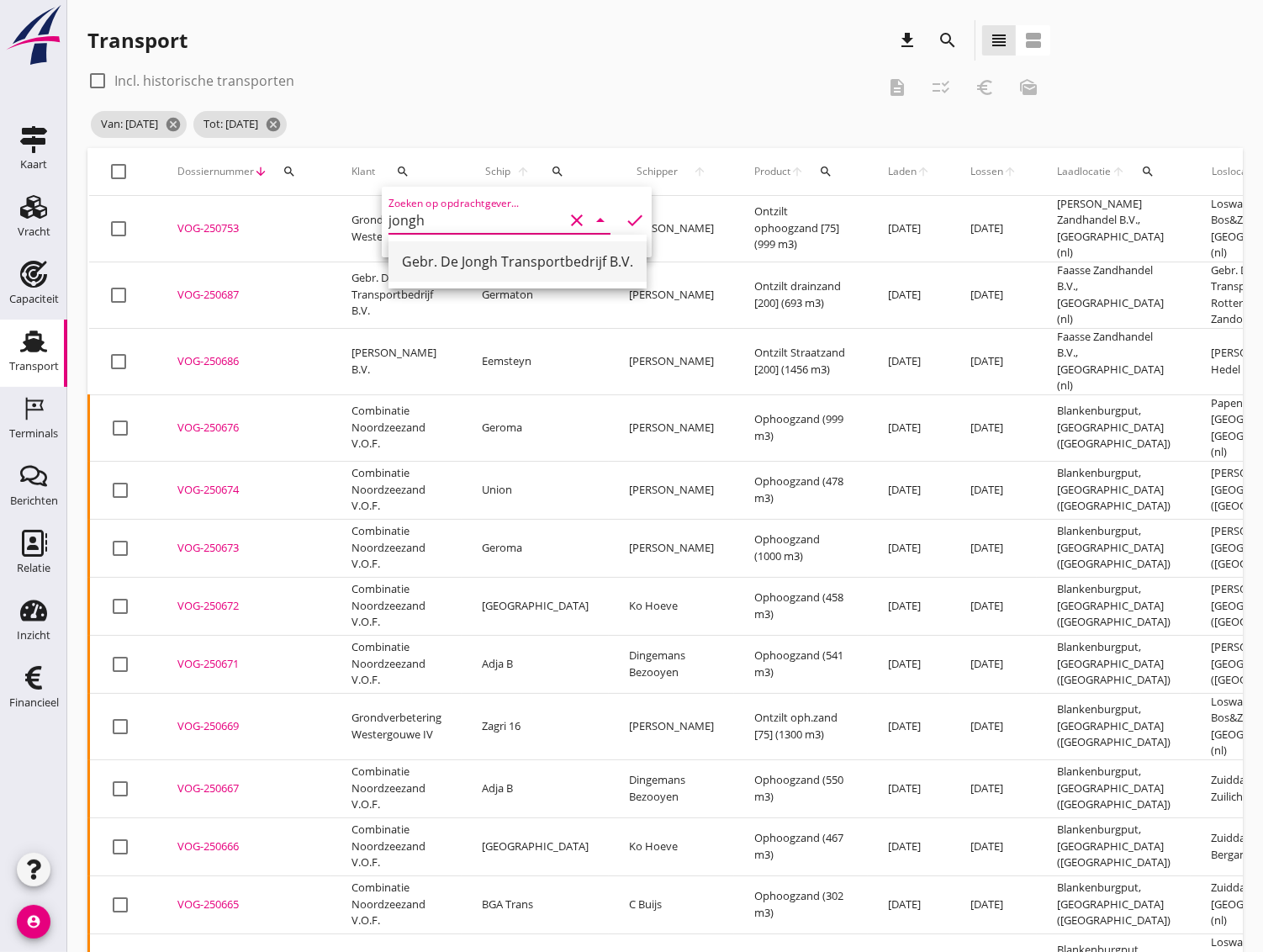
click at [461, 270] on div "Gebr. De Jongh Transportbedrijf B.V." at bounding box center [518, 261] width 232 height 20
type input "Gebr. De Jongh Transportbedrijf B.V."
click at [625, 219] on icon "check" at bounding box center [634, 220] width 20 height 20
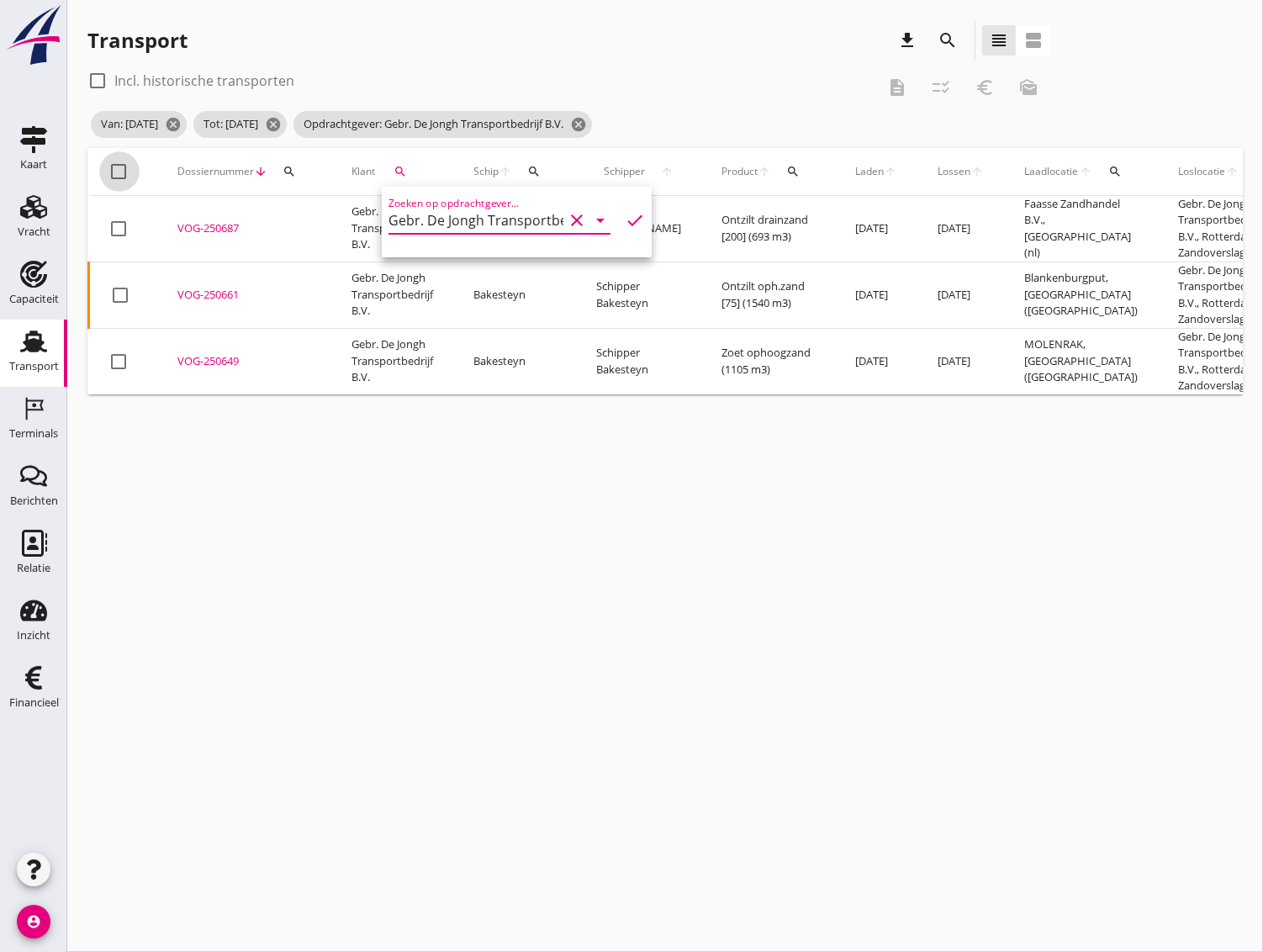
click at [114, 171] on div at bounding box center [119, 171] width 29 height 29
checkbox input "true"
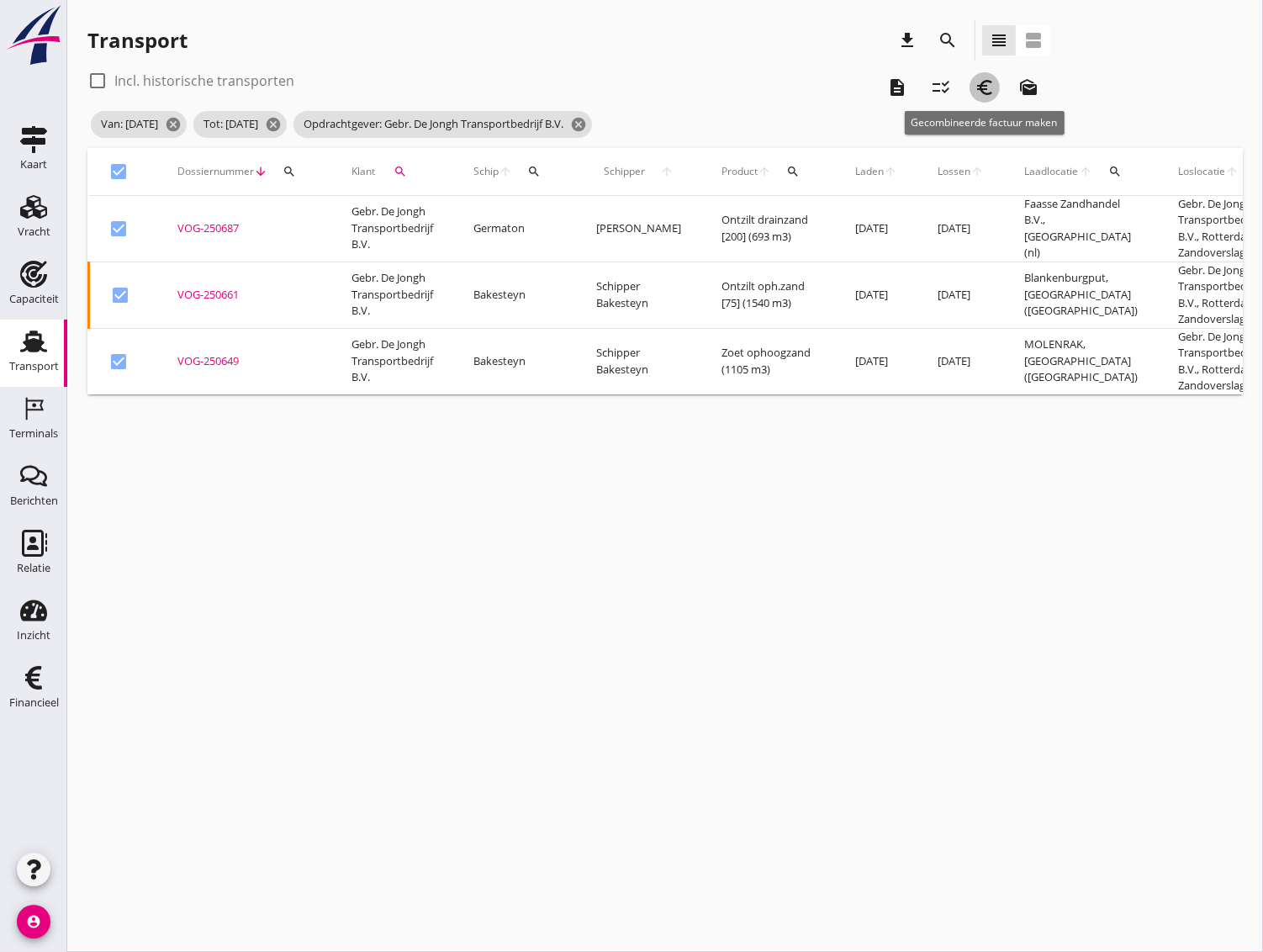
click at [996, 93] on div "euro_symbol" at bounding box center [985, 87] width 31 height 20
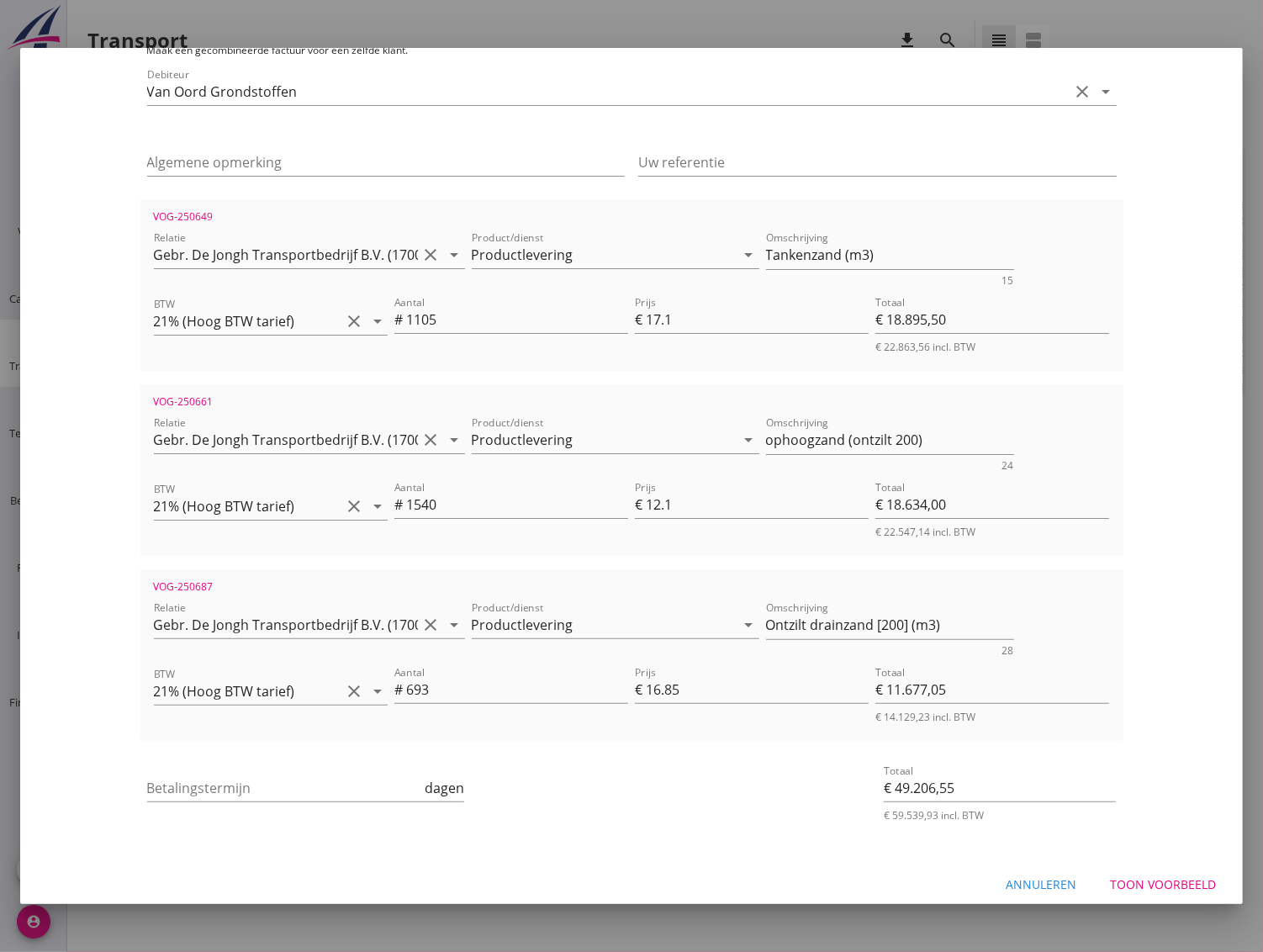
scroll to position [198, 0]
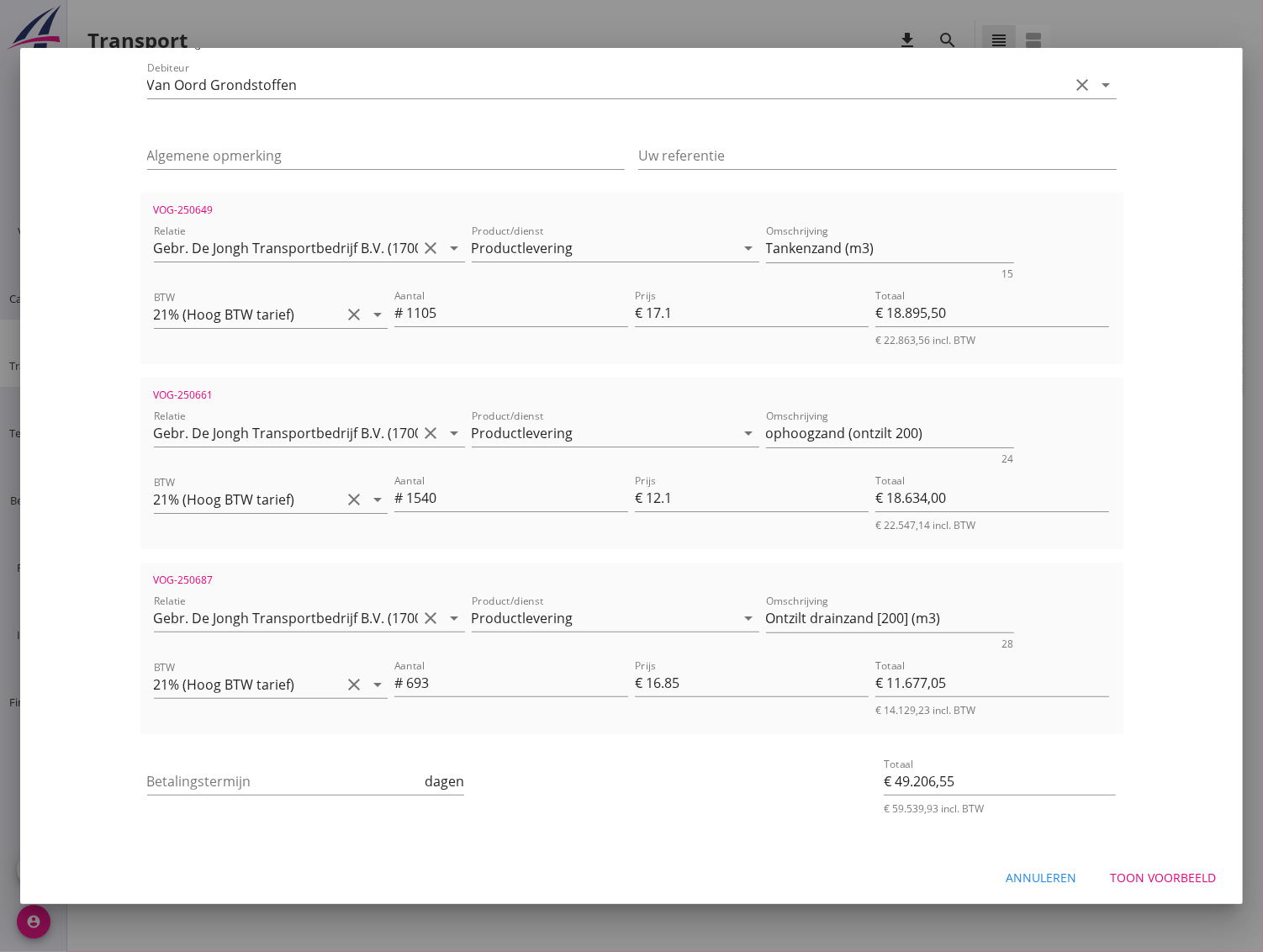
click at [227, 791] on div "Betalingstermijn dagen" at bounding box center [306, 790] width 318 height 44
click at [217, 758] on div "Betalingstermijn dagen" at bounding box center [306, 784] width 318 height 53
click at [215, 771] on input "Betalingstermijn" at bounding box center [285, 781] width 275 height 27
type input "30"
click at [1154, 872] on div "Toon voorbeeld" at bounding box center [1162, 878] width 106 height 18
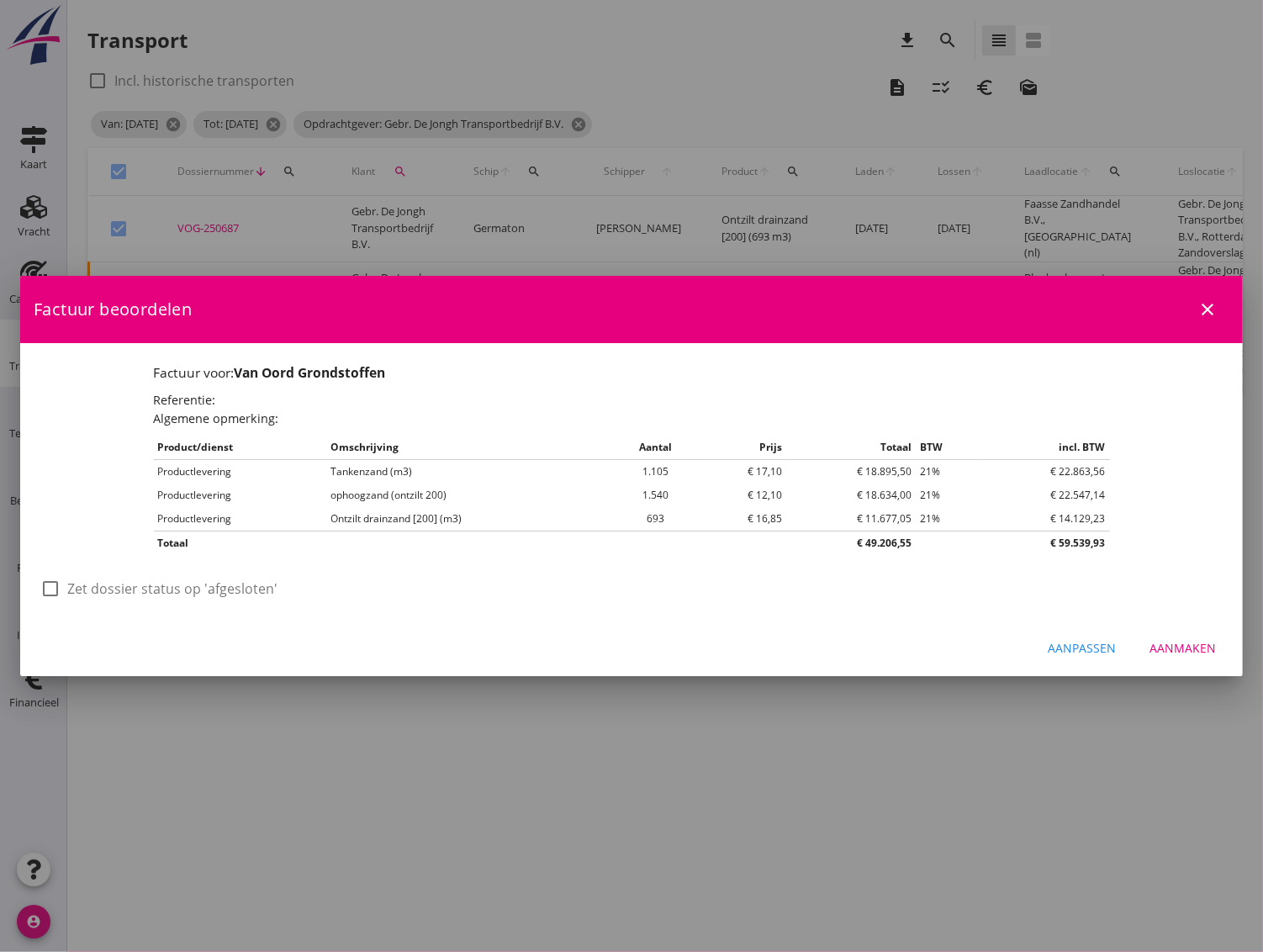
scroll to position [0, 0]
click at [1174, 644] on div "Aanmaken" at bounding box center [1182, 648] width 66 height 18
checkbox input "false"
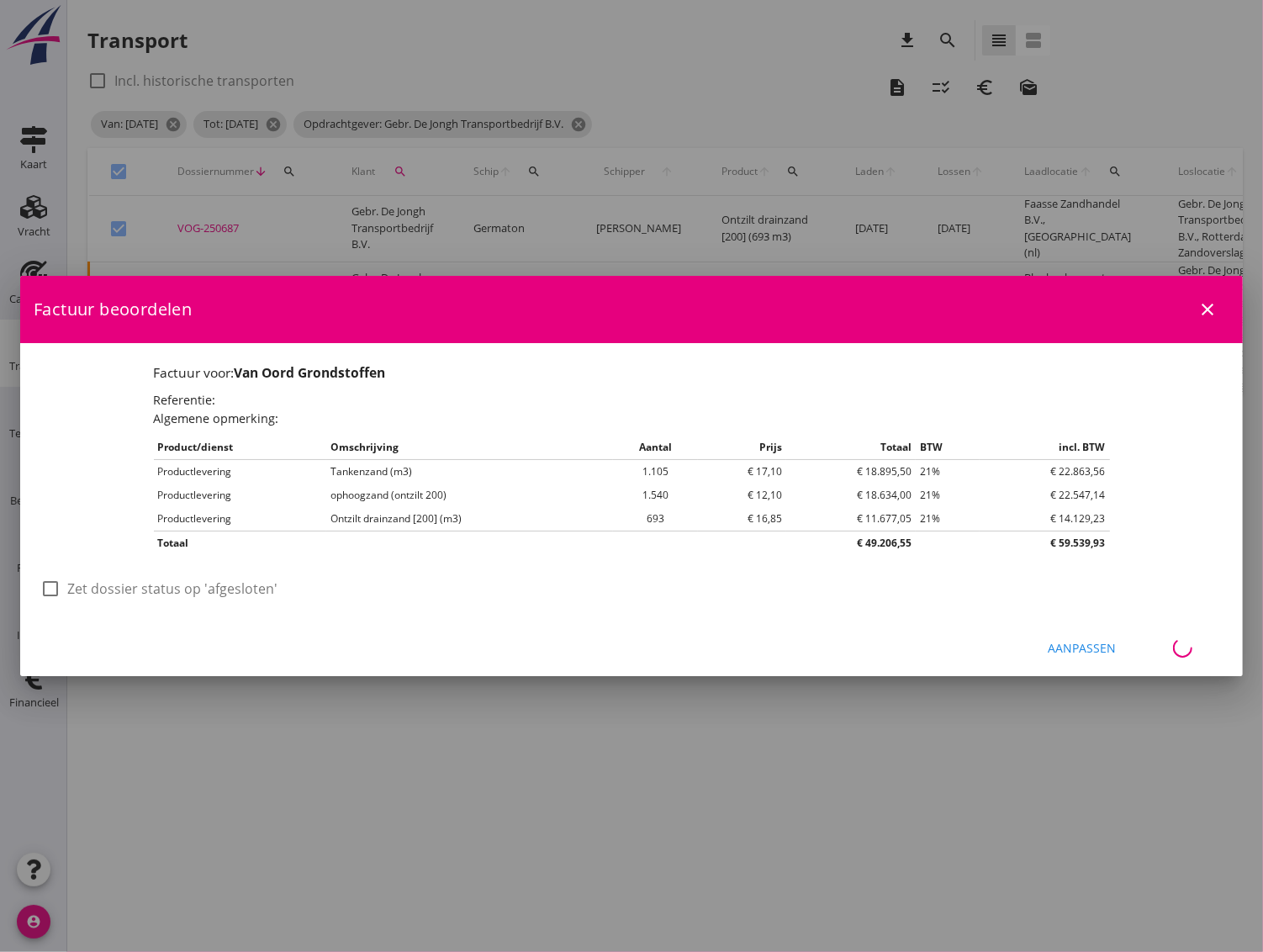
checkbox input "false"
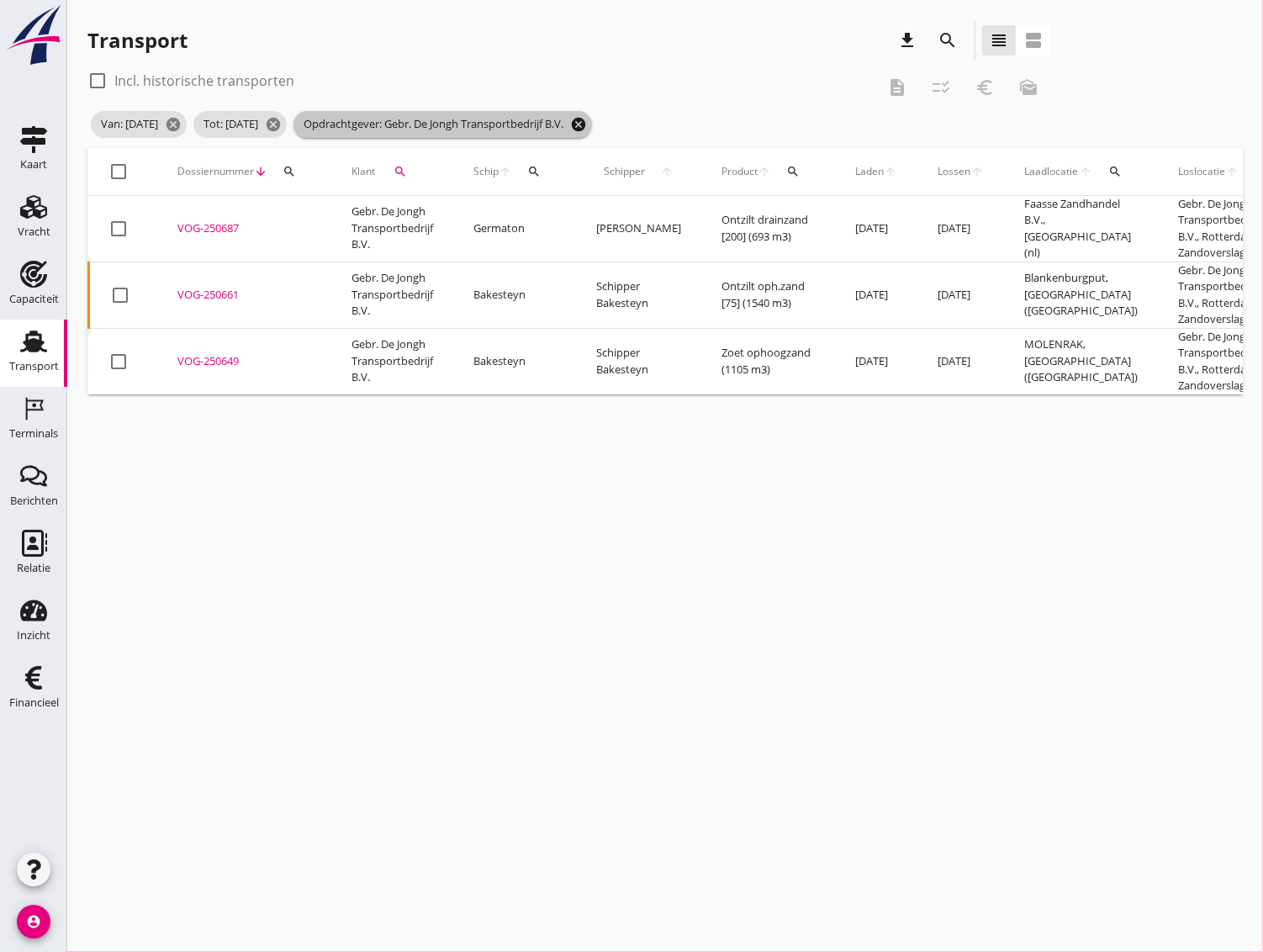
click at [587, 121] on icon "cancel" at bounding box center [578, 124] width 17 height 17
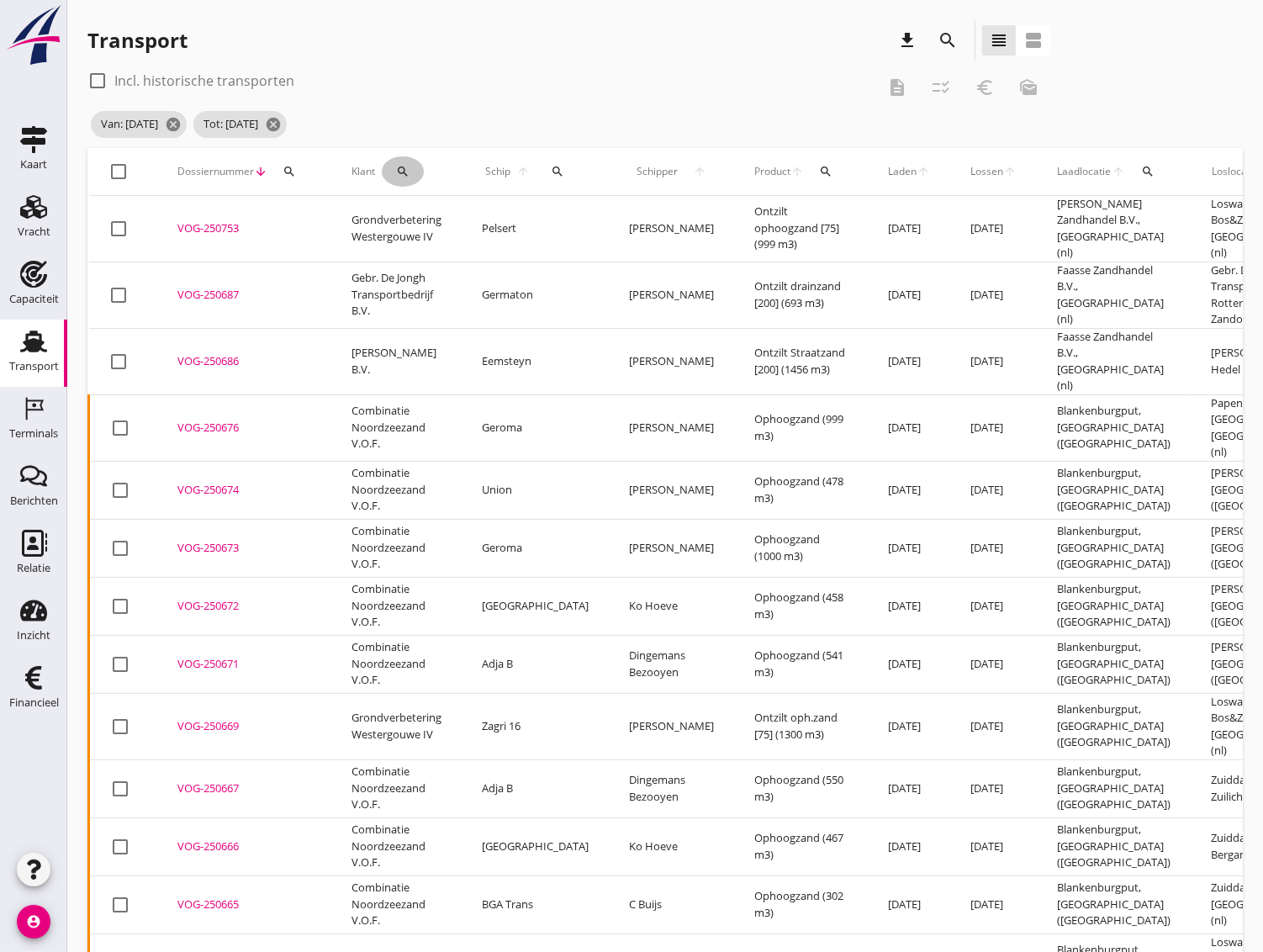
click at [397, 169] on icon "search" at bounding box center [403, 172] width 14 height 14
click at [415, 215] on input "Zoeken op opdrachtgever..." at bounding box center [476, 220] width 175 height 27
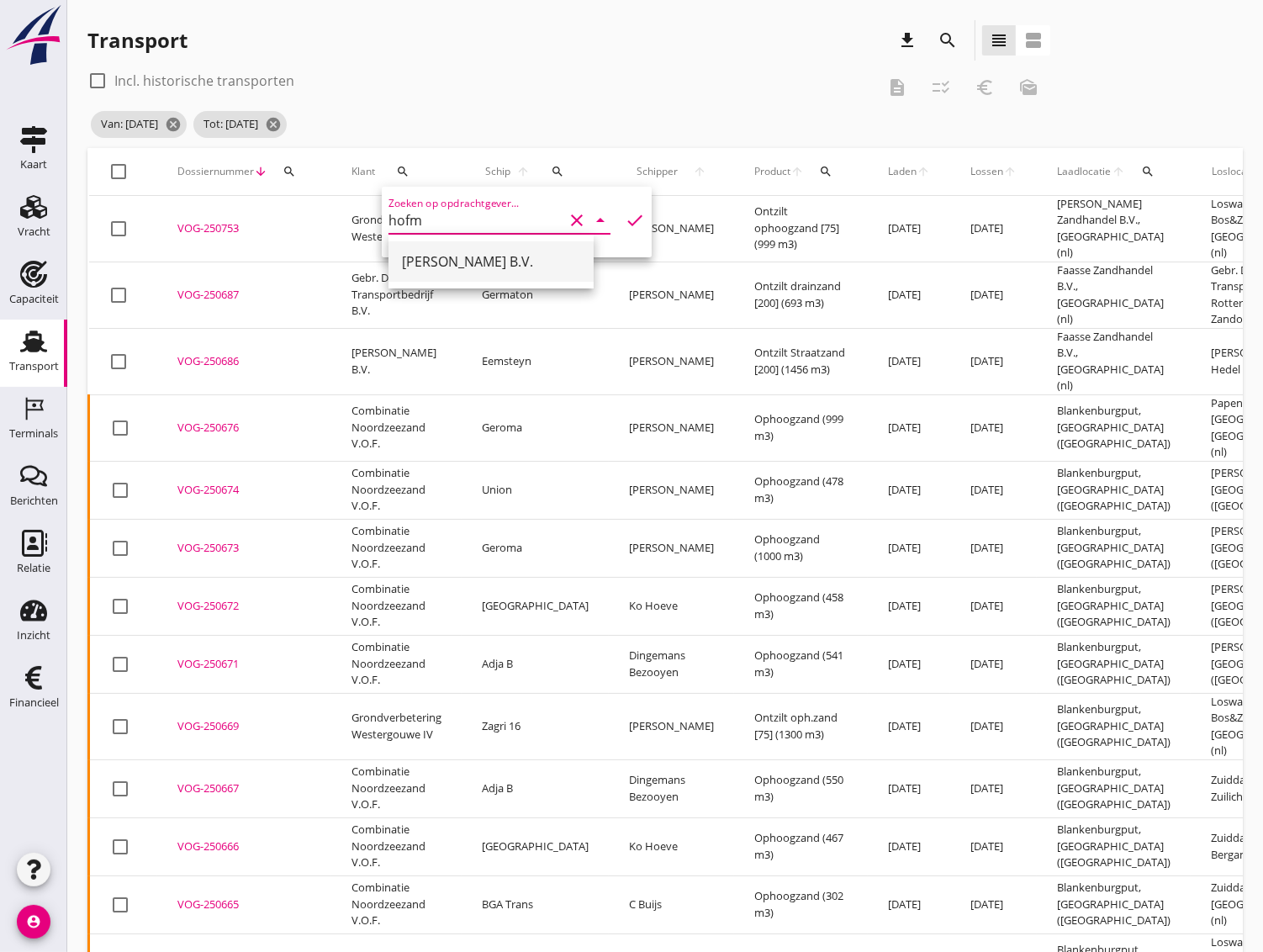
click at [424, 260] on div "[PERSON_NAME] B.V." at bounding box center [491, 261] width 178 height 20
type input "[PERSON_NAME] B.V."
click at [625, 227] on icon "check" at bounding box center [634, 220] width 20 height 20
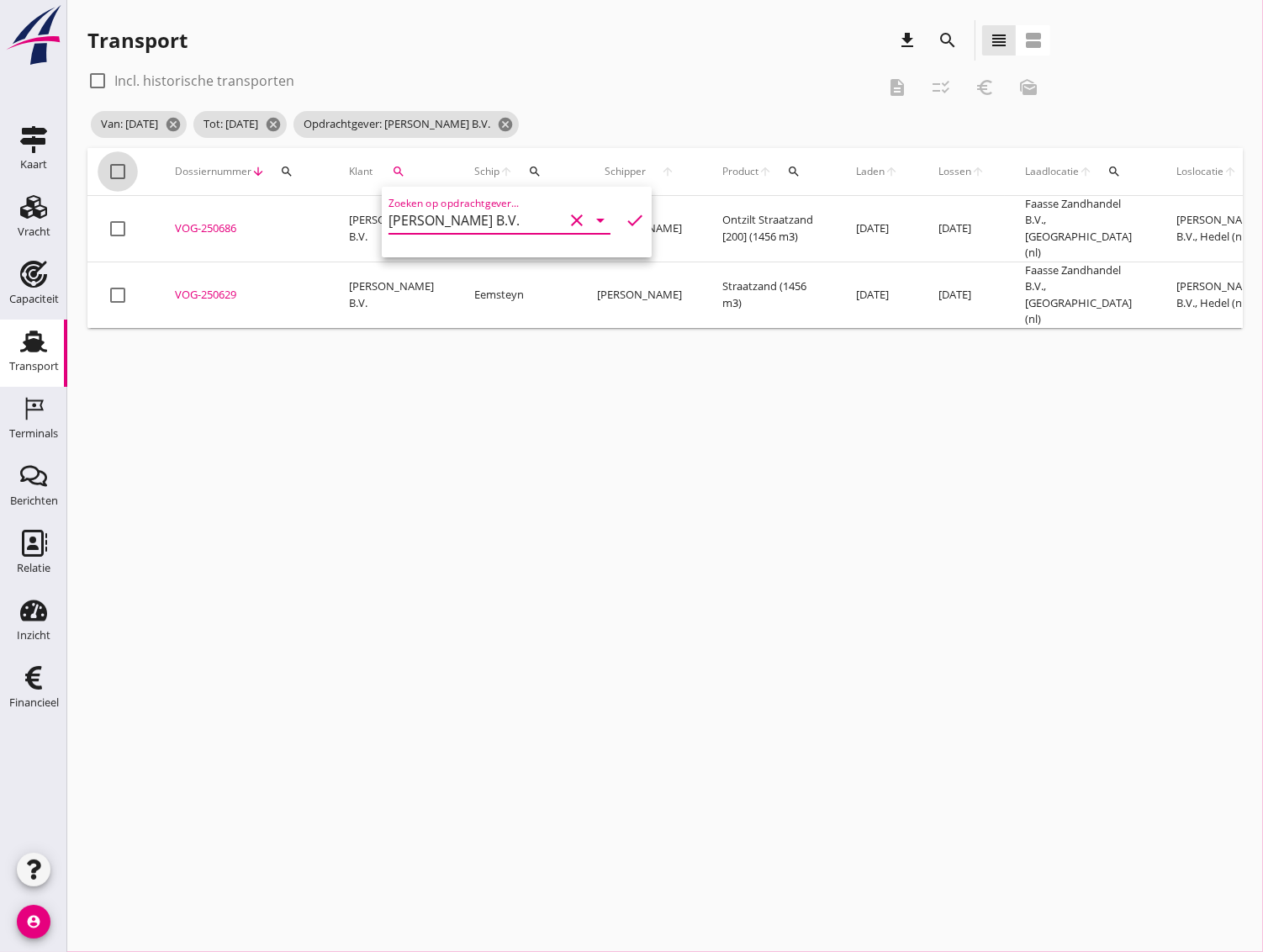
click at [114, 171] on div at bounding box center [118, 171] width 29 height 29
checkbox input "true"
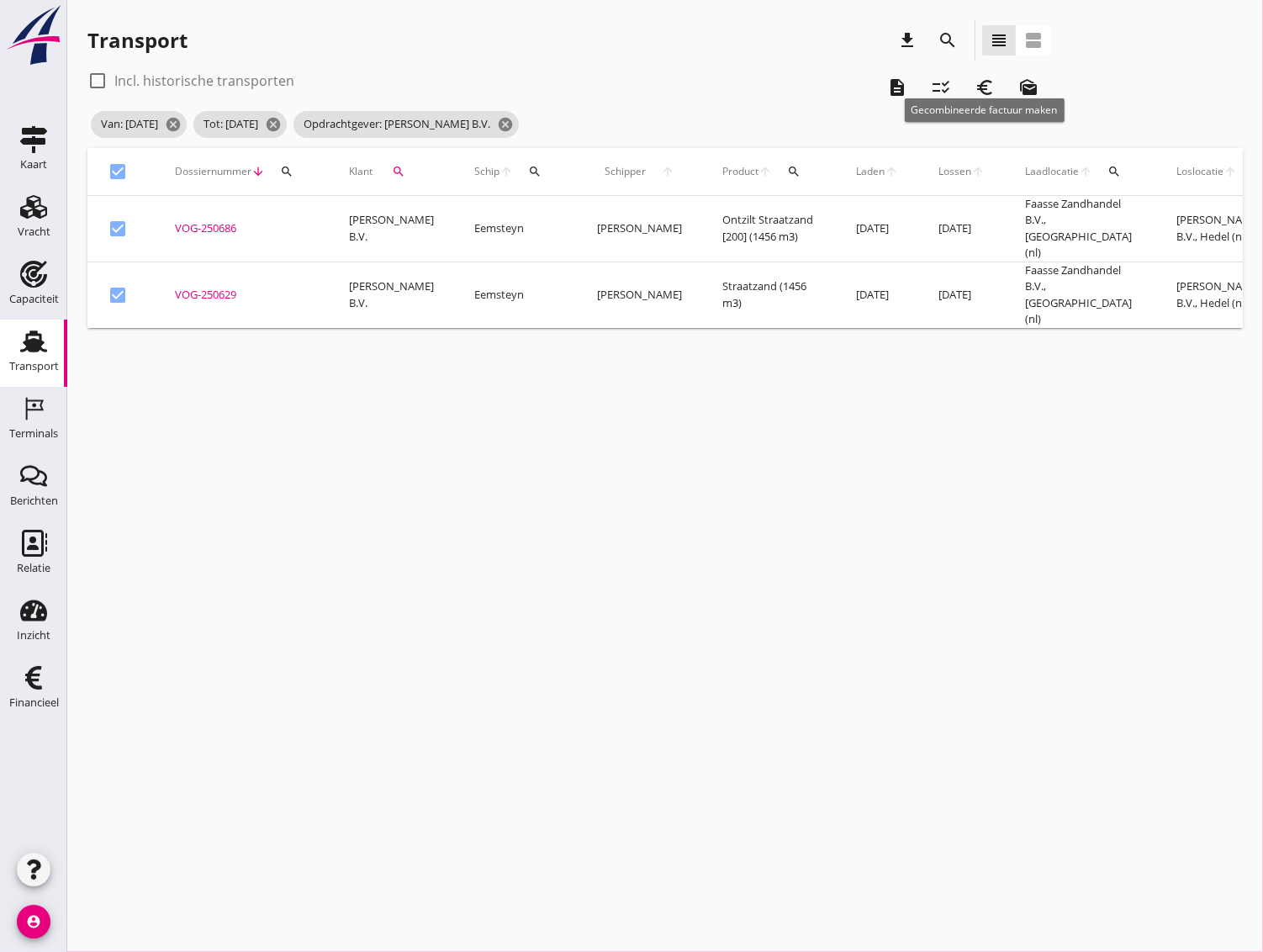
click at [987, 79] on icon "euro_symbol" at bounding box center [985, 87] width 20 height 20
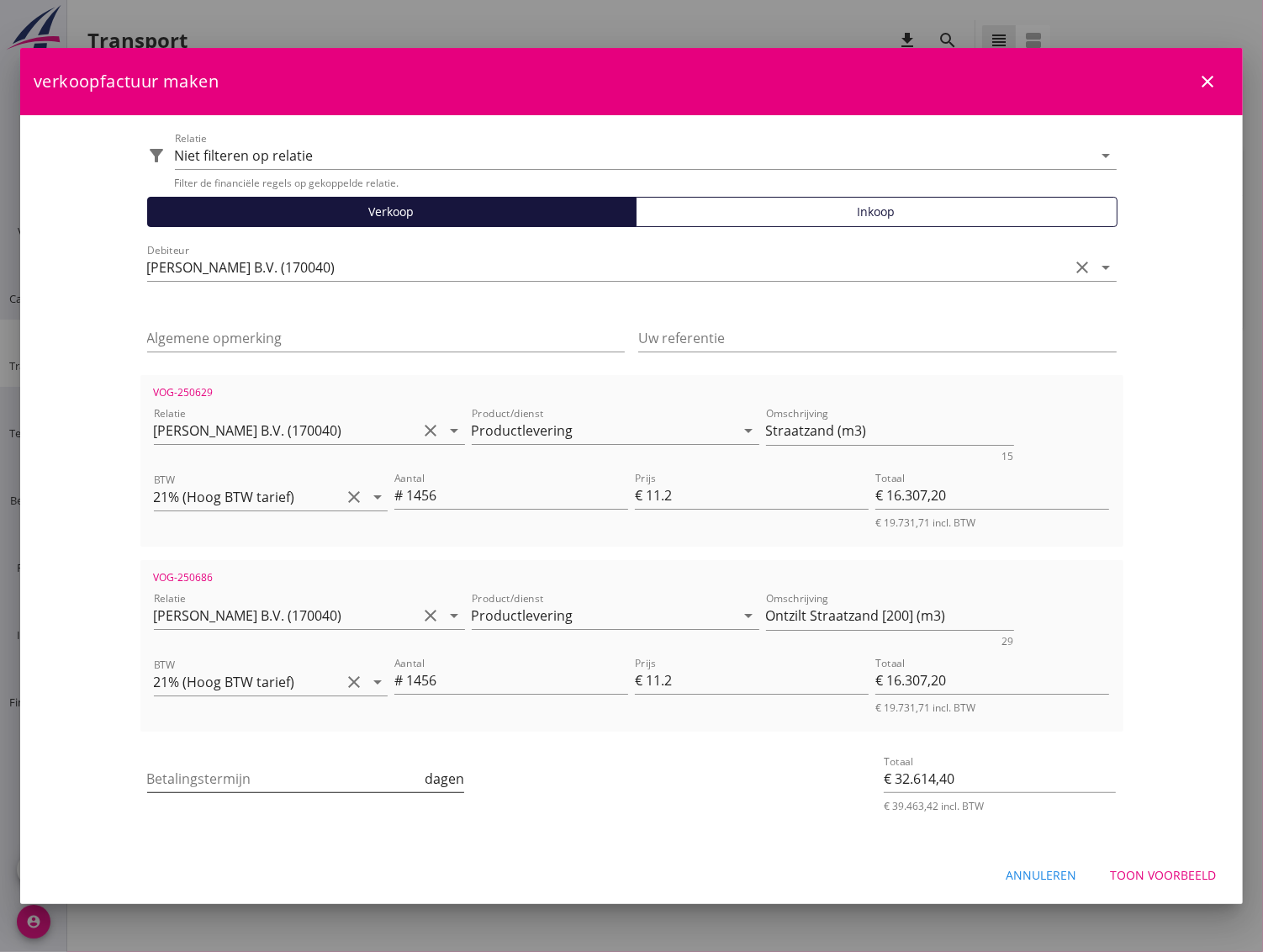
click at [321, 778] on input "Betalingstermijn" at bounding box center [285, 778] width 275 height 27
type input "30"
click at [1179, 878] on div "Toon voorbeeld" at bounding box center [1162, 875] width 106 height 18
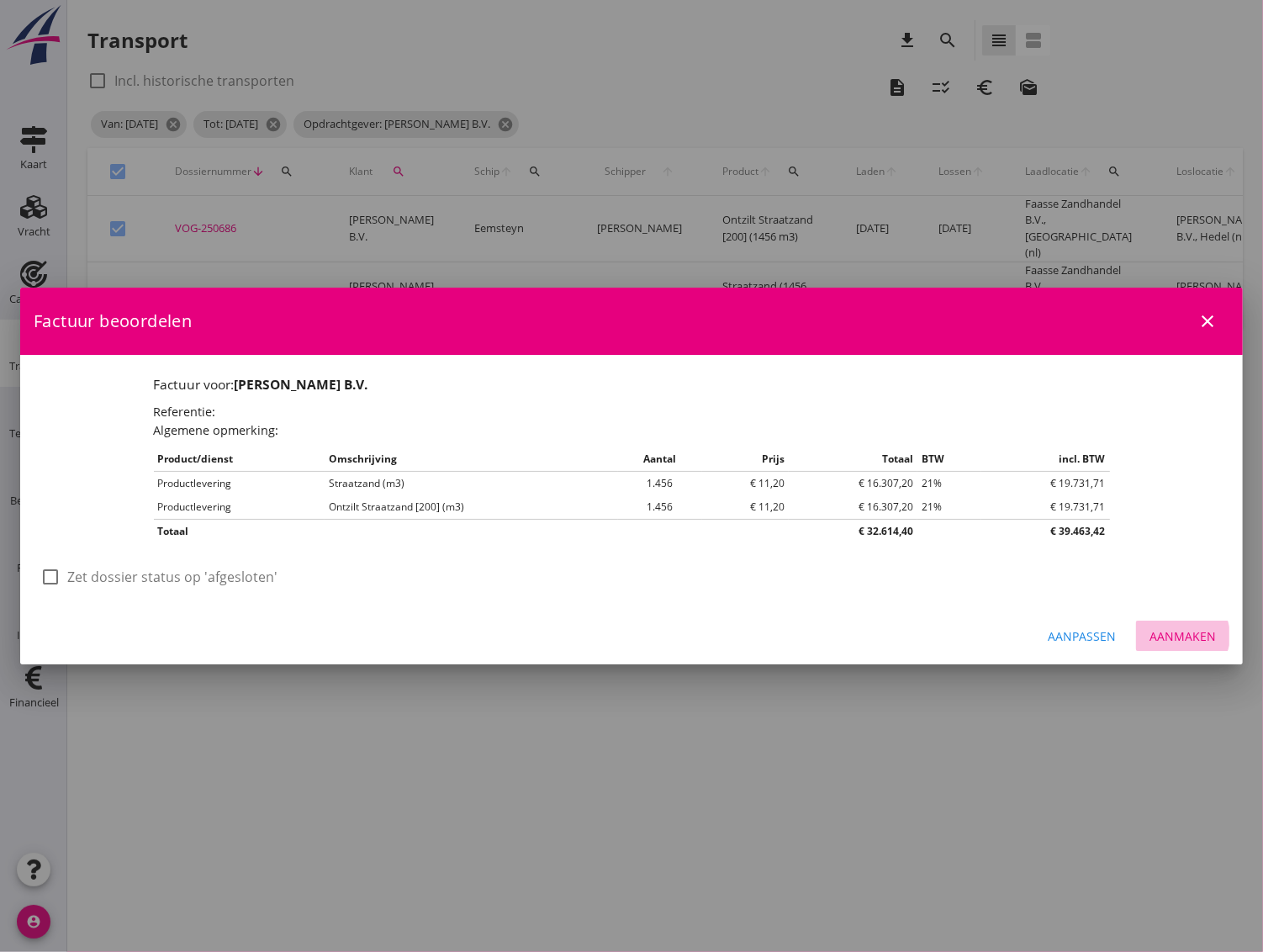
click at [1184, 638] on div "Aanmaken" at bounding box center [1182, 636] width 66 height 18
checkbox input "false"
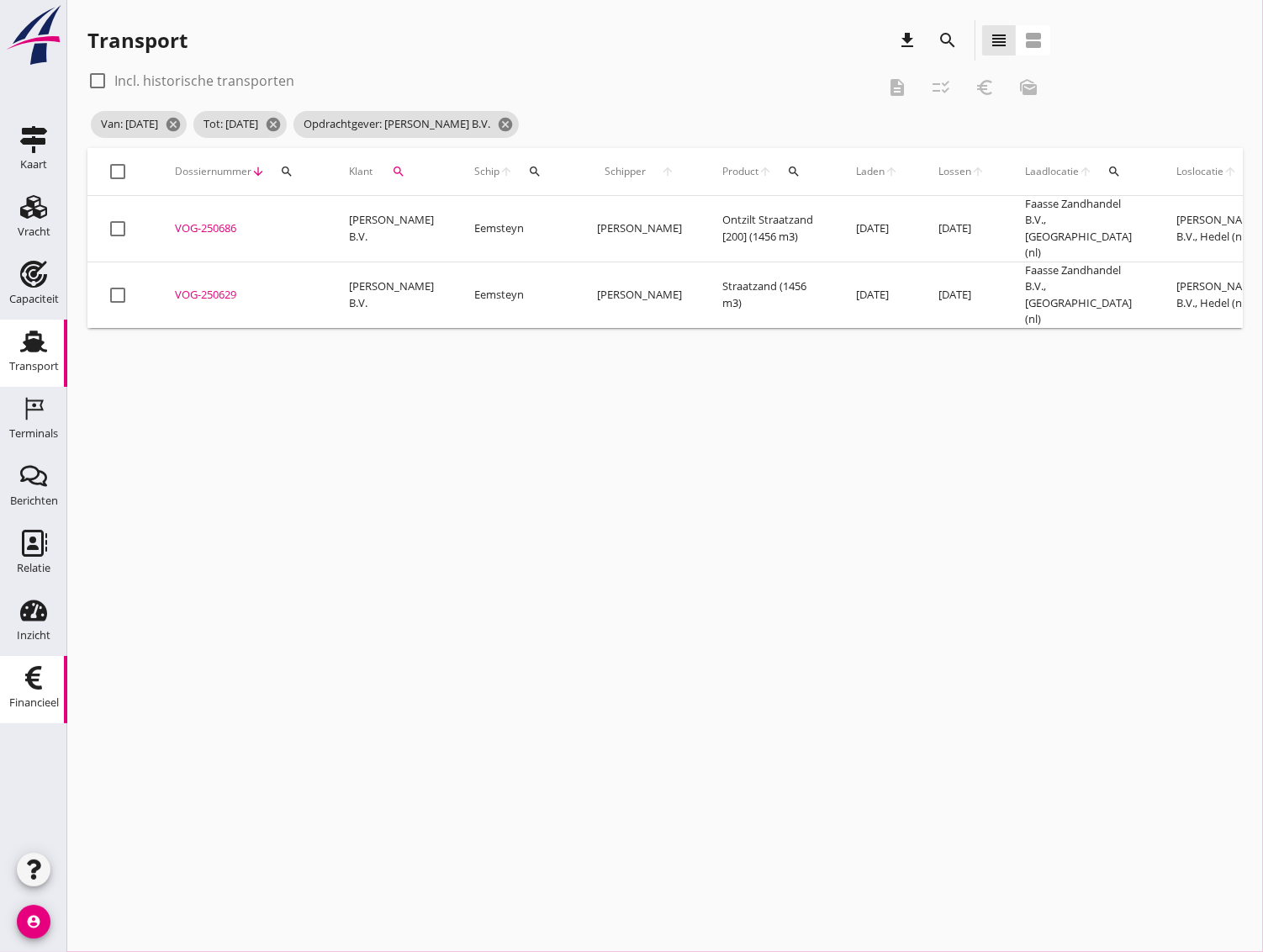
click at [32, 671] on use at bounding box center [33, 678] width 17 height 24
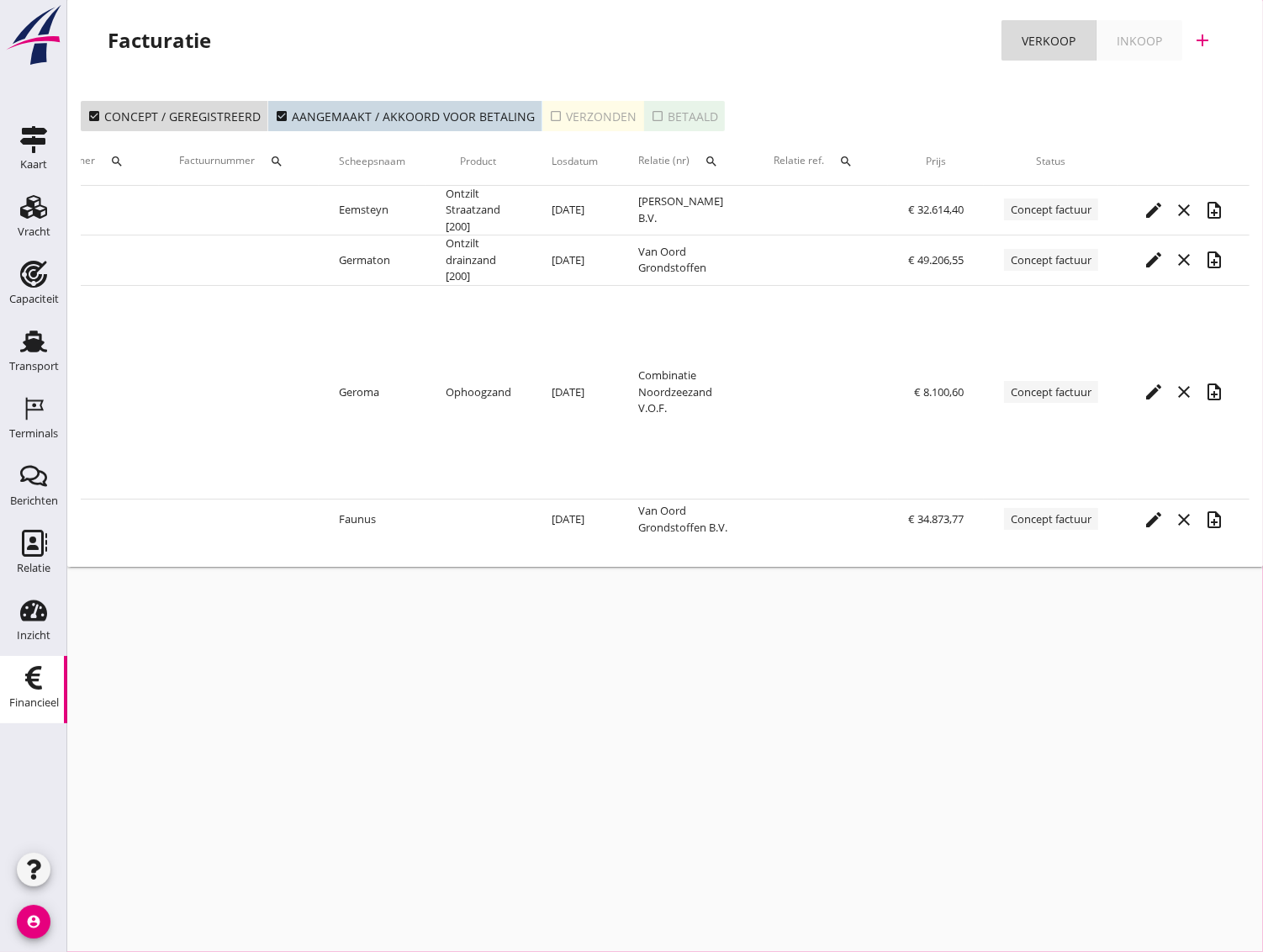
scroll to position [0, 104]
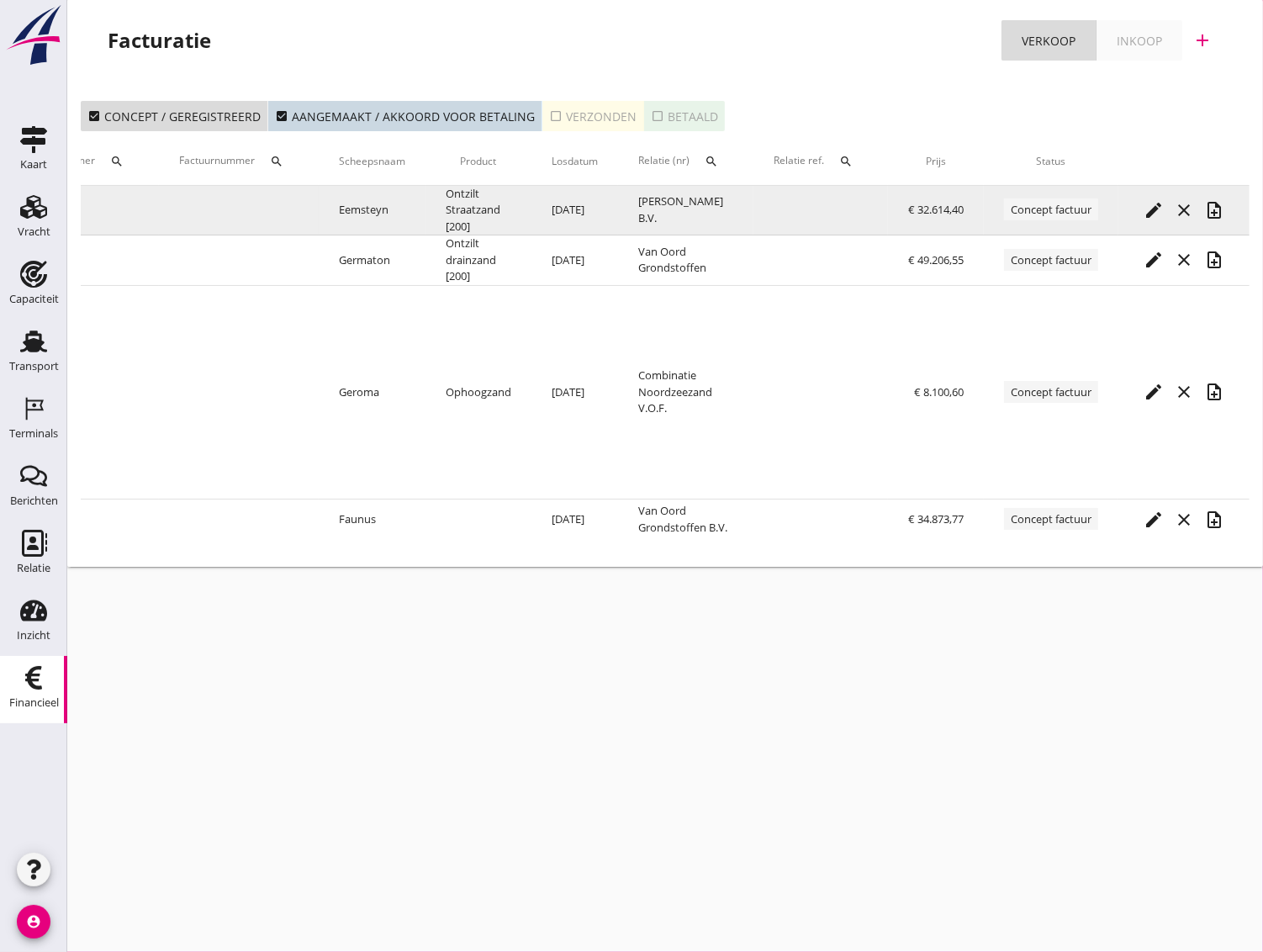
click at [1215, 211] on icon "note_add" at bounding box center [1214, 210] width 20 height 20
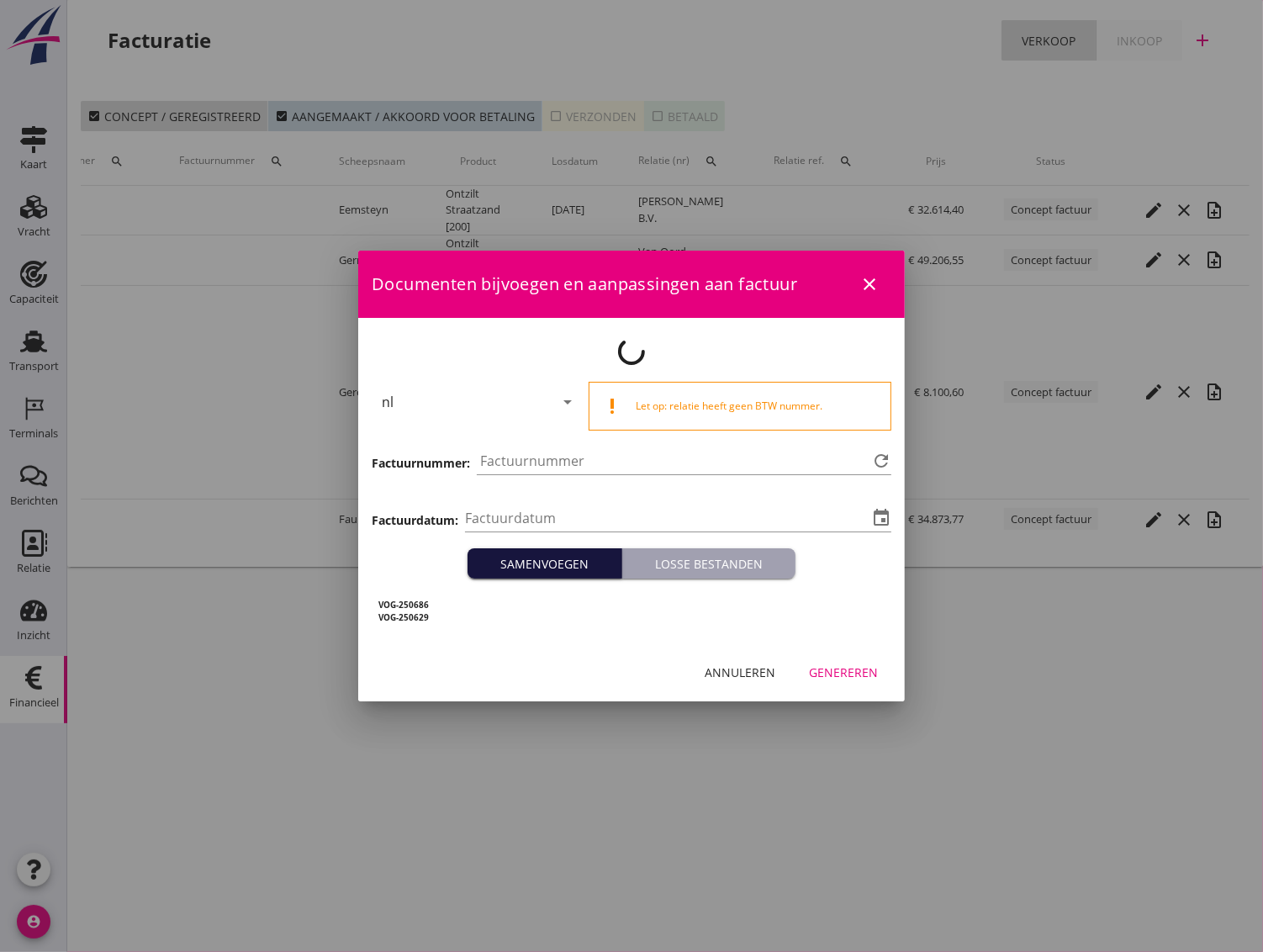
type input "[DATE]"
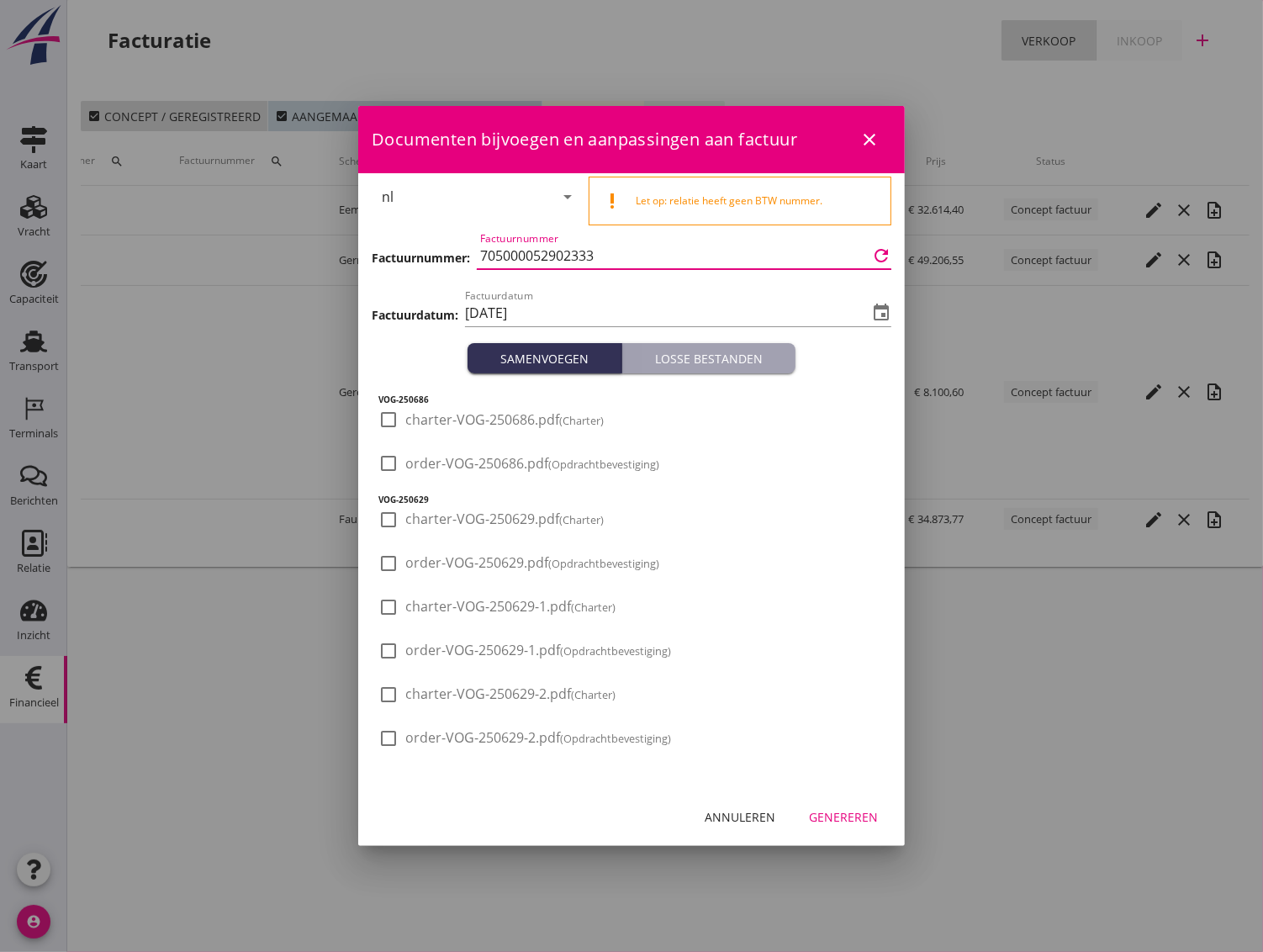
click at [600, 249] on input "705000052902333" at bounding box center [674, 255] width 388 height 27
drag, startPoint x: 600, startPoint y: 249, endPoint x: 484, endPoint y: 254, distance: 116.1
click at [484, 254] on input "705000052902333" at bounding box center [674, 255] width 388 height 27
paste input "3000002351"
type input "3000002351"
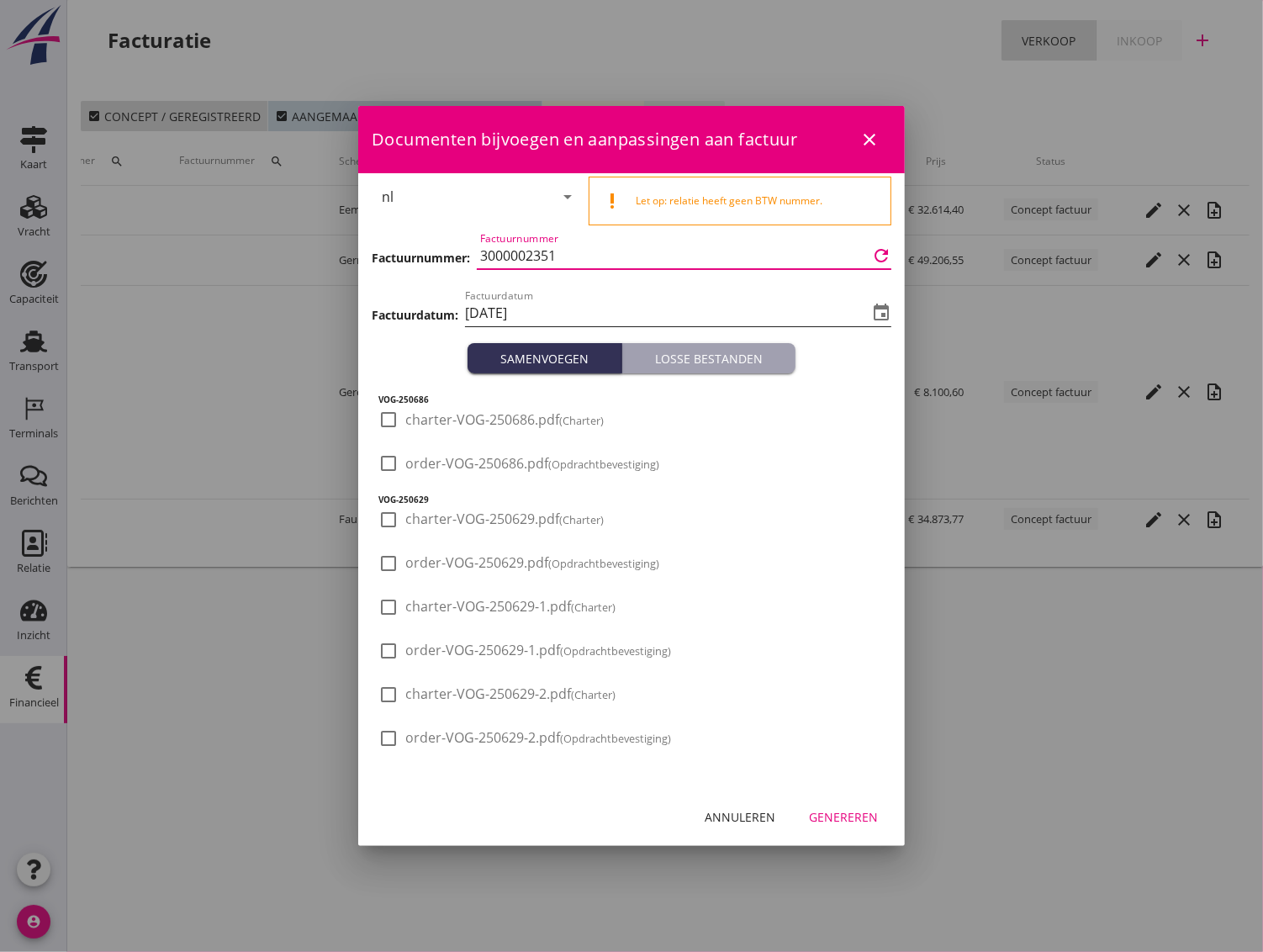
click at [686, 315] on input "[DATE]" at bounding box center [666, 312] width 403 height 27
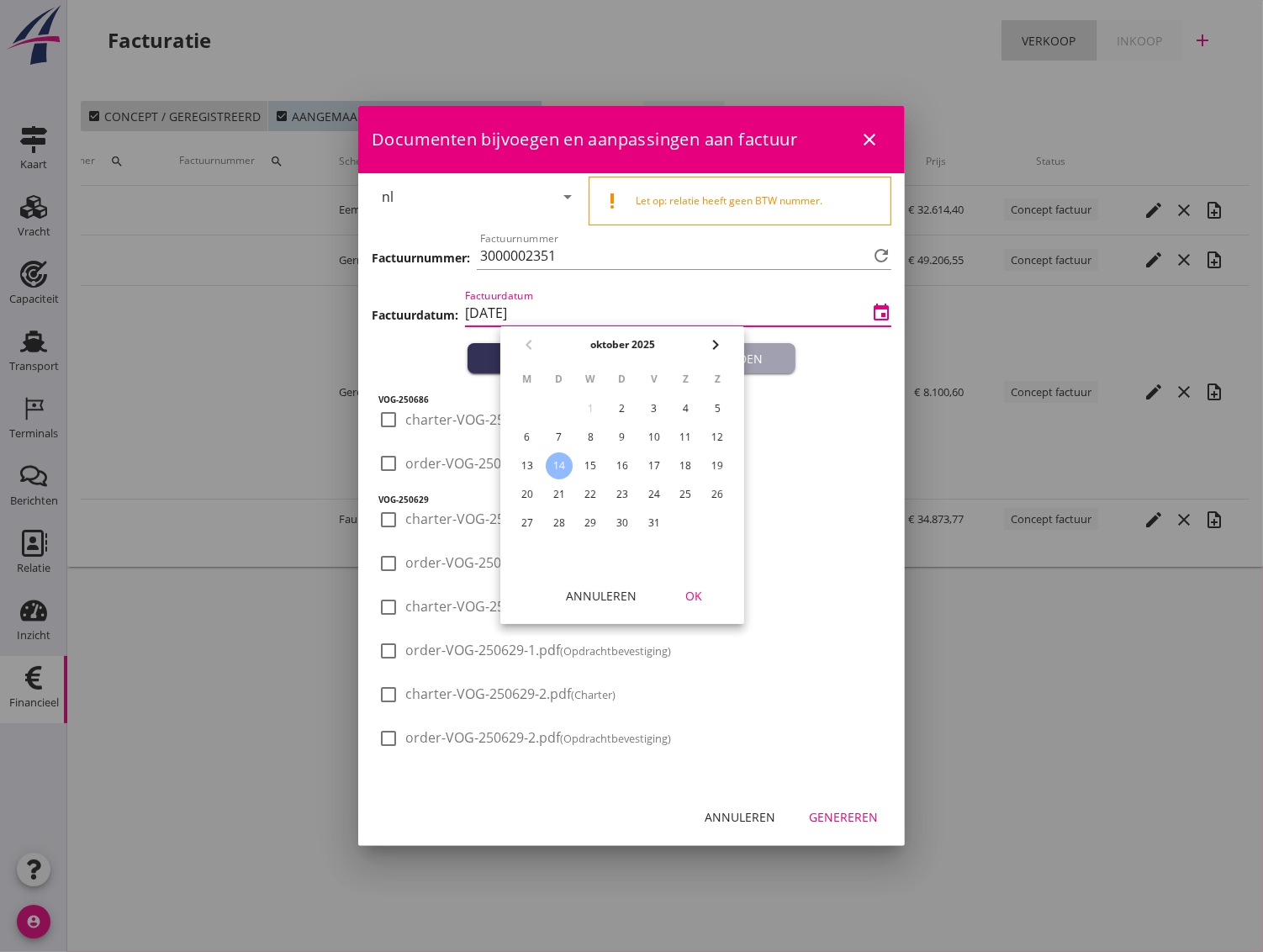
click at [522, 444] on div "6" at bounding box center [527, 436] width 27 height 27
type input "2025-10-06"
click at [696, 595] on div "OK" at bounding box center [694, 596] width 48 height 18
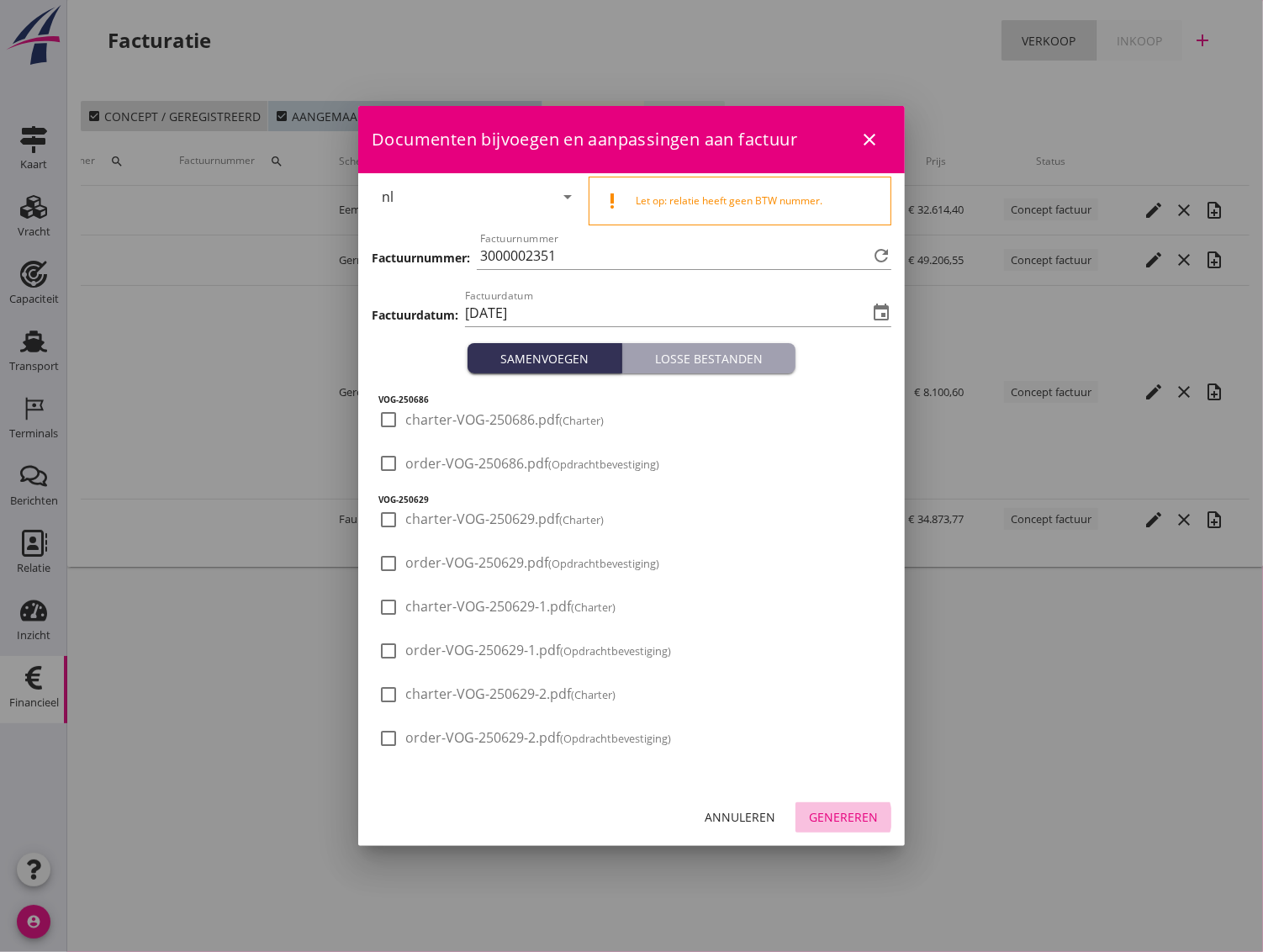
click at [839, 819] on div "Genereren" at bounding box center [843, 816] width 69 height 18
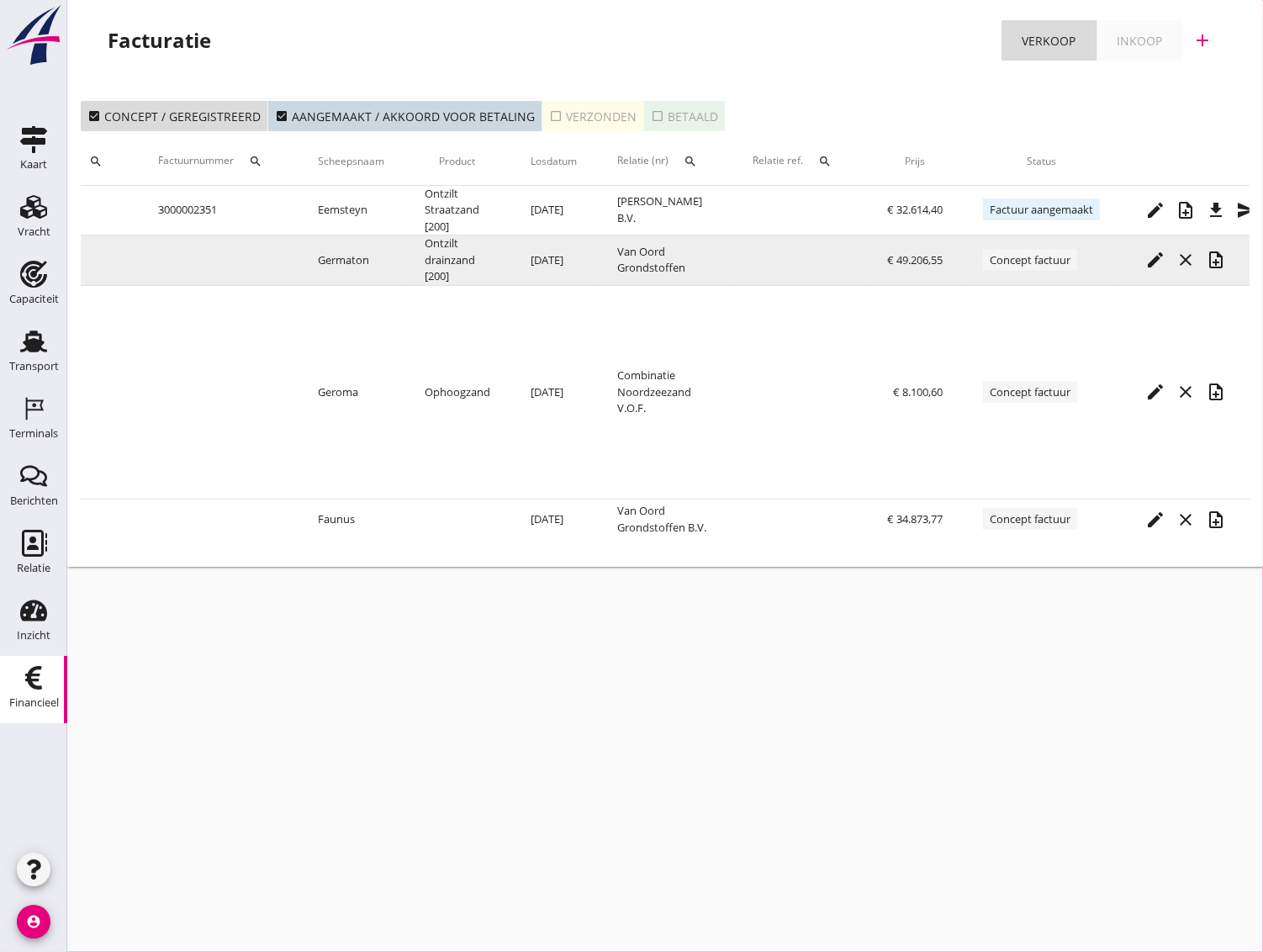
click at [1224, 263] on div "note_add" at bounding box center [1215, 259] width 31 height 20
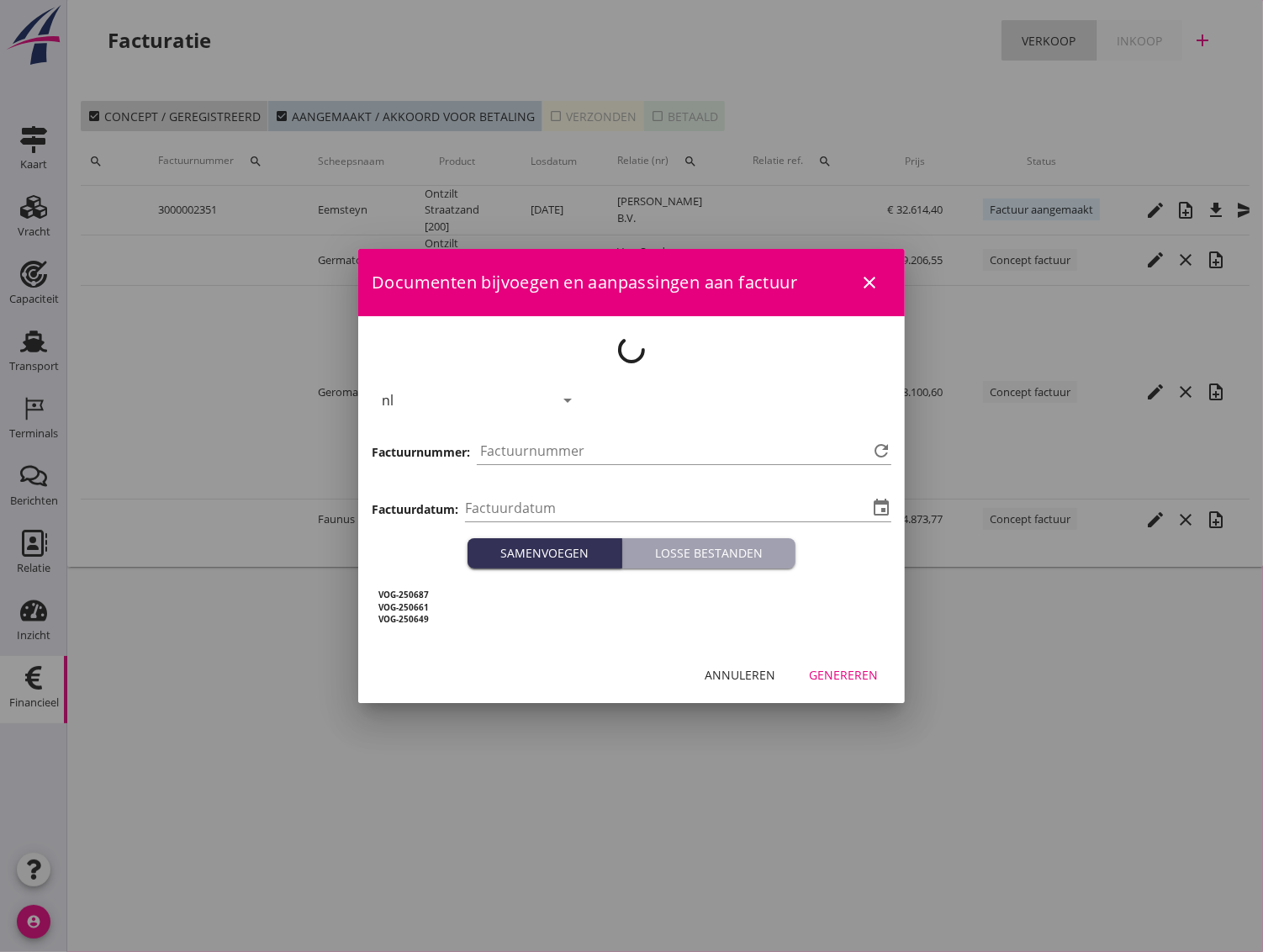
type input "[DATE]"
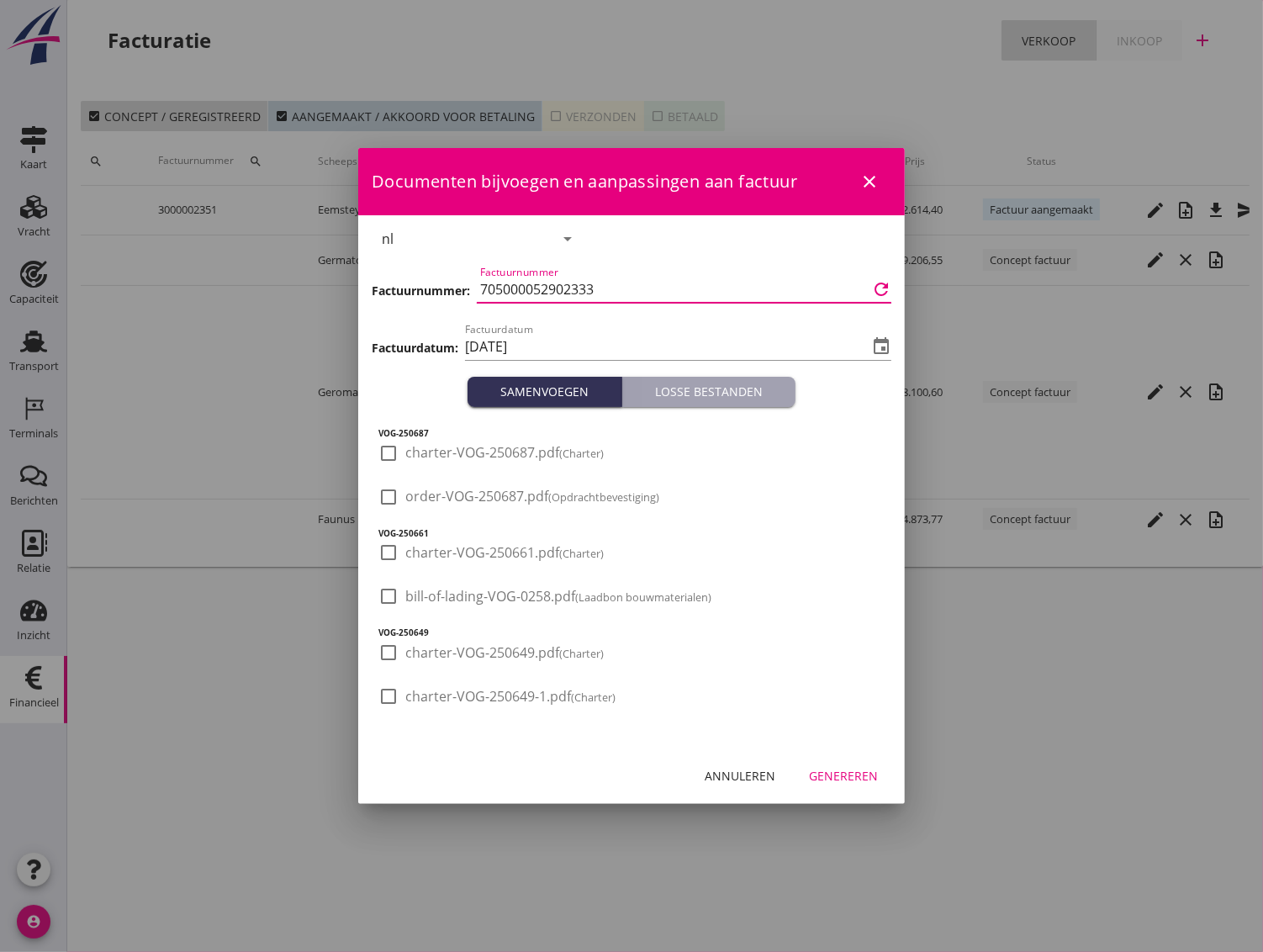
drag, startPoint x: 596, startPoint y: 288, endPoint x: 449, endPoint y: 282, distance: 147.1
click at [449, 282] on div "Factuurnummer: Factuurnummer 705000052902333 refresh" at bounding box center [632, 291] width 520 height 57
paste input "3000002350"
type input "3000002350"
click at [580, 341] on input "[DATE]" at bounding box center [666, 345] width 403 height 27
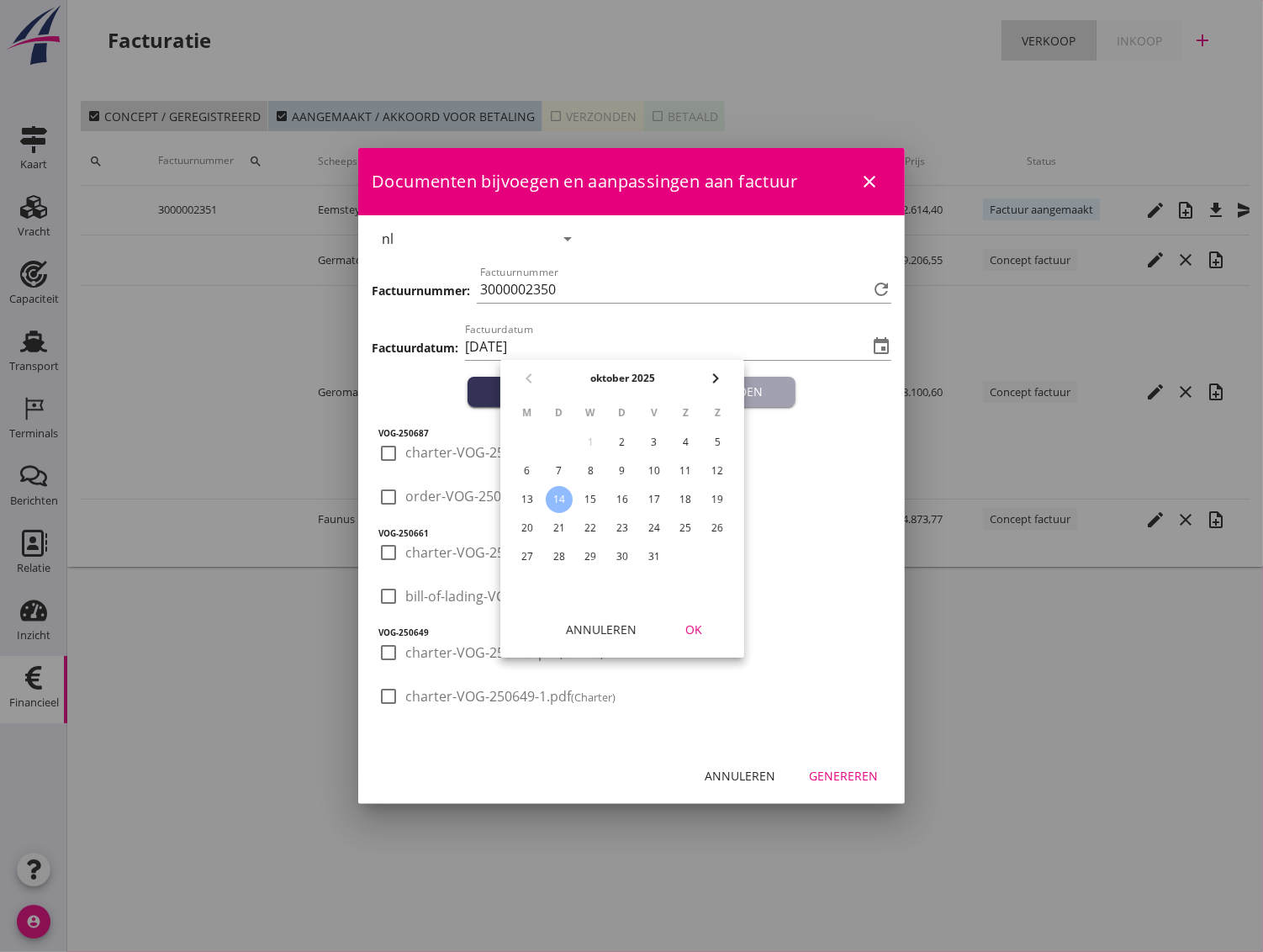
click at [527, 466] on div "6" at bounding box center [527, 470] width 27 height 27
type input "2025-10-06"
click at [690, 627] on div "OK" at bounding box center [694, 629] width 48 height 18
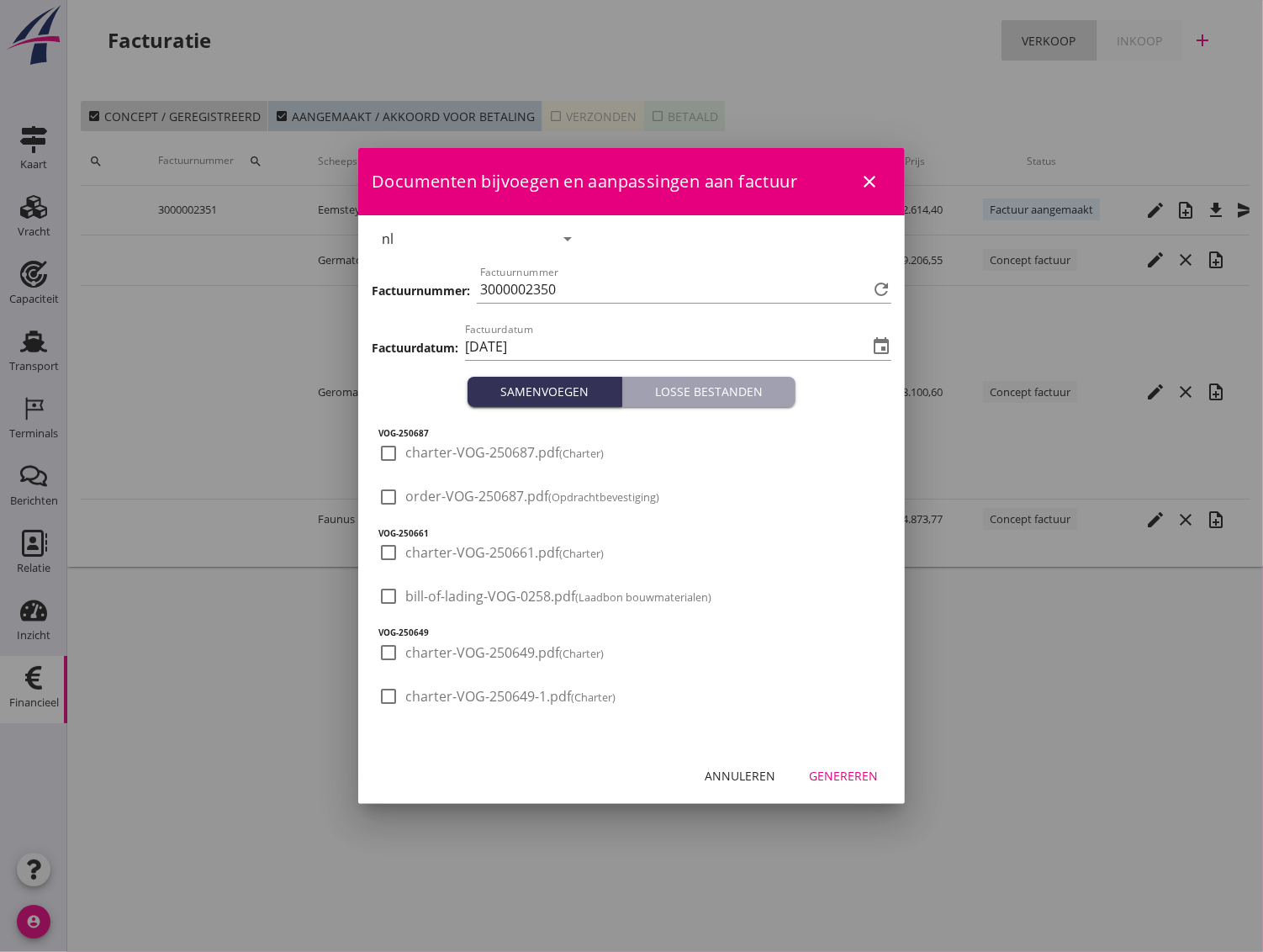
click at [850, 785] on button "Genereren" at bounding box center [843, 775] width 96 height 31
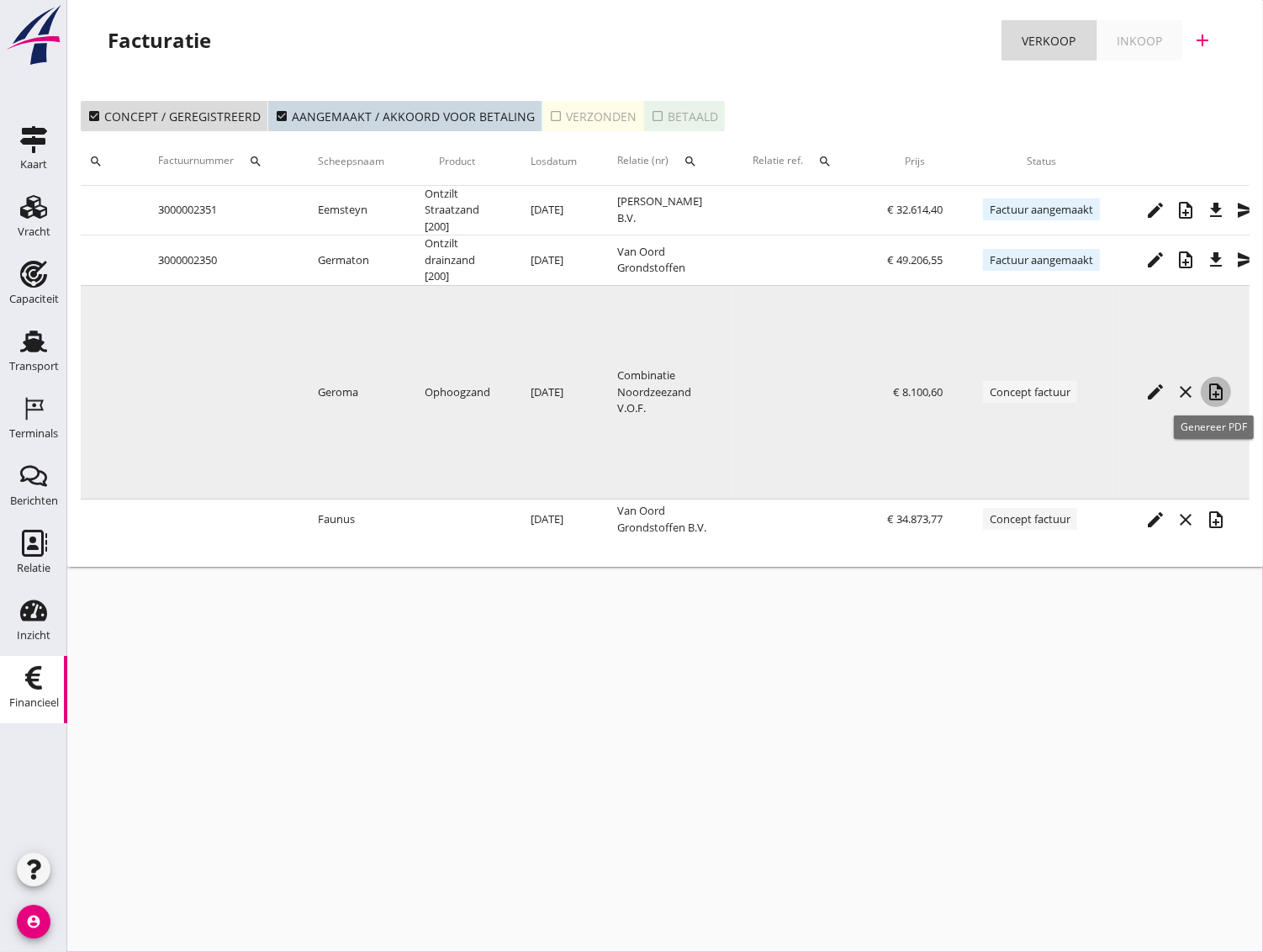
click at [1226, 397] on icon "note_add" at bounding box center [1215, 392] width 20 height 20
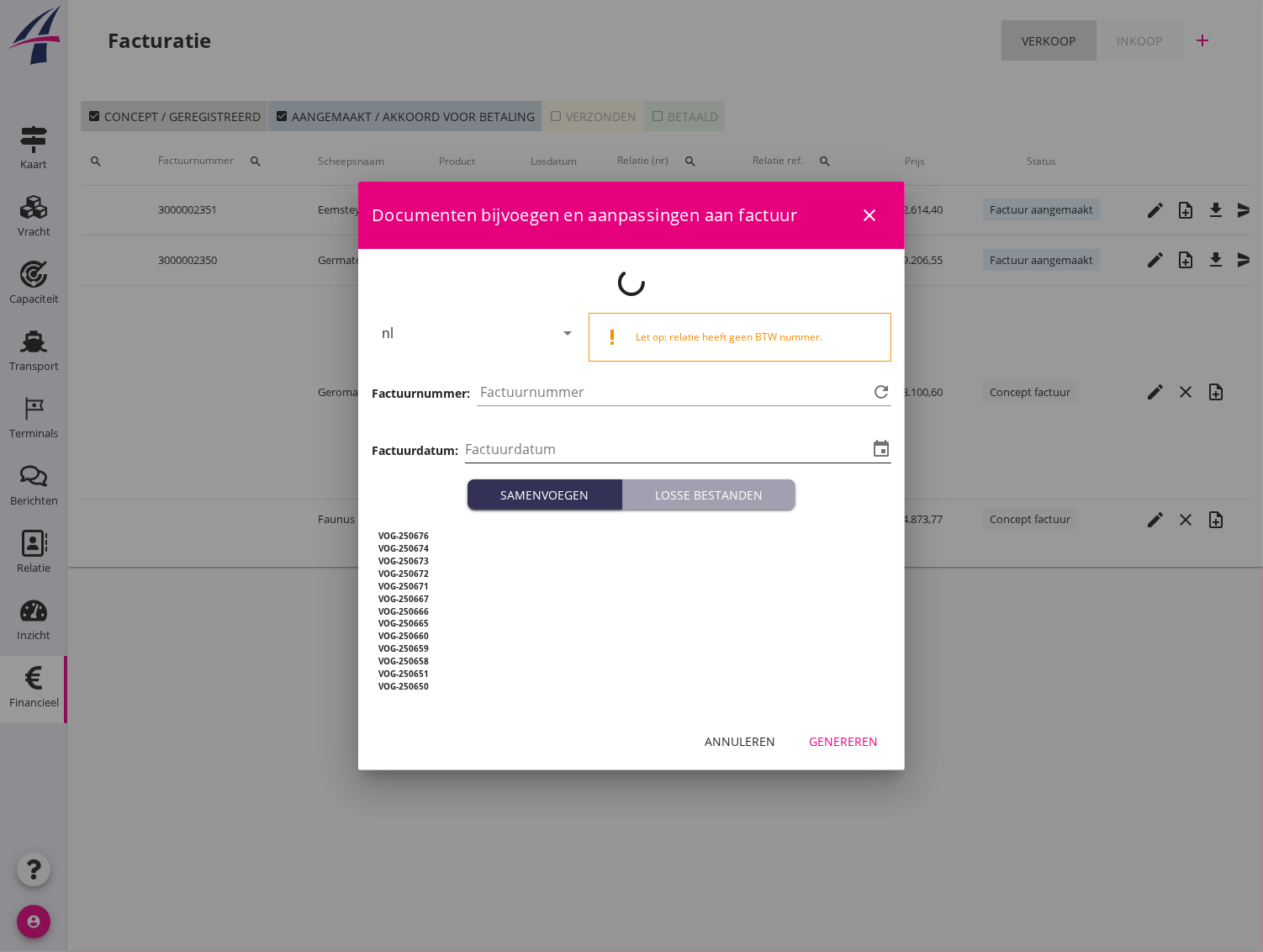
type input "[DATE]"
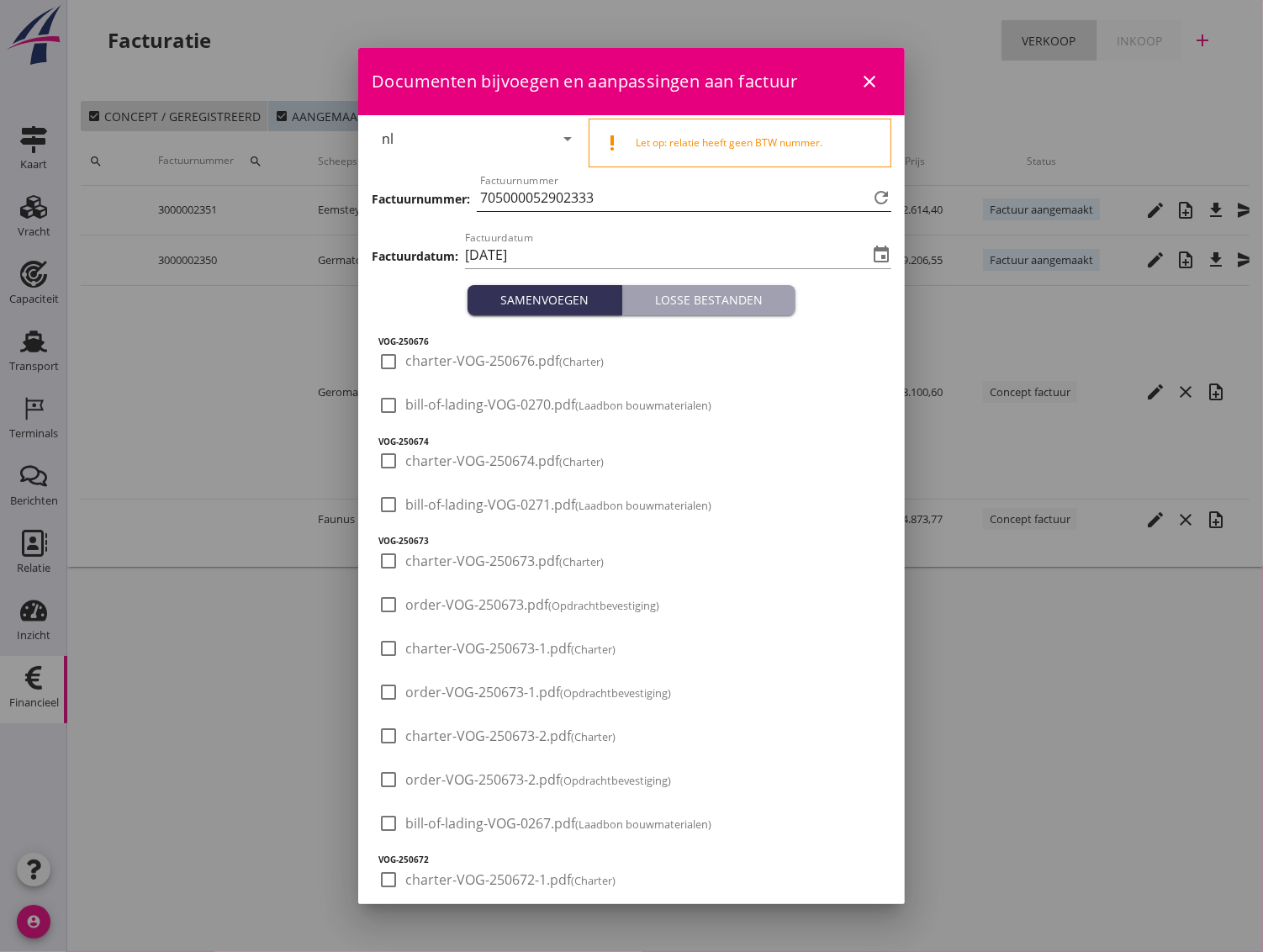
click at [610, 193] on input "705000052902333" at bounding box center [674, 197] width 388 height 27
drag, startPoint x: 608, startPoint y: 195, endPoint x: 437, endPoint y: 175, distance: 172.2
click at [432, 177] on div "Factuurnummer: Factuurnummer 705000052902333 refresh" at bounding box center [632, 199] width 520 height 57
paste input "3000002349"
type input "3000002349"
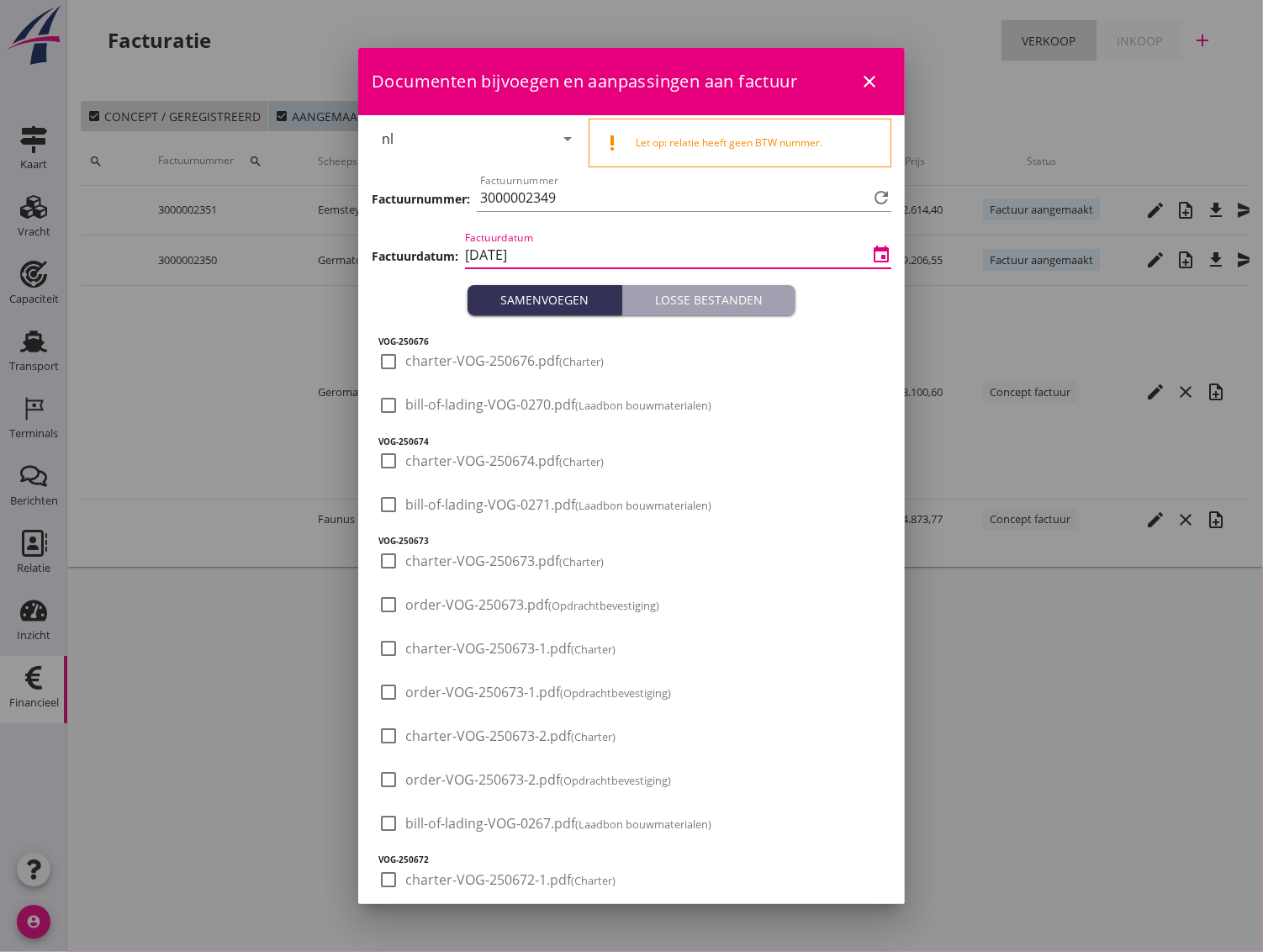
click at [567, 252] on input "[DATE]" at bounding box center [666, 254] width 403 height 27
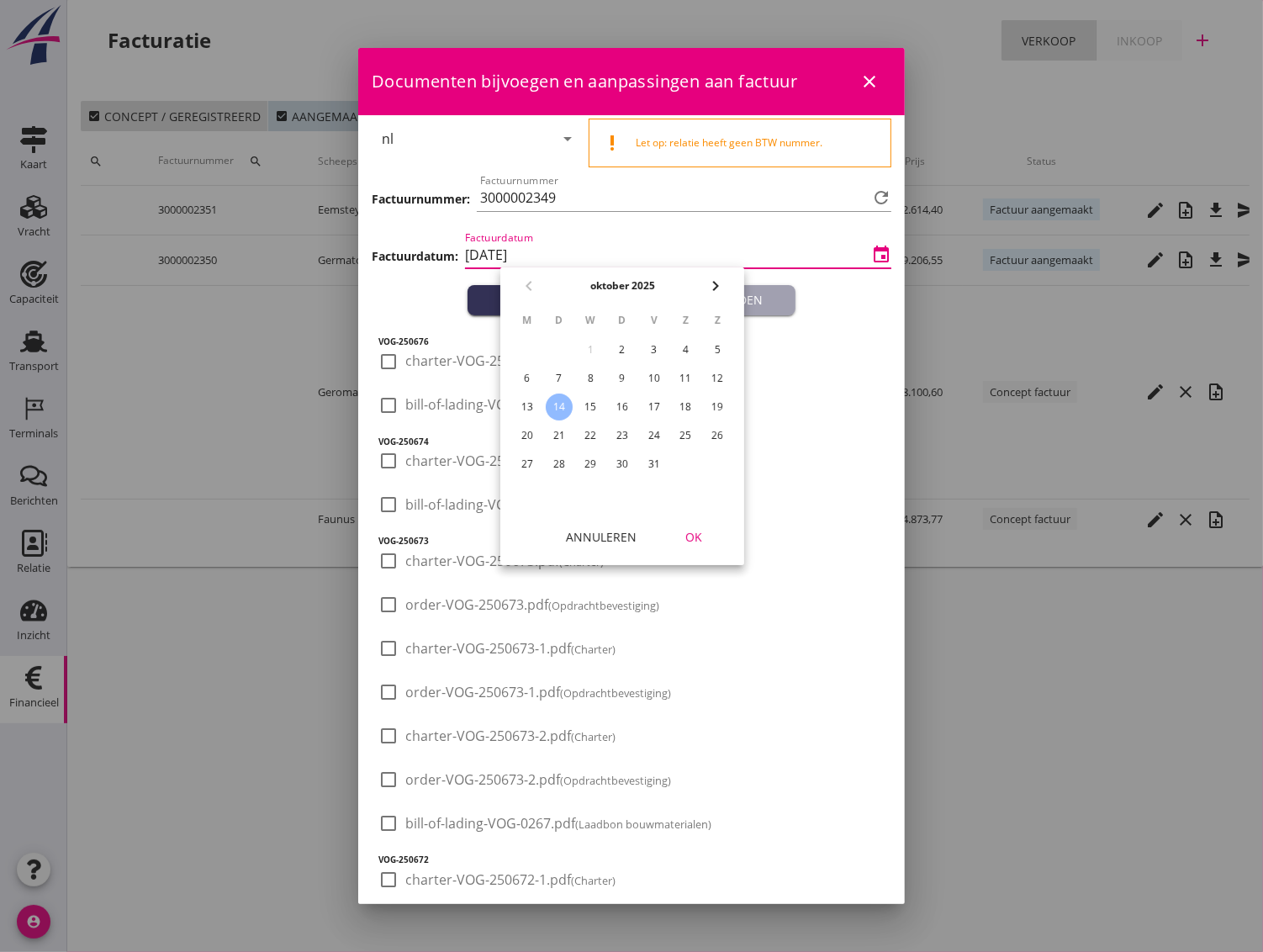
click at [532, 375] on div "6" at bounding box center [527, 378] width 27 height 27
type input "2025-10-06"
click at [700, 532] on div "OK" at bounding box center [694, 537] width 48 height 18
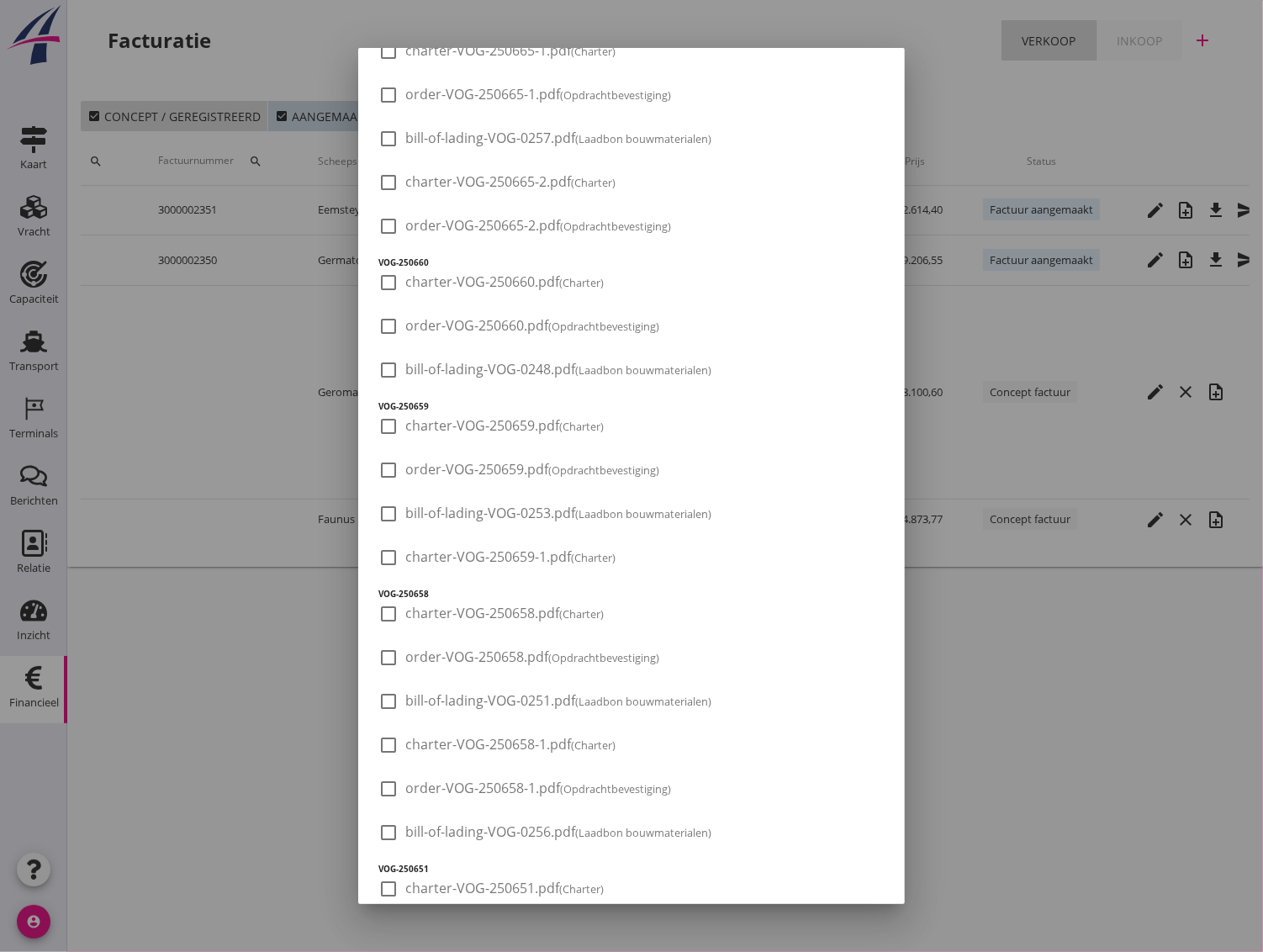
scroll to position [2119, 0]
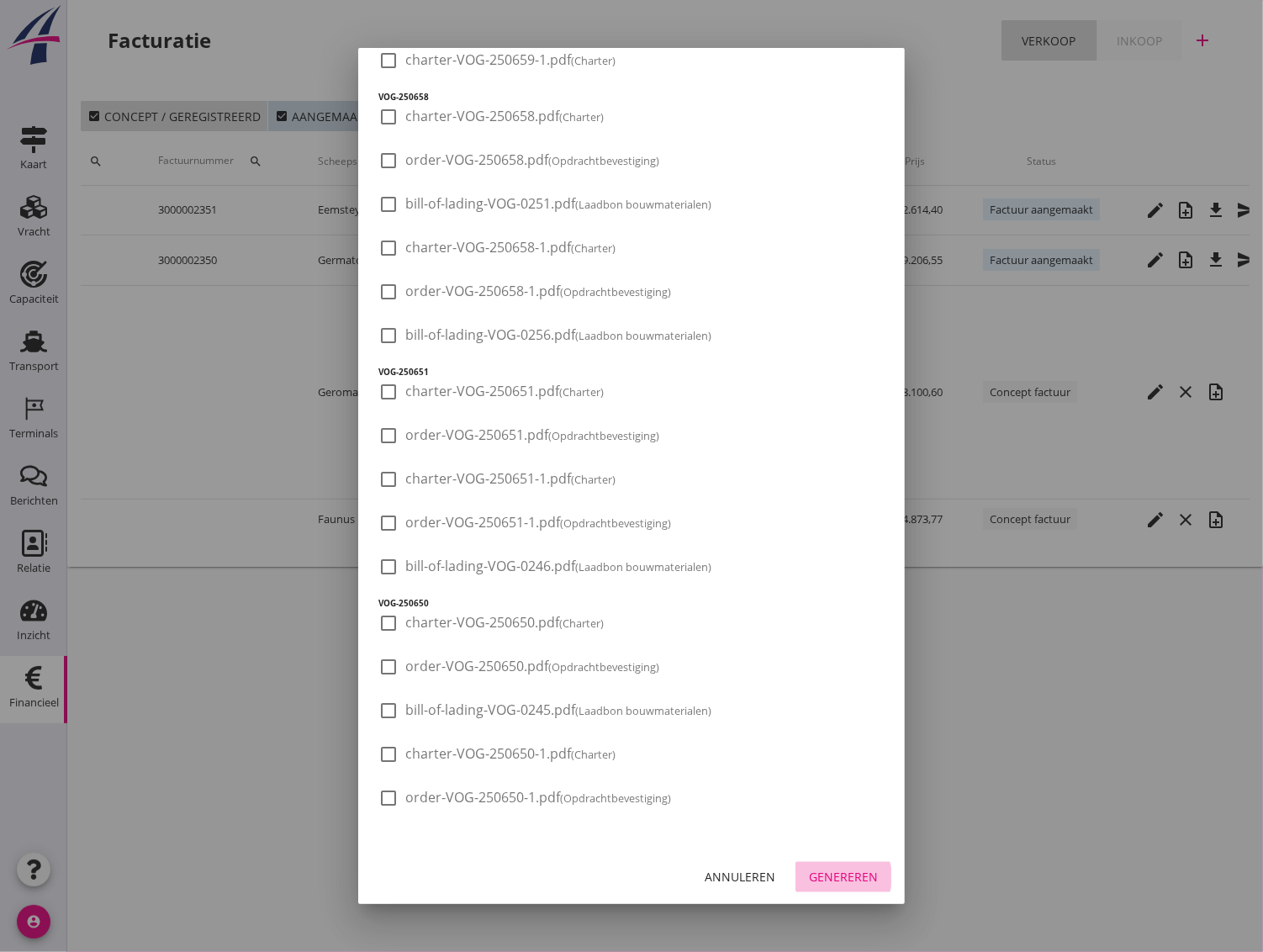
click at [814, 882] on div "Genereren" at bounding box center [843, 877] width 69 height 18
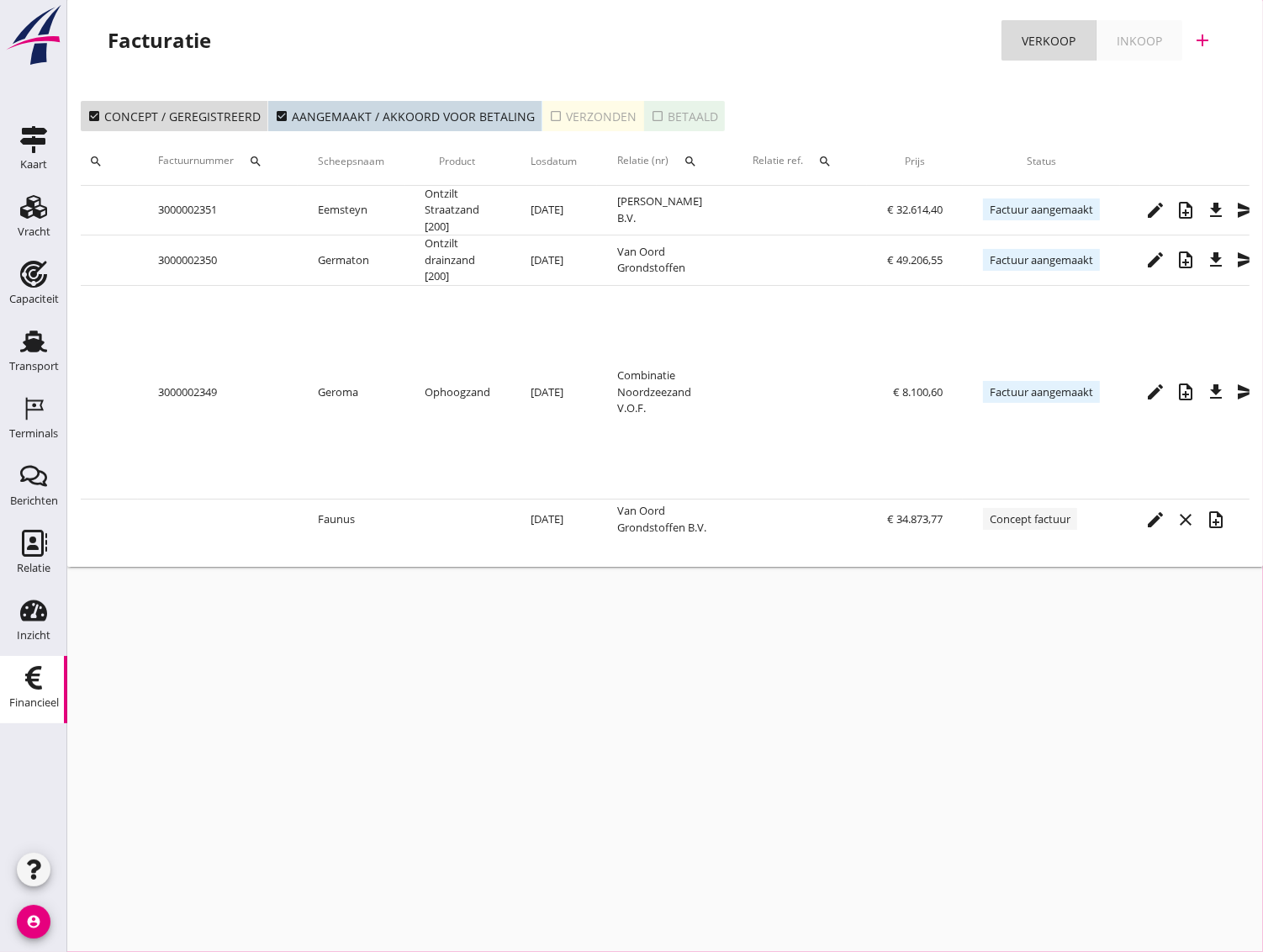
scroll to position [0, 156]
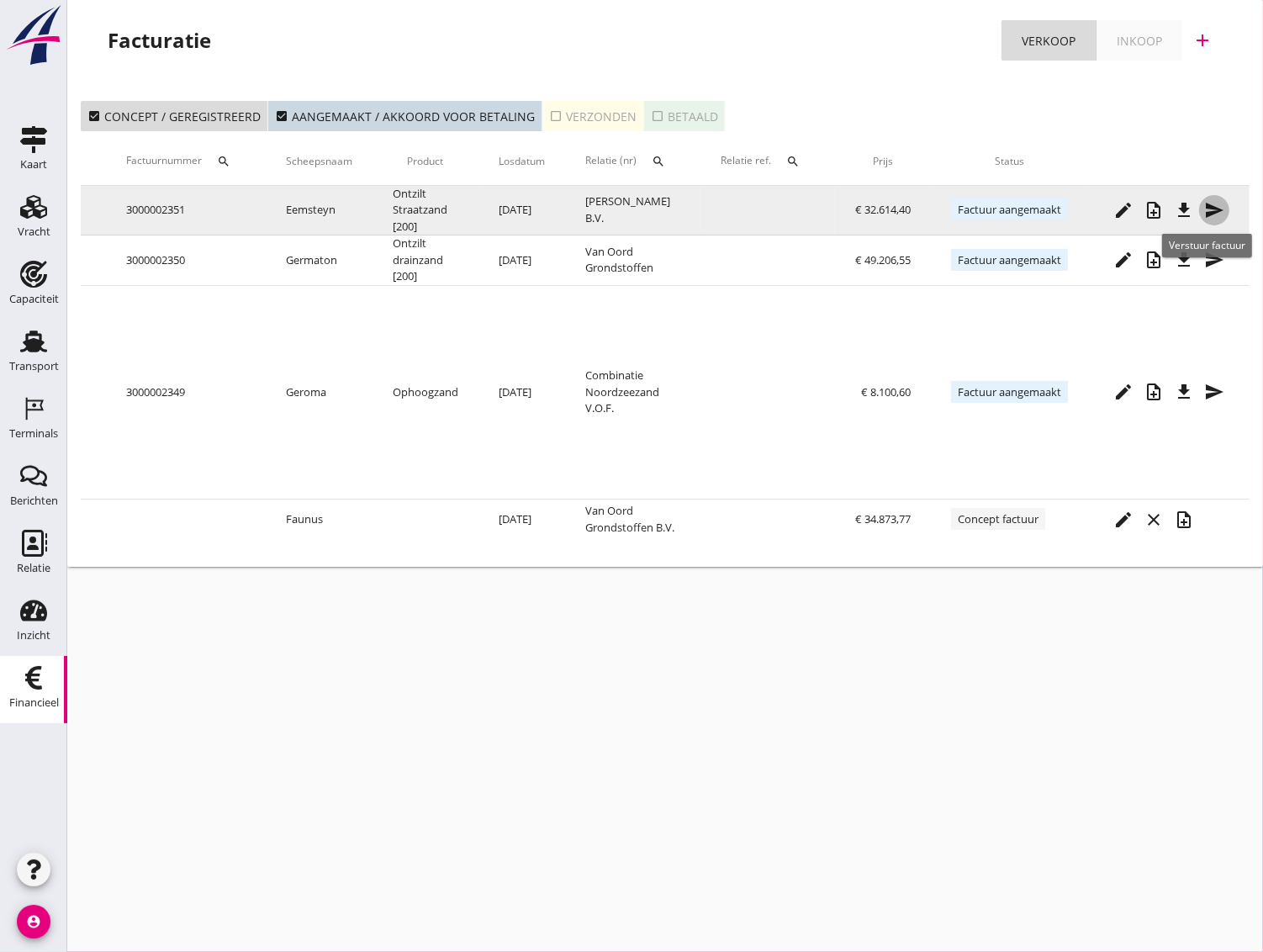
click at [1212, 218] on icon "send" at bounding box center [1214, 210] width 20 height 20
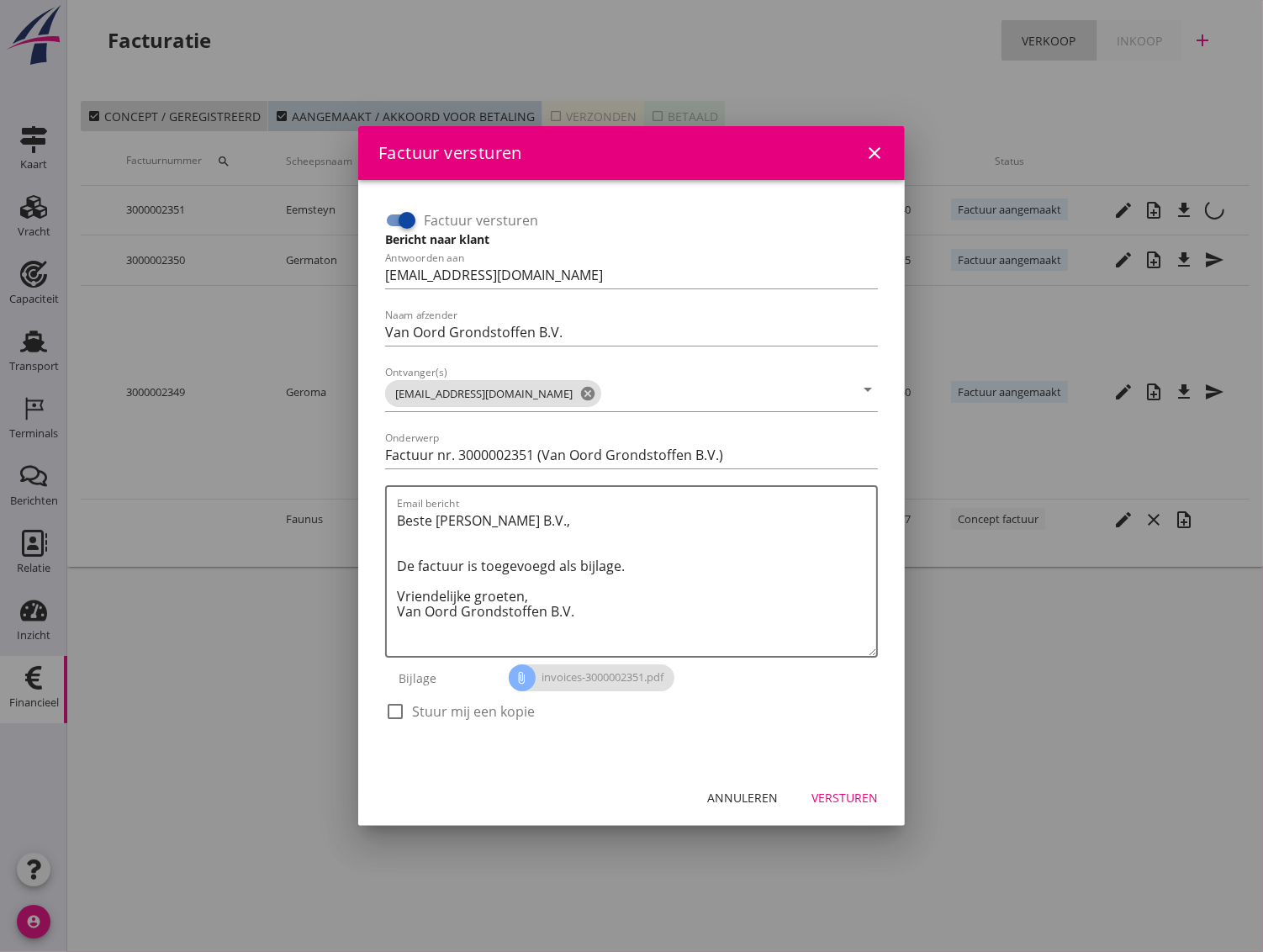
click at [394, 221] on div at bounding box center [407, 220] width 29 height 29
checkbox input "false"
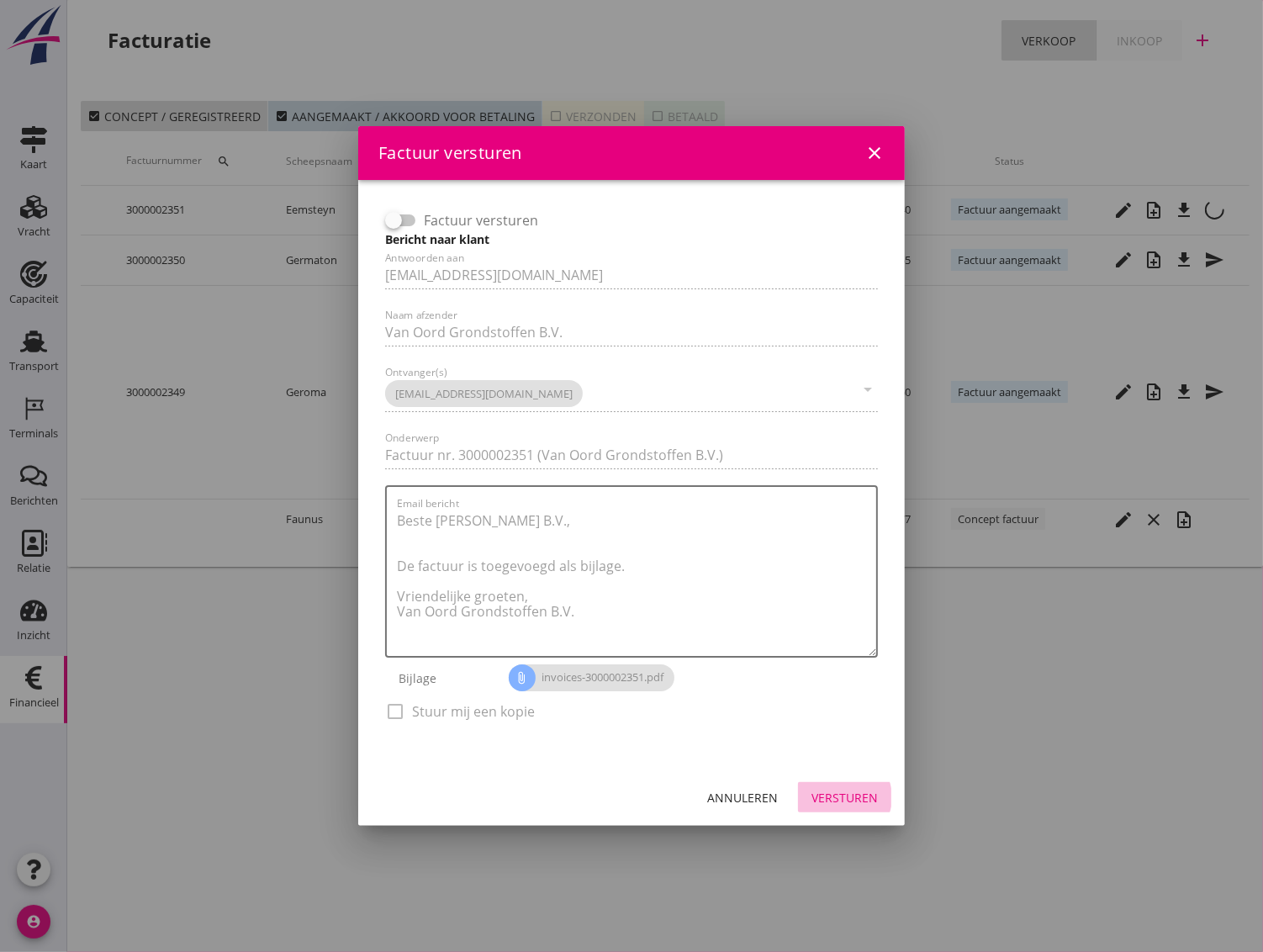
click at [843, 790] on div "Versturen" at bounding box center [844, 798] width 66 height 18
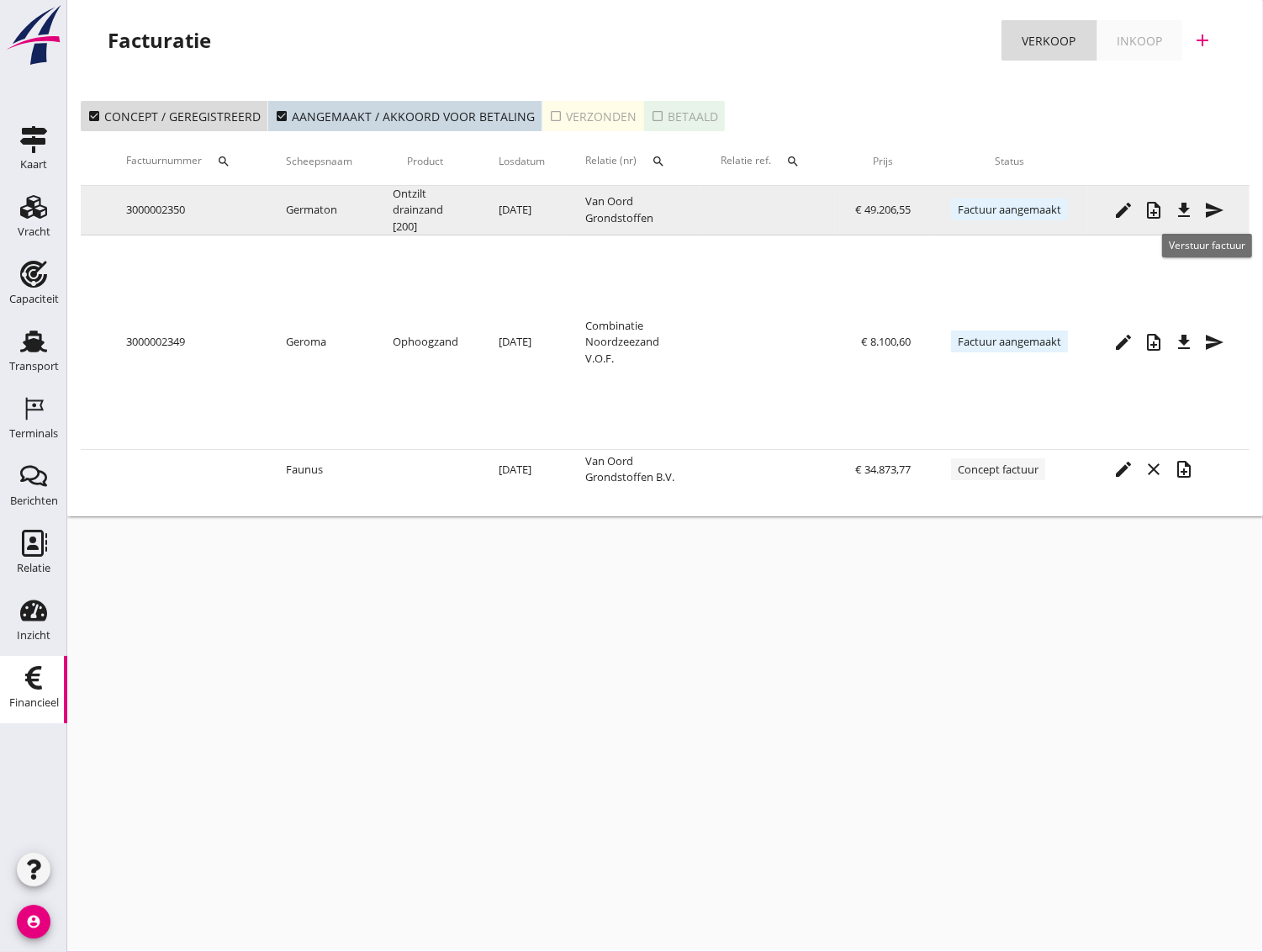
click at [1216, 216] on icon "send" at bounding box center [1214, 210] width 20 height 20
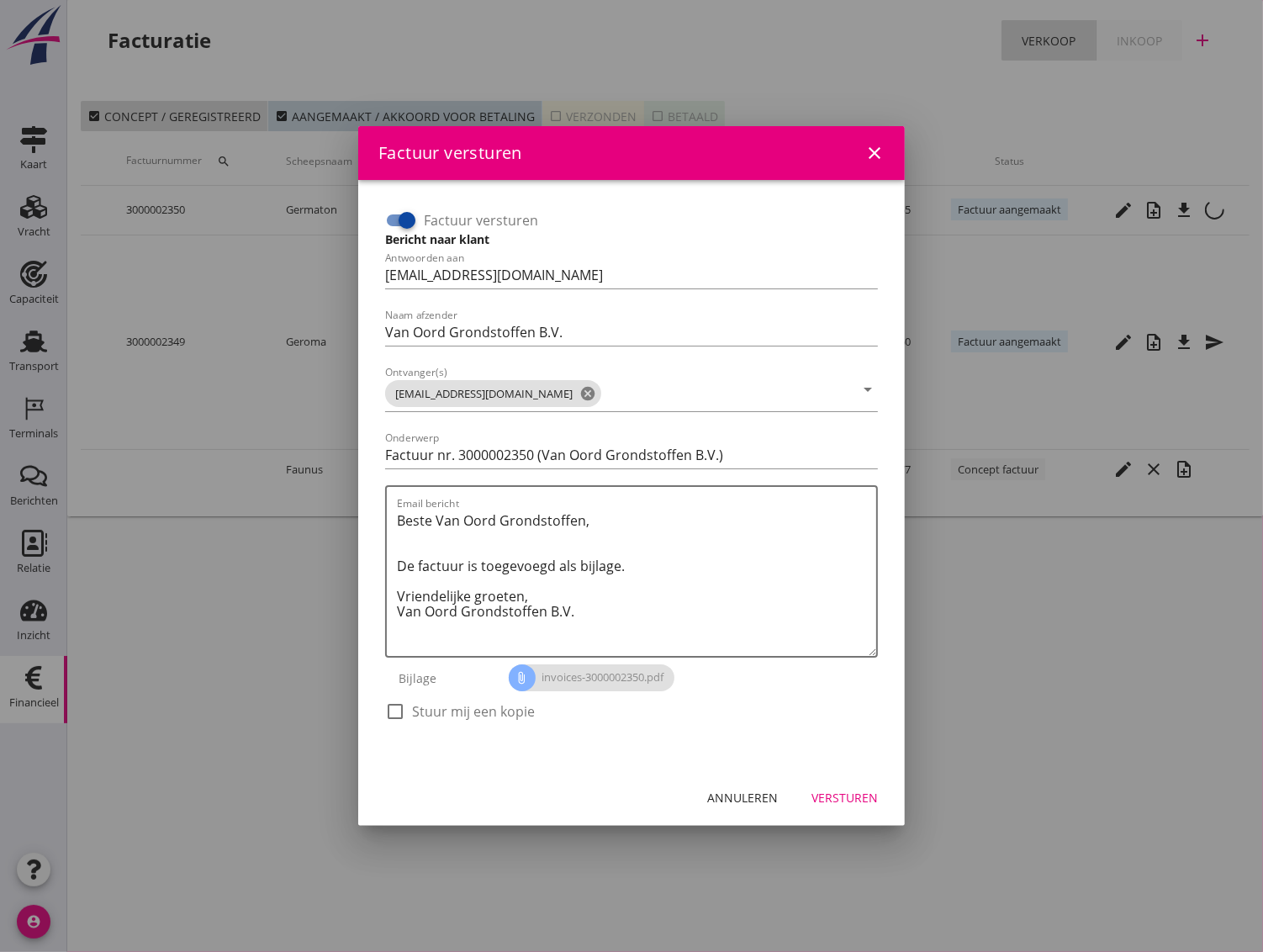
click at [750, 797] on div "Annuleren" at bounding box center [742, 798] width 70 height 18
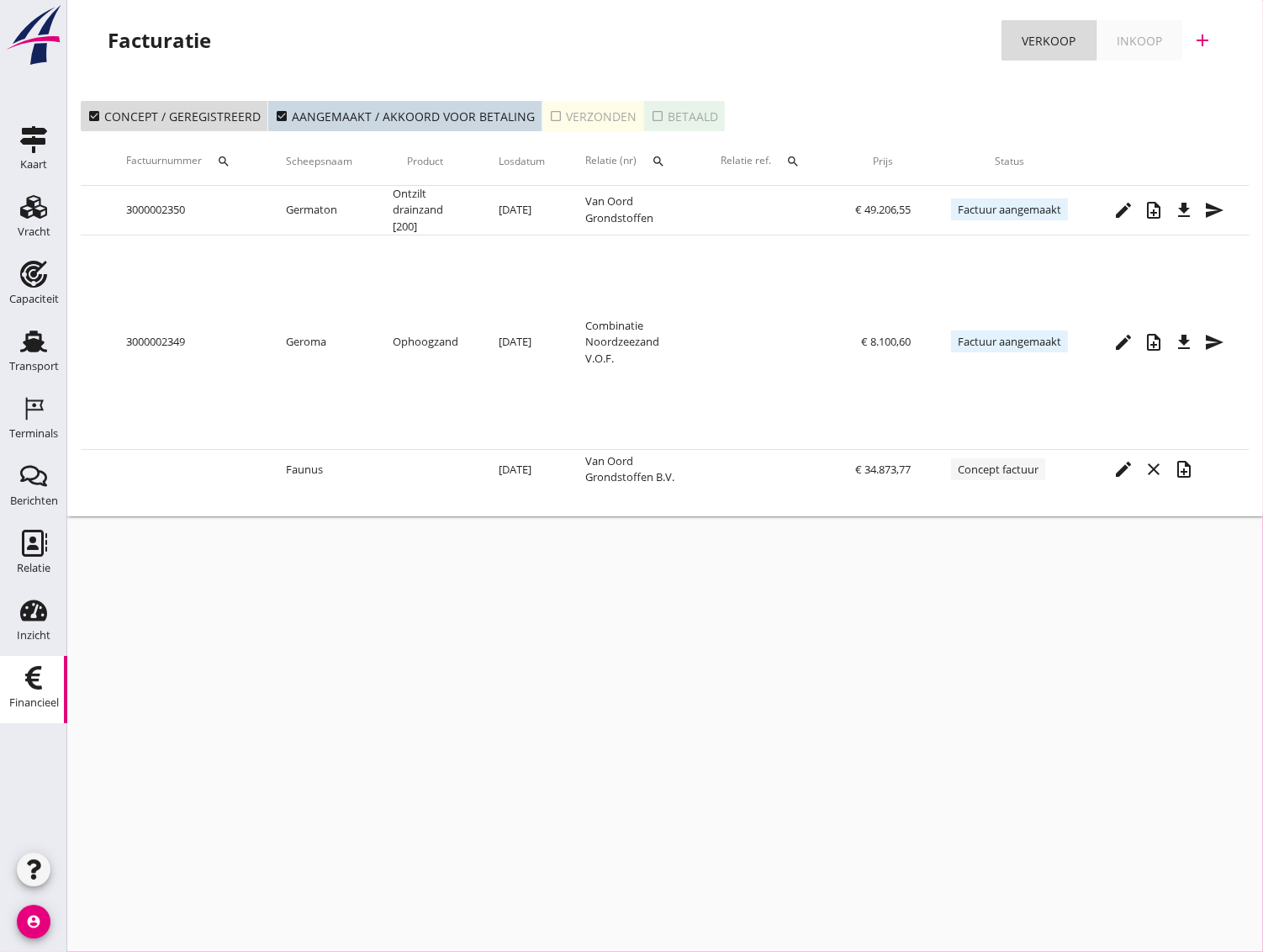
click at [565, 124] on div "check_box_outline_blank Verzonden" at bounding box center [593, 117] width 87 height 18
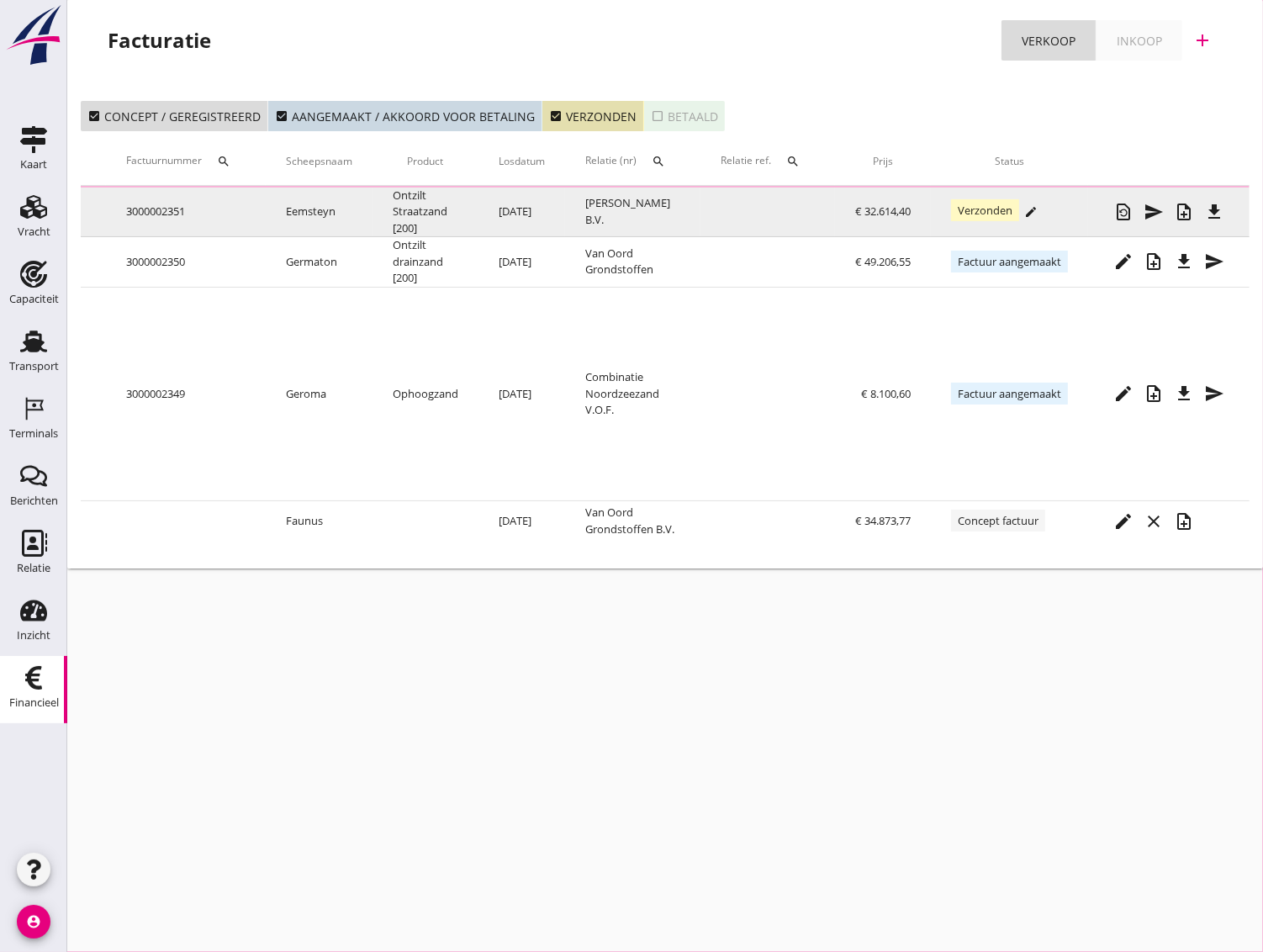
click at [1029, 209] on icon "edit" at bounding box center [1031, 212] width 14 height 14
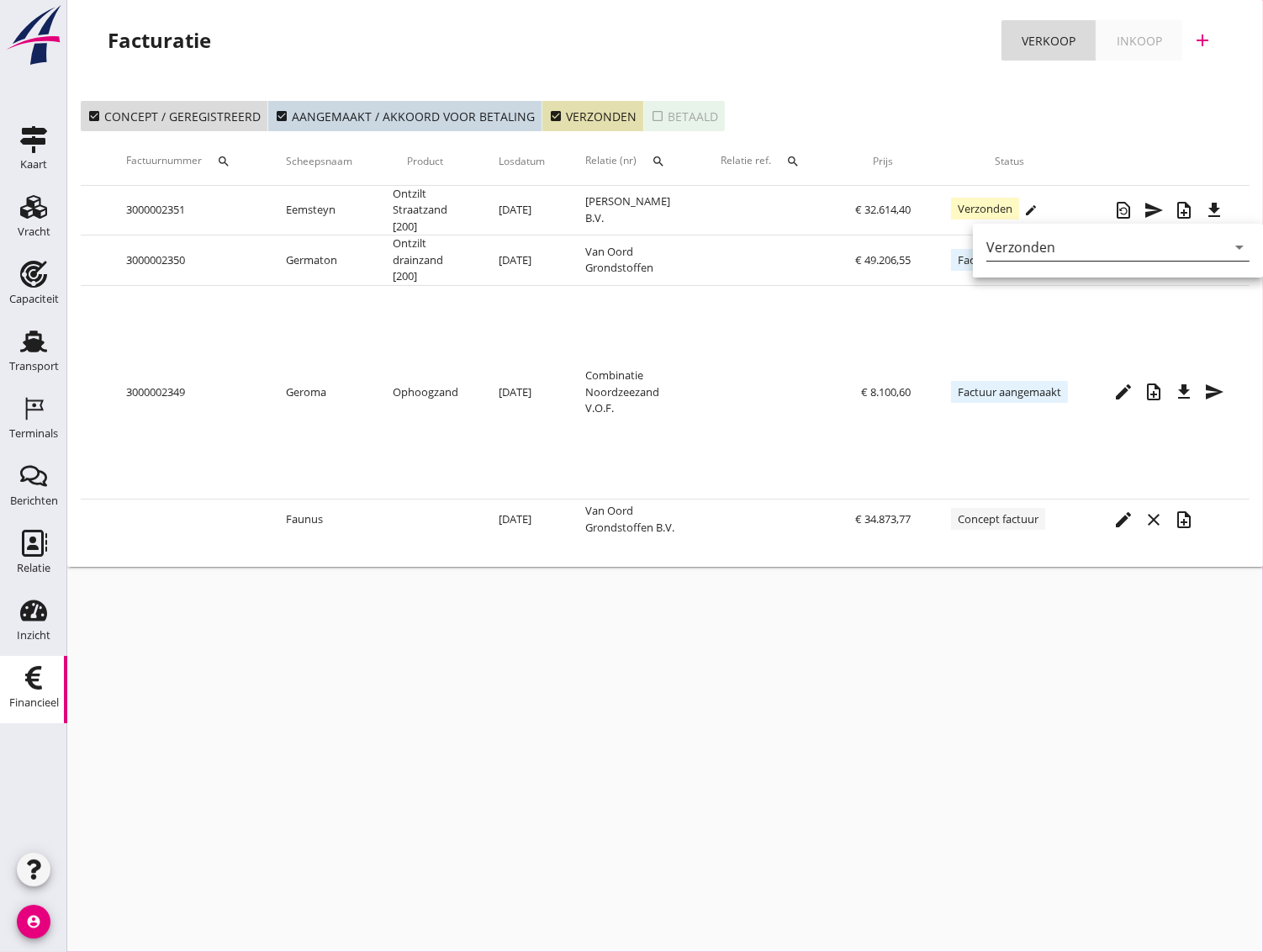
click at [1229, 240] on icon "arrow_drop_down" at bounding box center [1239, 247] width 20 height 20
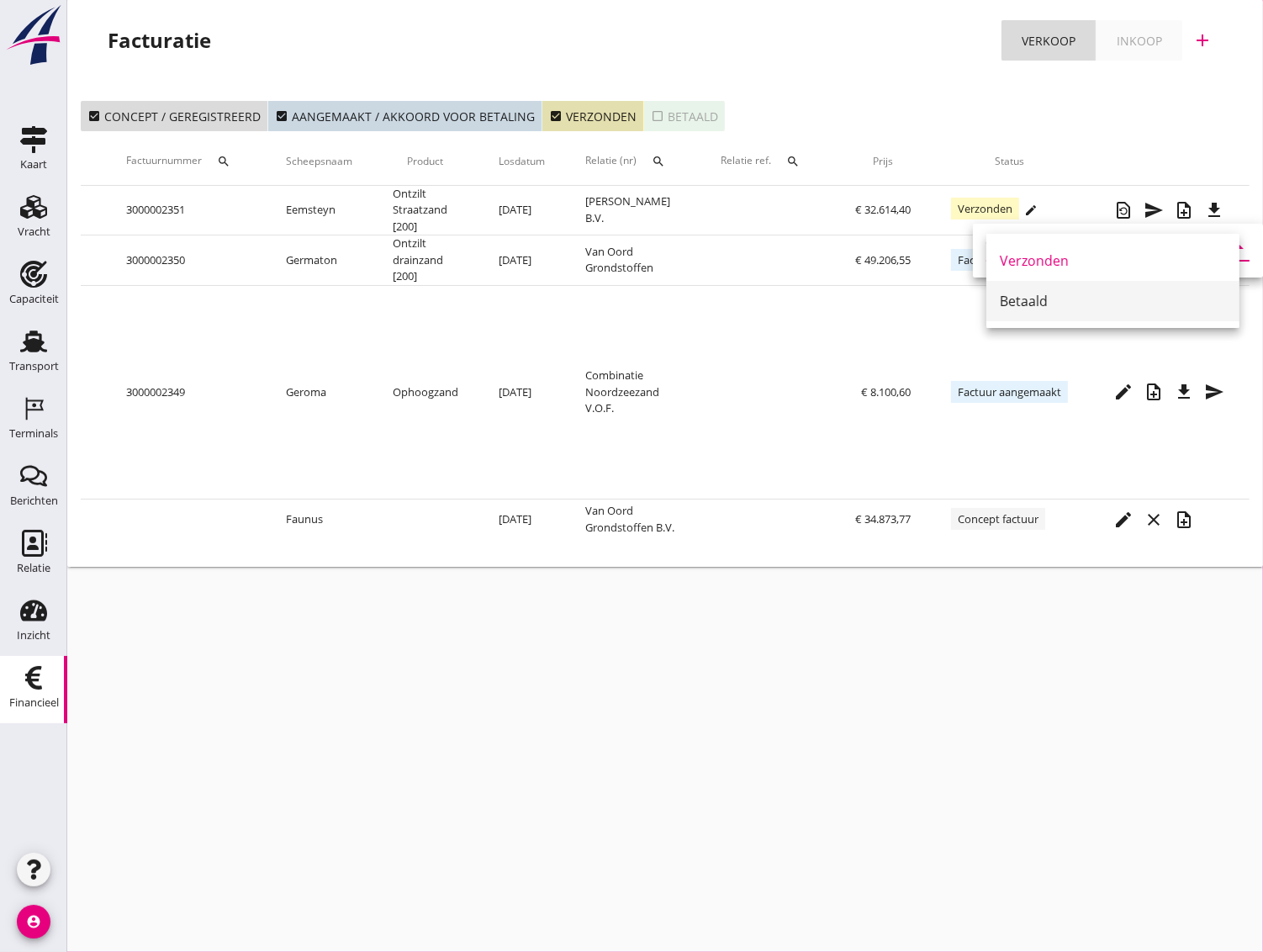
click at [1030, 303] on div "Betaald" at bounding box center [1113, 301] width 227 height 20
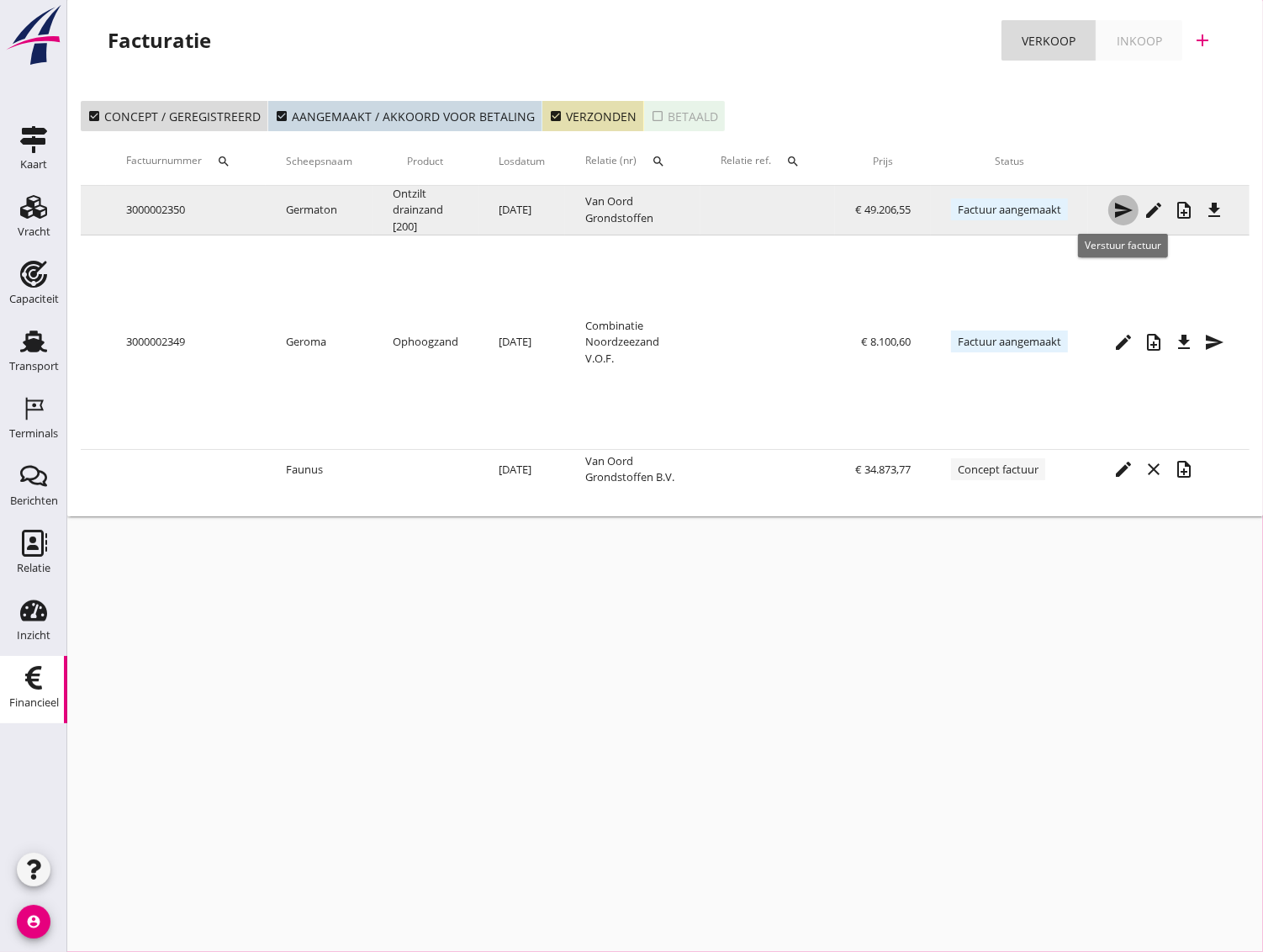
click at [1123, 216] on icon "send" at bounding box center [1123, 210] width 20 height 20
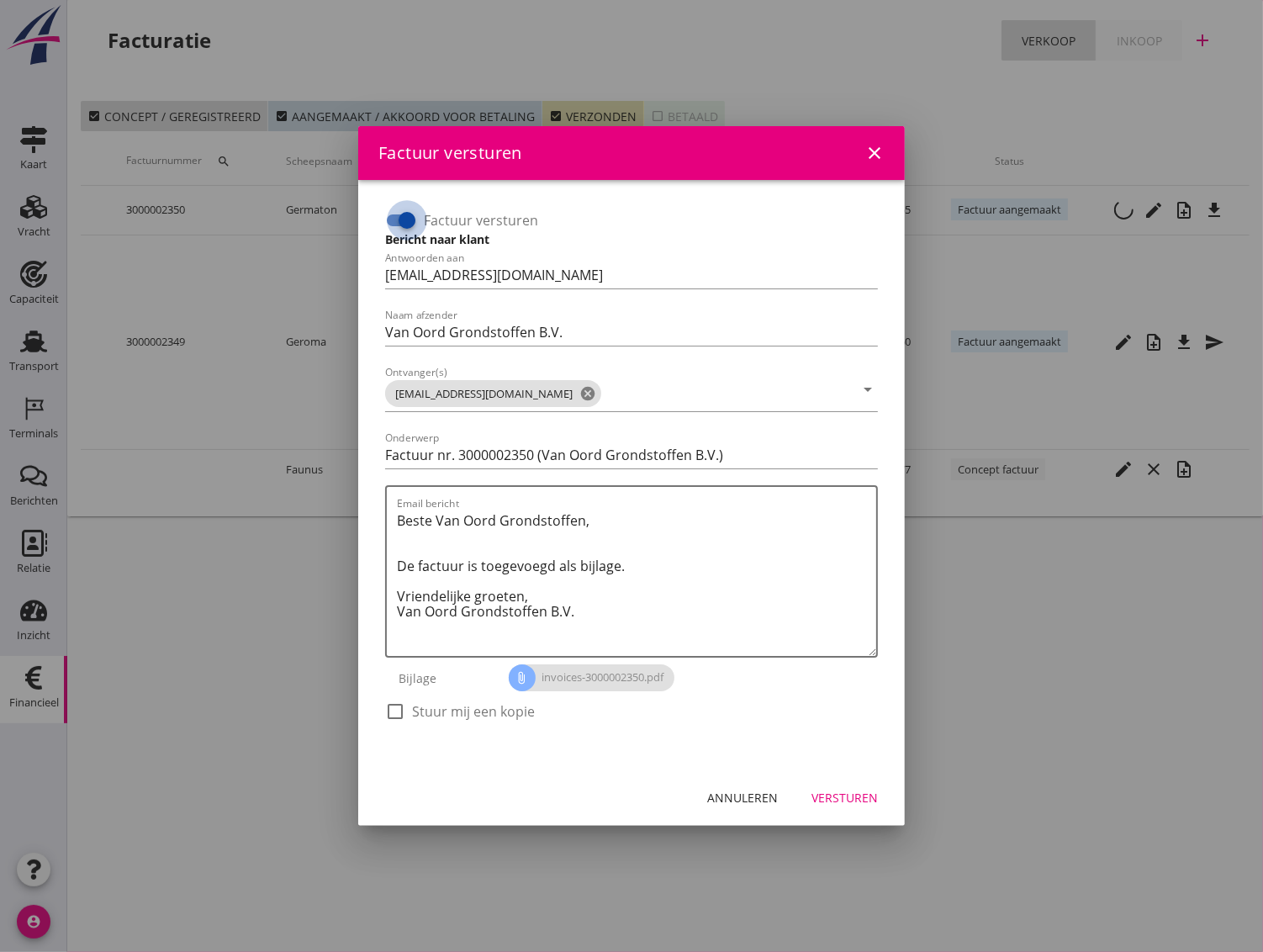
click at [394, 228] on div at bounding box center [407, 220] width 29 height 29
checkbox input "false"
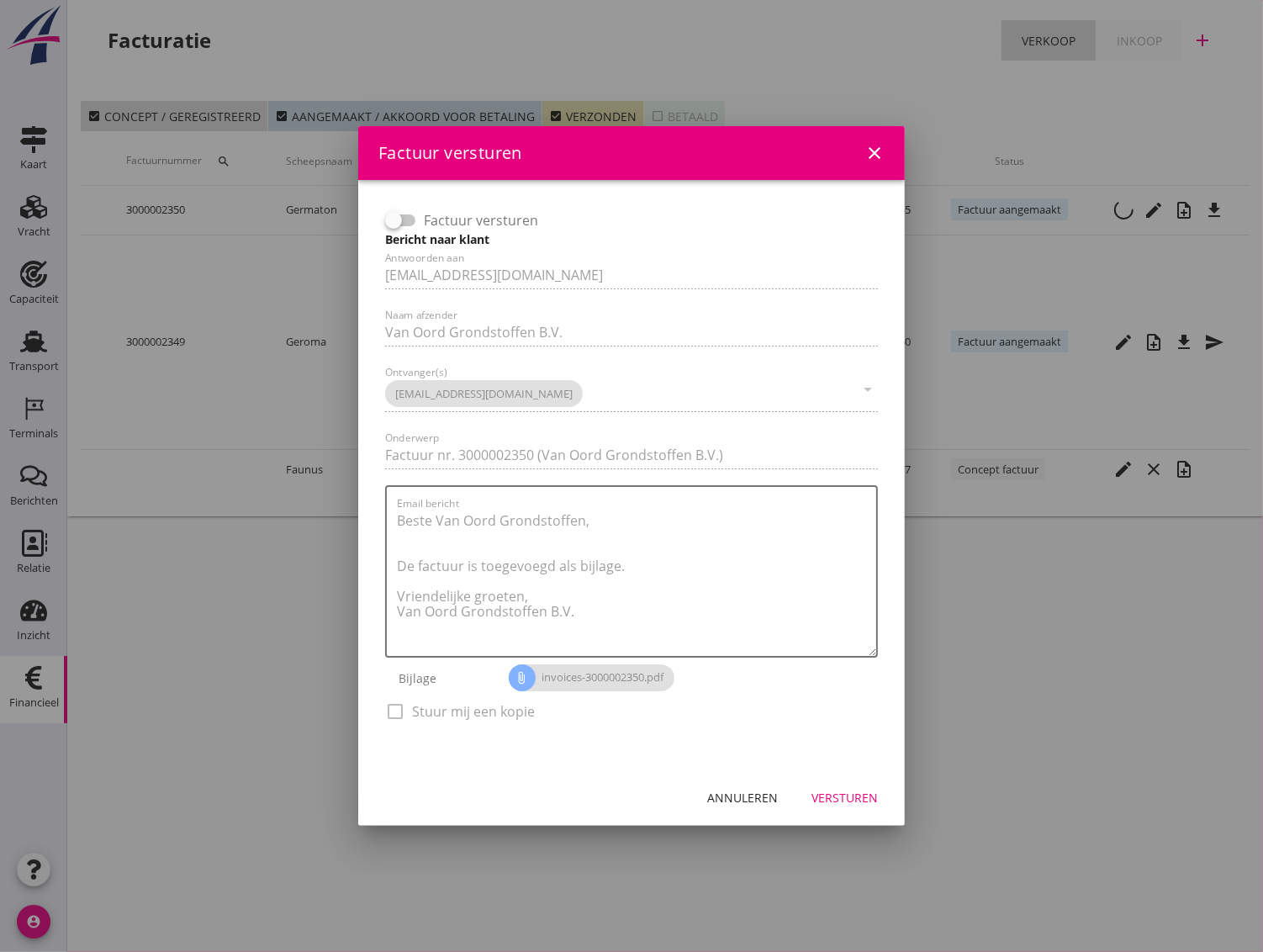
click at [833, 793] on div "Versturen" at bounding box center [844, 798] width 66 height 18
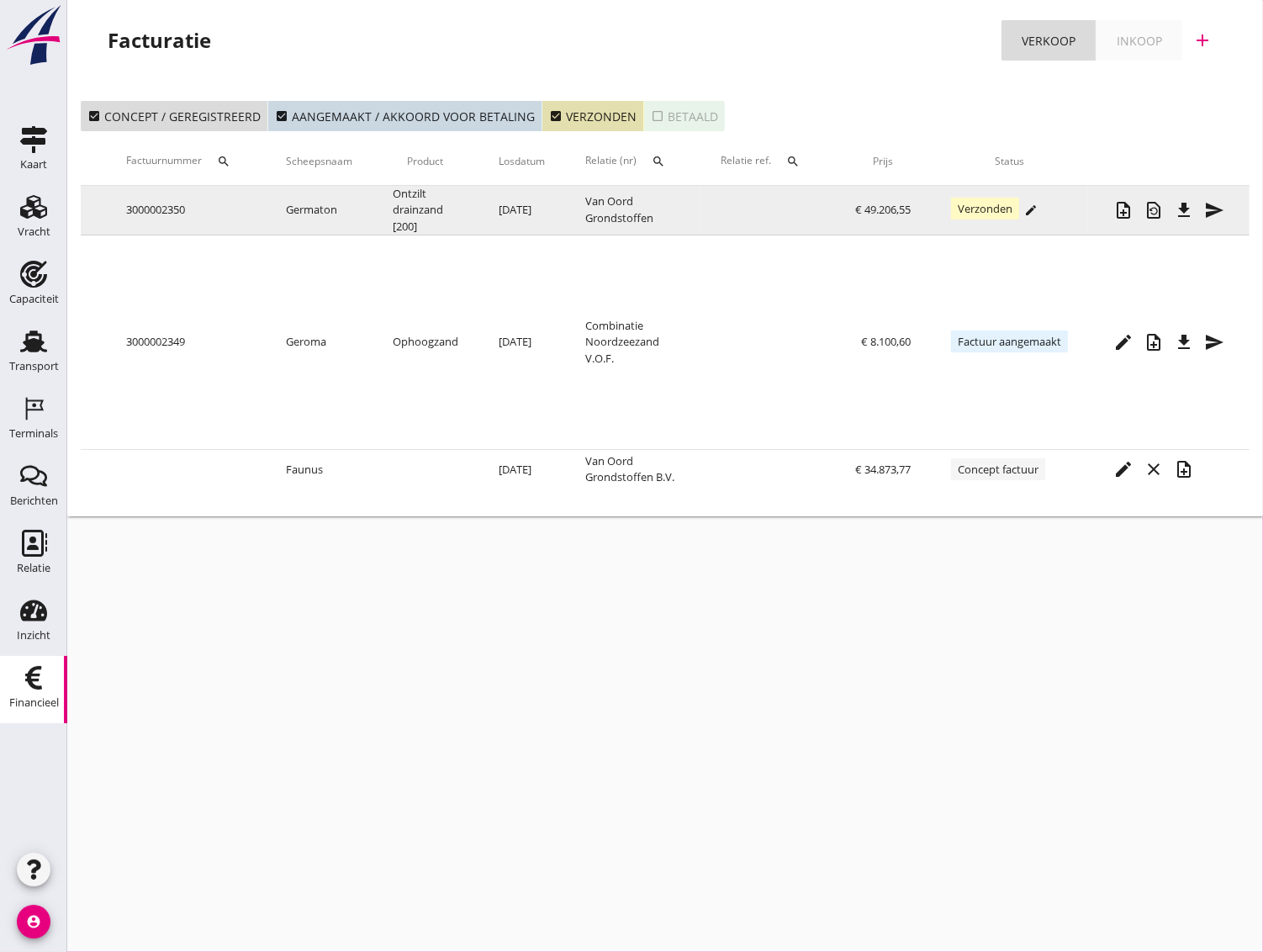
click at [1026, 211] on icon "edit" at bounding box center [1031, 211] width 14 height 14
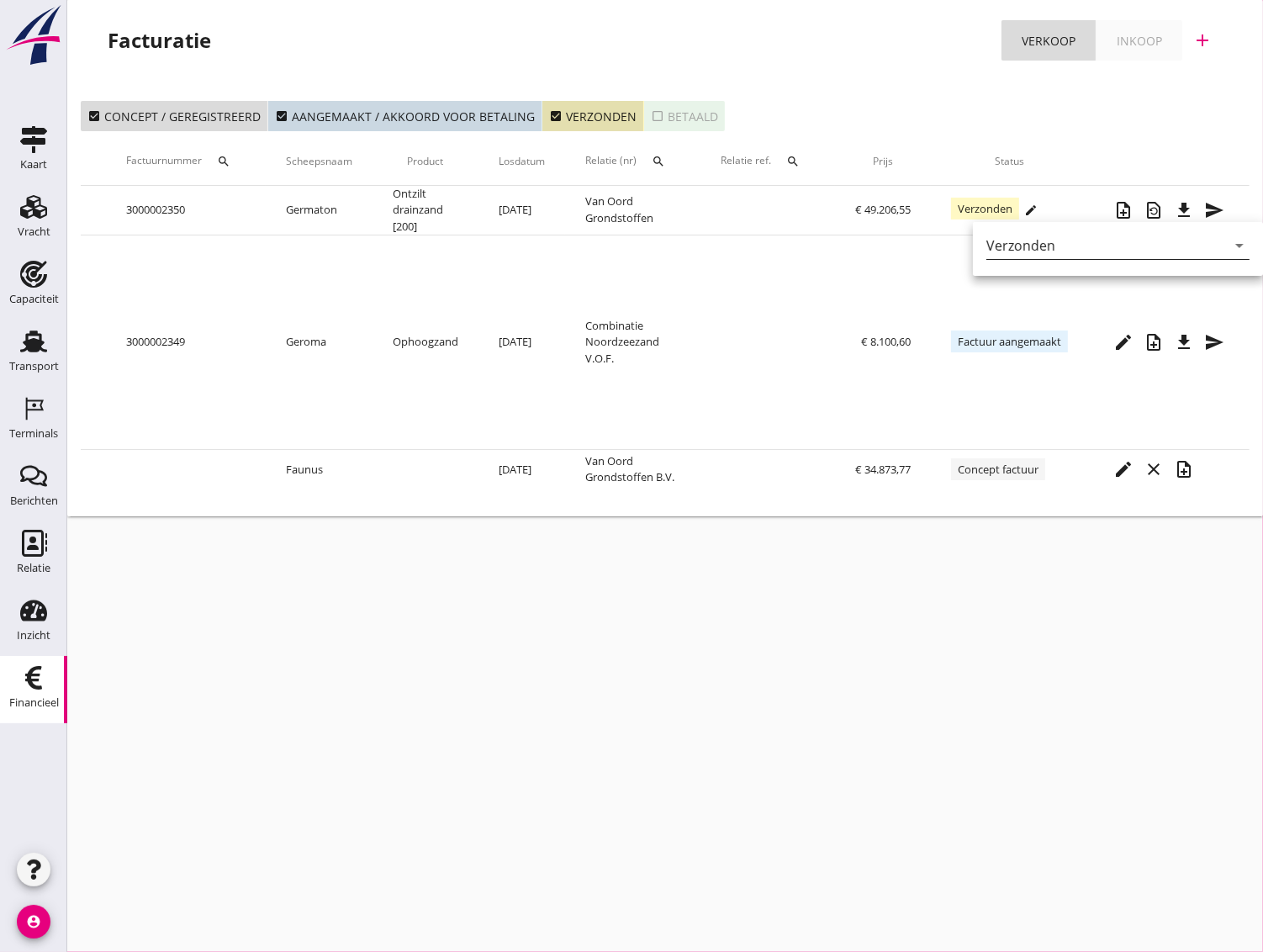
click at [1018, 247] on div "Verzonden" at bounding box center [1021, 244] width 69 height 15
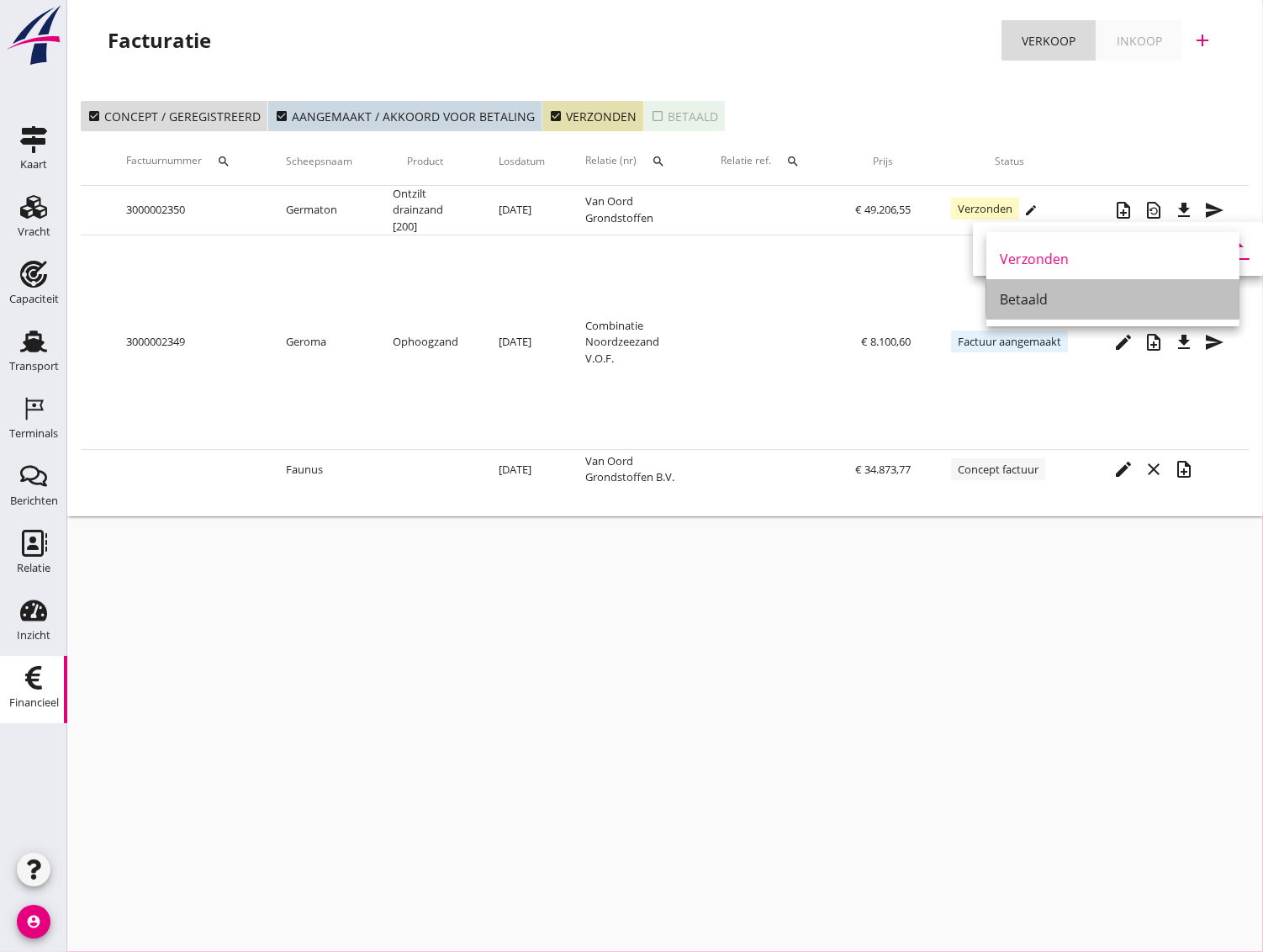
click at [1010, 305] on div "Betaald" at bounding box center [1113, 299] width 227 height 20
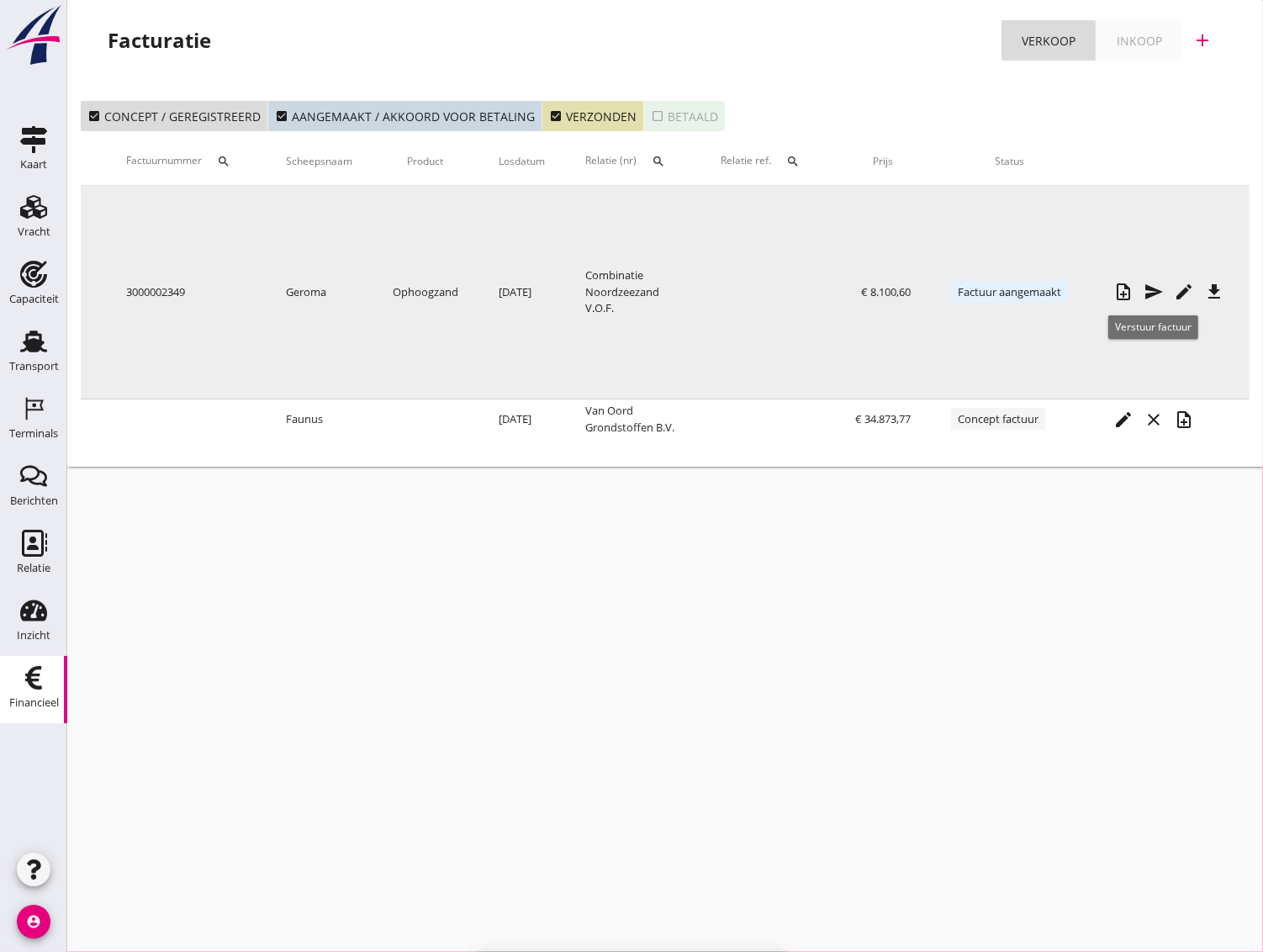
click at [1149, 292] on icon "send" at bounding box center [1153, 292] width 20 height 20
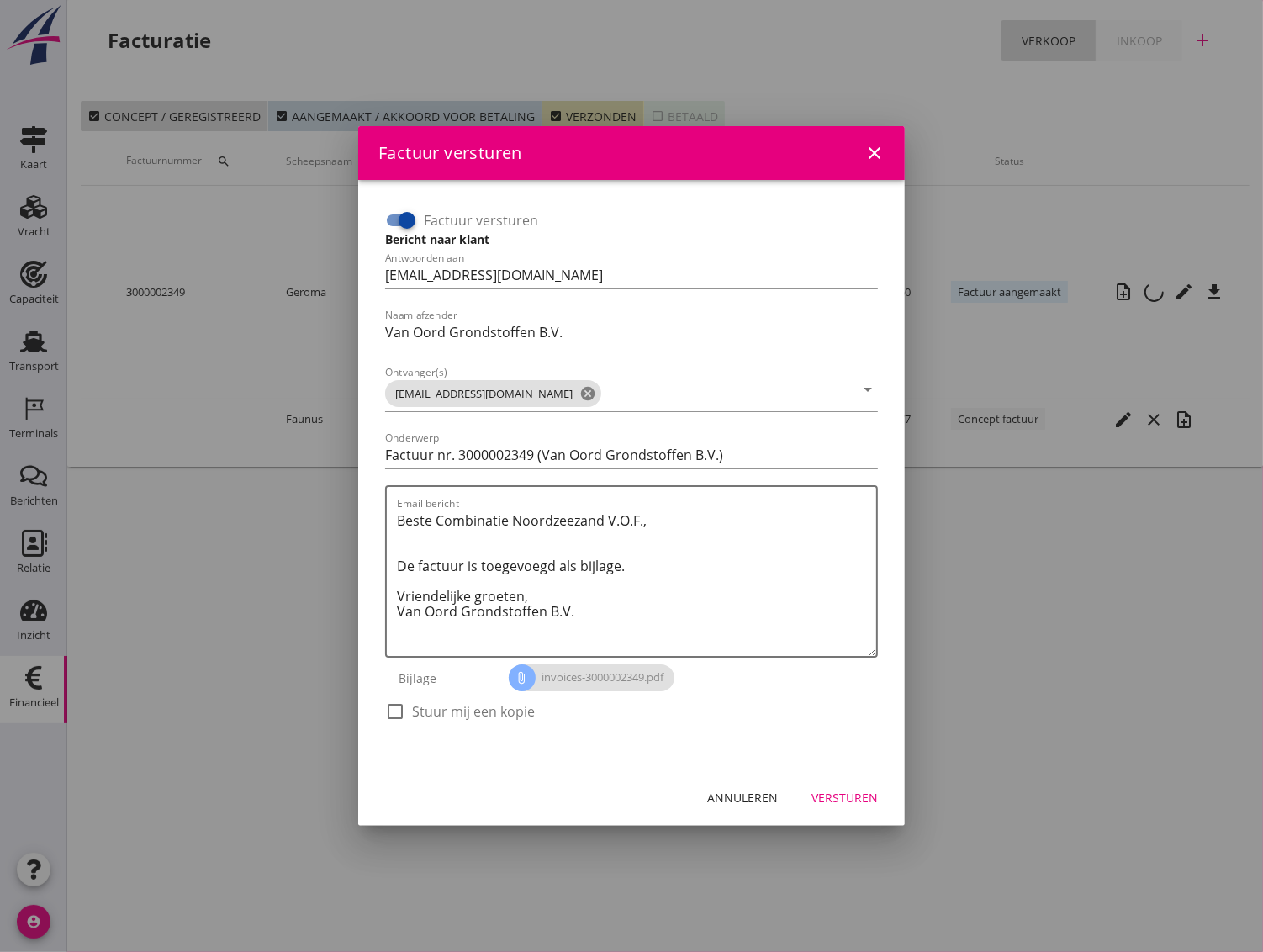
click at [394, 217] on div at bounding box center [407, 220] width 29 height 29
checkbox input "false"
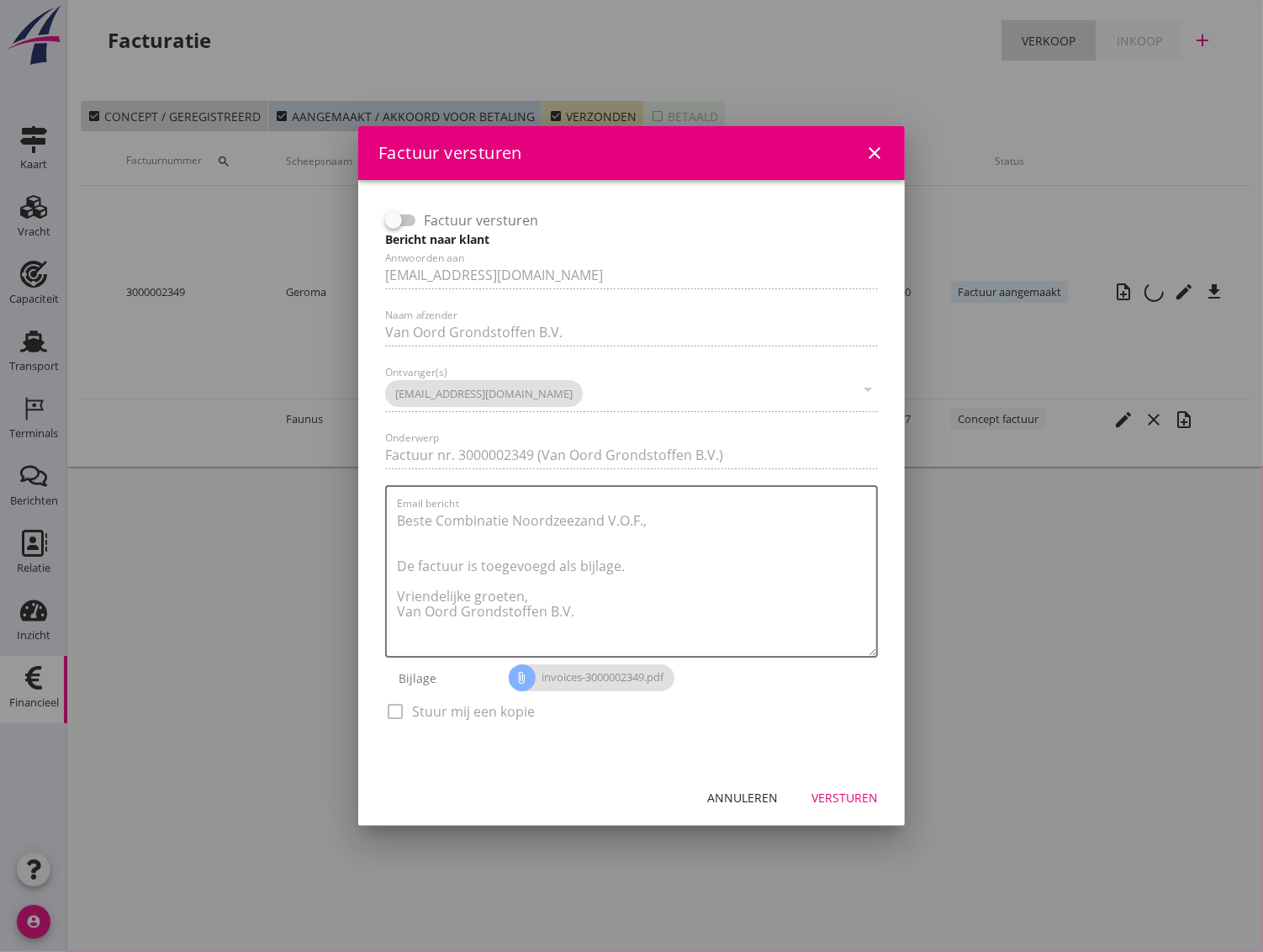
click at [843, 799] on div "Versturen" at bounding box center [844, 798] width 66 height 18
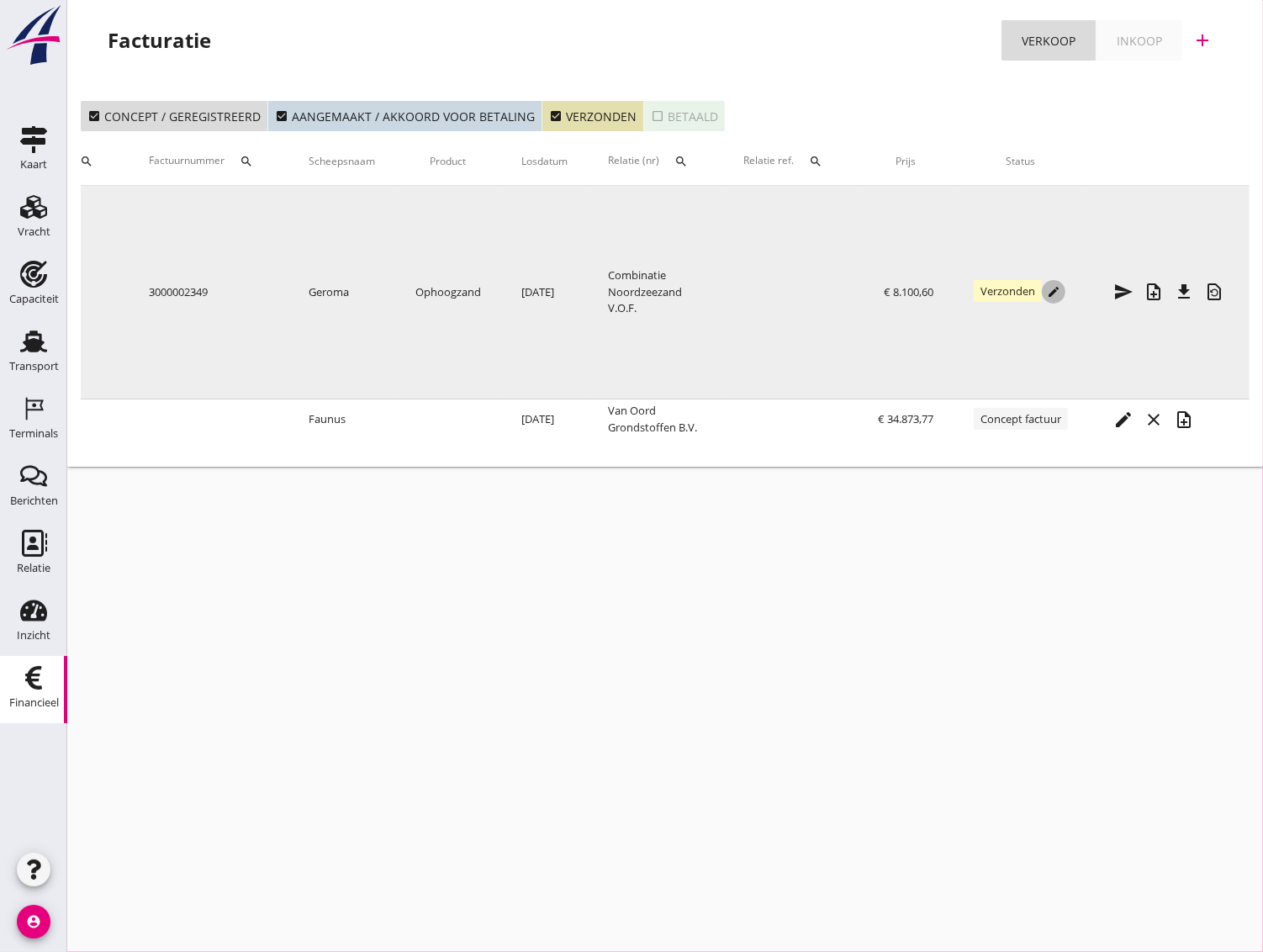
click at [1053, 290] on icon "edit" at bounding box center [1054, 292] width 14 height 14
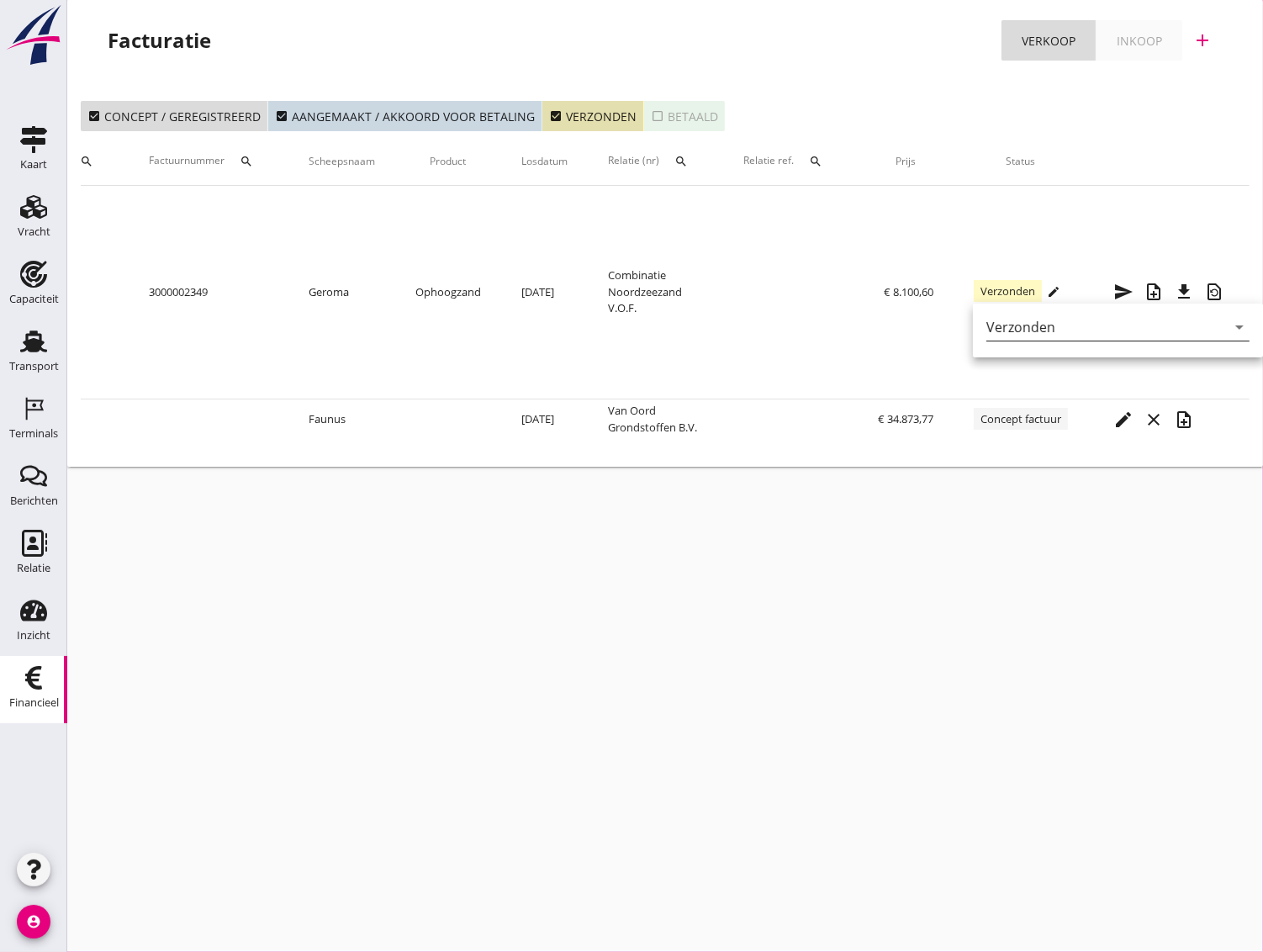
click at [1043, 323] on div "Verzonden" at bounding box center [1021, 327] width 69 height 15
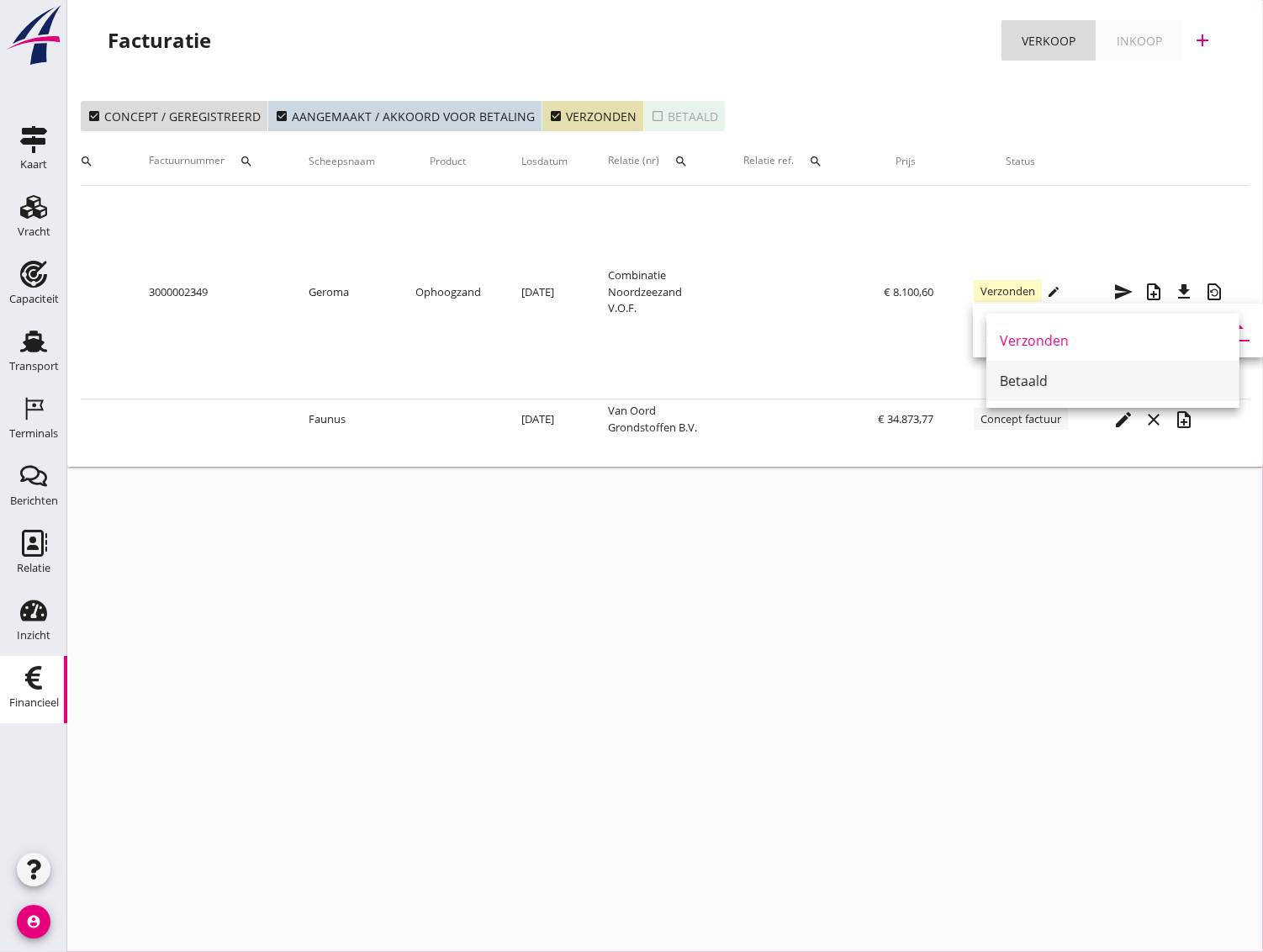
click at [1010, 377] on div "Betaald" at bounding box center [1113, 381] width 227 height 20
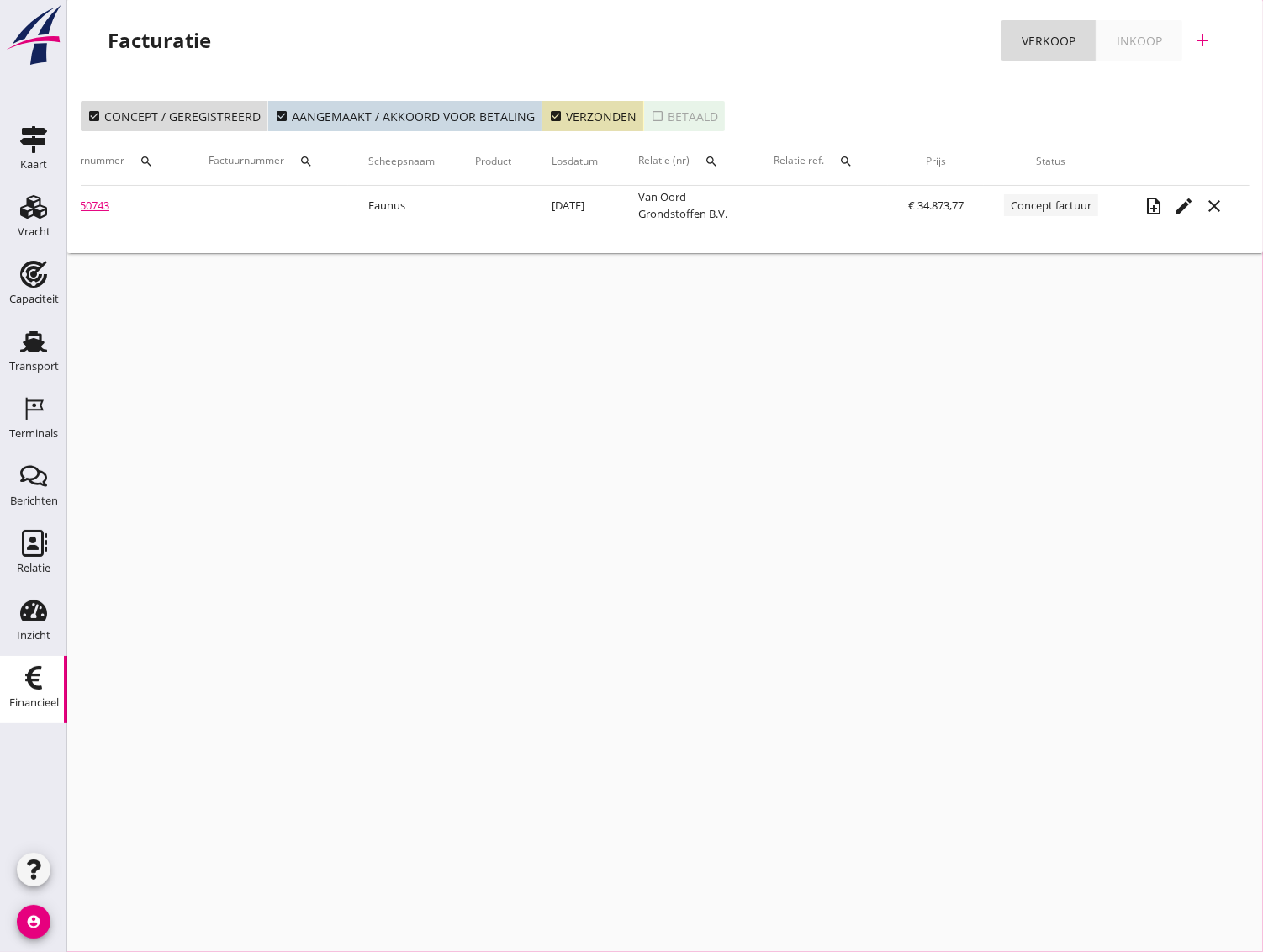
scroll to position [0, 74]
